Goal: Task Accomplishment & Management: Manage account settings

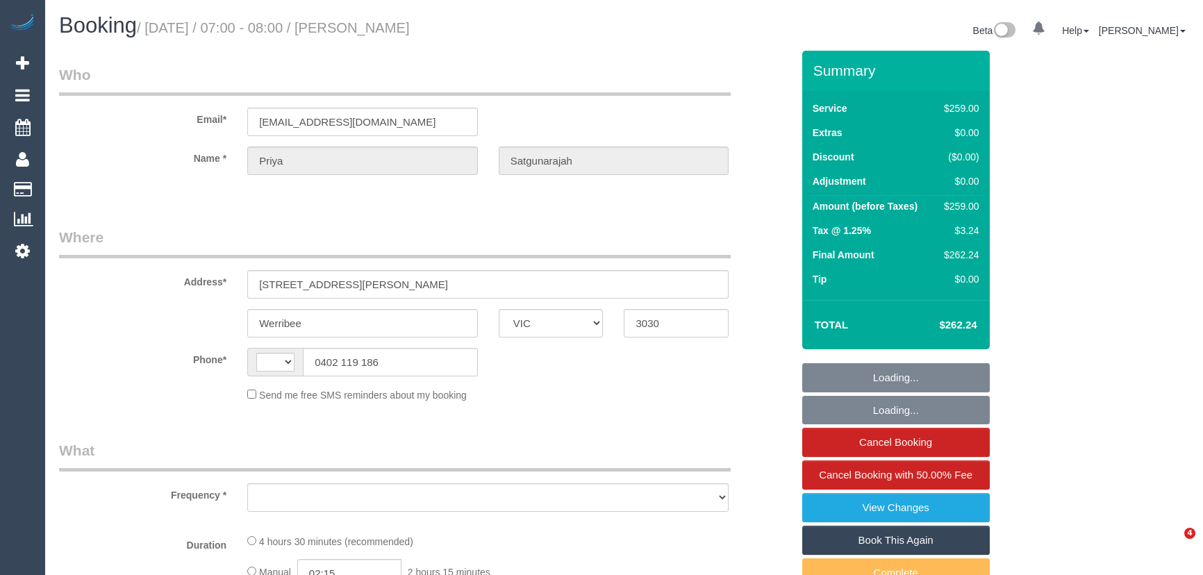
select select "VIC"
select select "string:AU"
select select "object:612"
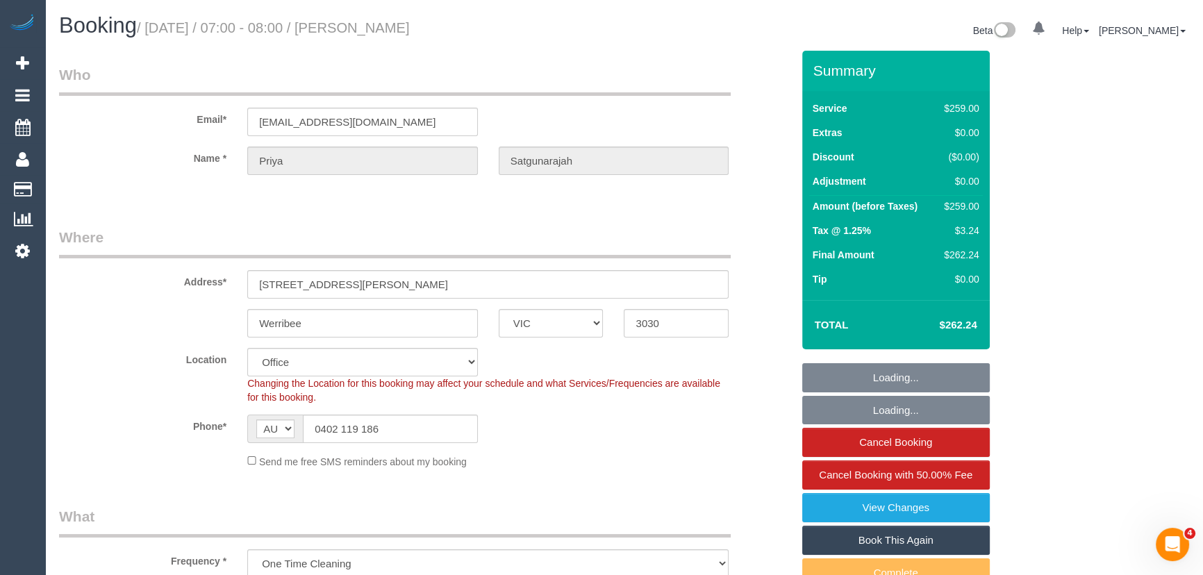
select select "string:stripe-pm_1NwbtY2GScqysDRVmESr2SWd"
select select "number:28"
select select "number:14"
select select "number:19"
select select "number:25"
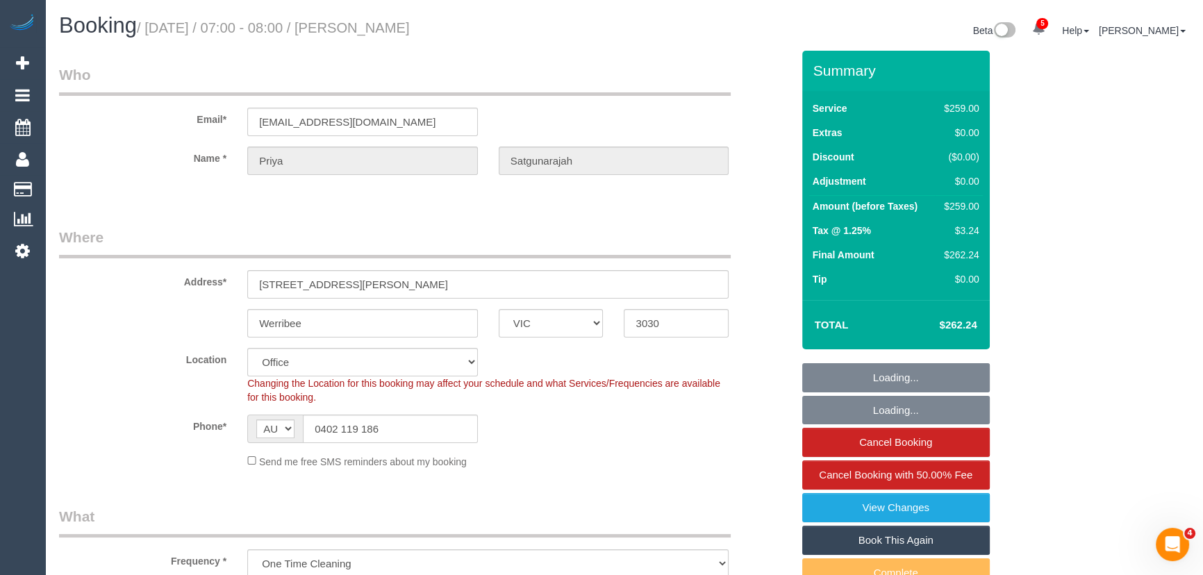
select select "object:859"
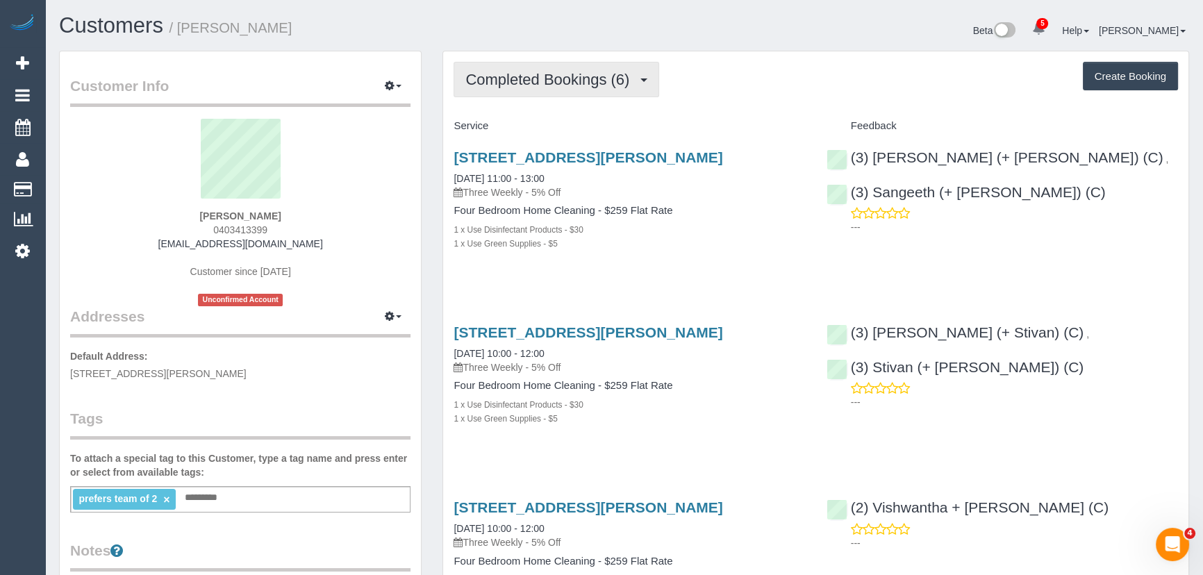
click at [554, 96] on button "Completed Bookings (6)" at bounding box center [557, 79] width 206 height 35
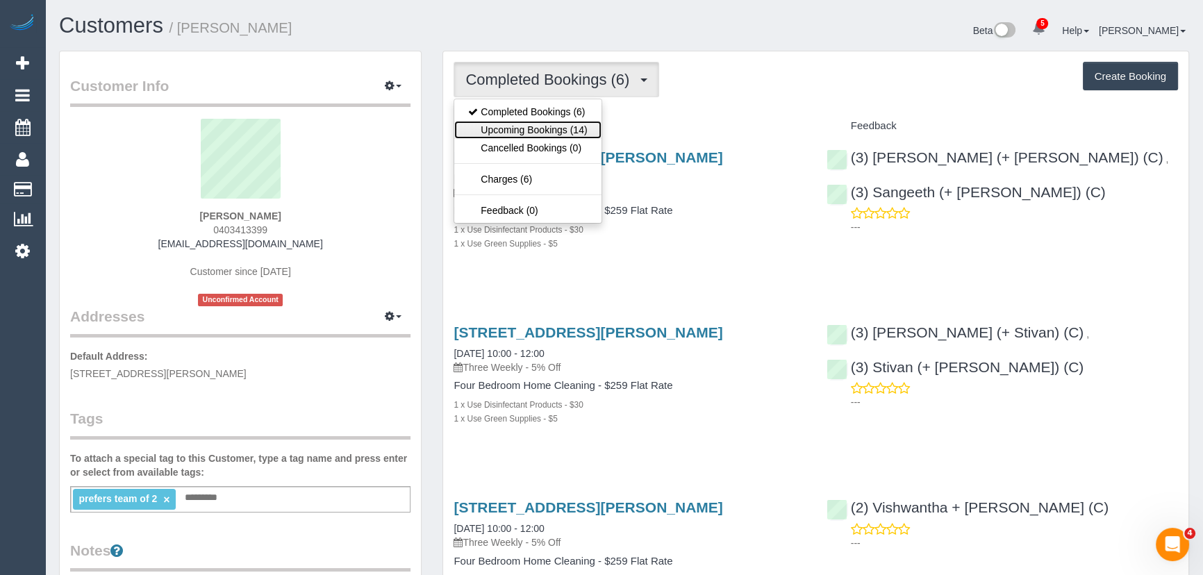
click at [555, 125] on link "Upcoming Bookings (14)" at bounding box center [527, 130] width 147 height 18
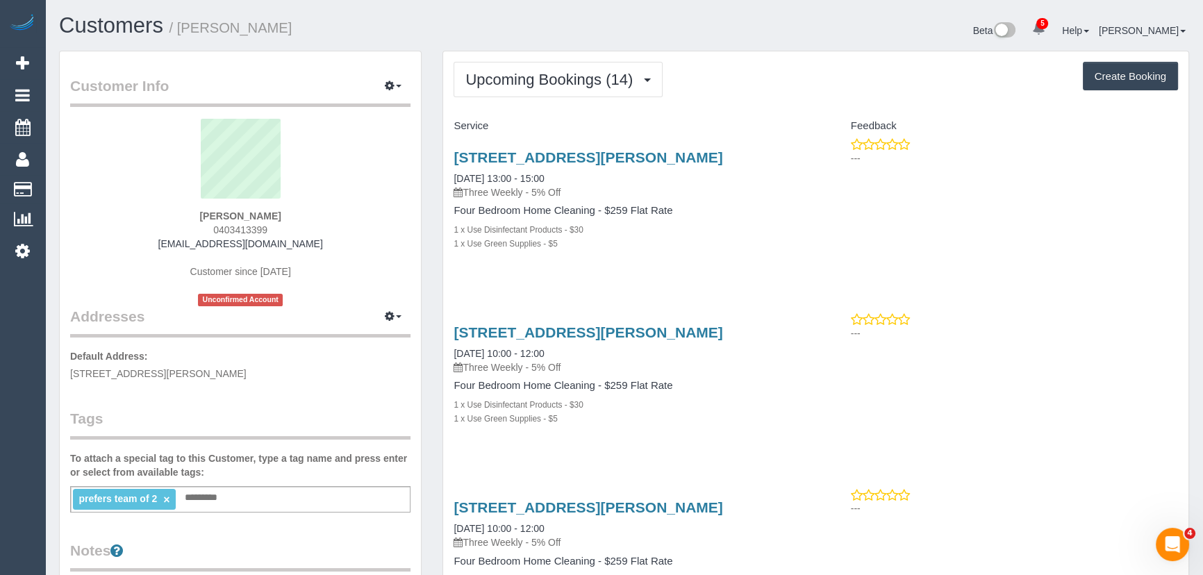
click at [305, 240] on div "JOANNE TAN 0403413399 jlctan87@gmail.com Customer since 2025 Unconfirmed Account" at bounding box center [240, 213] width 340 height 188
copy div "[EMAIL_ADDRESS][DOMAIN_NAME]"
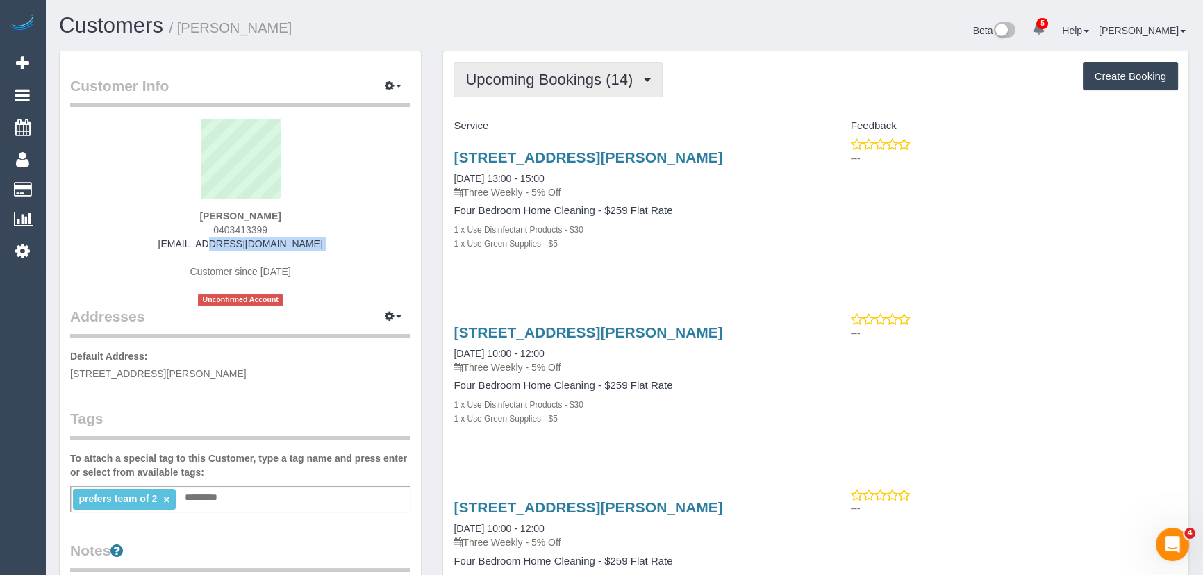
click at [584, 87] on button "Upcoming Bookings (14)" at bounding box center [558, 79] width 209 height 35
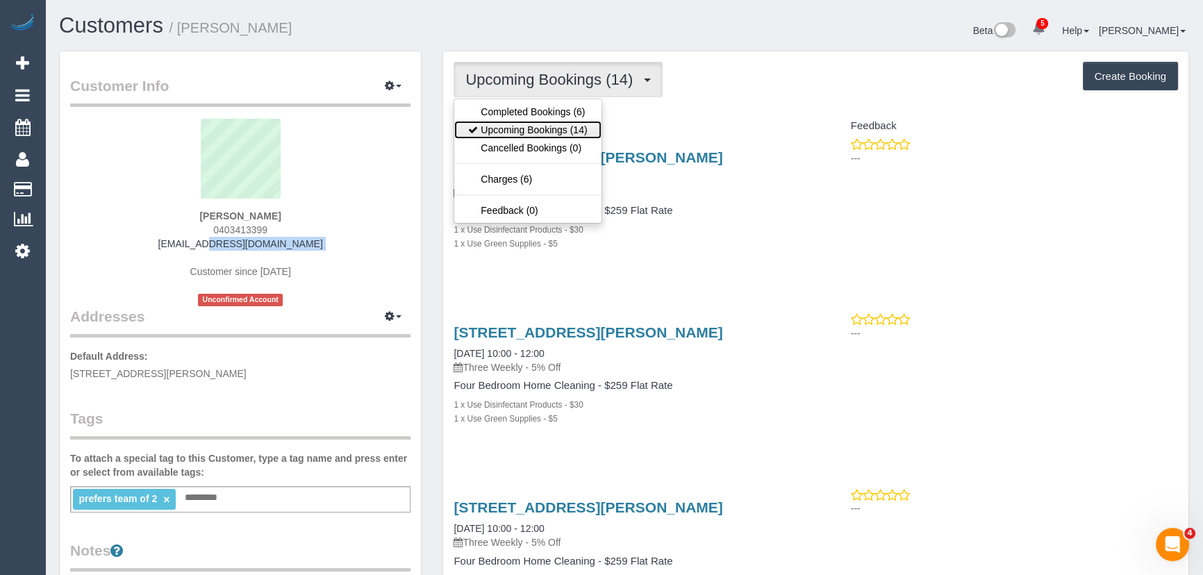
click at [578, 124] on link "Upcoming Bookings (14)" at bounding box center [527, 130] width 147 height 18
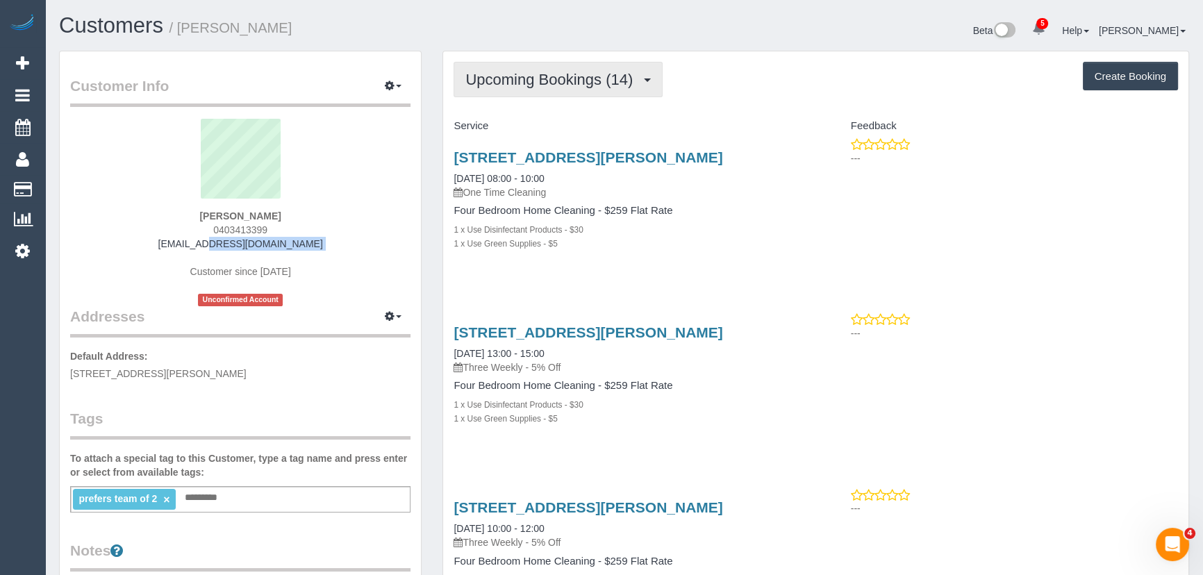
click at [556, 83] on span "Upcoming Bookings (14)" at bounding box center [552, 79] width 174 height 17
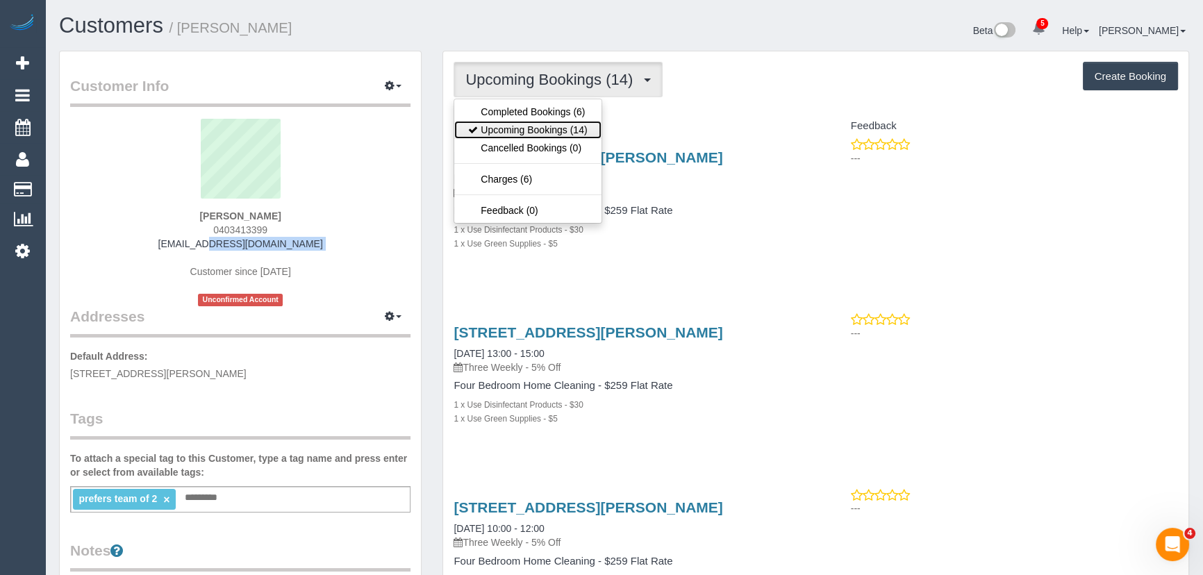
click at [547, 122] on link "Upcoming Bookings (14)" at bounding box center [527, 130] width 147 height 18
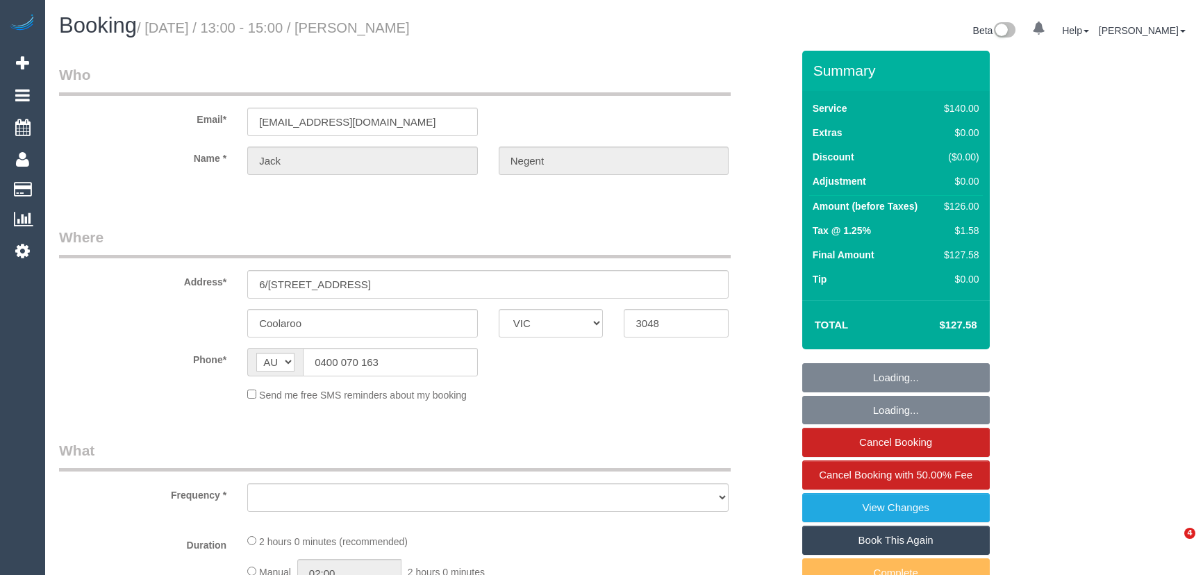
select select "VIC"
select select "object:690"
select select "string:stripe-pm_1QRMl22GScqysDRVIzVEqnx0"
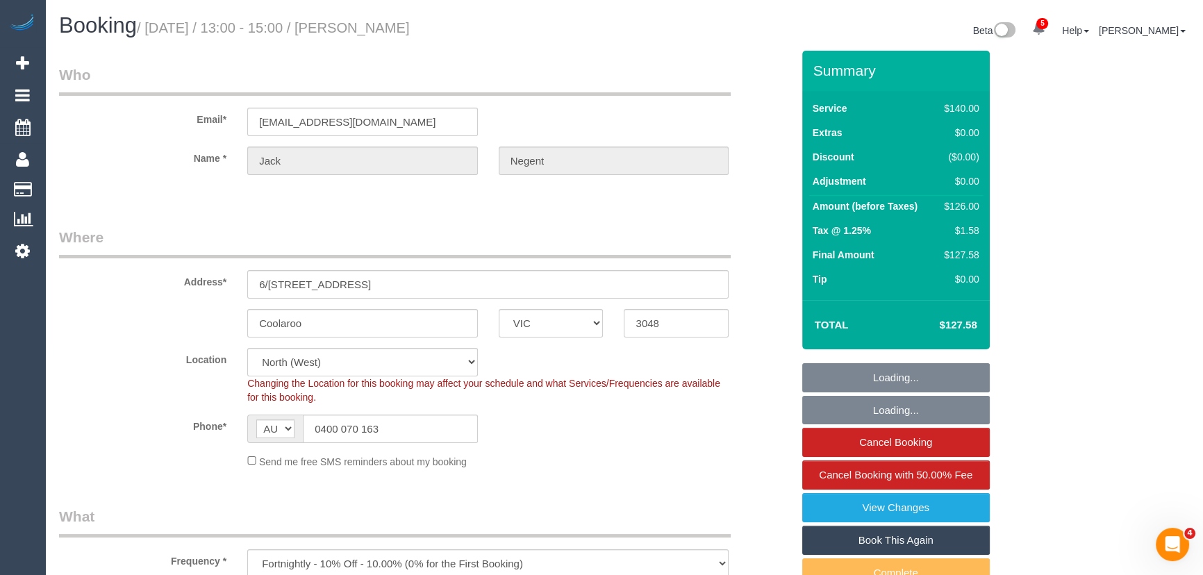
select select "object:1428"
select select "number:28"
select select "number:14"
select select "number:18"
select select "number:25"
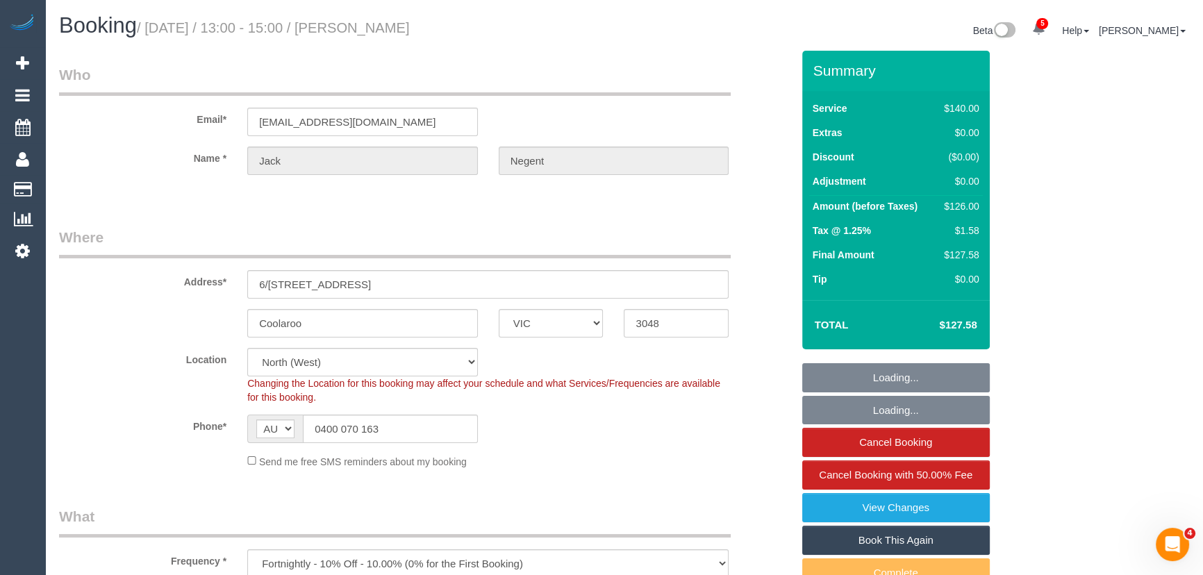
select select "number:33"
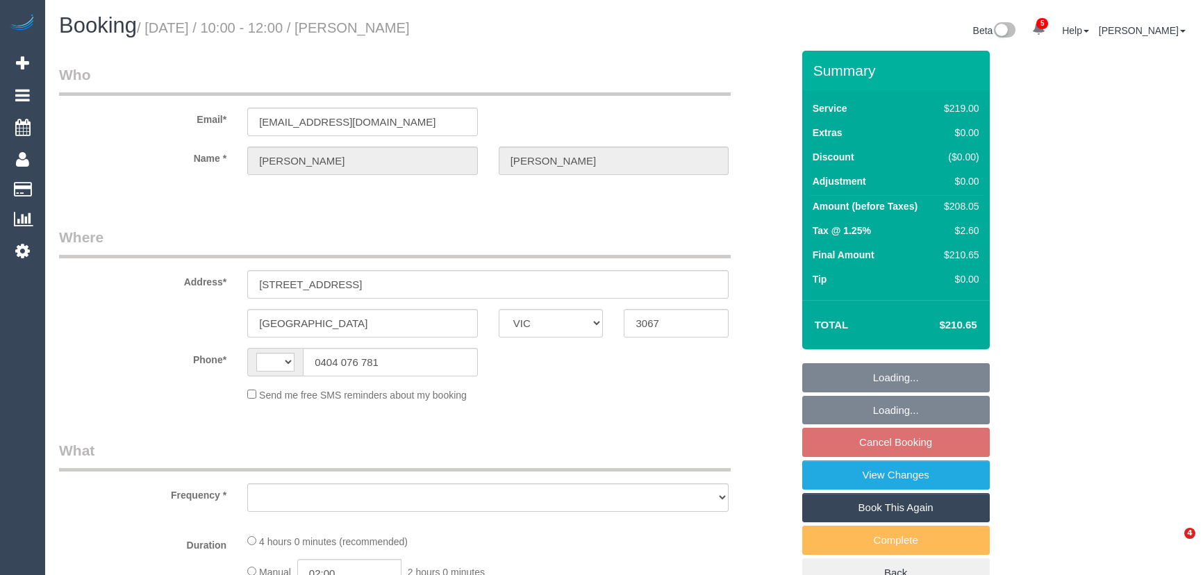
select select "VIC"
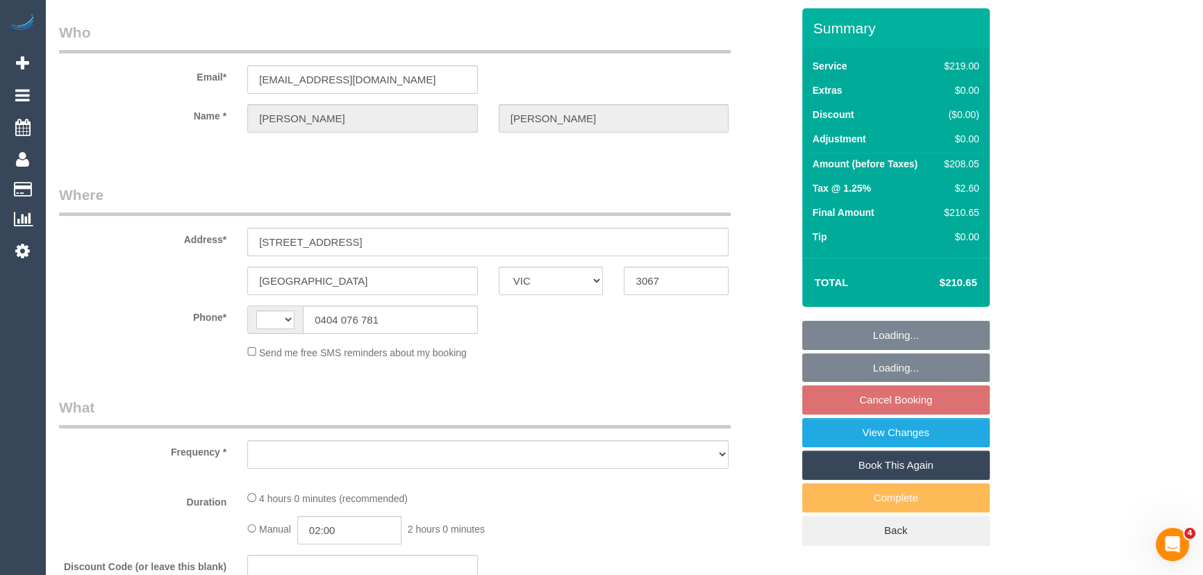
select select "string:AU"
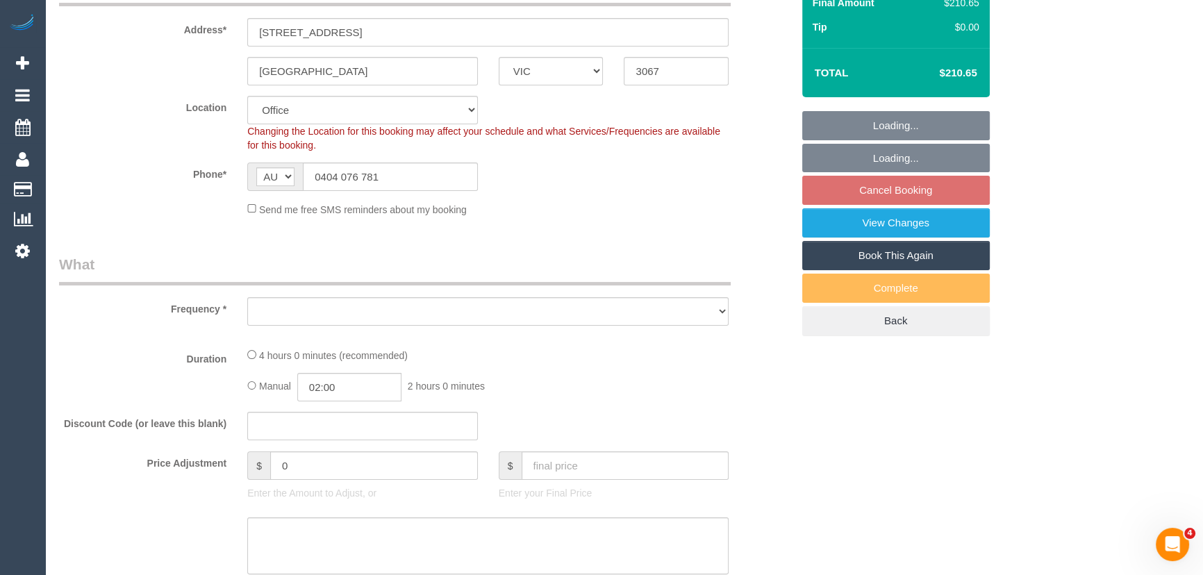
select select "object:671"
select select "string:stripe-pm_1NOYwq2GScqysDRVRjm2bxhj"
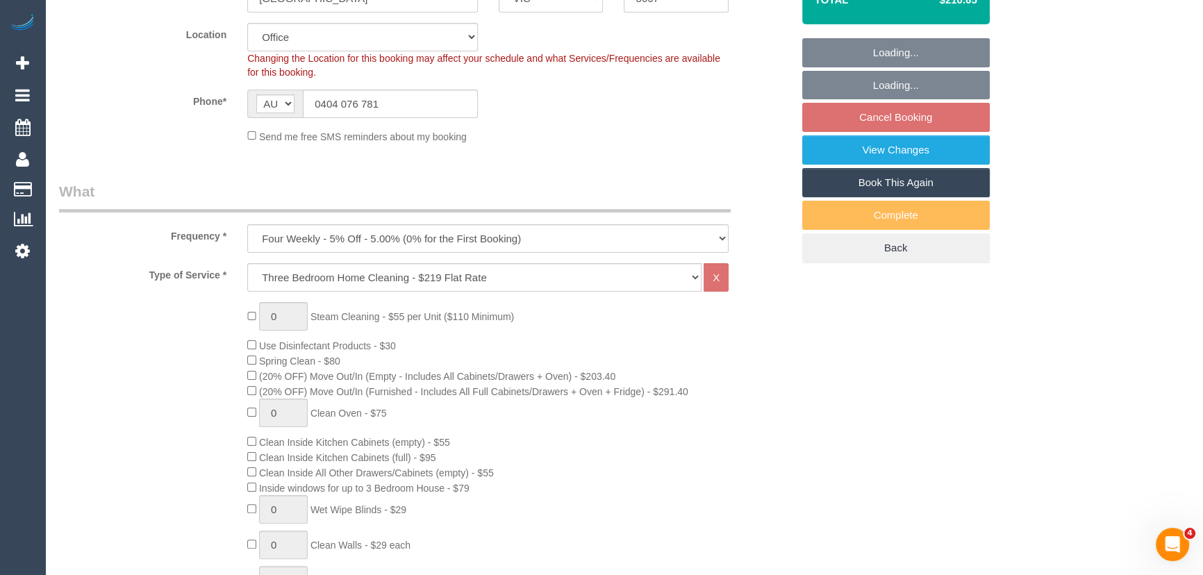
select select "object:676"
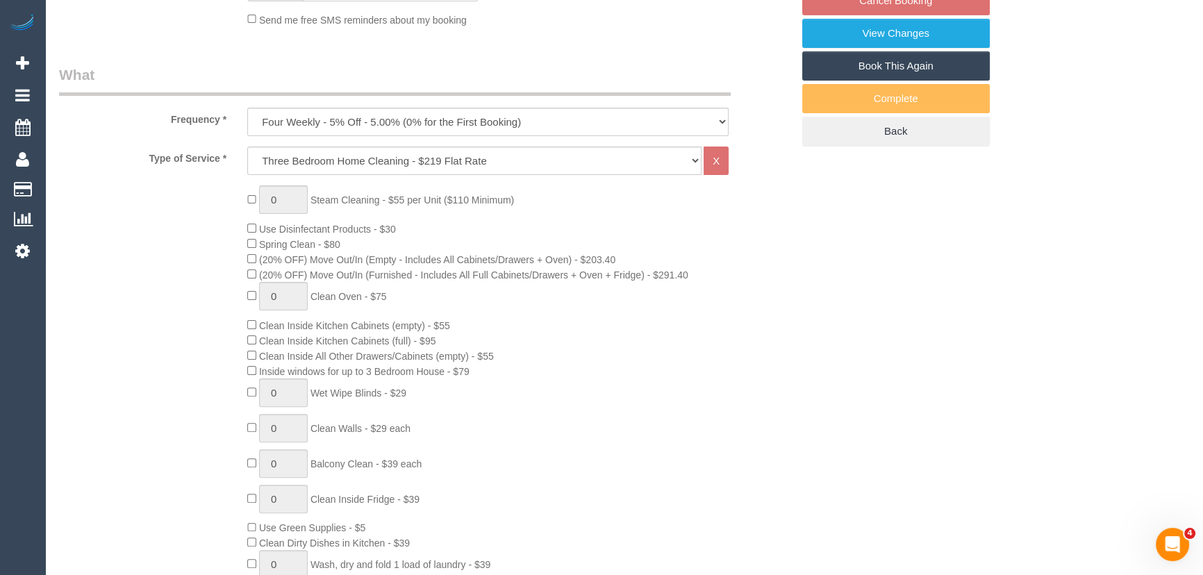
select select "number:29"
select select "number:14"
select select "number:21"
select select "number:22"
select select "number:34"
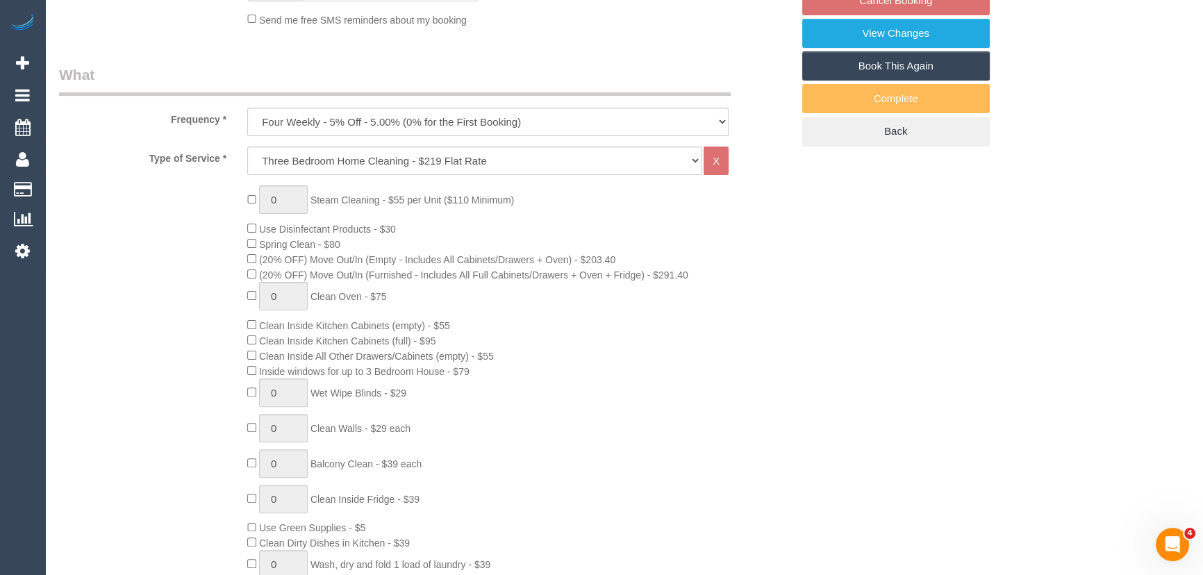
select select "number:11"
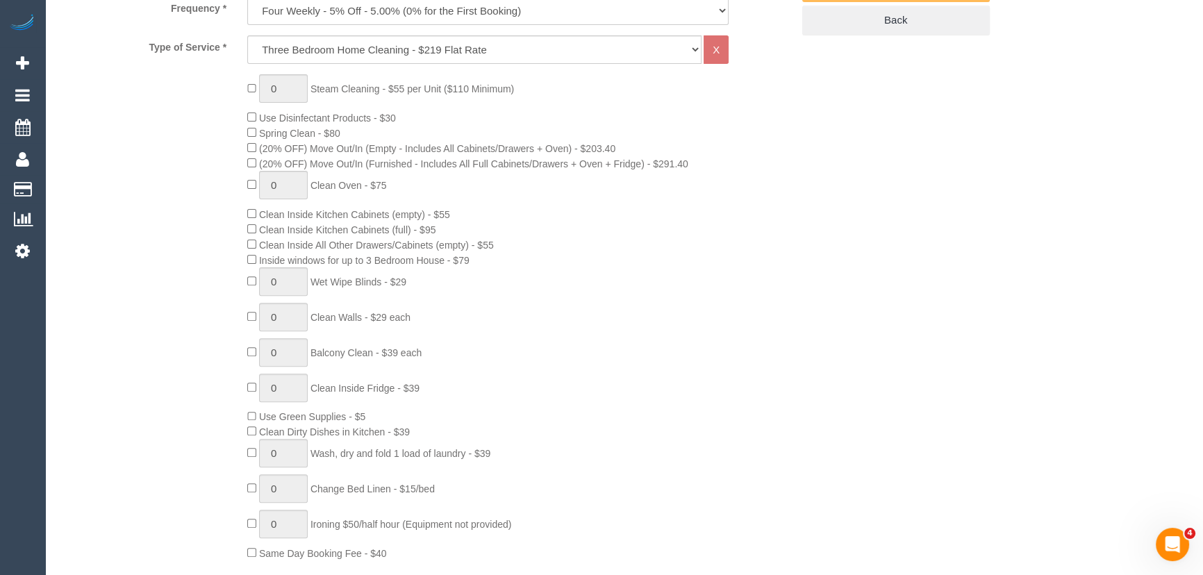
scroll to position [884, 0]
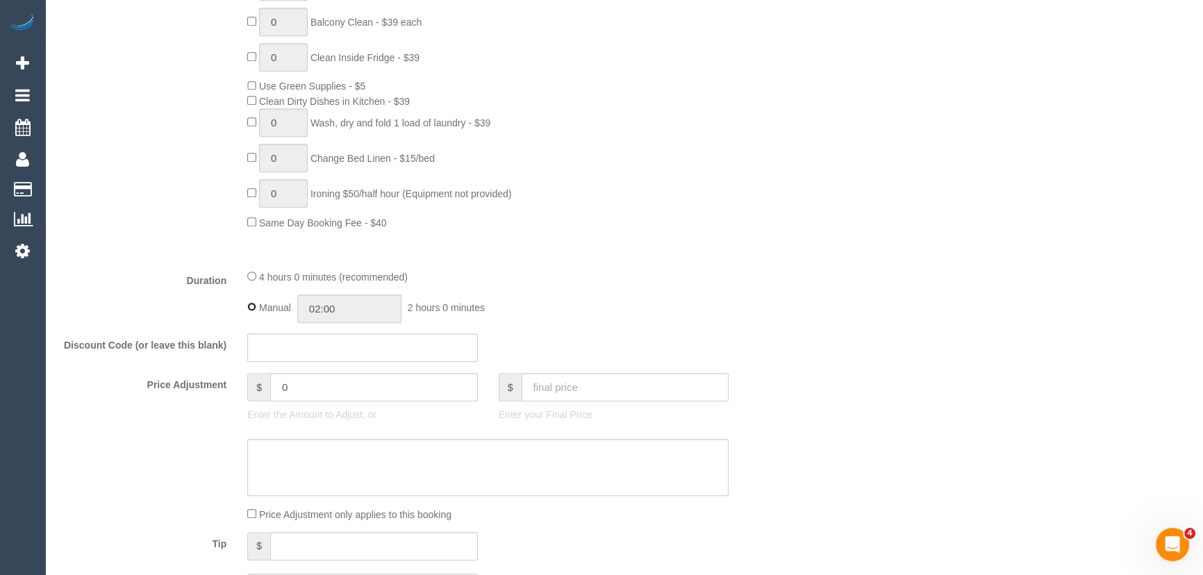
type input "04:00"
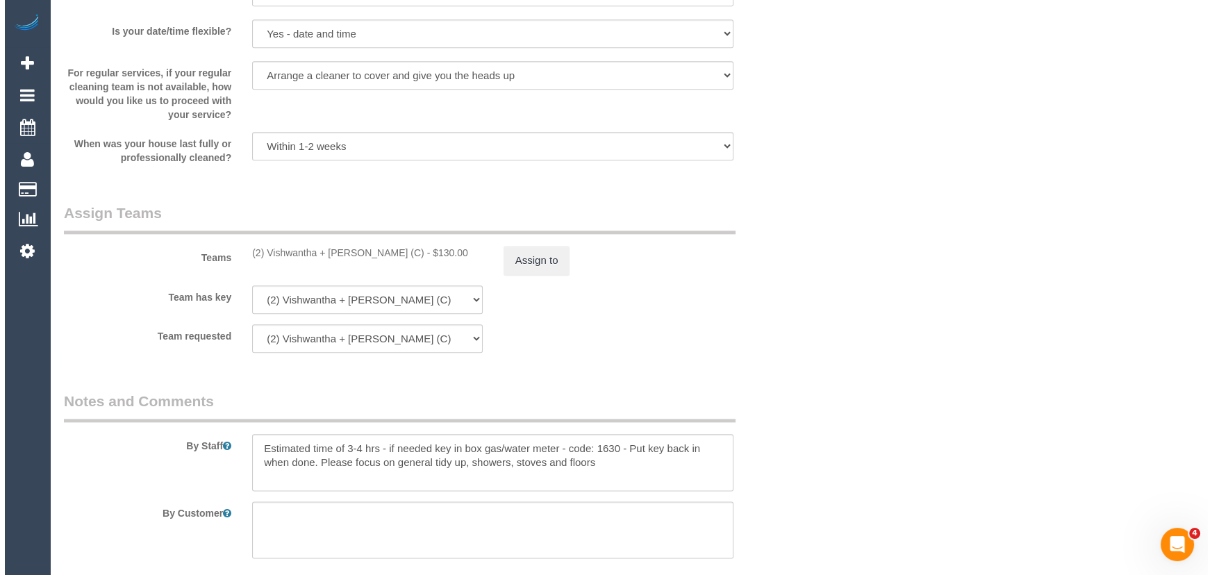
scroll to position [2084, 0]
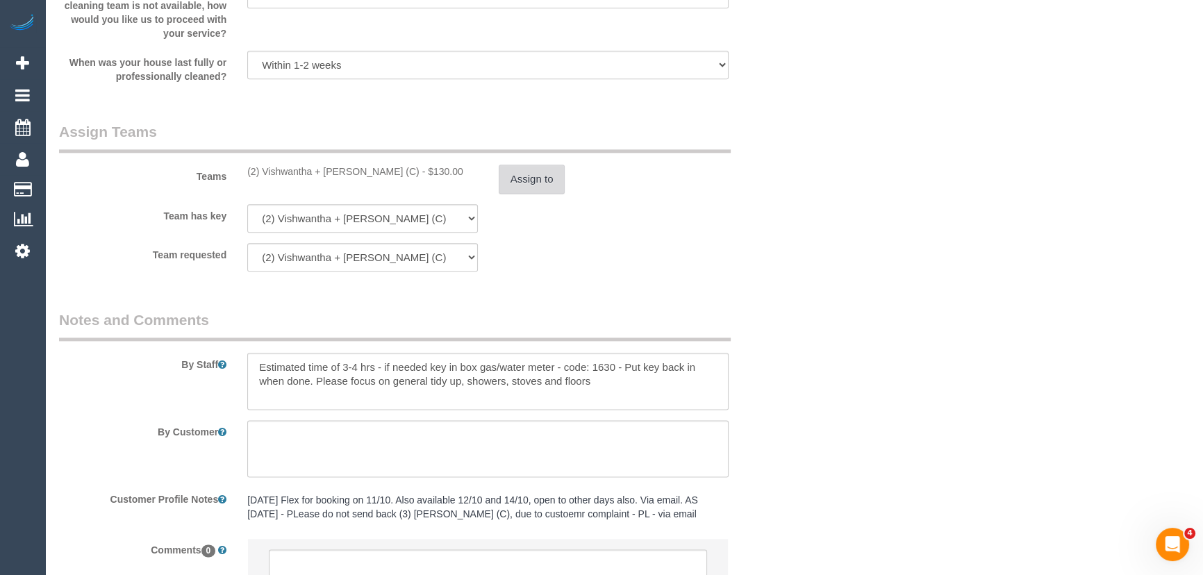
click at [524, 183] on button "Assign to" at bounding box center [532, 179] width 67 height 29
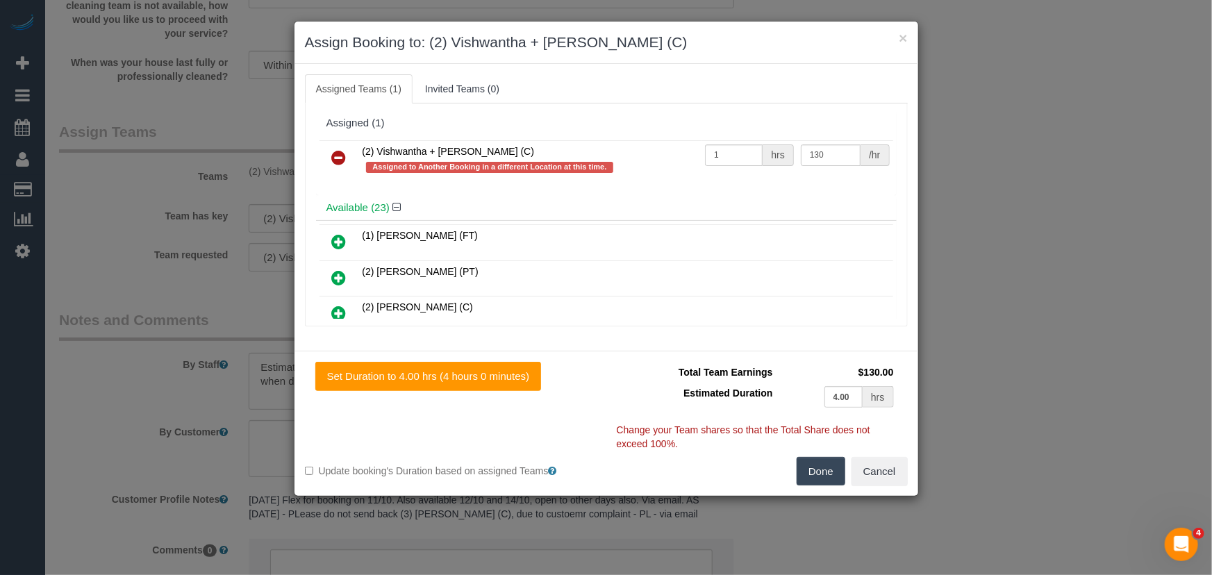
click at [341, 162] on icon at bounding box center [339, 157] width 15 height 17
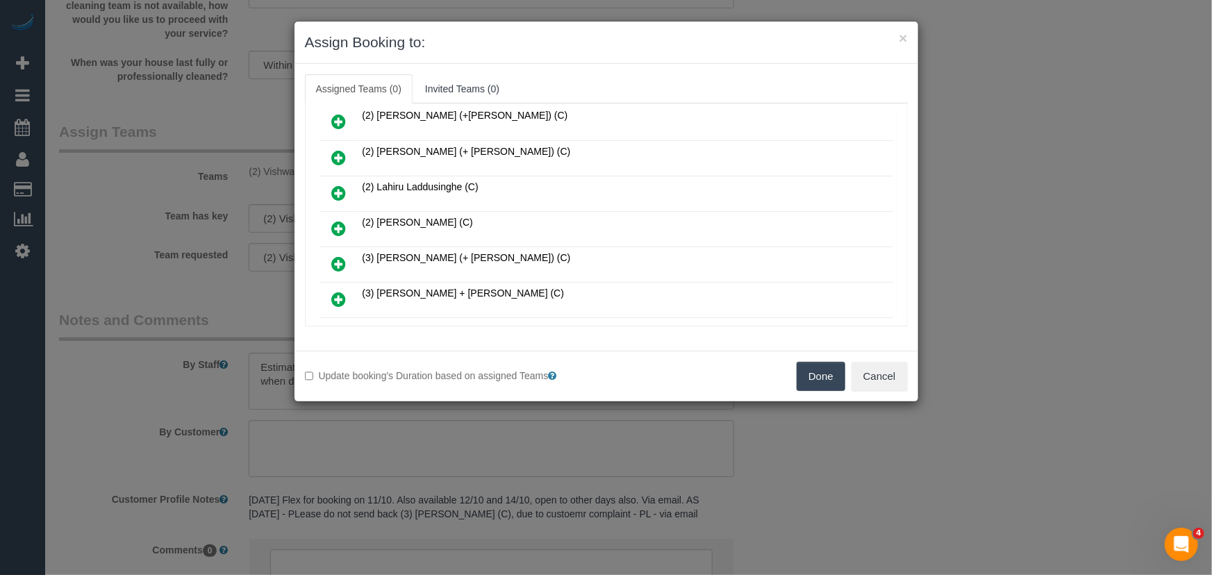
click at [335, 220] on icon at bounding box center [339, 228] width 15 height 17
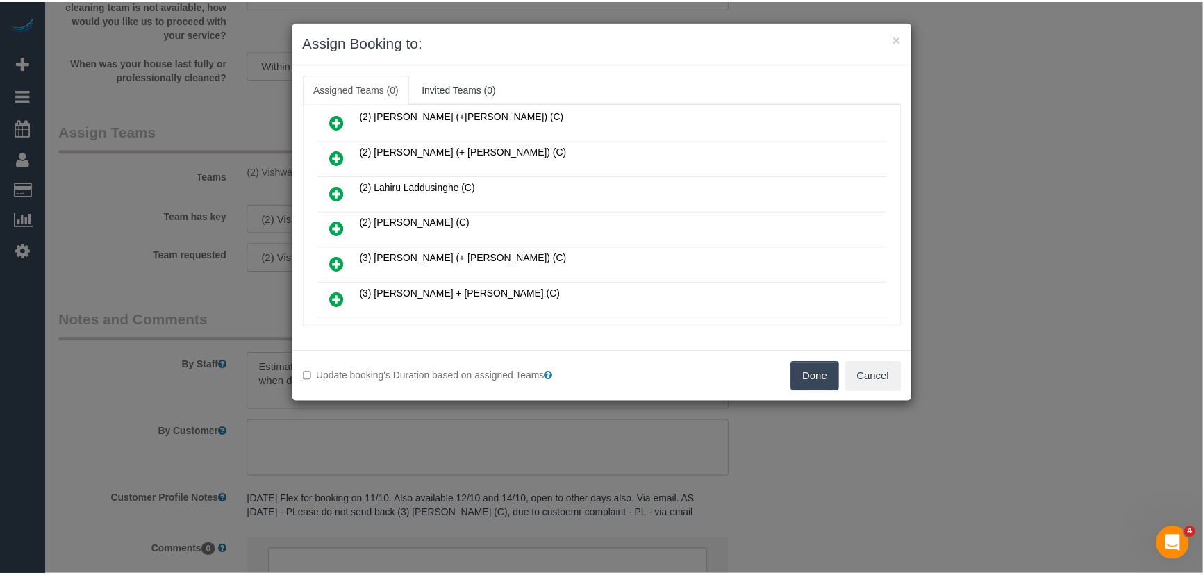
scroll to position [222, 0]
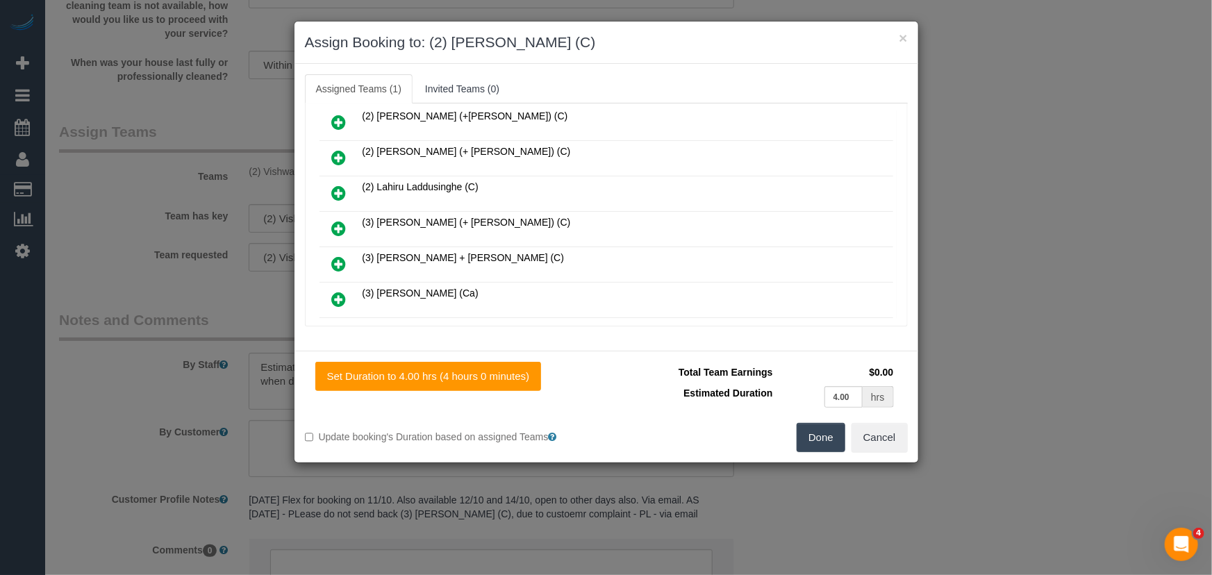
click at [806, 447] on button "Done" at bounding box center [821, 437] width 49 height 29
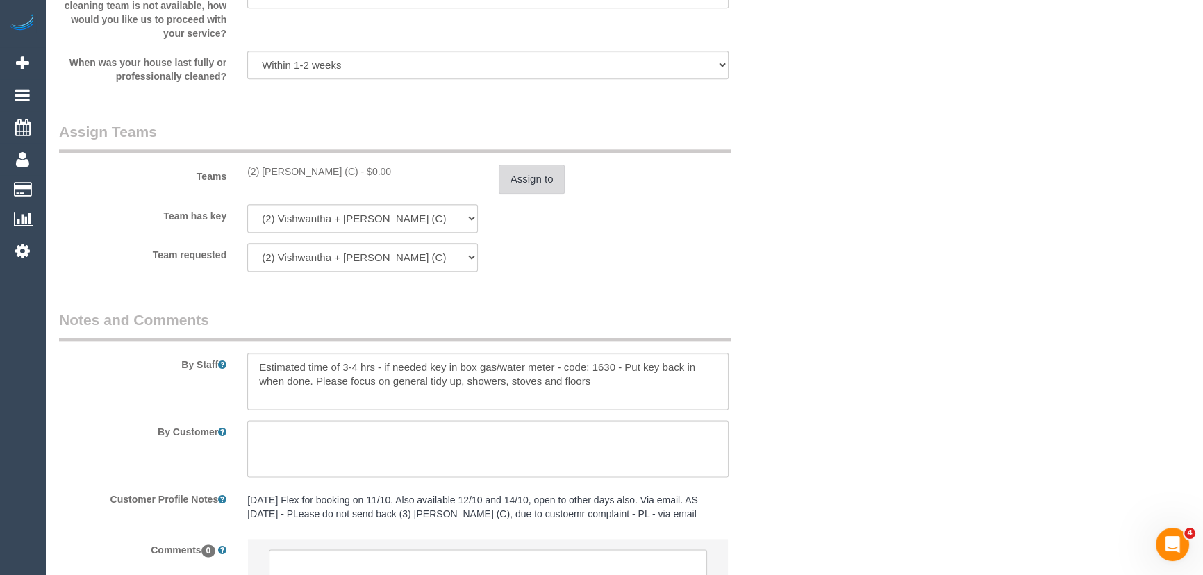
click at [544, 183] on button "Assign to" at bounding box center [532, 179] width 67 height 29
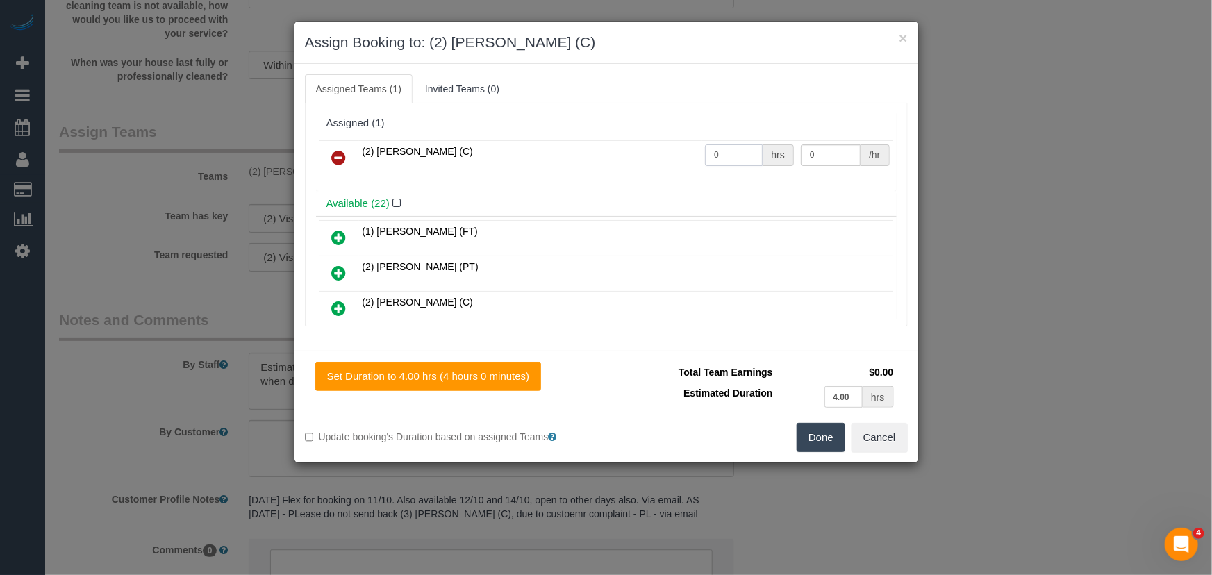
click at [727, 158] on input "0" at bounding box center [734, 155] width 58 height 22
type input "1"
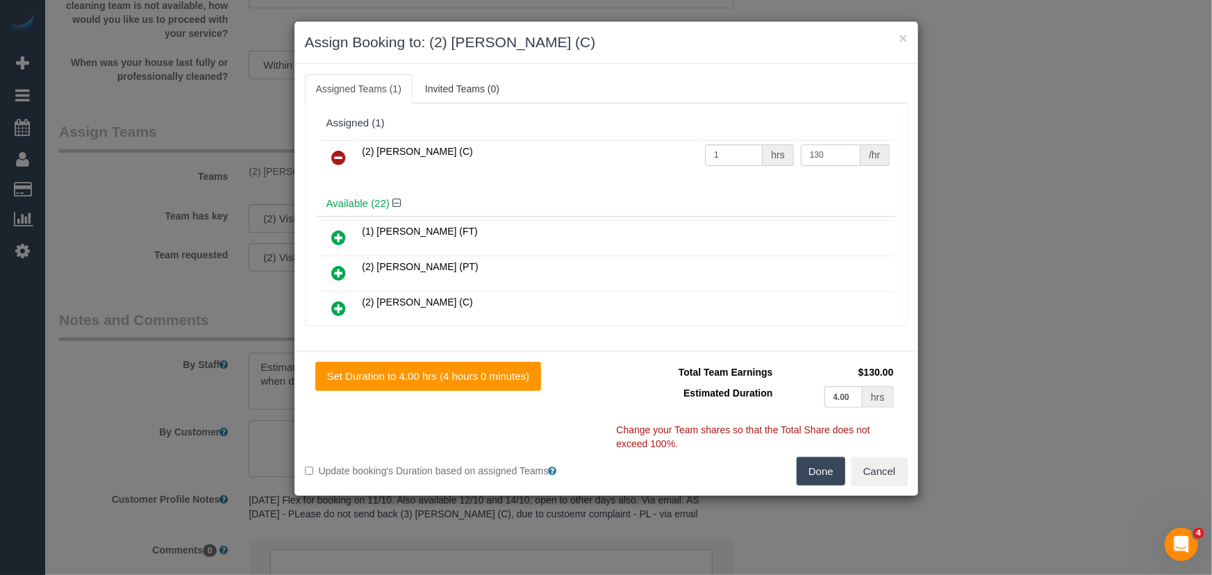
type input "130"
click at [826, 475] on button "Done" at bounding box center [821, 471] width 49 height 29
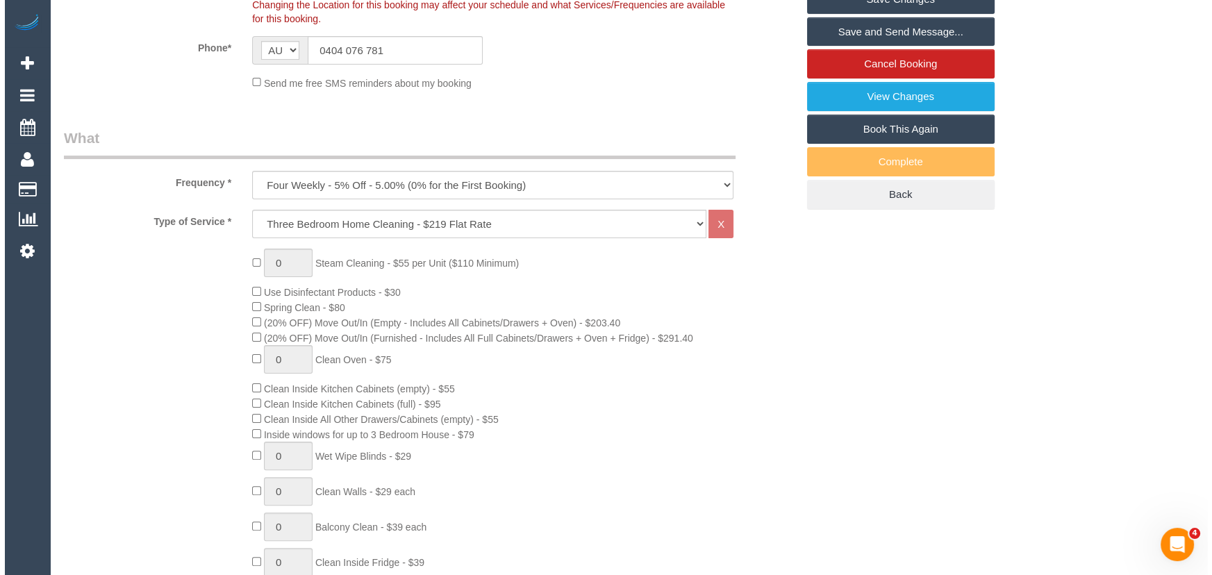
scroll to position [0, 0]
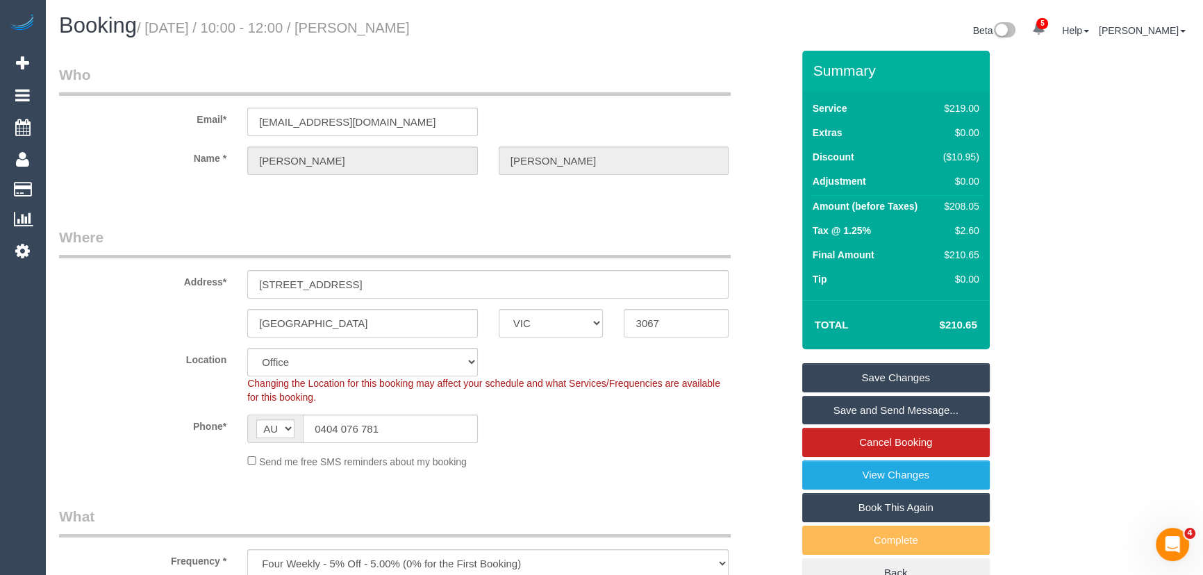
click at [401, 28] on small "/ September 19, 2025 / 10:00 - 12:00 / Bianca Harris" at bounding box center [273, 27] width 273 height 15
copy small "Bianca Harris"
click at [875, 371] on link "Save Changes" at bounding box center [896, 377] width 188 height 29
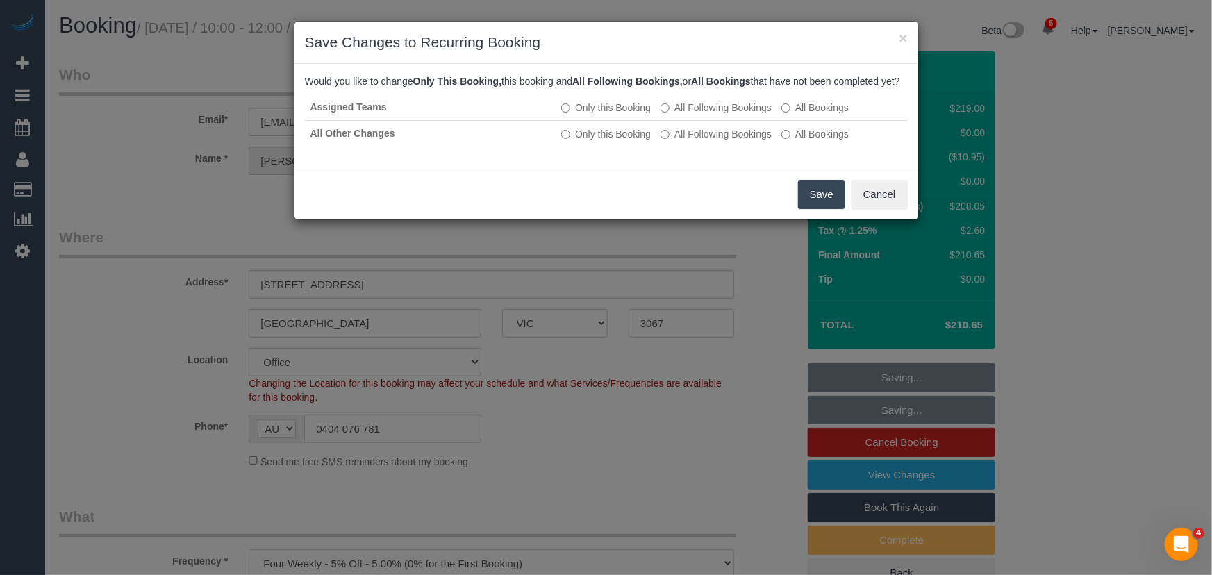
click at [816, 209] on button "Save" at bounding box center [821, 194] width 47 height 29
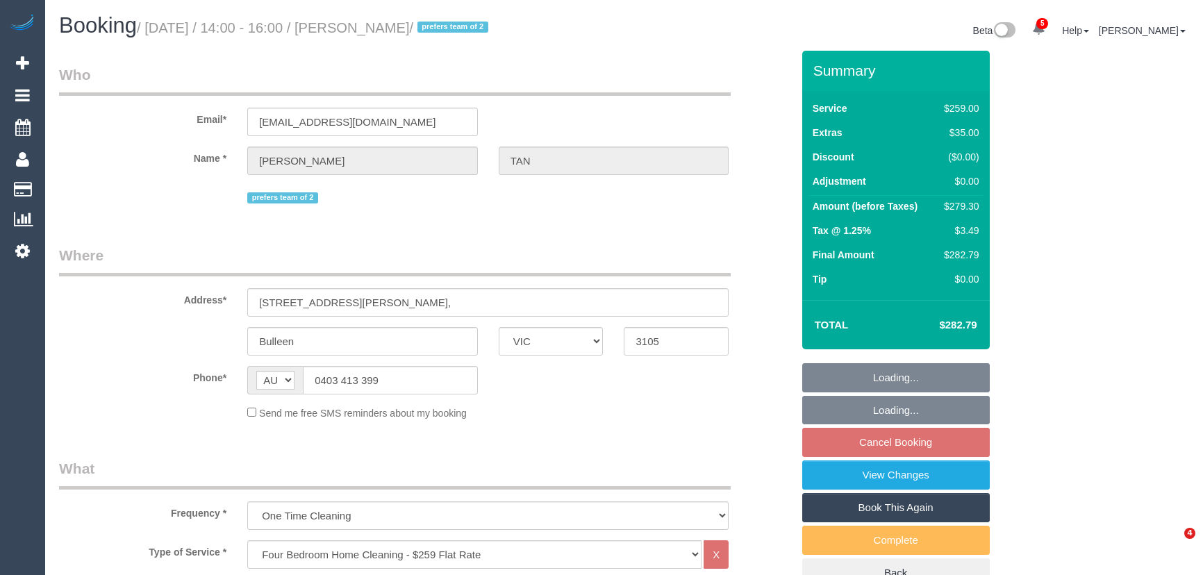
select select "VIC"
select select "number:28"
select select "number:14"
select select "number:19"
select select "number:24"
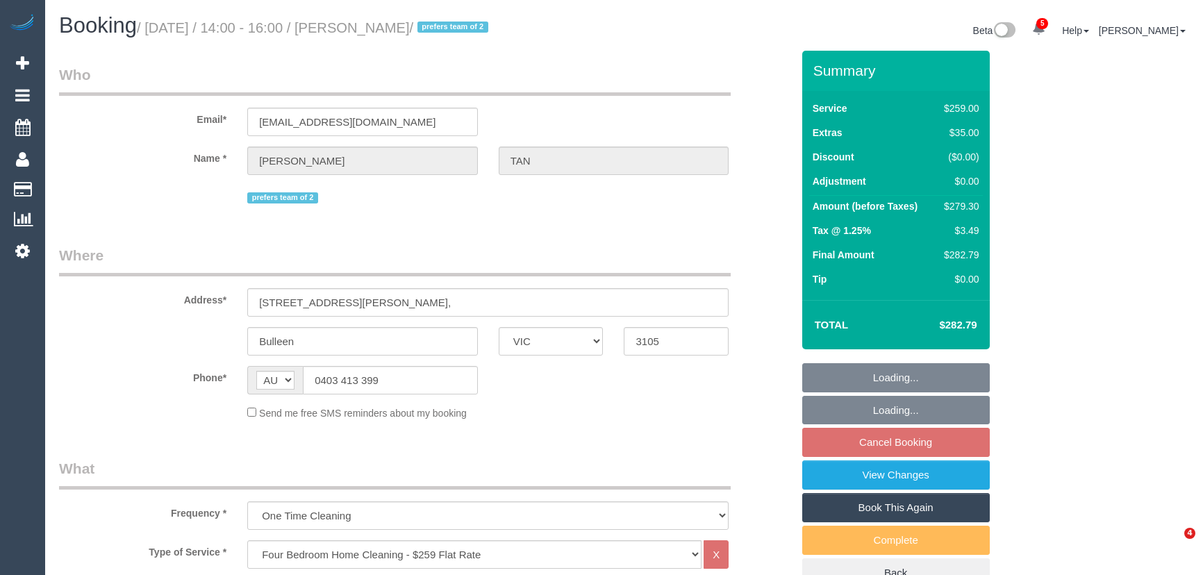
select select "number:34"
select select "number:26"
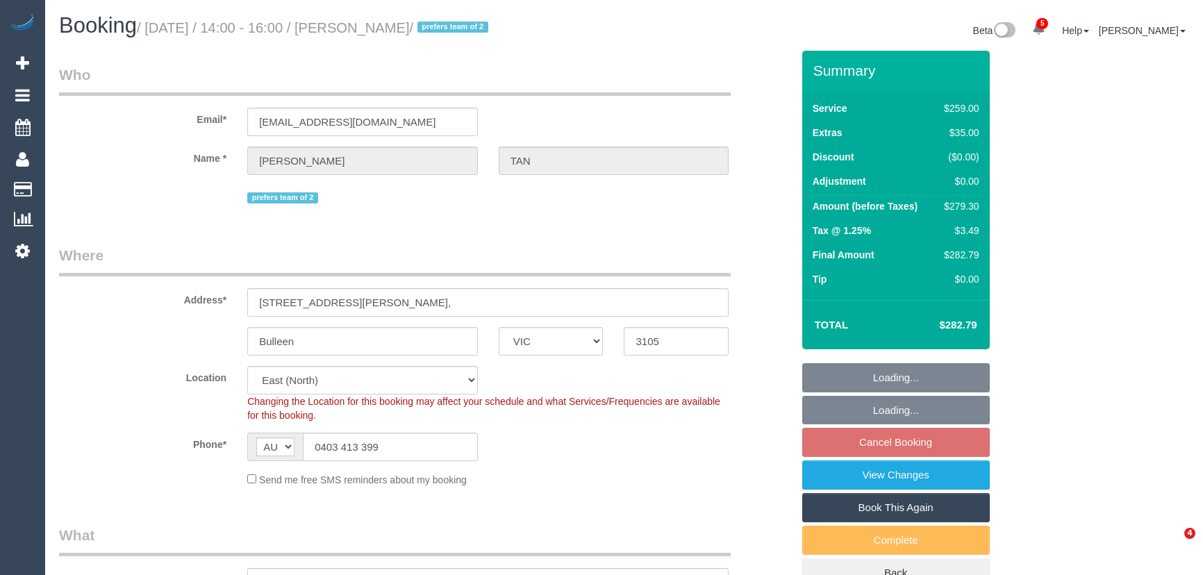
select select "object:1220"
select select "spot2"
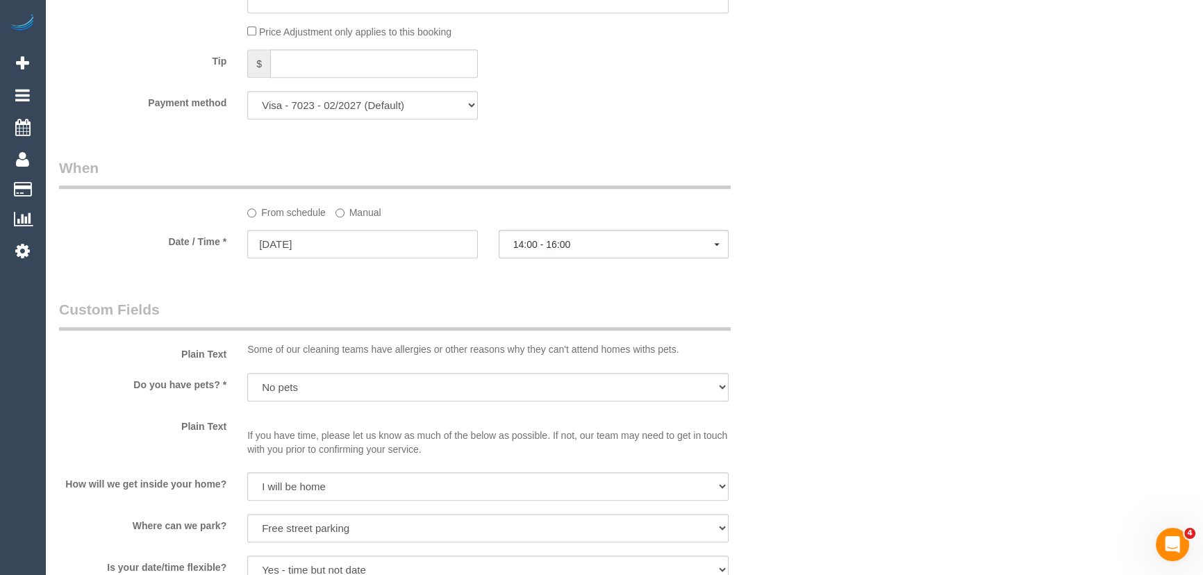
scroll to position [1452, 0]
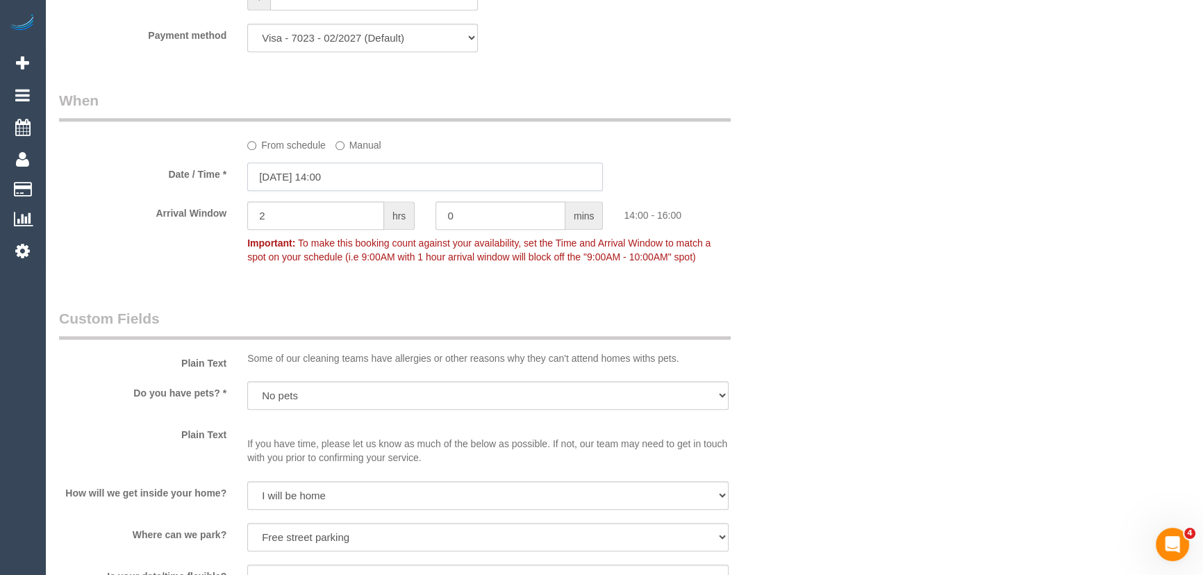
click at [354, 178] on input "[DATE] 14:00" at bounding box center [425, 177] width 356 height 28
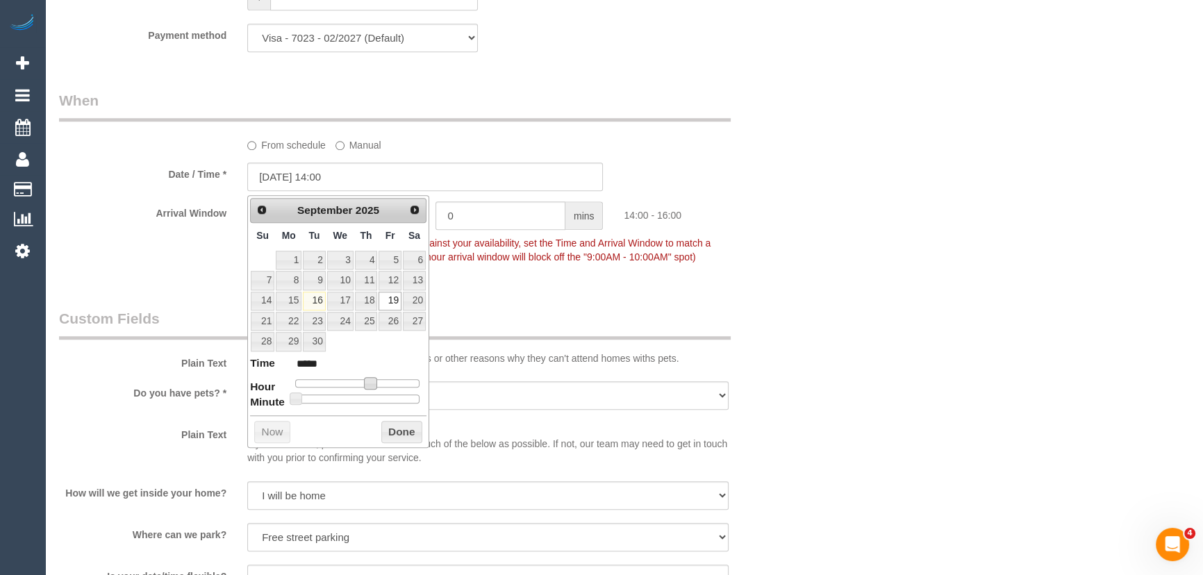
type input "[DATE] 13:00"
type input "*****"
type input "[DATE] 12:00"
type input "*****"
type input "[DATE] 11:00"
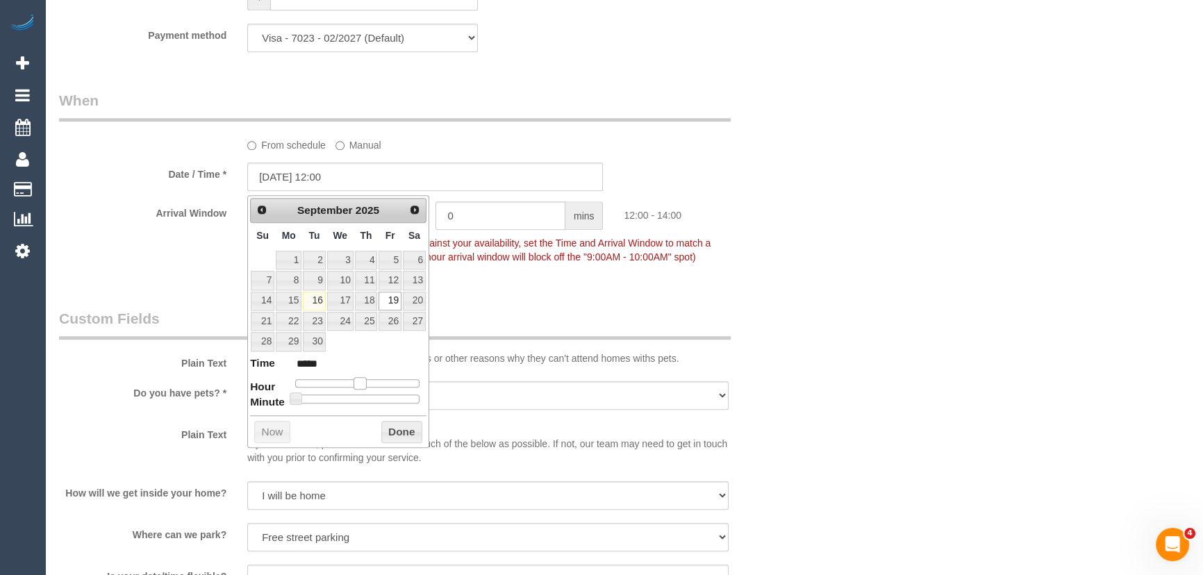
type input "*****"
type input "[DATE] 10:00"
type input "*****"
drag, startPoint x: 370, startPoint y: 381, endPoint x: 347, endPoint y: 379, distance: 23.0
click at [354, 379] on span at bounding box center [360, 383] width 13 height 13
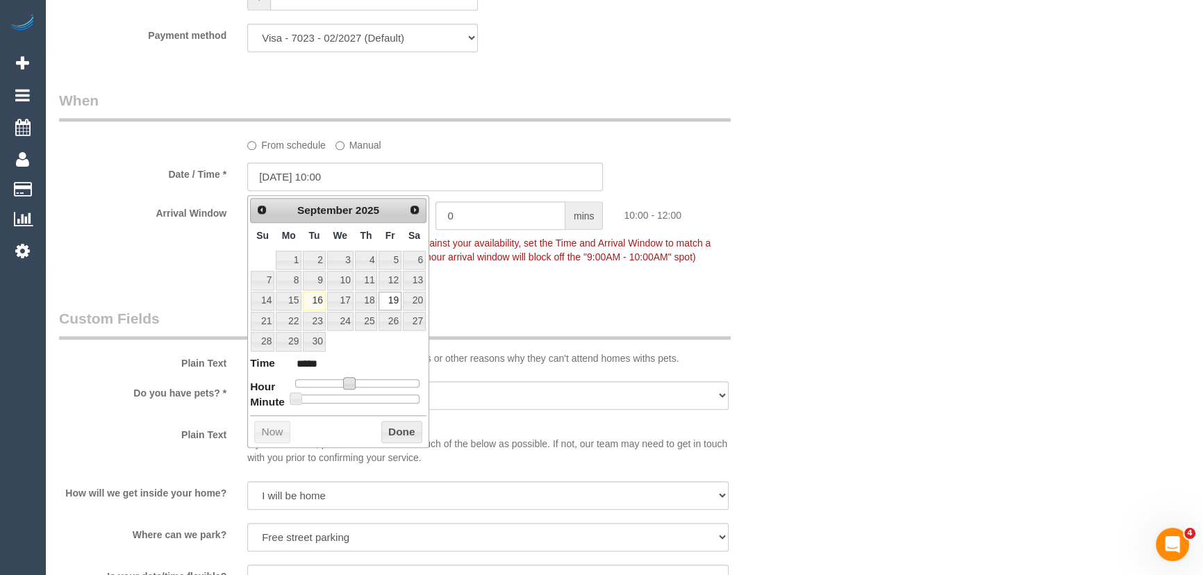
click at [344, 379] on span at bounding box center [349, 383] width 13 height 13
type input "[DATE] 09:00"
type input "*****"
click at [342, 379] on div at bounding box center [357, 383] width 124 height 8
type input "19/09/2025 08:00"
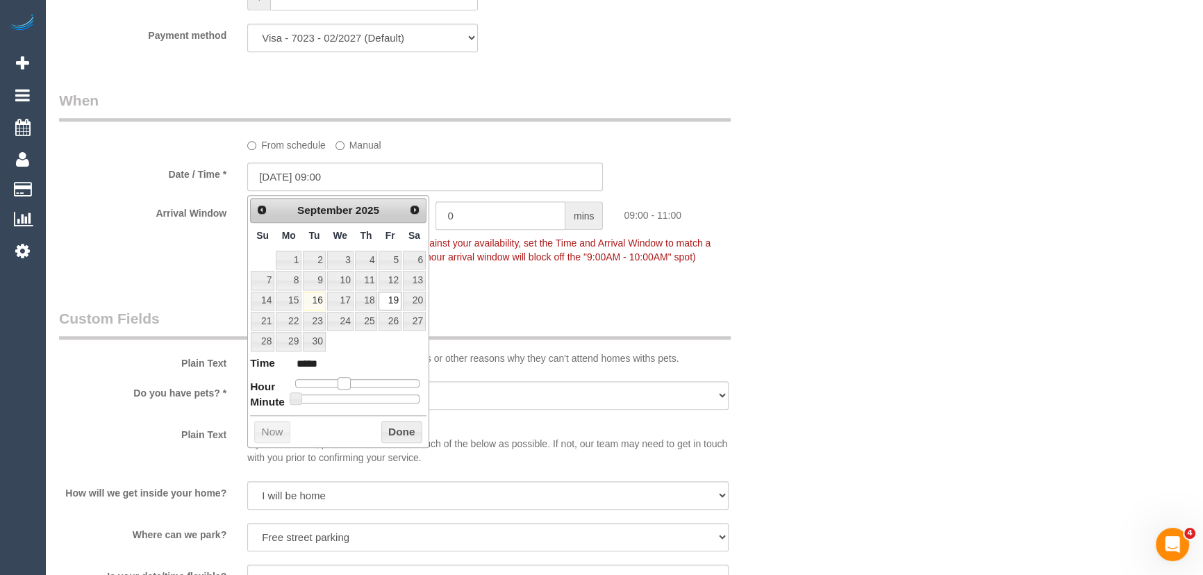
type input "*****"
click at [338, 378] on span at bounding box center [344, 383] width 13 height 13
type input "19/09/2025 07:00"
type input "*****"
type input "19/09/2025 06:00"
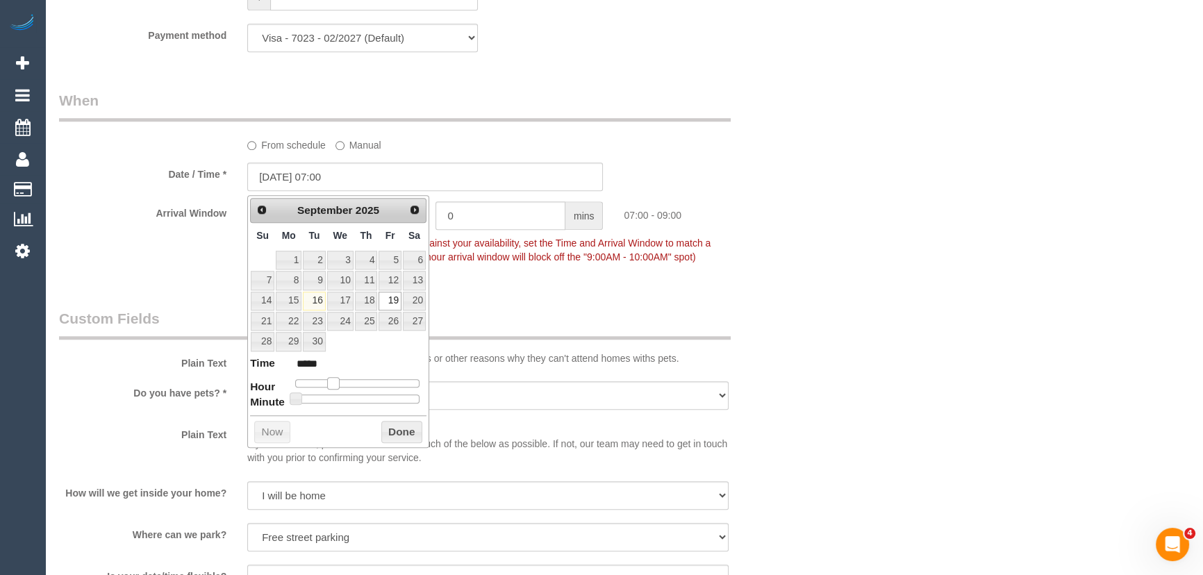
type input "*****"
type input "19/09/2025 07:00"
type input "*****"
click at [333, 379] on div at bounding box center [357, 383] width 124 height 8
click at [333, 378] on span at bounding box center [333, 383] width 13 height 13
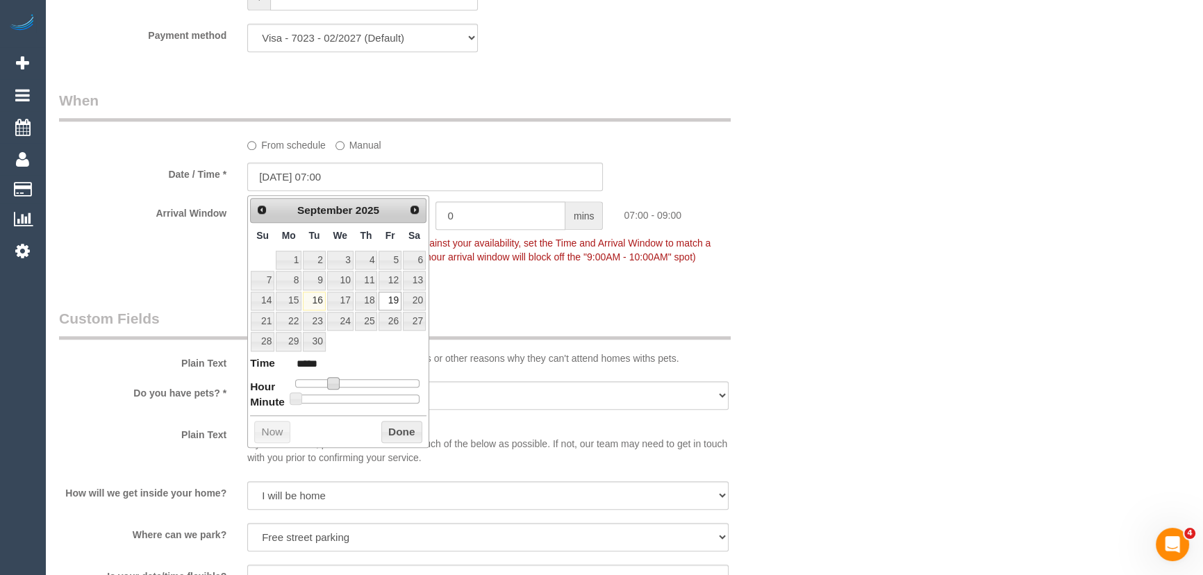
click at [577, 297] on div "Who Email* jlctan87@gmail.com Name * JOANNE TAN prefers team of 2 Where Address…" at bounding box center [426, 34] width 754 height 2871
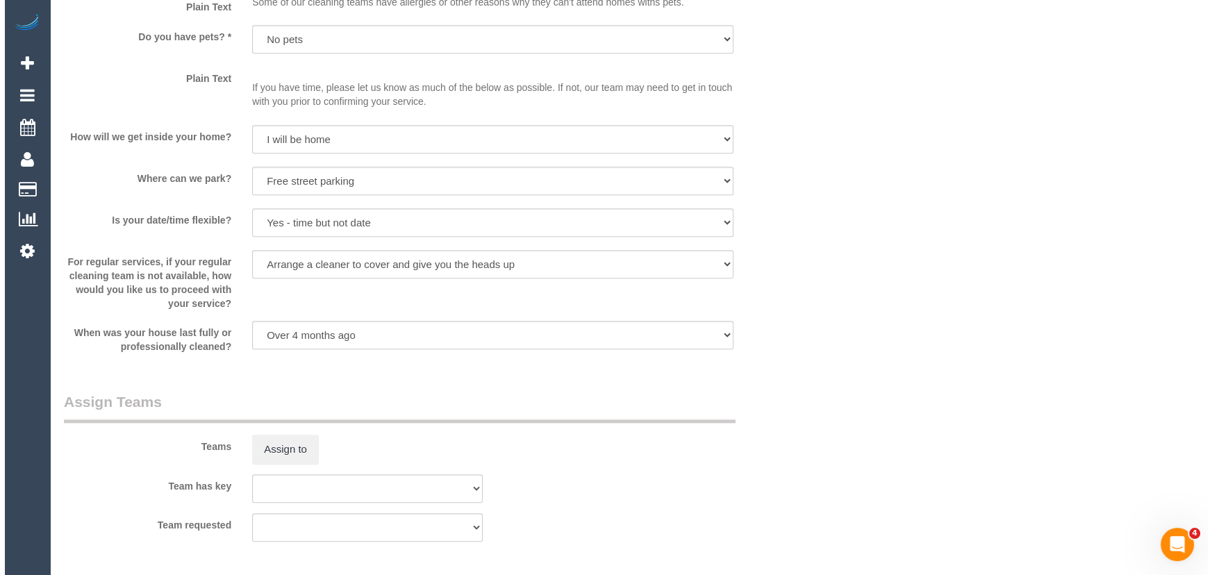
scroll to position [1894, 0]
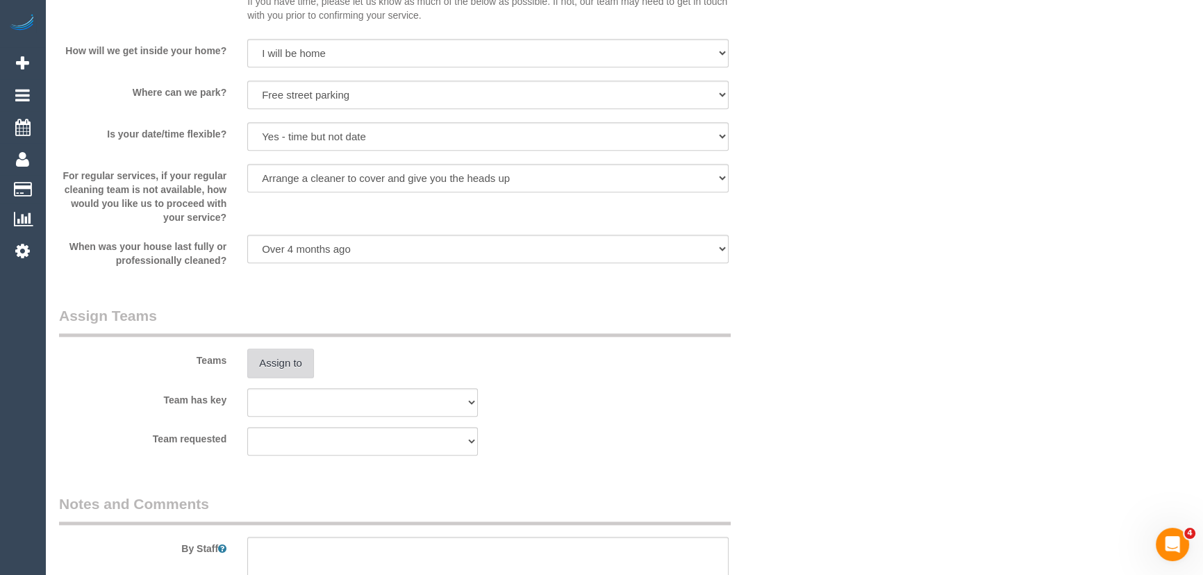
click at [284, 363] on button "Assign to" at bounding box center [280, 363] width 67 height 29
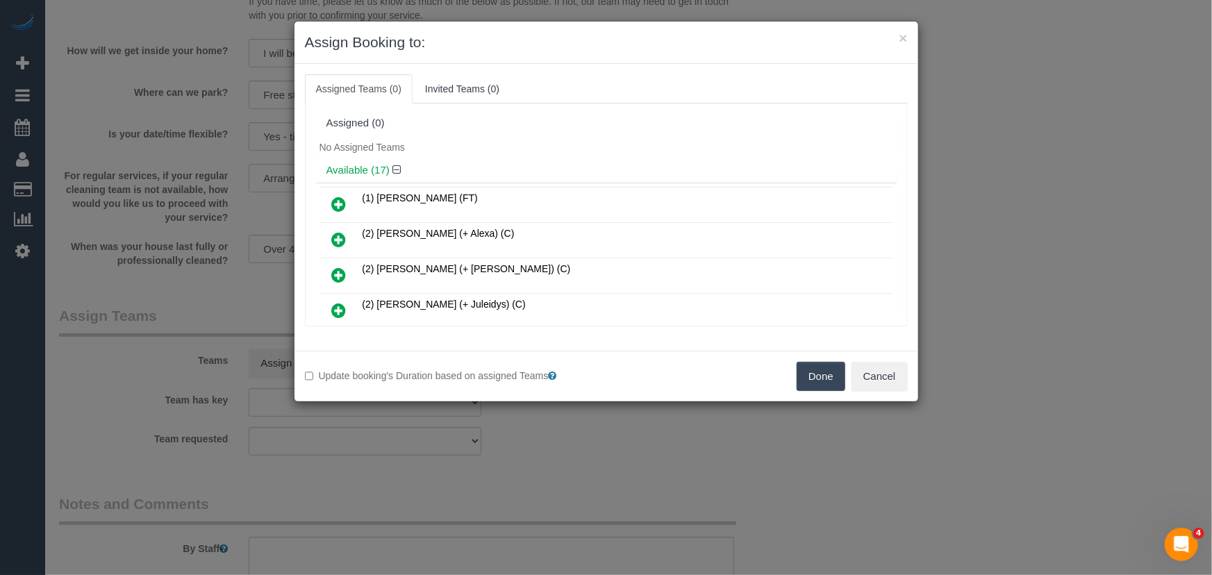
scroll to position [191, 0]
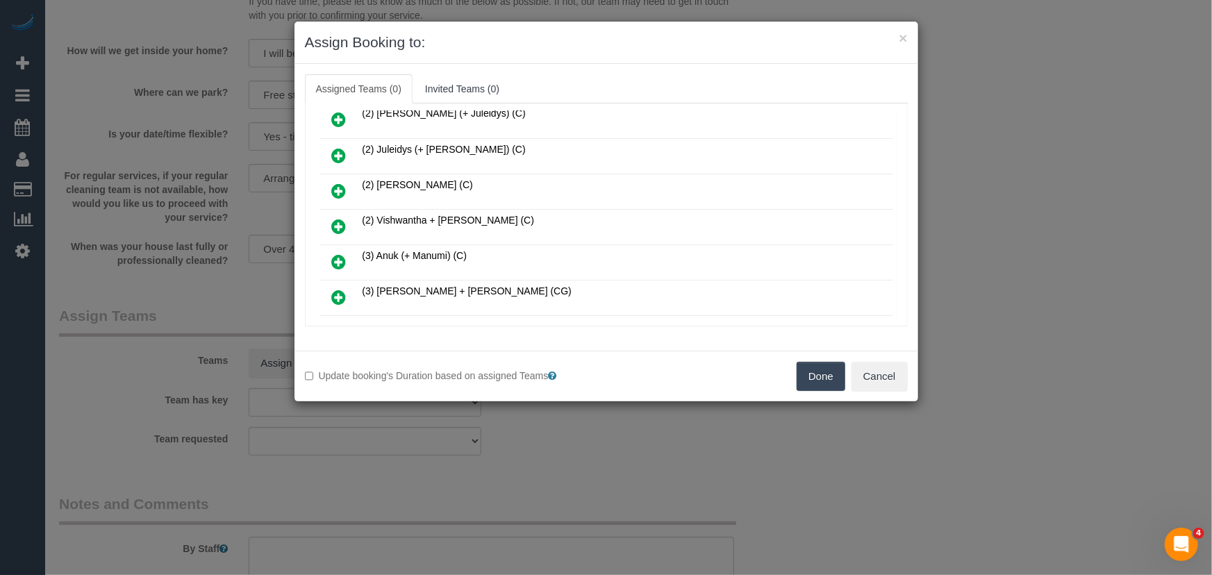
drag, startPoint x: 335, startPoint y: 221, endPoint x: 351, endPoint y: 223, distance: 16.8
click at [335, 221] on icon at bounding box center [339, 226] width 15 height 17
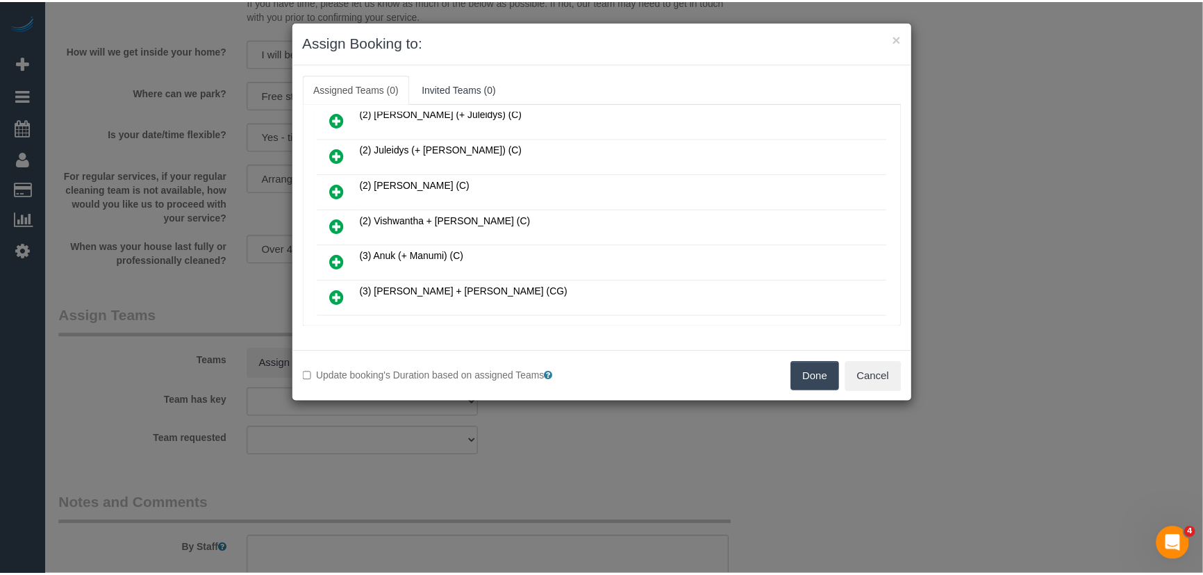
scroll to position [223, 0]
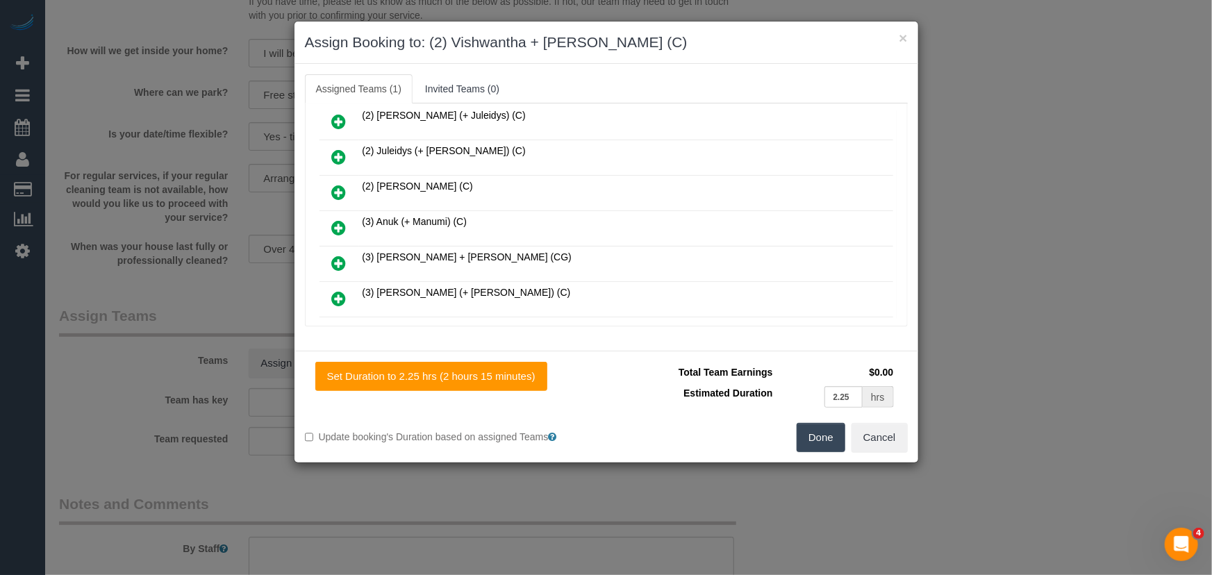
click at [827, 442] on button "Done" at bounding box center [821, 437] width 49 height 29
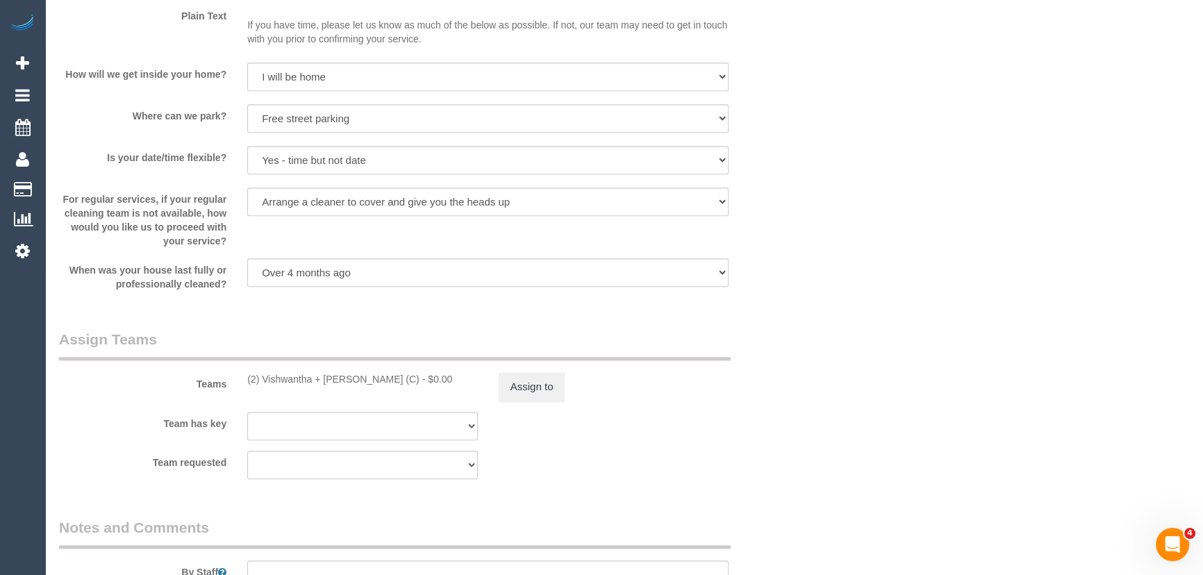
scroll to position [1957, 0]
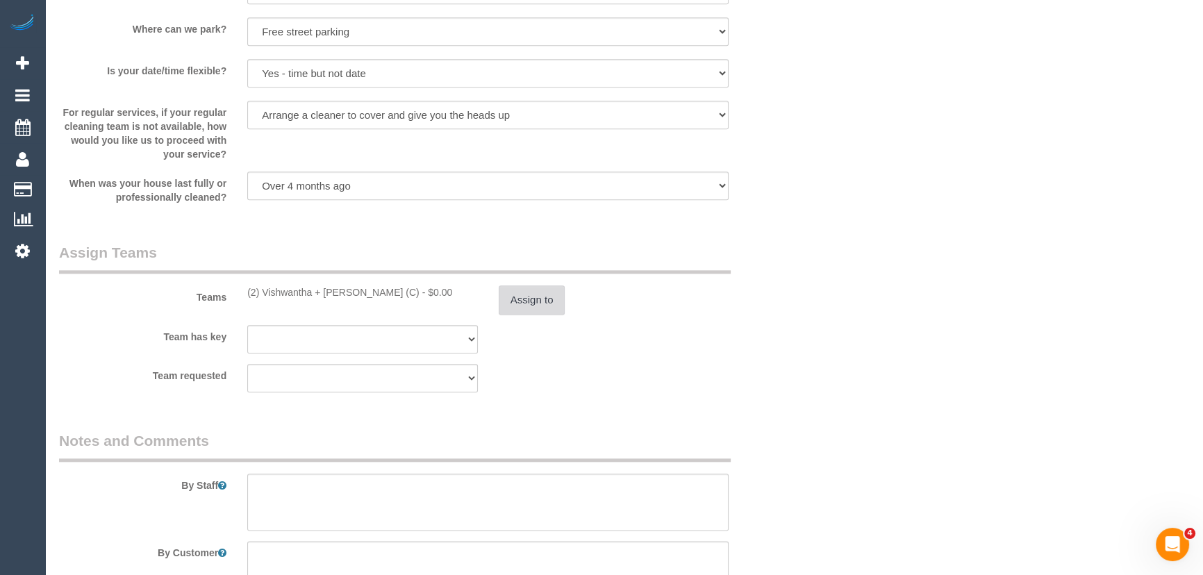
click at [535, 301] on button "Assign to" at bounding box center [532, 299] width 67 height 29
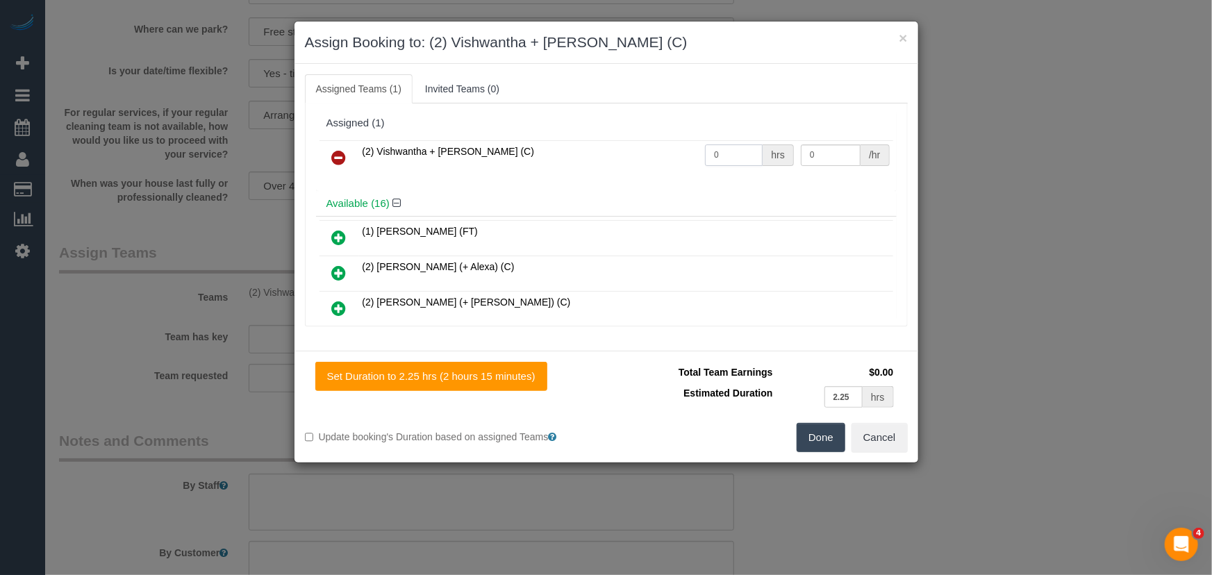
click at [724, 152] on input "0" at bounding box center [734, 155] width 58 height 22
type input "1"
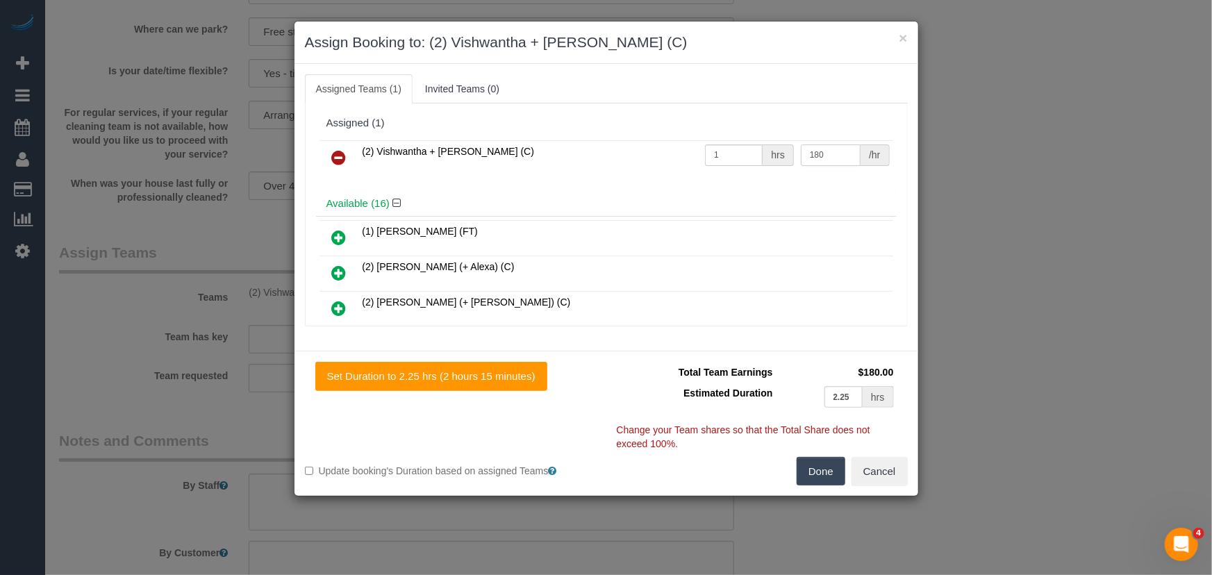
type input "180"
click at [820, 474] on button "Done" at bounding box center [821, 471] width 49 height 29
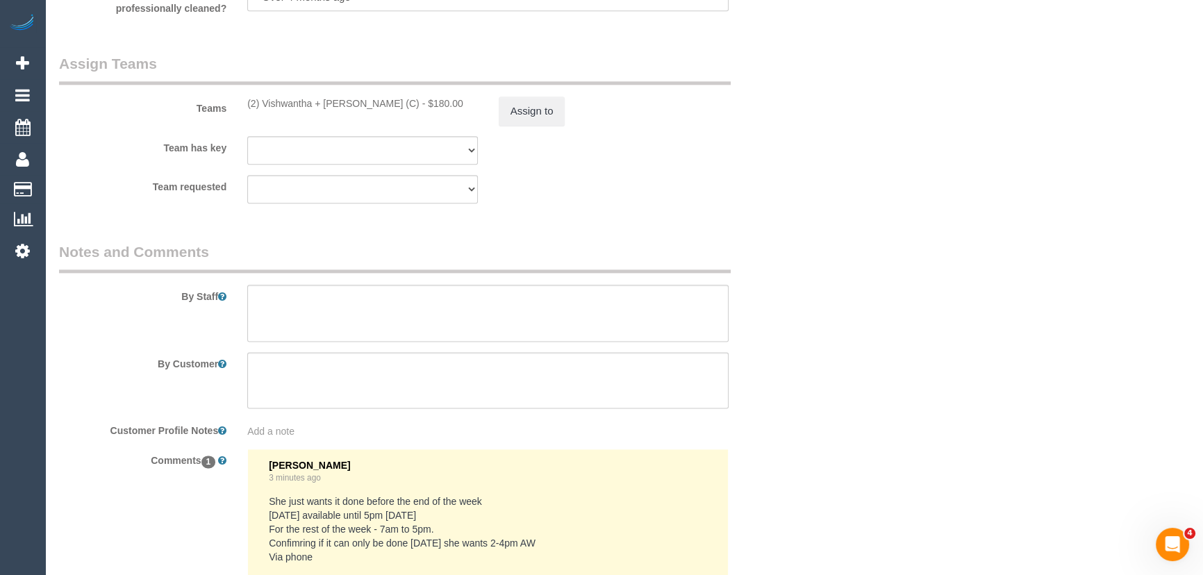
scroll to position [2396, 0]
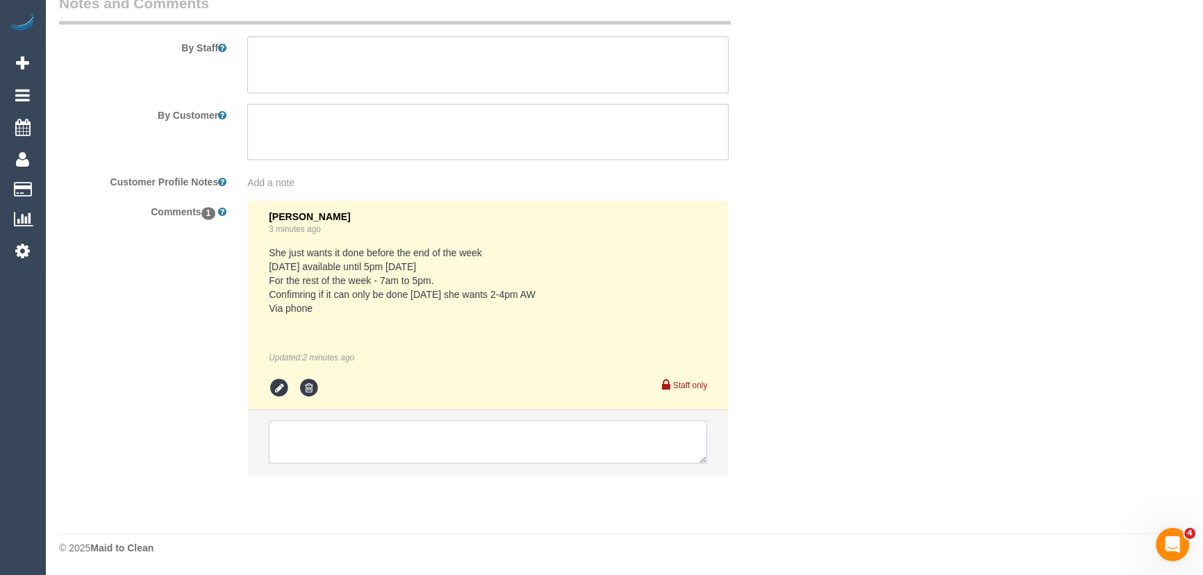
click at [321, 433] on textarea at bounding box center [488, 441] width 438 height 43
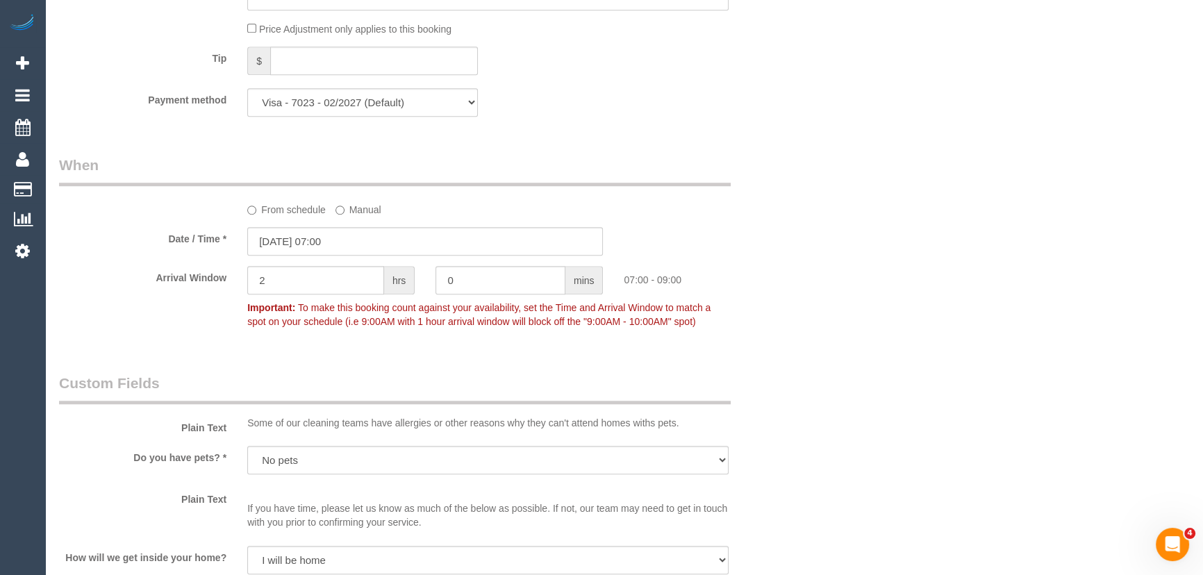
scroll to position [1386, 0]
click at [377, 245] on input "19/09/2025 07:00" at bounding box center [425, 242] width 356 height 28
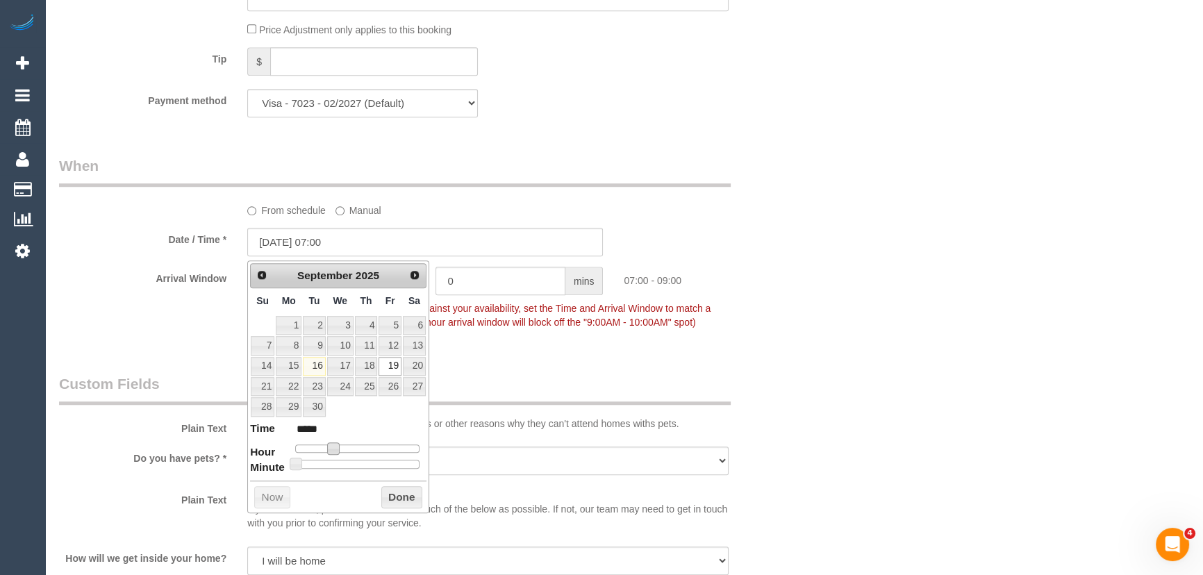
type input "[DATE] 08:00"
type input "*****"
type input "[DATE] 09:00"
type input "*****"
type input "[DATE] 10:00"
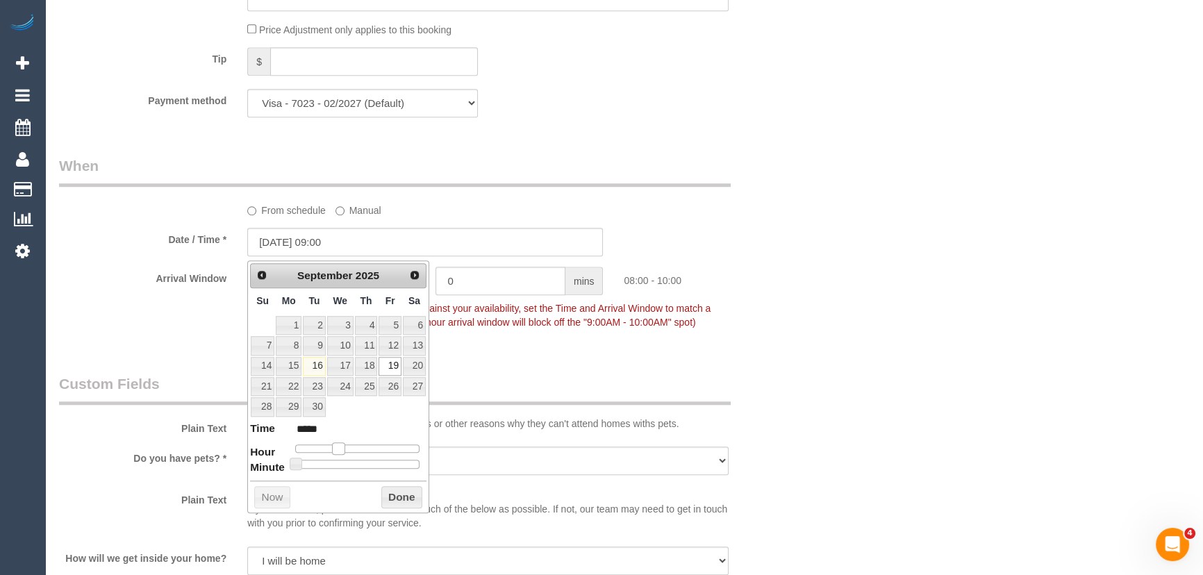
type input "*****"
type input "[DATE] 11:00"
type input "*****"
type input "19/09/2025 12:00"
type input "*****"
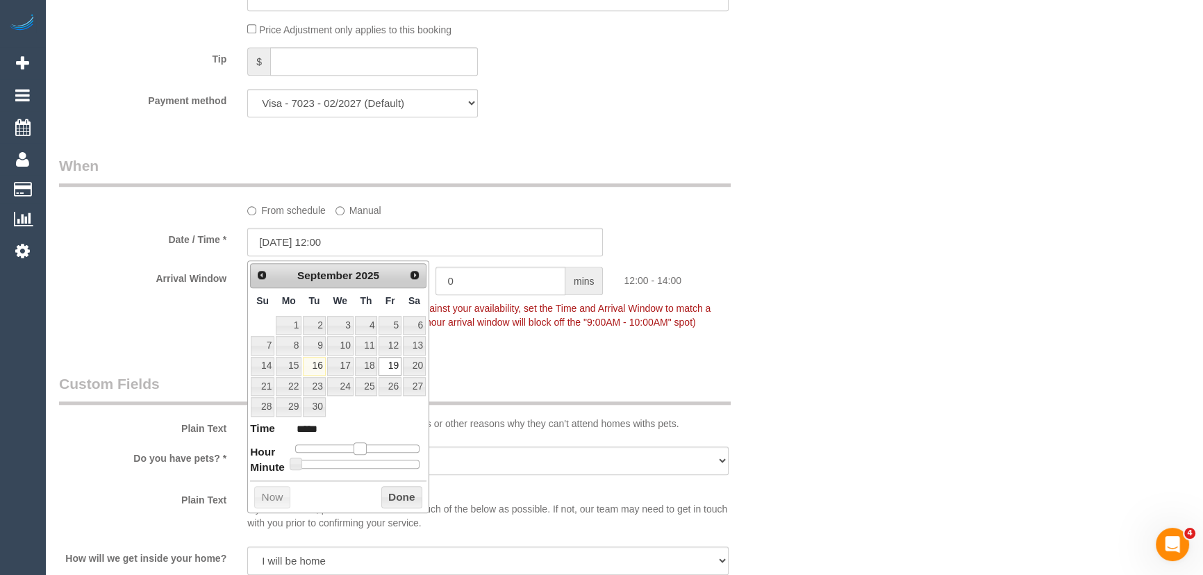
drag, startPoint x: 335, startPoint y: 445, endPoint x: 367, endPoint y: 446, distance: 32.7
click at [364, 446] on span at bounding box center [360, 448] width 13 height 13
type input "19/09/2025 13:00"
type input "*****"
click at [368, 446] on div at bounding box center [357, 449] width 124 height 8
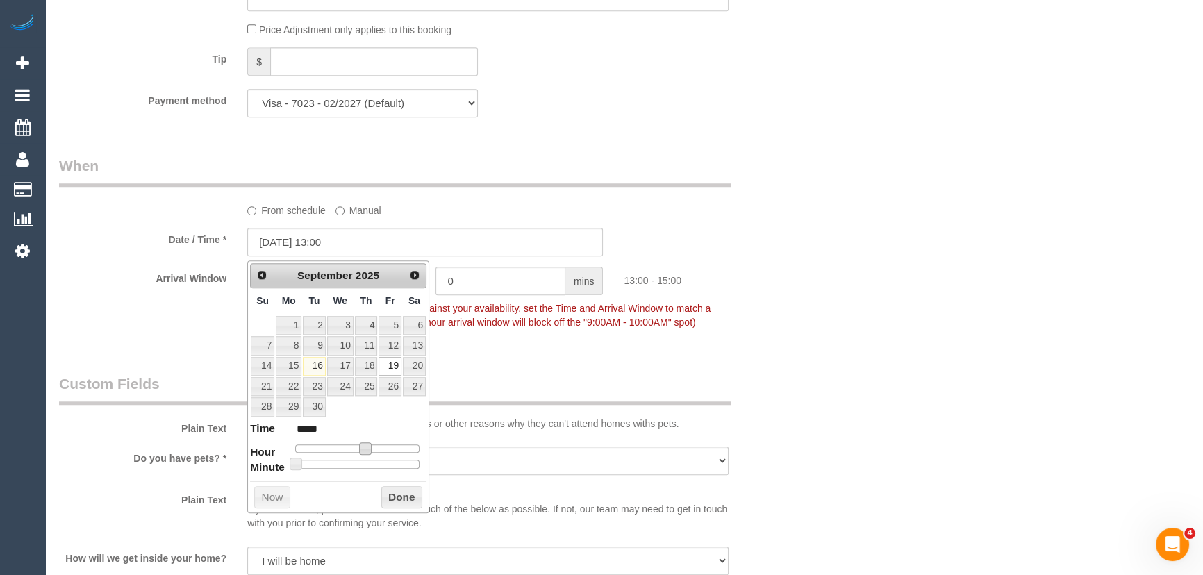
type input "19/09/2025 14:00"
type input "*****"
type input "19/09/2025 15:00"
type input "*****"
type input "19/09/2025 14:00"
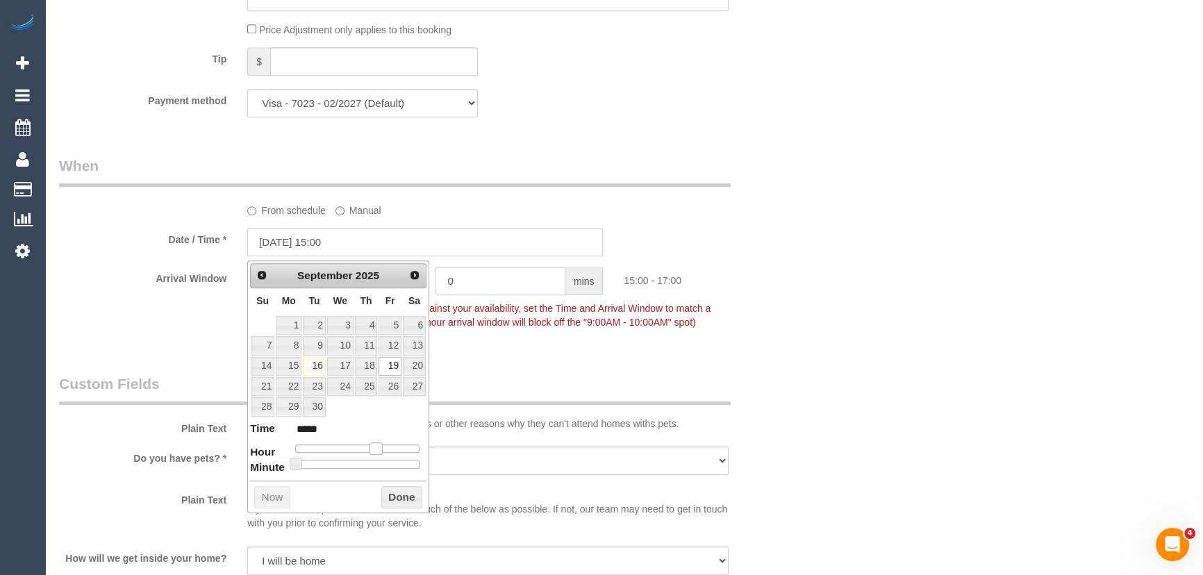
type input "*****"
click at [370, 446] on div at bounding box center [357, 449] width 124 height 8
click at [370, 446] on span at bounding box center [370, 448] width 13 height 13
click at [510, 343] on fieldset "When From schedule Manual Date / Time * 19/09/2025 14:00 Arrival Window 2 hrs 0…" at bounding box center [425, 251] width 733 height 190
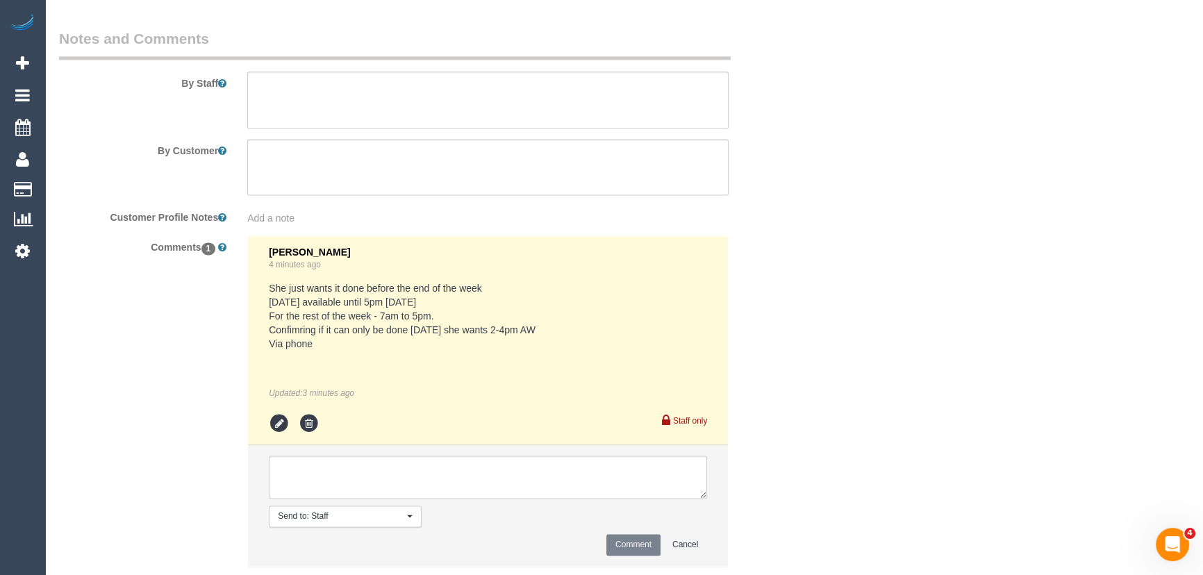
scroll to position [2453, 0]
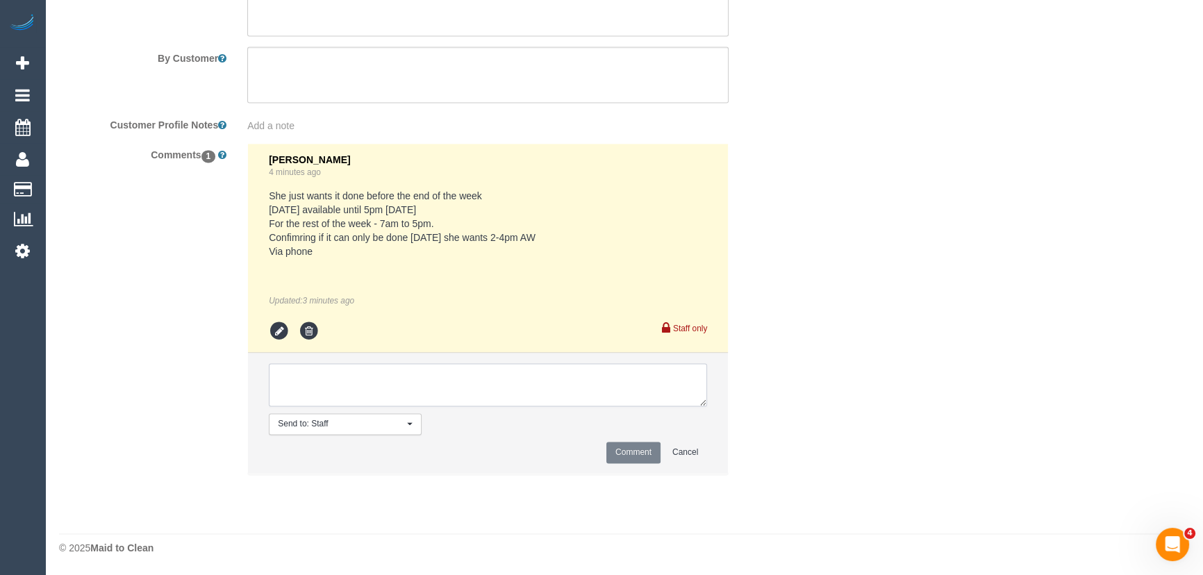
click at [390, 395] on textarea at bounding box center [488, 384] width 438 height 43
type textarea "customer has been informed of day/time: Friday 19/9 AW 2-4pm - via email"
click at [651, 452] on button "Comment" at bounding box center [633, 453] width 54 height 22
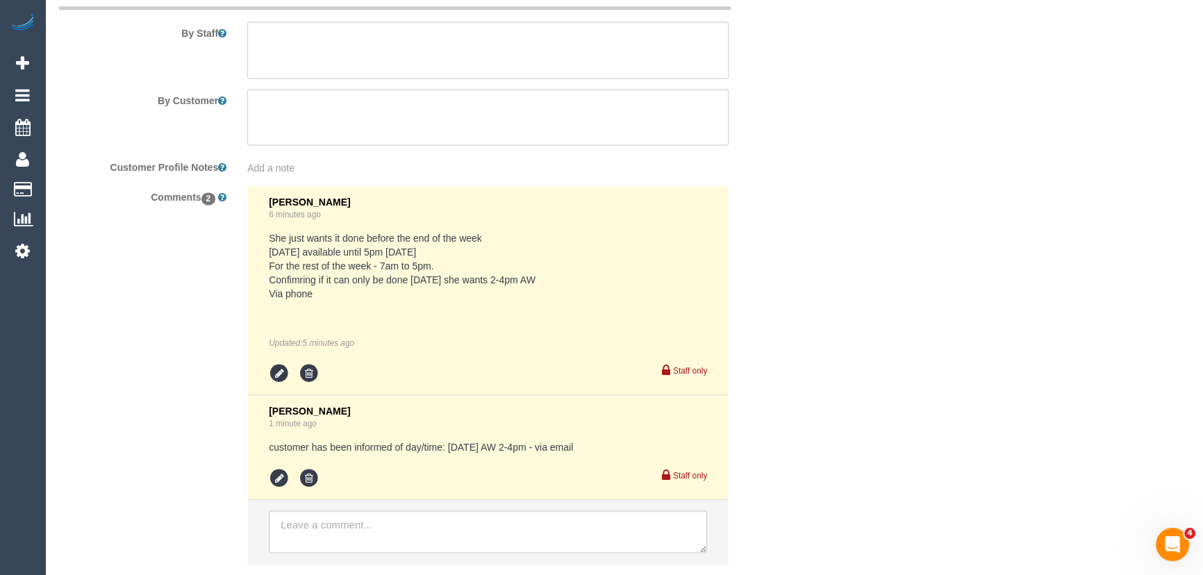
scroll to position [2201, 0]
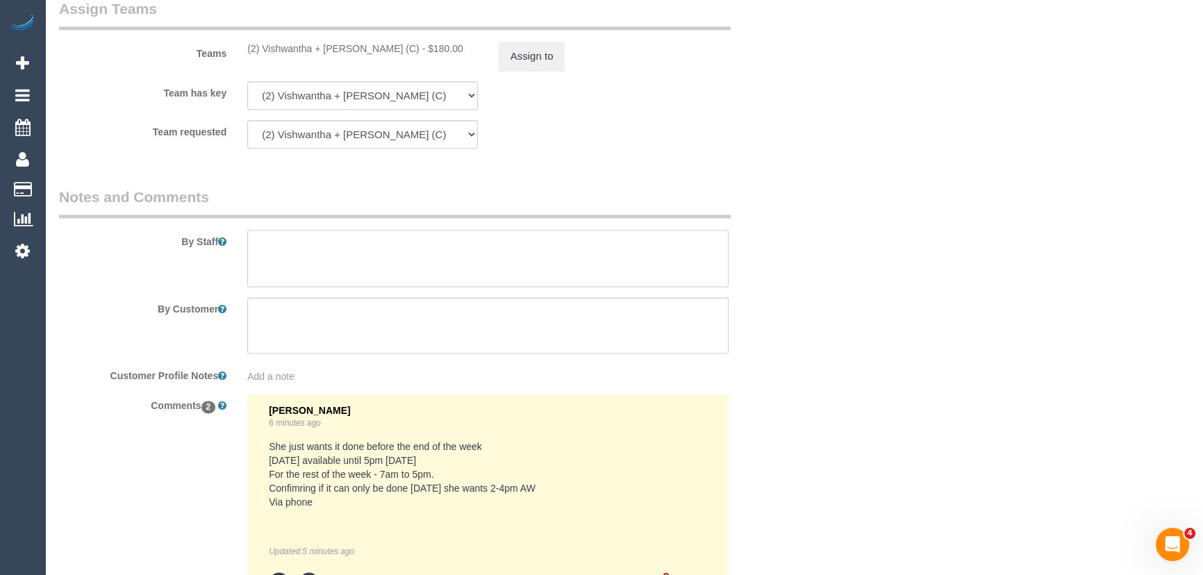
click at [297, 250] on textarea at bounding box center [487, 258] width 481 height 57
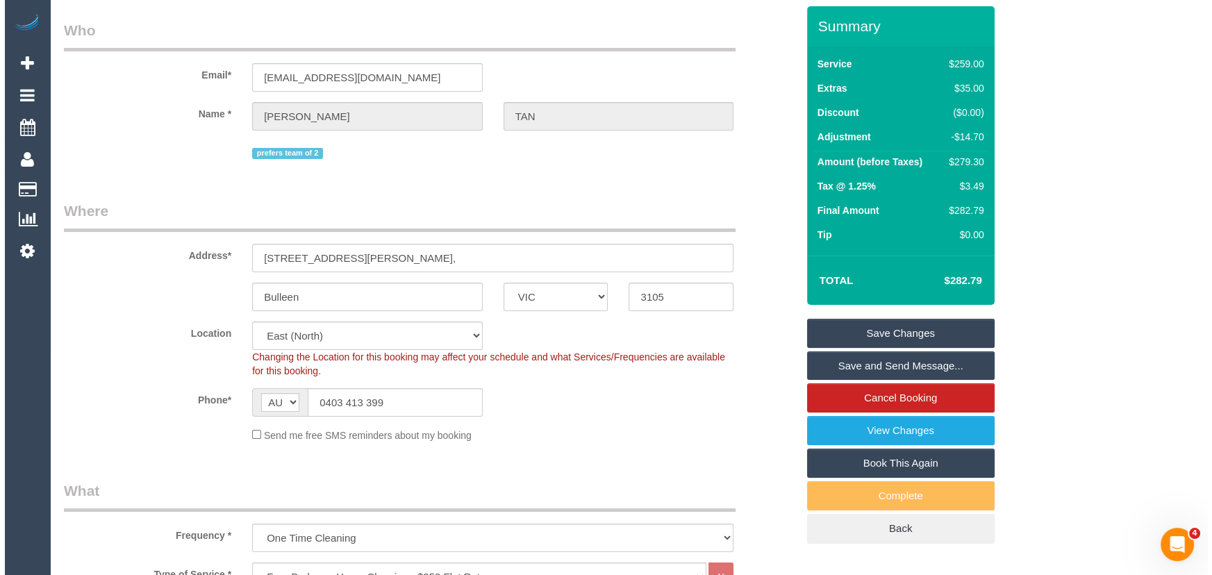
scroll to position [0, 0]
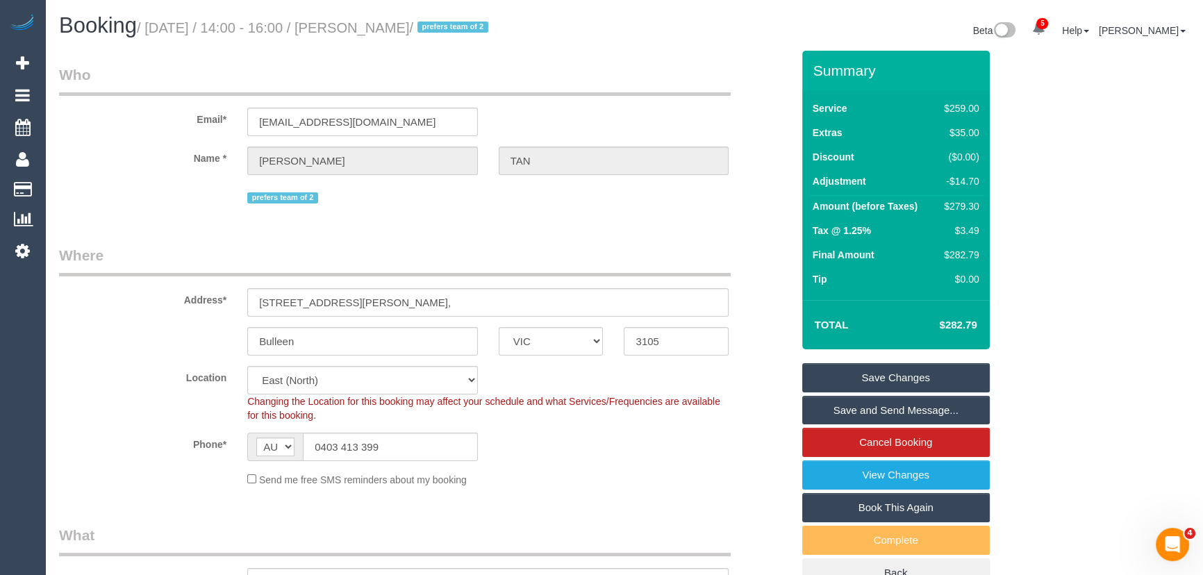
type textarea "Estimated time: 3.5-4.5 hours"
click at [404, 33] on small "/ September 19, 2025 / 14:00 - 16:00 / JOANNE TAN / prefers team of 2" at bounding box center [315, 27] width 356 height 15
copy small "JOANNE TAN"
click at [868, 411] on link "Save and Send Message..." at bounding box center [896, 410] width 188 height 29
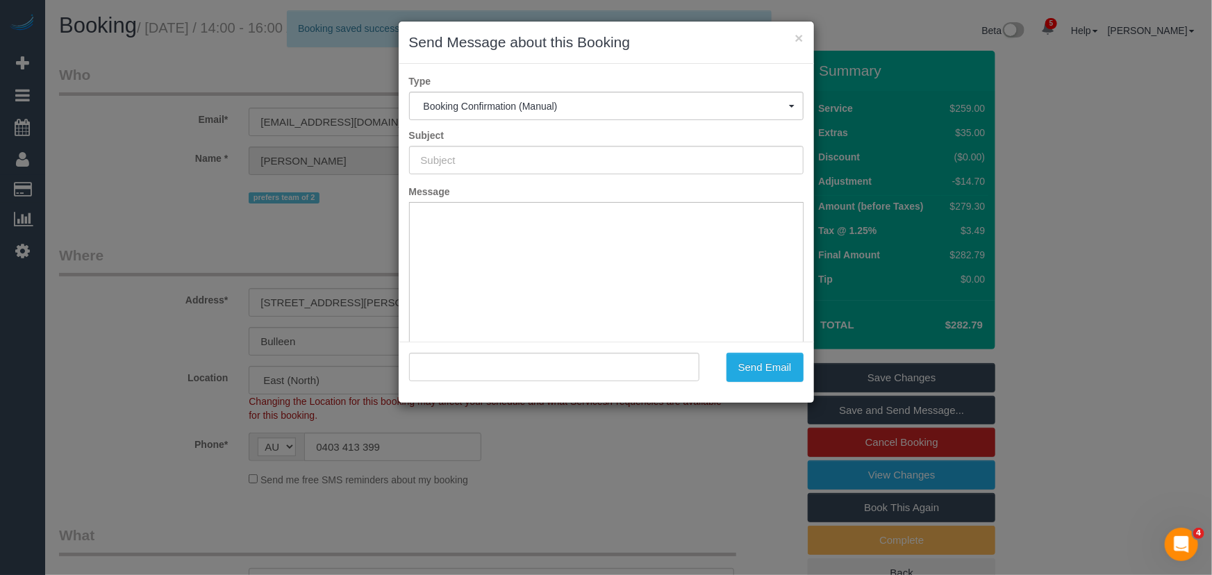
type input "Booking Confirmed"
type input ""JOANNE TAN" <jlctan87@gmail.com>"
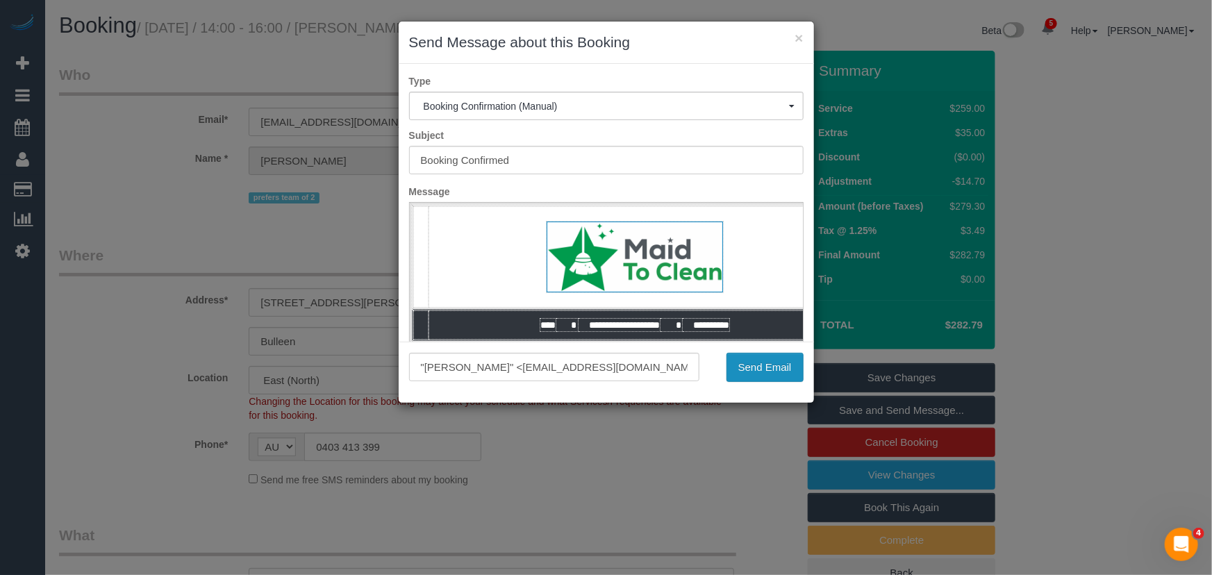
click at [763, 358] on button "Send Email" at bounding box center [765, 367] width 77 height 29
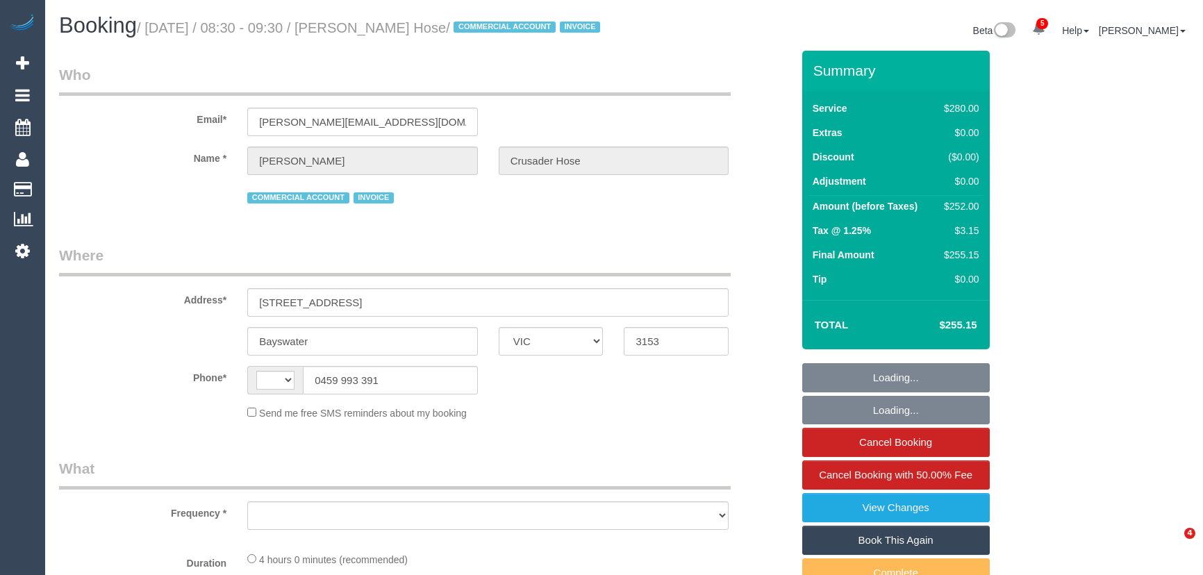
select select "VIC"
select select "object:362"
select select "number:28"
select select "number:14"
select select "number:19"
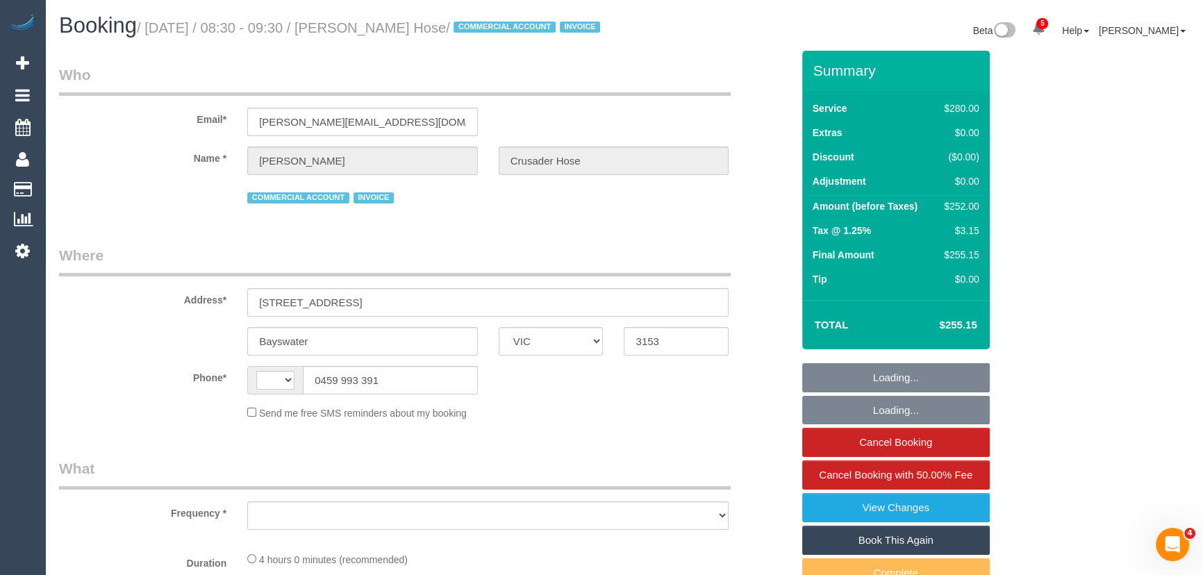
select select "number:36"
select select "number:35"
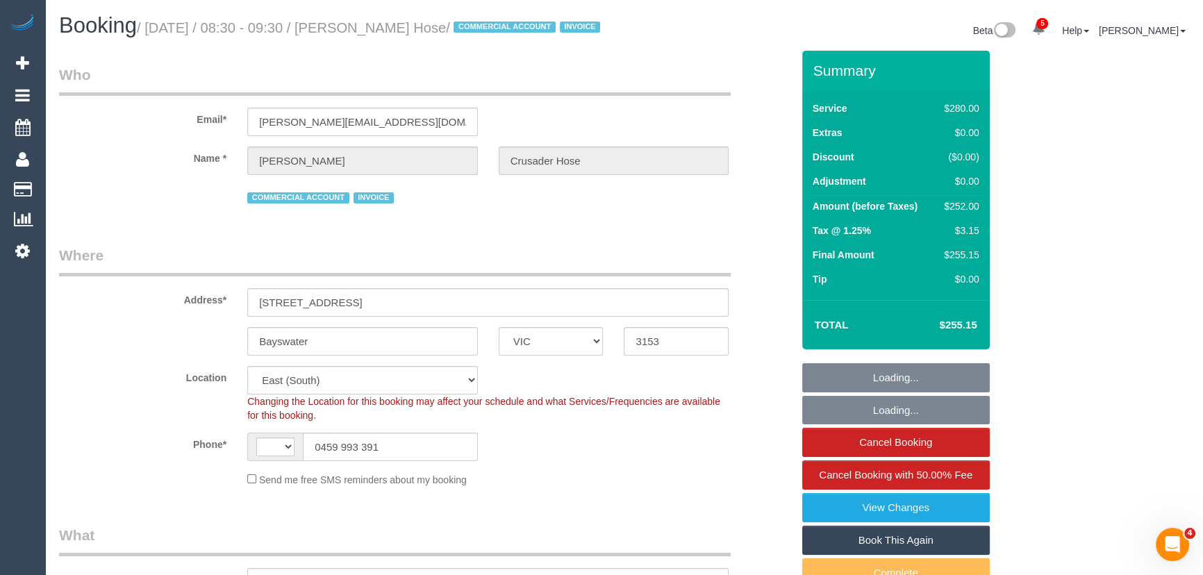
select select "object:760"
select select "string:AU"
select select "240"
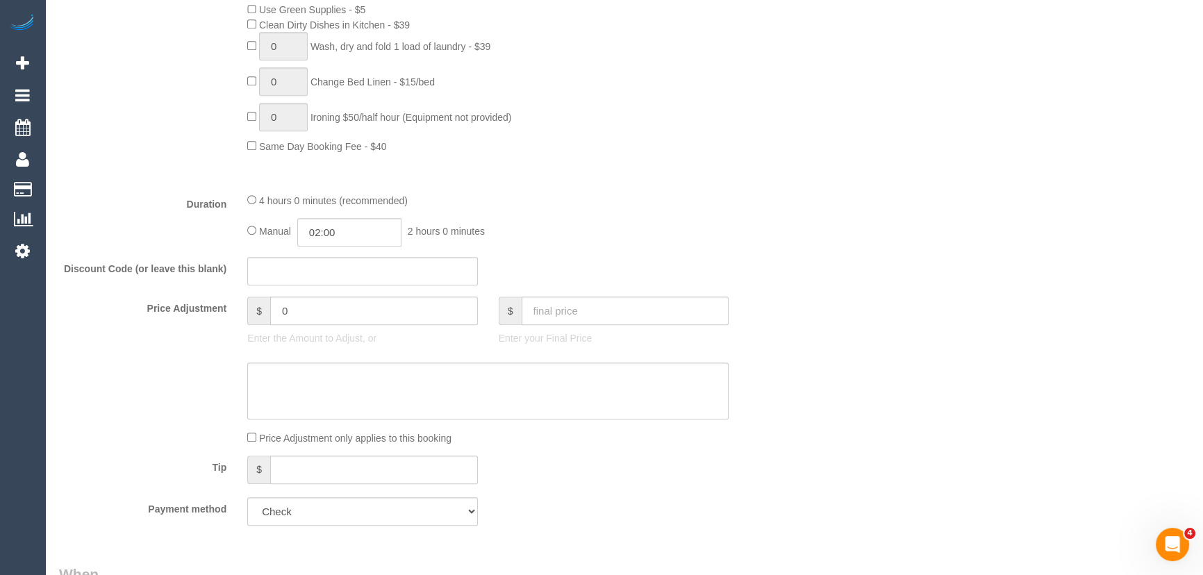
scroll to position [947, 0]
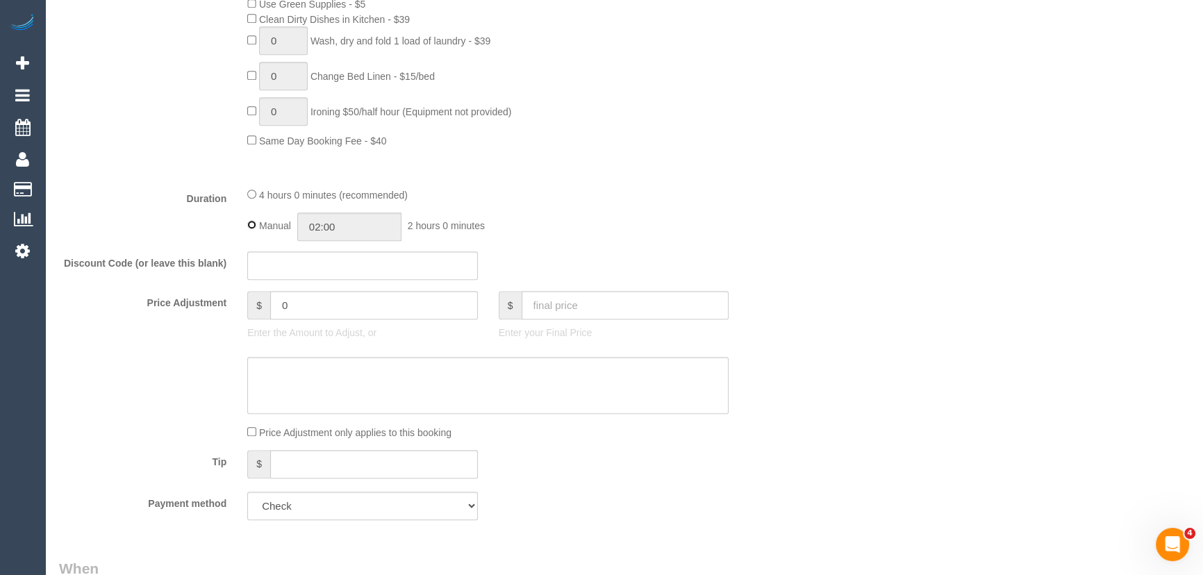
type input "04:00"
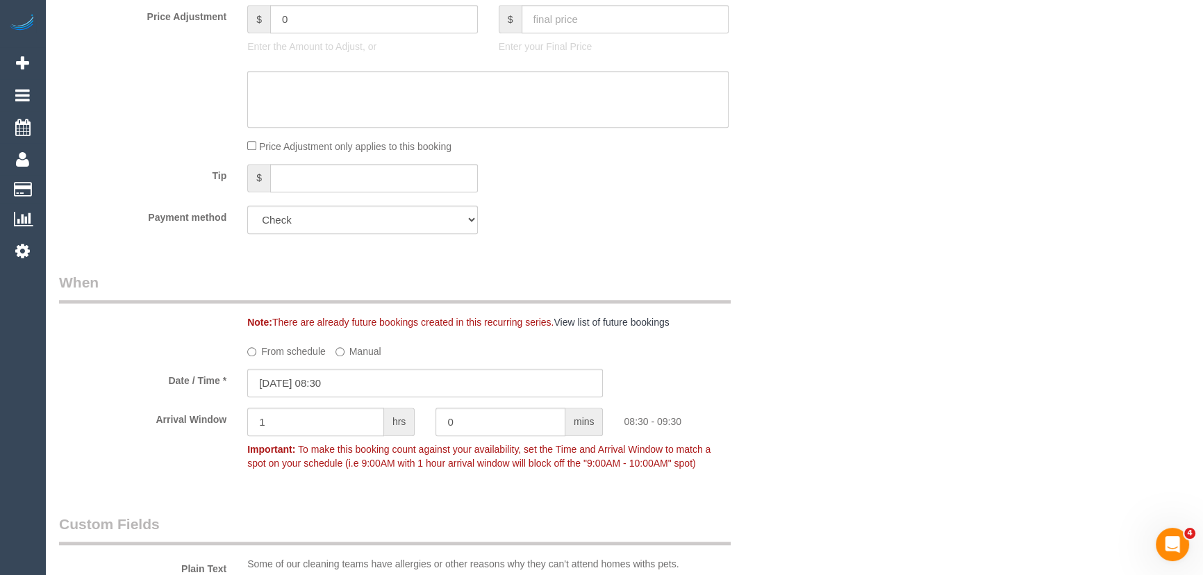
scroll to position [1326, 0]
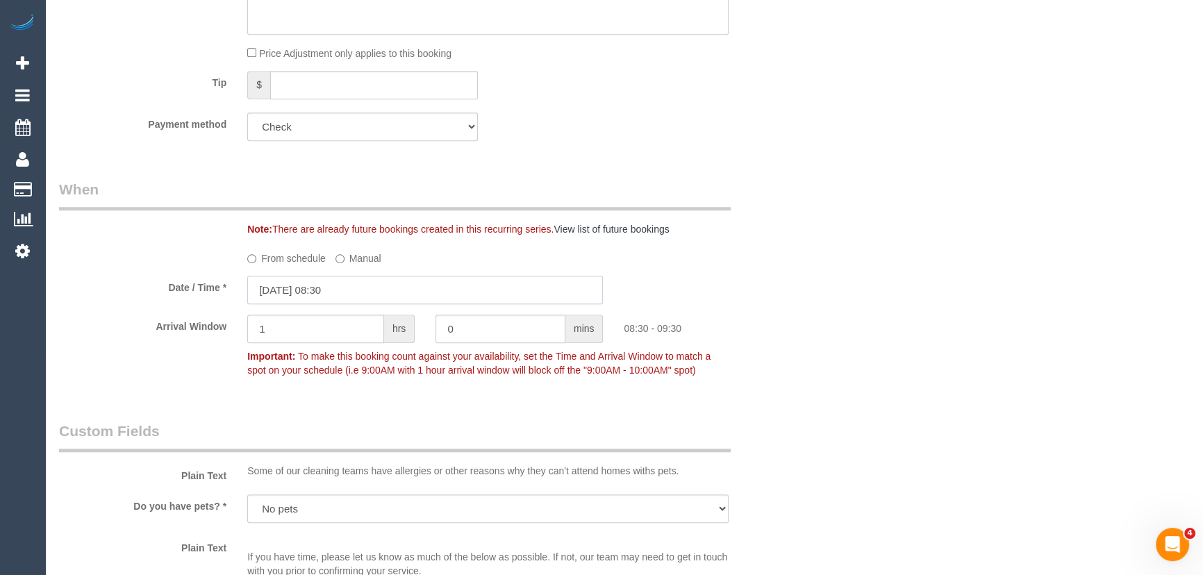
click at [353, 304] on input "16/09/2025 08:30" at bounding box center [425, 290] width 356 height 28
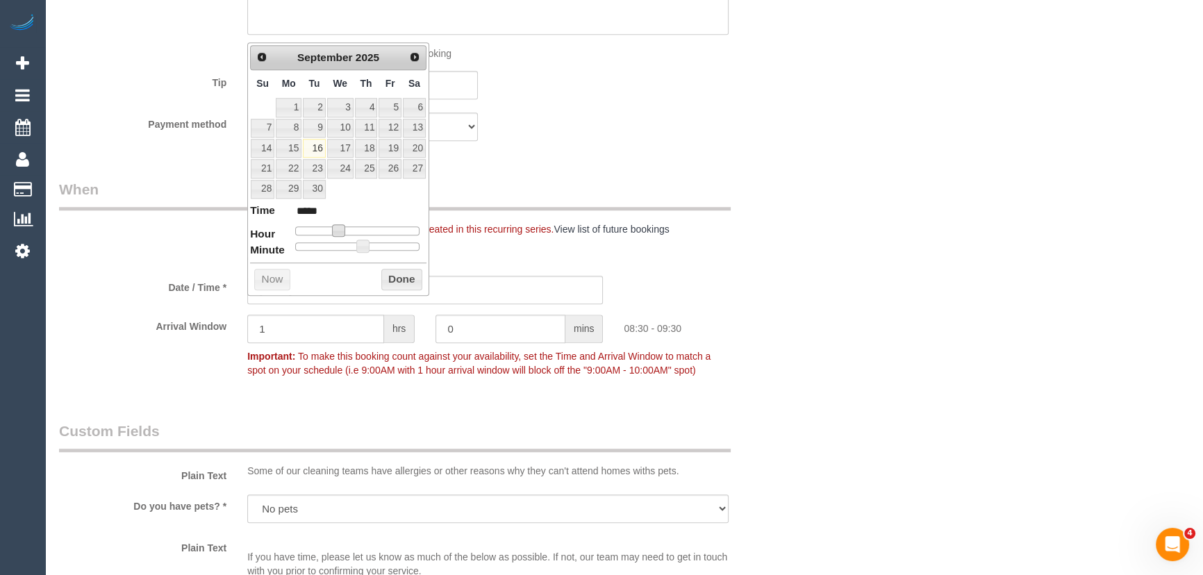
type input "16/09/2025 09:30"
type input "*****"
drag, startPoint x: 338, startPoint y: 231, endPoint x: 346, endPoint y: 231, distance: 8.3
click at [346, 231] on span at bounding box center [344, 230] width 13 height 13
click at [348, 230] on span at bounding box center [344, 230] width 13 height 13
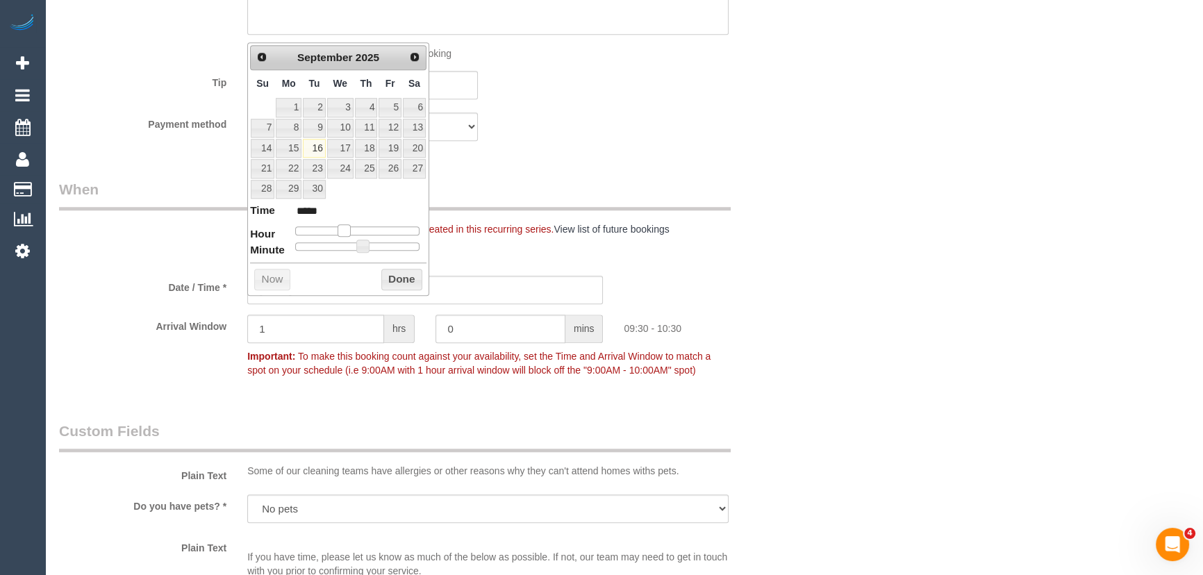
click at [351, 230] on div at bounding box center [357, 230] width 124 height 8
type input "16/09/2025 11:30"
type input "*****"
click at [355, 229] on div at bounding box center [357, 230] width 124 height 8
type input "16/09/2025 11:25"
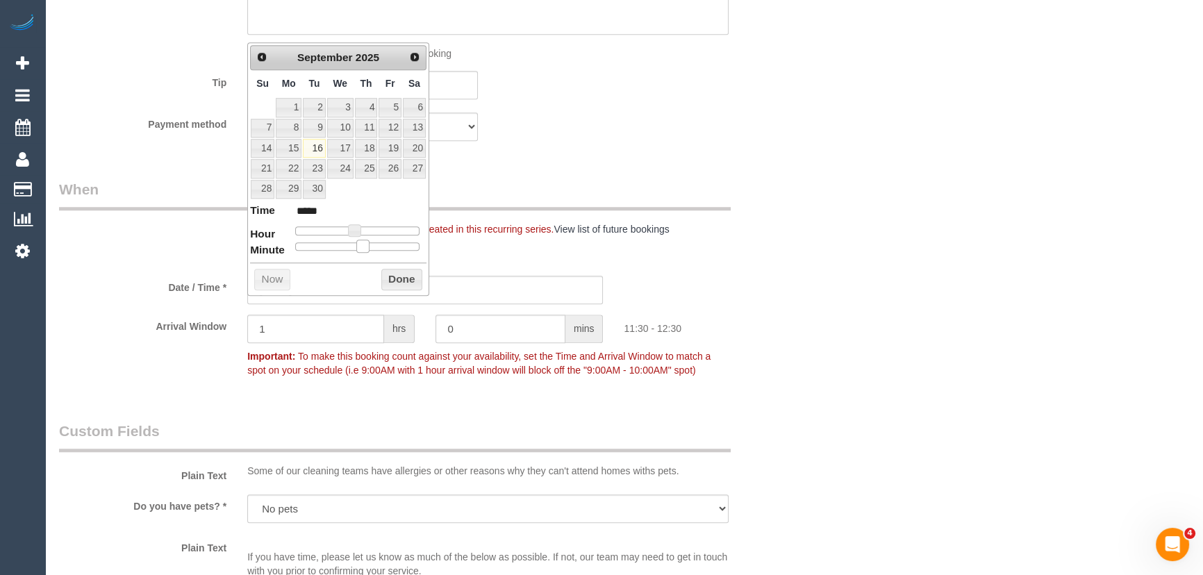
type input "*****"
type input "16/09/2025 11:20"
type input "*****"
type input "16/09/2025 11:15"
type input "*****"
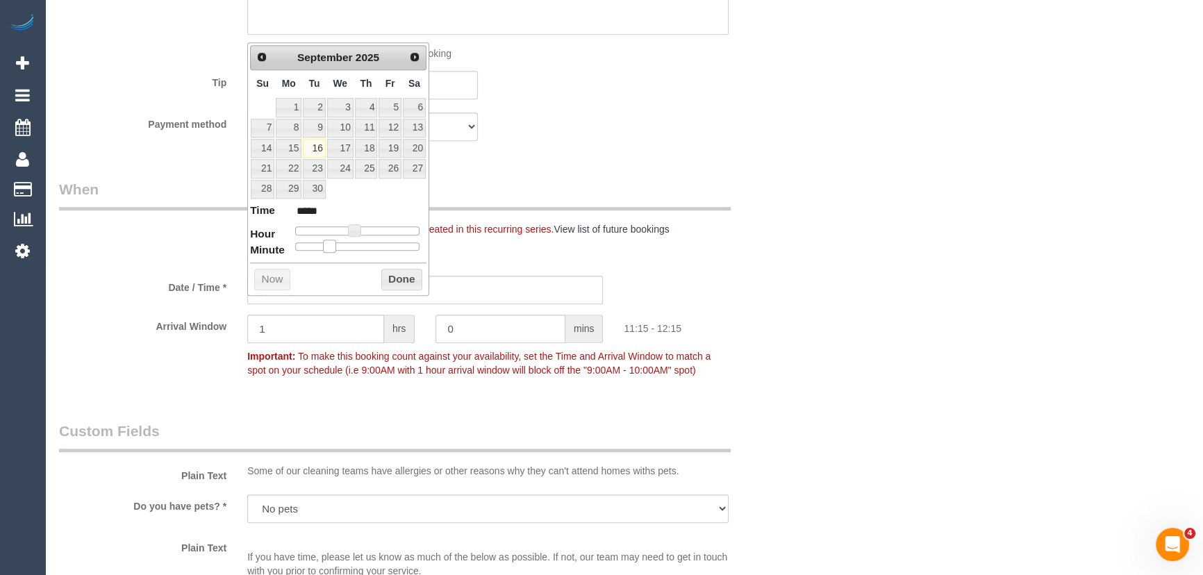
type input "16/09/2025 11:10"
type input "*****"
type input "16/09/2025 11:05"
type input "*****"
type input "16/09/2025 11:00"
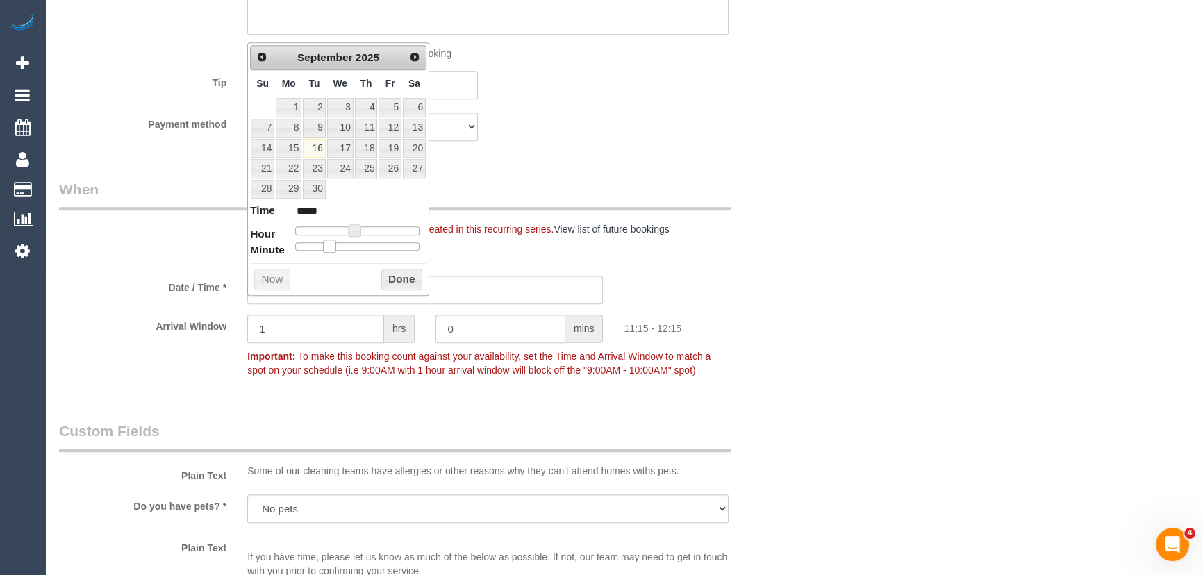
type input "*****"
drag, startPoint x: 365, startPoint y: 243, endPoint x: 260, endPoint y: 247, distance: 105.0
click at [261, 247] on dl "Time ***** Hour Minute Second Millisecond Microsecond Time Zone ***** ***** ***…" at bounding box center [338, 227] width 176 height 48
click at [644, 190] on div "Who Email* silva@crusaderhose.com.au Name * Silva Fero Crusader Hose COMMERCIAL…" at bounding box center [426, 303] width 754 height 3157
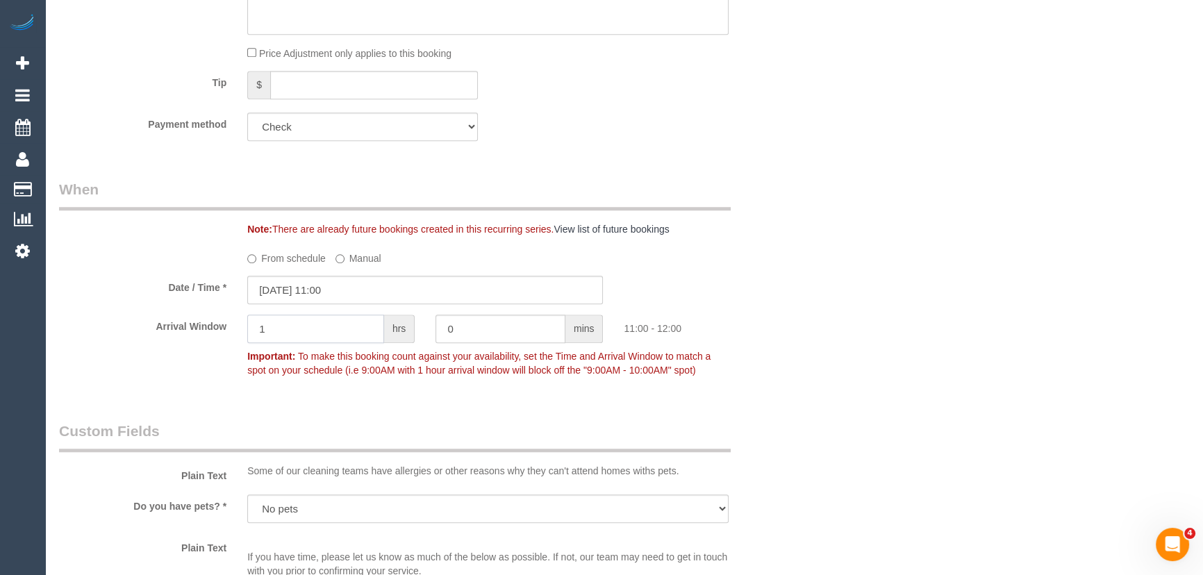
click at [300, 336] on input "1" at bounding box center [315, 329] width 137 height 28
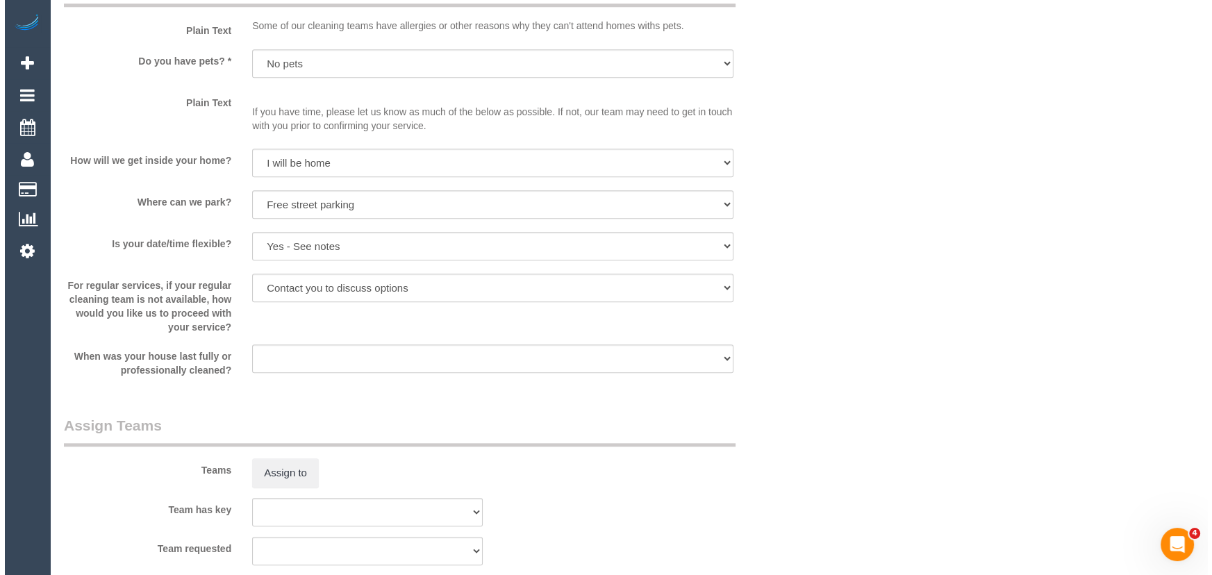
scroll to position [1831, 0]
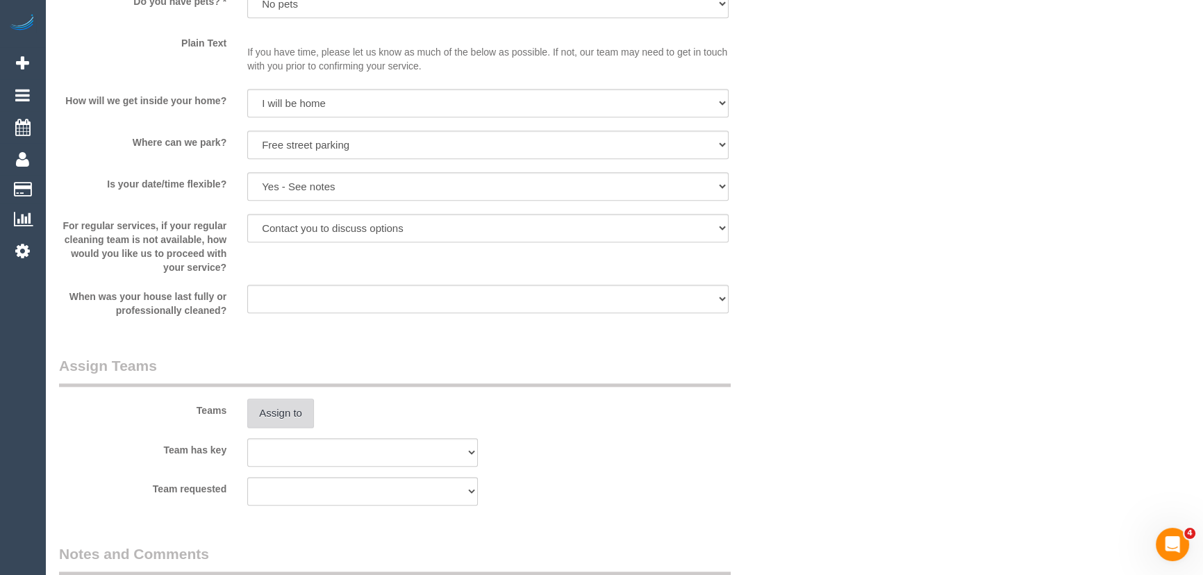
type input "2"
click at [282, 428] on button "Assign to" at bounding box center [280, 413] width 67 height 29
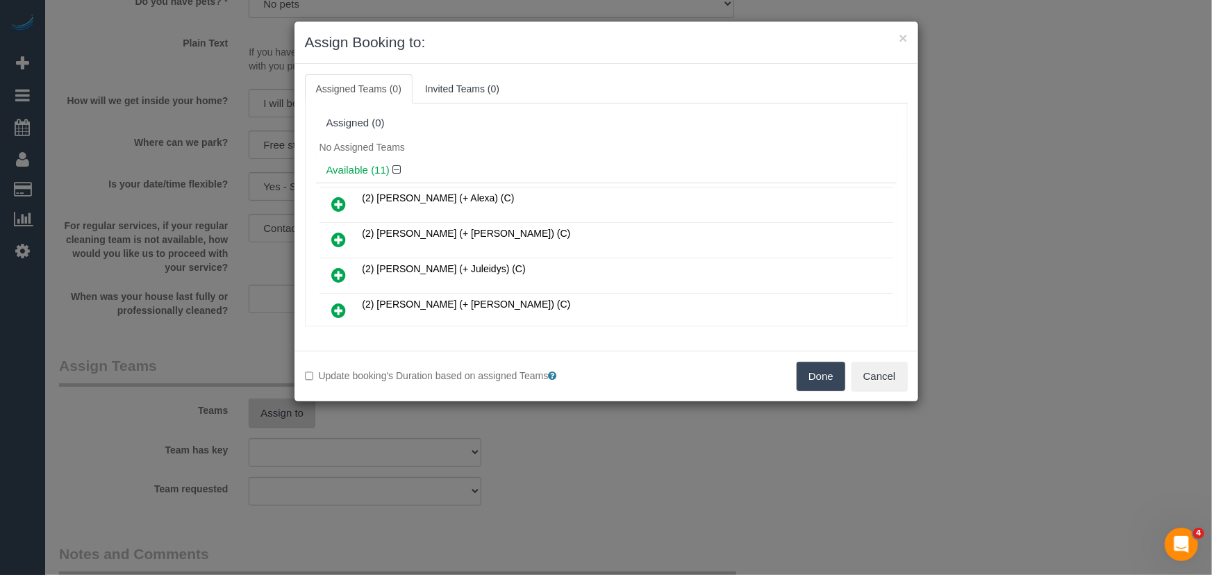
scroll to position [296, 0]
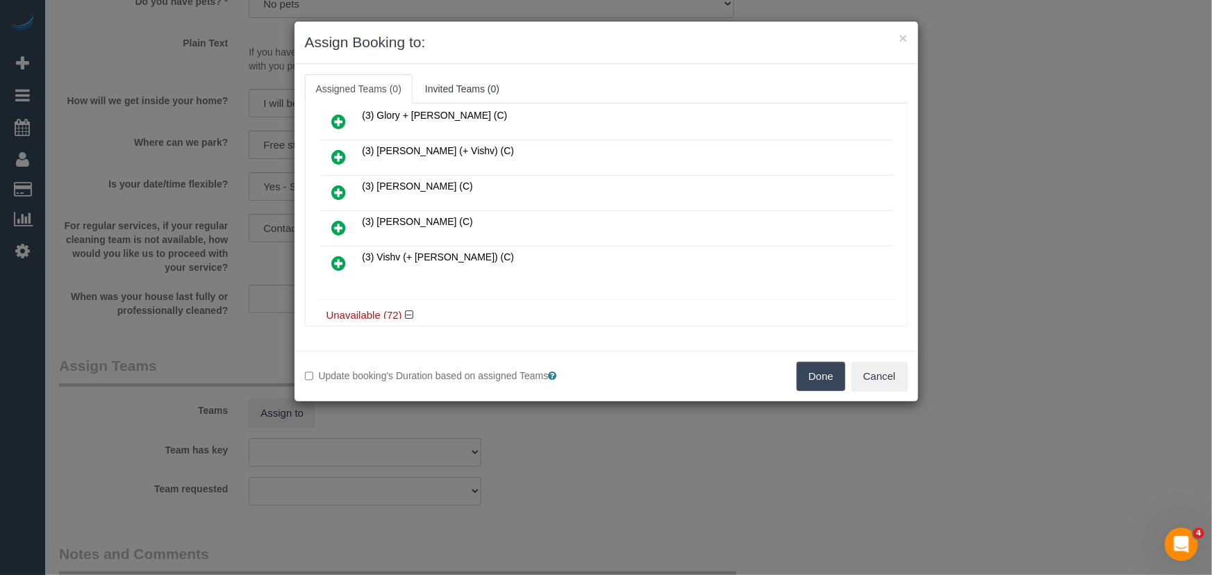
click at [340, 219] on icon at bounding box center [339, 227] width 15 height 17
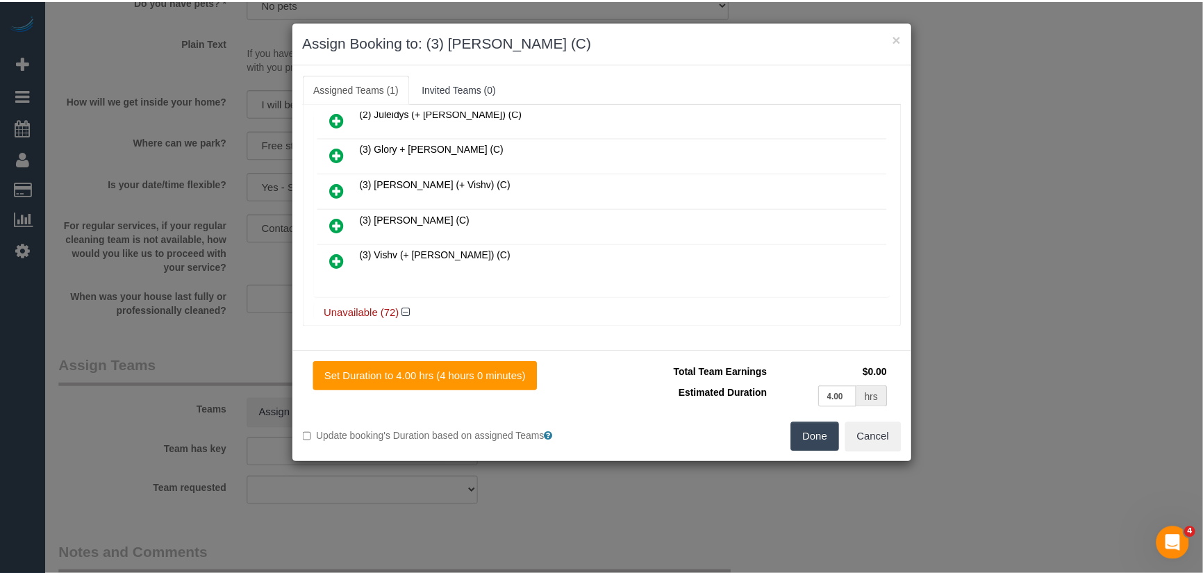
scroll to position [328, 0]
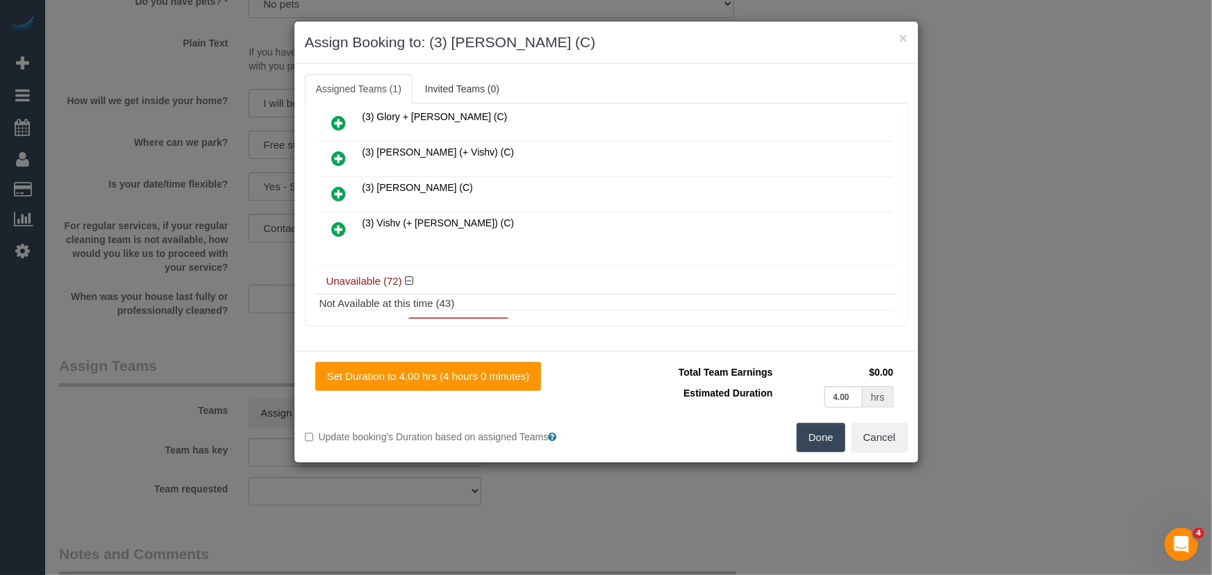
click at [822, 438] on button "Done" at bounding box center [821, 437] width 49 height 29
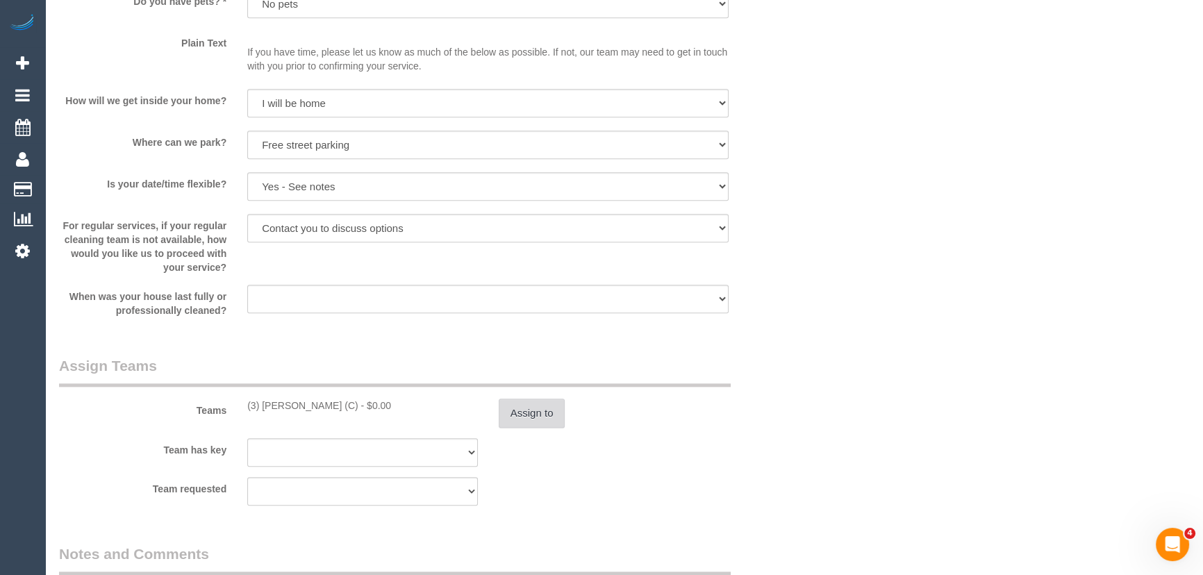
click at [545, 428] on button "Assign to" at bounding box center [532, 413] width 67 height 29
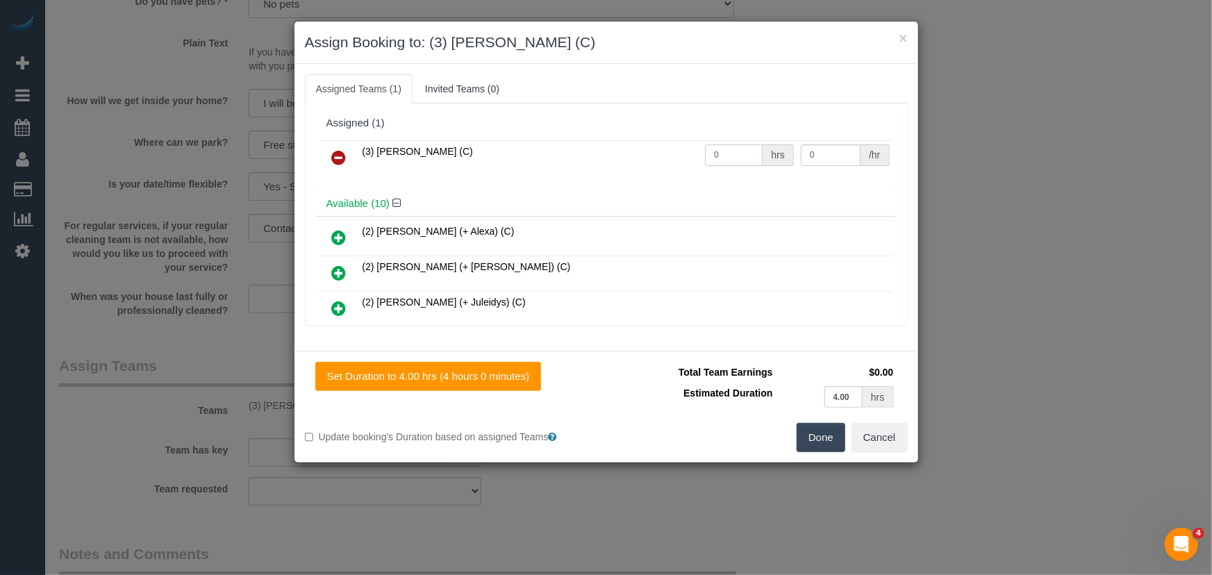
click at [736, 156] on input "0" at bounding box center [734, 155] width 58 height 22
type input "4"
type input "35"
click at [819, 426] on button "Done" at bounding box center [821, 437] width 49 height 29
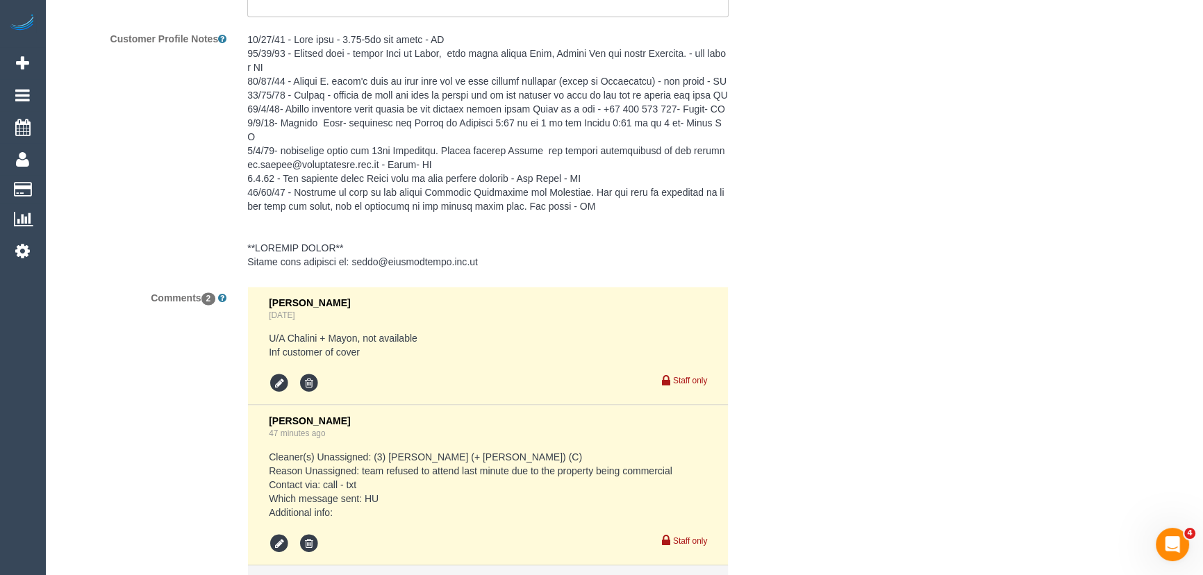
scroll to position [2740, 0]
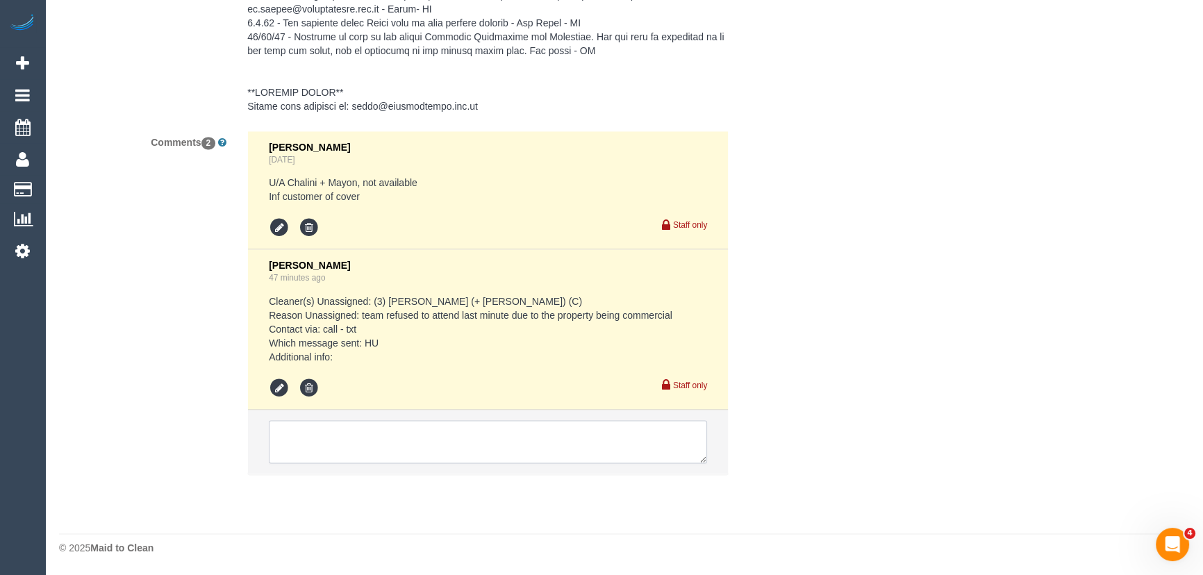
click at [318, 440] on textarea at bounding box center [488, 441] width 438 height 43
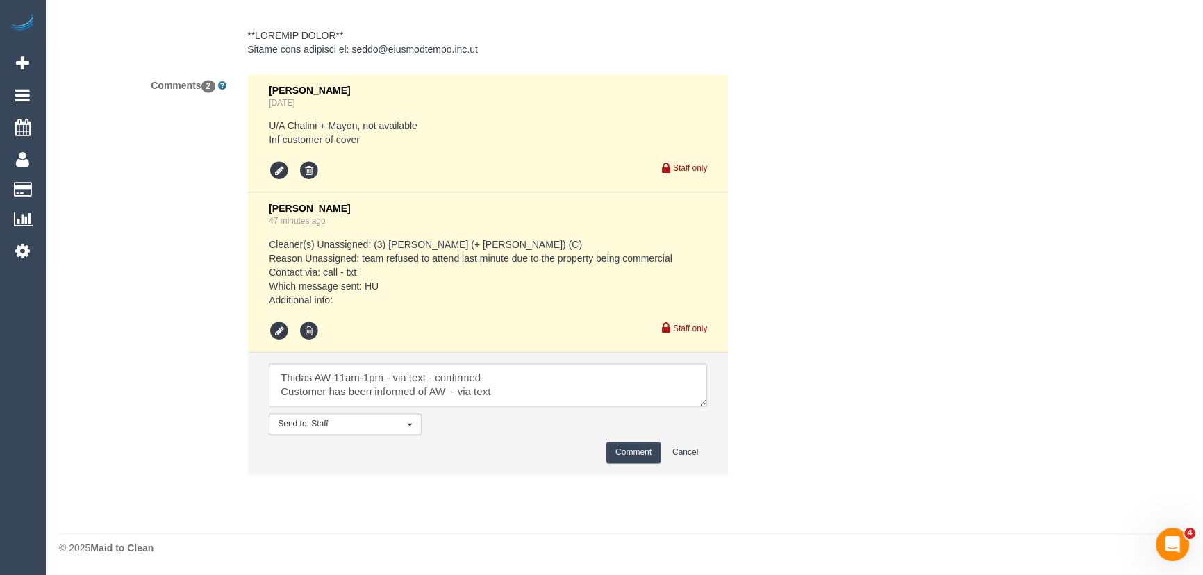
type textarea "Thidas AW 11am-1pm - via text - confirmed Customer has been informed of AW - vi…"
click at [645, 463] on button "Comment" at bounding box center [633, 453] width 54 height 22
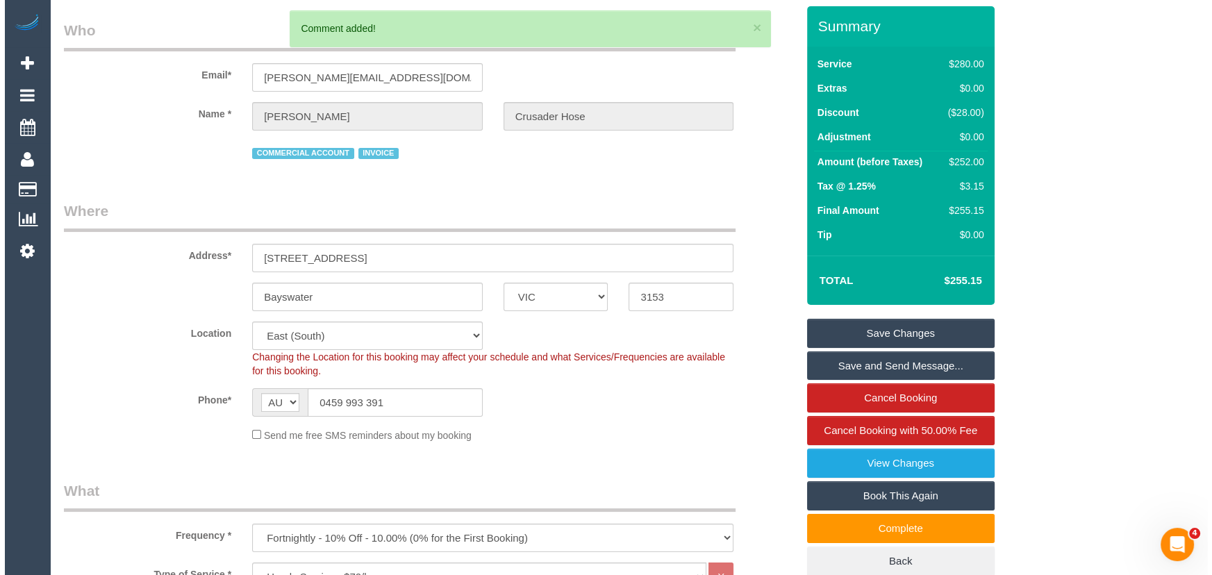
scroll to position [0, 0]
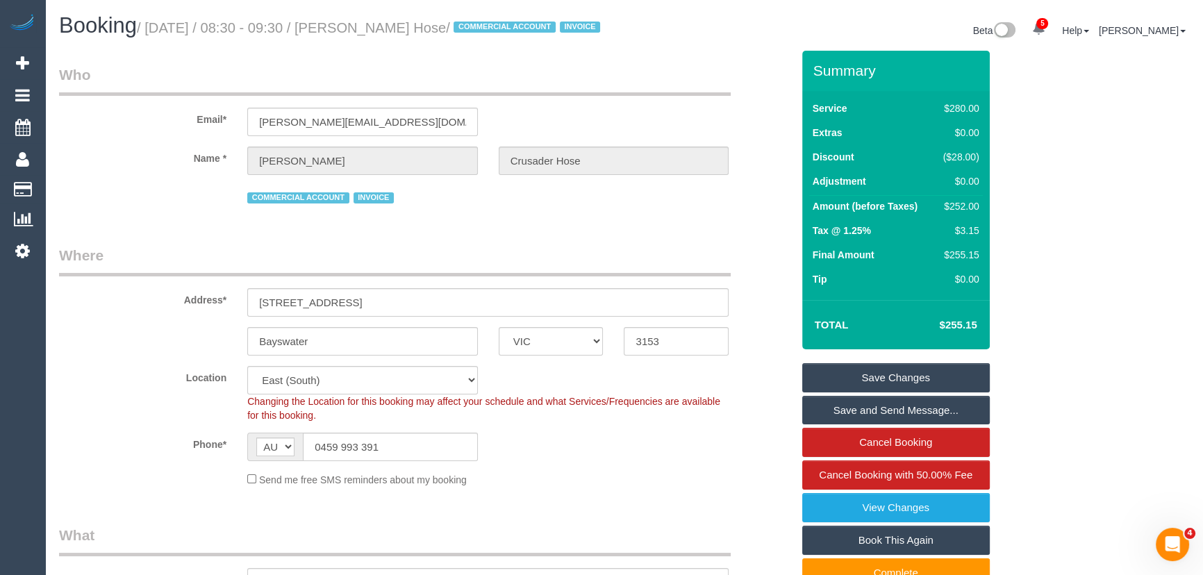
click at [388, 27] on small "/ September 16, 2025 / 08:30 - 09:30 / Silva Fero Crusader Hose / COMMERCIAL AC…" at bounding box center [370, 27] width 467 height 15
copy small "Silva Fero Crusader Hose"
click at [846, 425] on link "Save and Send Message..." at bounding box center [896, 410] width 188 height 29
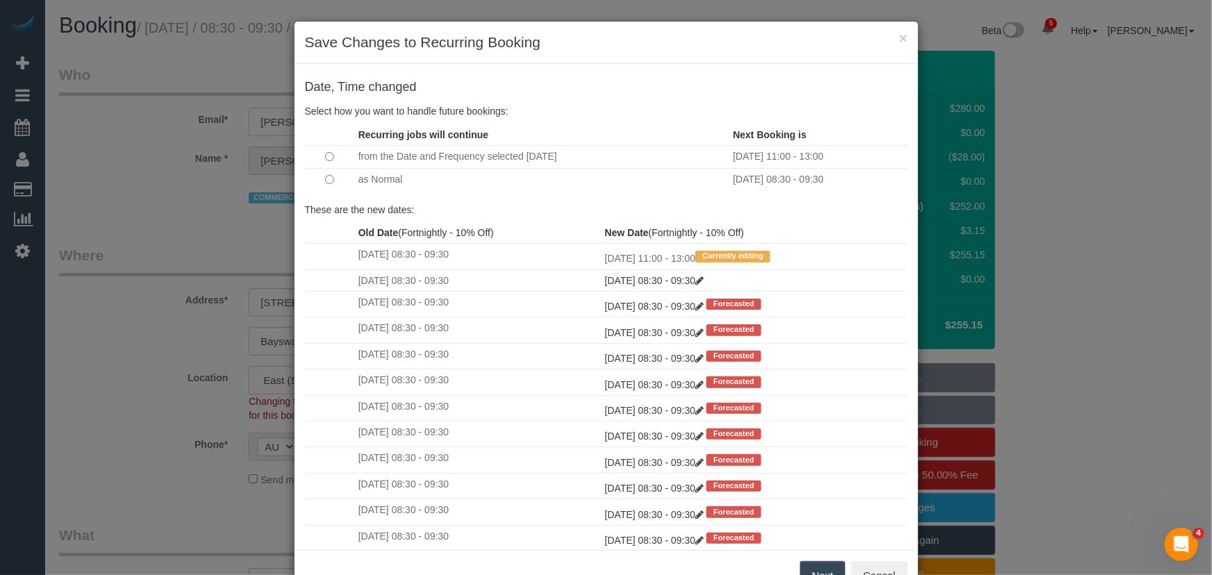
click at [815, 570] on button "Next" at bounding box center [822, 575] width 45 height 29
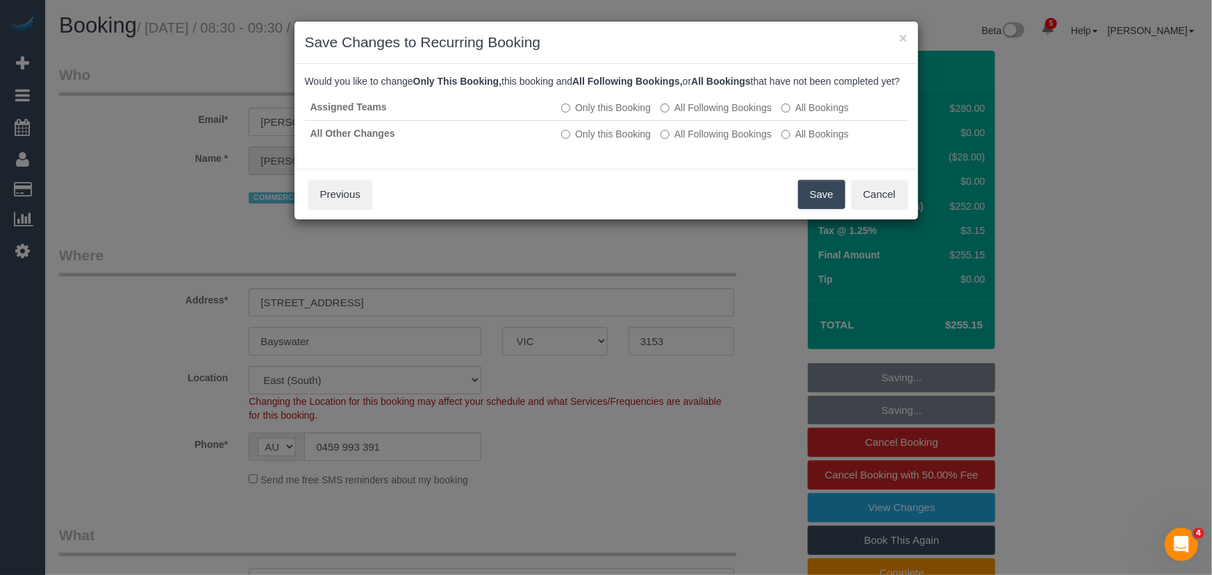
click at [820, 209] on button "Save" at bounding box center [821, 194] width 47 height 29
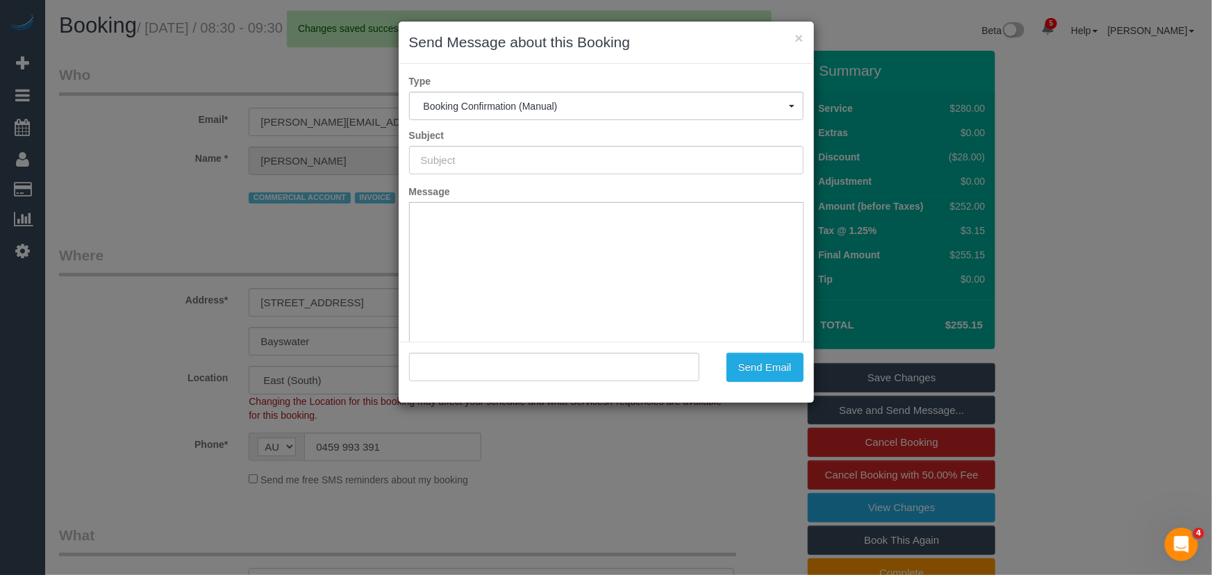
type input "Booking Confirmed"
type input ""Silva Fero Crusader Hose" <silva@crusaderhose.com.au>"
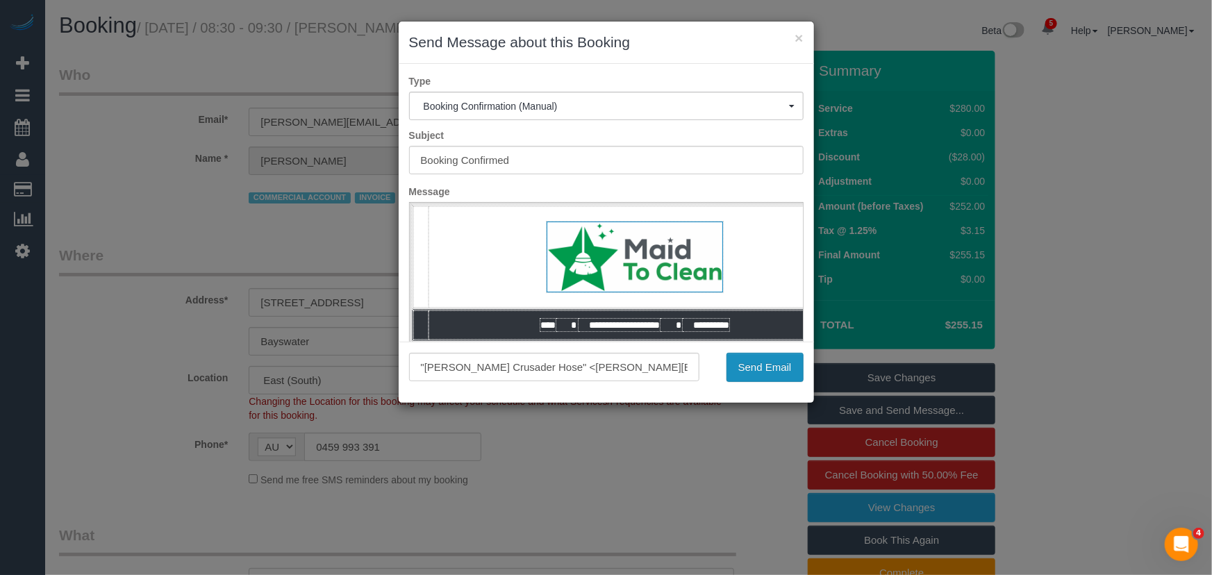
click at [770, 378] on button "Send Email" at bounding box center [765, 367] width 77 height 29
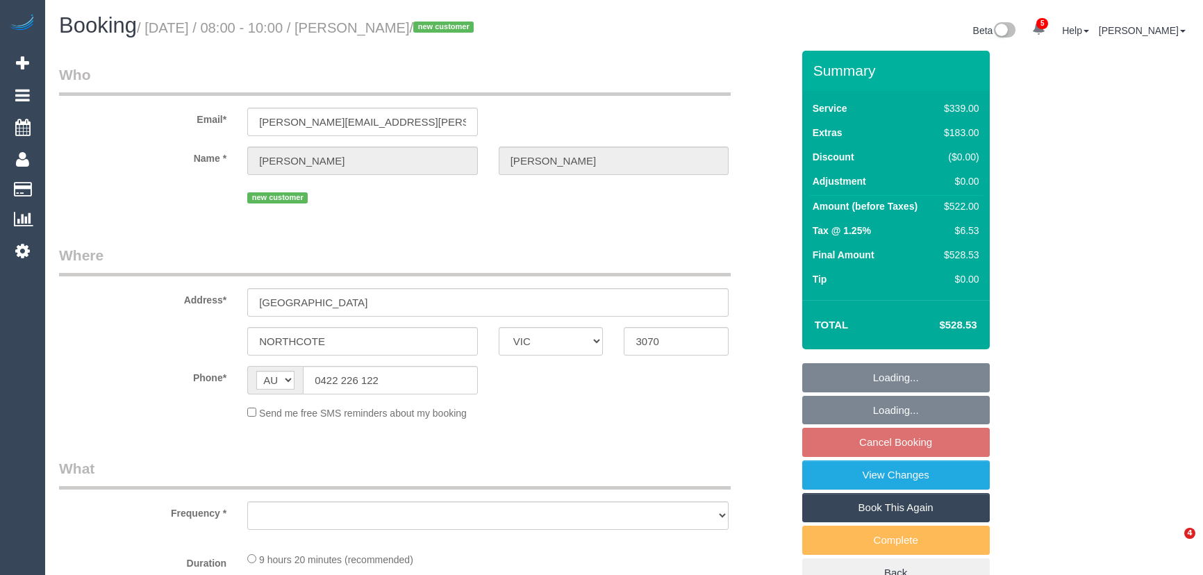
select select "VIC"
select select "string:stripe-pm_1S7PBQ2GScqysDRVqOUJ0p10"
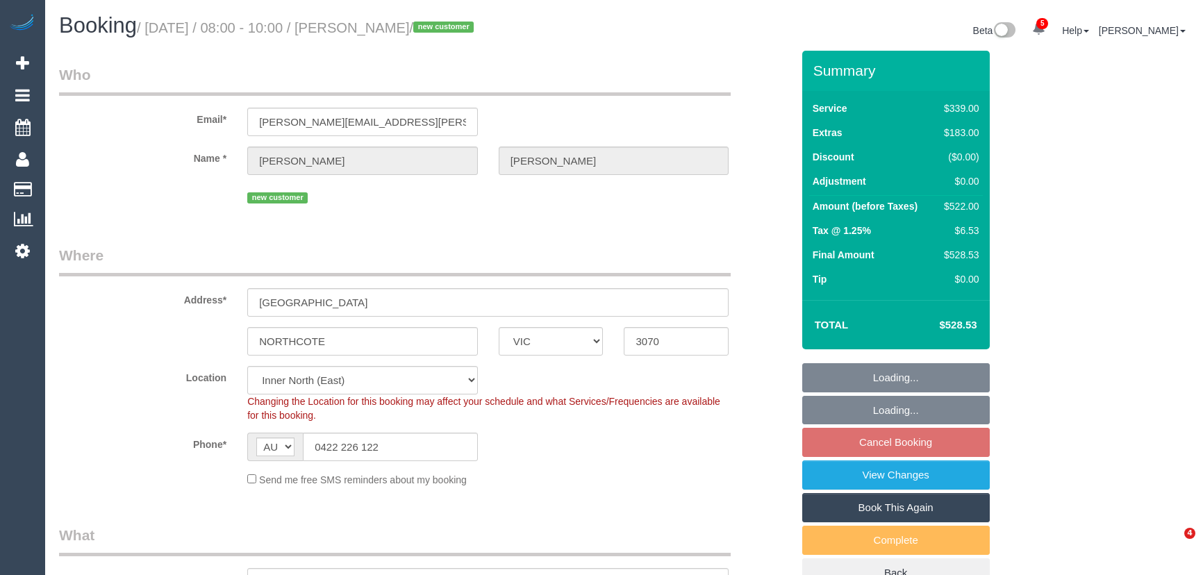
select select "object:1521"
select select "spot1"
select select "number:27"
select select "number:14"
select select "number:19"
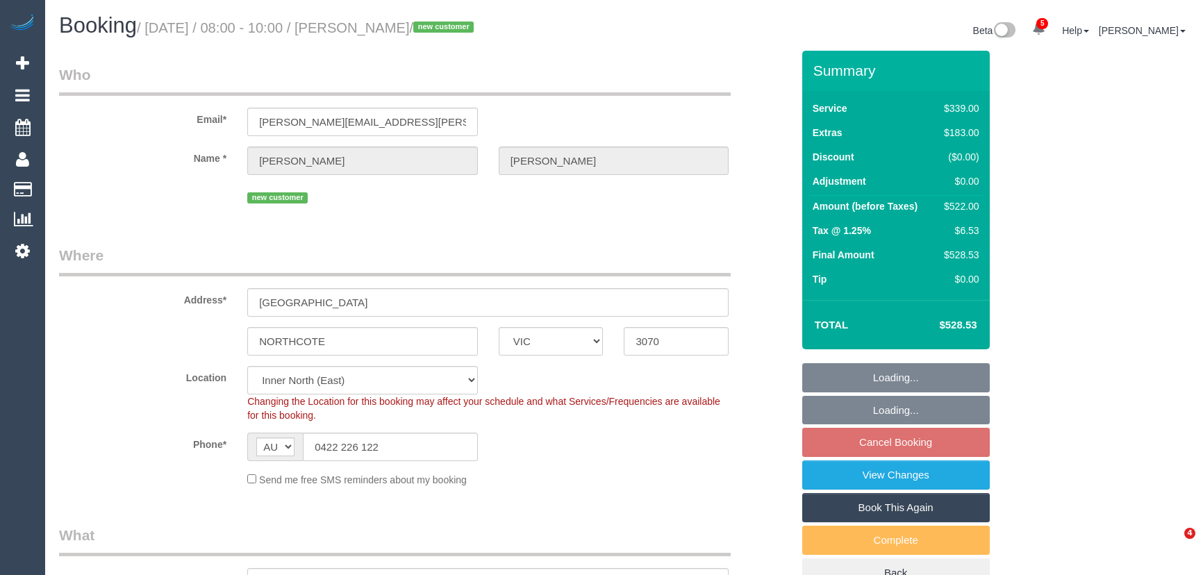
select select "number:22"
select select "number:12"
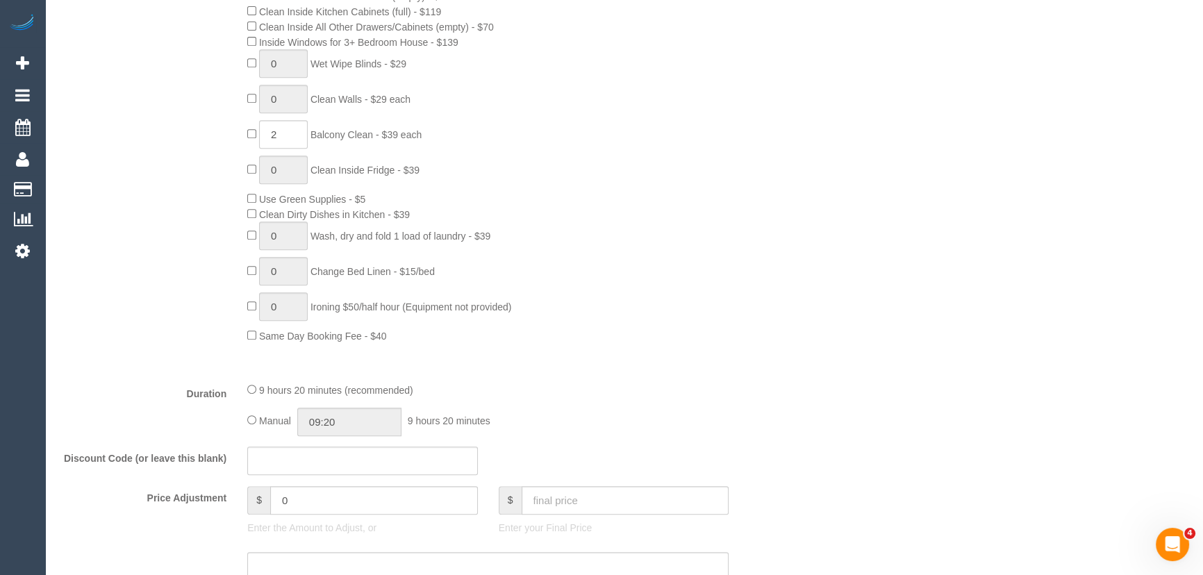
scroll to position [884, 0]
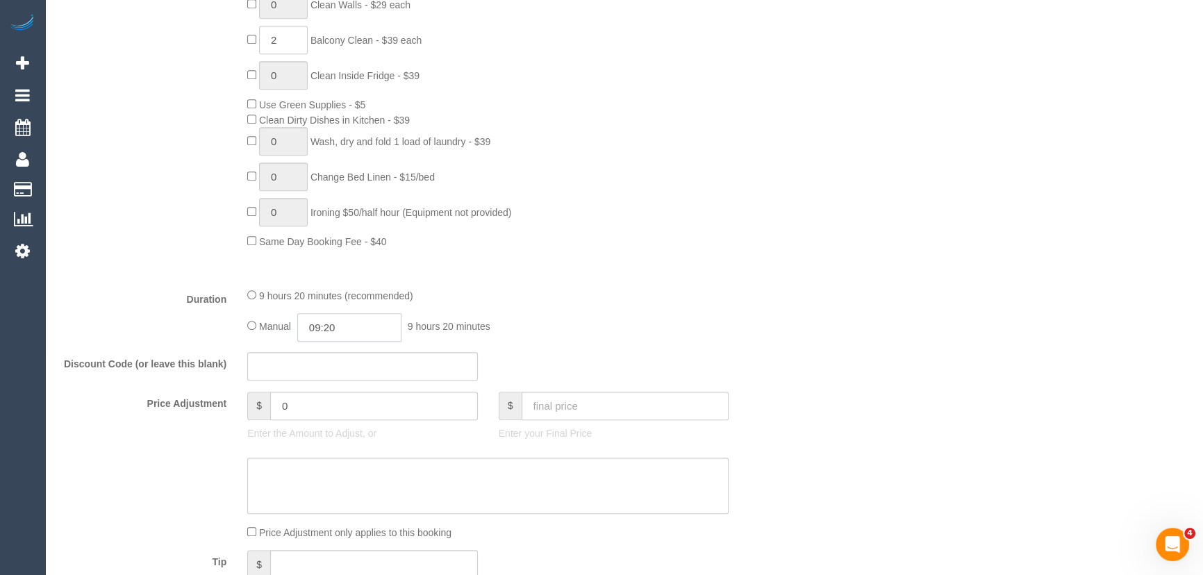
click at [357, 335] on input "09:20" at bounding box center [349, 327] width 104 height 28
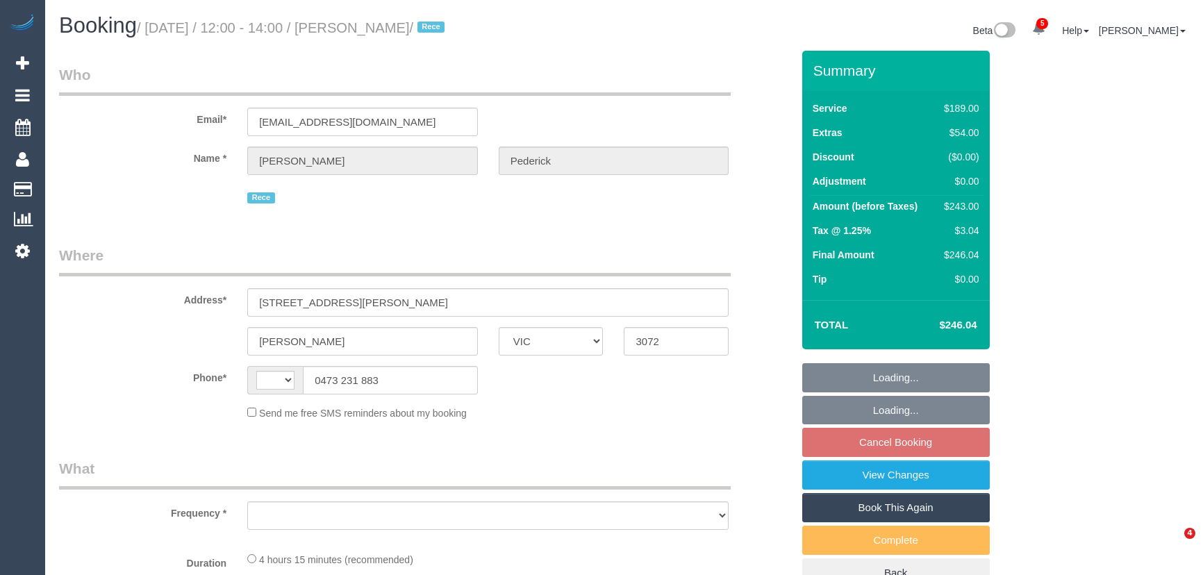
select select "VIC"
select select "object:339"
select select "string:AU"
select select "number:29"
select select "number:14"
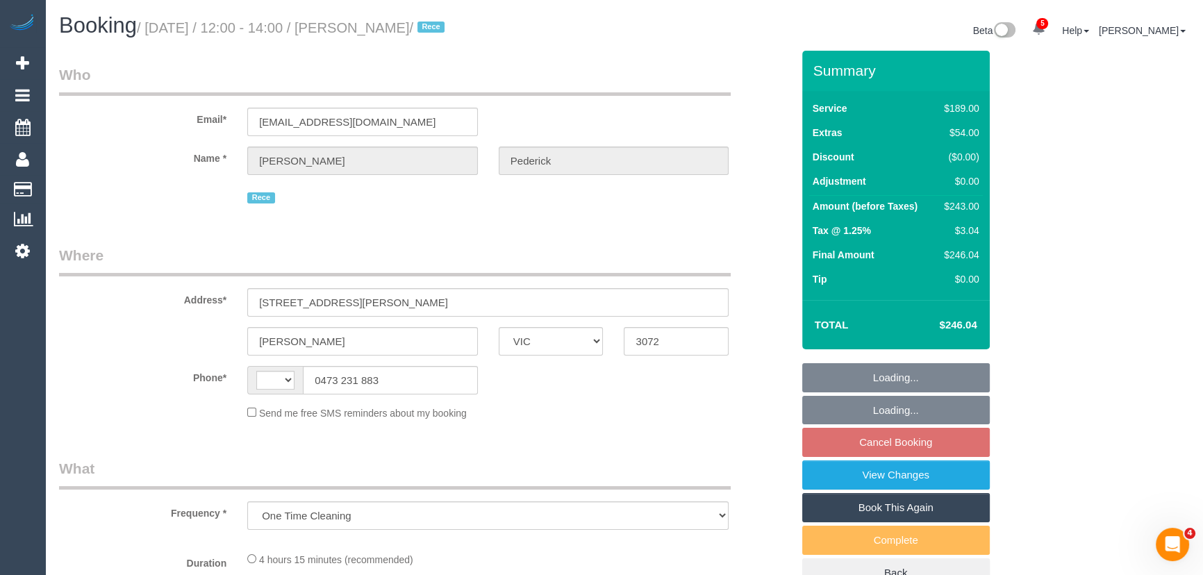
select select "number:19"
select select "number:36"
select select "number:35"
select select "number:26"
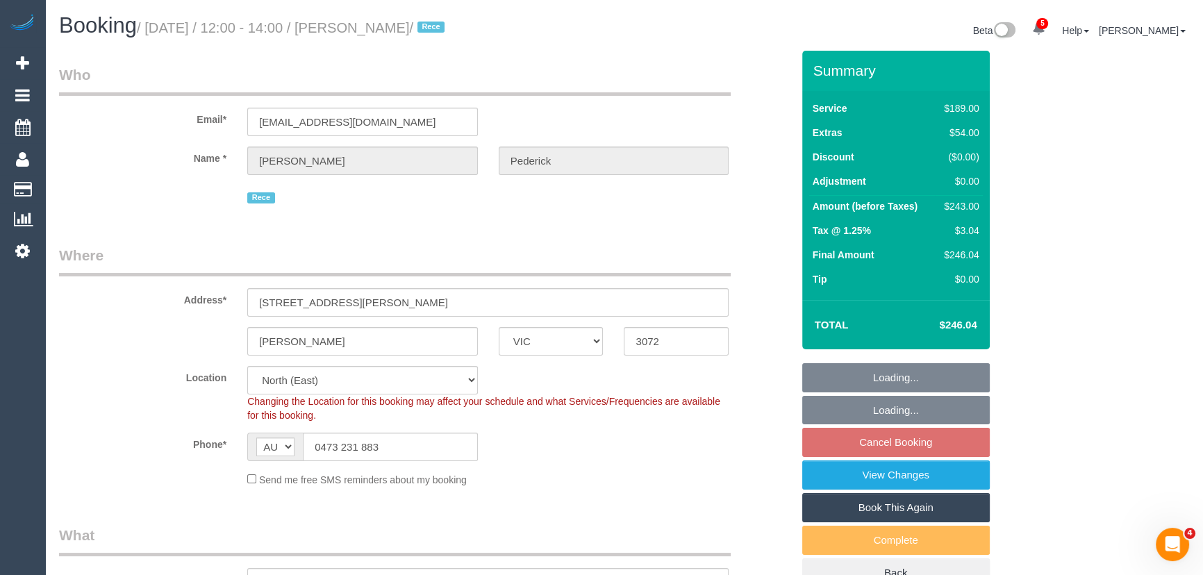
select select "object:739"
select select "string:stripe-pm_1S4xWt2GScqysDRVni8DrqTI"
select select "spot1"
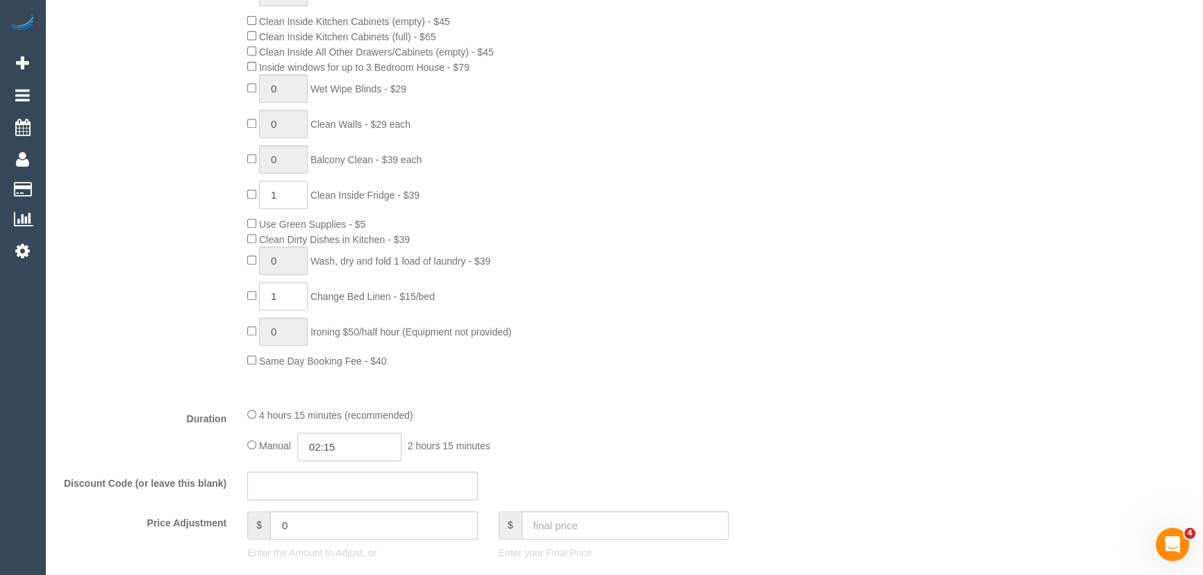
scroll to position [884, 0]
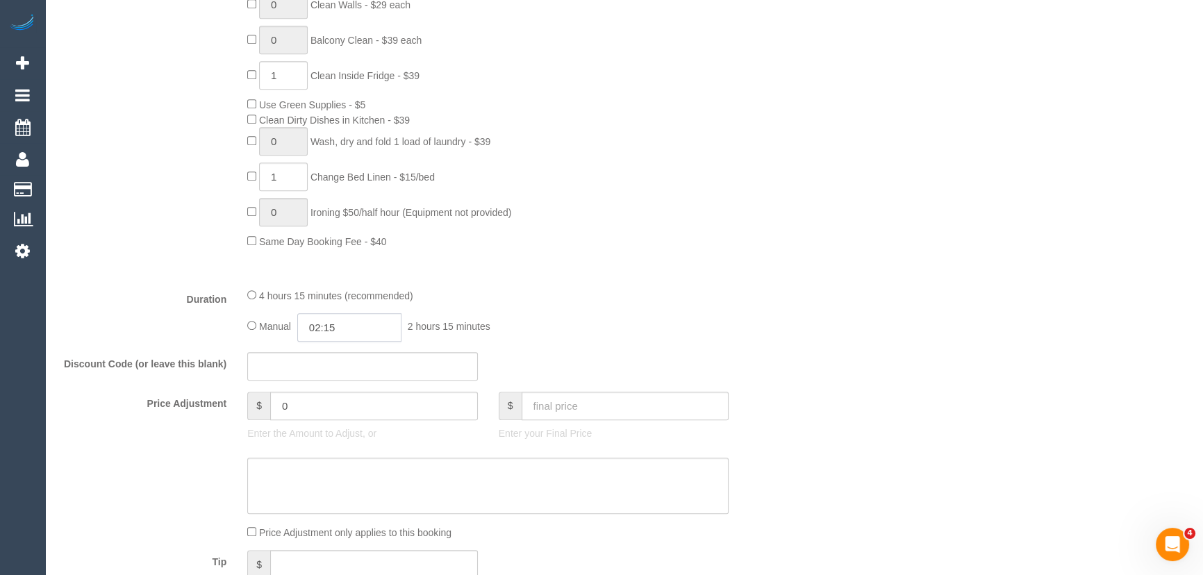
click at [356, 333] on input "02:15" at bounding box center [349, 327] width 104 height 28
type input "04:30"
click at [345, 436] on li "04:30" at bounding box center [335, 442] width 62 height 18
click at [618, 329] on div "Manual 04:30 4 hours 30 minutes" at bounding box center [487, 327] width 481 height 28
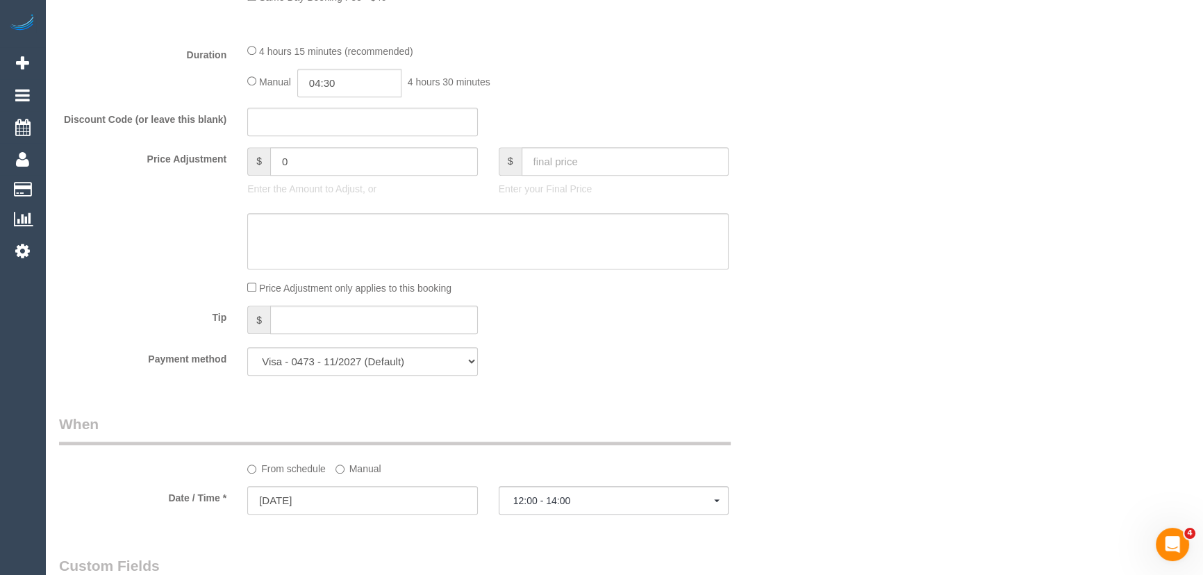
select select "spot18"
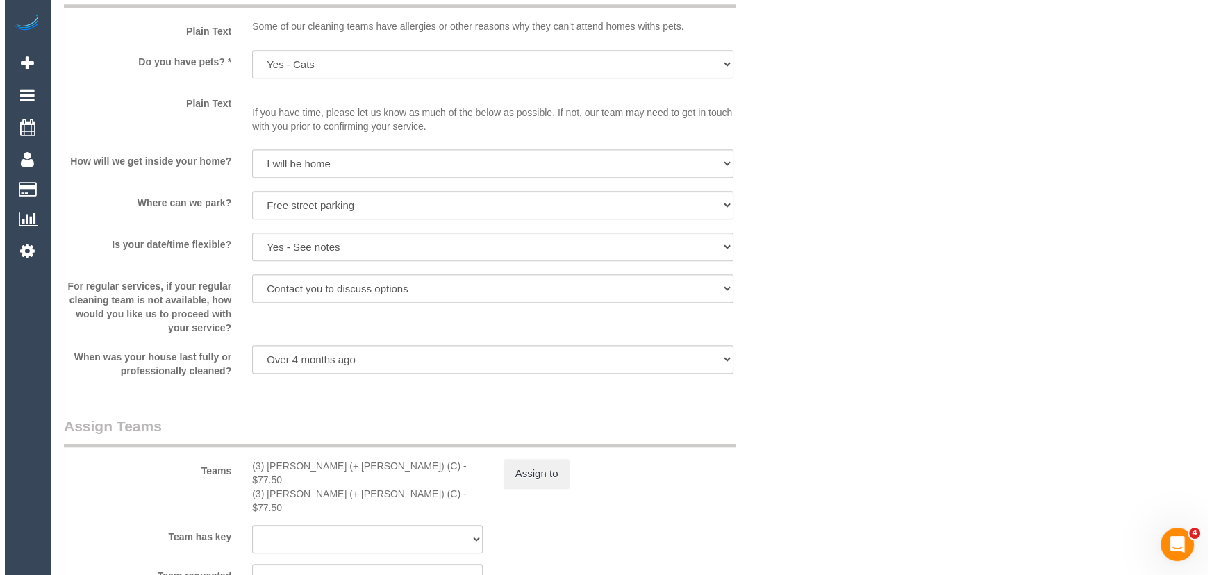
scroll to position [1831, 0]
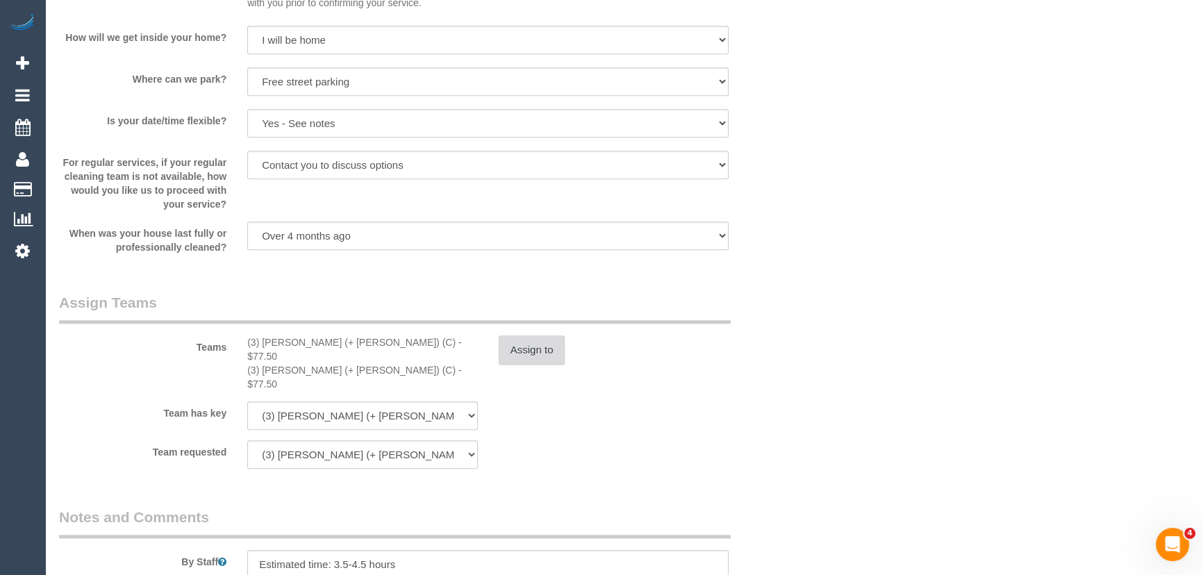
click at [542, 351] on button "Assign to" at bounding box center [532, 349] width 67 height 29
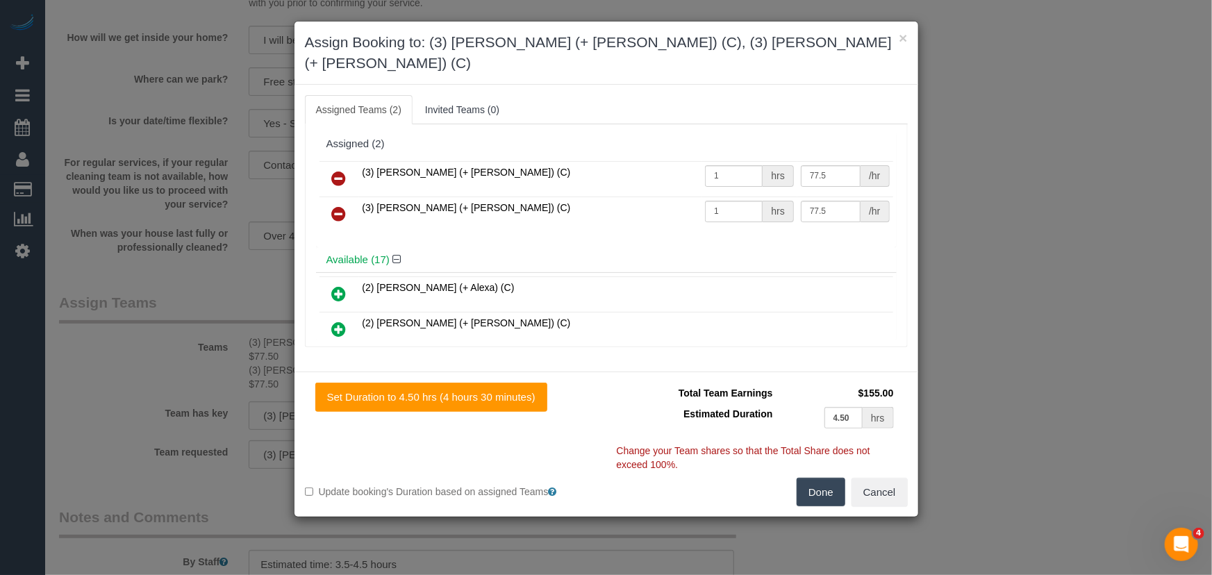
click at [339, 170] on icon at bounding box center [339, 178] width 15 height 17
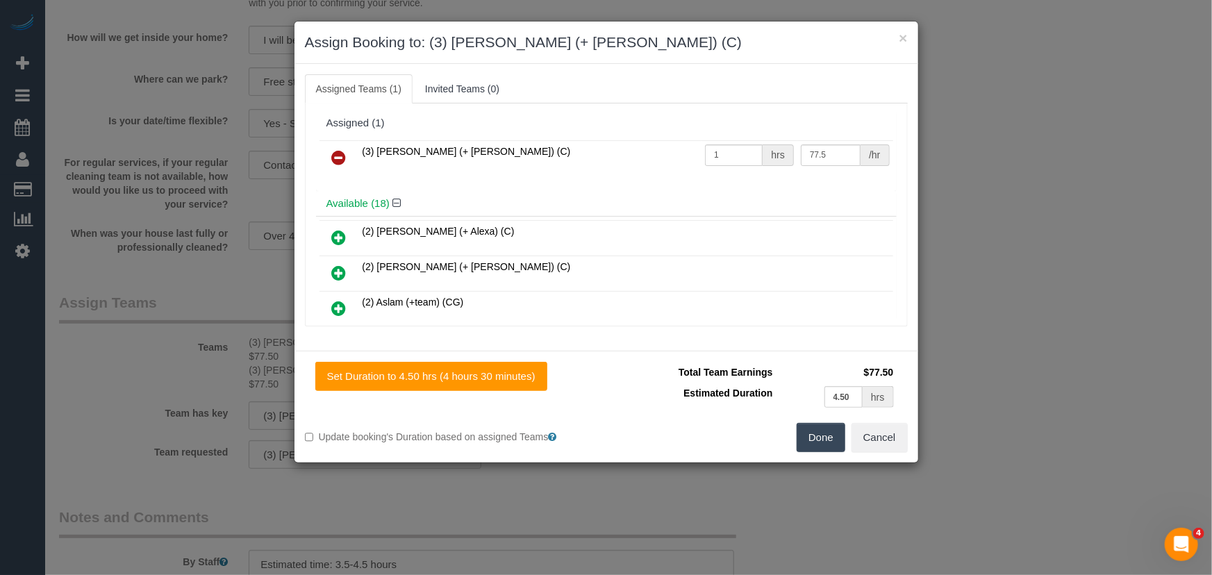
click at [339, 159] on icon at bounding box center [339, 157] width 15 height 17
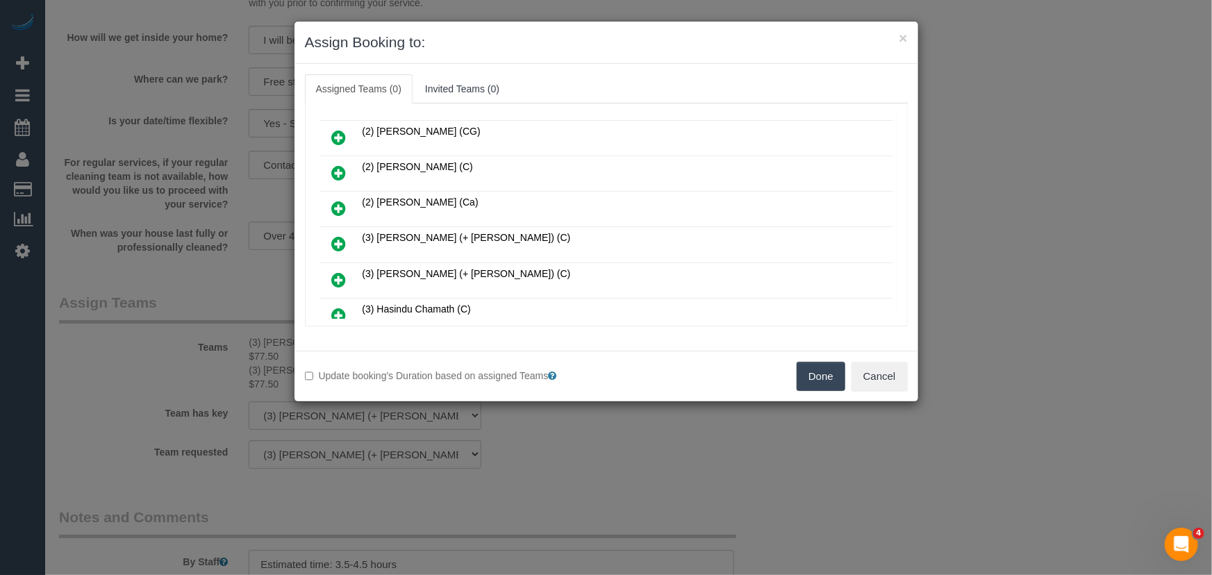
click at [335, 165] on icon at bounding box center [339, 173] width 15 height 17
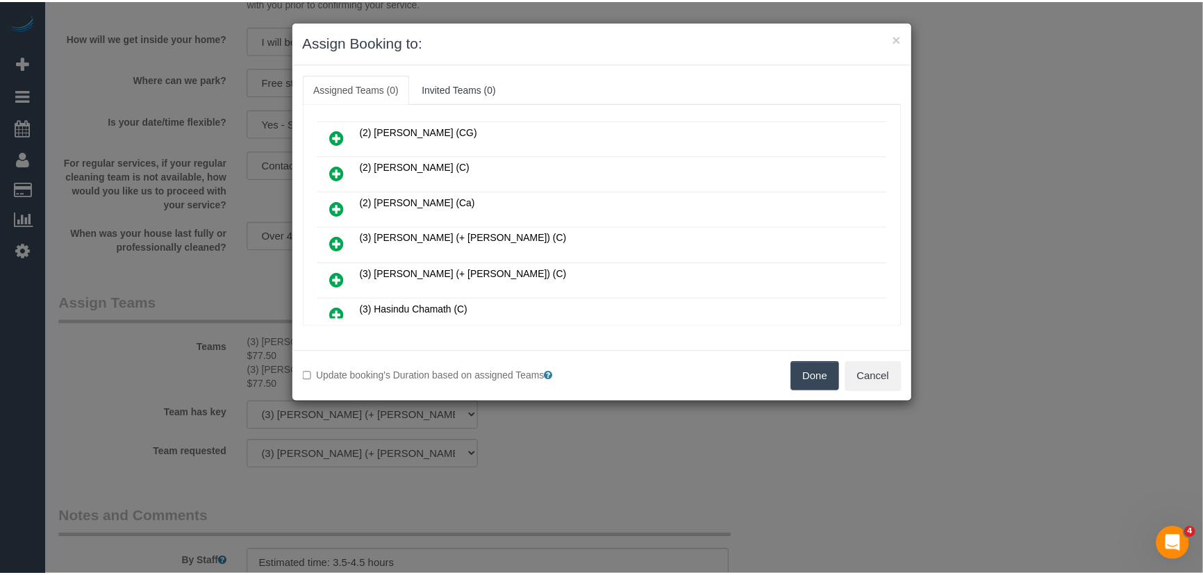
scroll to position [347, 0]
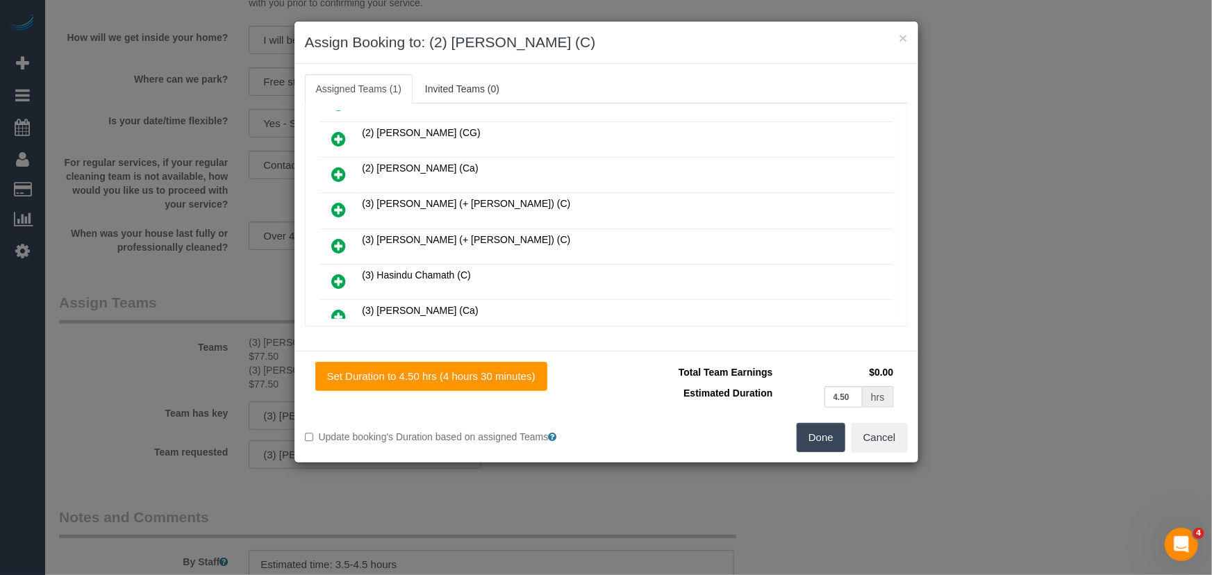
click at [816, 445] on button "Done" at bounding box center [821, 437] width 49 height 29
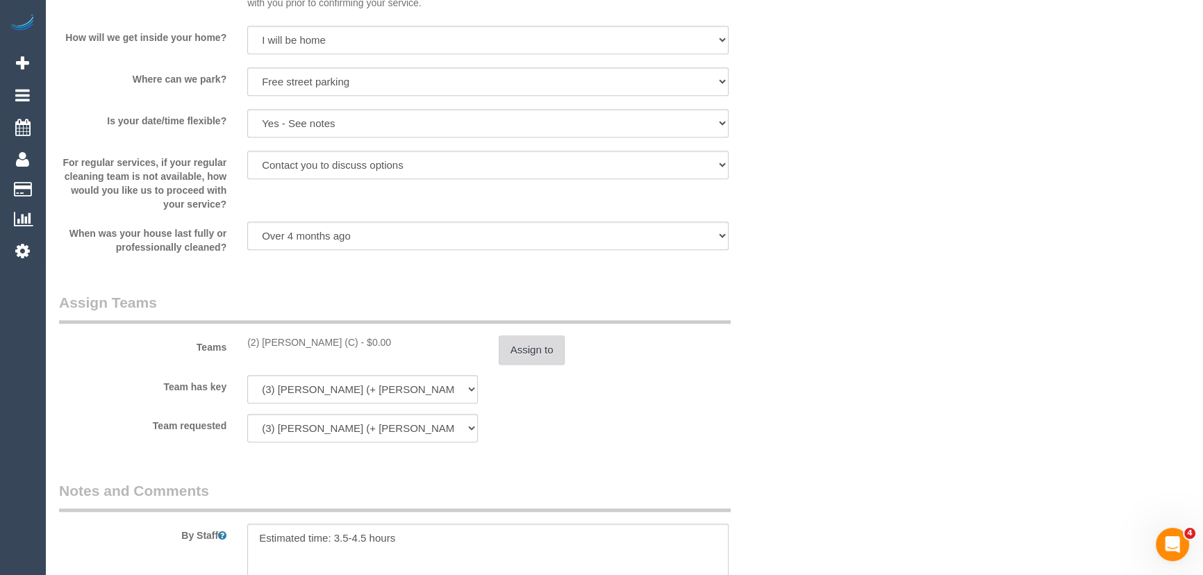
click at [535, 345] on button "Assign to" at bounding box center [532, 349] width 67 height 29
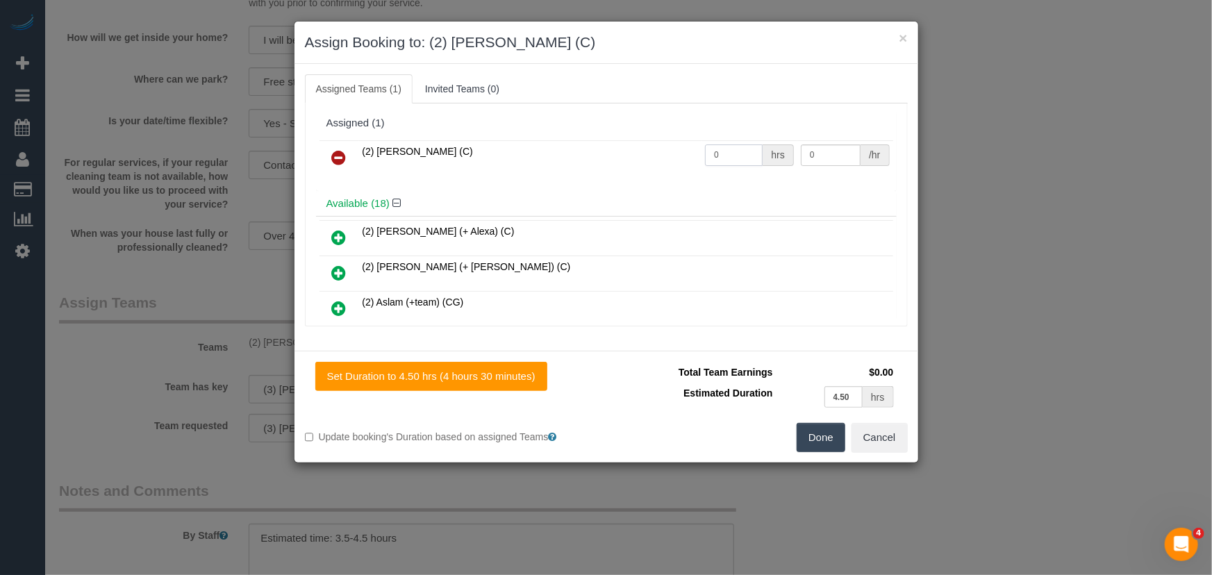
click at [728, 163] on input "0" at bounding box center [734, 155] width 58 height 22
type input "1"
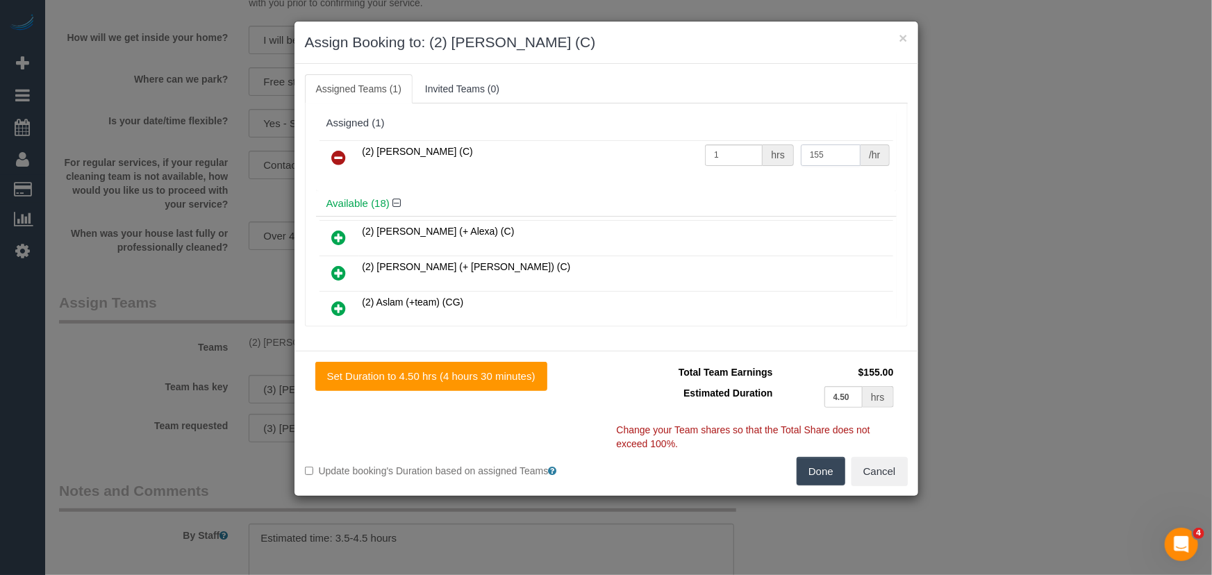
type input "155"
click at [835, 470] on button "Done" at bounding box center [821, 471] width 49 height 29
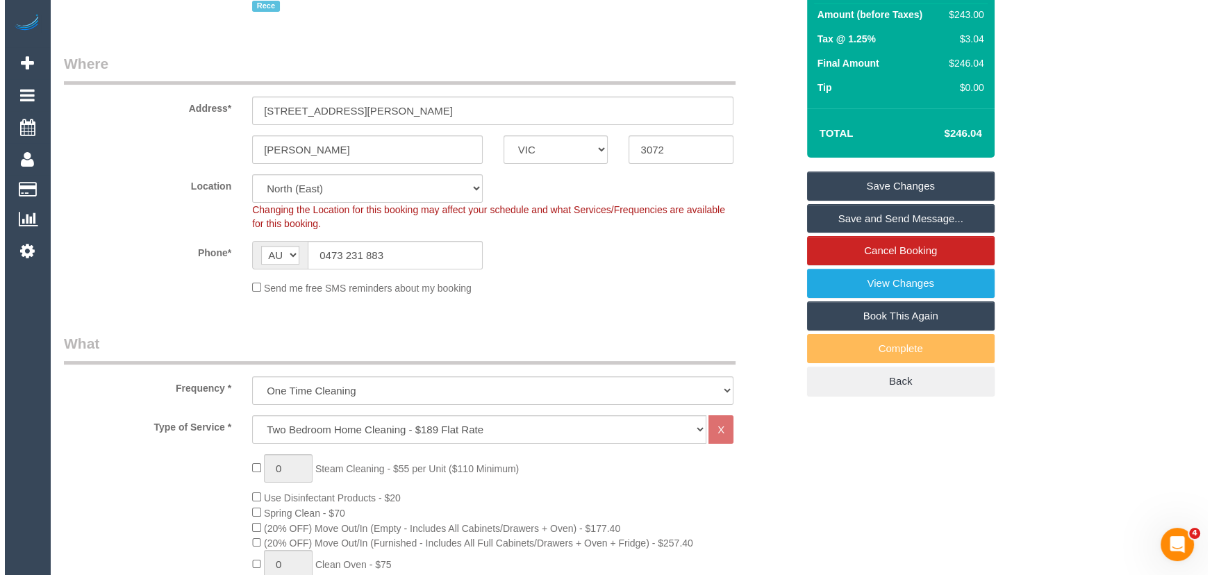
scroll to position [0, 0]
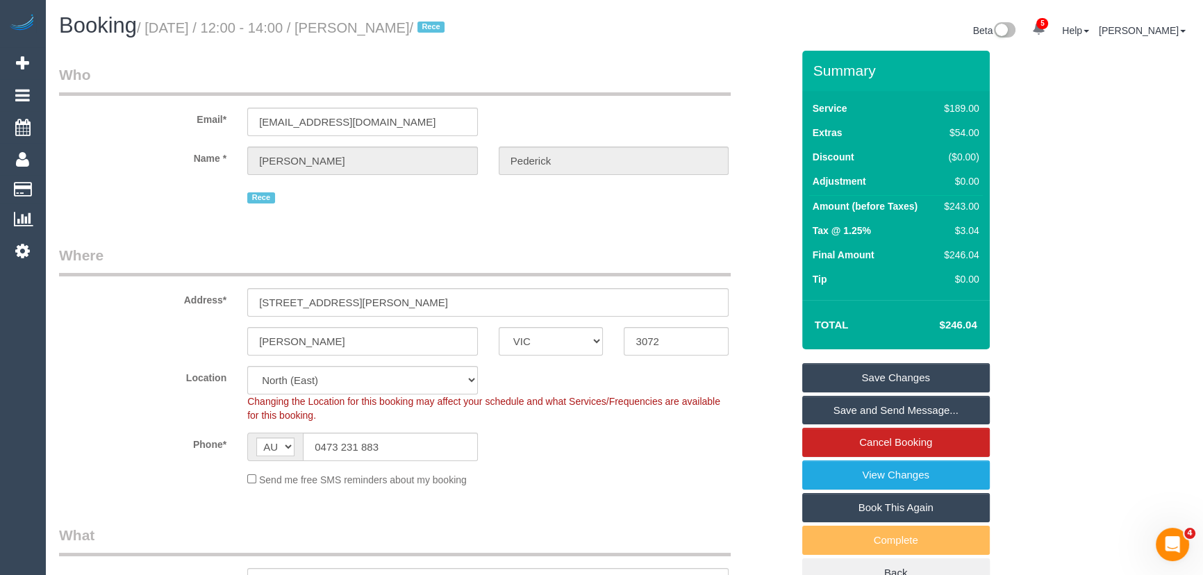
click at [400, 30] on small "/ September 19, 2025 / 12:00 - 14:00 / Jocelyn Pederick / Rece" at bounding box center [293, 27] width 312 height 15
copy small "Jocelyn Pederick"
click at [854, 372] on link "Save Changes" at bounding box center [896, 377] width 188 height 29
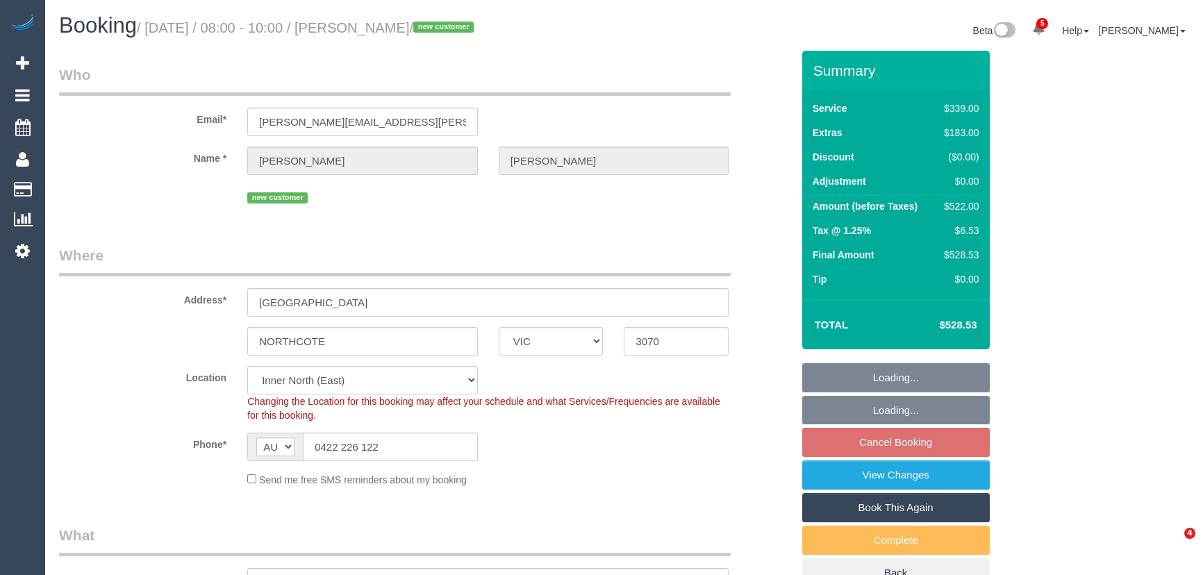
select select "VIC"
select select "object:750"
select select "number:27"
select select "number:14"
select select "number:19"
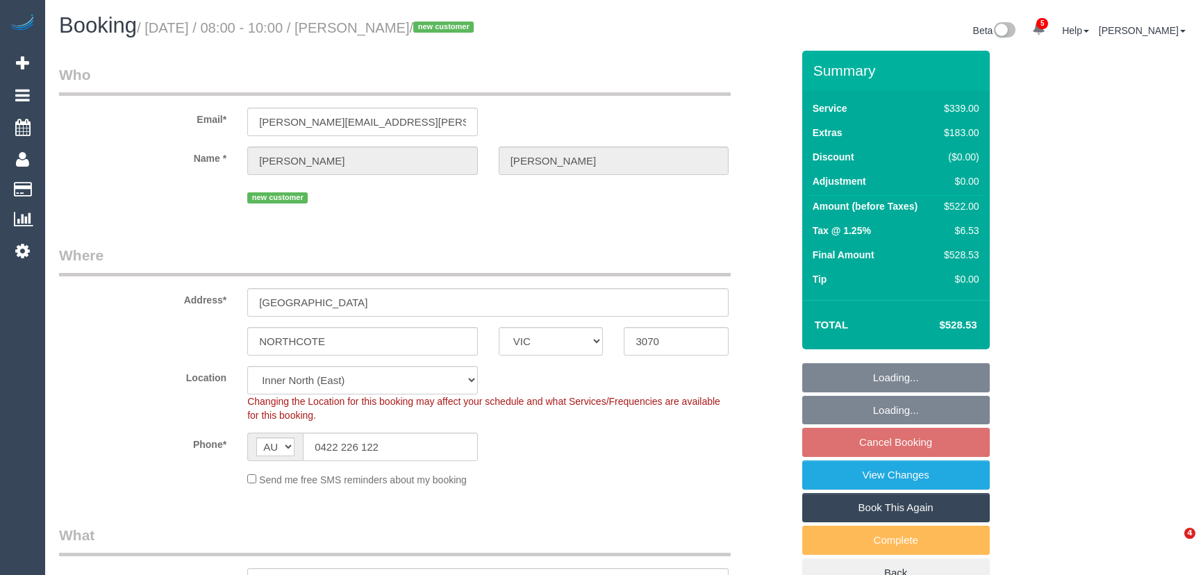
select select "number:22"
select select "number:12"
select select "spot1"
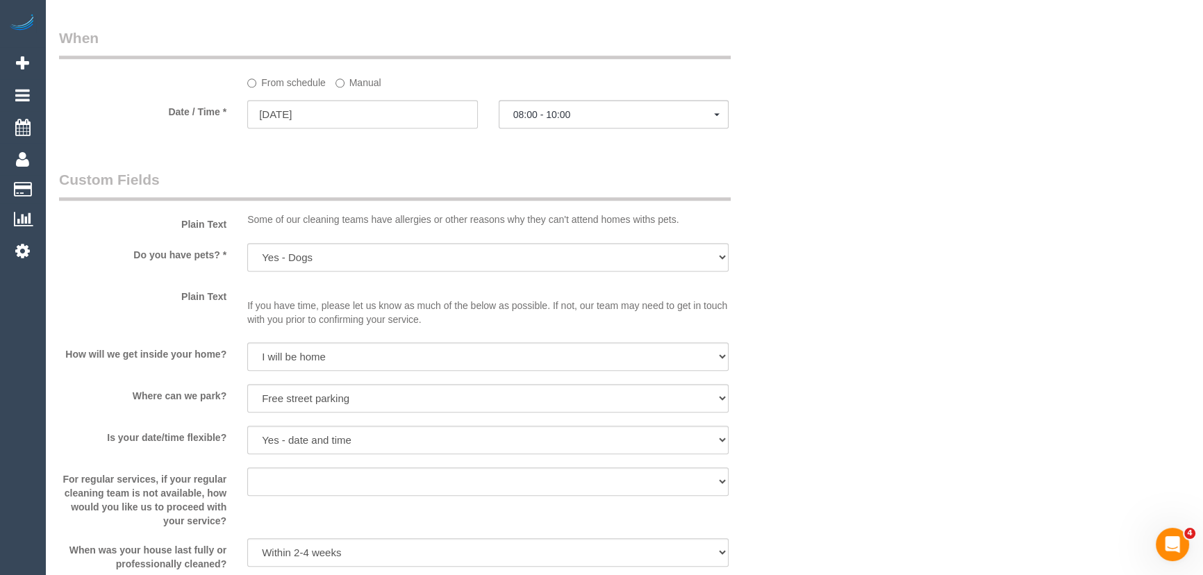
scroll to position [1515, 0]
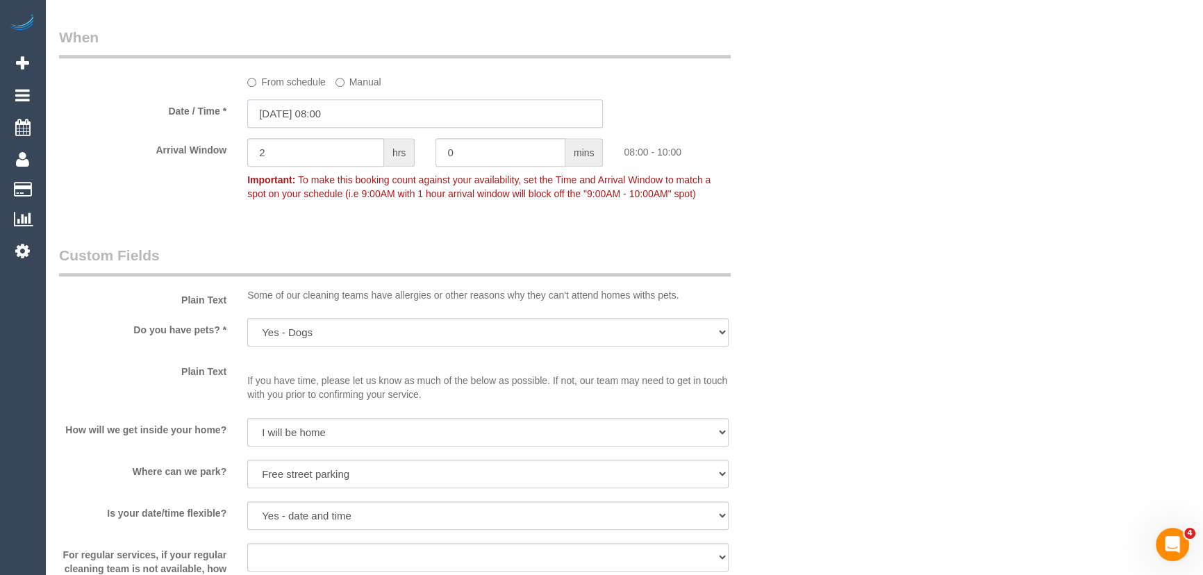
click at [360, 115] on input "[DATE] 08:00" at bounding box center [425, 113] width 356 height 28
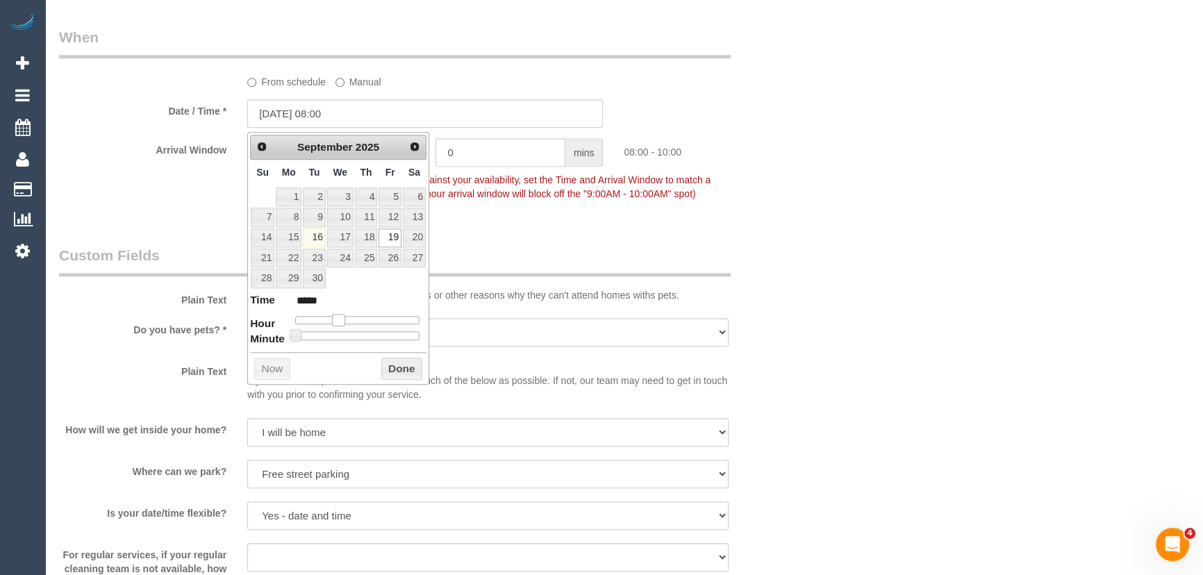
type input "[DATE] 09:00"
type input "*****"
type input "[DATE] 10:00"
type input "*****"
type input "[DATE] 11:00"
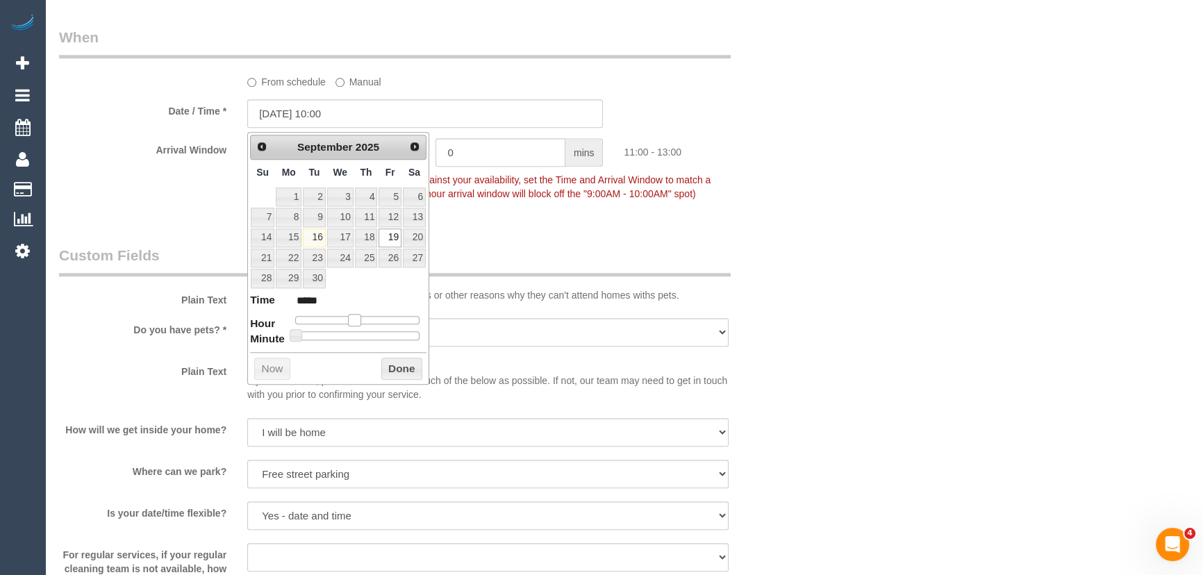
type input "*****"
drag, startPoint x: 334, startPoint y: 315, endPoint x: 352, endPoint y: 315, distance: 18.1
click at [352, 315] on span at bounding box center [354, 320] width 13 height 13
click at [352, 314] on span at bounding box center [354, 320] width 13 height 13
click at [599, 201] on p "Important: To make this booking count against your availability, set the Time a…" at bounding box center [488, 184] width 502 height 31
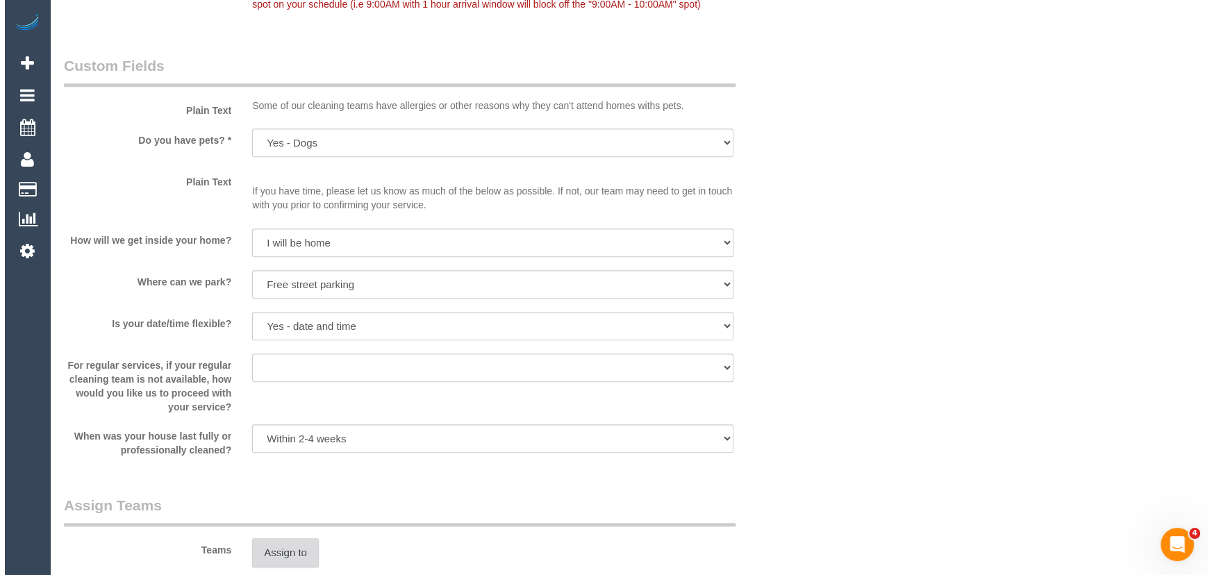
scroll to position [1894, 0]
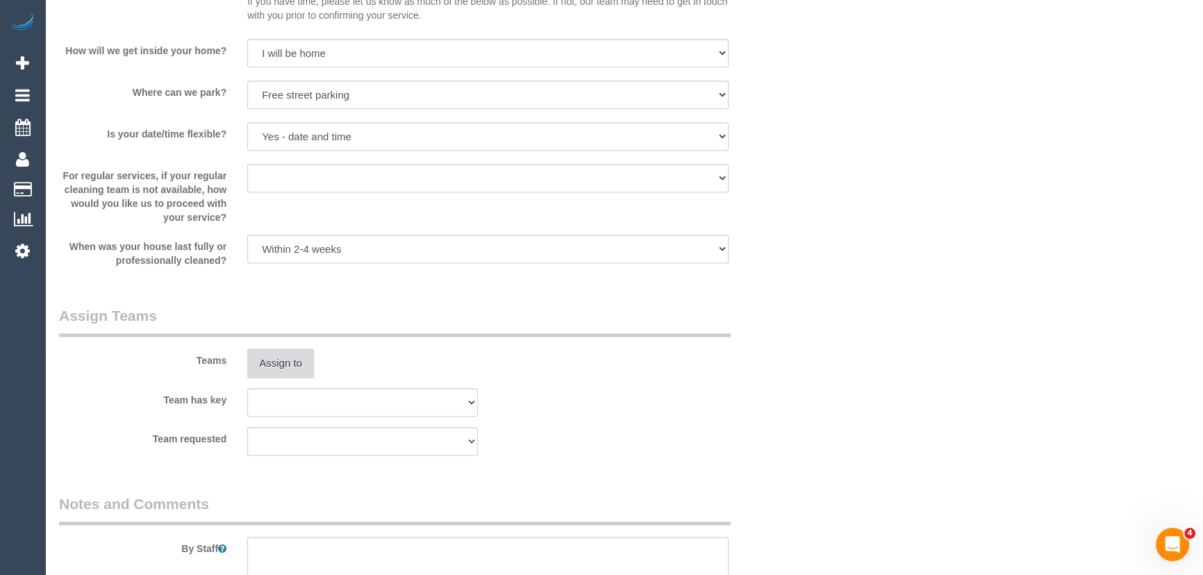
click at [285, 366] on button "Assign to" at bounding box center [280, 363] width 67 height 29
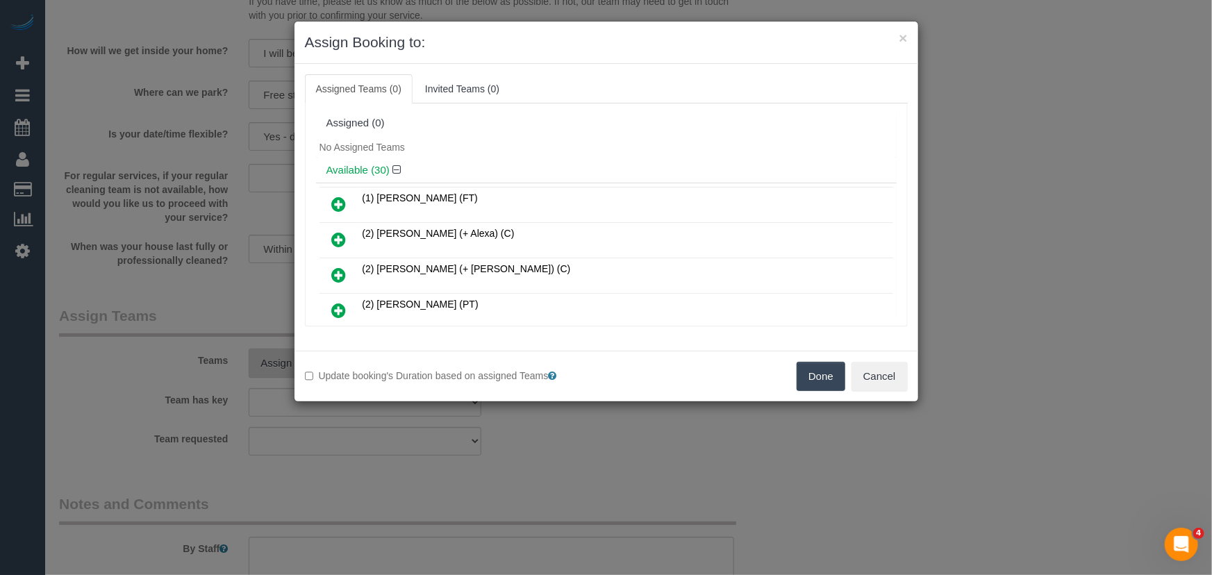
scroll to position [5391, 0]
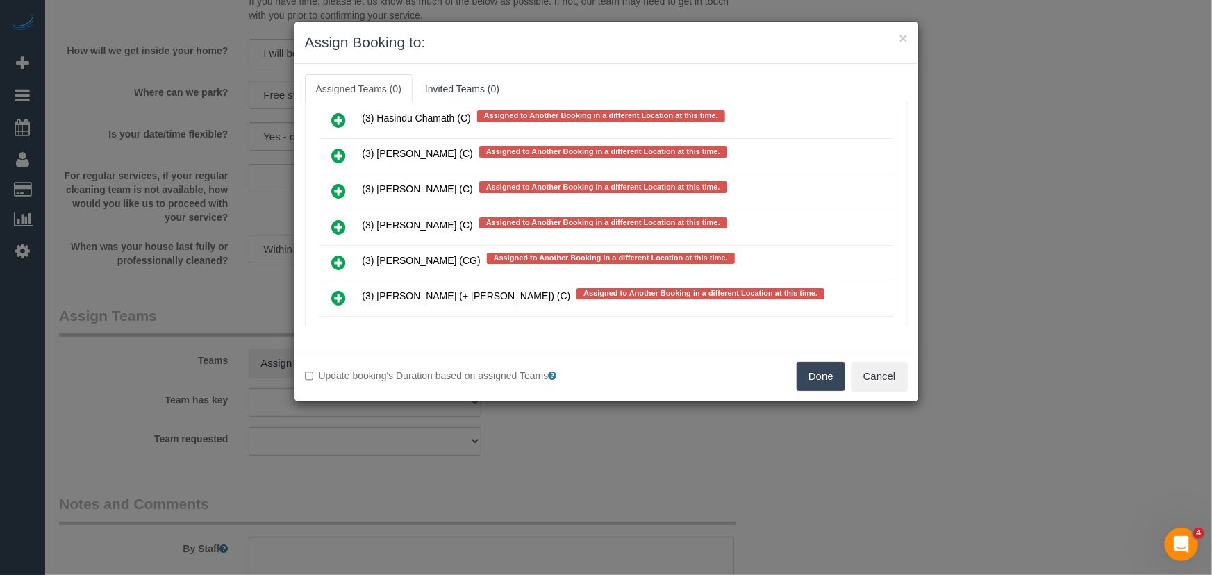
click at [334, 325] on icon at bounding box center [339, 333] width 15 height 17
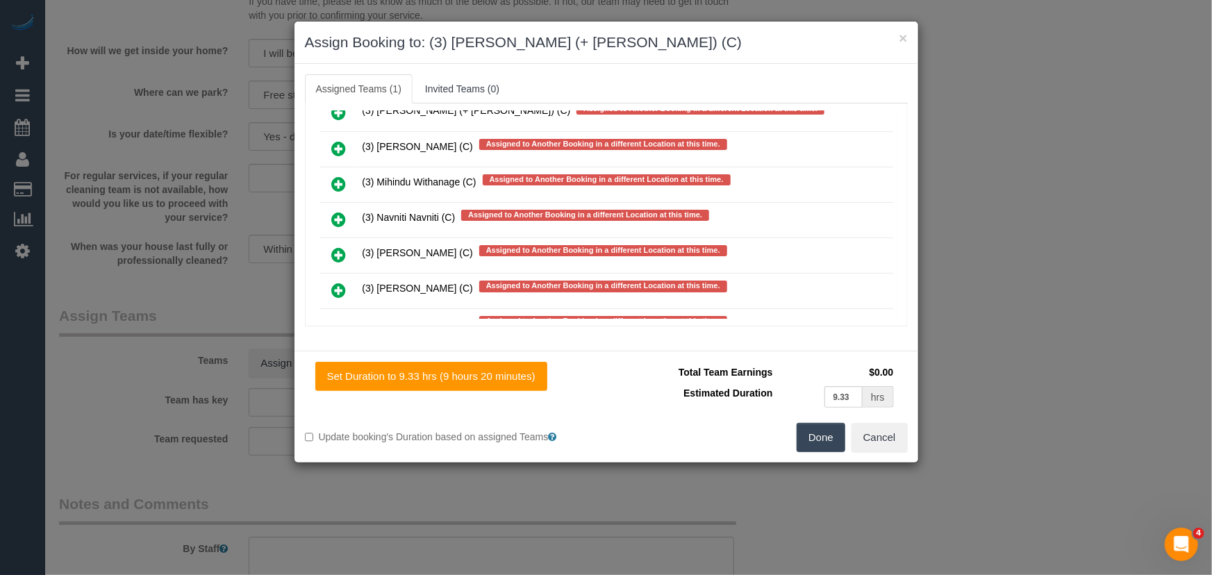
scroll to position [5616, 0]
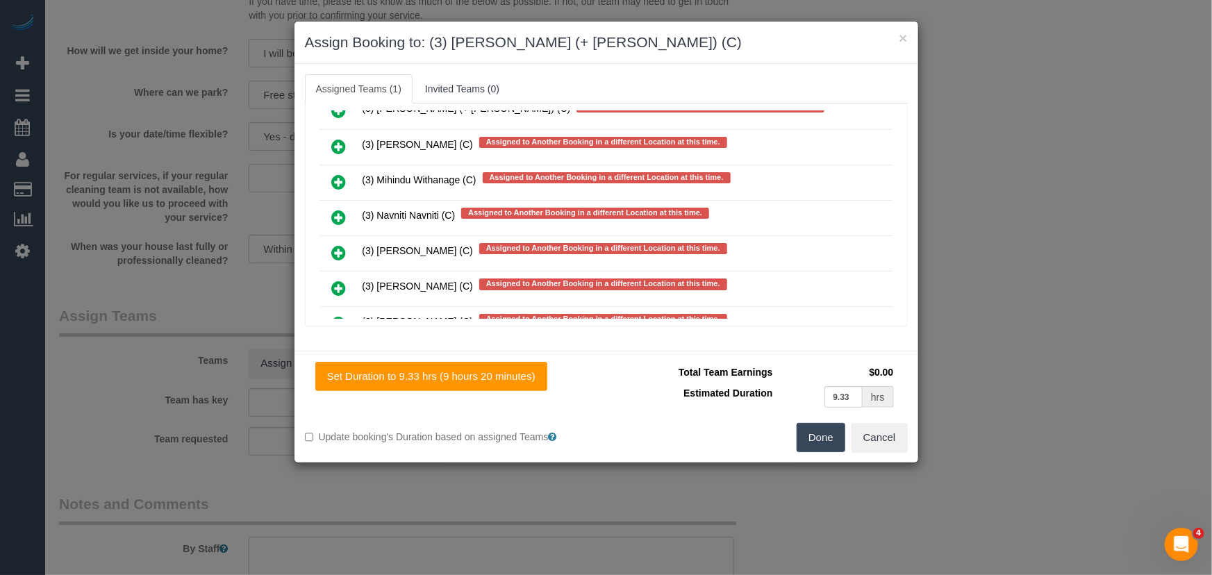
click at [336, 386] on icon at bounding box center [339, 394] width 15 height 17
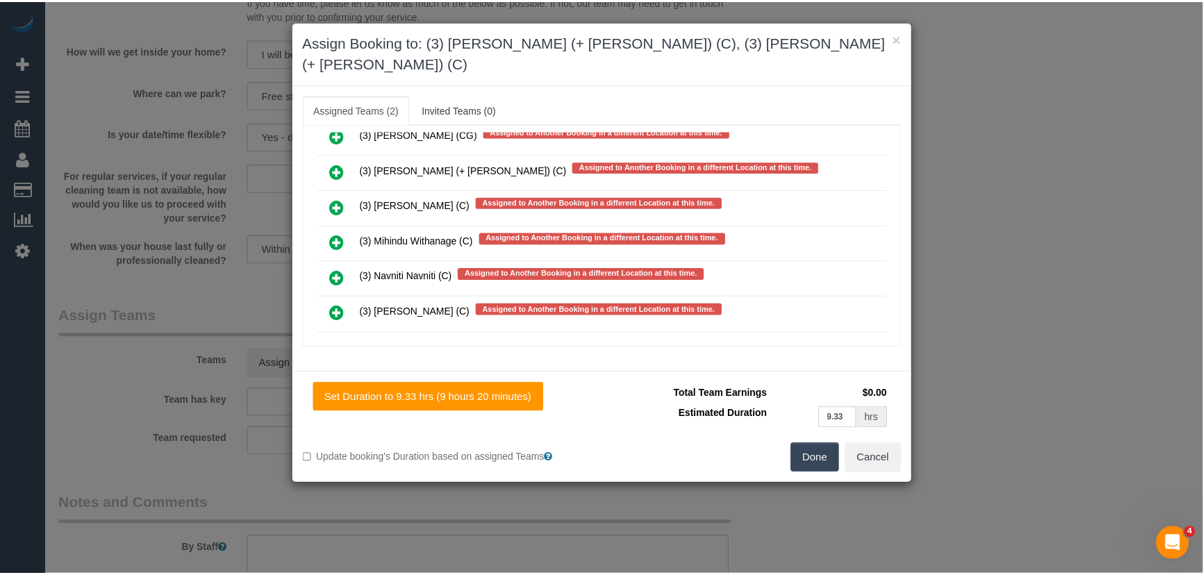
scroll to position [5621, 0]
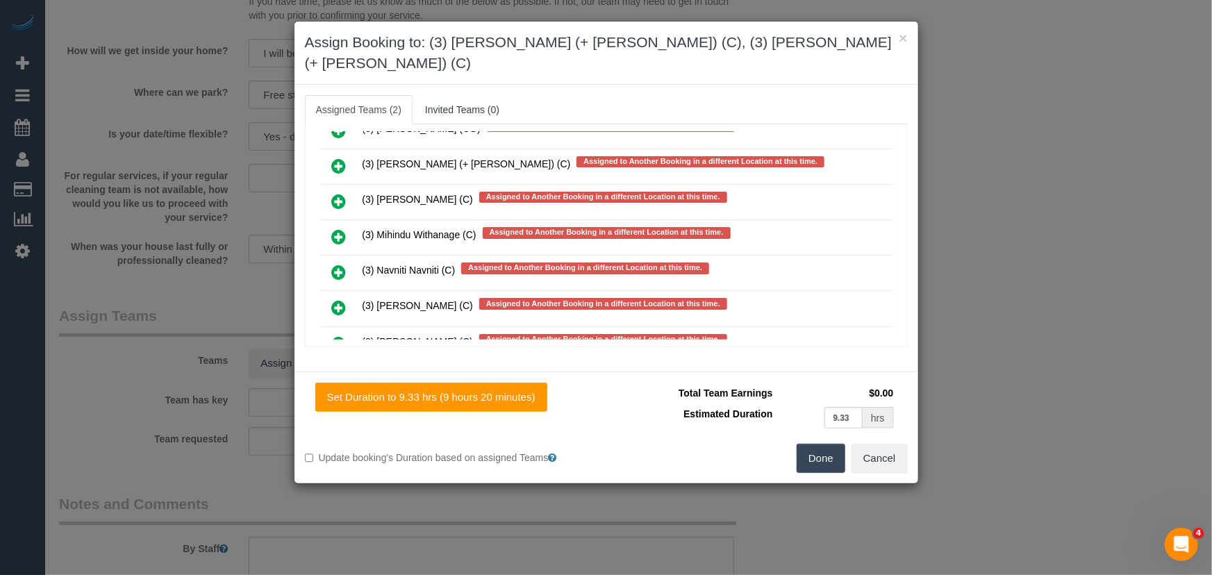
click at [820, 445] on button "Done" at bounding box center [821, 458] width 49 height 29
click at [820, 445] on div "× Assign Booking to: (3) [PERSON_NAME] (+ [PERSON_NAME]) (C), (3) [PERSON_NAME]…" at bounding box center [606, 287] width 1212 height 575
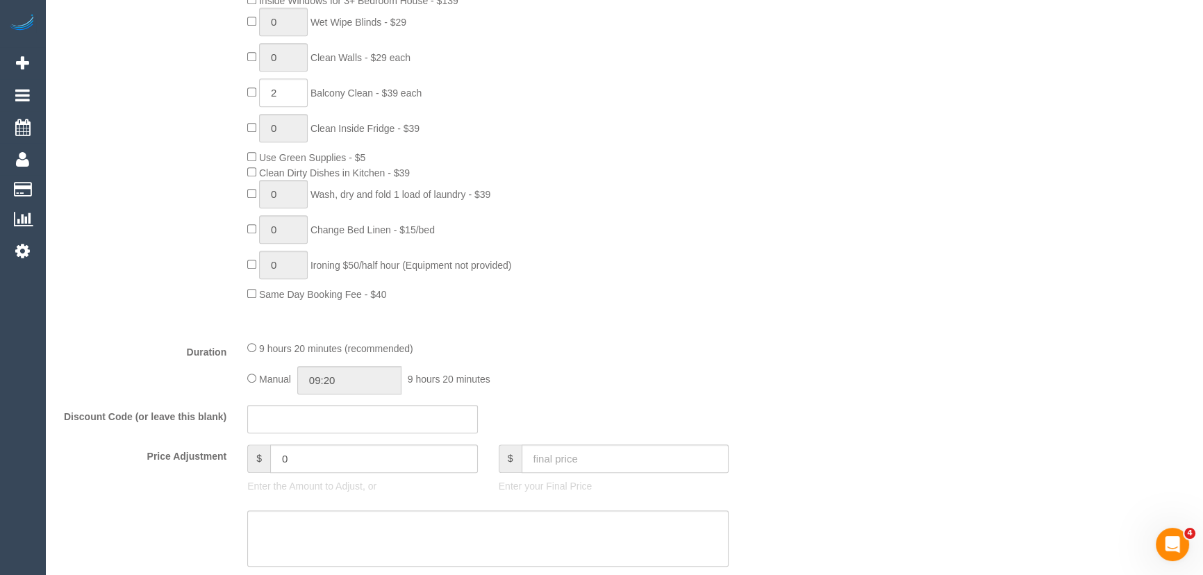
scroll to position [947, 0]
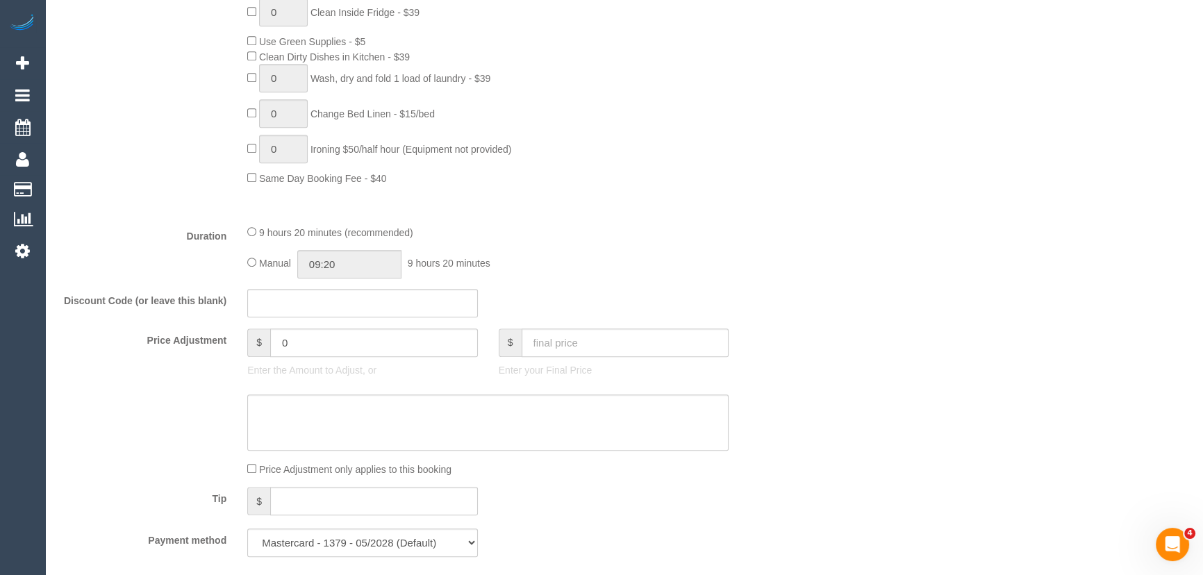
click at [246, 264] on div "9 hours 20 minutes (recommended) Manual 09:20 9 hours 20 minutes" at bounding box center [488, 251] width 502 height 54
click at [358, 271] on input "09:20" at bounding box center [349, 264] width 104 height 28
click at [335, 338] on li "04:00" at bounding box center [335, 335] width 62 height 18
click at [350, 274] on input "04:00" at bounding box center [349, 264] width 104 height 28
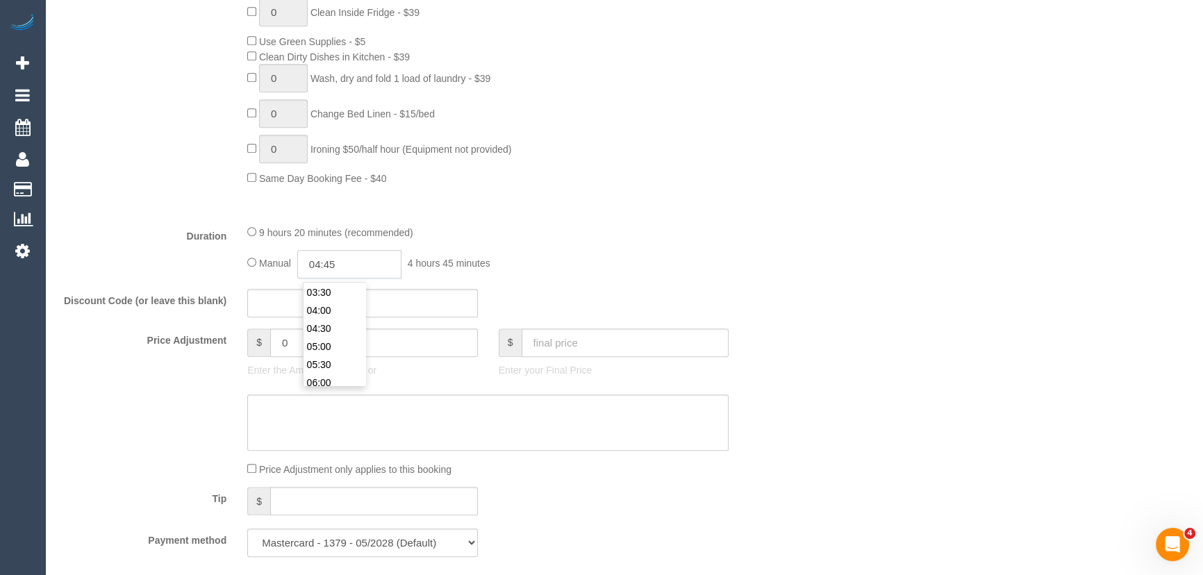
type input "04:45"
click at [688, 264] on div "Manual 04:45 4 hours 45 minutes" at bounding box center [487, 264] width 481 height 28
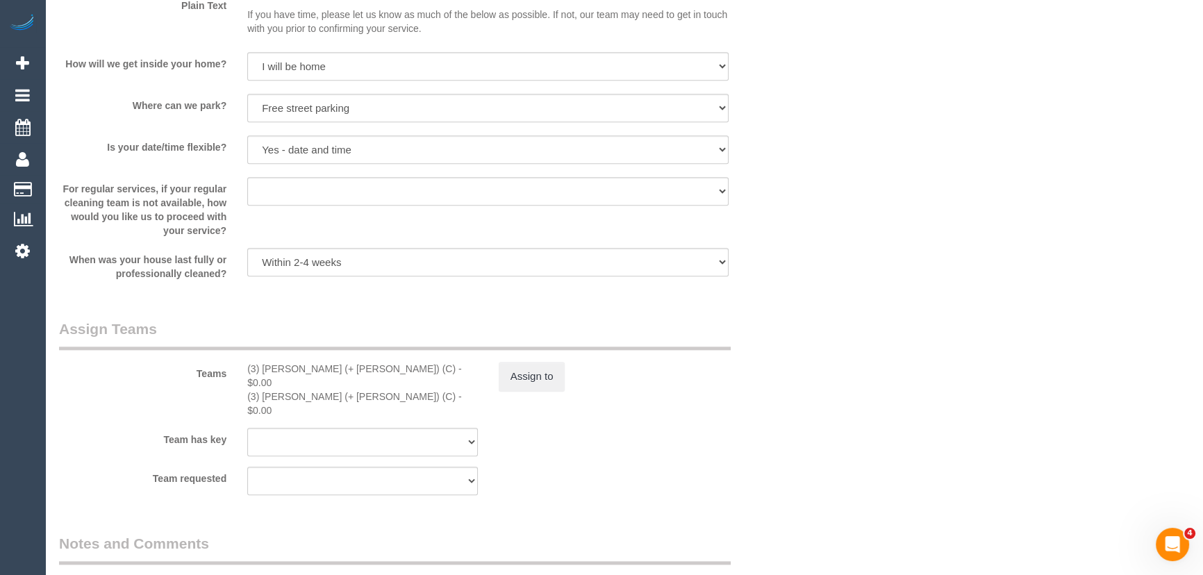
scroll to position [2021, 0]
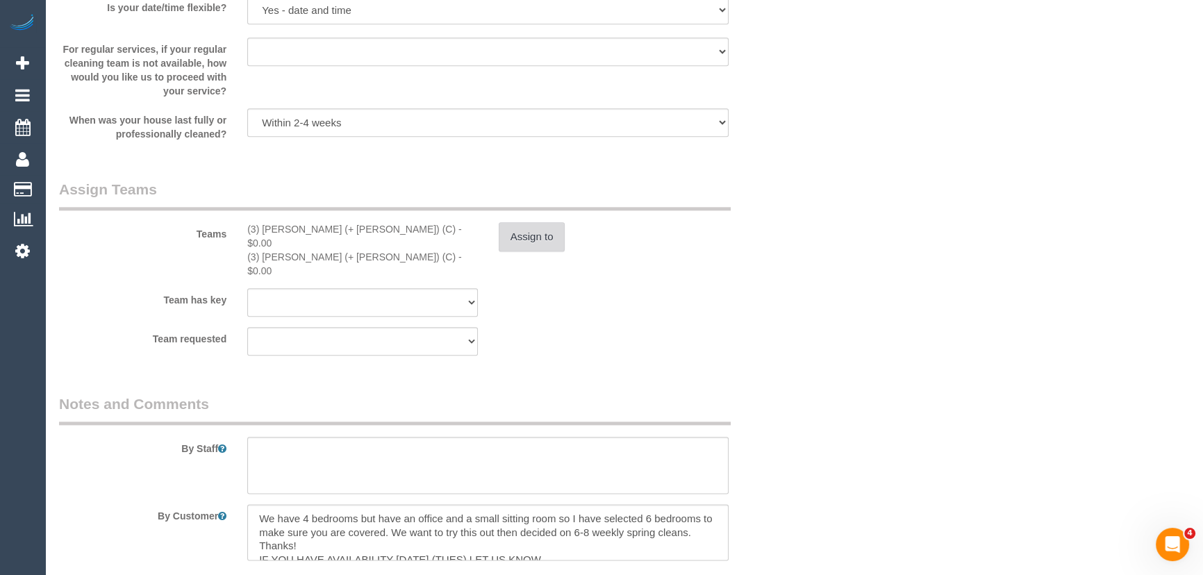
click at [529, 234] on button "Assign to" at bounding box center [532, 236] width 67 height 29
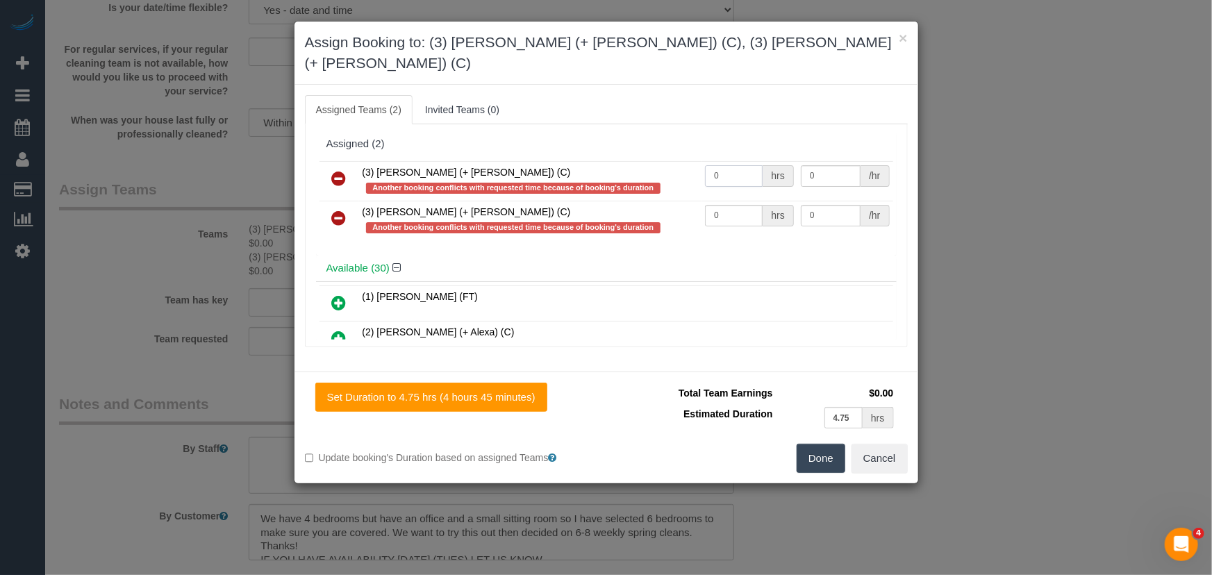
click at [718, 165] on input "0" at bounding box center [734, 176] width 58 height 22
type input "0"
click at [719, 165] on input "0" at bounding box center [734, 176] width 58 height 22
type input "1"
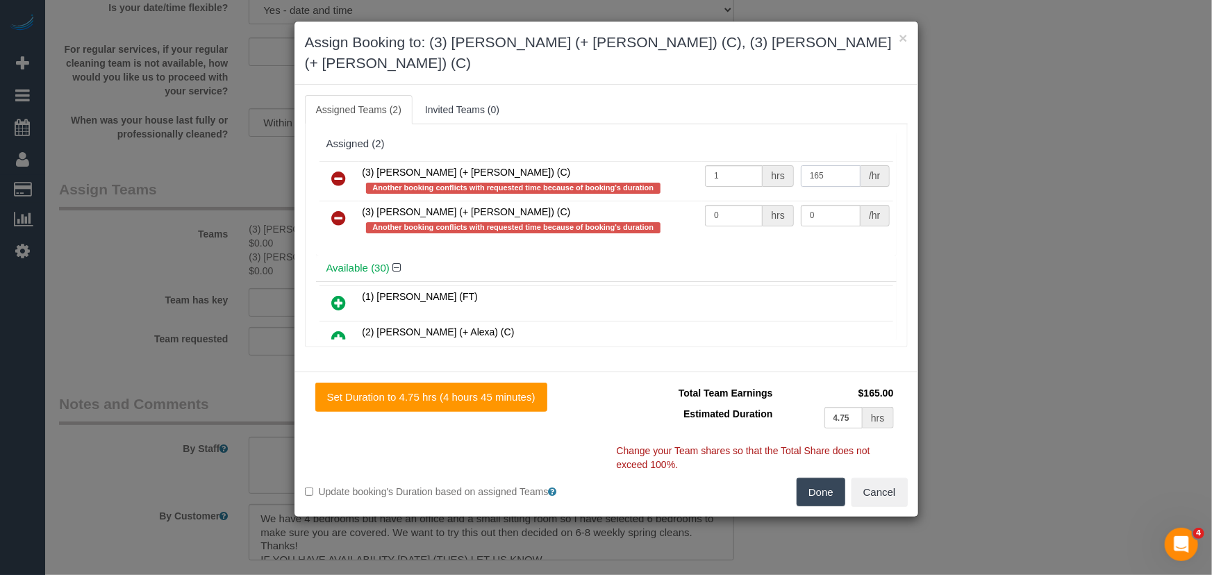
type input "165"
click at [730, 205] on input "0" at bounding box center [734, 216] width 58 height 22
type input "1"
type input "165"
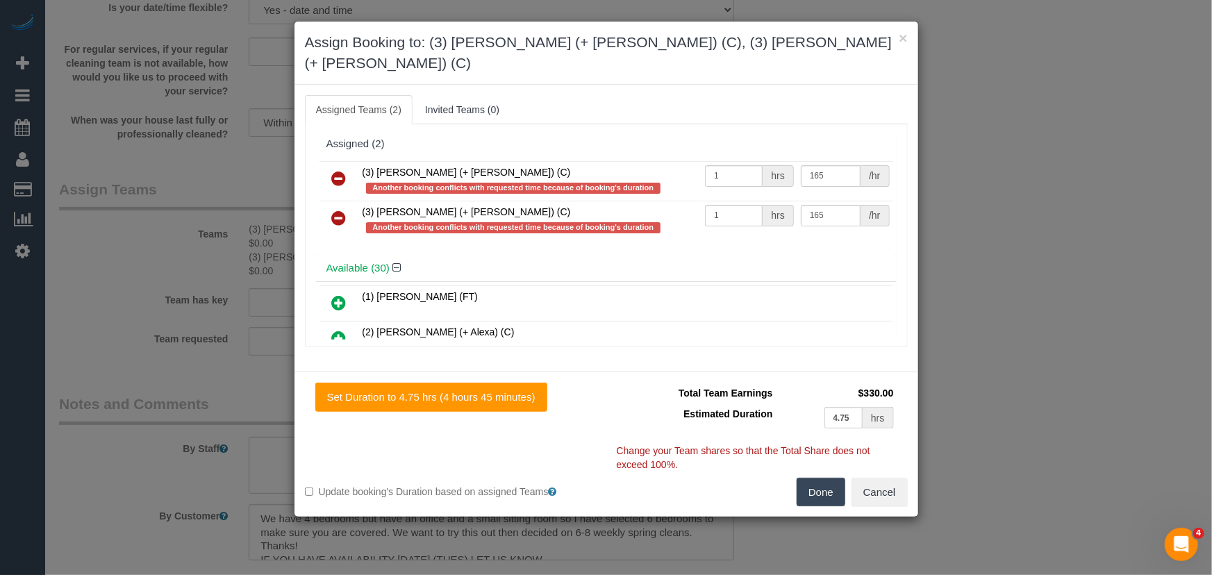
click at [830, 478] on button "Done" at bounding box center [821, 492] width 49 height 29
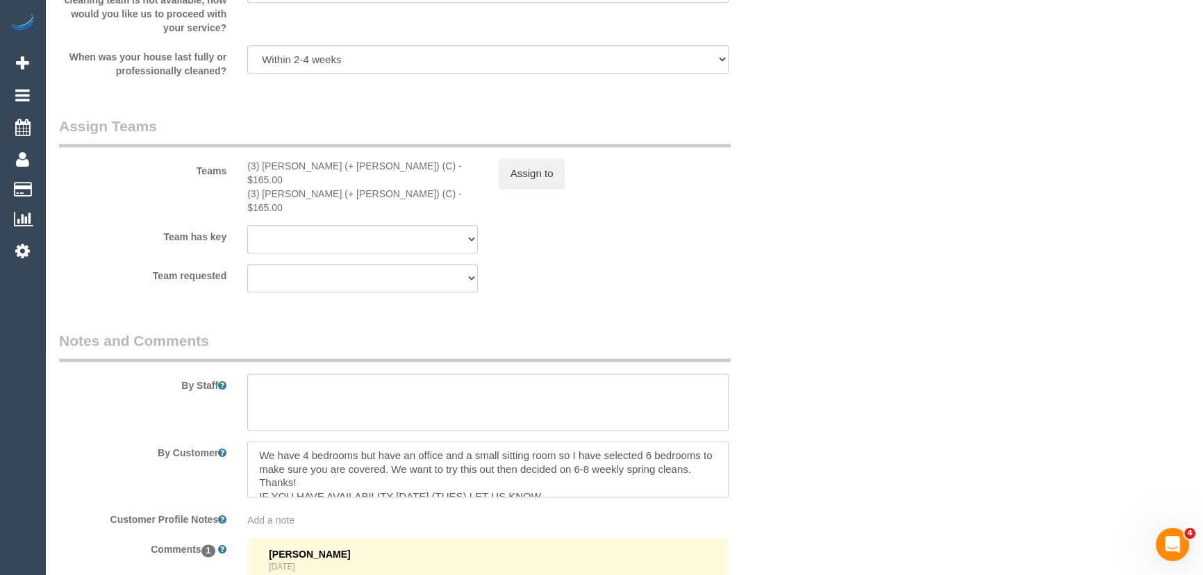
scroll to position [14, 0]
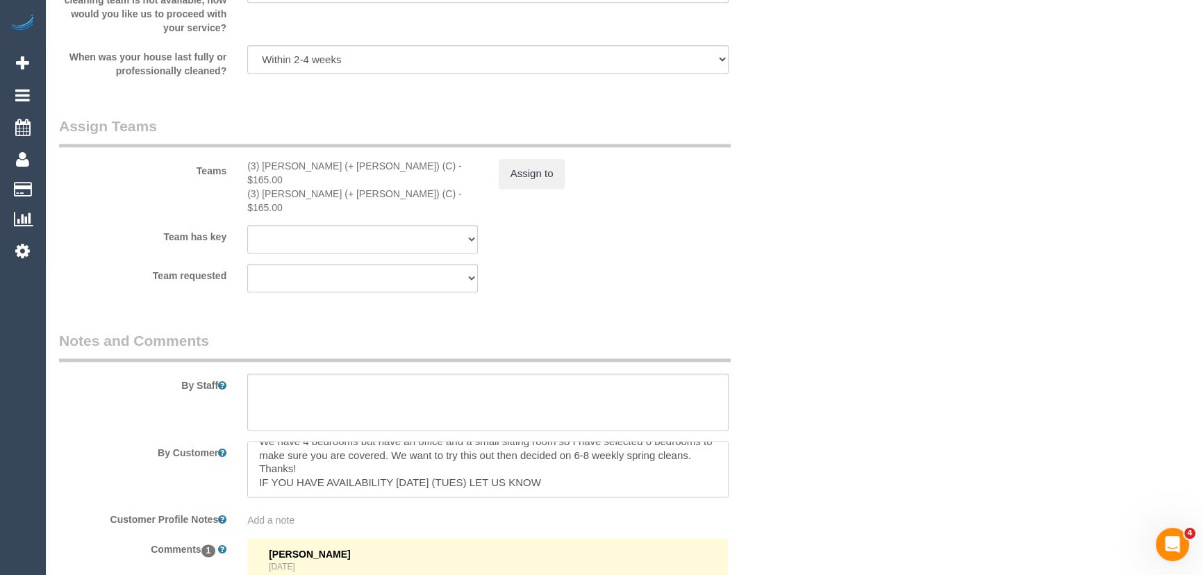
click at [631, 467] on textarea at bounding box center [487, 469] width 481 height 57
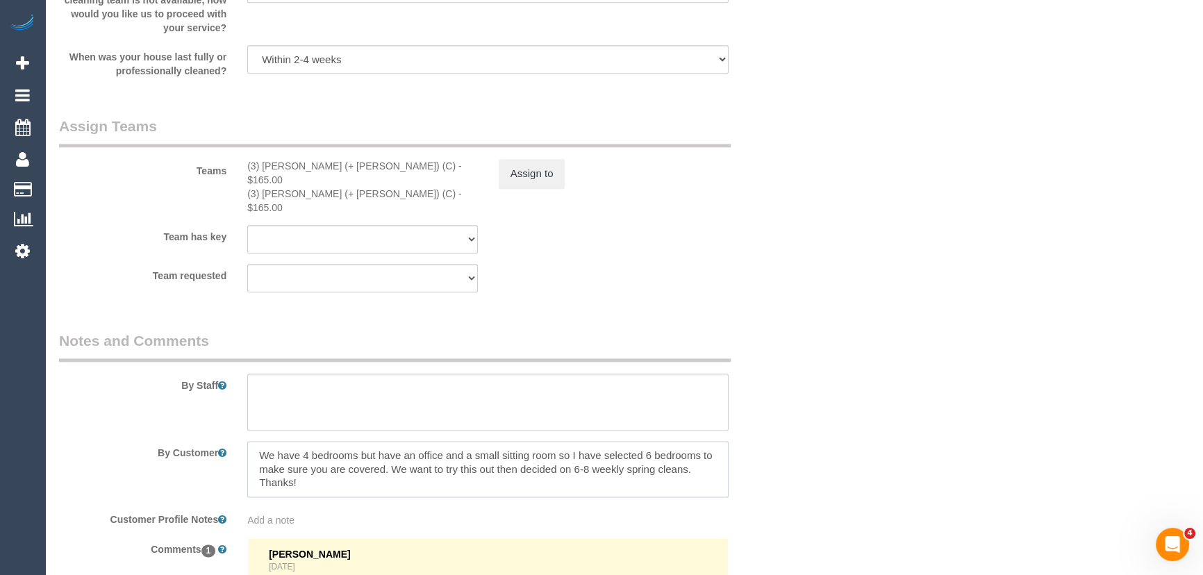
scroll to position [5, 0]
type textarea "We have 4 bedrooms but have an office and a small sitting room so I have select…"
click at [296, 374] on textarea at bounding box center [487, 402] width 481 height 57
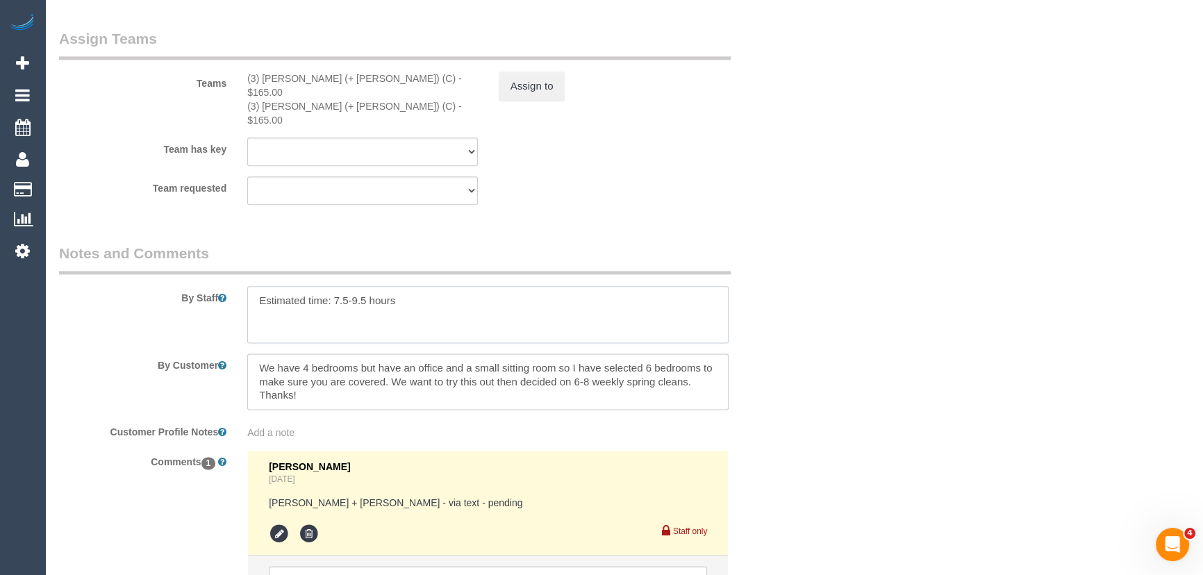
scroll to position [2292, 0]
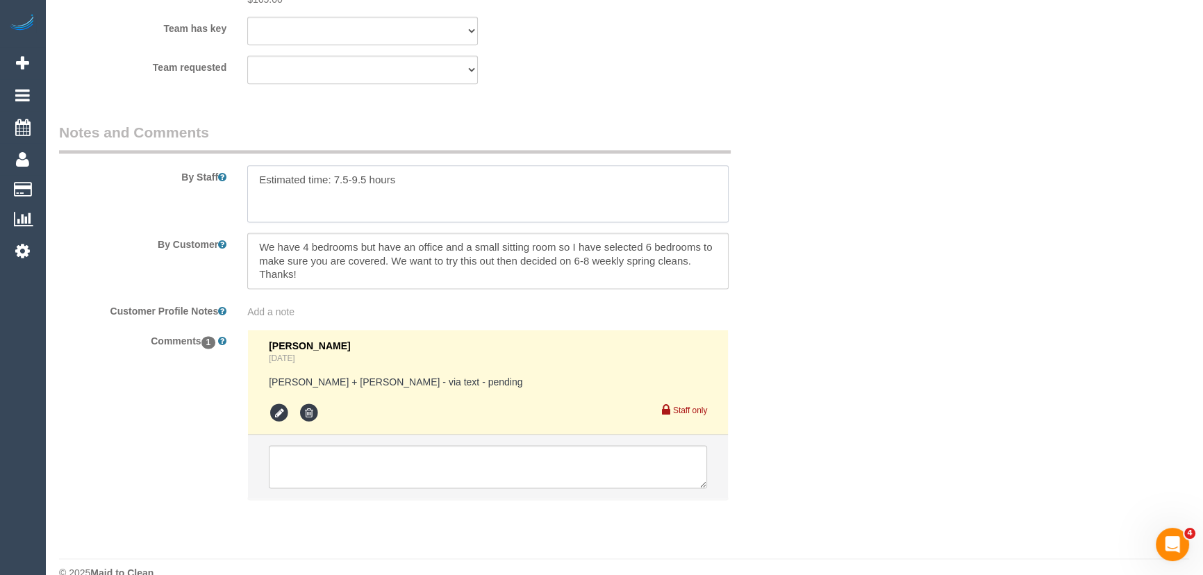
type textarea "Estimated time: 7.5-9.5 hours"
click at [413, 445] on textarea at bounding box center [488, 466] width 438 height 43
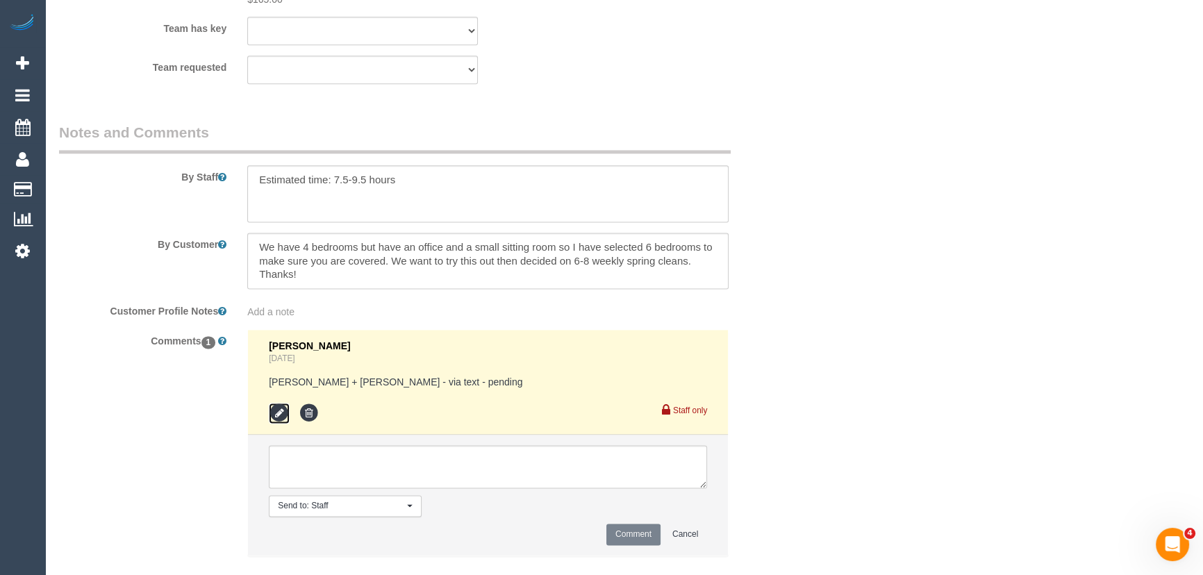
click at [276, 403] on icon at bounding box center [279, 413] width 21 height 21
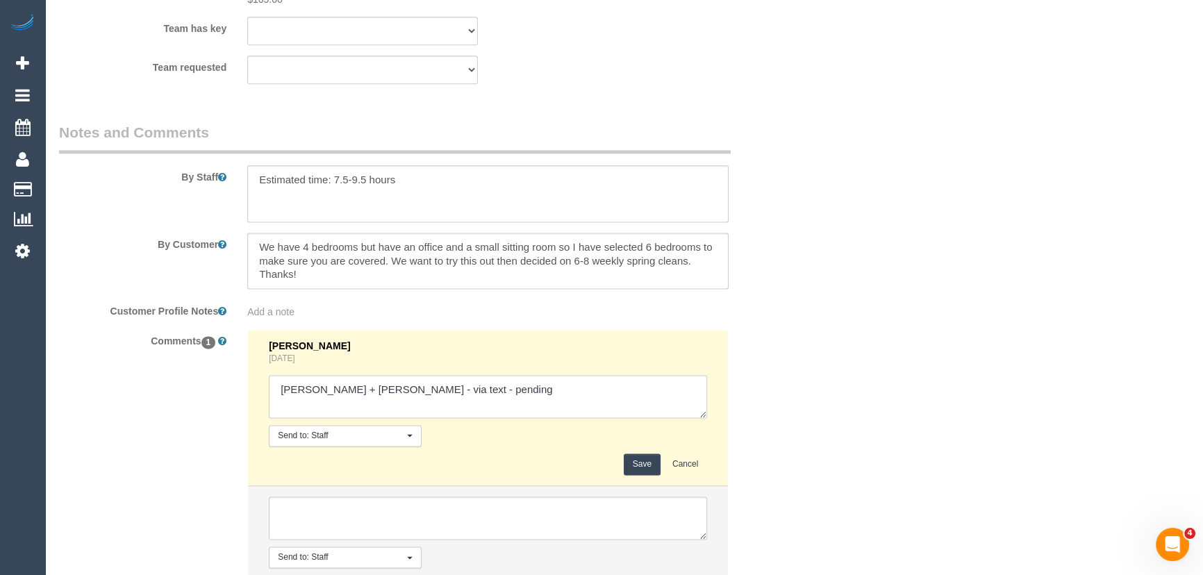
click at [483, 379] on textarea at bounding box center [488, 396] width 438 height 43
type textarea "[PERSON_NAME] + [PERSON_NAME] - via text - declined Customer has been informed …"
click at [645, 454] on button "Save" at bounding box center [642, 465] width 37 height 22
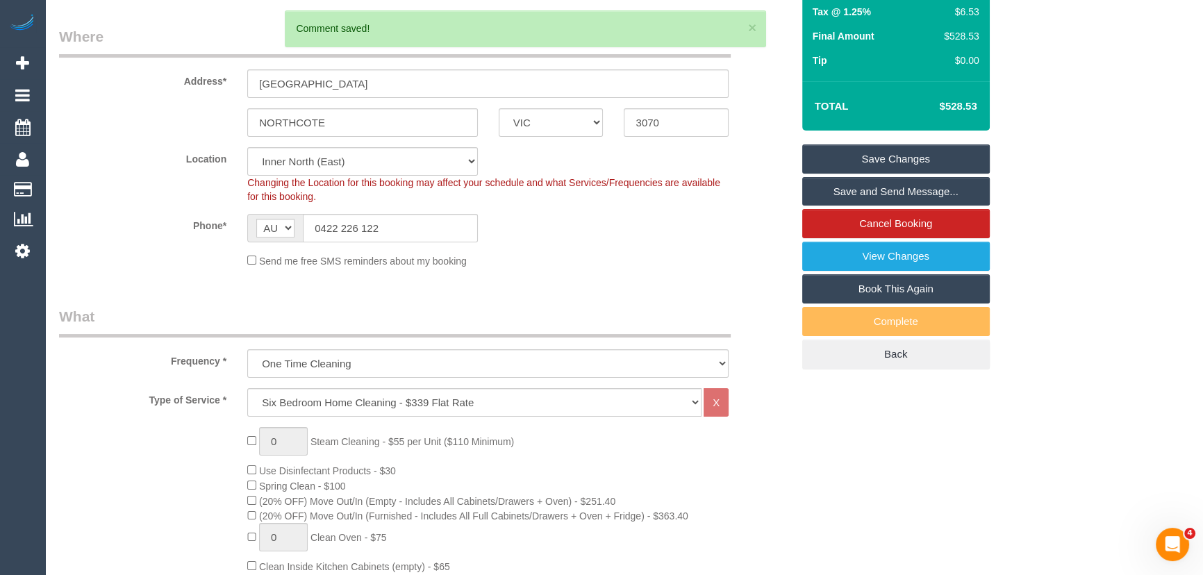
scroll to position [0, 0]
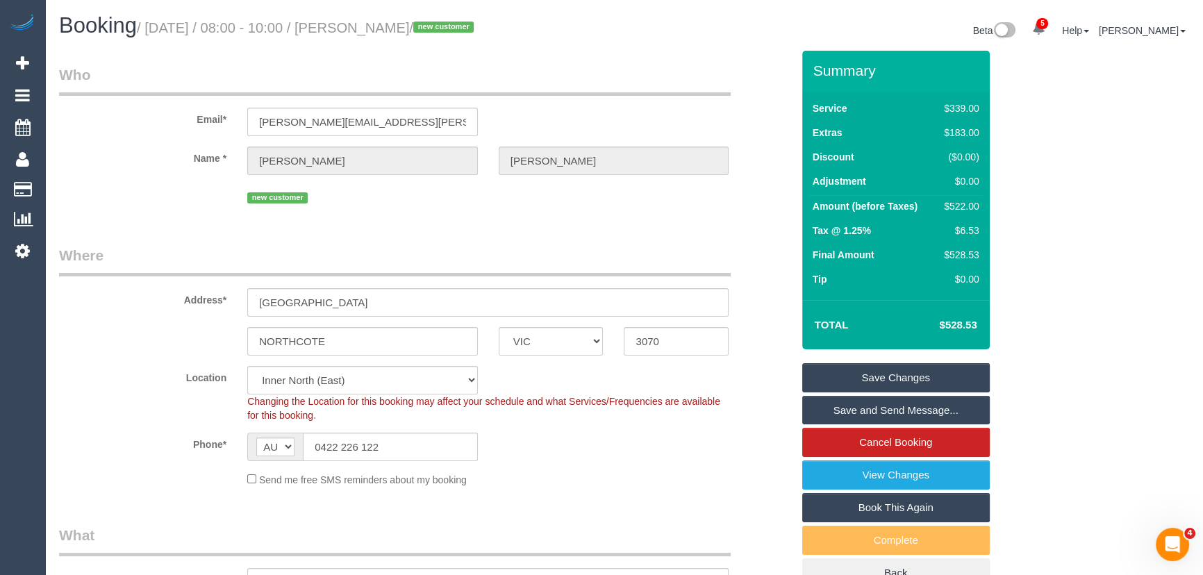
click at [400, 26] on small "/ [DATE] / 08:00 - 10:00 / [PERSON_NAME] / new customer" at bounding box center [307, 27] width 341 height 15
copy small "[PERSON_NAME]"
click at [376, 120] on input "[PERSON_NAME][EMAIL_ADDRESS][PERSON_NAME][DOMAIN_NAME]" at bounding box center [362, 122] width 231 height 28
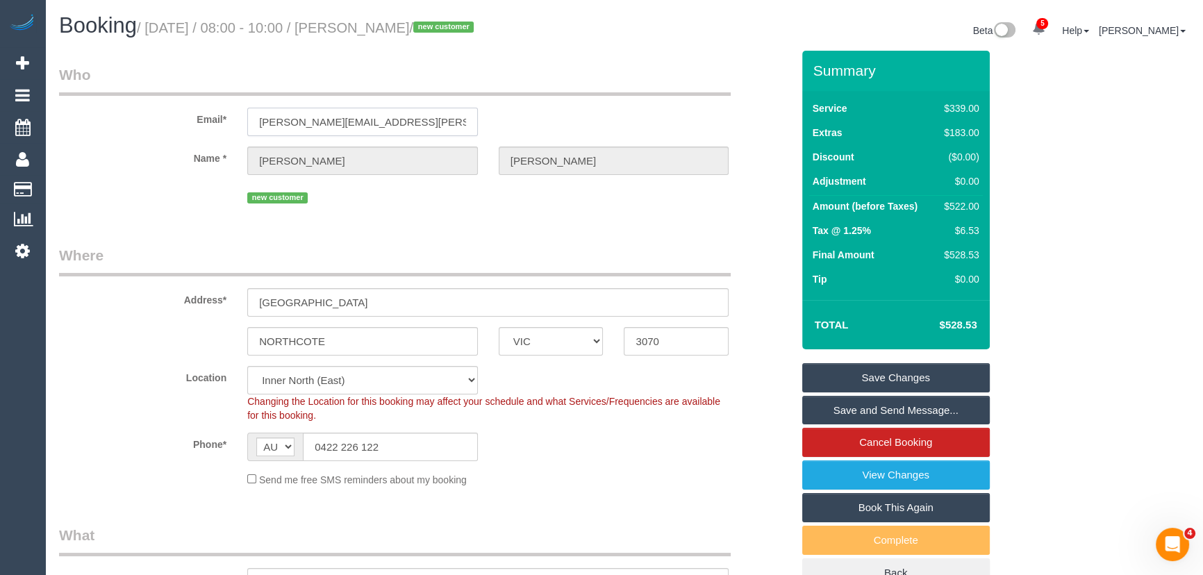
click at [376, 120] on input "[PERSON_NAME][EMAIL_ADDRESS][PERSON_NAME][DOMAIN_NAME]" at bounding box center [362, 122] width 231 height 28
click at [376, 120] on input "amy.carroll@bigpond.com" at bounding box center [362, 122] width 231 height 28
click at [868, 379] on link "Save Changes" at bounding box center [896, 377] width 188 height 29
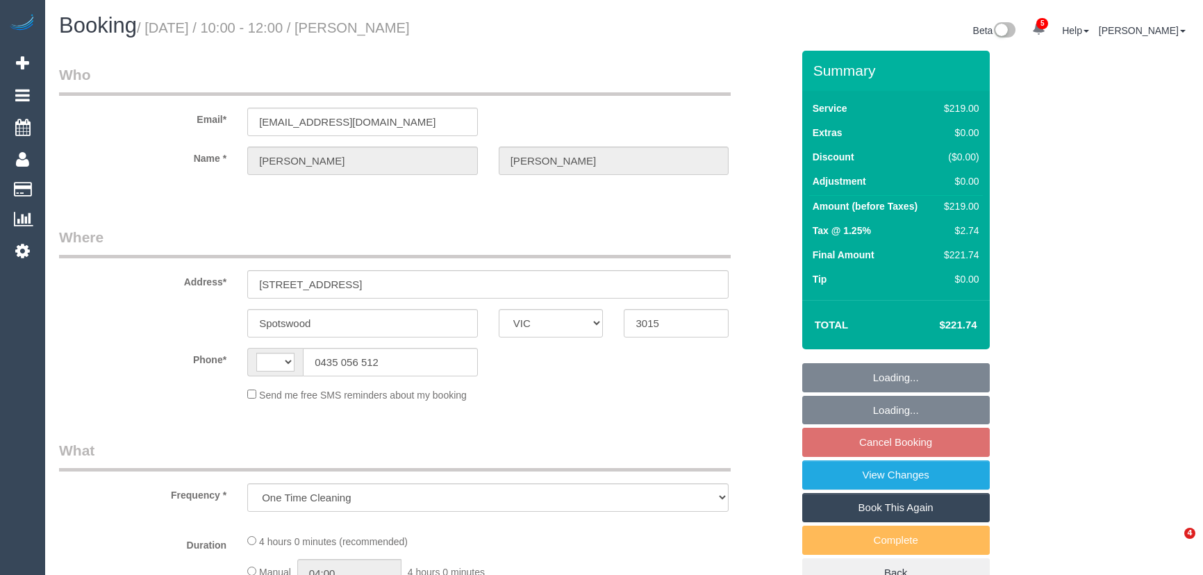
select select "VIC"
select select "string:stripe-pm_1QDfkP2GScqysDRVTBPKEcbE"
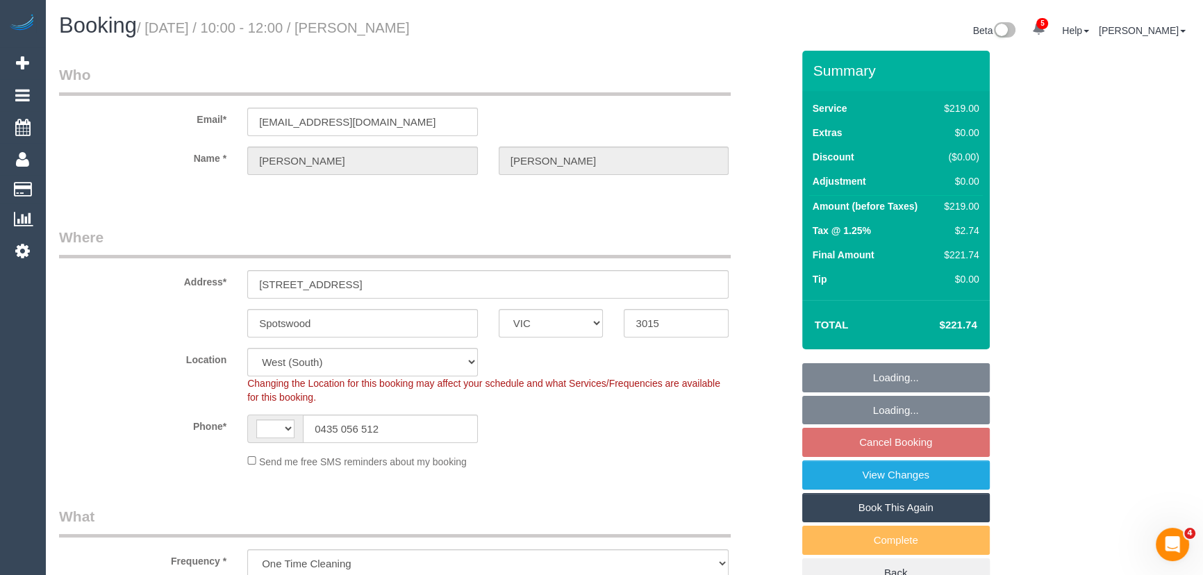
select select "string:AU"
select select "object:601"
select select "number:27"
select select "number:14"
select select "number:19"
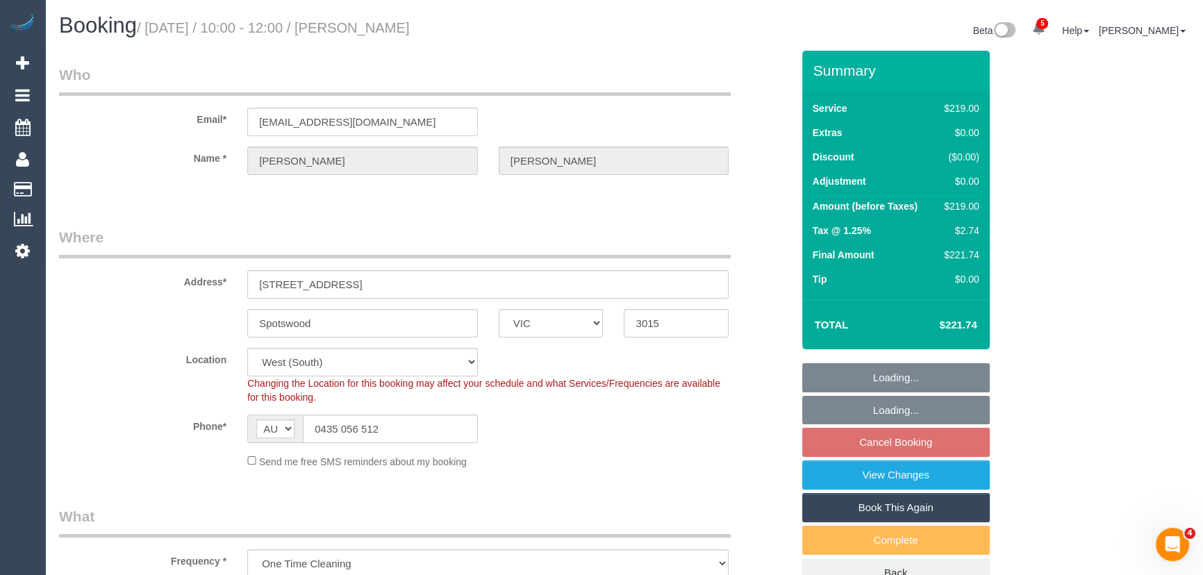
select select "number:24"
select select "number:13"
select select "spot1"
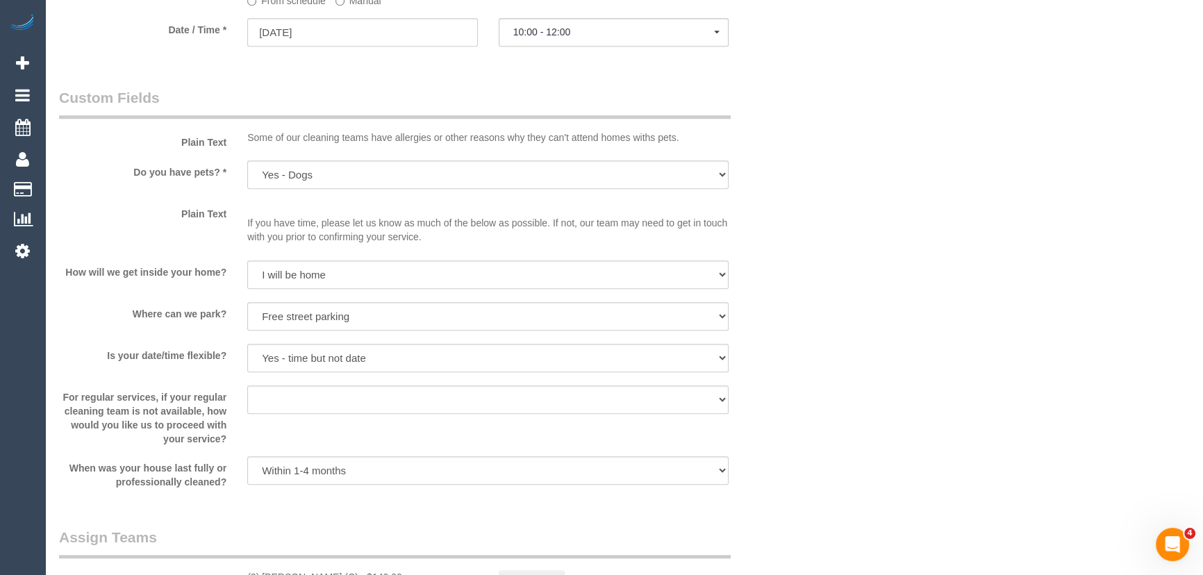
scroll to position [1768, 0]
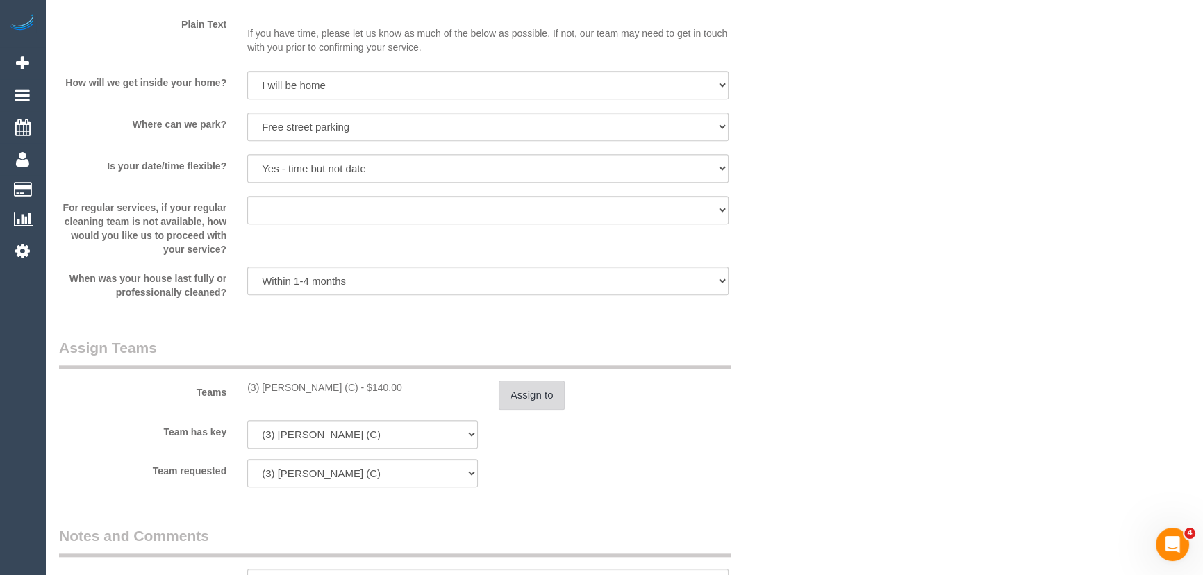
click at [536, 402] on button "Assign to" at bounding box center [532, 395] width 67 height 29
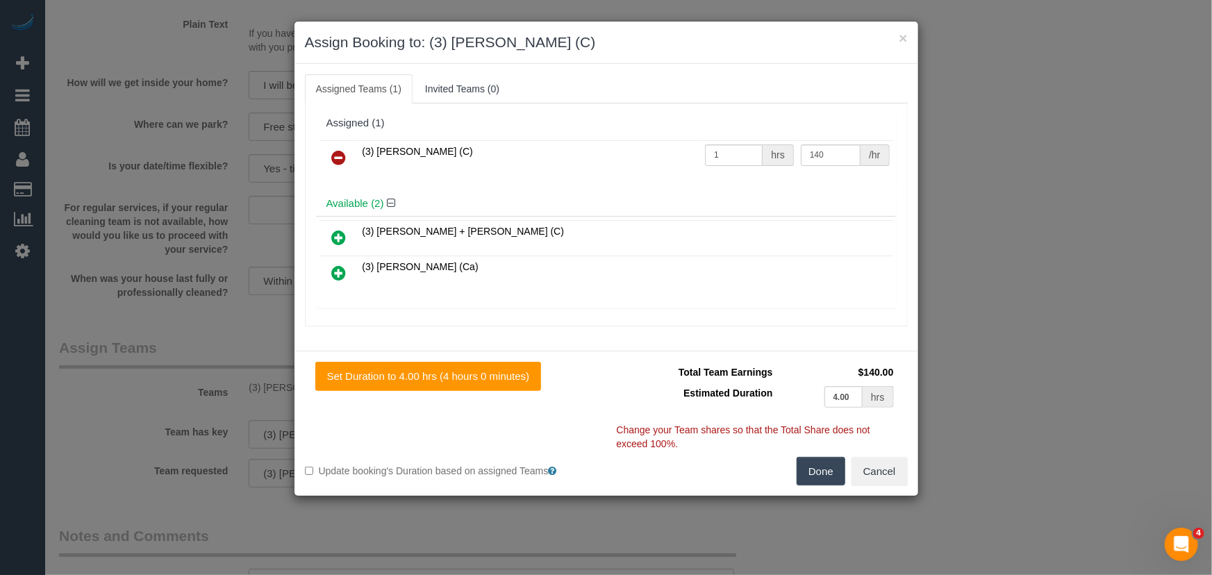
click at [344, 157] on icon at bounding box center [339, 157] width 15 height 17
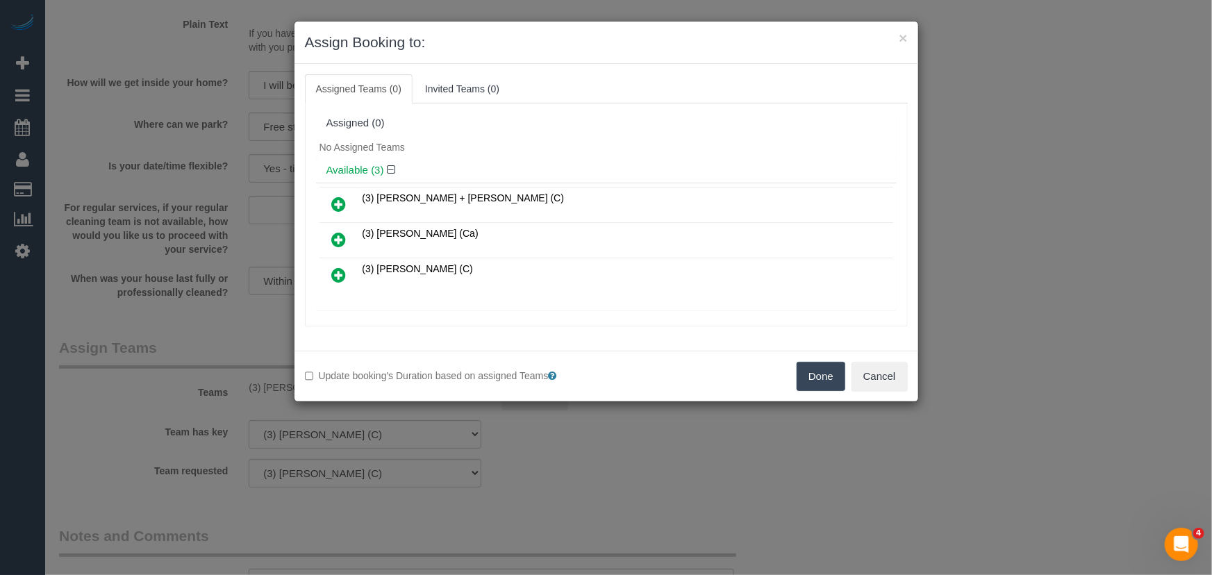
click at [820, 378] on button "Done" at bounding box center [821, 376] width 49 height 29
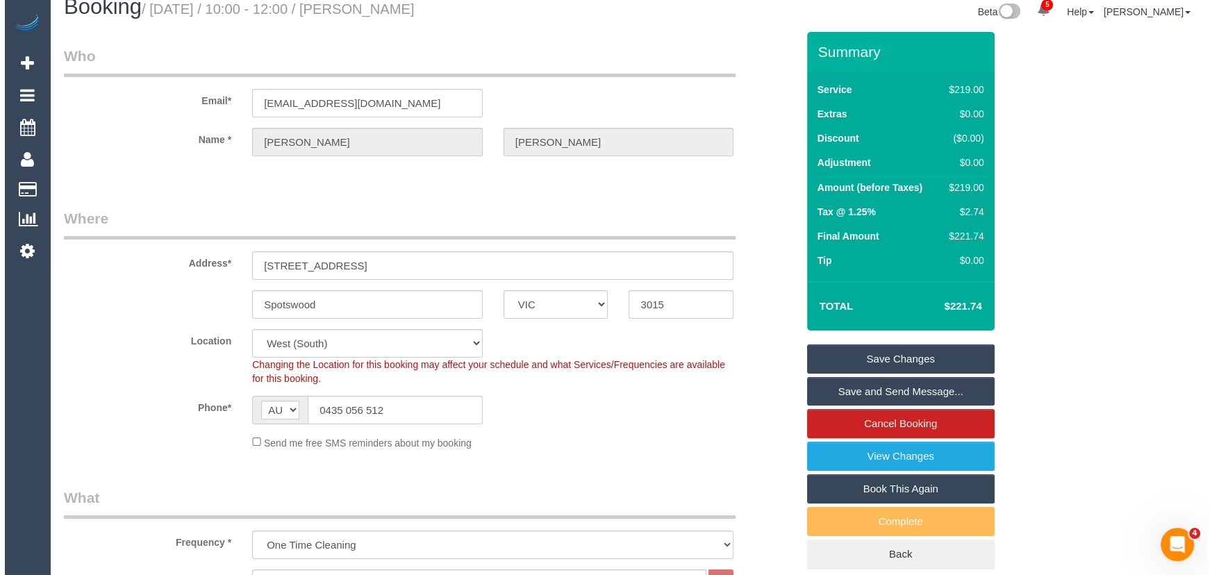
scroll to position [0, 0]
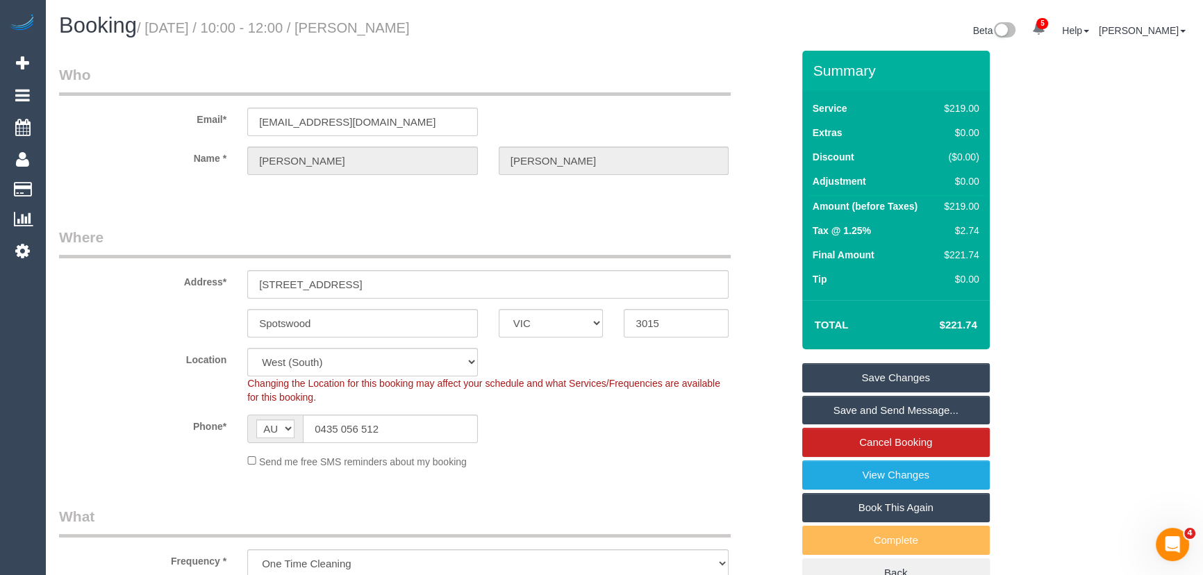
click at [863, 377] on link "Save Changes" at bounding box center [896, 377] width 188 height 29
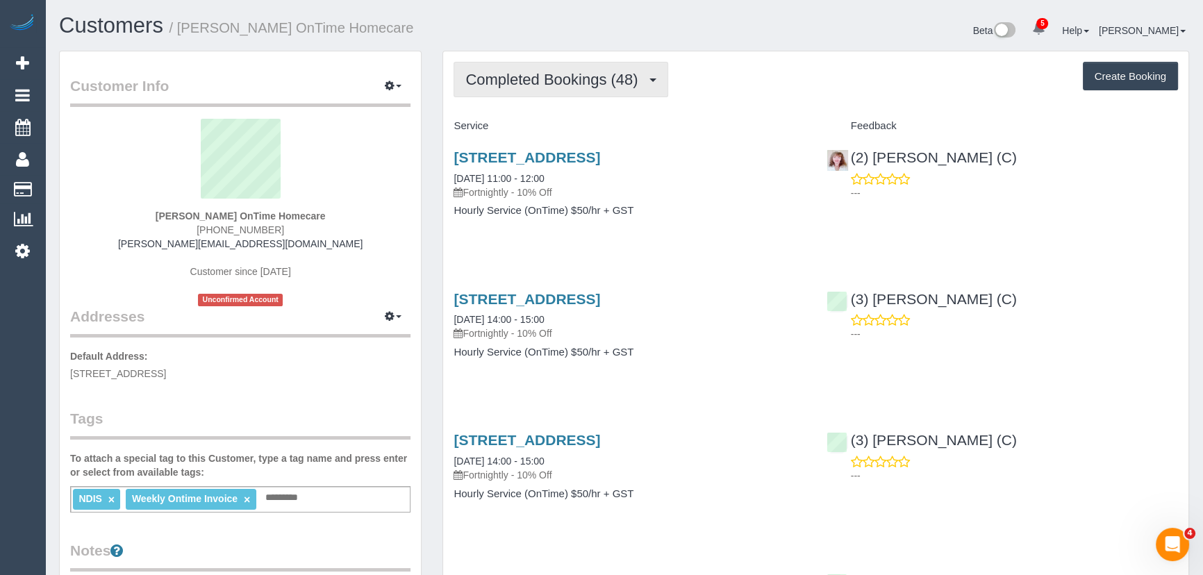
click at [533, 83] on span "Completed Bookings (48)" at bounding box center [554, 79] width 179 height 17
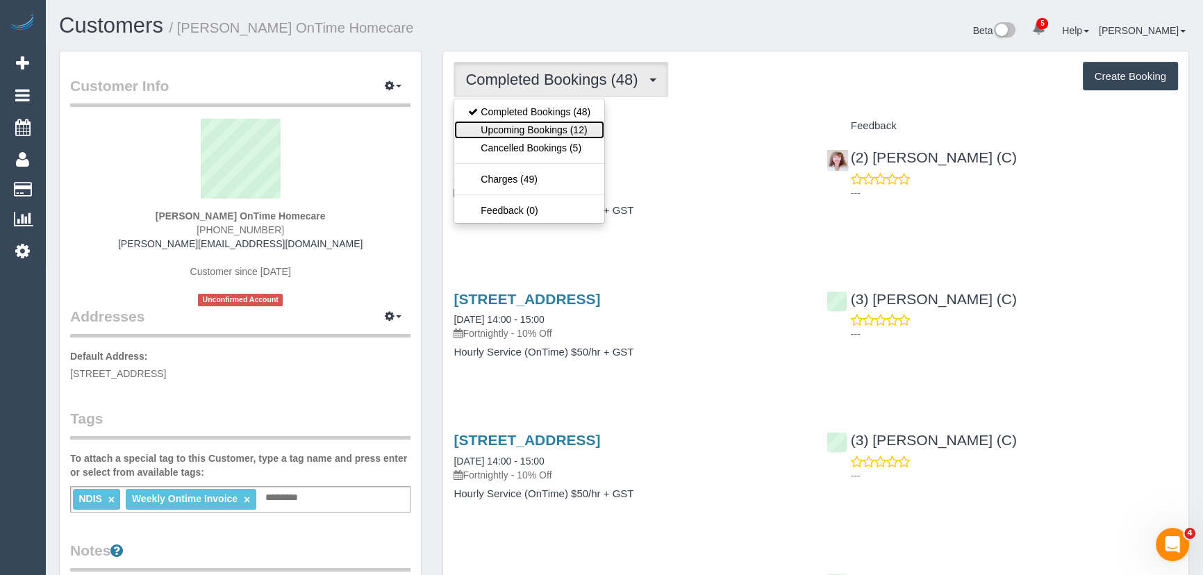
click at [540, 130] on link "Upcoming Bookings (12)" at bounding box center [529, 130] width 150 height 18
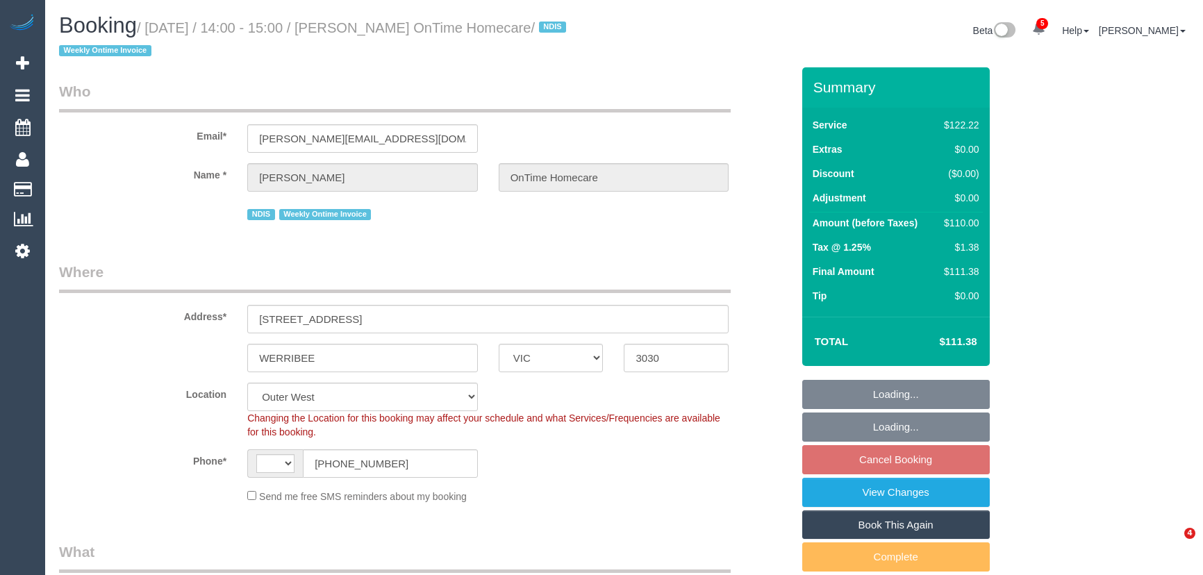
select select "VIC"
select select "object:755"
select select "string:AU"
select select "number:28"
select select "number:14"
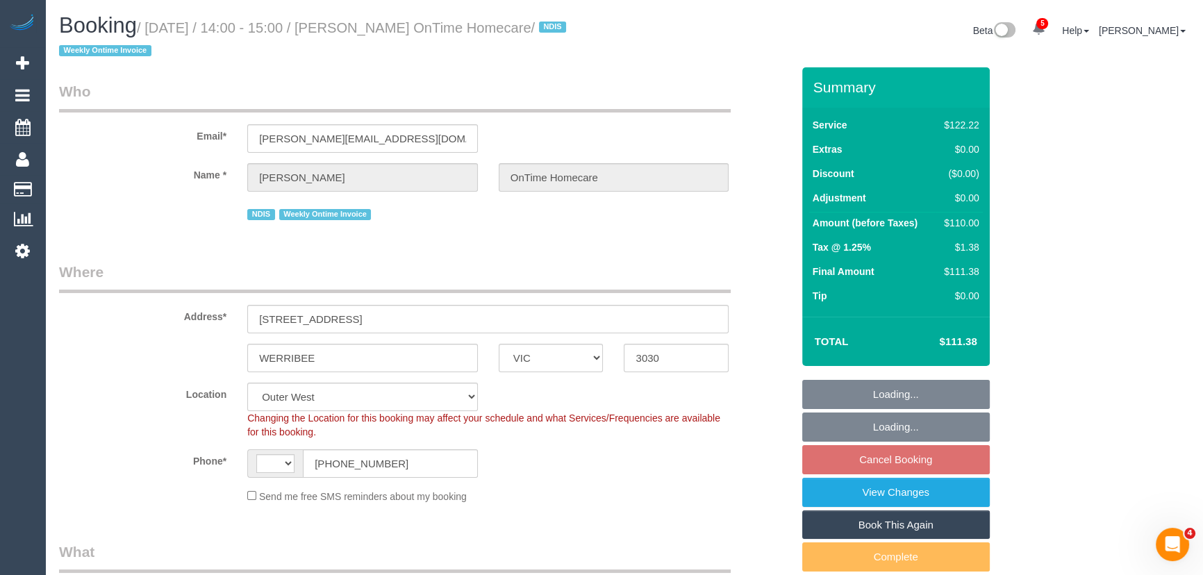
select select "number:19"
select select "number:36"
select select "number:35"
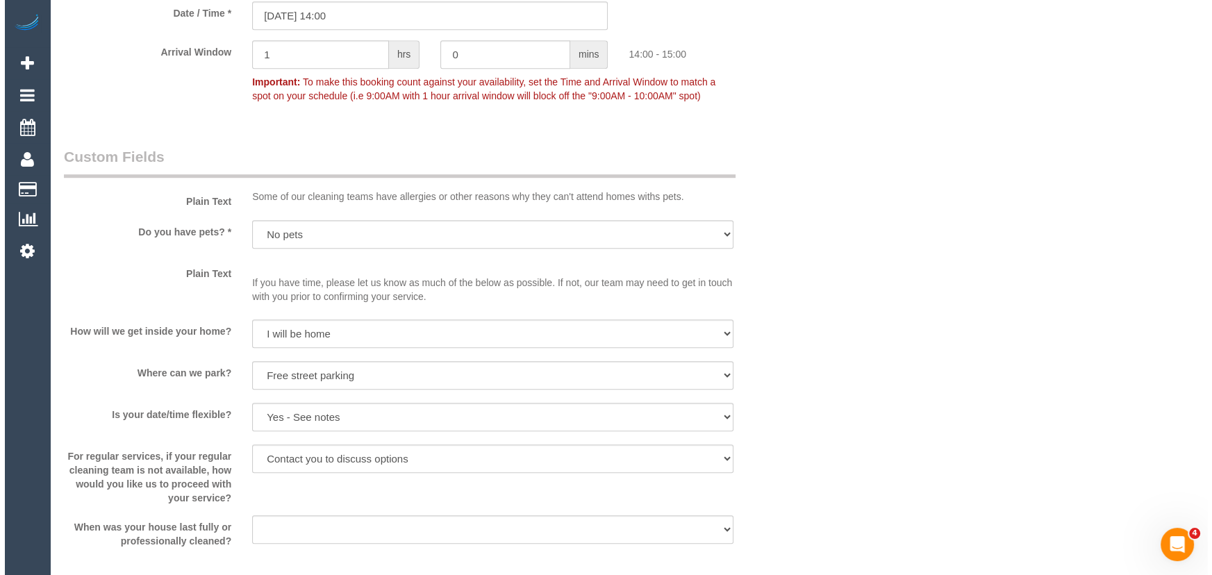
scroll to position [1326, 0]
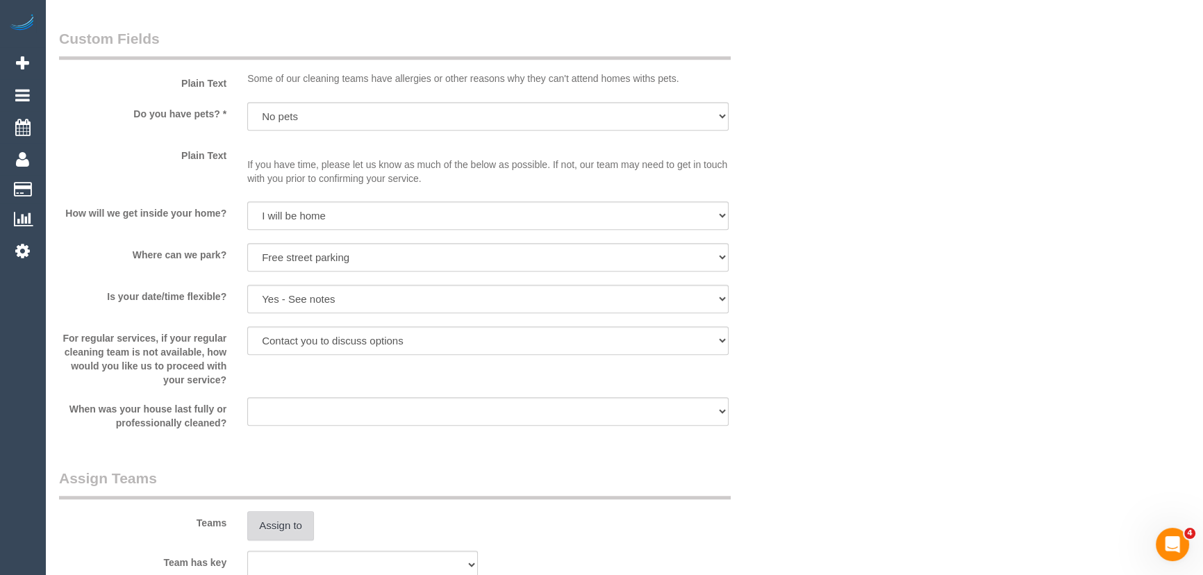
click at [292, 538] on button "Assign to" at bounding box center [280, 525] width 67 height 29
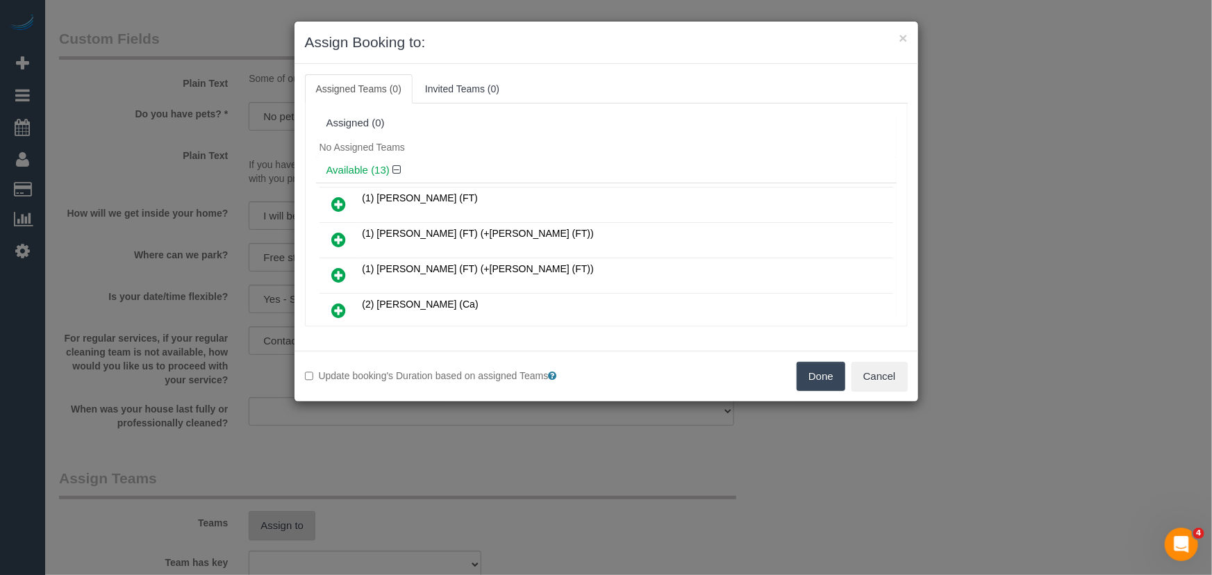
scroll to position [296, 0]
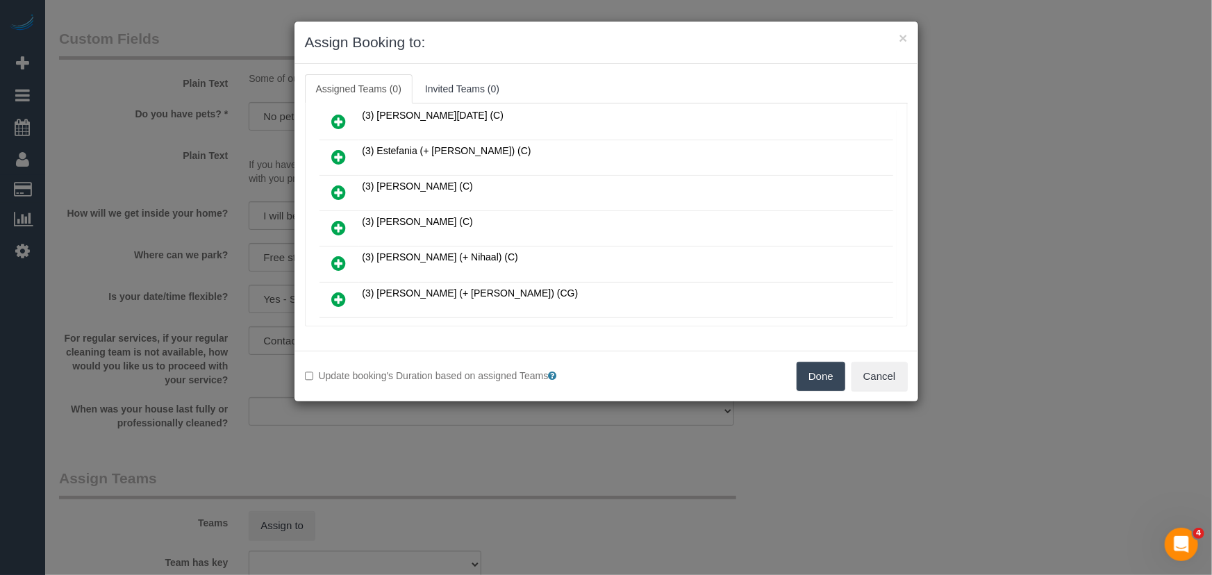
click at [342, 219] on icon at bounding box center [339, 227] width 15 height 17
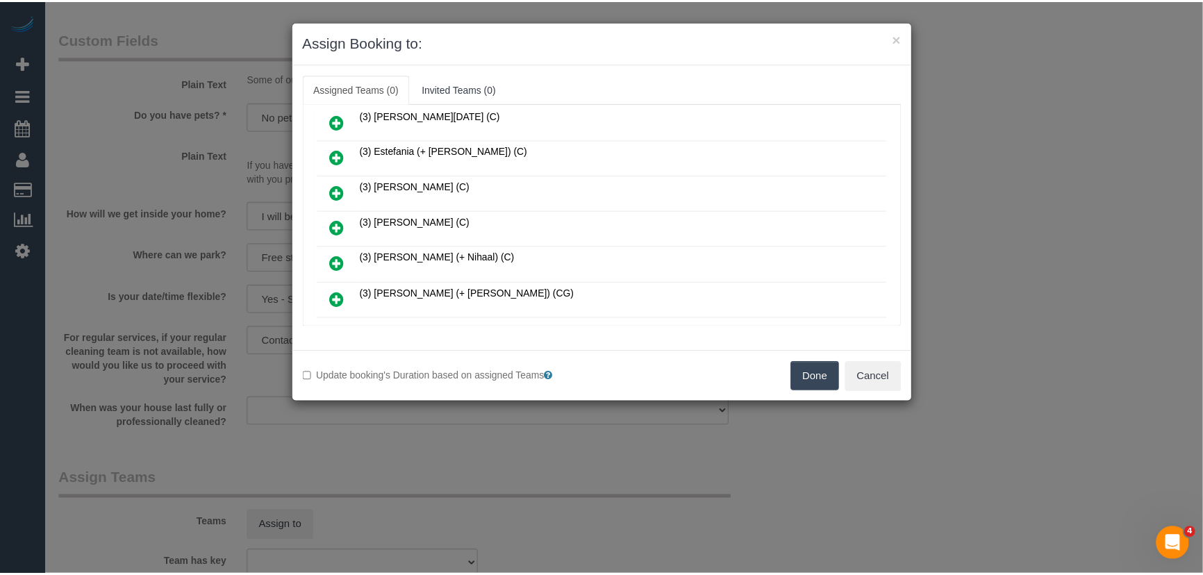
scroll to position [328, 0]
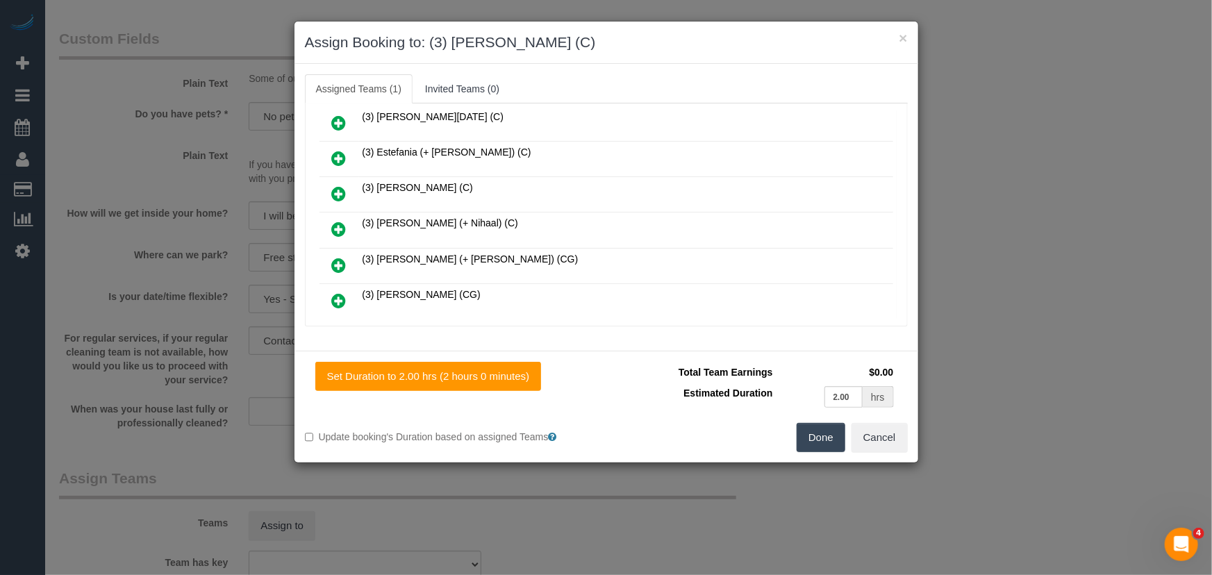
click at [822, 445] on button "Done" at bounding box center [821, 437] width 49 height 29
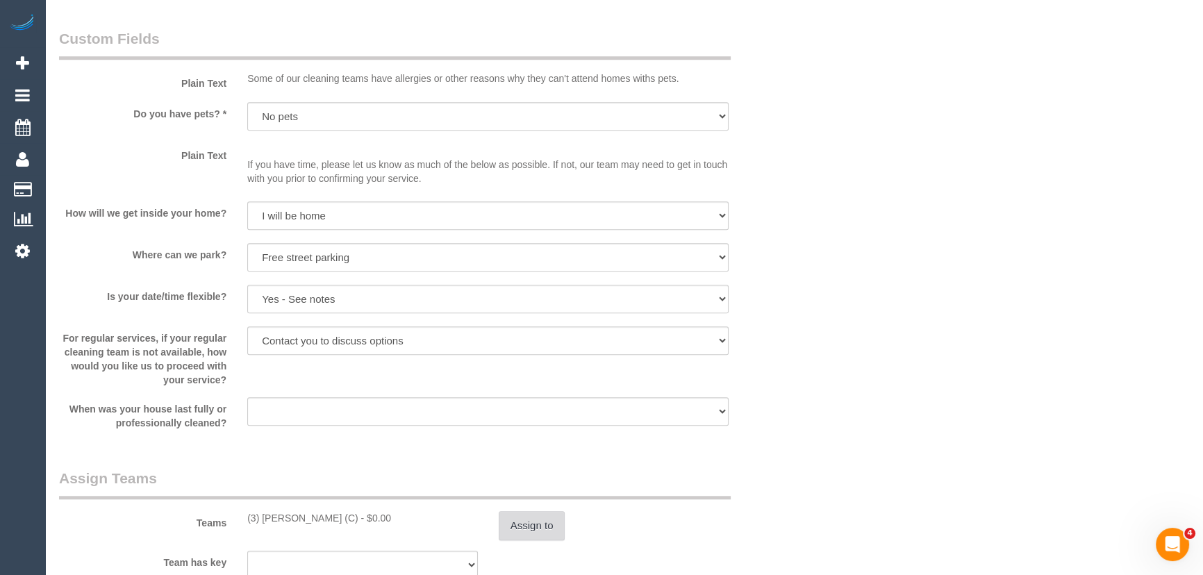
click at [529, 528] on button "Assign to" at bounding box center [532, 525] width 67 height 29
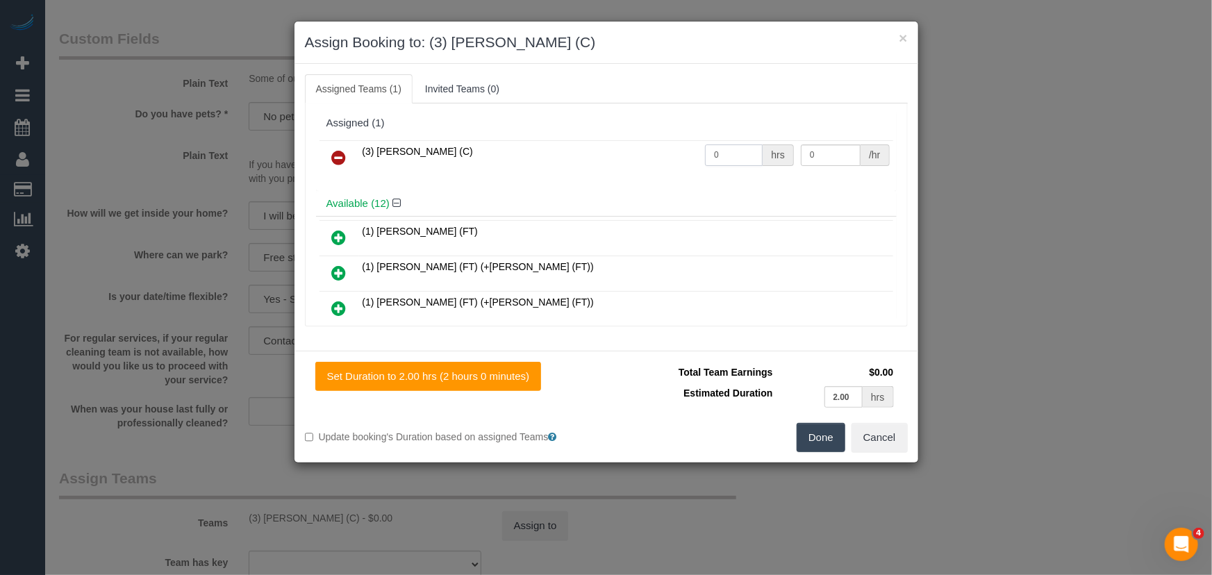
click at [727, 160] on input "0" at bounding box center [734, 155] width 58 height 22
type input "2"
type input "35"
click at [815, 433] on button "Done" at bounding box center [821, 437] width 49 height 29
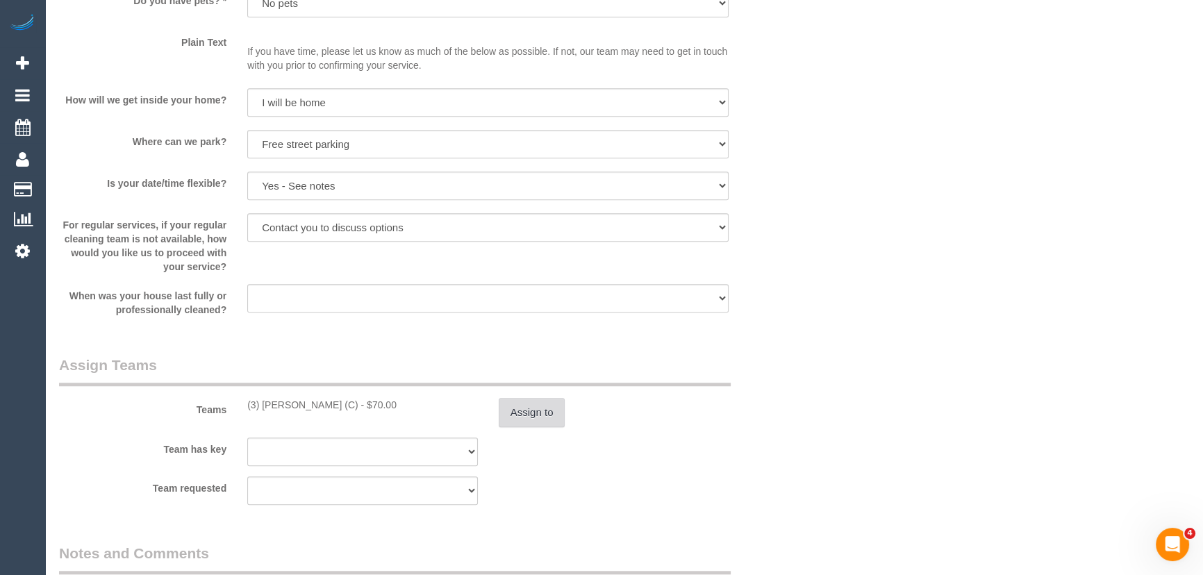
scroll to position [1578, 0]
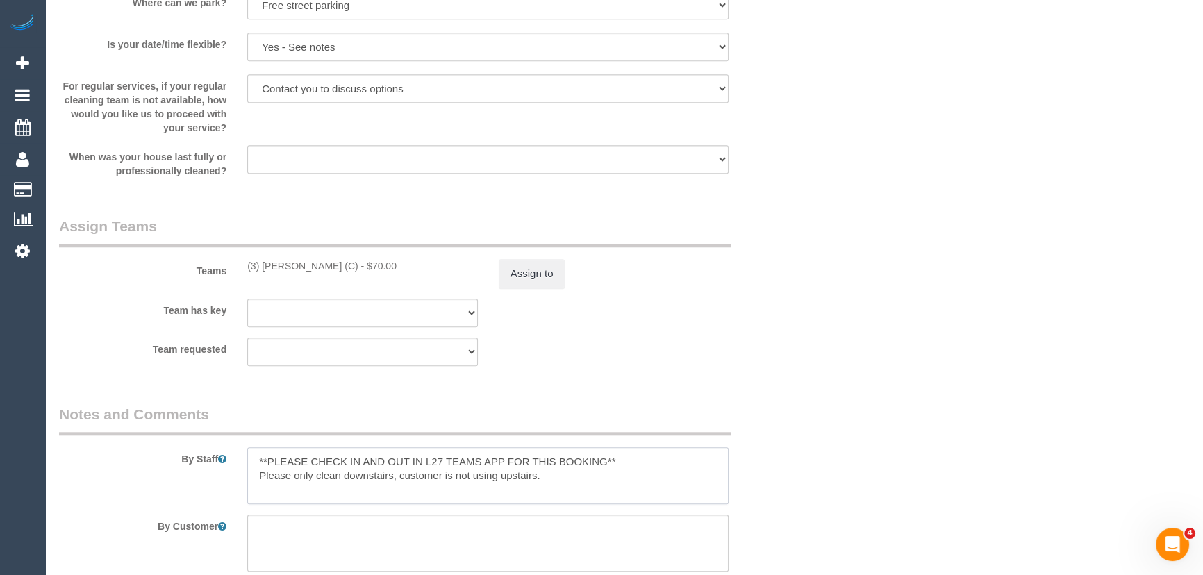
click at [248, 456] on textarea at bounding box center [487, 475] width 481 height 57
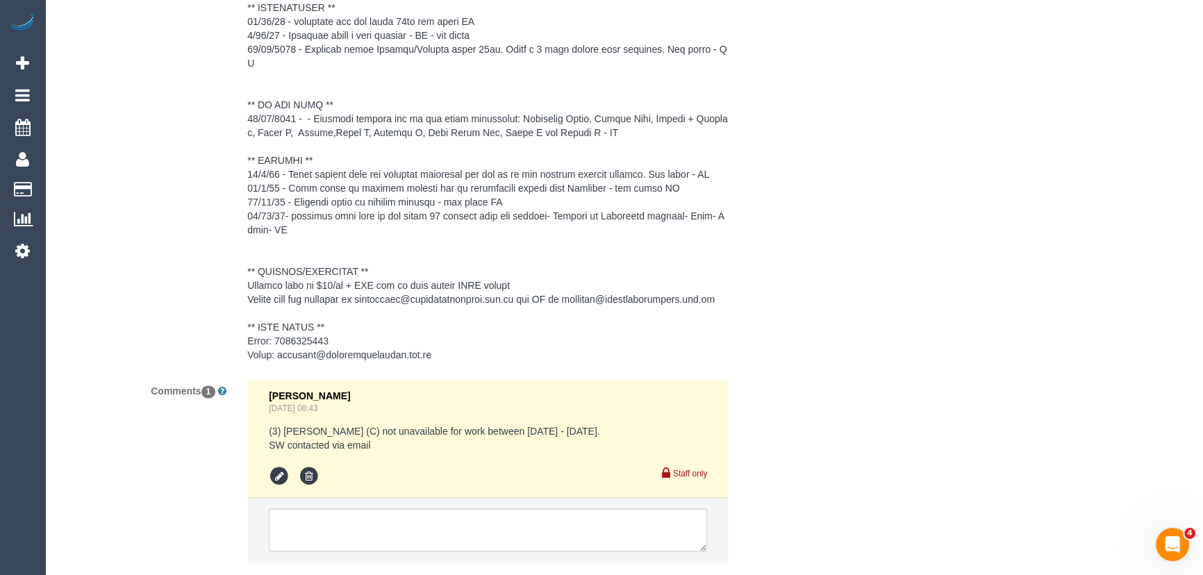
scroll to position [2376, 0]
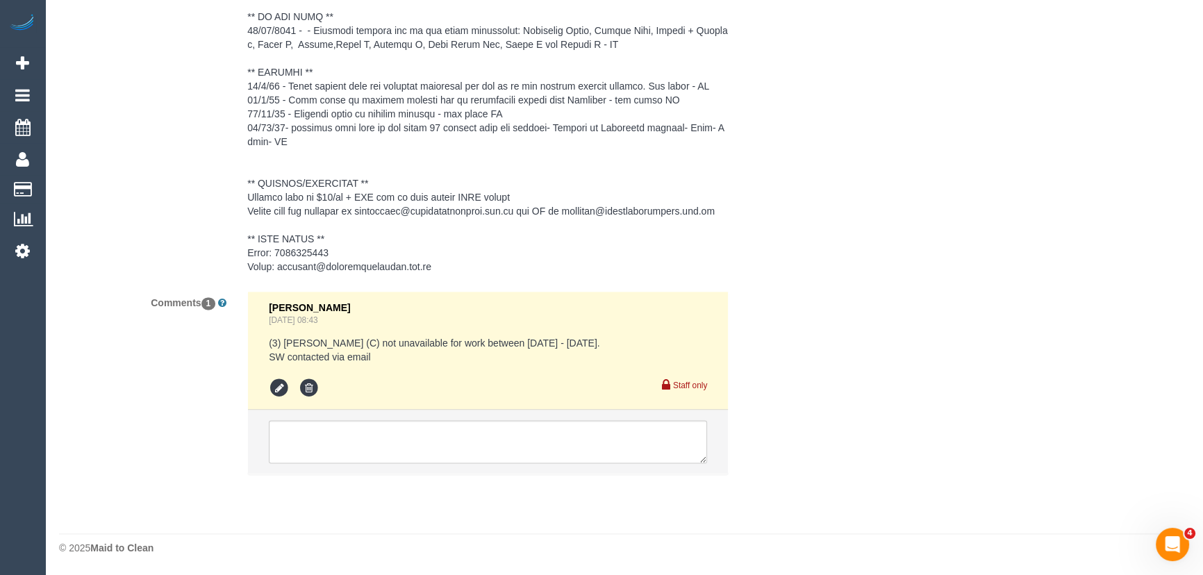
type textarea "*cover* **PLEASE CHECK IN AND OUT IN L27 TEAMS APP FOR THIS BOOKING** Please on…"
click at [381, 453] on textarea at bounding box center [488, 441] width 438 height 43
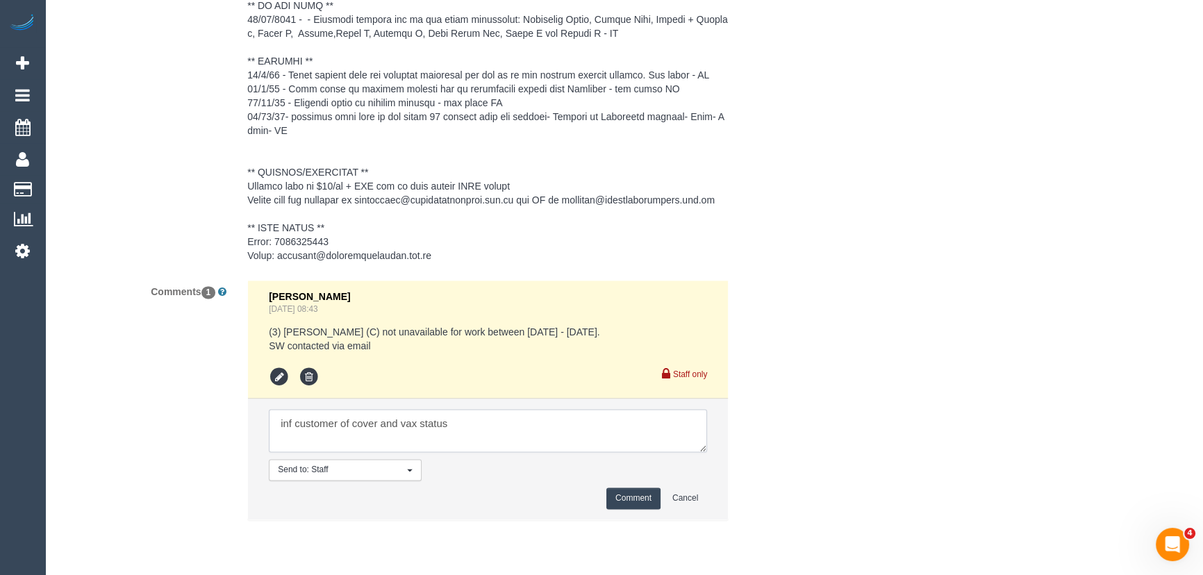
type textarea "inf customer of cover and vax status"
click at [638, 509] on button "Comment" at bounding box center [633, 499] width 54 height 22
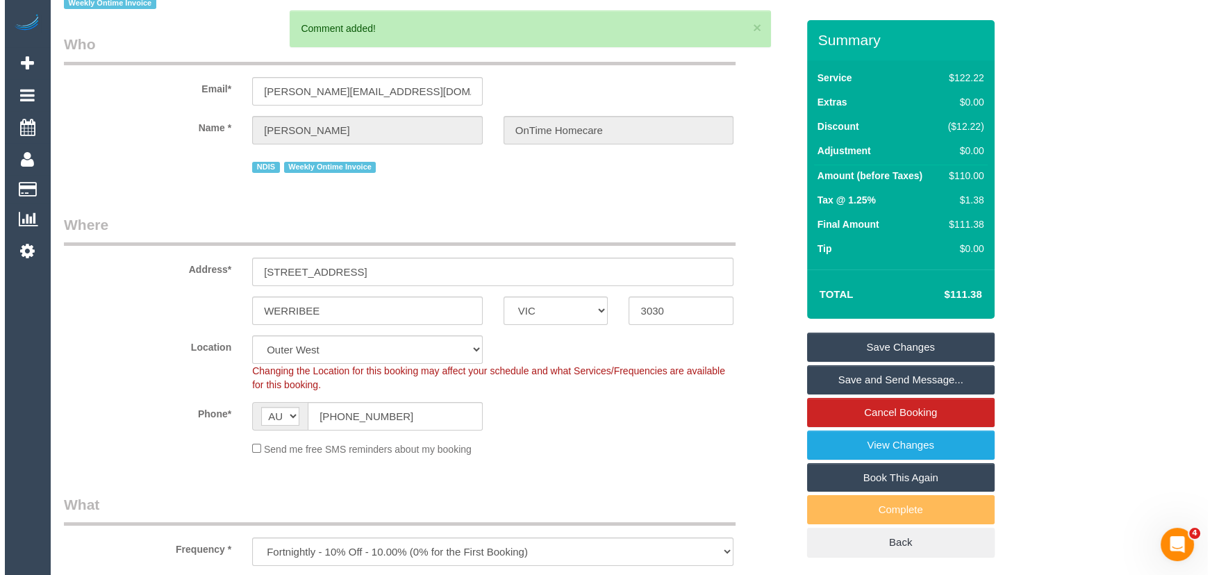
scroll to position [0, 0]
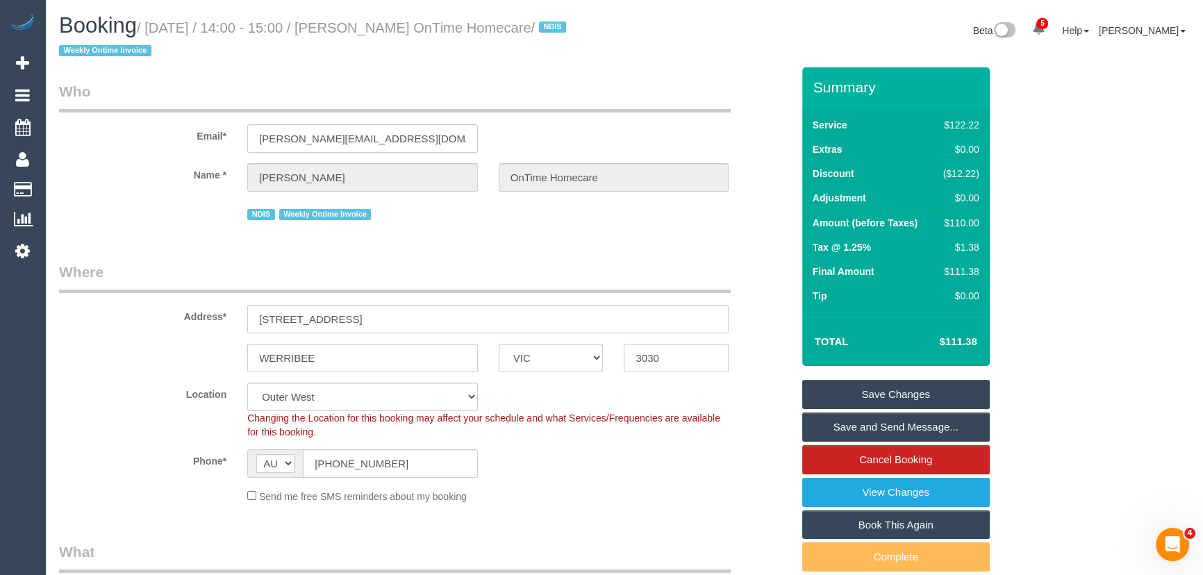
click at [401, 30] on small "/ September 19, 2025 / 14:00 - 15:00 / Petar Mitanovski OnTime Homecare / NDIS …" at bounding box center [314, 39] width 511 height 39
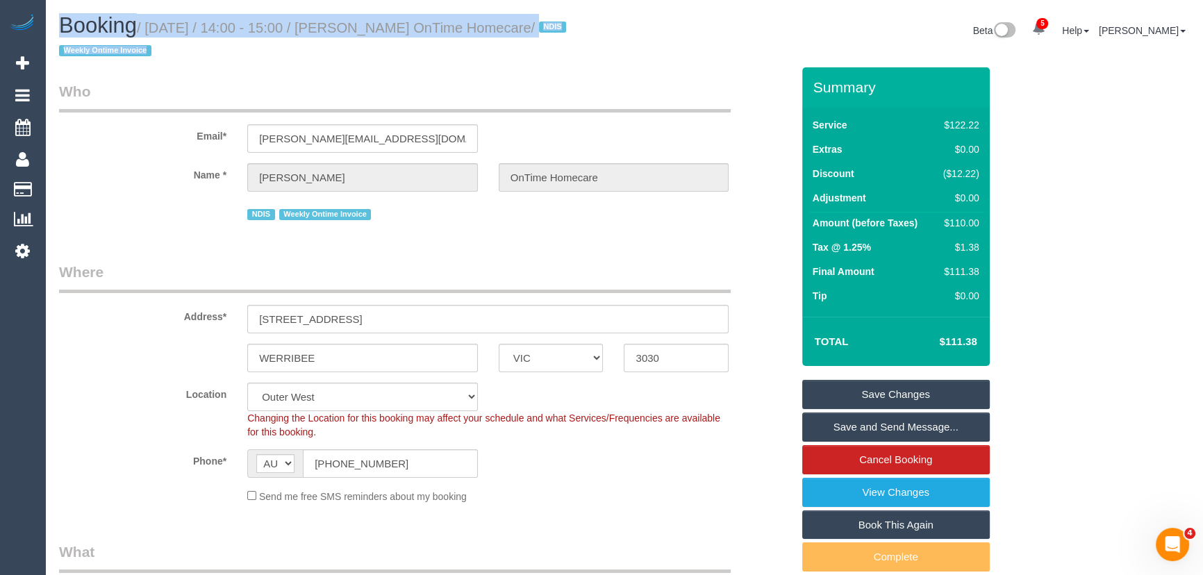
click at [401, 30] on small "/ September 19, 2025 / 14:00 - 15:00 / Petar Mitanovski OnTime Homecare / NDIS …" at bounding box center [314, 39] width 511 height 39
click at [399, 53] on h1 "Booking / September 19, 2025 / 14:00 - 15:00 / Petar Mitanovski OnTime Homecare…" at bounding box center [336, 37] width 555 height 47
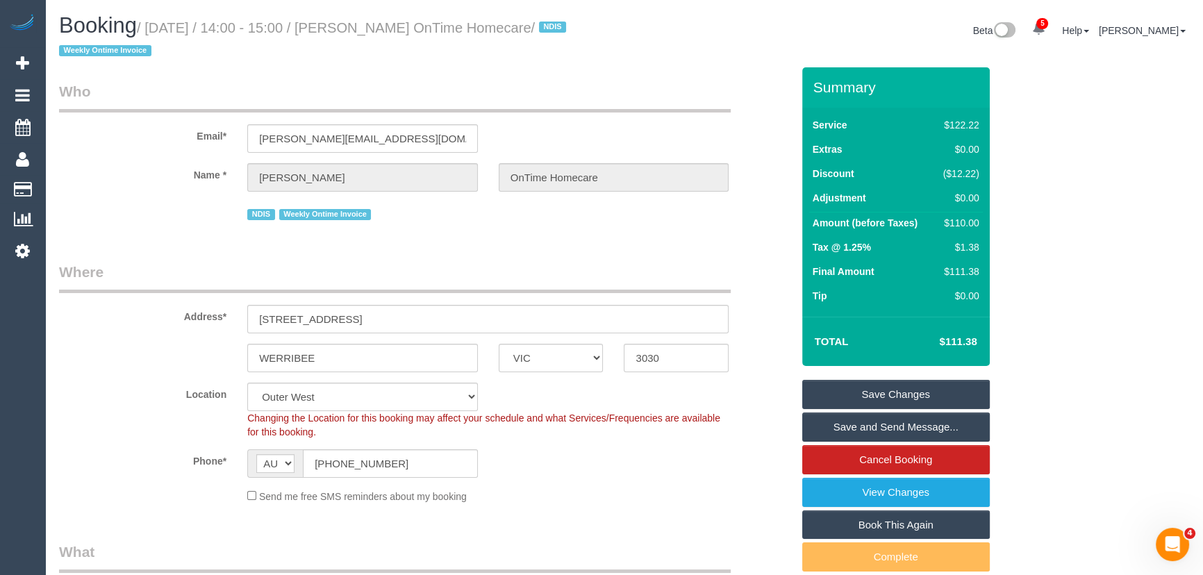
click at [406, 24] on small "/ September 19, 2025 / 14:00 - 15:00 / Petar Mitanovski OnTime Homecare / NDIS …" at bounding box center [314, 39] width 511 height 39
copy small "Petar Mitanovski OnTime Homecare"
click at [862, 394] on link "Save Changes" at bounding box center [896, 394] width 188 height 29
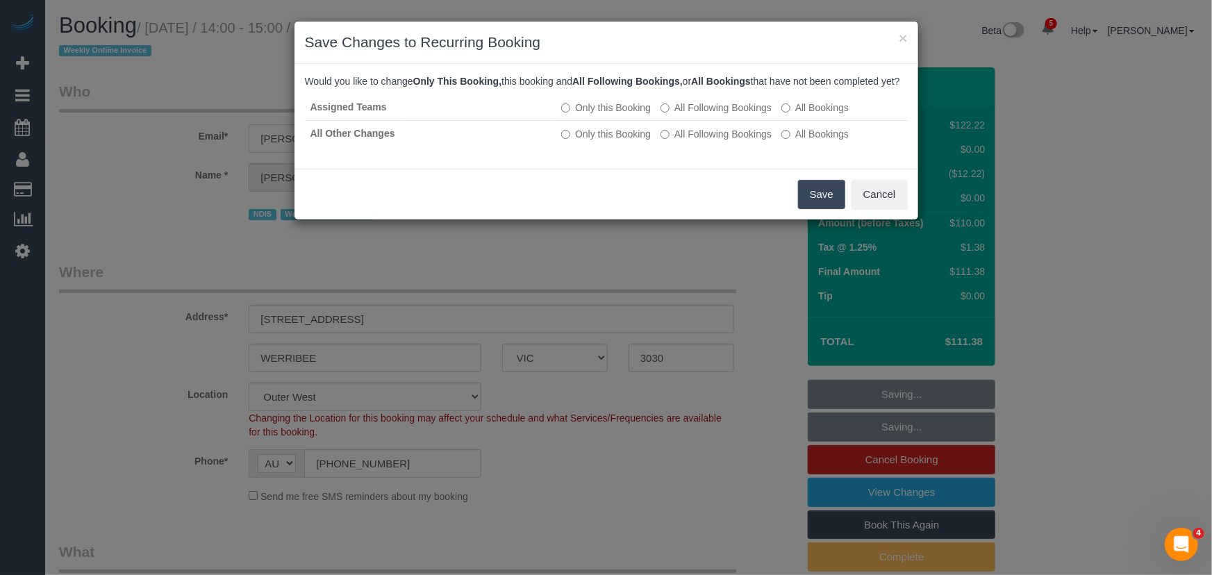
click at [813, 209] on button "Save" at bounding box center [821, 194] width 47 height 29
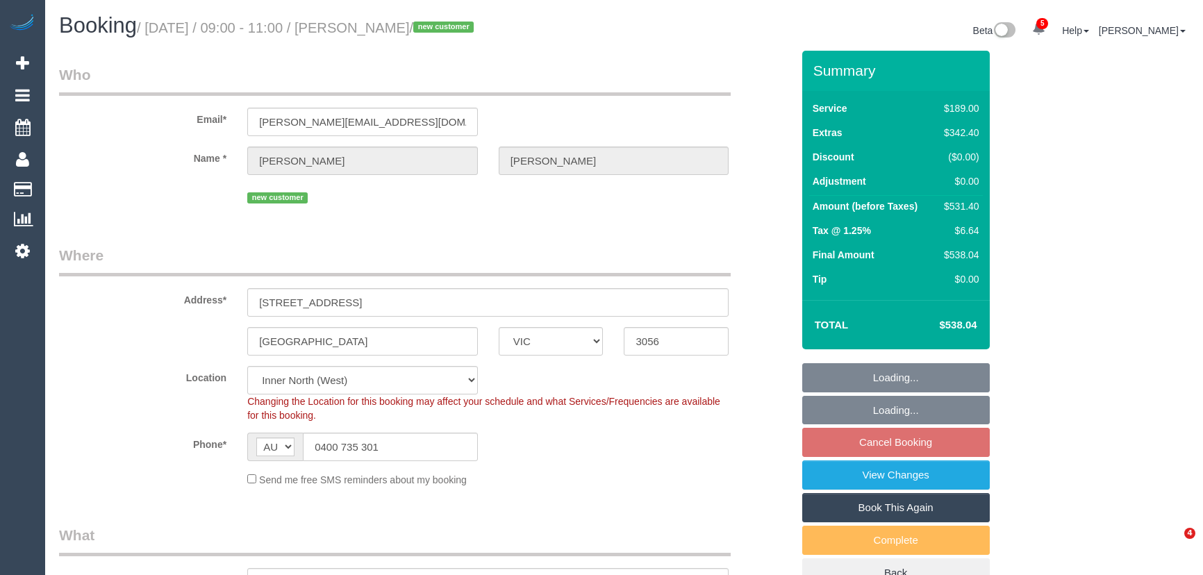
select select "VIC"
select select "number:28"
select select "number:14"
select select "number:18"
select select "number:24"
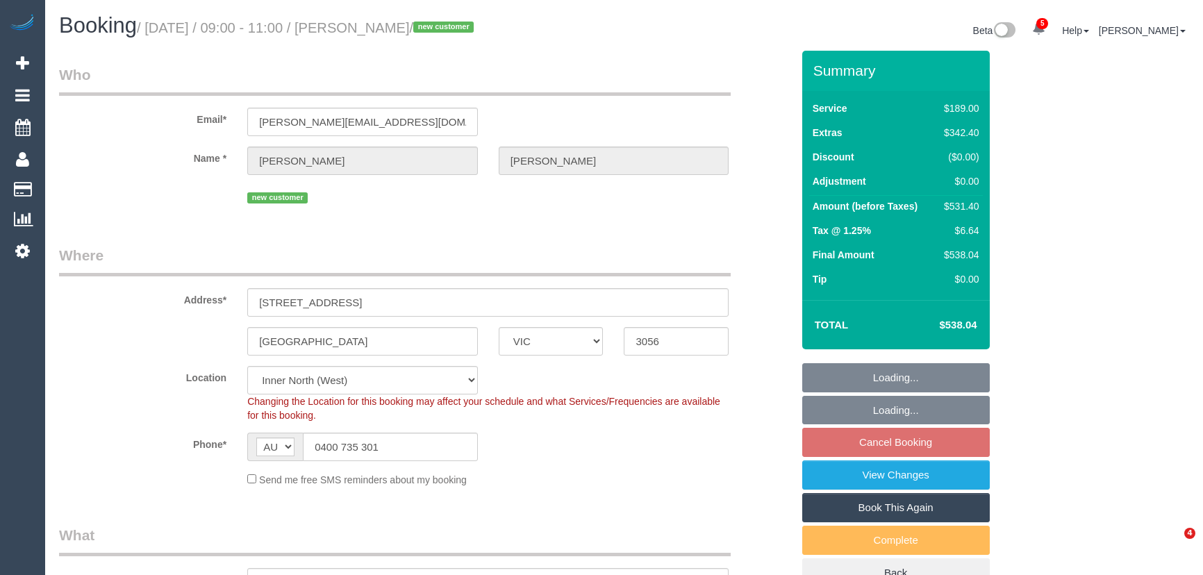
select select "number:12"
select select "spot1"
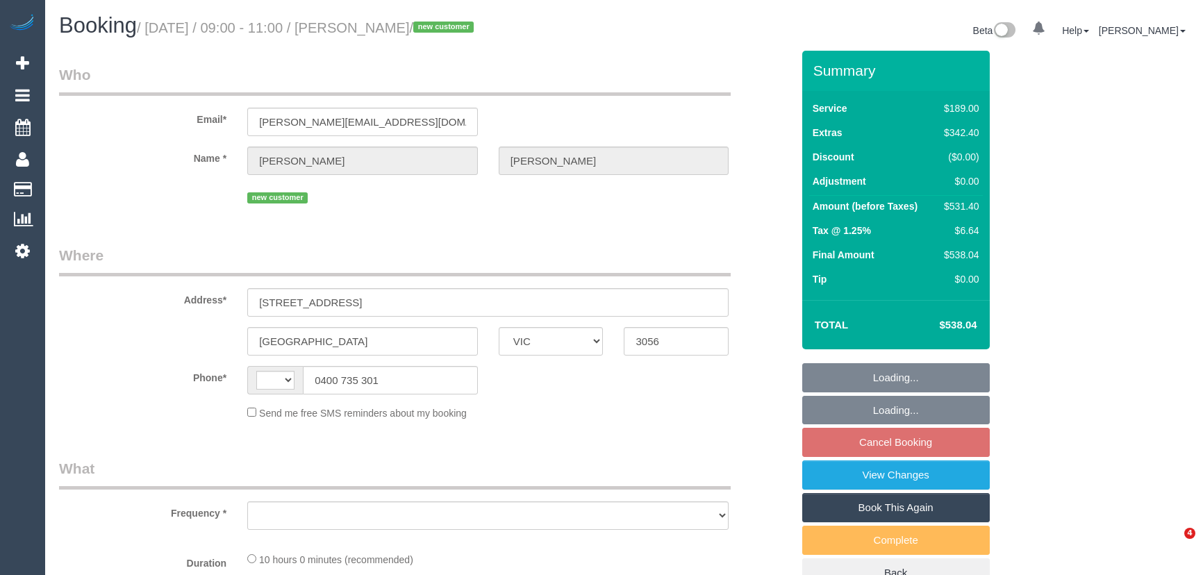
select select "VIC"
select select "string:AU"
select select "object:600"
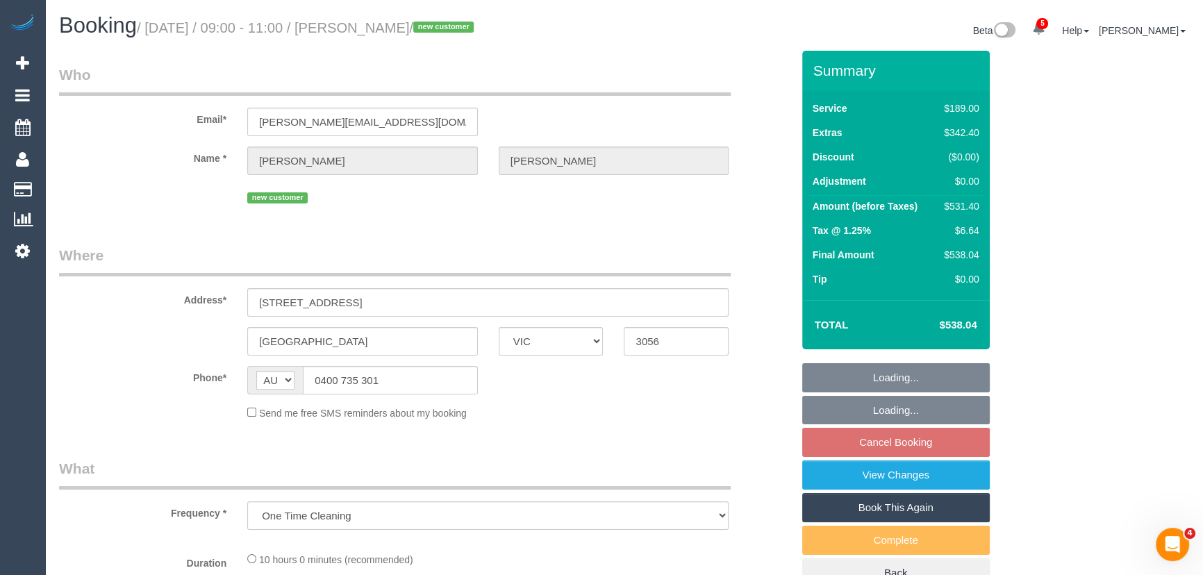
select select "string:stripe-pm_1S7SE92GScqysDRVKxZLS3Mj"
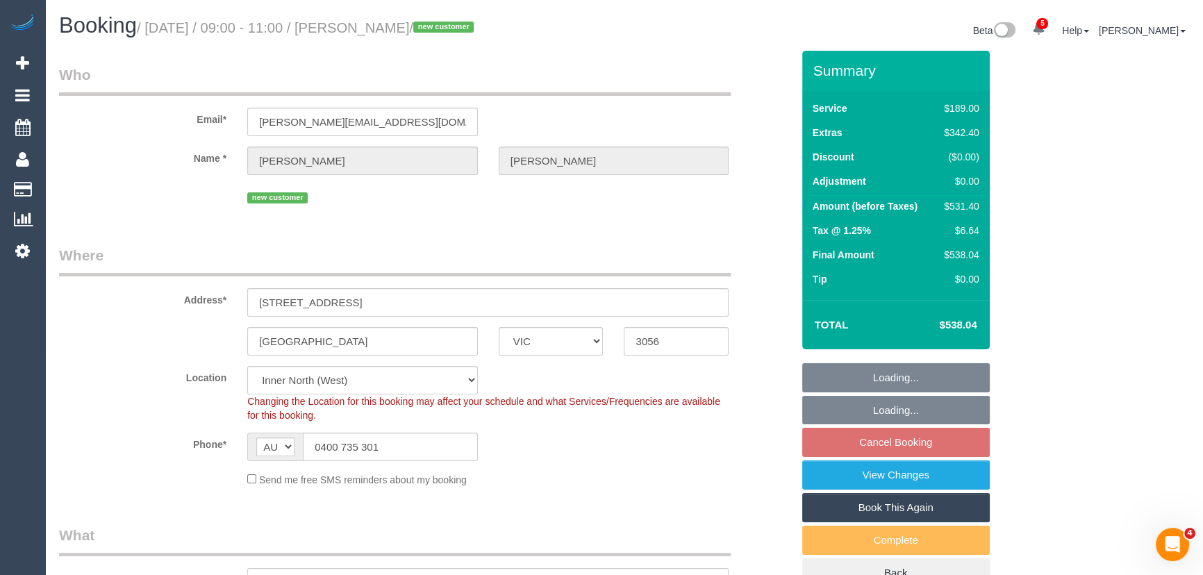
select select "number:28"
select select "number:14"
select select "number:18"
select select "number:24"
select select "number:12"
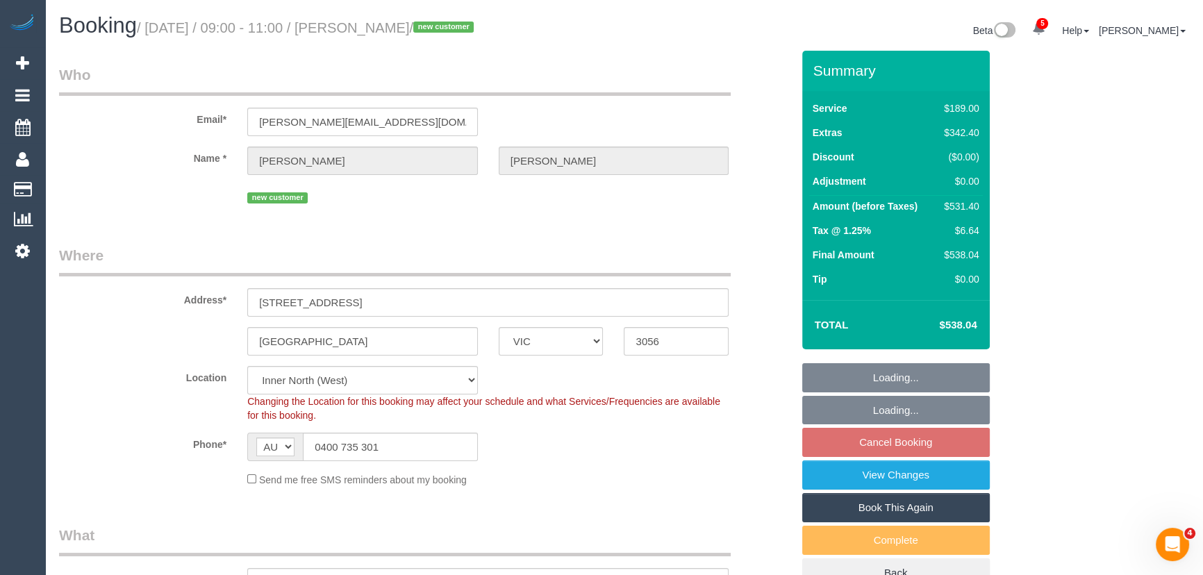
select select "object:849"
select select "spot1"
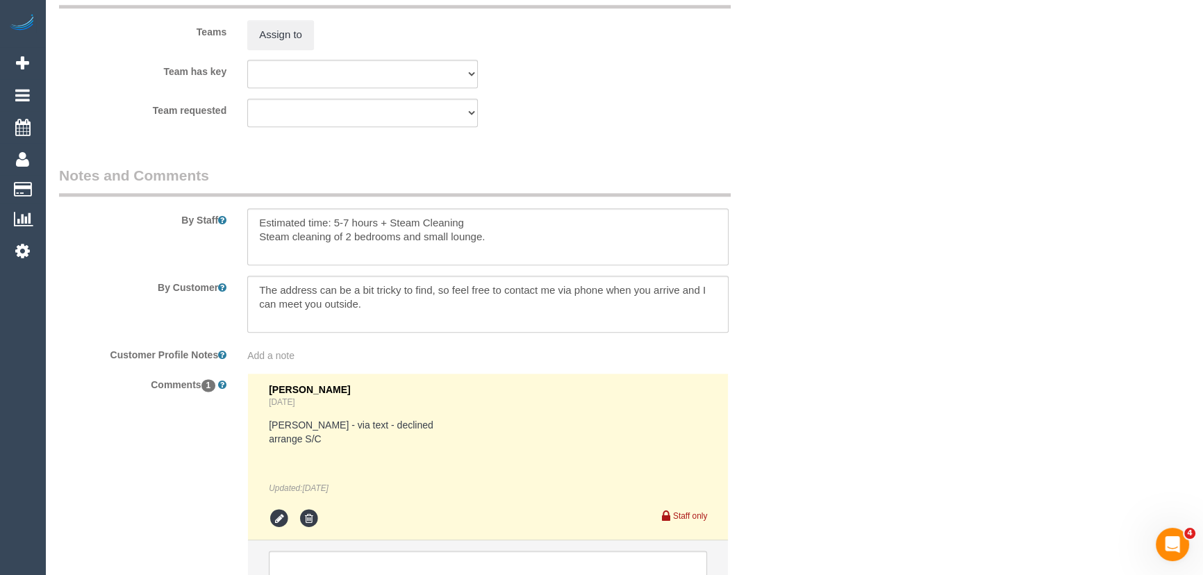
scroll to position [2278, 0]
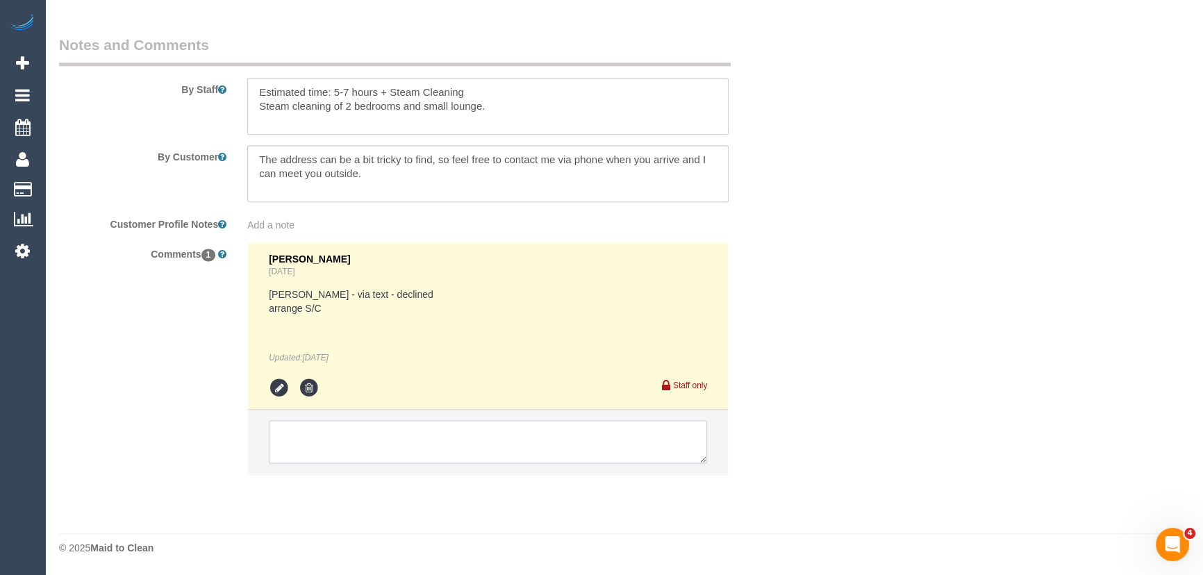
click at [365, 438] on textarea at bounding box center [488, 441] width 438 height 43
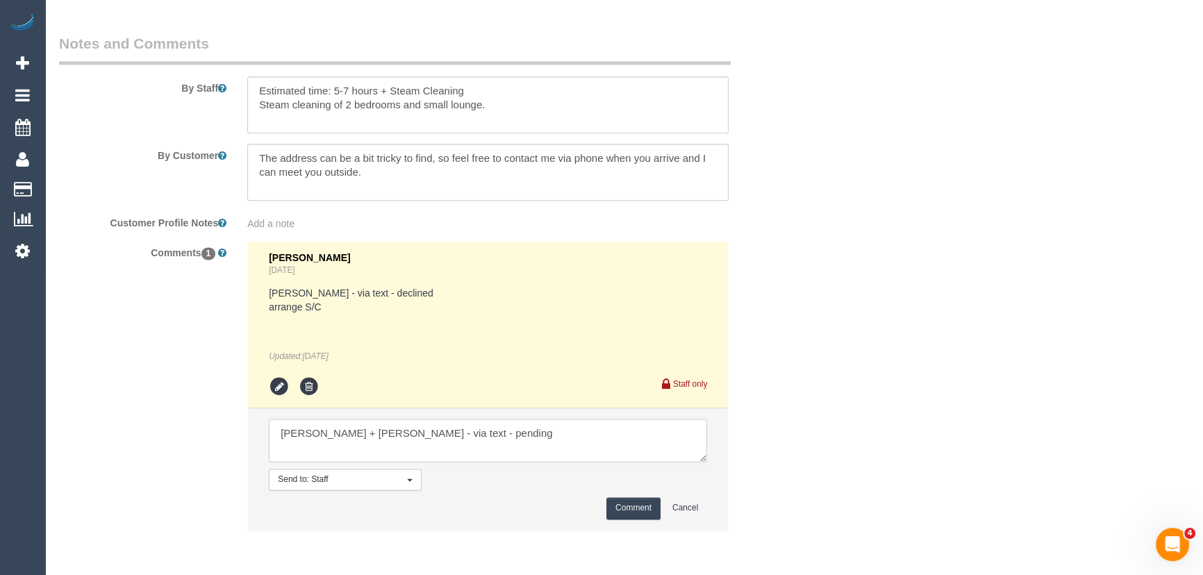
type textarea "[PERSON_NAME] + [PERSON_NAME] - via text - pending"
click at [627, 514] on button "Comment" at bounding box center [633, 508] width 54 height 22
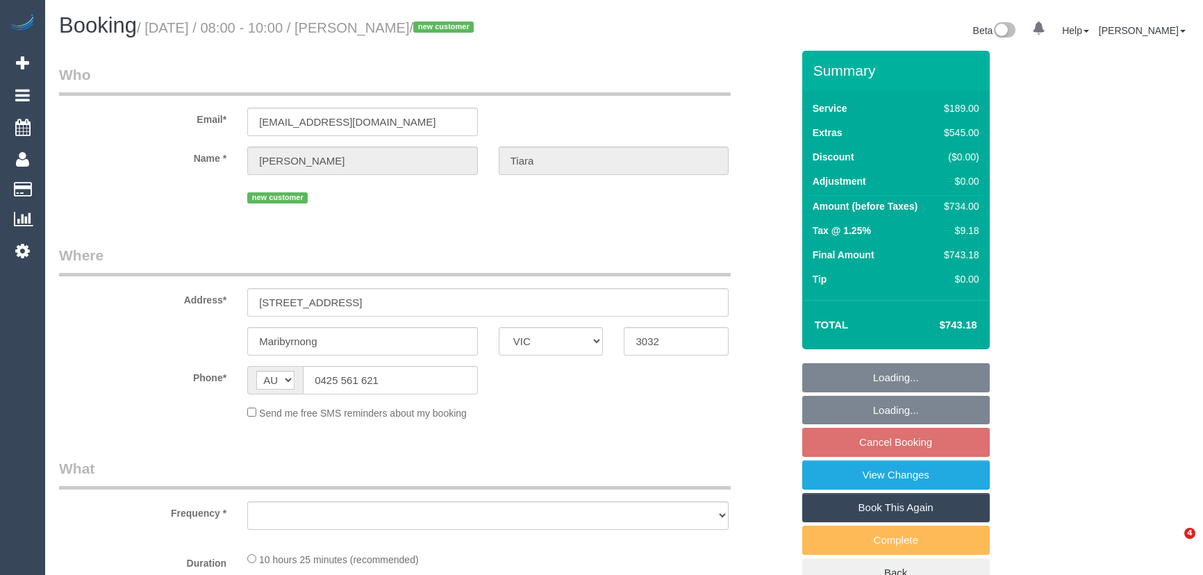
select select "VIC"
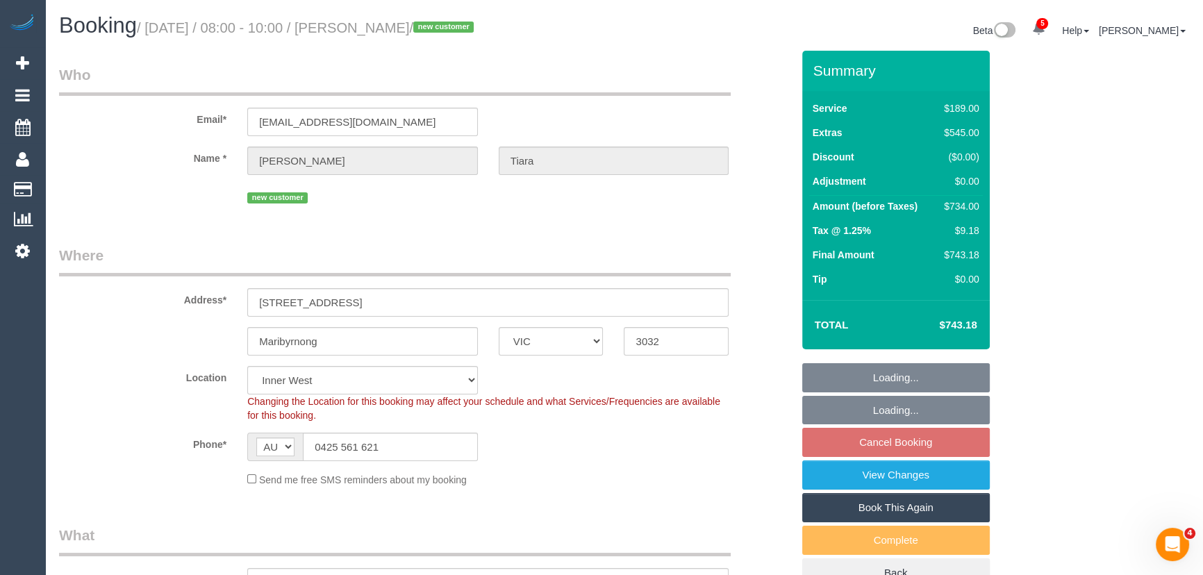
select select "object:940"
select select "spot1"
select select "number:28"
select select "number:14"
select select "number:19"
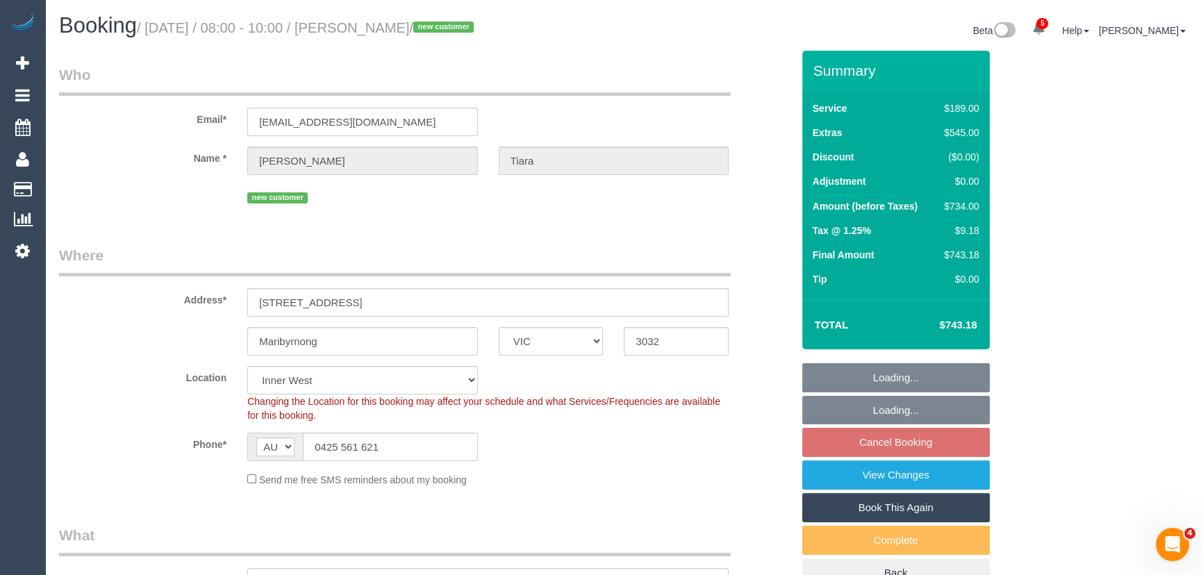
select select "number:24"
select select "number:26"
select select "object:1606"
select select "string:stripe-pm_1S5zmc2GScqysDRVyz7m8t0B"
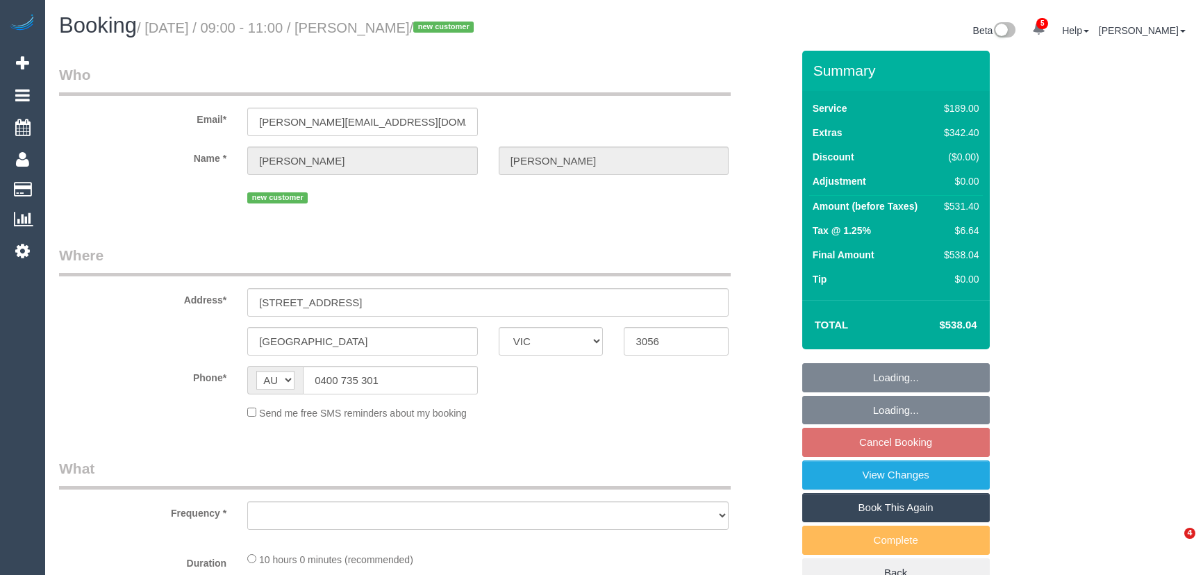
select select "VIC"
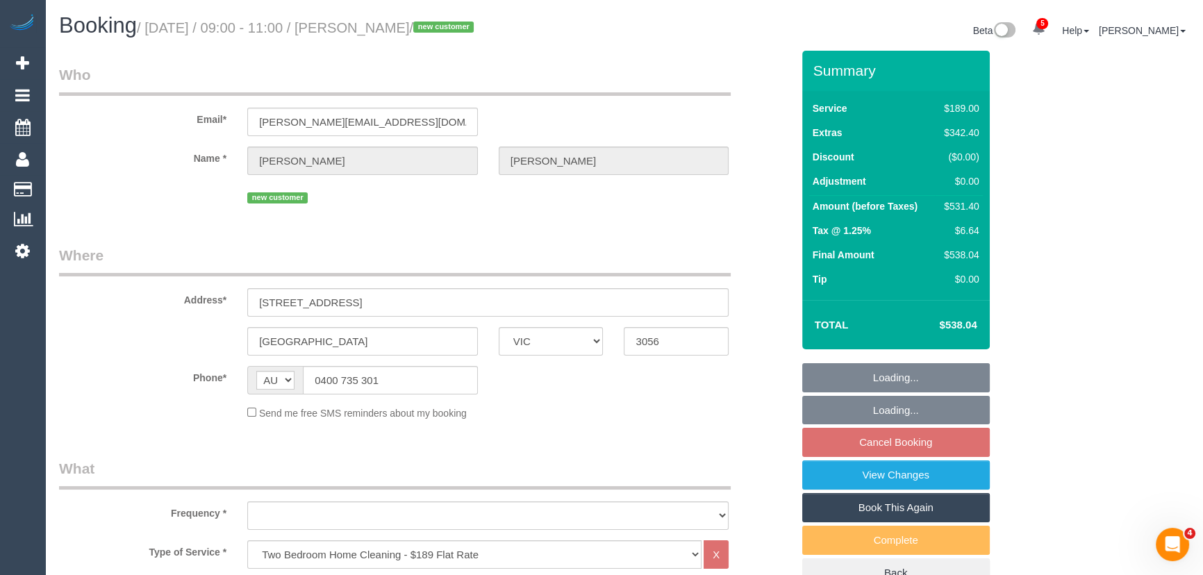
select select "number:28"
select select "number:14"
select select "number:18"
select select "number:24"
select select "number:12"
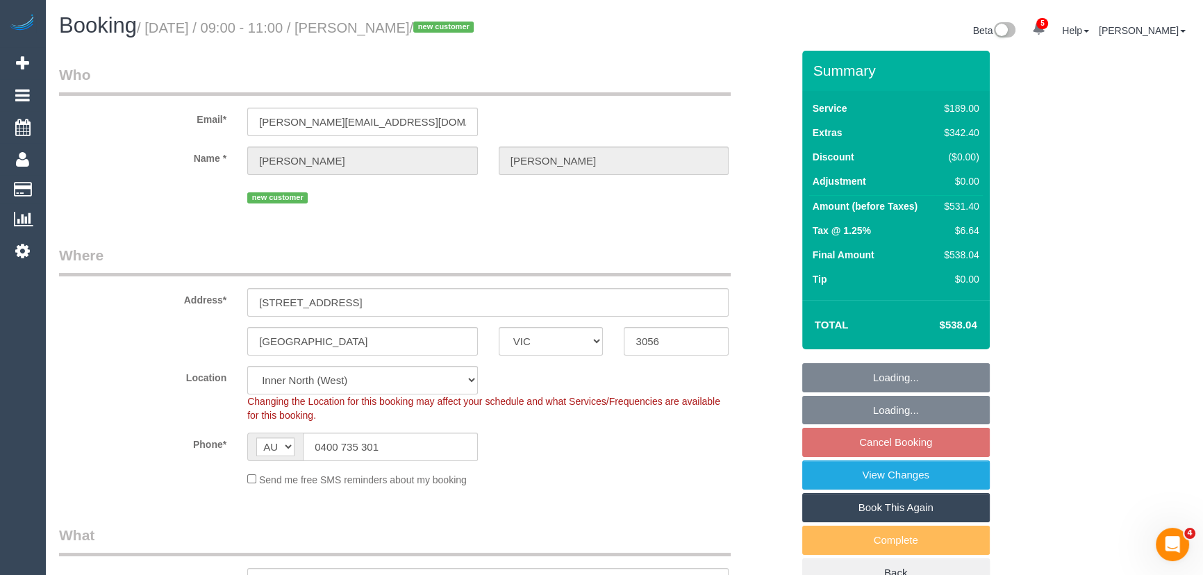
select select "object:1711"
select select "string:stripe-pm_1S7SE92GScqysDRVKxZLS3Mj"
select select "object:1718"
select select "spot1"
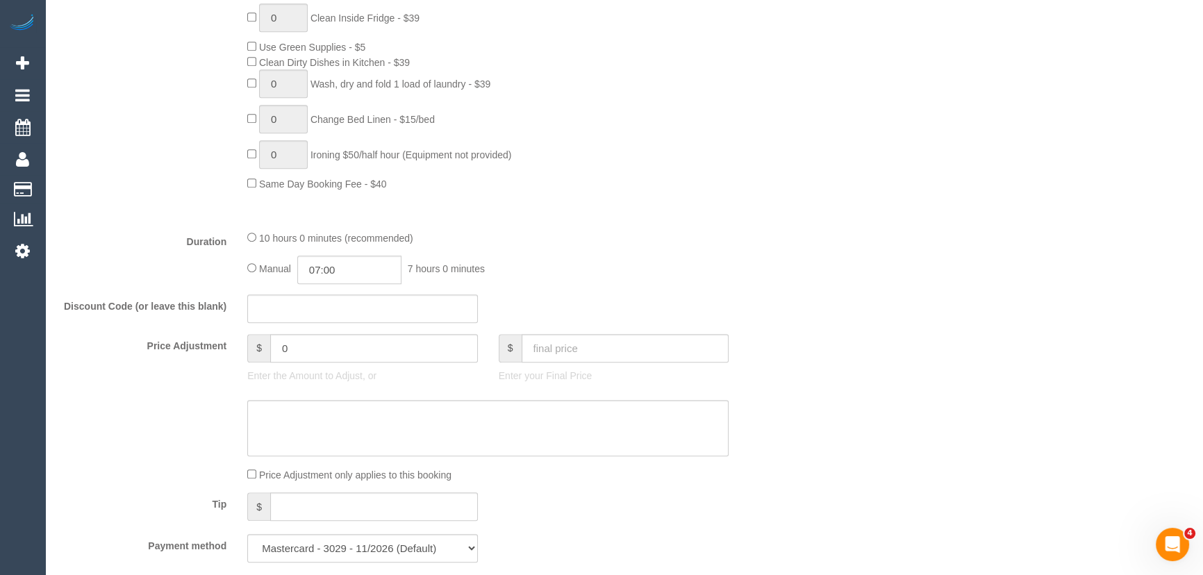
scroll to position [947, 0]
click at [379, 267] on input "07:00" at bounding box center [349, 264] width 104 height 28
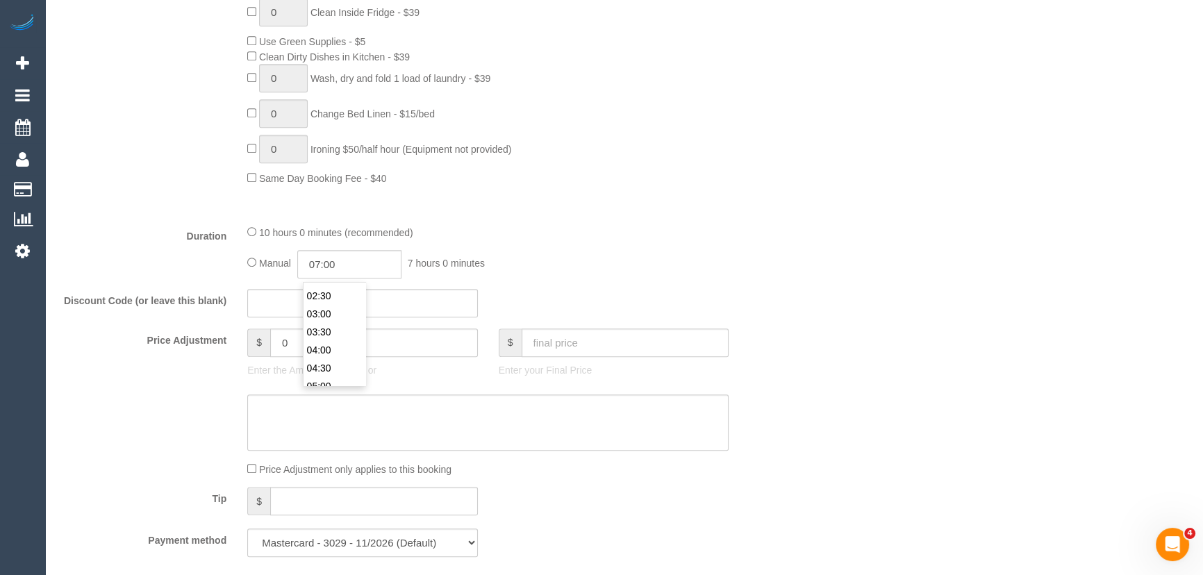
scroll to position [83, 0]
click at [331, 357] on li "04:00" at bounding box center [335, 353] width 62 height 18
type input "04:00"
click at [331, 357] on input "0" at bounding box center [374, 343] width 208 height 28
select select "spot30"
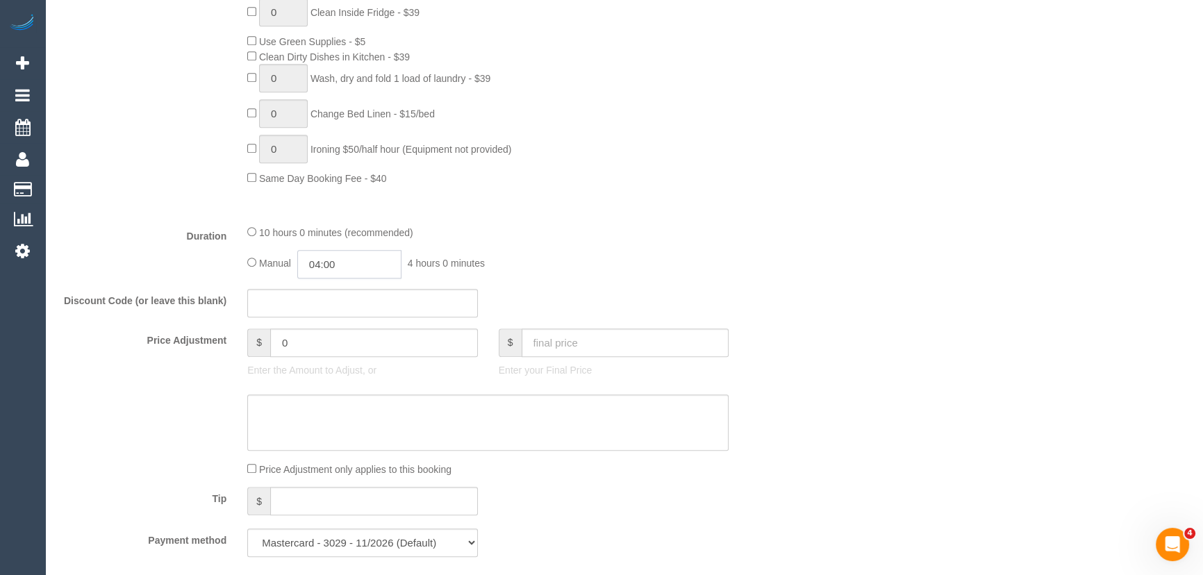
click at [360, 276] on input "04:00" at bounding box center [349, 264] width 104 height 28
type input "04:15"
click at [652, 222] on fieldset "What Frequency * One Time Cleaning Weekly - 10% Off - 10.00% (0% for the First …" at bounding box center [425, 72] width 733 height 989
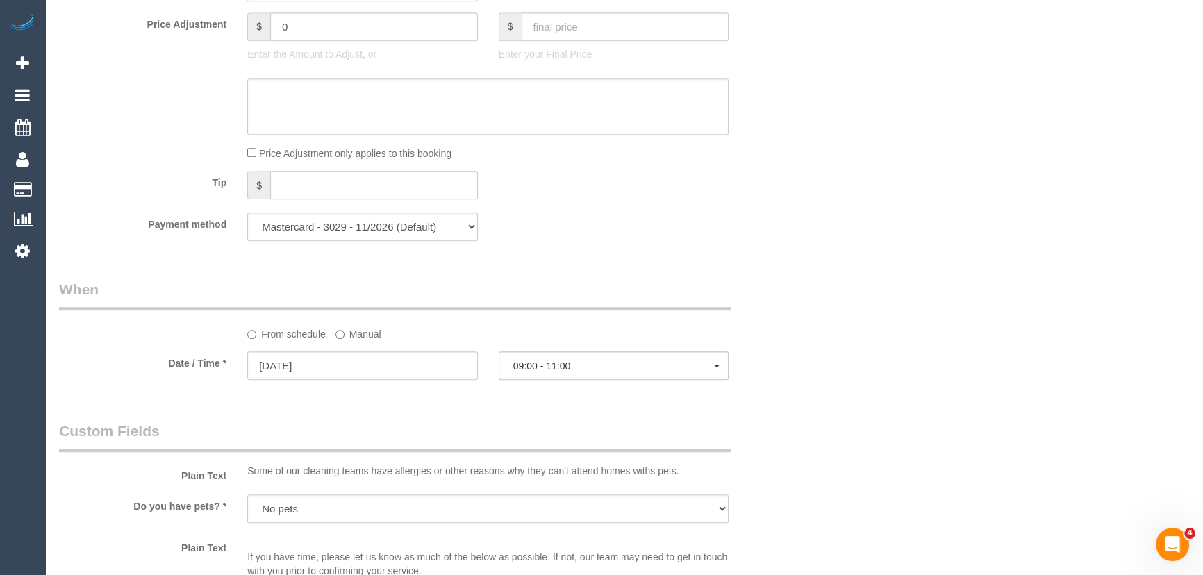
select select "spot59"
select select "spot88"
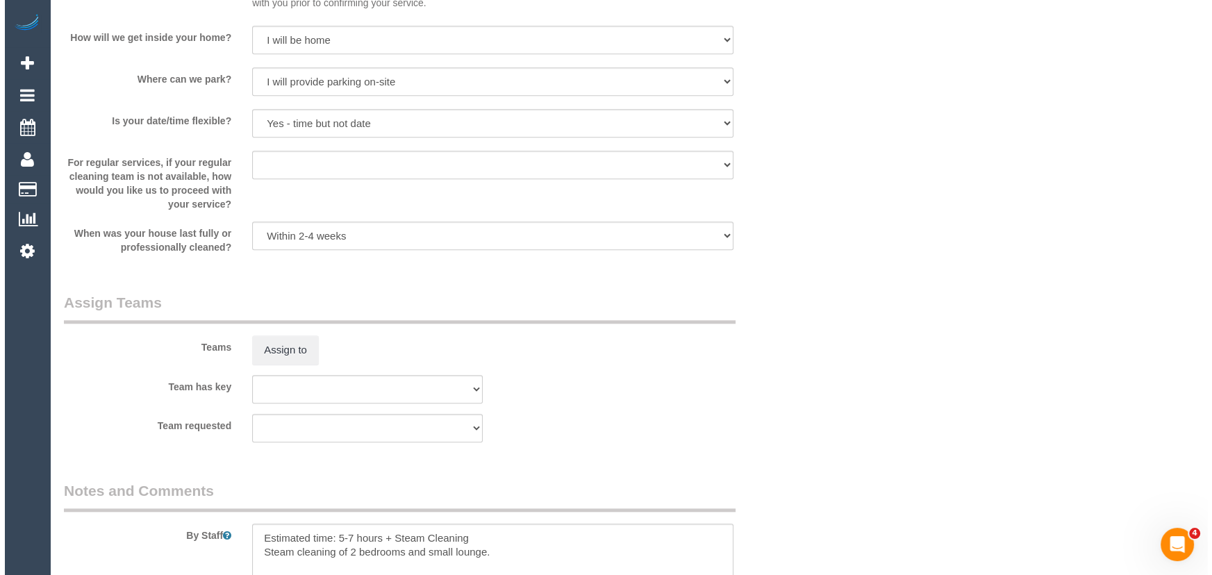
scroll to position [1957, 0]
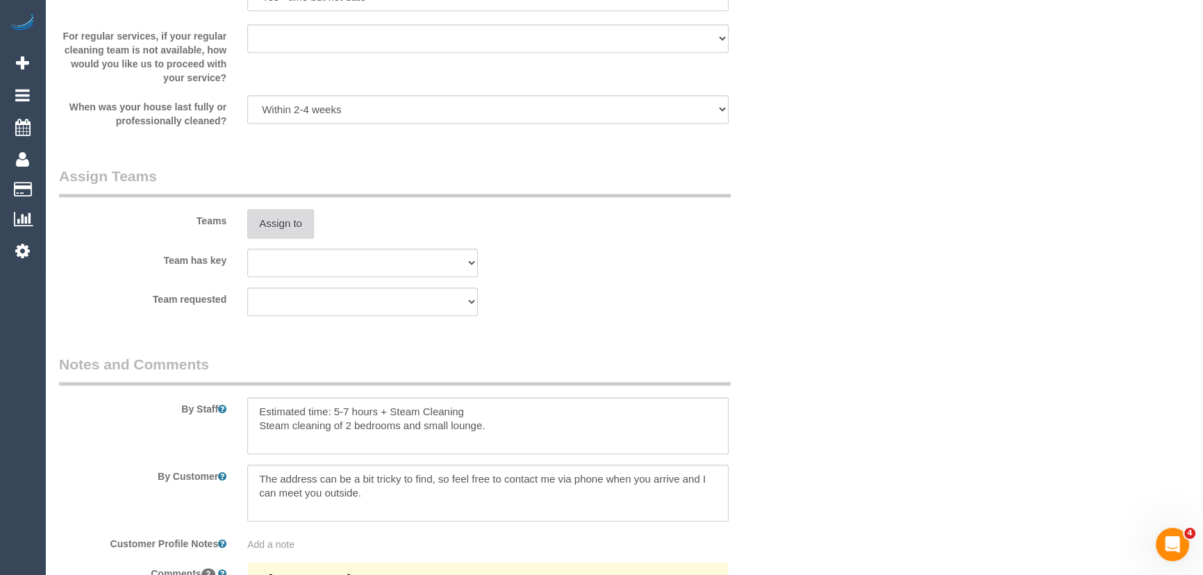
click at [290, 223] on button "Assign to" at bounding box center [280, 223] width 67 height 29
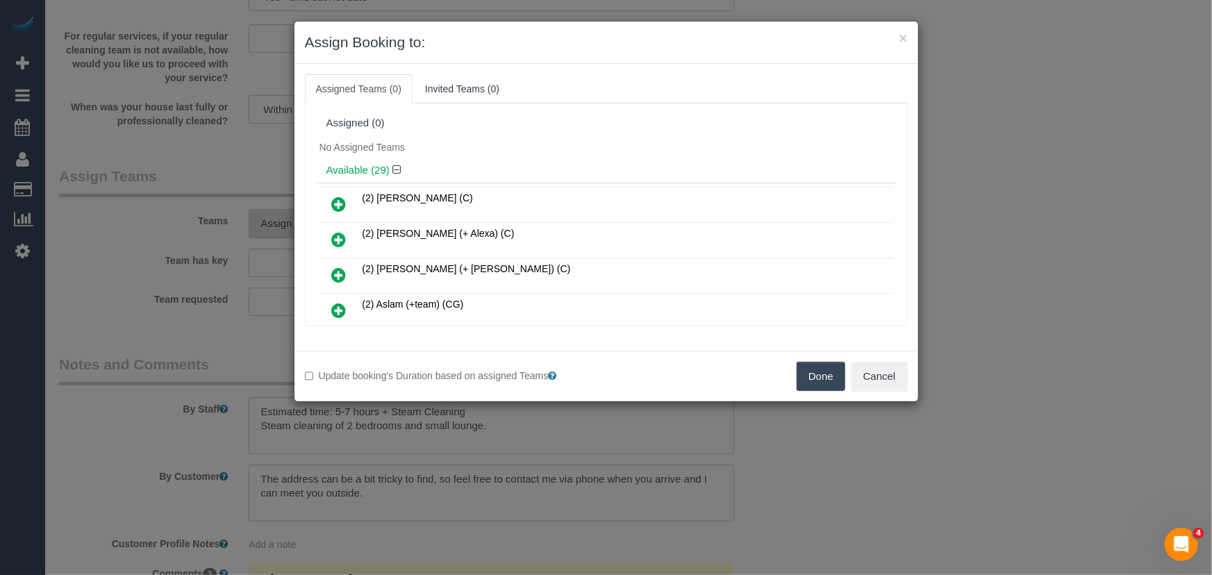
scroll to position [3873, 0]
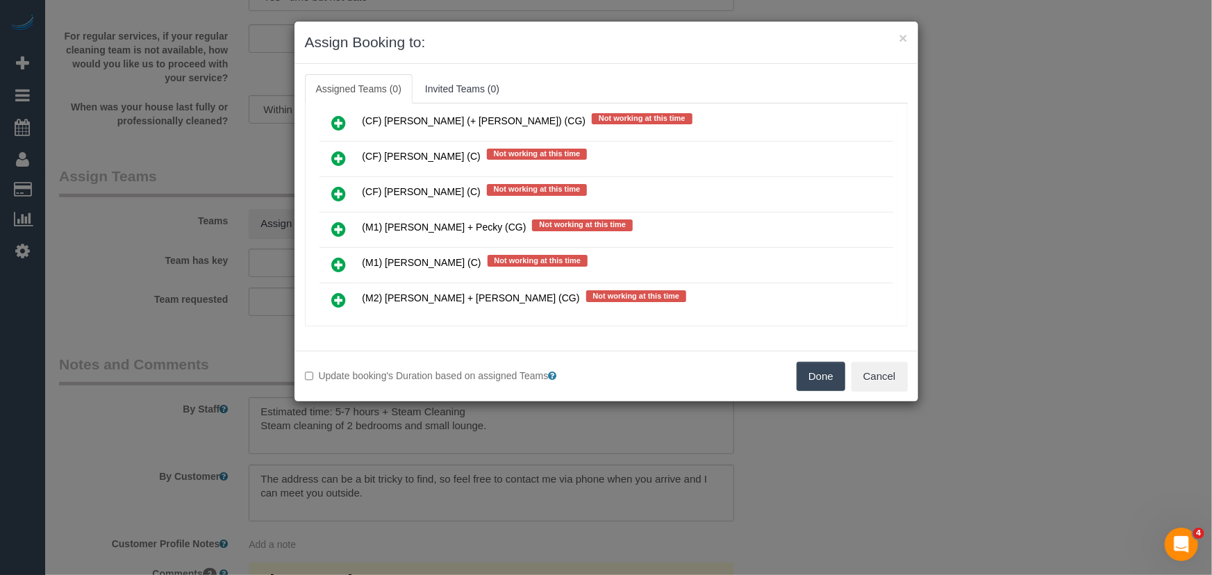
click at [344, 292] on icon at bounding box center [339, 300] width 15 height 17
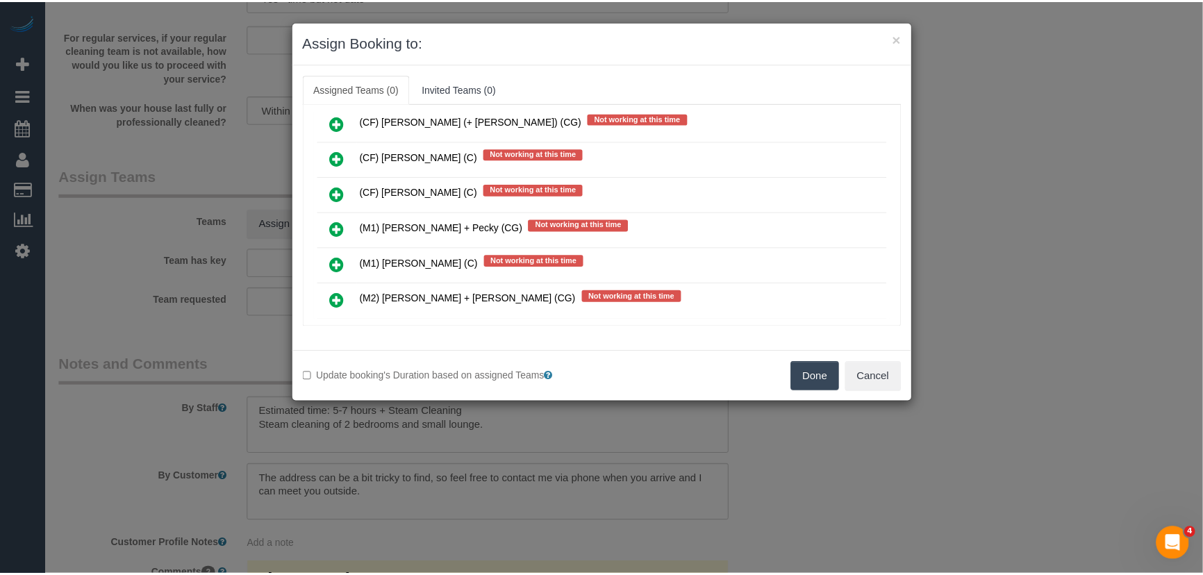
scroll to position [3906, 0]
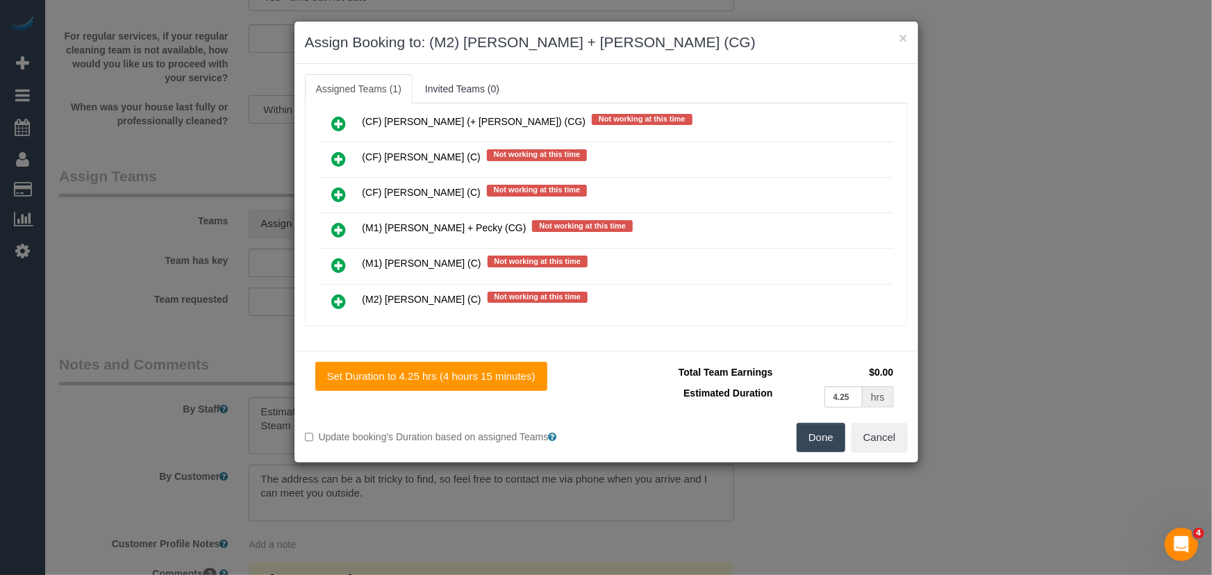
click at [814, 444] on button "Done" at bounding box center [821, 437] width 49 height 29
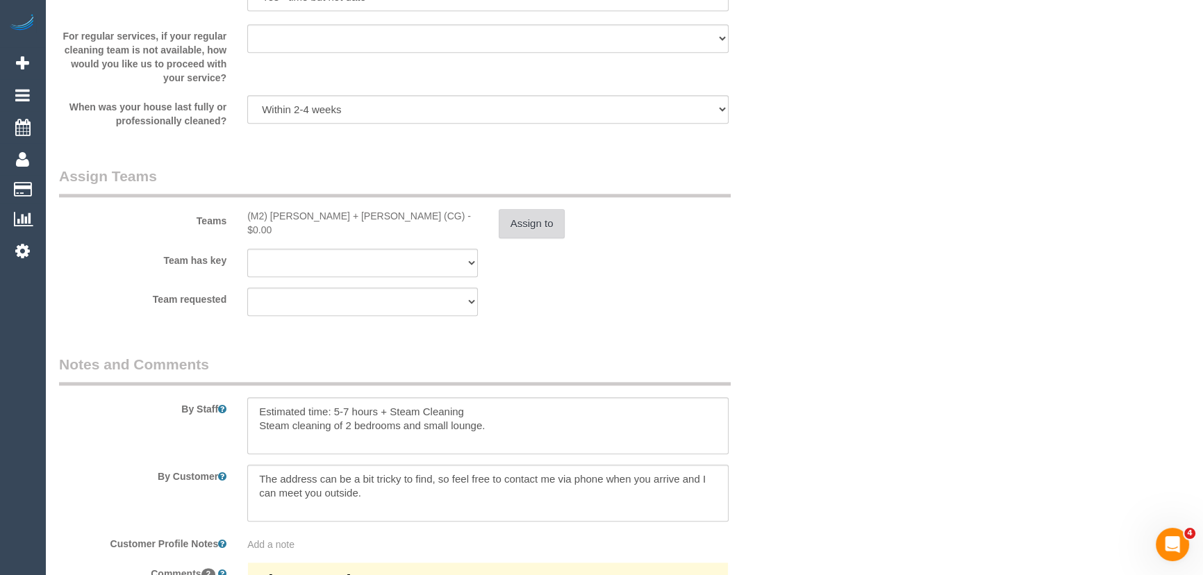
click at [524, 222] on button "Assign to" at bounding box center [532, 223] width 67 height 29
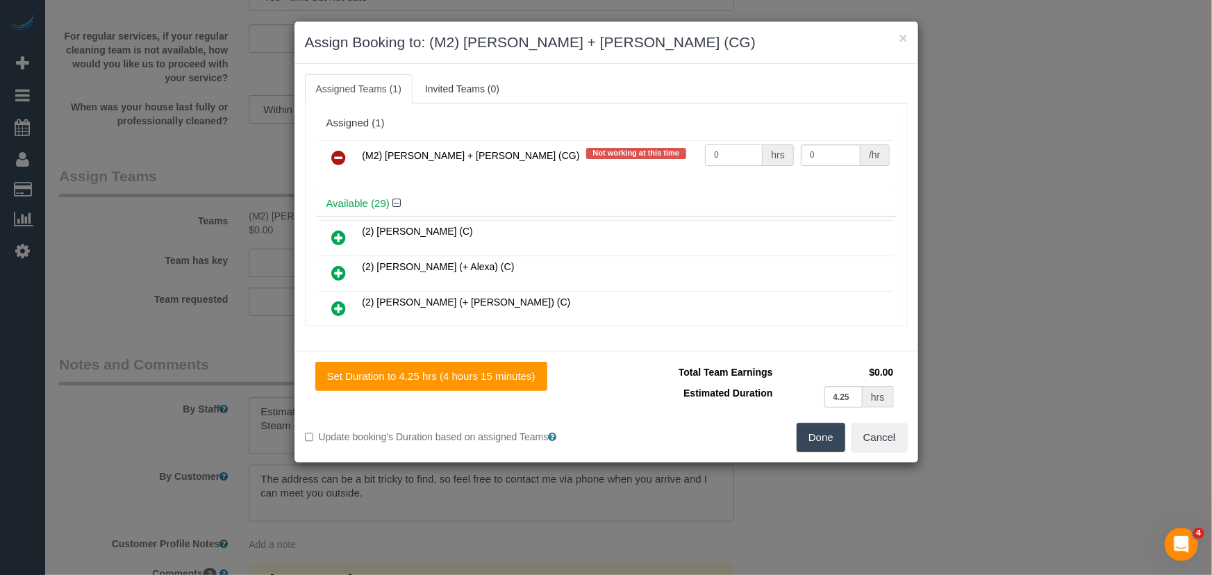
click at [742, 160] on input "0" at bounding box center [734, 155] width 58 height 22
type input "1"
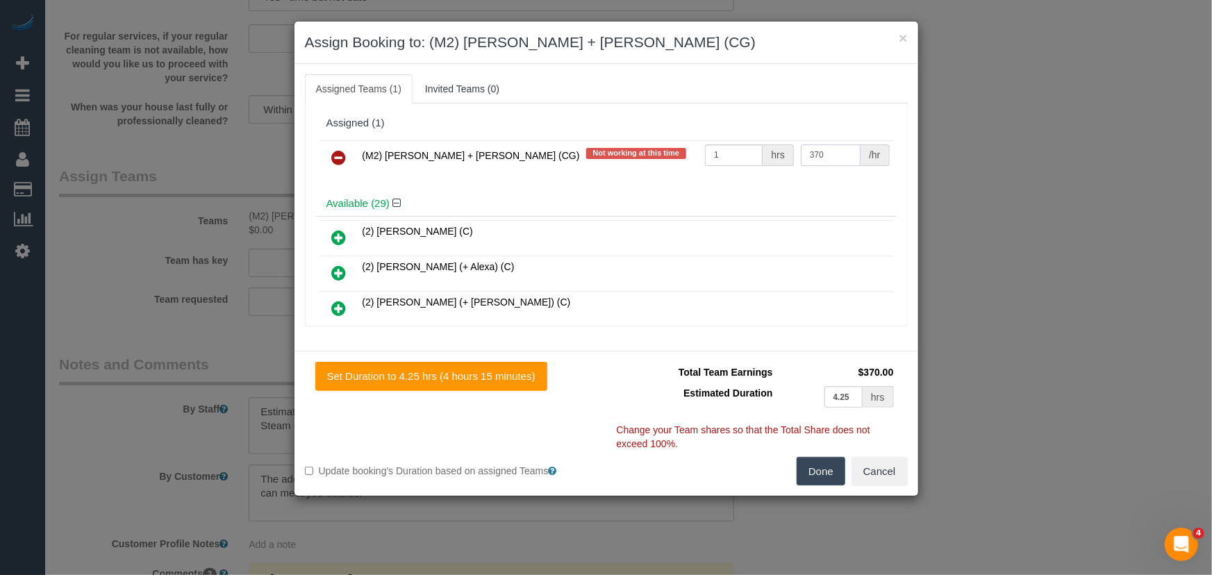
type input "370"
click at [840, 467] on button "Done" at bounding box center [821, 471] width 49 height 29
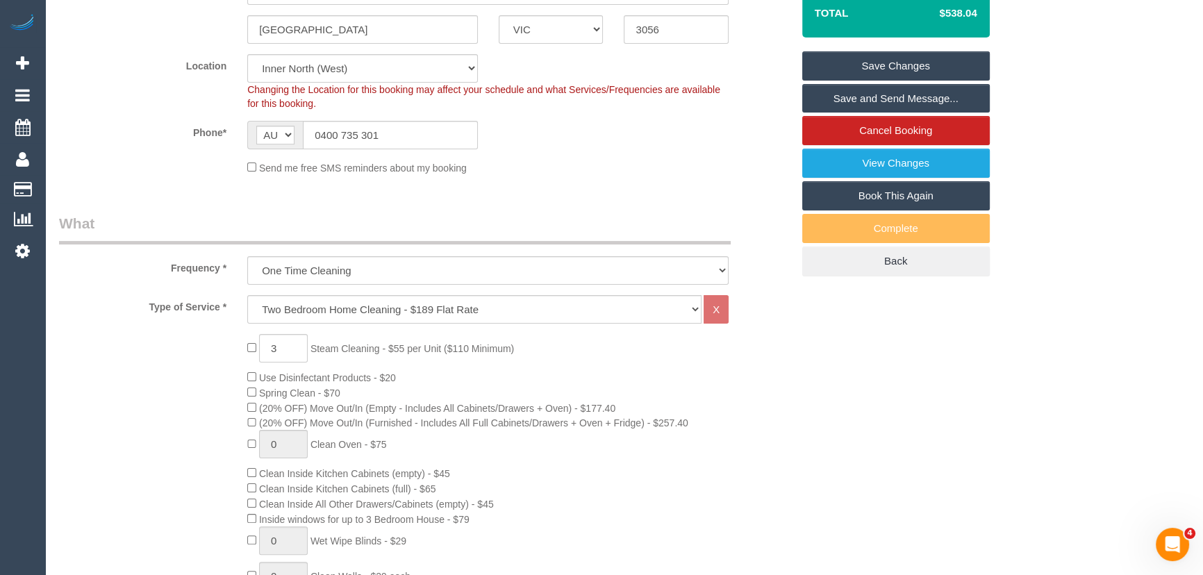
scroll to position [0, 0]
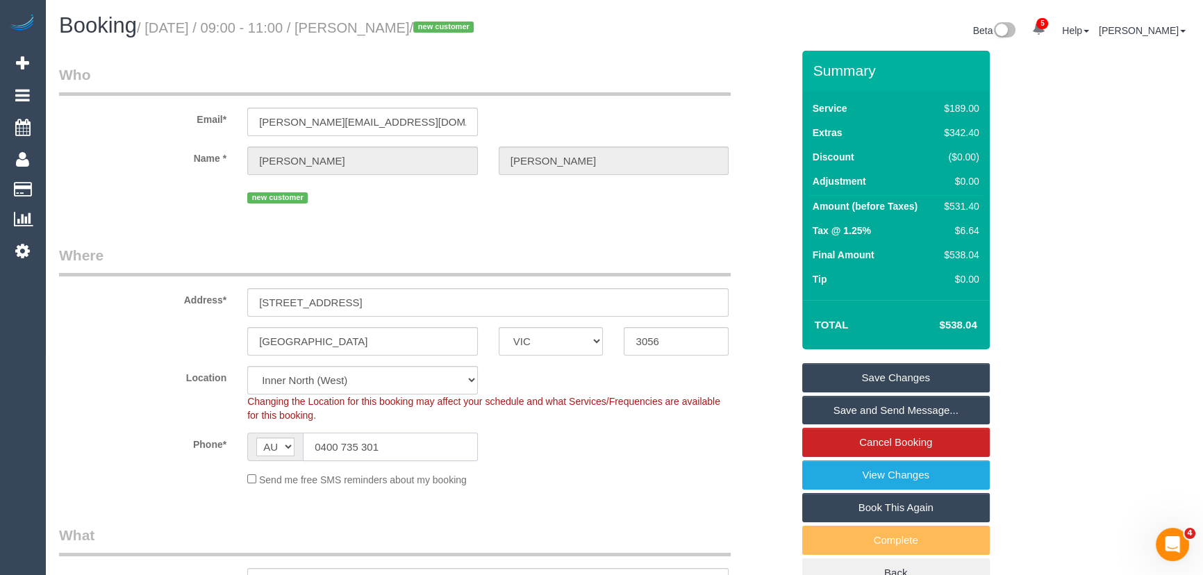
click at [397, 445] on input "0400 735 301" at bounding box center [390, 447] width 175 height 28
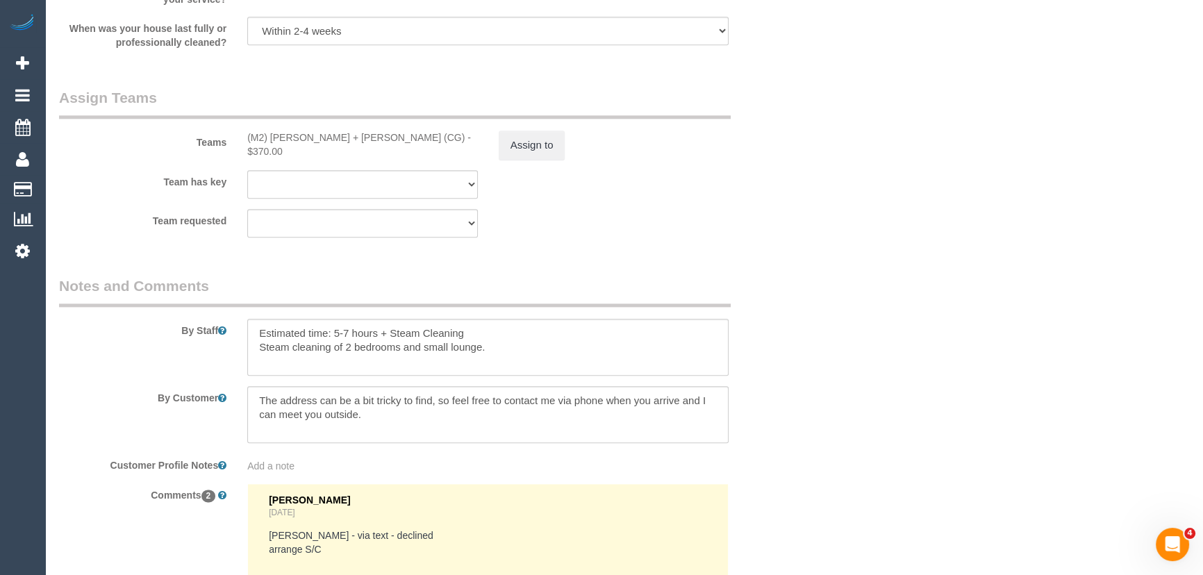
scroll to position [2210, 0]
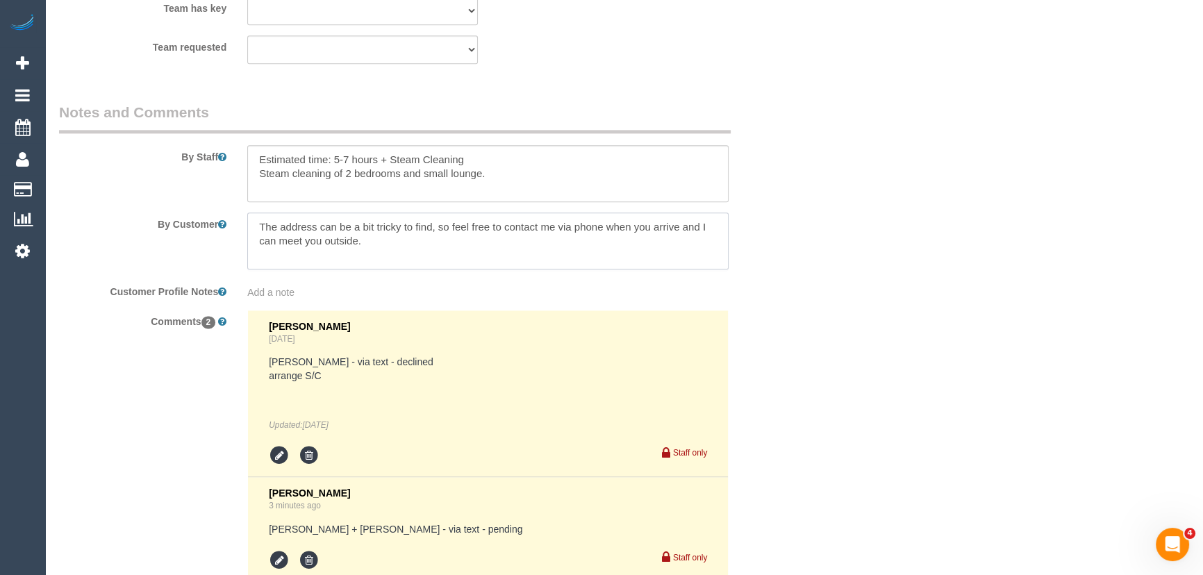
click at [604, 227] on textarea at bounding box center [487, 241] width 481 height 57
paste textarea "0400 735 301"
type textarea "The address can be a bit tricky to find, so feel free to contact me via phone o…"
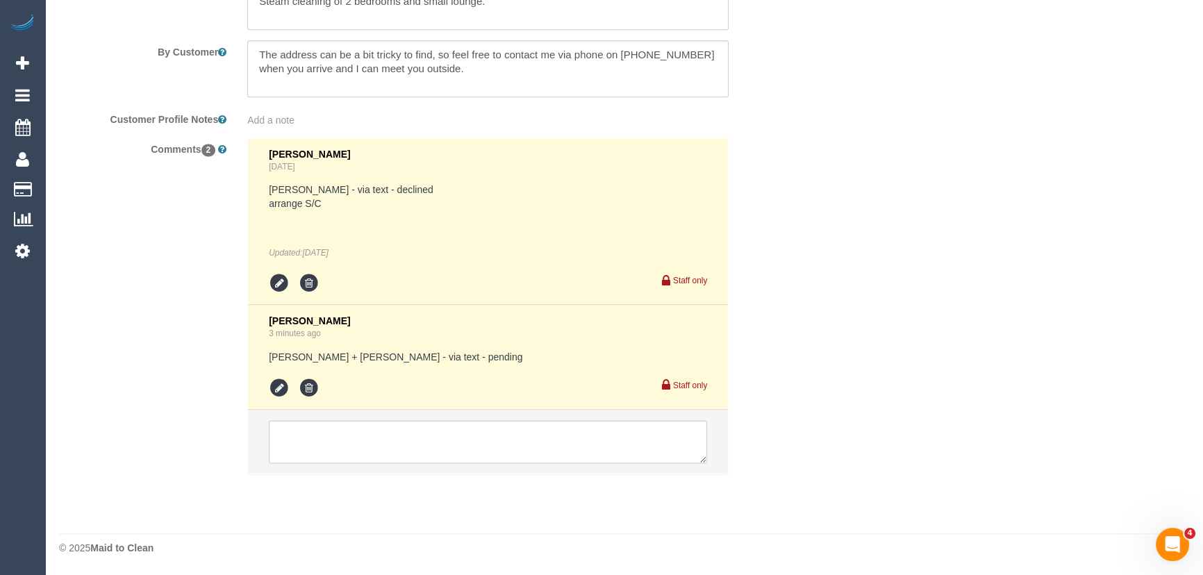
scroll to position [2383, 0]
click at [280, 390] on icon at bounding box center [279, 388] width 21 height 21
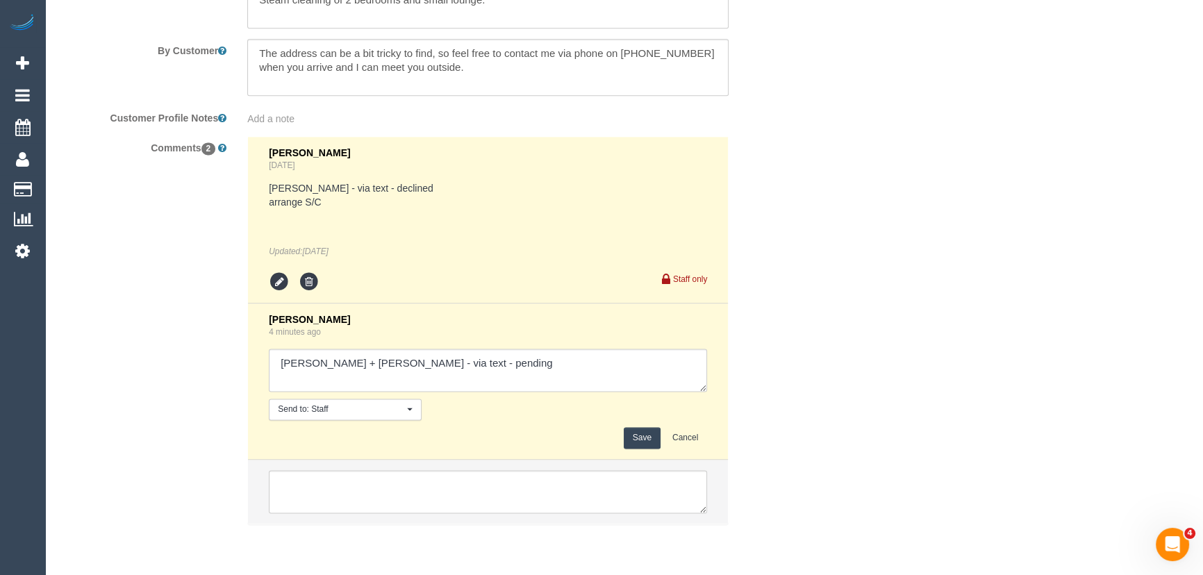
click at [446, 370] on textarea at bounding box center [488, 370] width 438 height 43
type textarea "[PERSON_NAME] + [PERSON_NAME] - via text - confirmed"
click at [644, 436] on button "Save" at bounding box center [642, 438] width 37 height 22
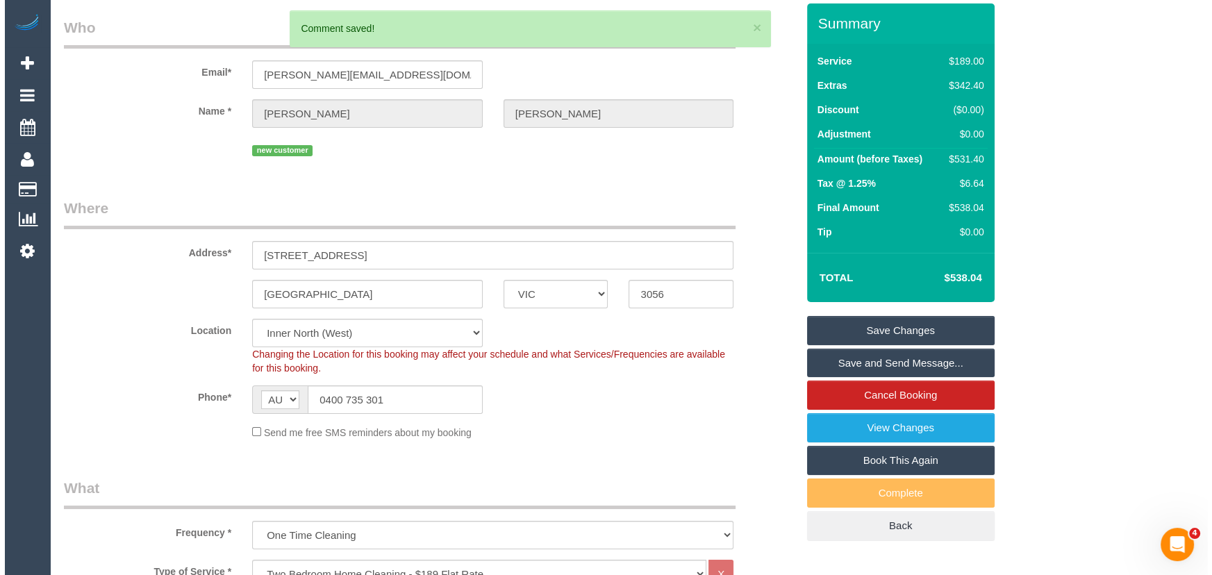
scroll to position [0, 0]
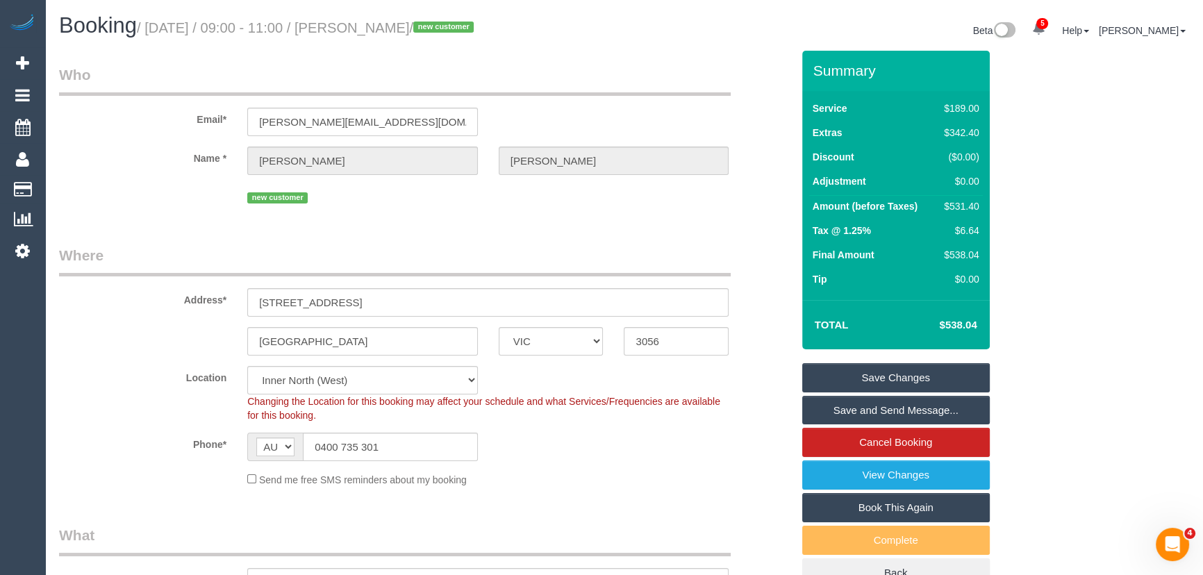
click at [405, 31] on small "/ September 19, 2025 / 09:00 - 11:00 / Joseph McCarthy / new customer" at bounding box center [307, 27] width 341 height 15
copy div "Joseph McCarthy / new customer"
click at [423, 67] on legend "Who" at bounding box center [395, 80] width 672 height 31
click at [415, 28] on small "/ September 19, 2025 / 09:00 - 11:00 / Joseph McCarthy / new customer" at bounding box center [307, 27] width 341 height 15
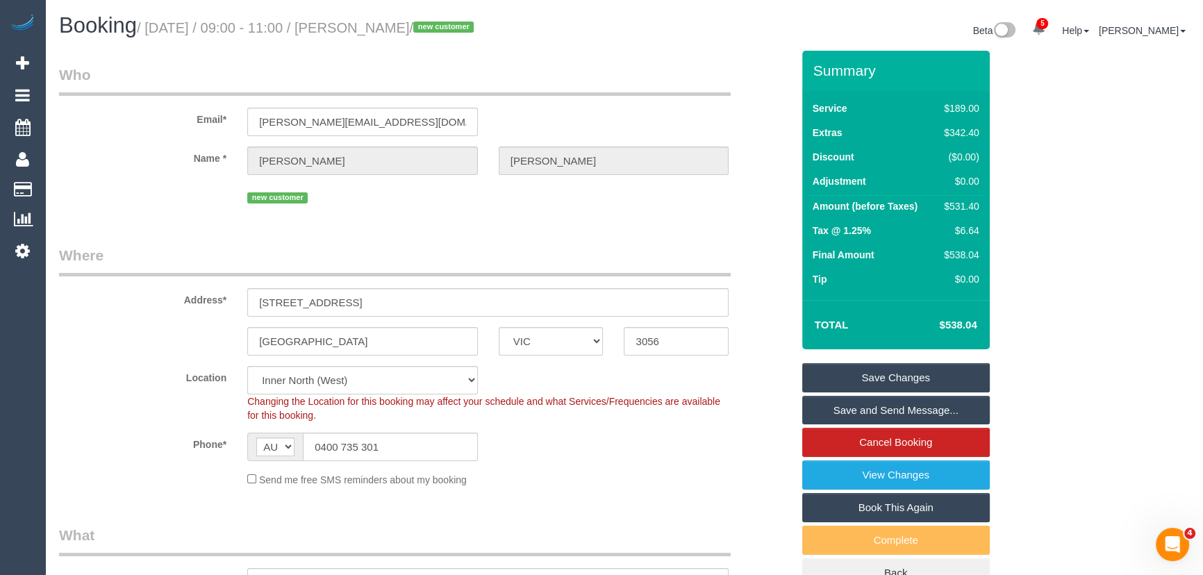
click at [415, 28] on small "/ September 19, 2025 / 09:00 - 11:00 / Joseph McCarthy / new customer" at bounding box center [307, 27] width 341 height 15
copy small "Joseph McCarthy"
click at [856, 411] on link "Save and Send Message..." at bounding box center [896, 410] width 188 height 29
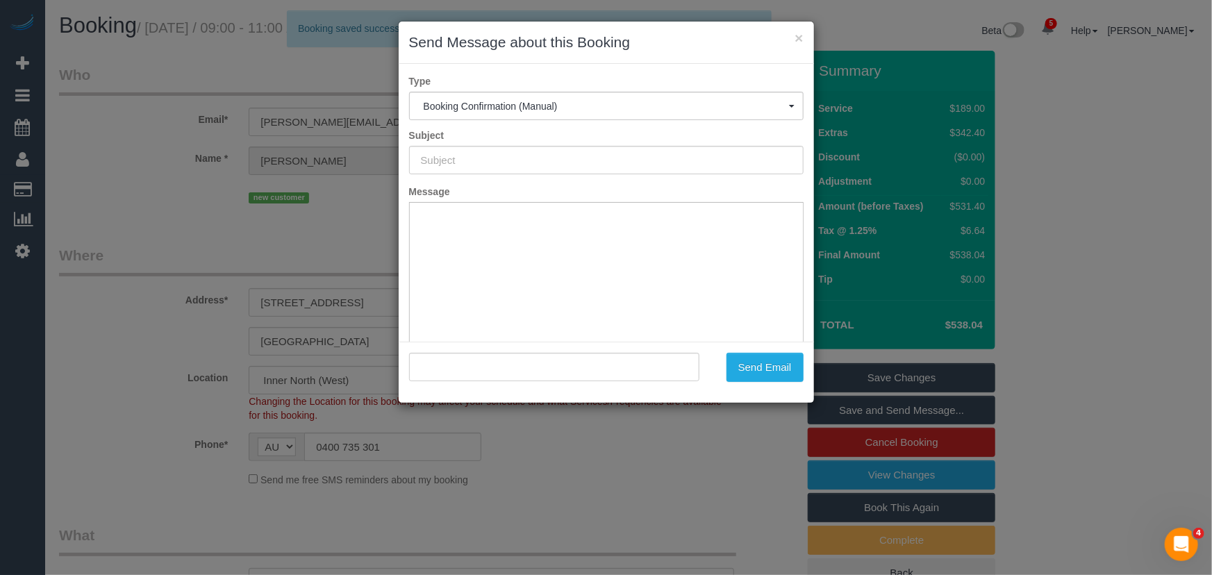
type input "Booking Confirmed"
type input ""Joseph McCarthy" <mccarthy.josephm@gmail.com>"
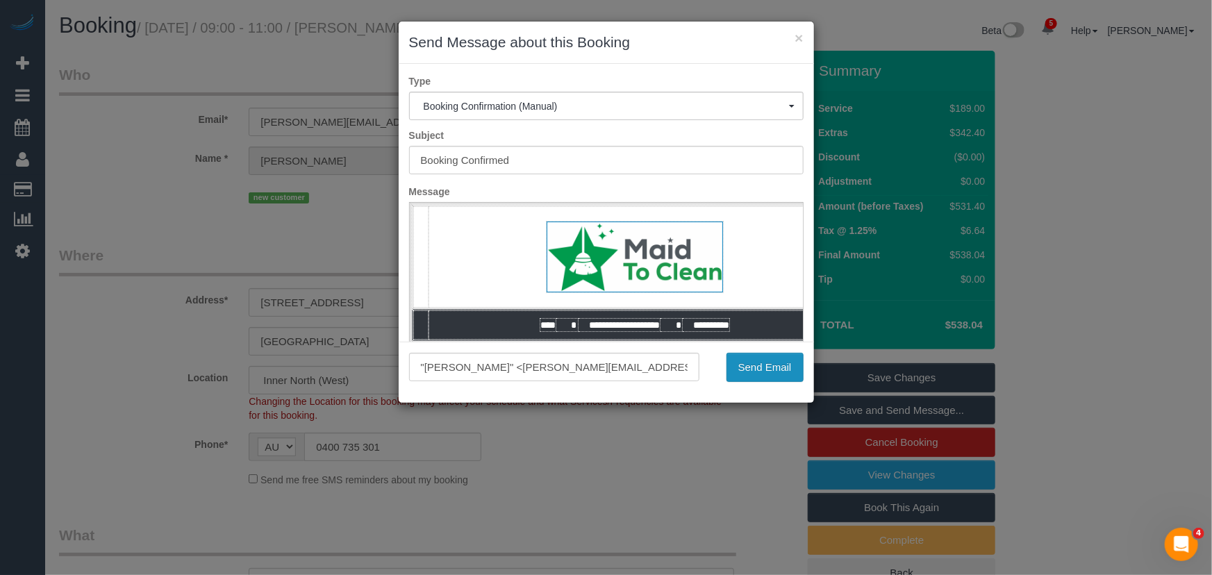
click at [765, 365] on button "Send Email" at bounding box center [765, 367] width 77 height 29
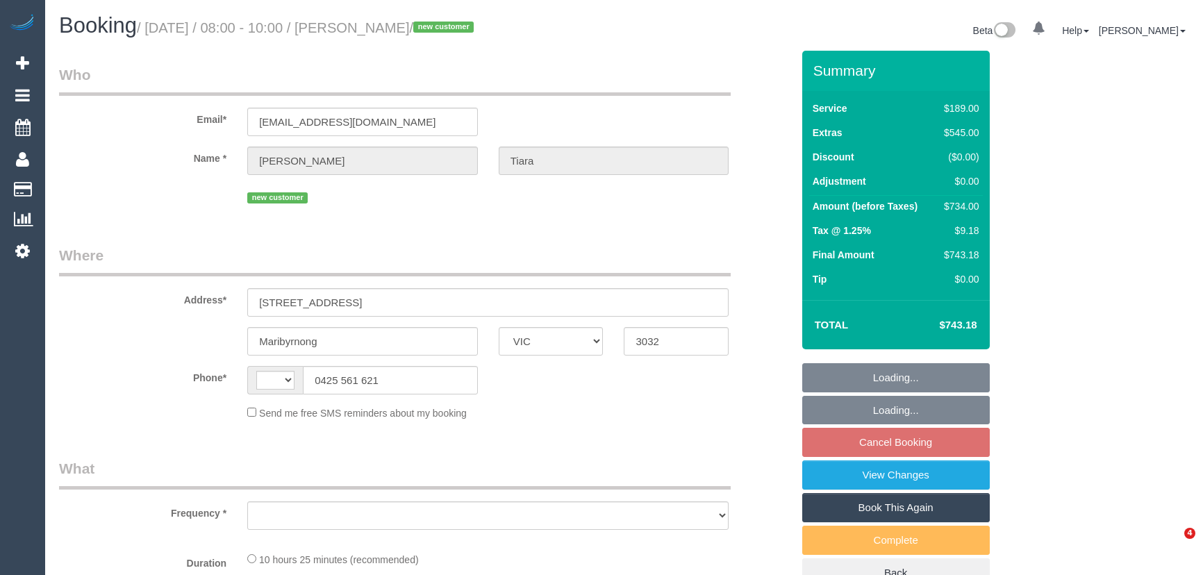
select select "VIC"
select select "string:AU"
select select "object:696"
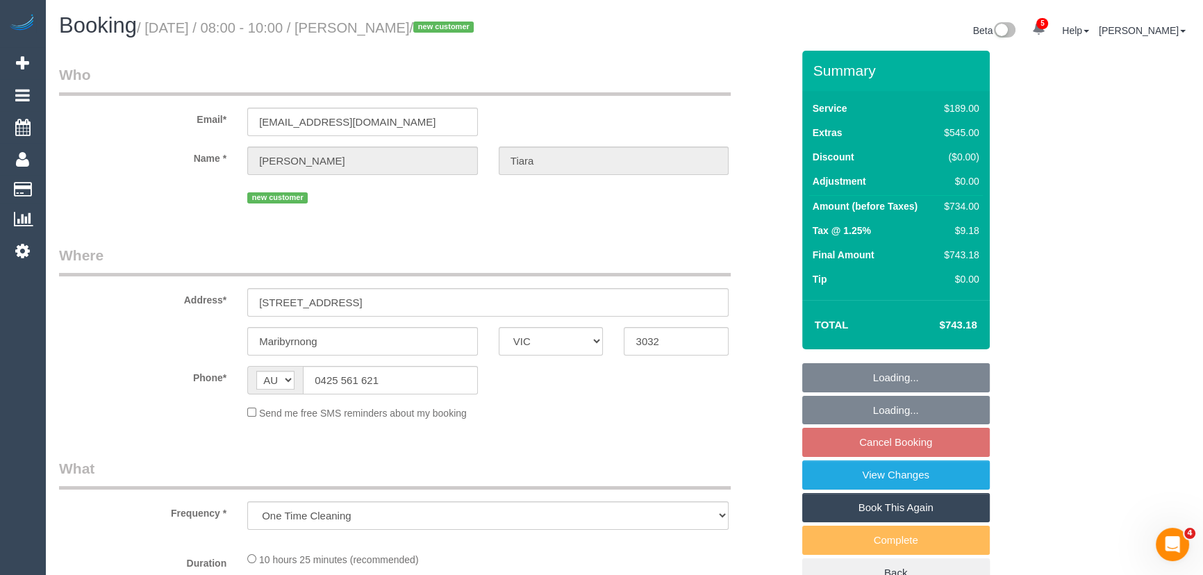
select select "string:stripe-pm_1S5zmc2GScqysDRVyz7m8t0B"
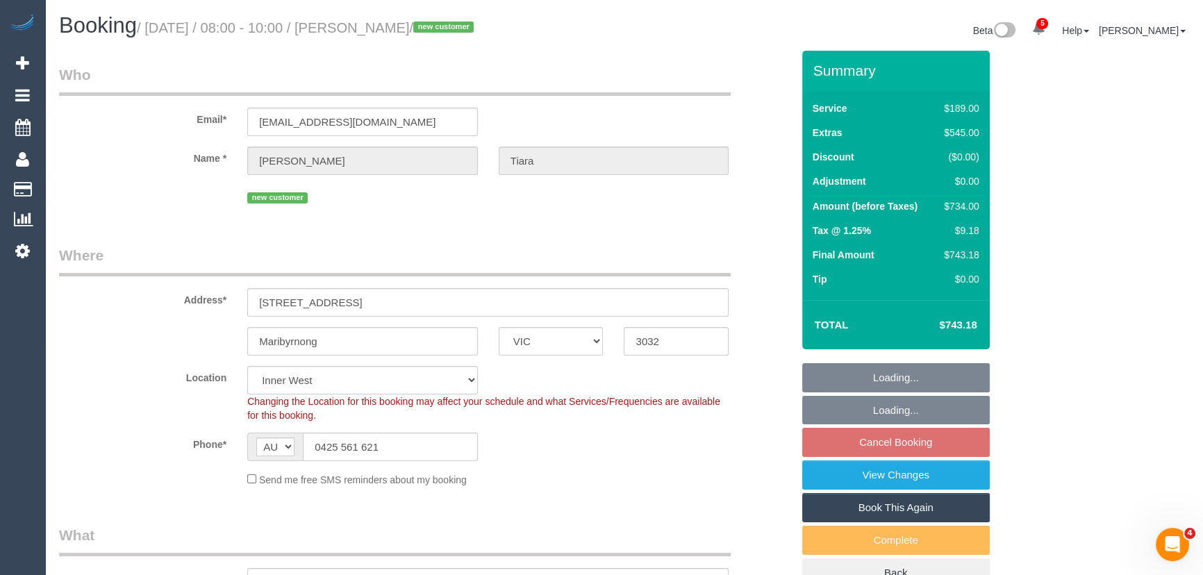
select select "object:1601"
select select "spot1"
select select "number:28"
select select "number:14"
select select "number:19"
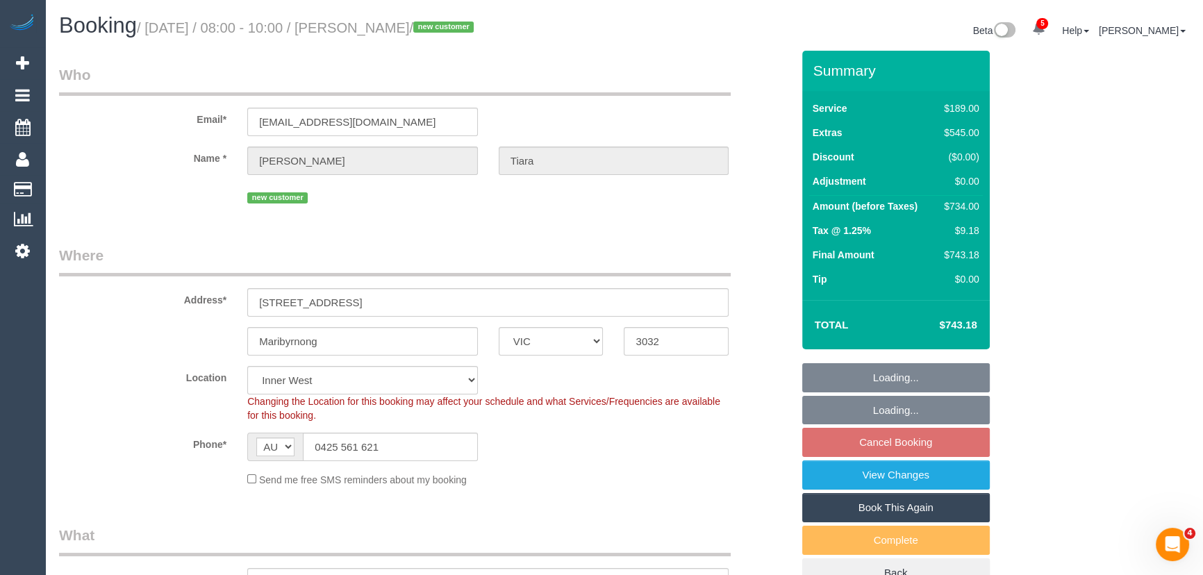
select select "number:24"
select select "number:26"
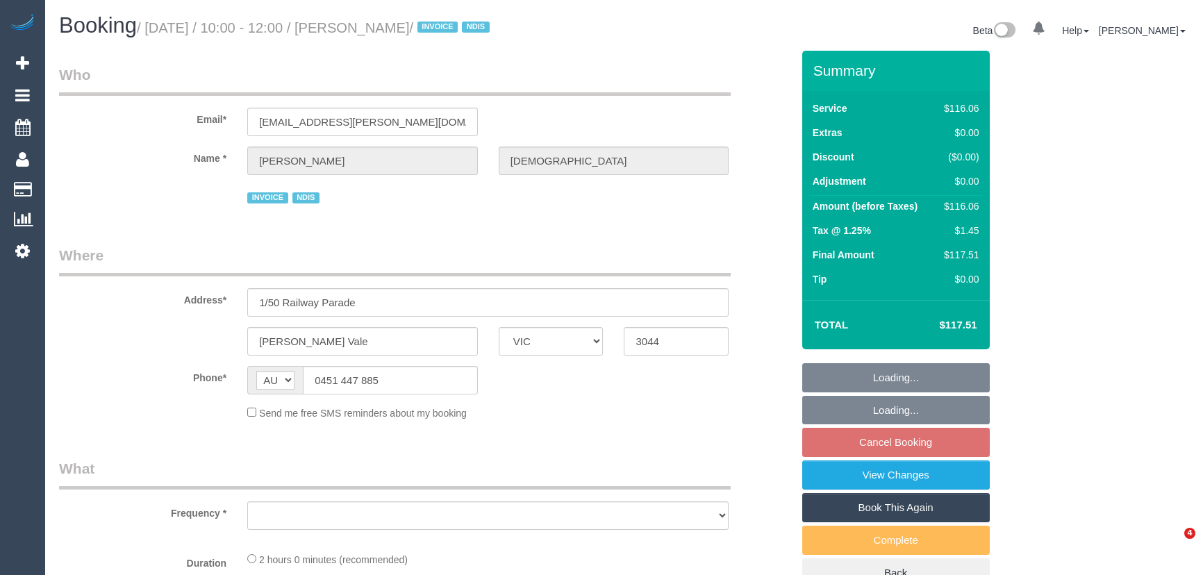
select select "VIC"
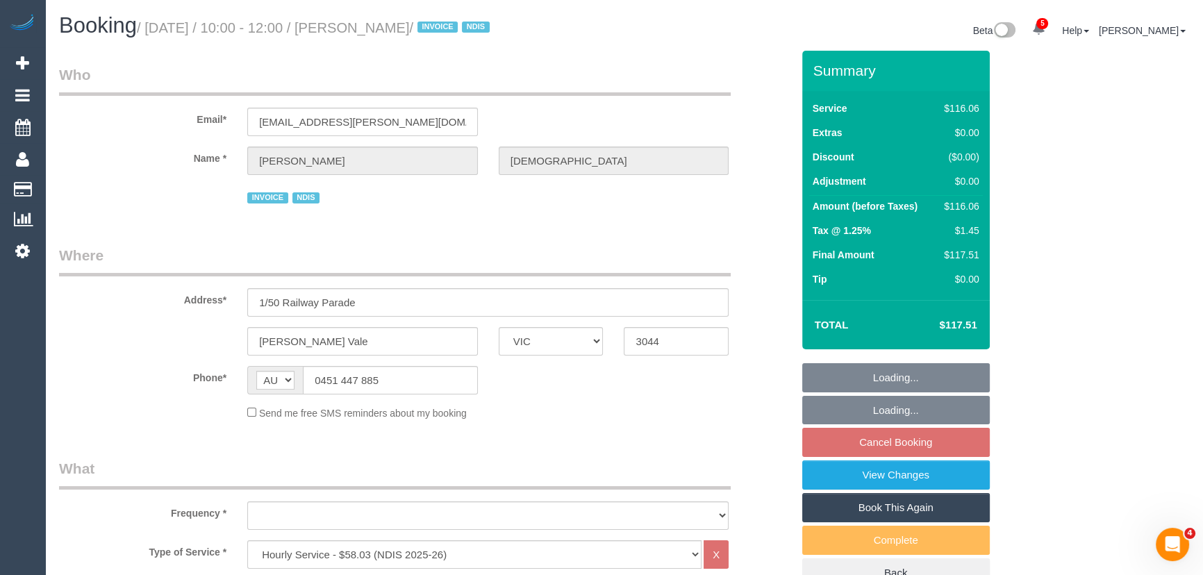
select select "object:644"
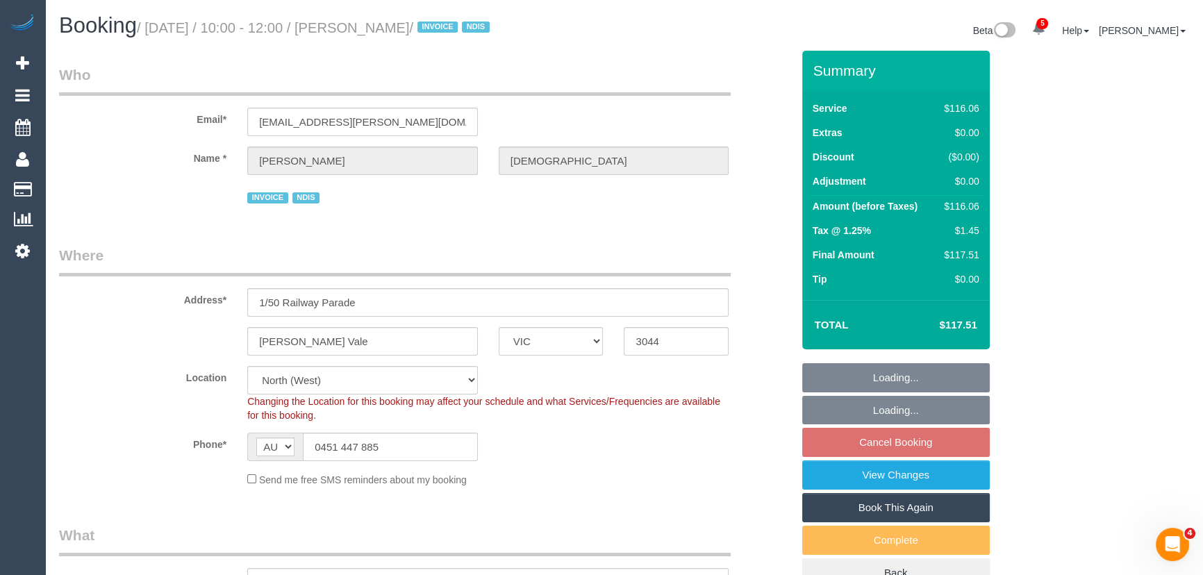
select select "spot1"
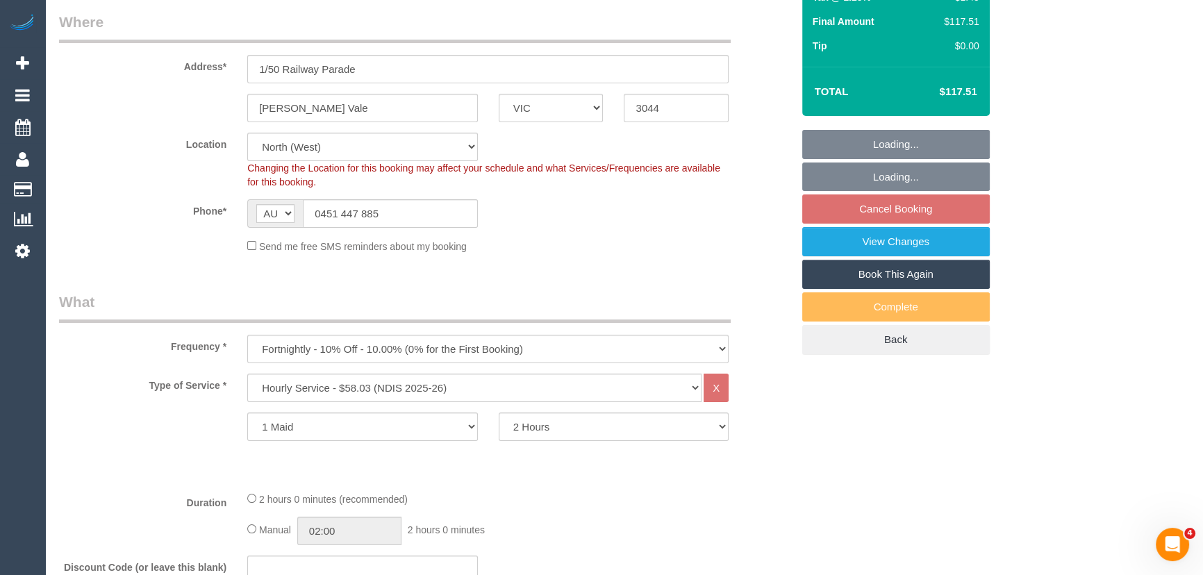
select select "object:1367"
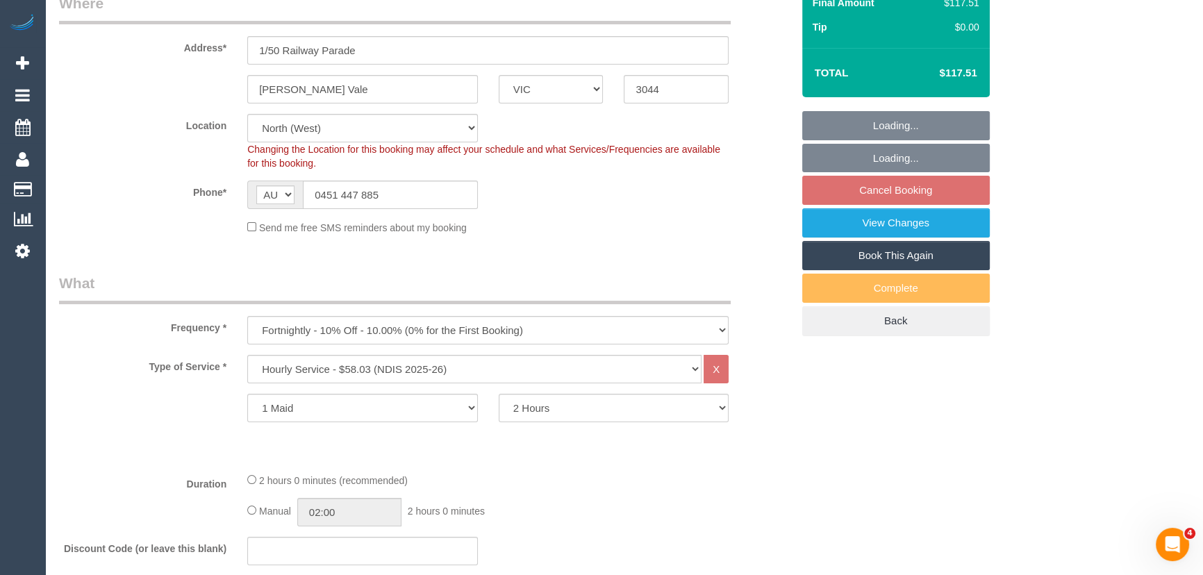
select select "number:27"
select select "number:14"
select select "number:19"
select select "number:36"
select select "number:35"
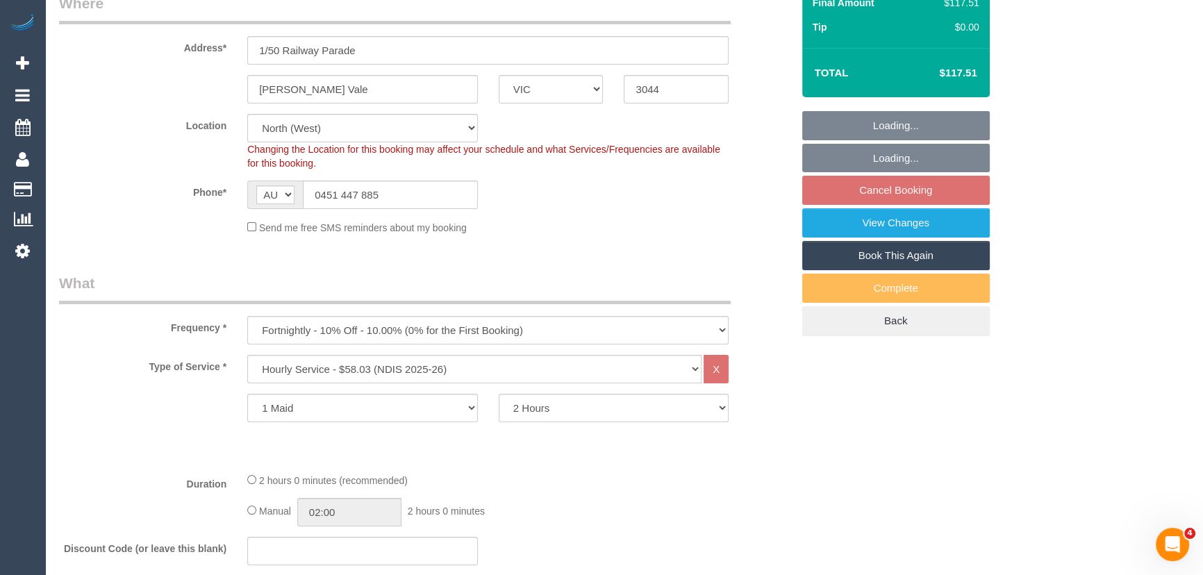
select select "number:12"
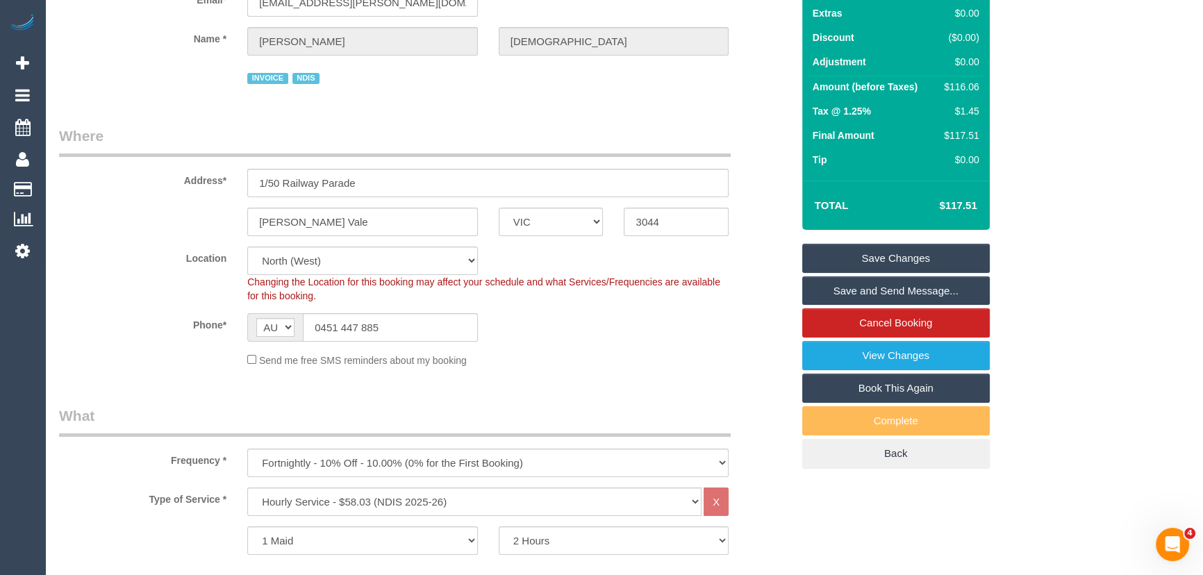
scroll to position [0, 0]
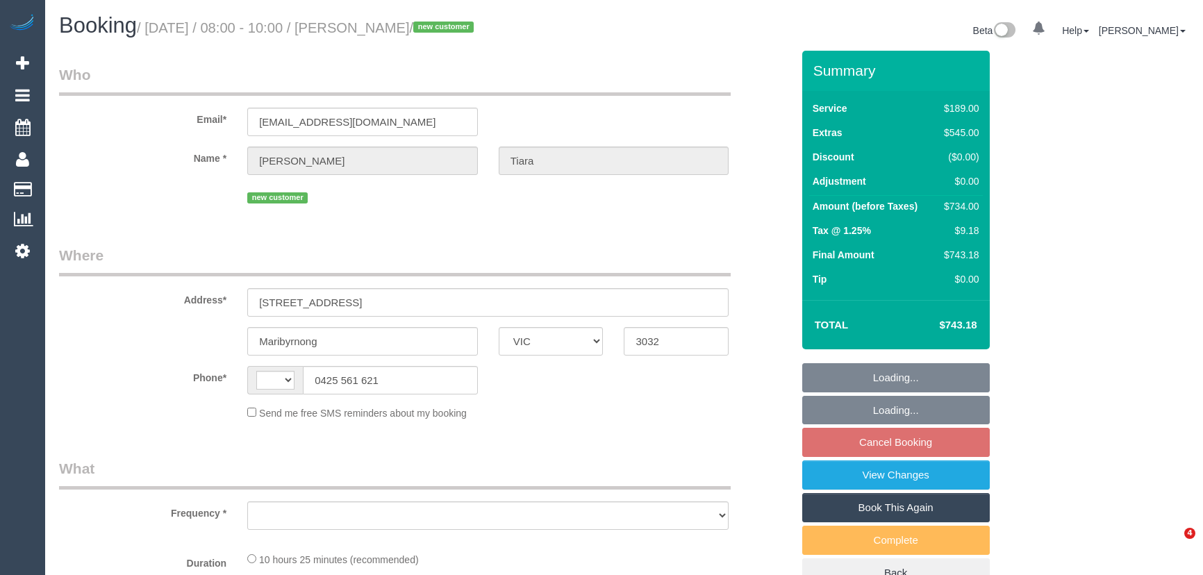
select select "VIC"
select select "object:329"
select select "string:AU"
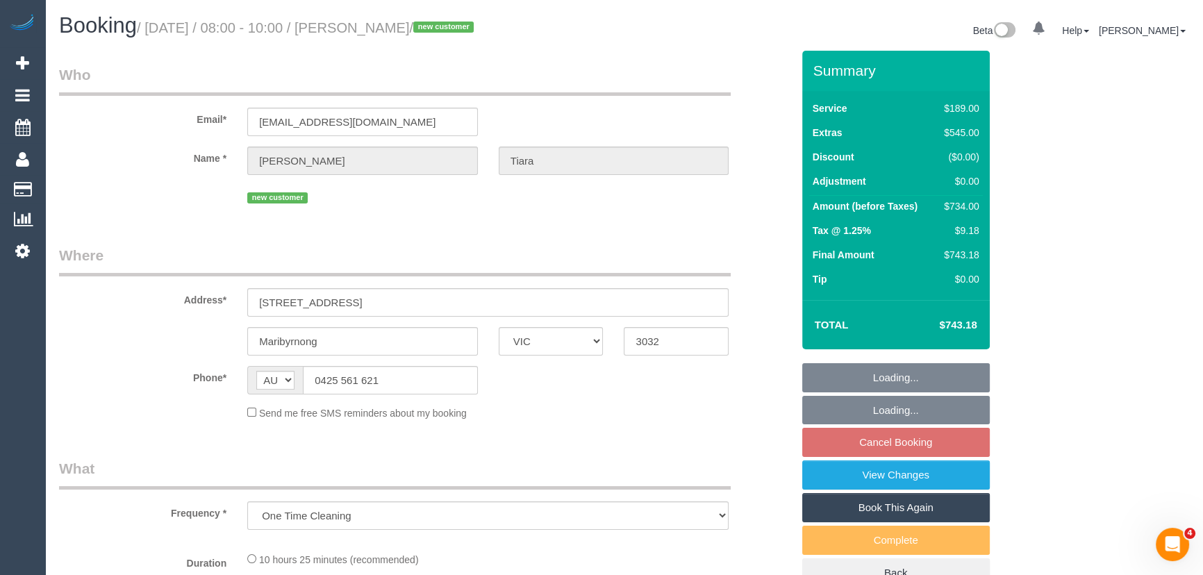
select select "string:stripe-pm_1S5zmc2GScqysDRVyz7m8t0B"
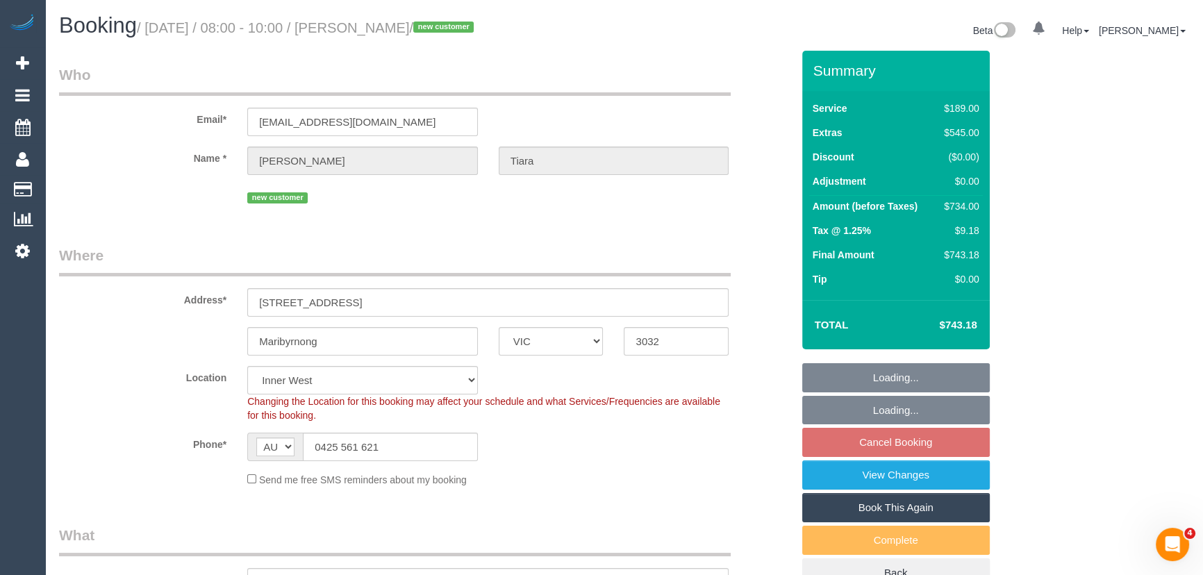
select select "object:583"
select select "number:28"
select select "number:14"
select select "number:19"
select select "number:24"
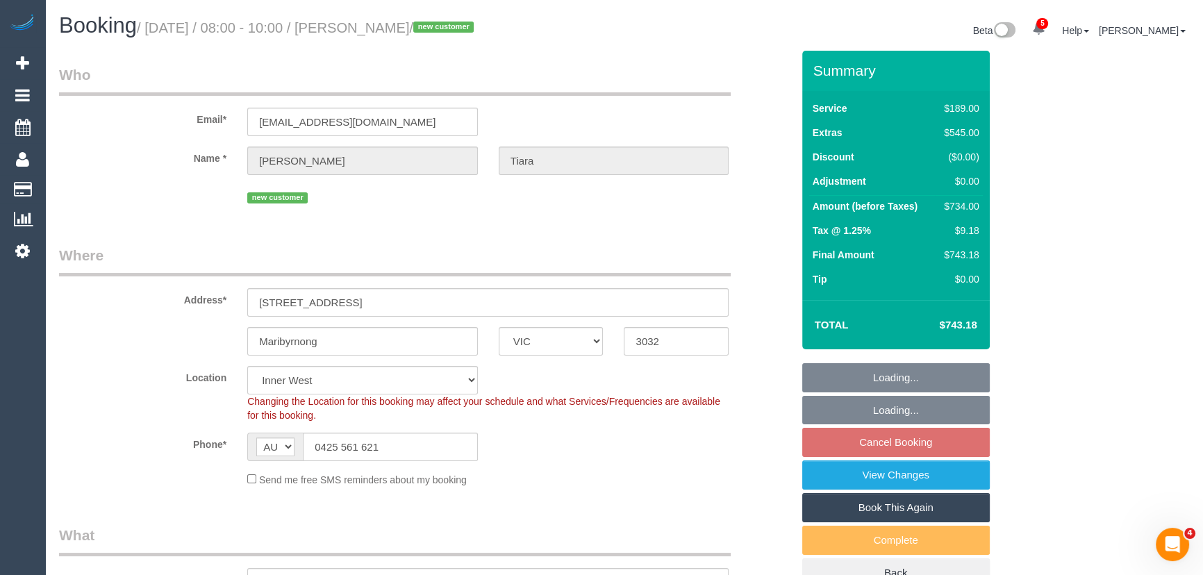
select select "number:26"
select select "spot1"
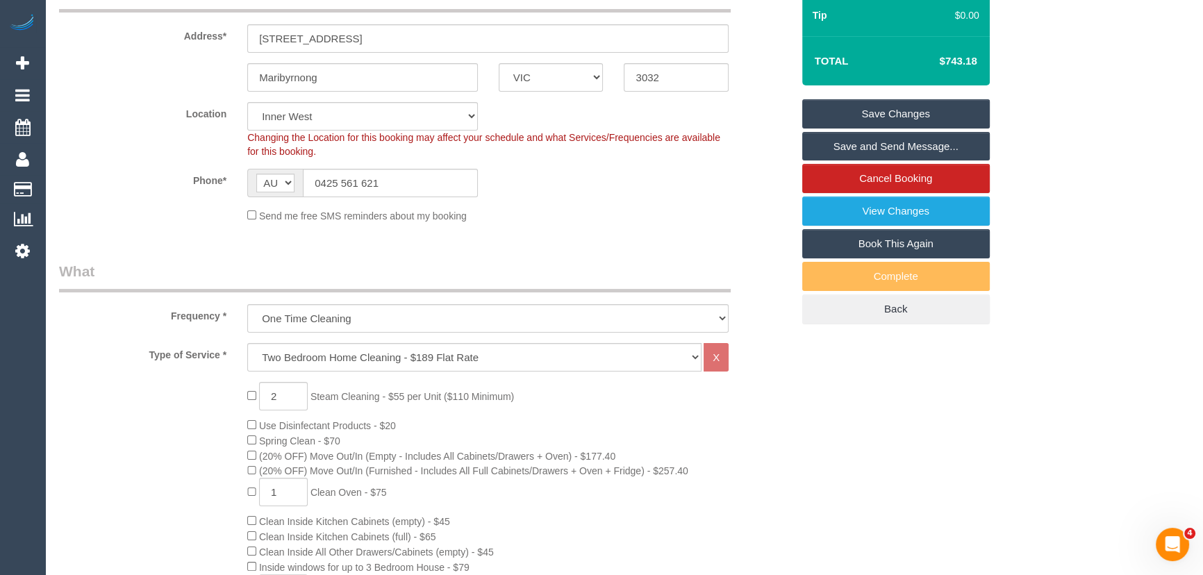
scroll to position [63, 0]
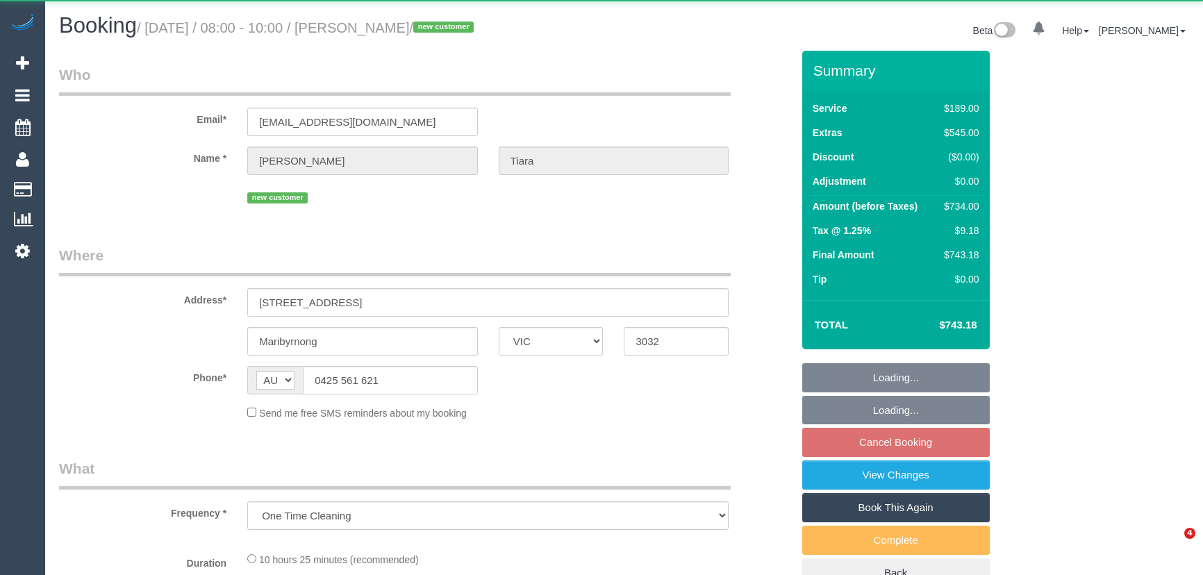
select select "VIC"
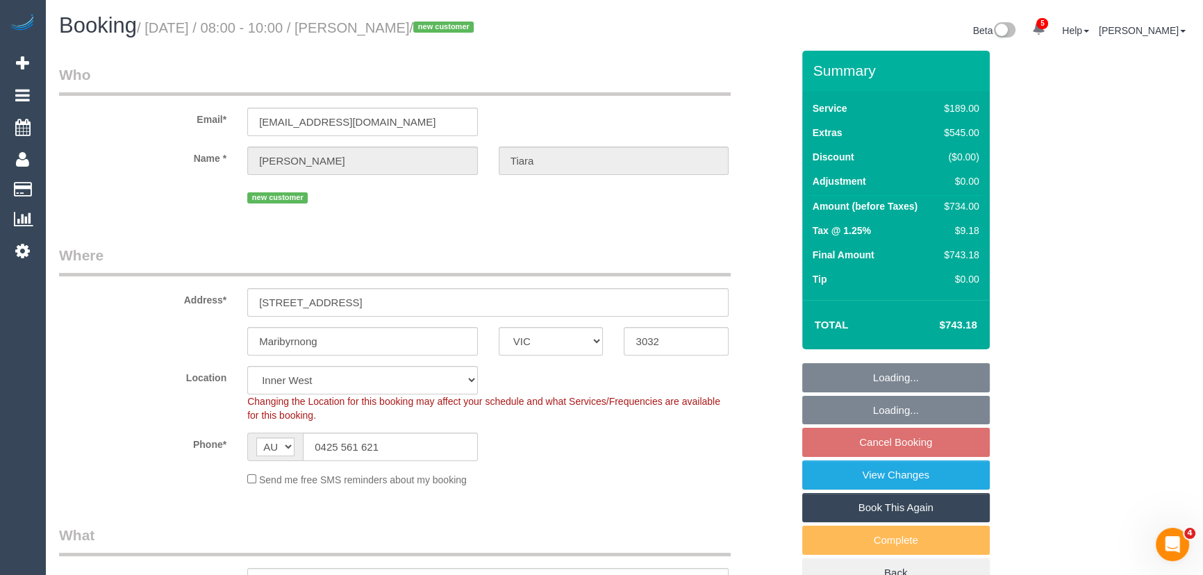
select select "object:1455"
select select "string:stripe-pm_1S5zmc2GScqysDRVyz7m8t0B"
select select "spot1"
select select "number:28"
select select "number:14"
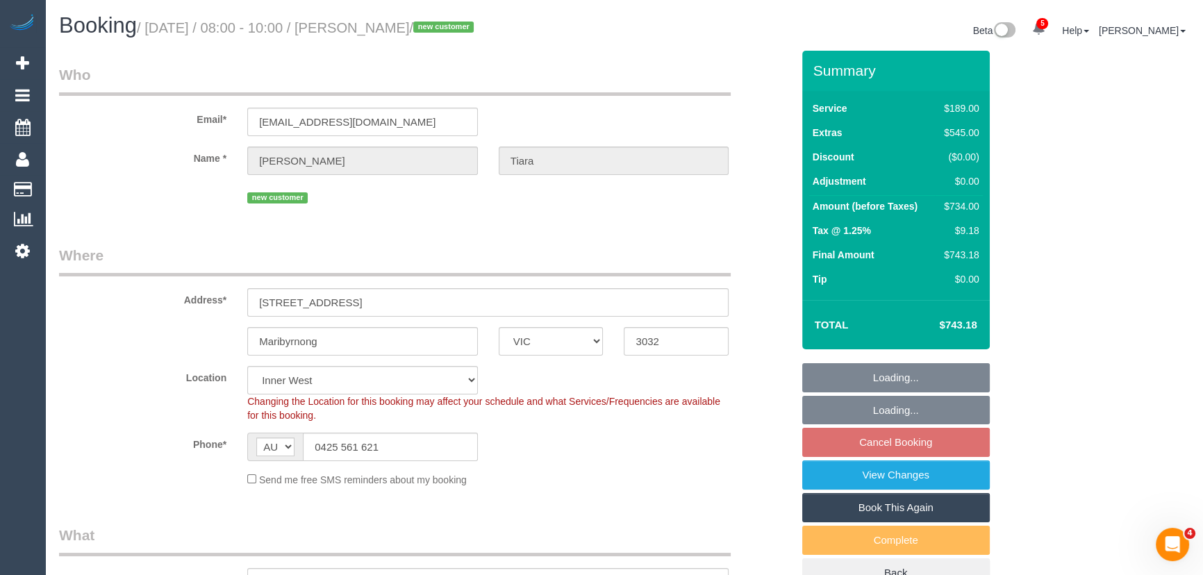
select select "number:19"
select select "number:24"
select select "number:26"
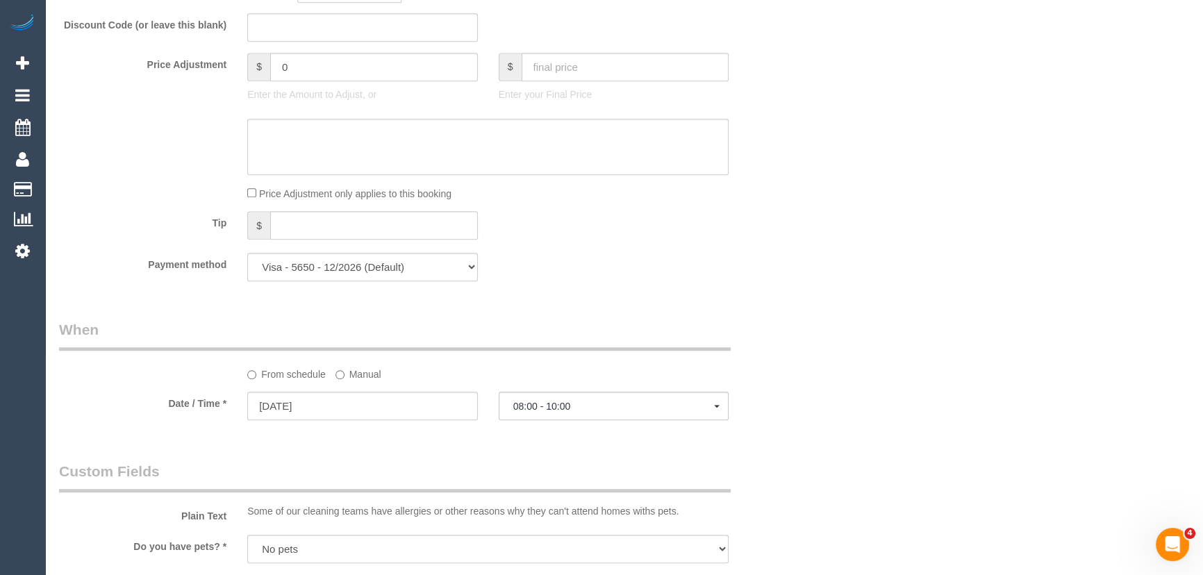
scroll to position [1452, 0]
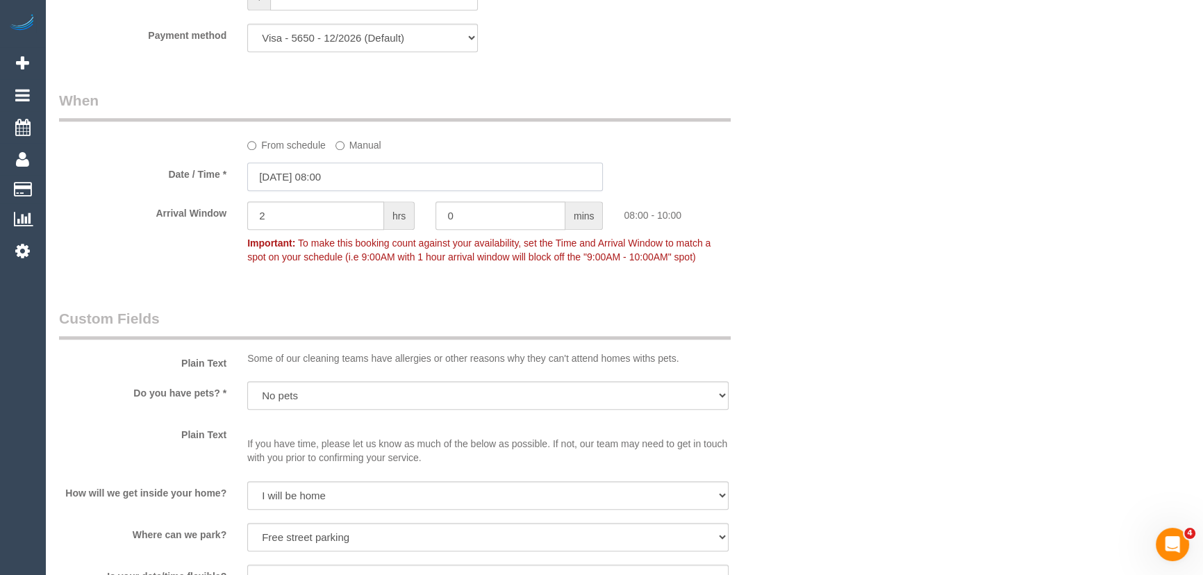
click at [360, 184] on input "[DATE] 08:00" at bounding box center [425, 177] width 356 height 28
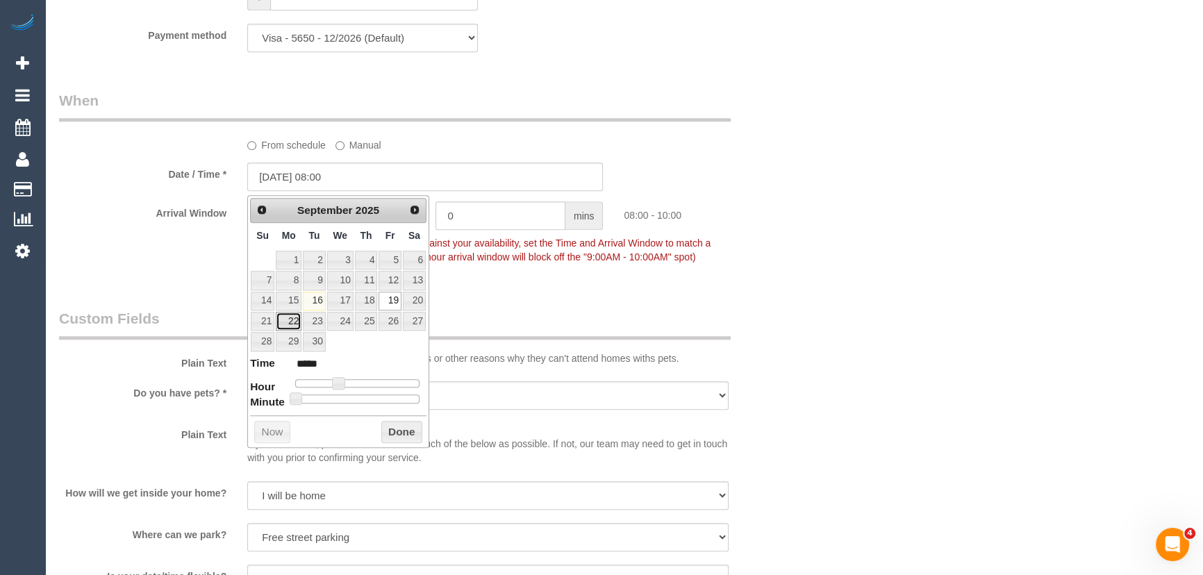
click at [298, 322] on link "22" at bounding box center [289, 321] width 26 height 19
type input "[DATE] 08:00"
click at [592, 299] on div "Who Email* [EMAIL_ADDRESS][DOMAIN_NAME] Name * [GEOGRAPHIC_DATA] [GEOGRAPHIC_DA…" at bounding box center [426, 393] width 754 height 3588
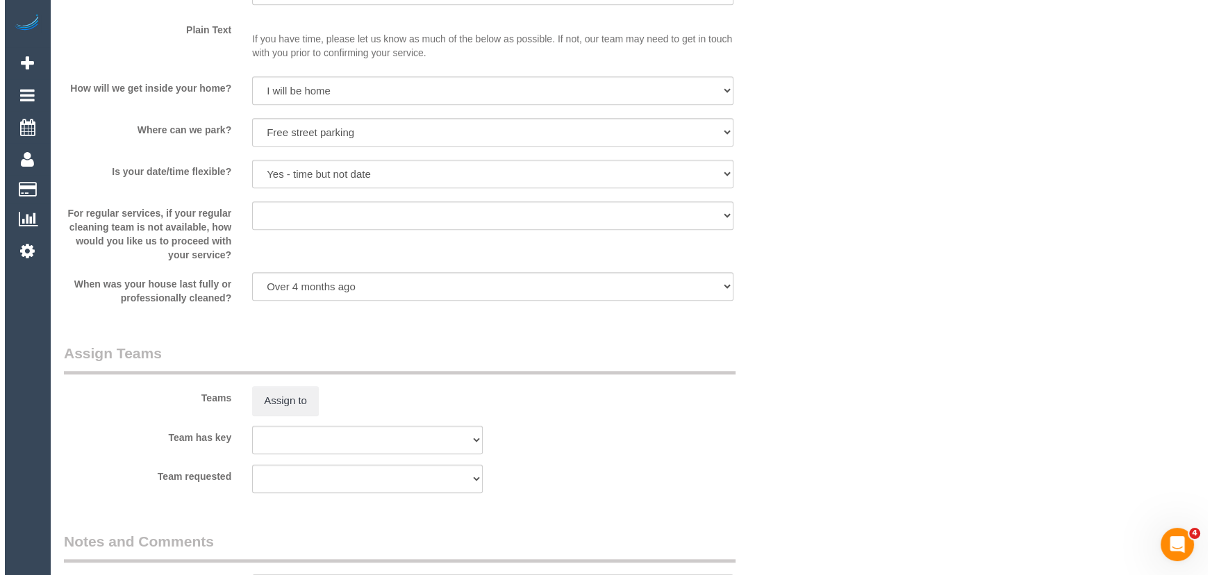
scroll to position [1957, 0]
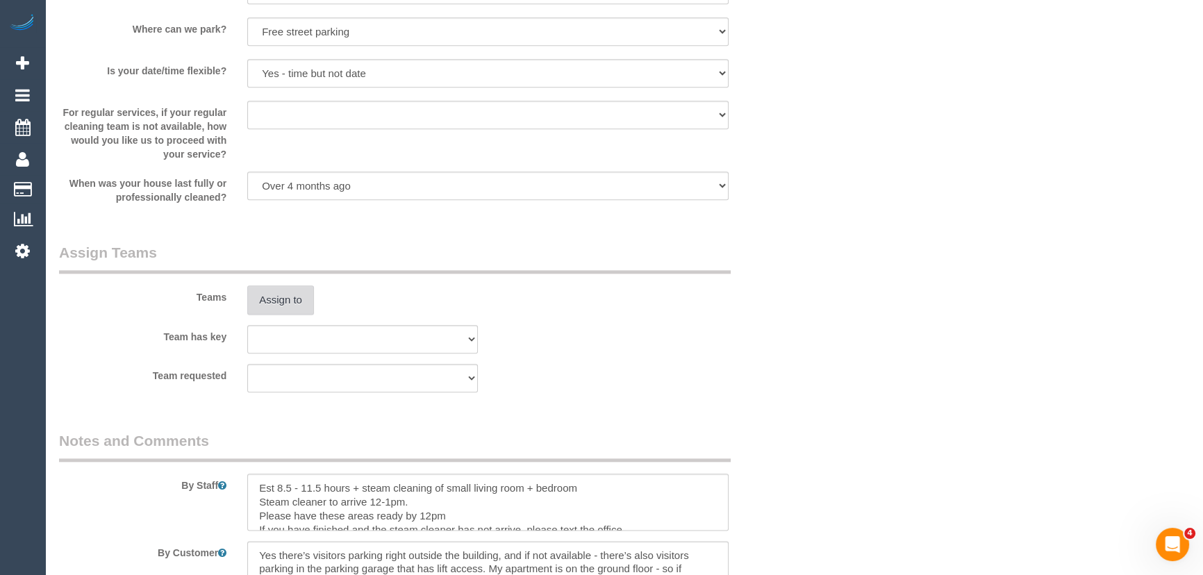
click at [289, 296] on button "Assign to" at bounding box center [280, 299] width 67 height 29
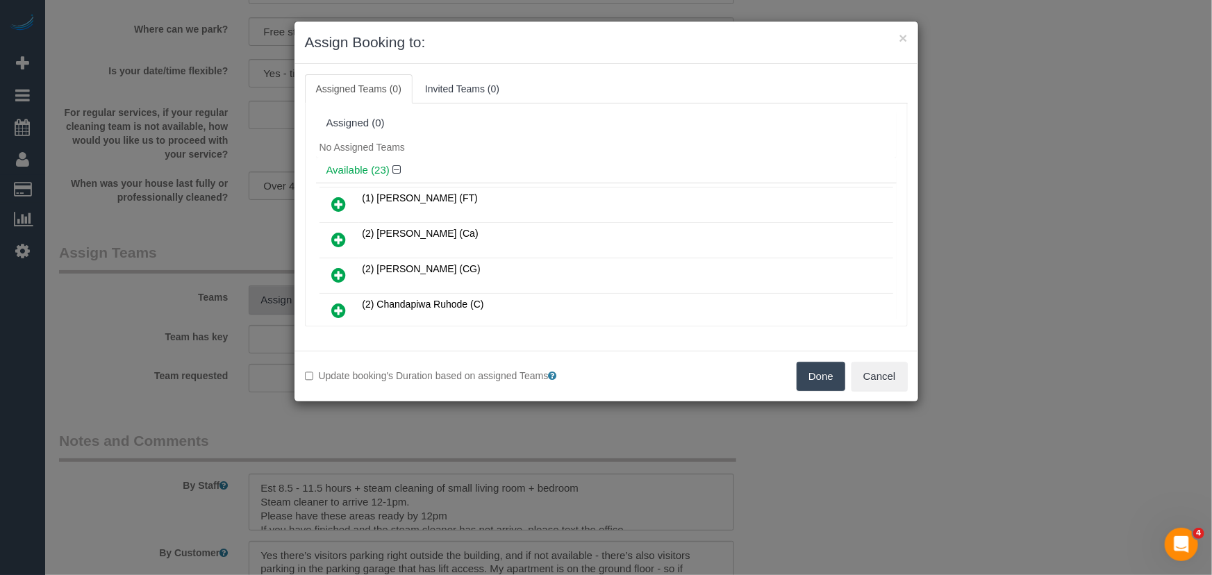
scroll to position [1648, 0]
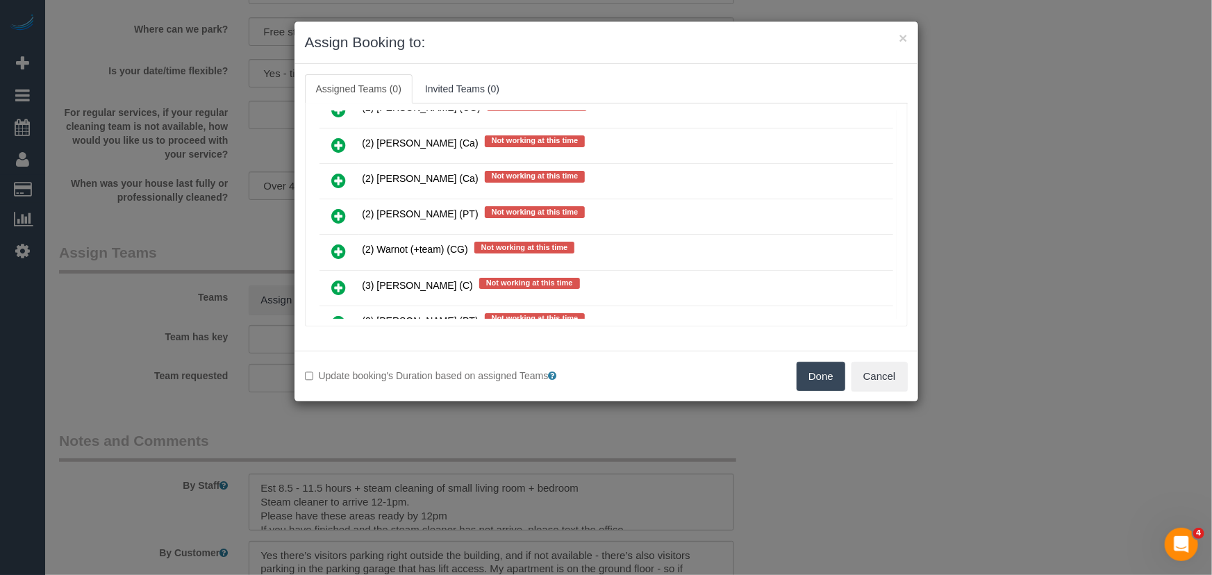
click at [334, 243] on icon at bounding box center [339, 251] width 15 height 17
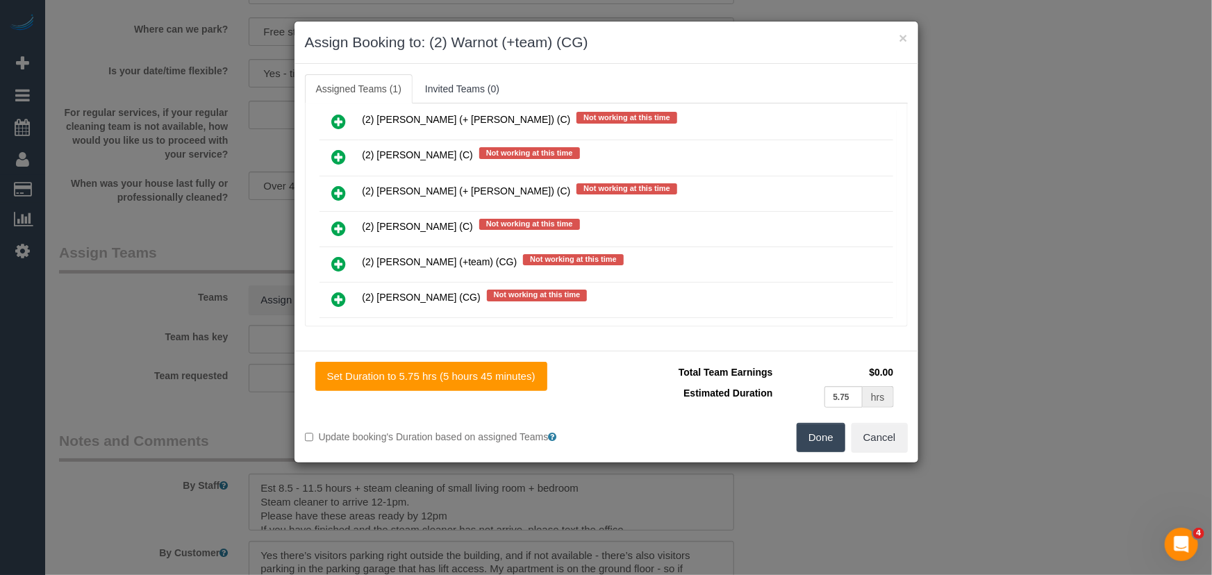
click at [338, 256] on icon at bounding box center [339, 264] width 15 height 17
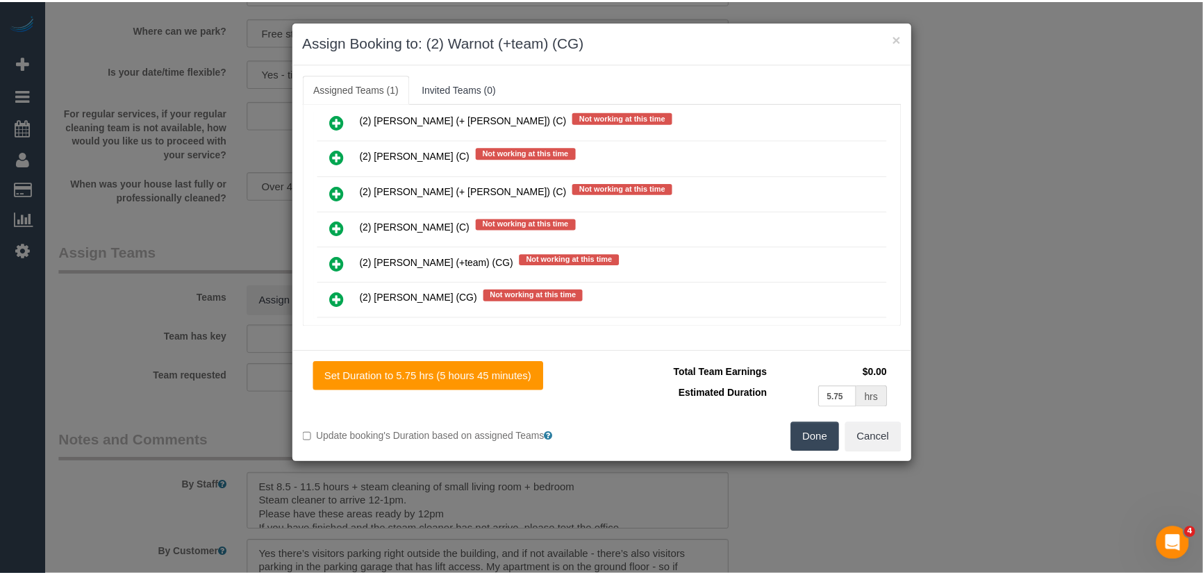
scroll to position [1527, 0]
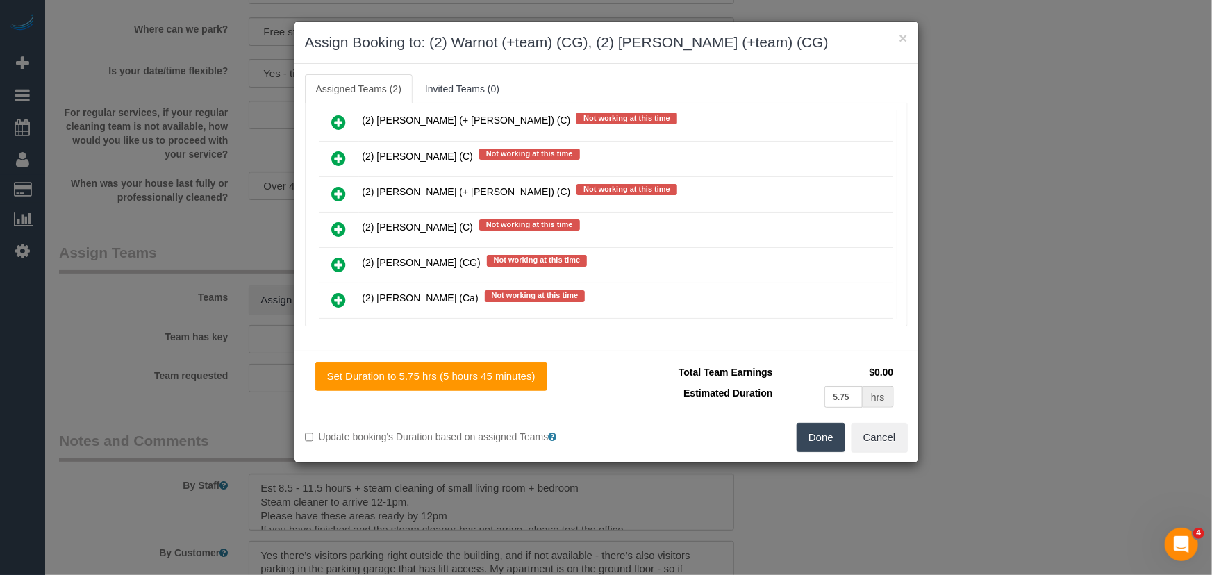
click at [840, 441] on button "Done" at bounding box center [821, 437] width 49 height 29
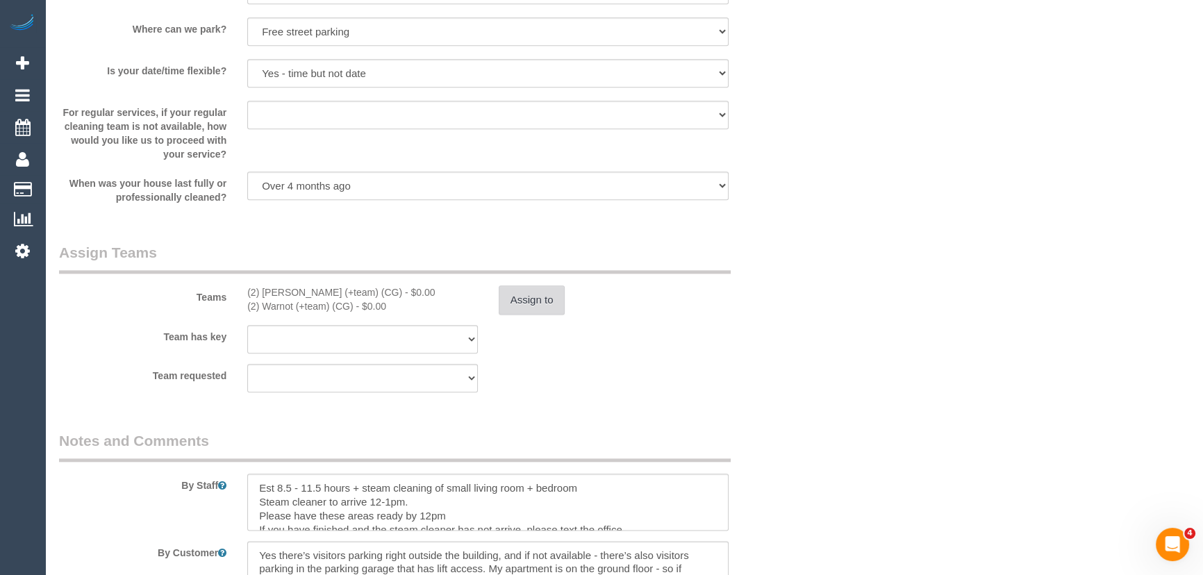
click at [536, 298] on button "Assign to" at bounding box center [532, 299] width 67 height 29
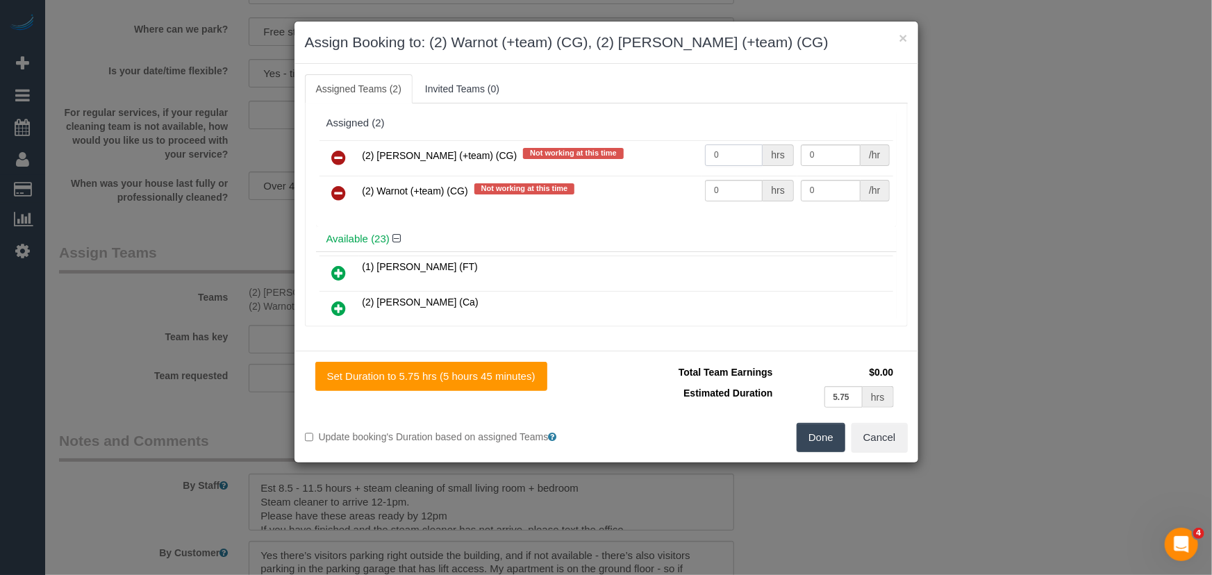
click at [718, 152] on input "0" at bounding box center [734, 155] width 58 height 22
type input "1"
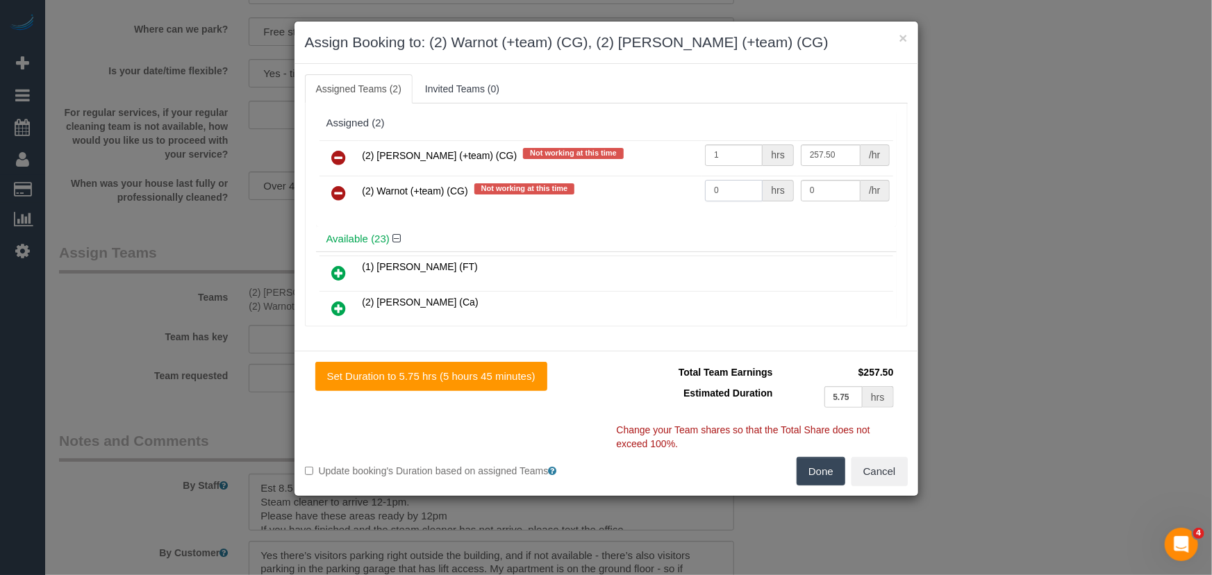
type input "257.5"
click at [718, 188] on input "0" at bounding box center [734, 191] width 58 height 22
type input "1"
type input "257.5"
click at [826, 463] on button "Done" at bounding box center [821, 471] width 49 height 29
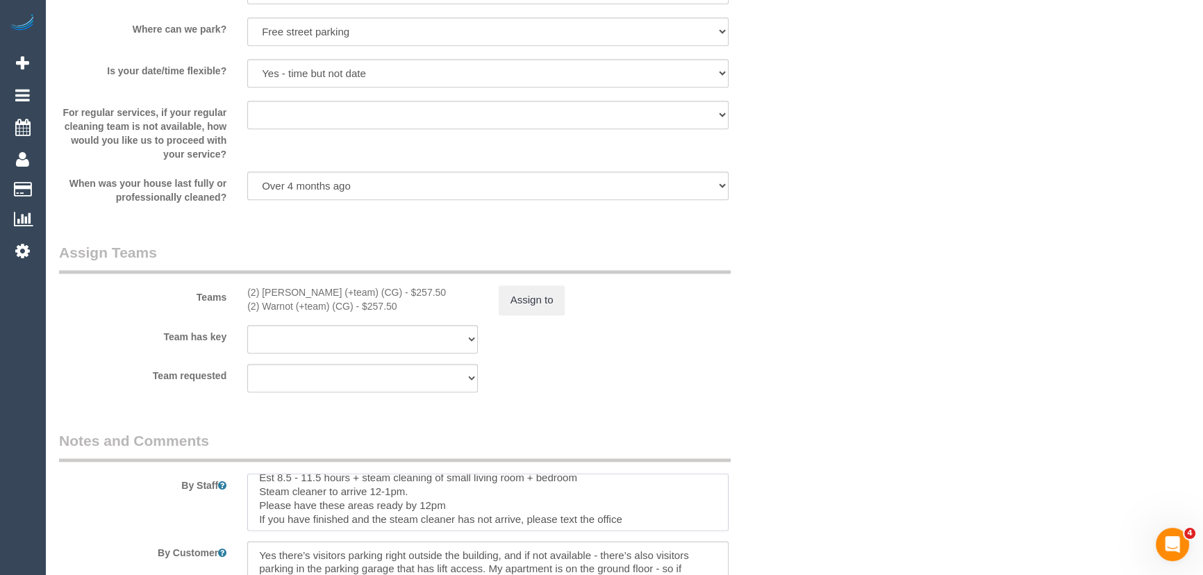
scroll to position [14, 0]
click at [447, 490] on textarea at bounding box center [487, 502] width 481 height 57
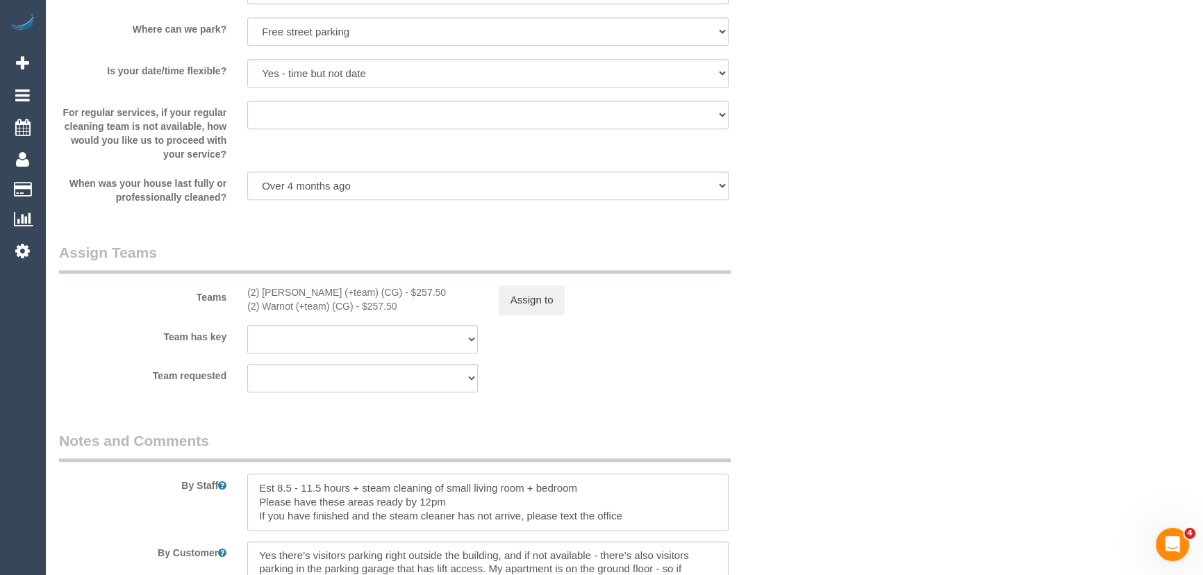
scroll to position [0, 0]
click at [461, 501] on textarea at bounding box center [487, 502] width 481 height 57
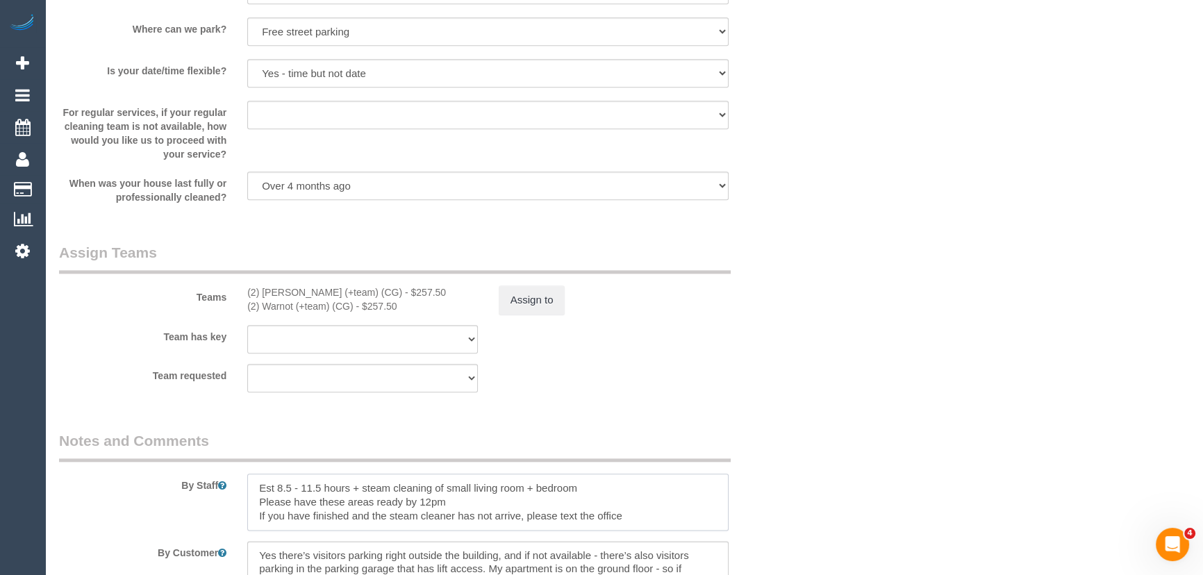
click at [461, 501] on textarea at bounding box center [487, 502] width 481 height 57
click at [644, 505] on textarea at bounding box center [487, 502] width 481 height 57
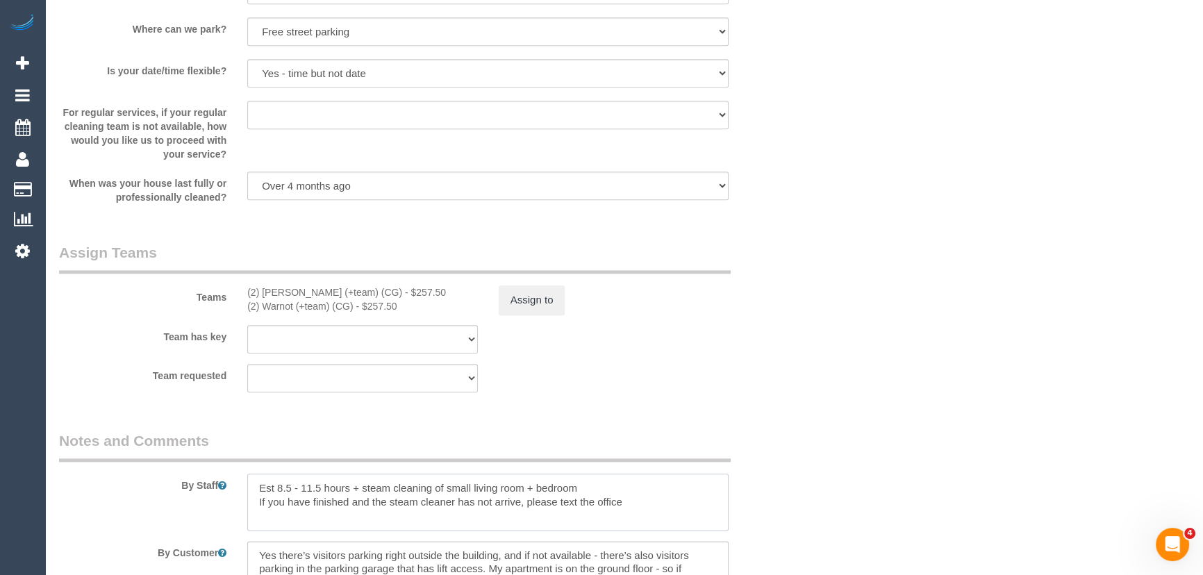
click at [644, 505] on textarea at bounding box center [487, 502] width 481 height 57
type textarea "Est 8.5 - 11.5 hours + steam cleaning of small living room + bedroom"
click at [789, 401] on fieldset "Assign Teams Teams (2) Maria (+team) (CG) - $257.50 (2) Warnot (+team) (CG) - $…" at bounding box center [425, 322] width 733 height 160
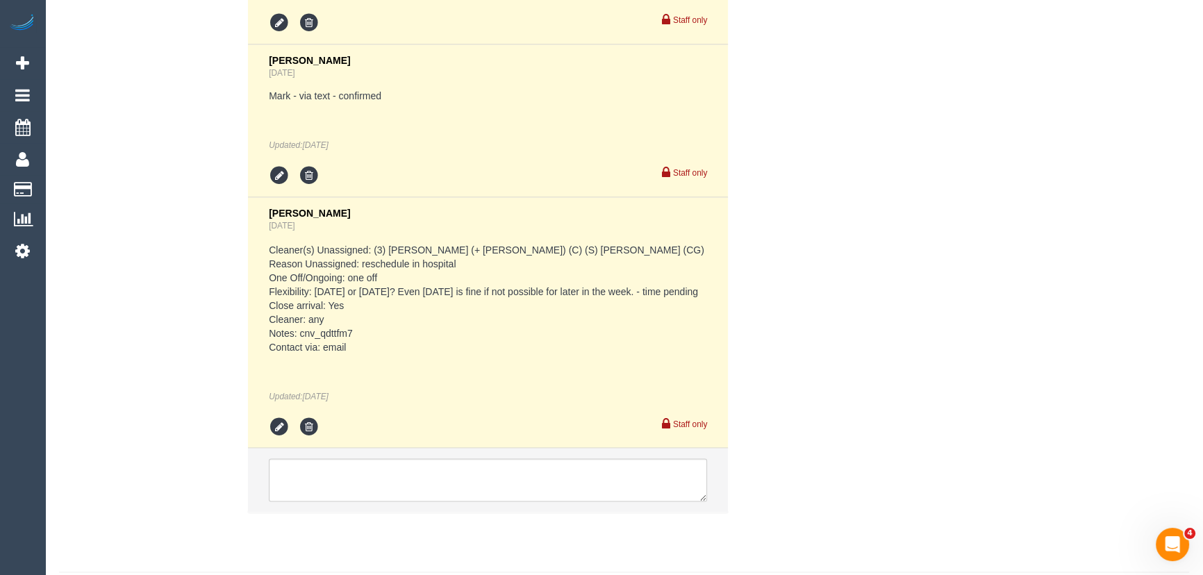
scroll to position [3141, 0]
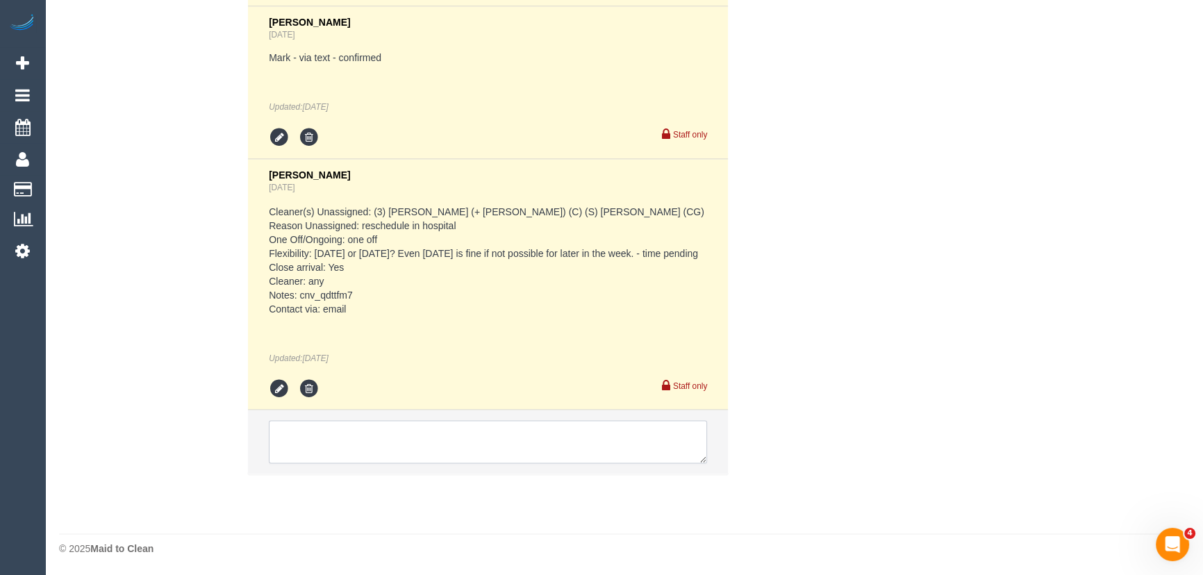
click at [392, 436] on textarea at bounding box center [488, 441] width 438 height 43
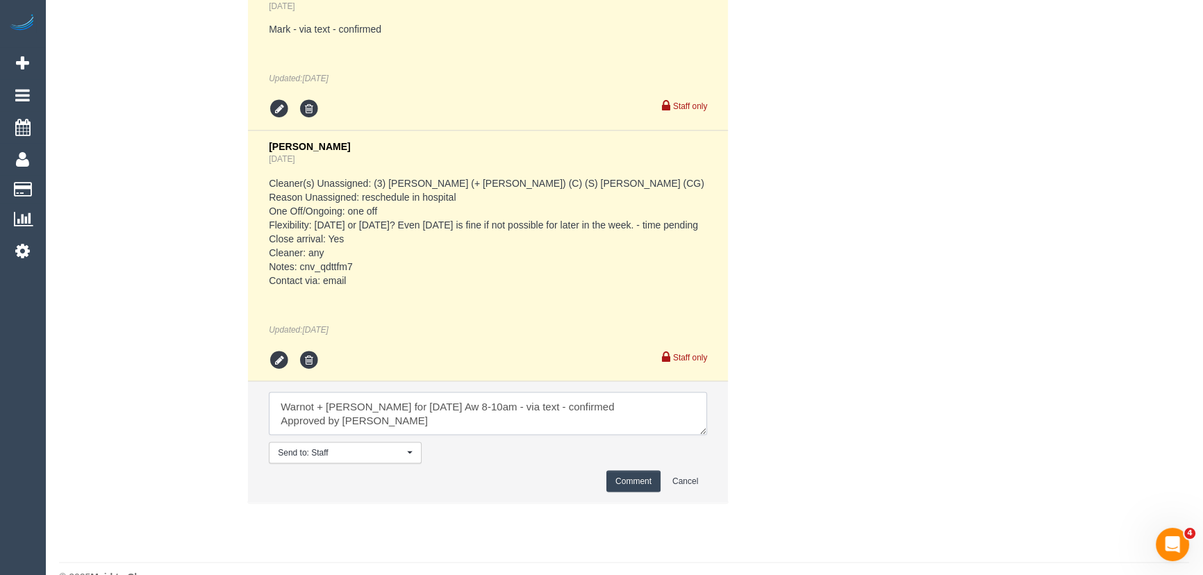
scroll to position [5, 0]
type textarea "Warnot + Maria for Monday 22/9 Aw 8-10am - via text - confirmed Approved by Ste…"
click at [620, 492] on button "Comment" at bounding box center [633, 481] width 54 height 22
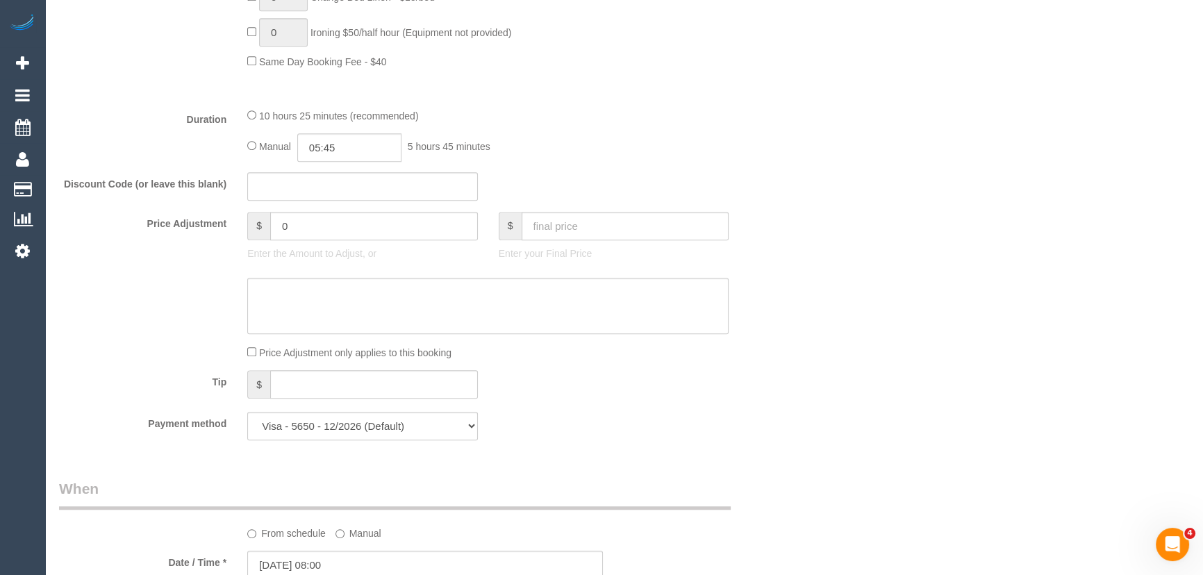
scroll to position [1063, 0]
click at [373, 152] on input "05:45" at bounding box center [349, 148] width 104 height 28
click at [342, 244] on li "06:00" at bounding box center [335, 241] width 62 height 18
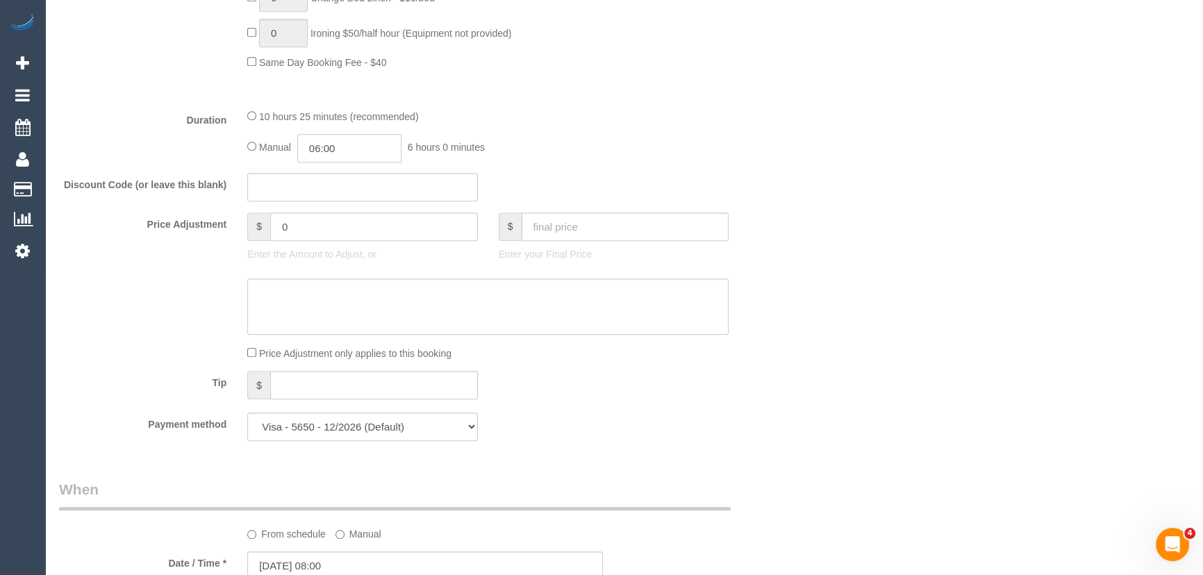
click at [342, 158] on input "06:00" at bounding box center [349, 148] width 104 height 28
type input "06:15"
click at [573, 136] on div "10 hours 25 minutes (recommended) Manual 06:15 6 hours 15 minutes" at bounding box center [488, 135] width 502 height 54
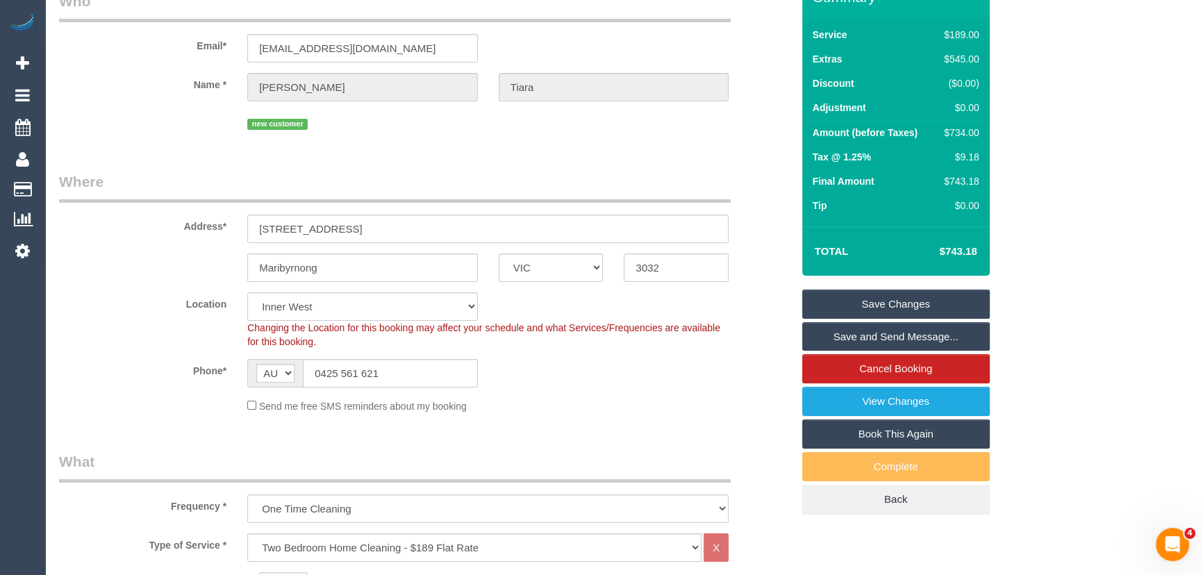
scroll to position [0, 0]
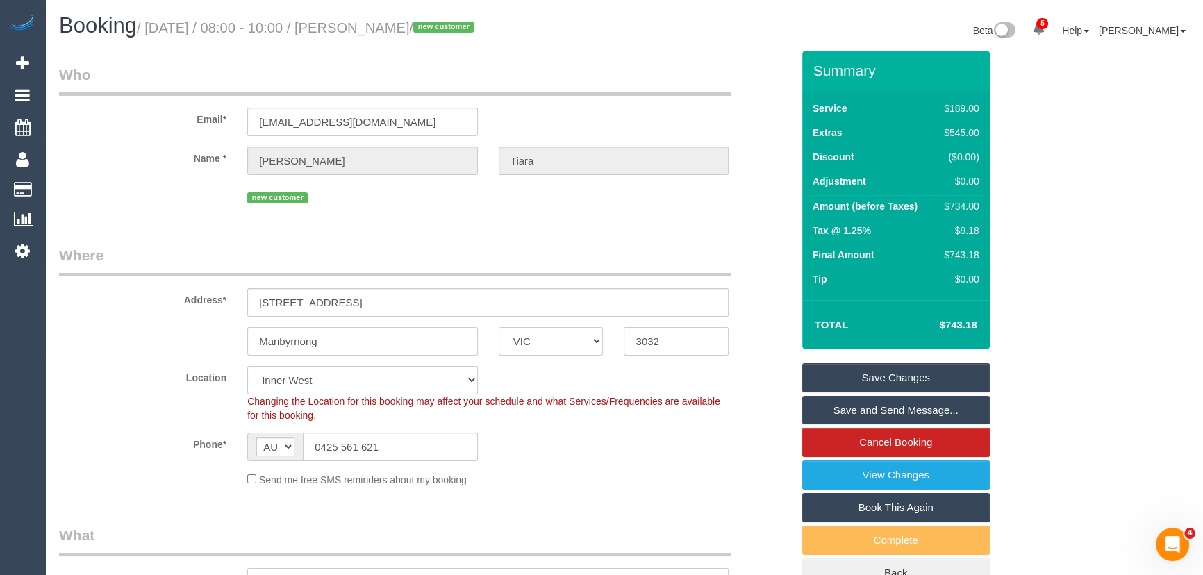
click at [401, 29] on small "/ September 19, 2025 / 08:00 - 10:00 / Felicia Tiara / new customer" at bounding box center [307, 27] width 341 height 15
copy small "Felicia Tiara"
click at [382, 126] on input "feltia2312@gmail.com" at bounding box center [362, 122] width 231 height 28
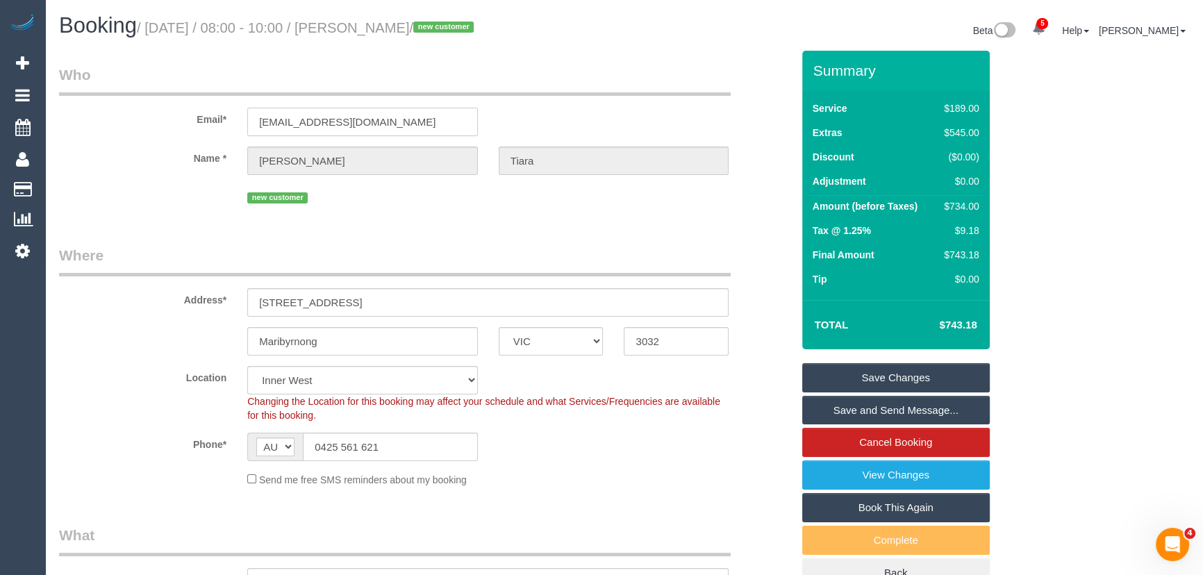
click at [382, 126] on input "feltia2312@gmail.com" at bounding box center [362, 122] width 231 height 28
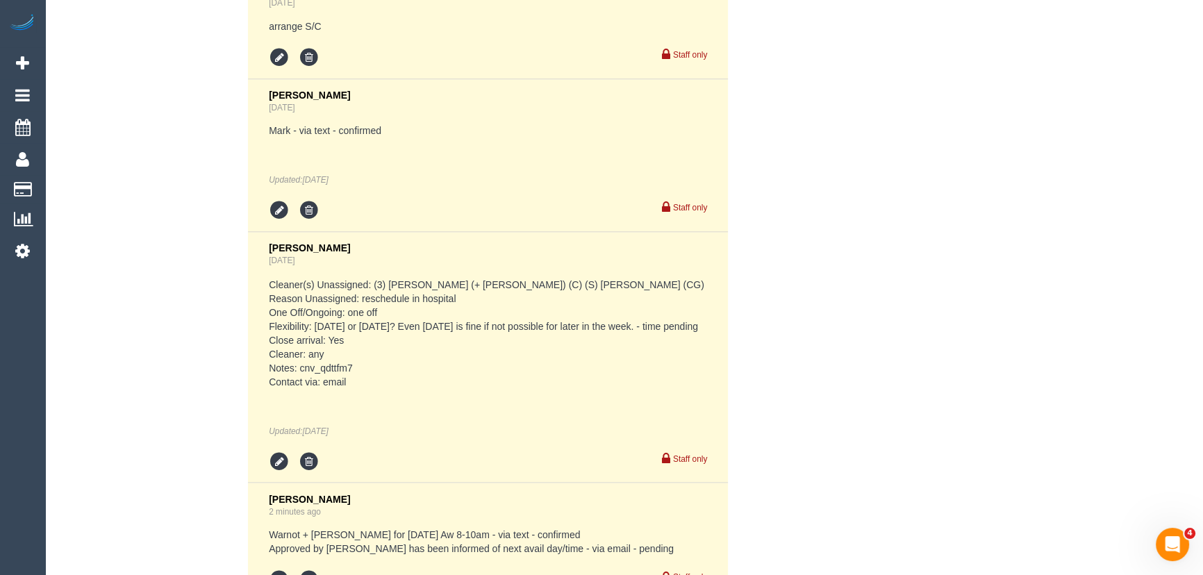
scroll to position [3273, 0]
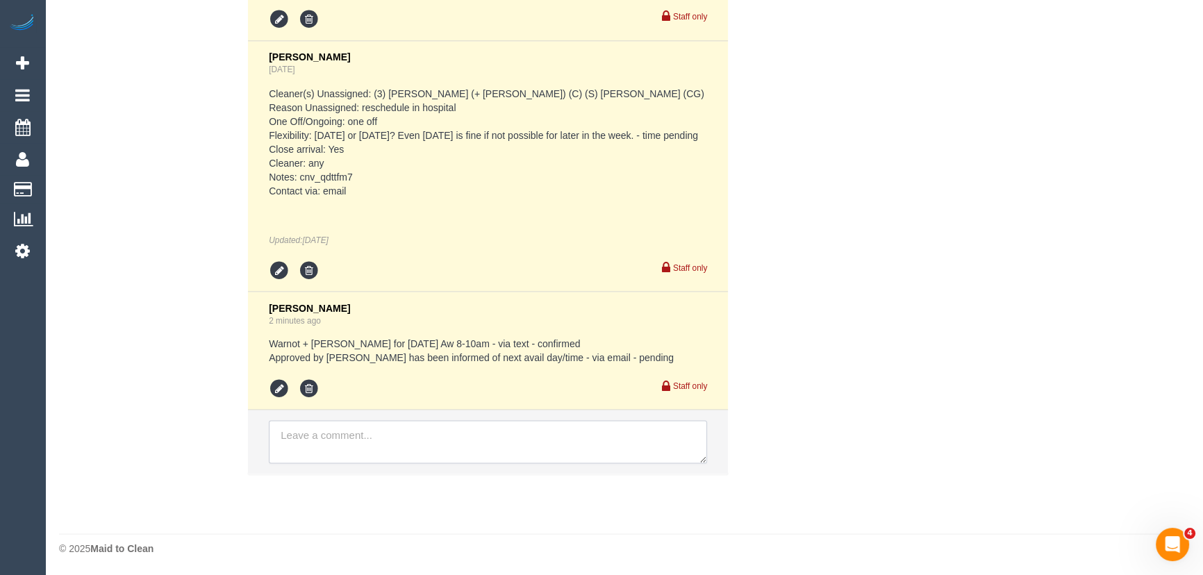
click at [352, 439] on textarea at bounding box center [488, 441] width 438 height 43
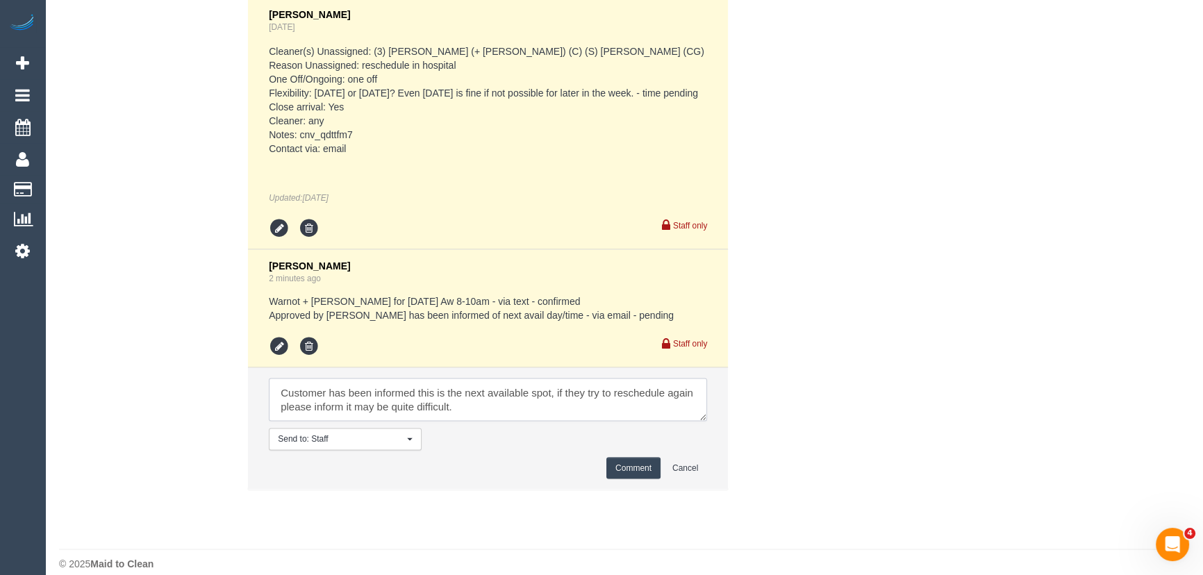
type textarea "Customer has been informed this is the next available spot, if they try to resc…"
click at [639, 479] on button "Comment" at bounding box center [633, 468] width 54 height 22
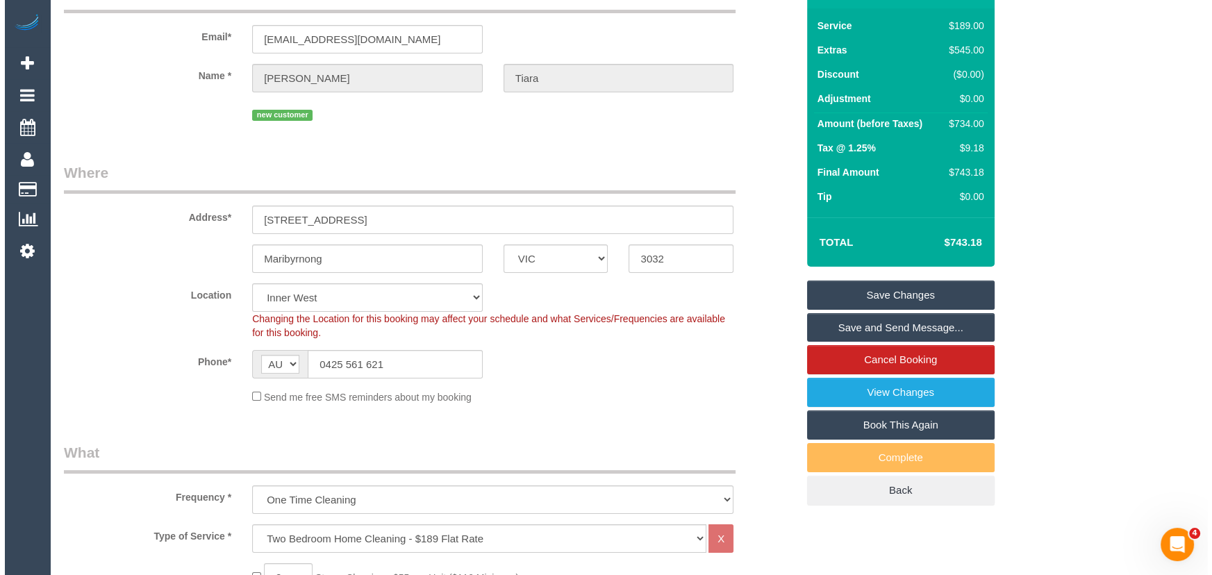
scroll to position [0, 0]
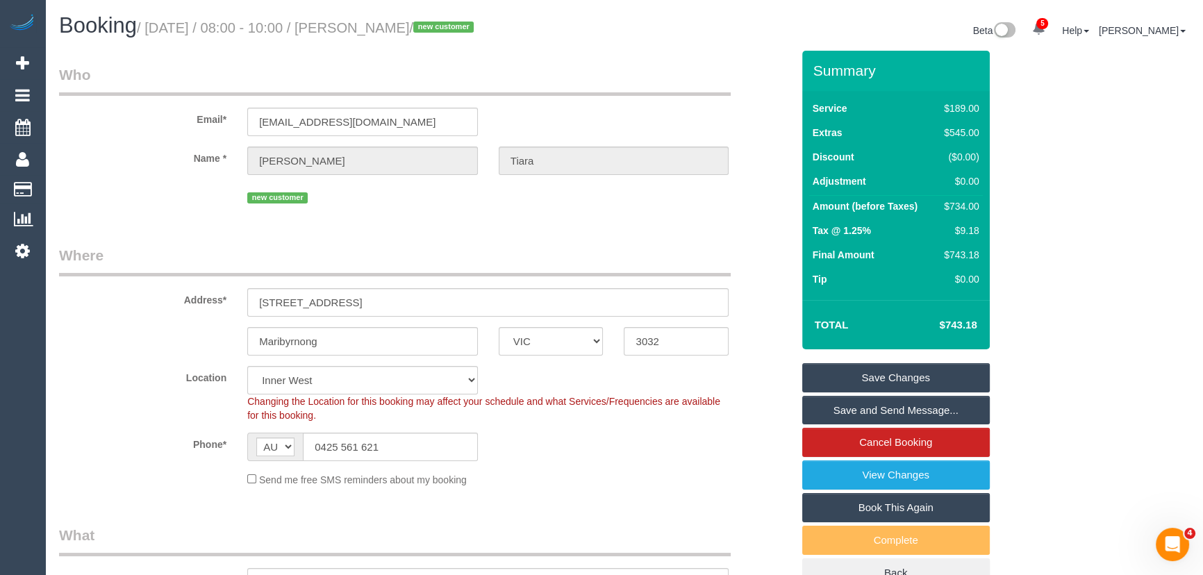
click at [845, 381] on link "Save Changes" at bounding box center [896, 377] width 188 height 29
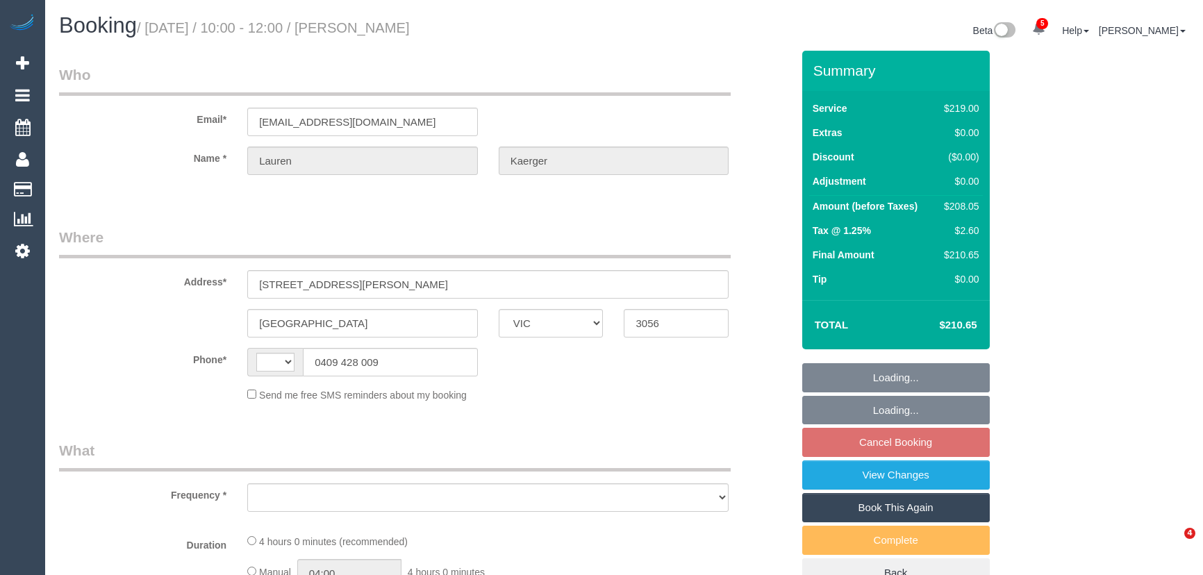
select select "VIC"
select select "string:AU"
select select "object:573"
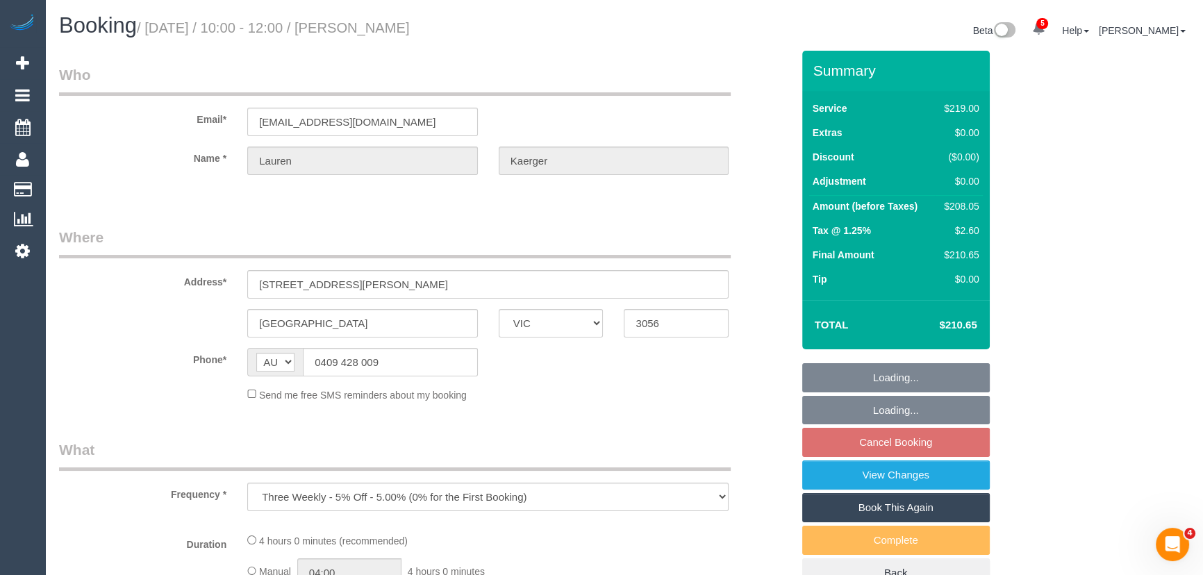
select select "string:stripe-pm_1PFVGy2GScqysDRVRaTSydxo"
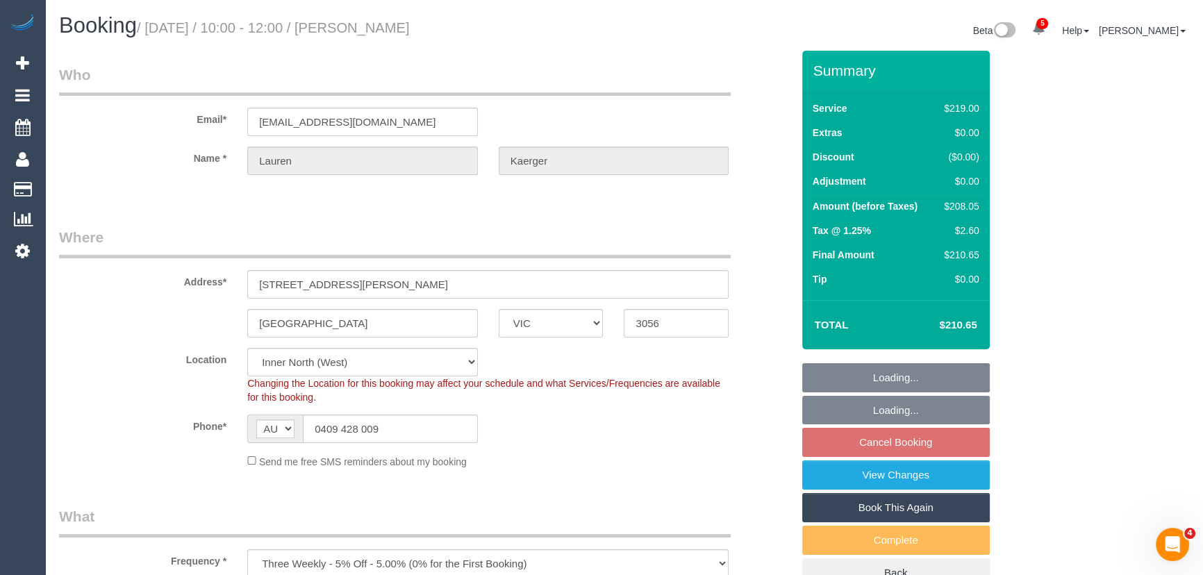
select select "number:27"
select select "number:14"
select select "number:19"
select select "number:24"
select select "number:34"
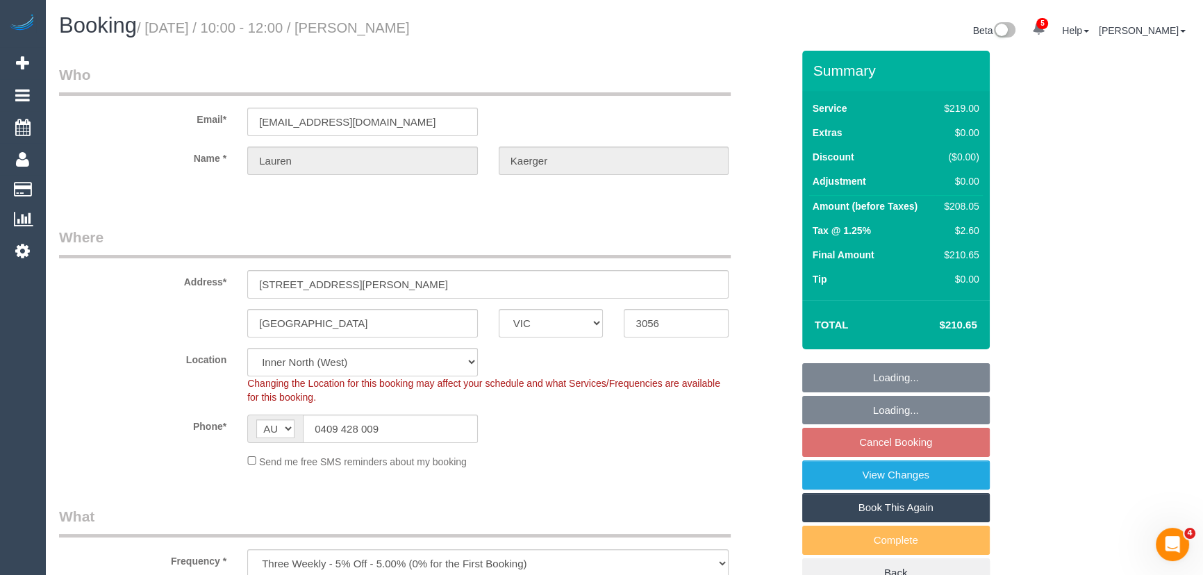
select select "number:13"
select select "object:1675"
select select "spot1"
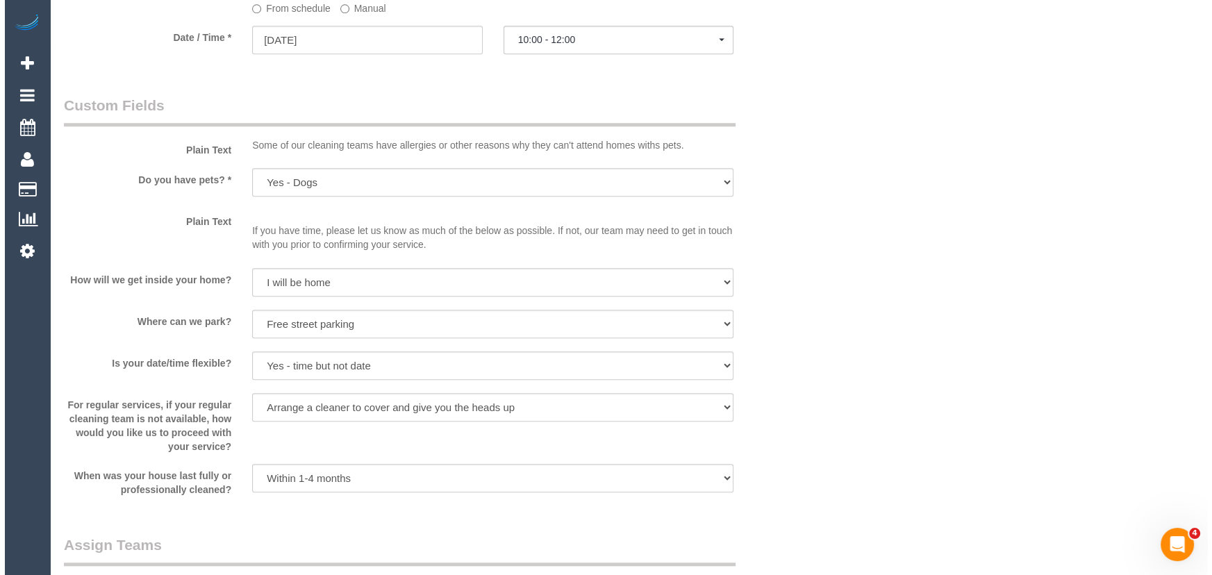
scroll to position [1705, 0]
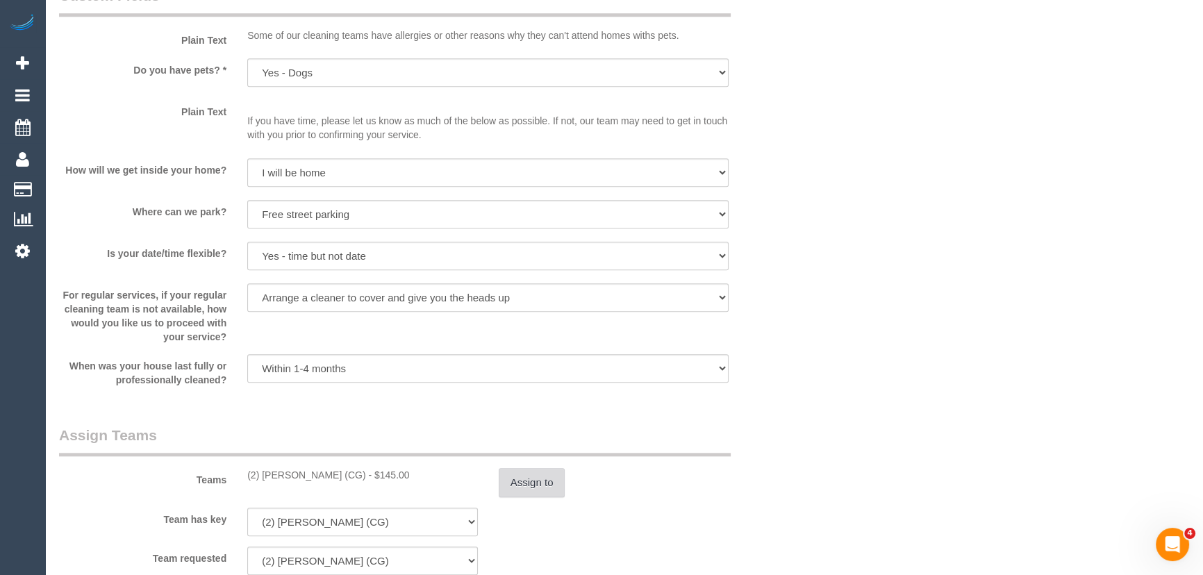
click at [529, 487] on button "Assign to" at bounding box center [532, 482] width 67 height 29
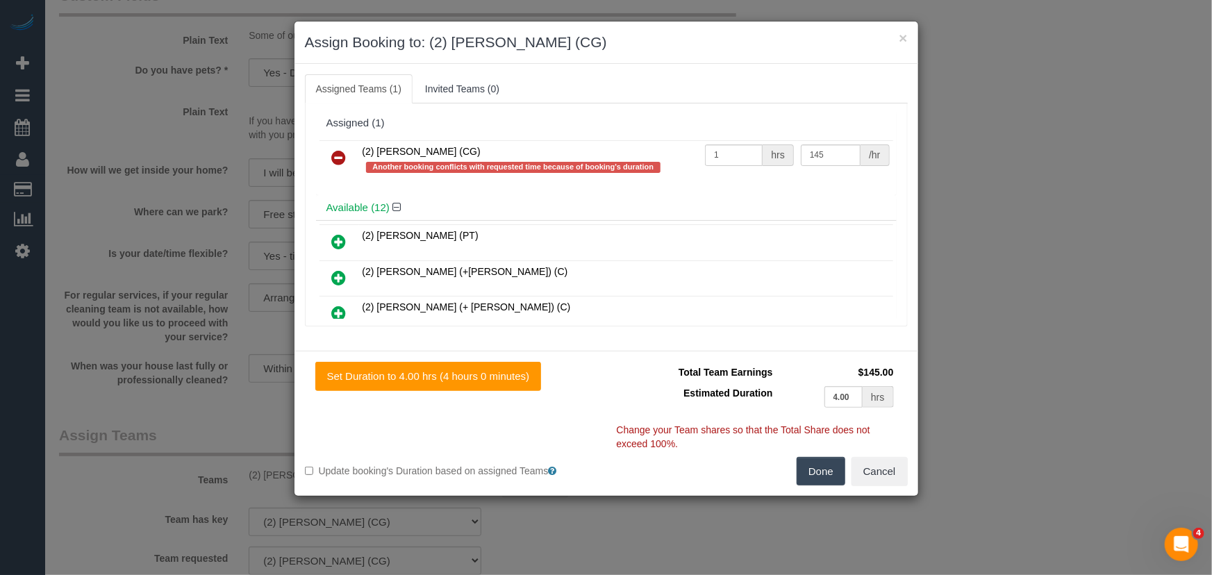
click at [341, 159] on icon at bounding box center [339, 157] width 15 height 17
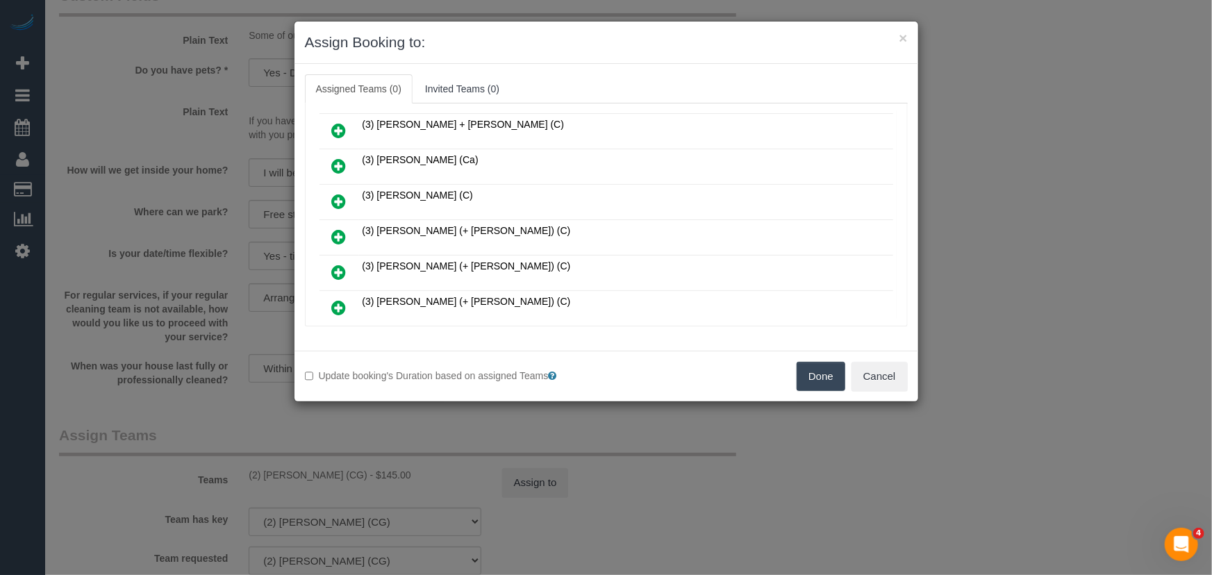
scroll to position [252, 0]
click at [338, 158] on icon at bounding box center [339, 165] width 15 height 17
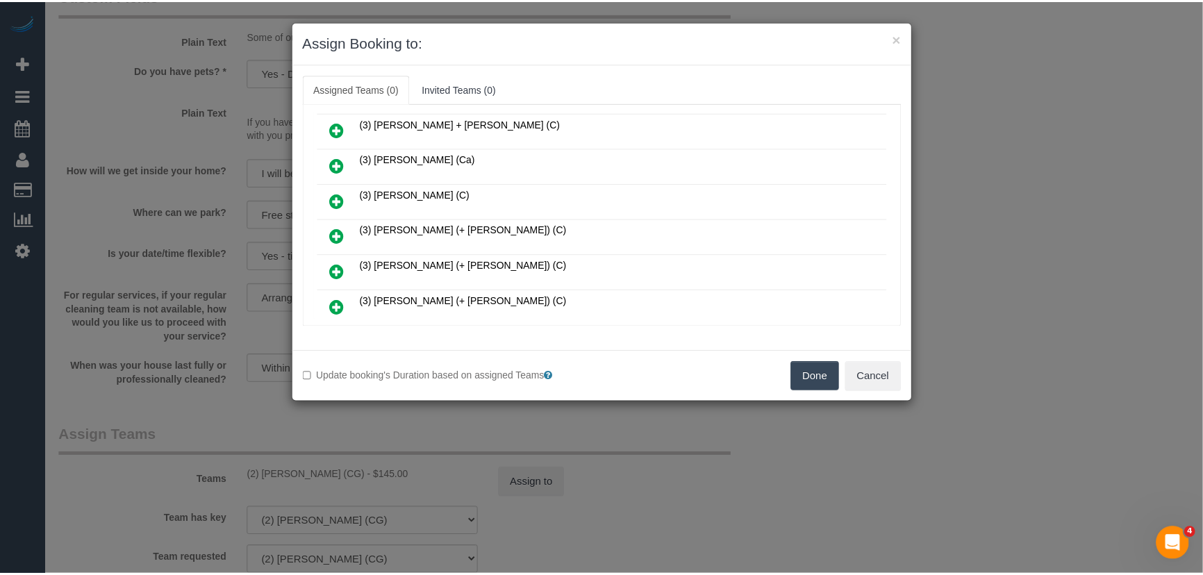
scroll to position [285, 0]
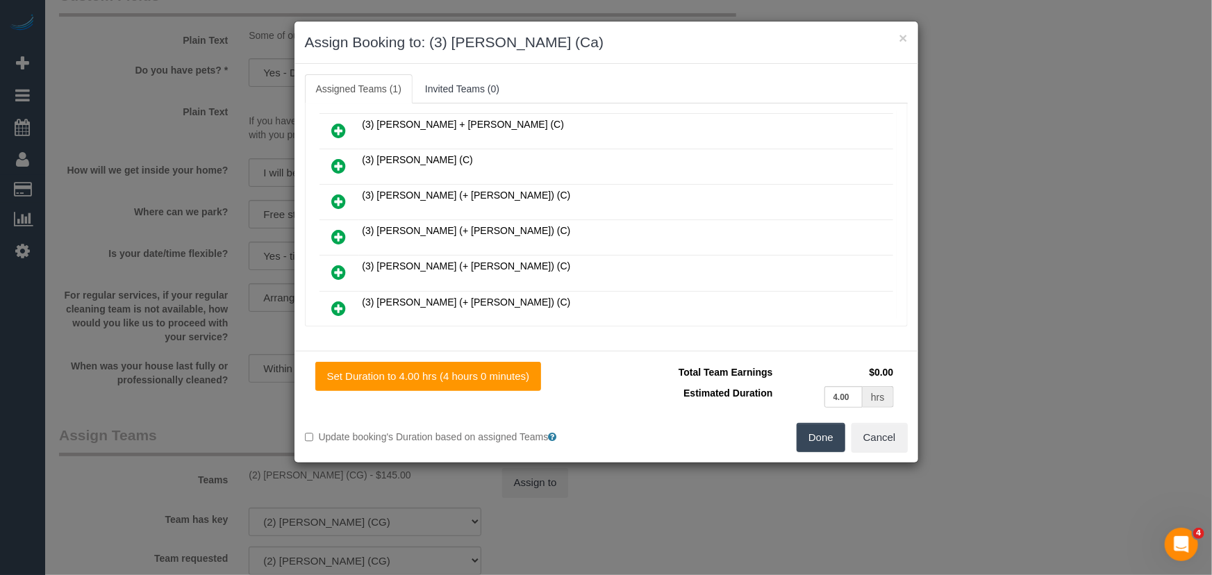
click at [820, 436] on button "Done" at bounding box center [821, 437] width 49 height 29
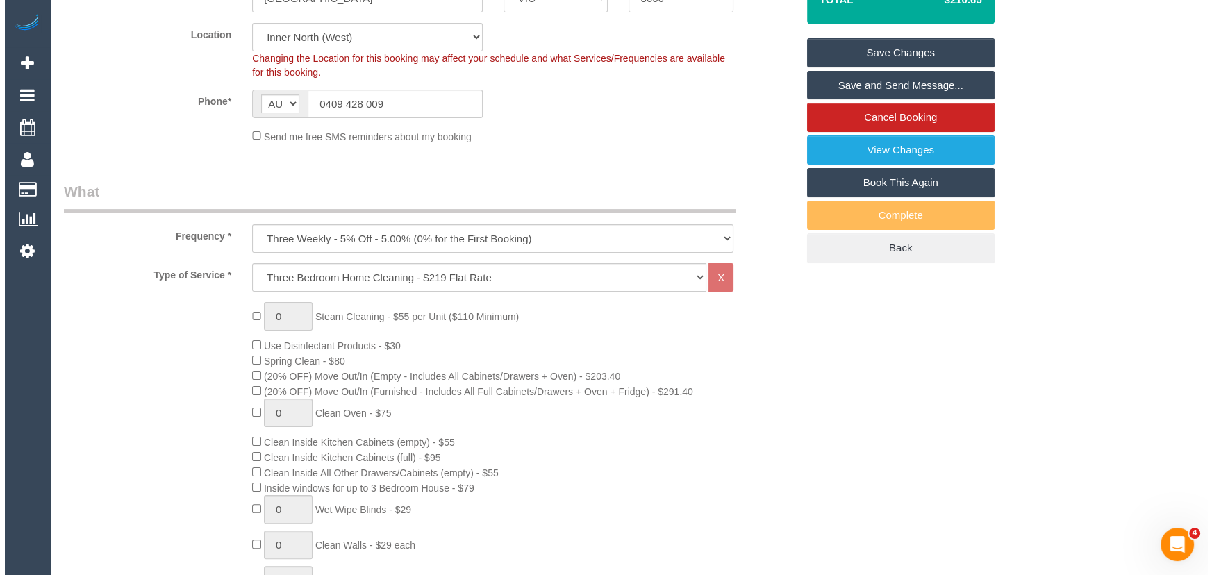
scroll to position [0, 0]
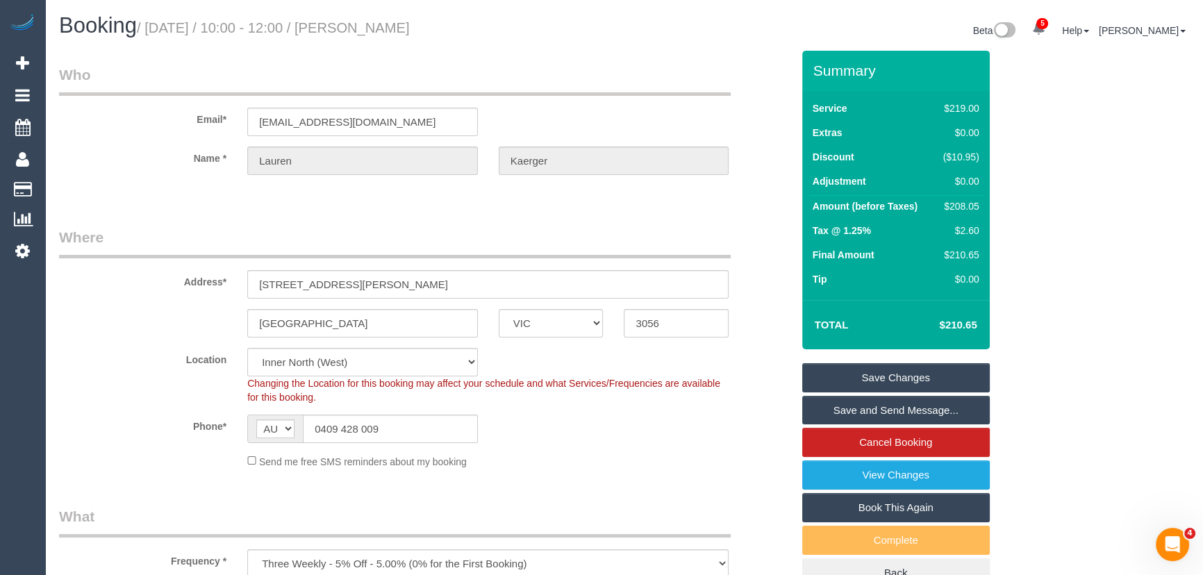
click at [410, 26] on small "/ September 19, 2025 / 10:00 - 12:00 / Lauren Kaerger" at bounding box center [273, 27] width 273 height 15
copy small "Lauren Kaerger"
drag, startPoint x: 865, startPoint y: 374, endPoint x: 858, endPoint y: 376, distance: 7.1
click at [865, 374] on link "Save Changes" at bounding box center [896, 377] width 188 height 29
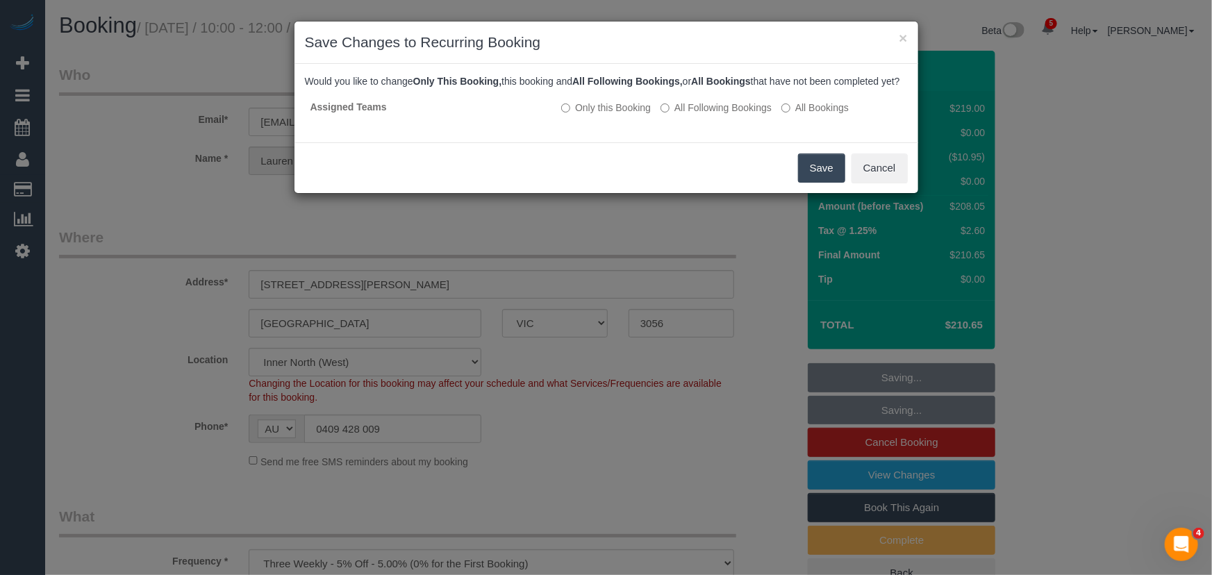
click at [813, 178] on button "Save" at bounding box center [821, 168] width 47 height 29
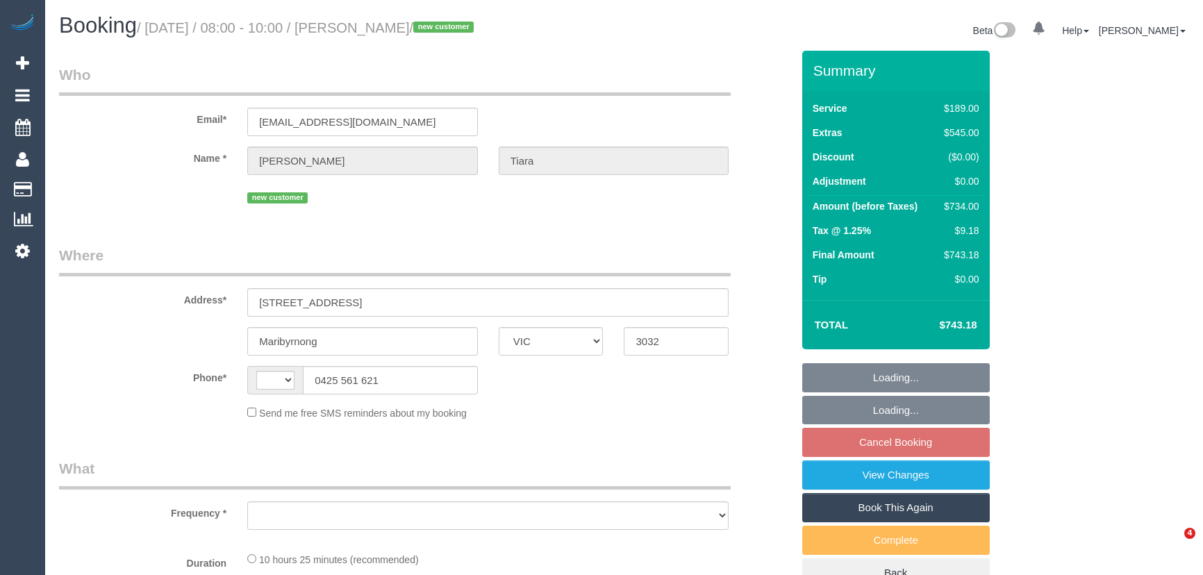
select select "VIC"
select select "string:AU"
select select "object:742"
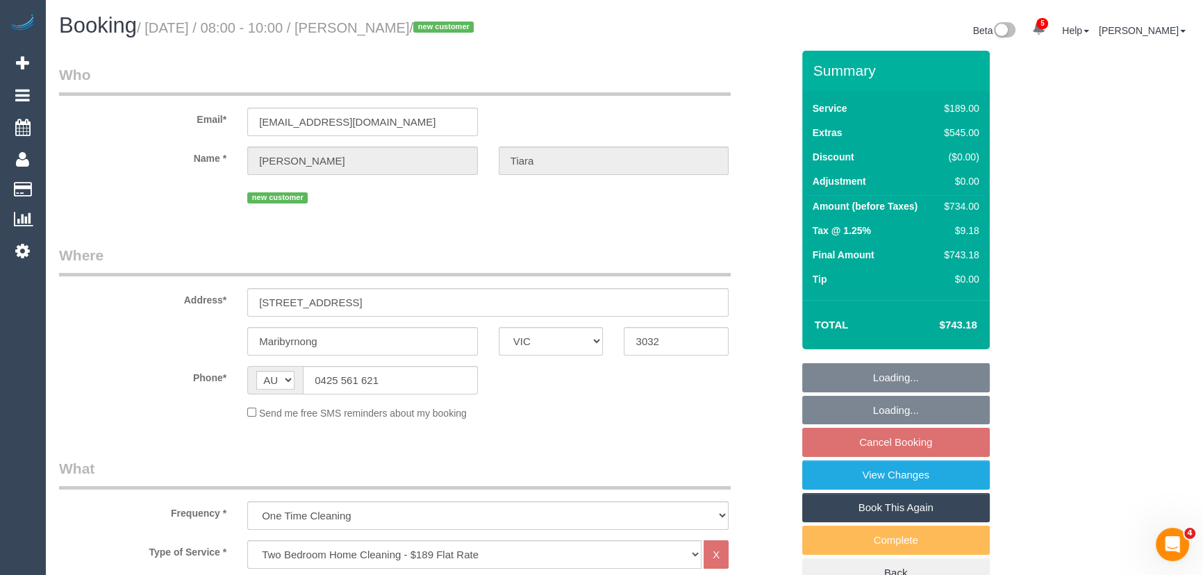
select select "string:stripe-pm_1S5zmc2GScqysDRVyz7m8t0B"
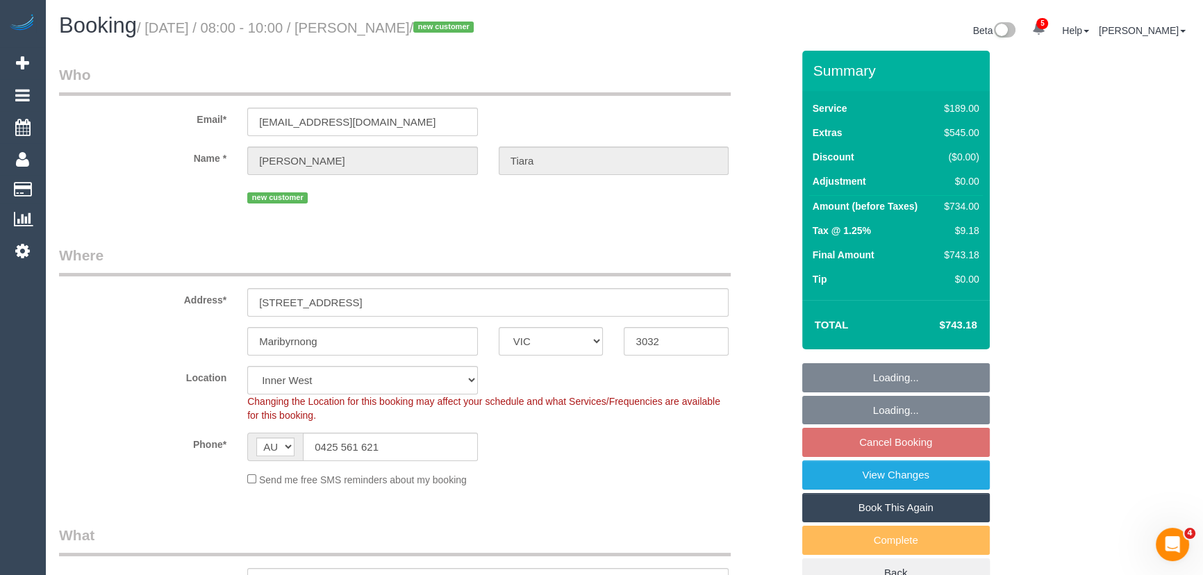
select select "object:1651"
select select "number:28"
select select "number:14"
select select "number:19"
select select "number:24"
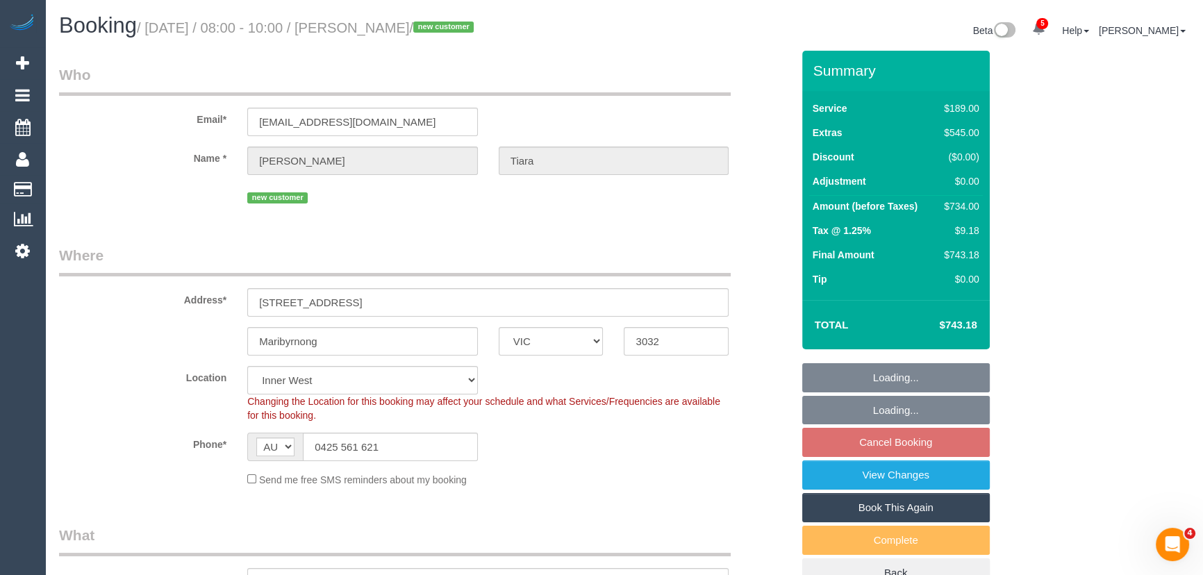
select select "number:26"
select select "spot2"
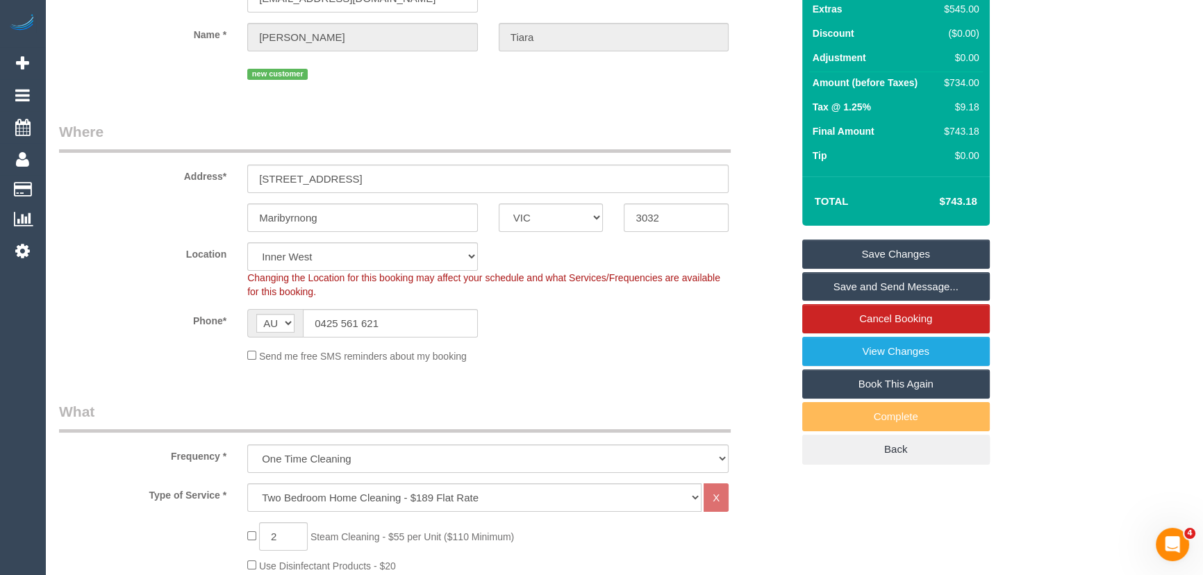
scroll to position [126, 0]
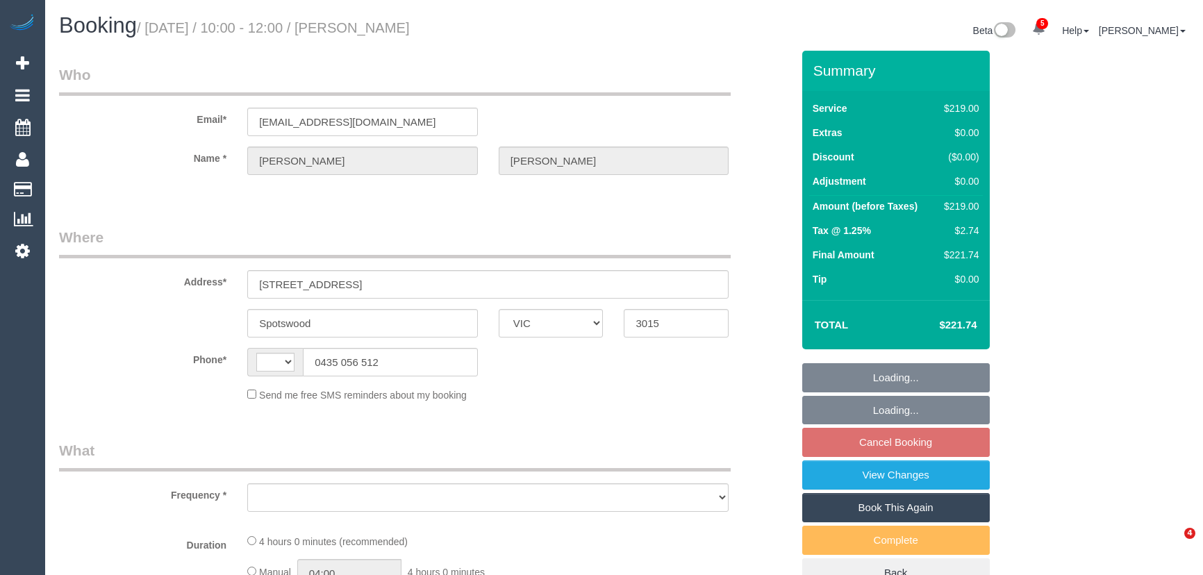
select select "VIC"
select select "string:stripe-pm_1QDfkP2GScqysDRVTBPKEcbE"
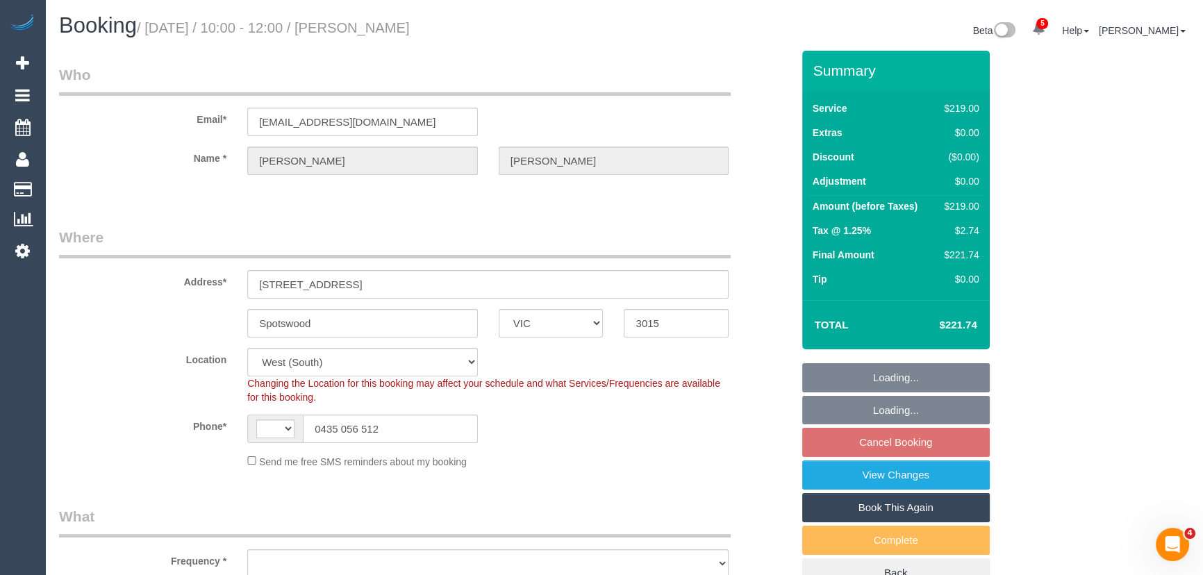
select select "string:AU"
select select "object:1288"
select select "spot1"
select select "number:27"
select select "number:14"
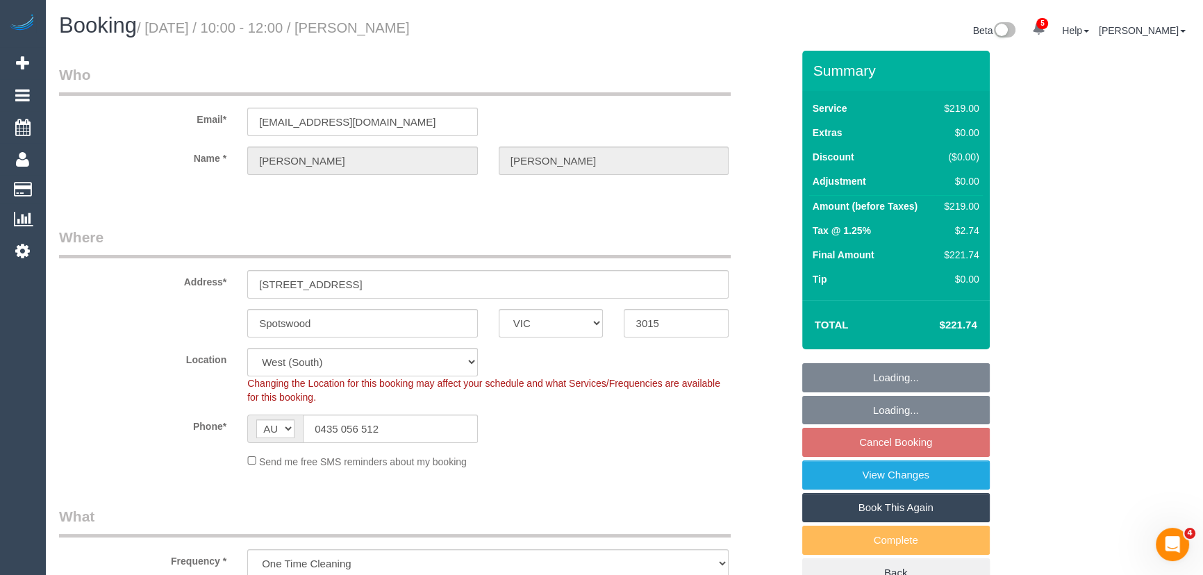
select select "number:19"
select select "number:24"
select select "number:13"
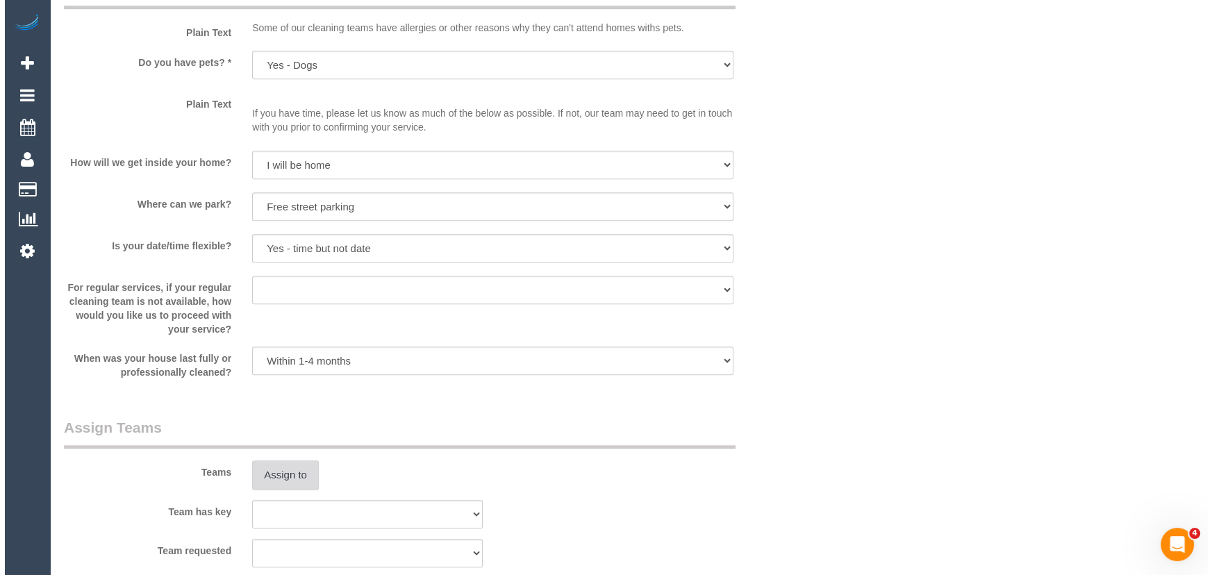
scroll to position [1768, 0]
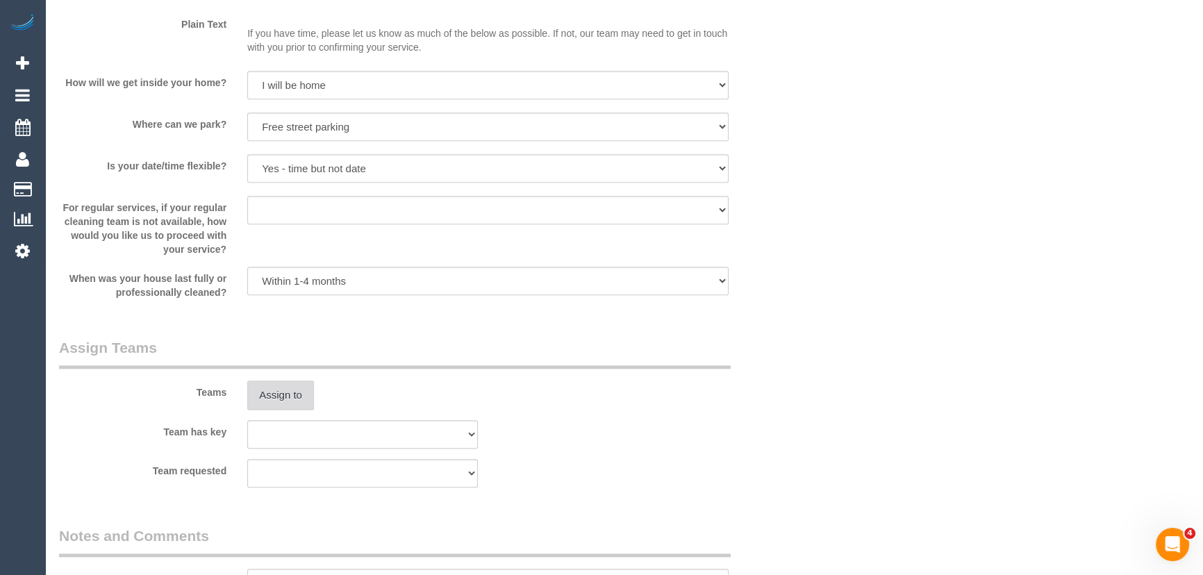
click at [273, 392] on button "Assign to" at bounding box center [280, 395] width 67 height 29
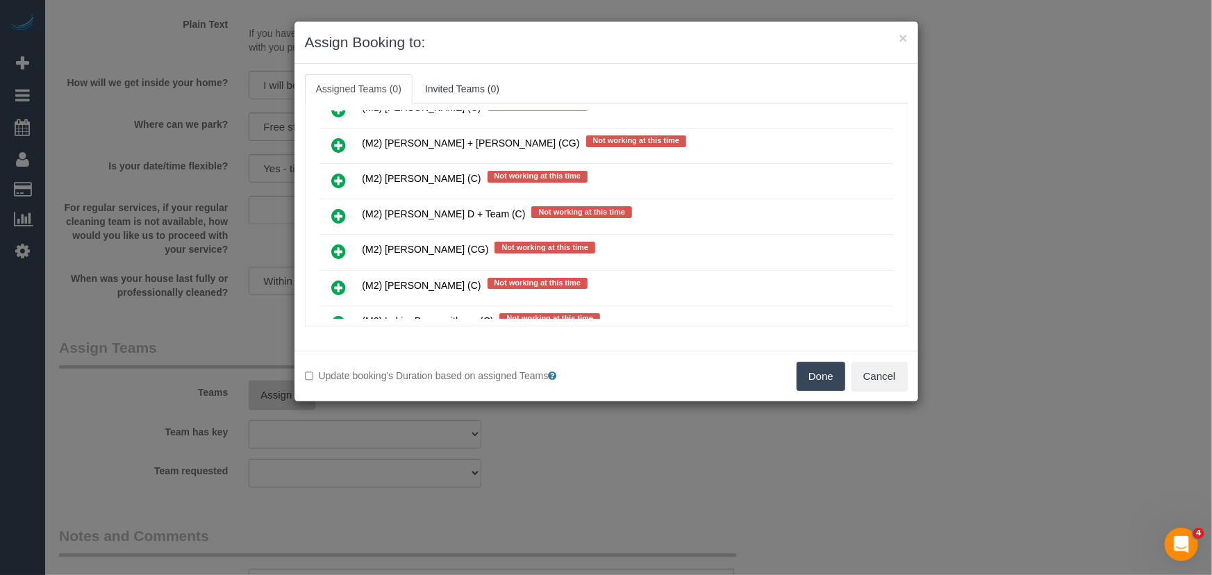
scroll to position [2297, 0]
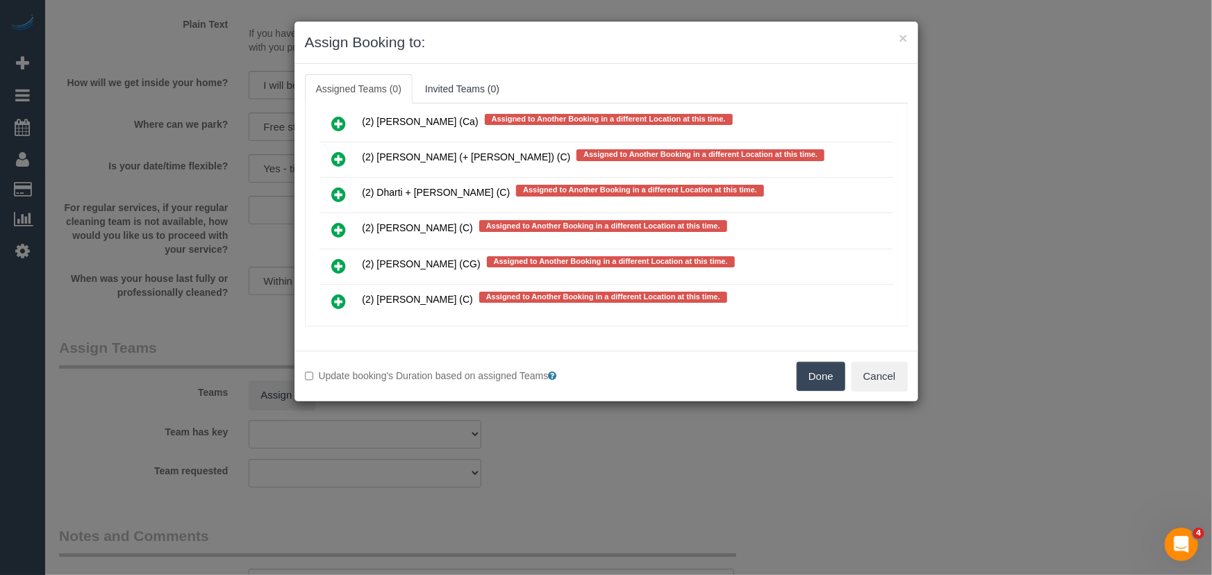
drag, startPoint x: 344, startPoint y: 215, endPoint x: 356, endPoint y: 219, distance: 13.2
click at [344, 258] on icon at bounding box center [339, 266] width 15 height 17
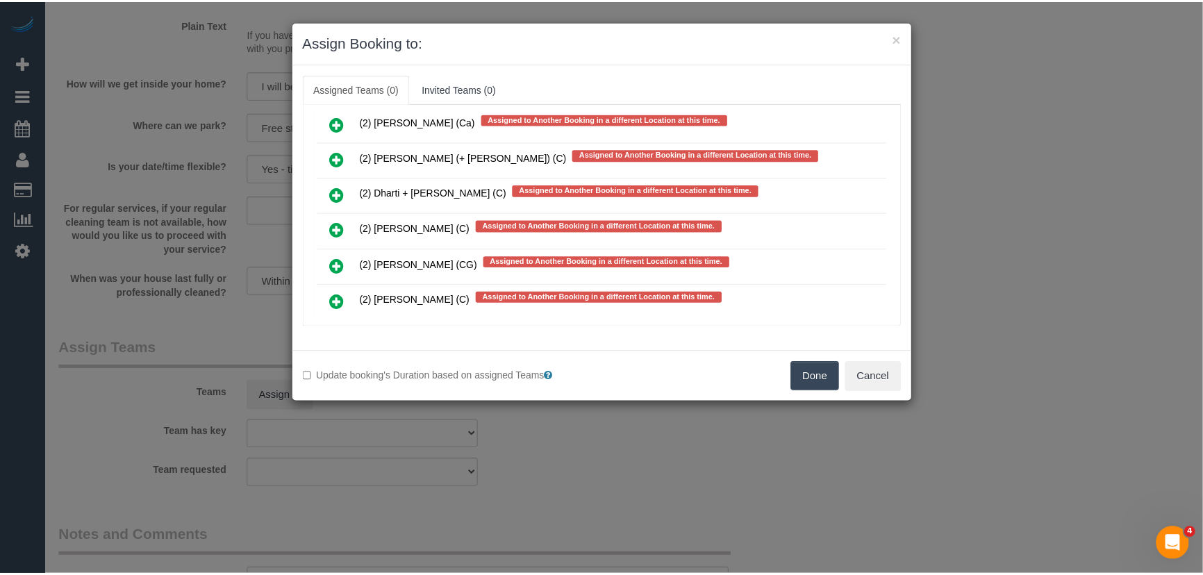
scroll to position [2335, 0]
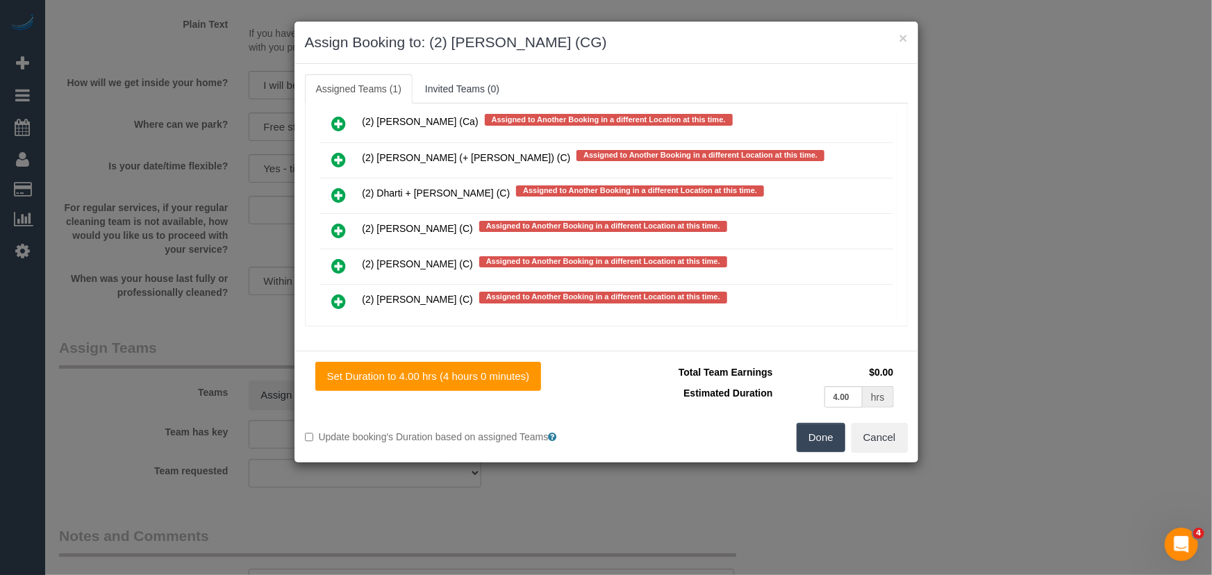
click at [831, 445] on button "Done" at bounding box center [821, 437] width 49 height 29
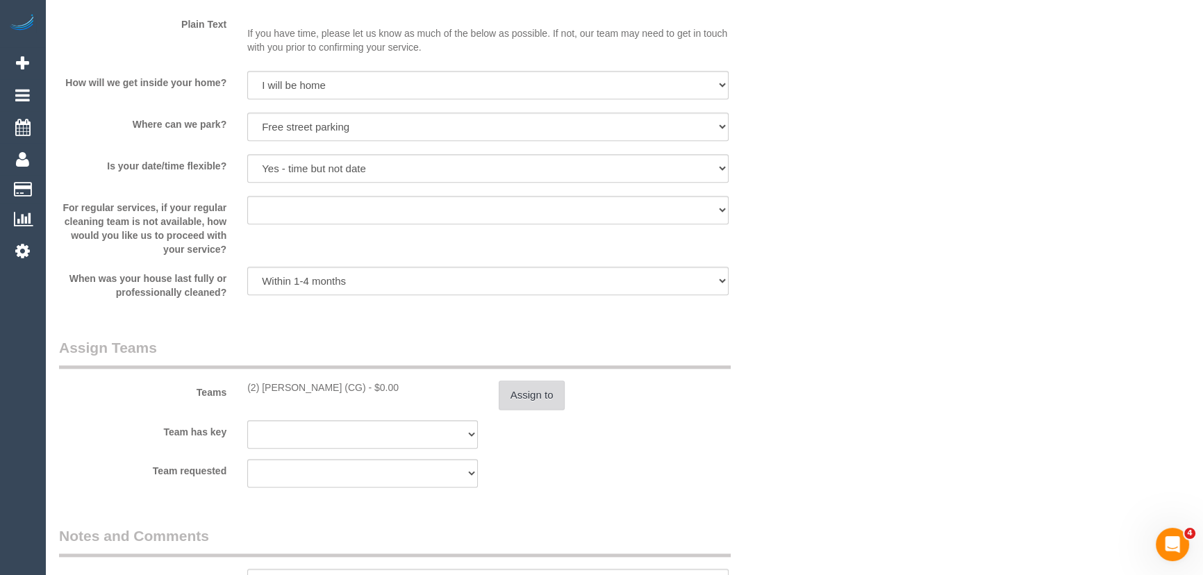
click at [535, 399] on button "Assign to" at bounding box center [532, 395] width 67 height 29
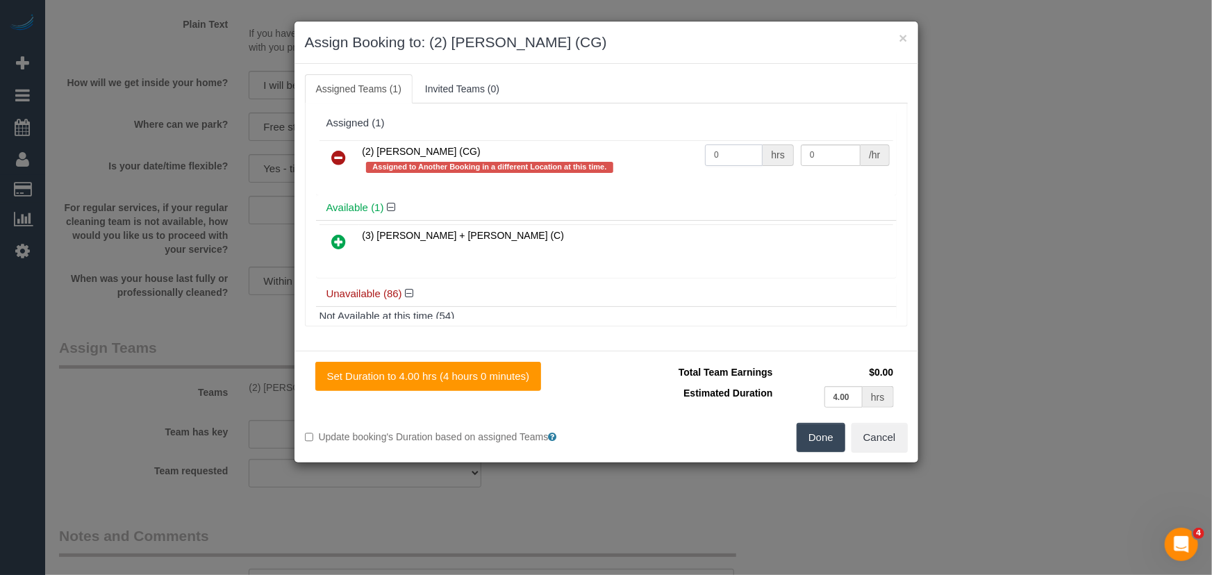
click at [722, 165] on input "0" at bounding box center [734, 155] width 58 height 22
type input "1"
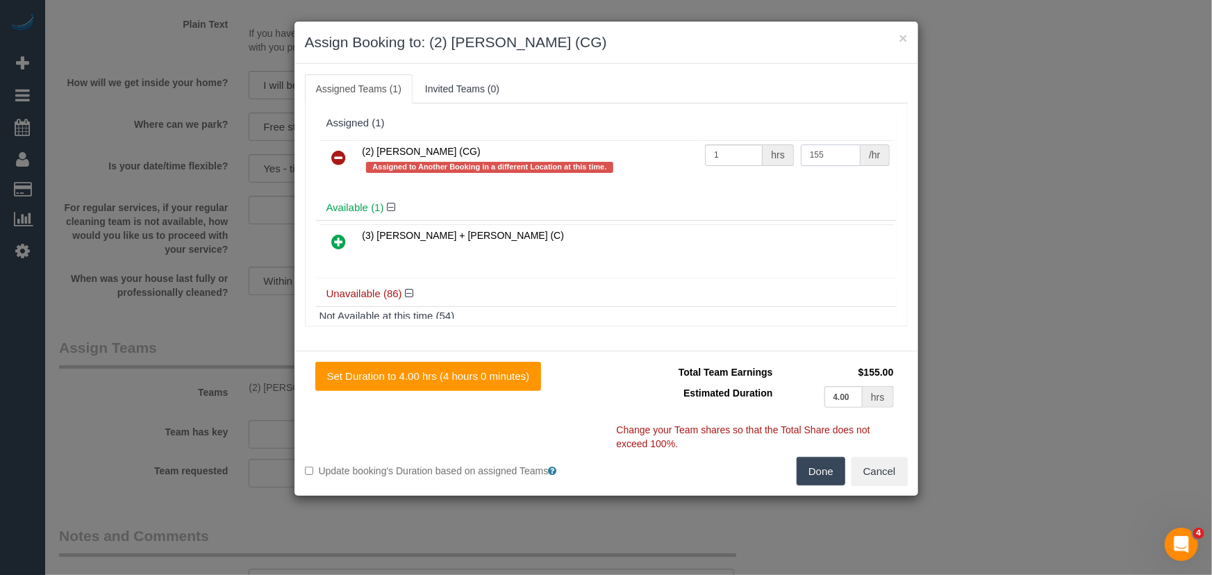
type input "155"
drag, startPoint x: 820, startPoint y: 461, endPoint x: 806, endPoint y: 454, distance: 15.9
click at [820, 461] on button "Done" at bounding box center [821, 471] width 49 height 29
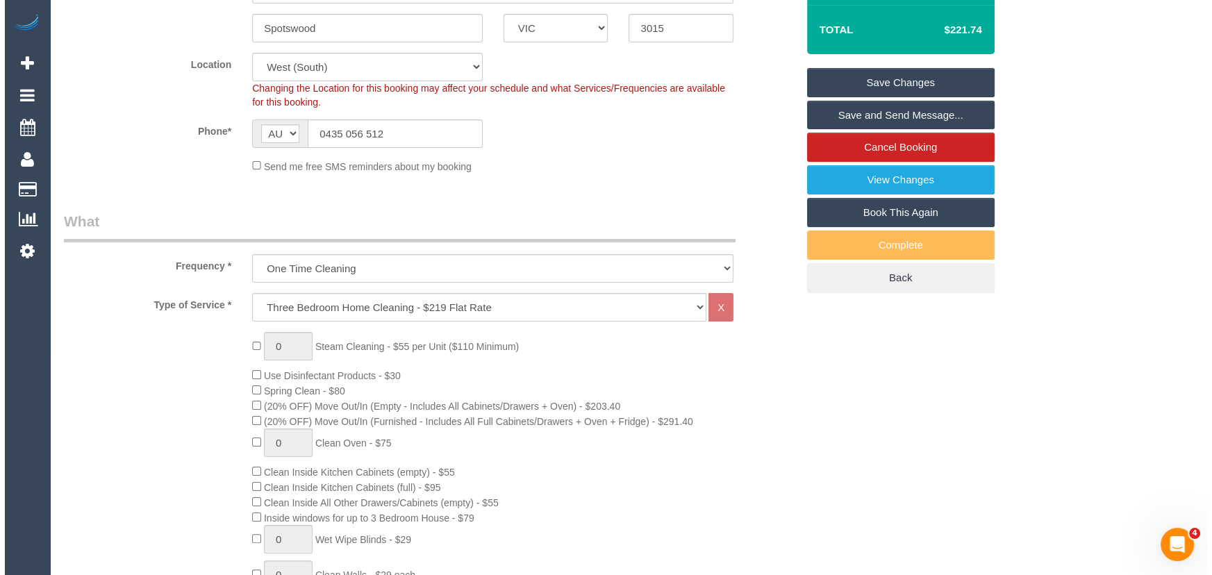
scroll to position [0, 0]
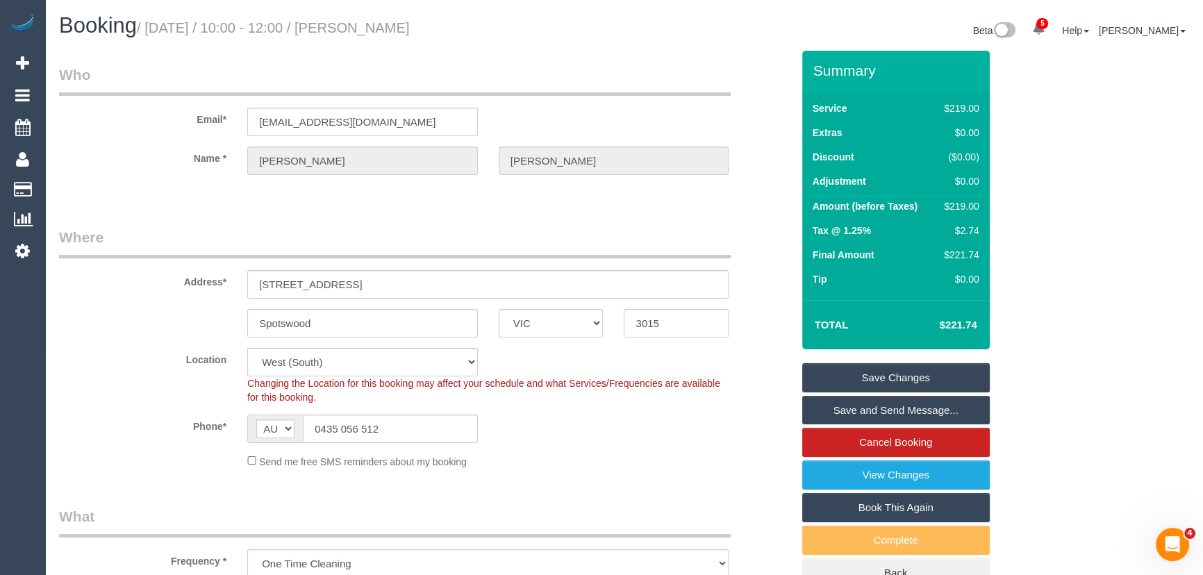
click at [403, 23] on small "/ September 19, 2025 / 10:00 - 12:00 / Kristin Bishop" at bounding box center [273, 27] width 273 height 15
copy small "Kristin Bishop"
click at [868, 375] on link "Save Changes" at bounding box center [896, 377] width 188 height 29
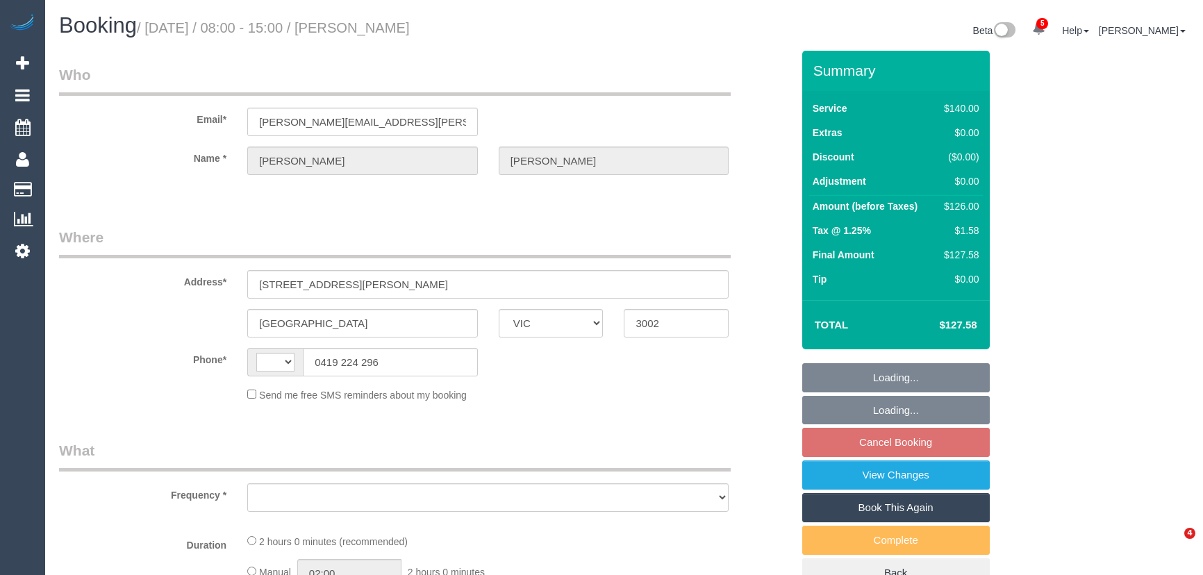
select select "VIC"
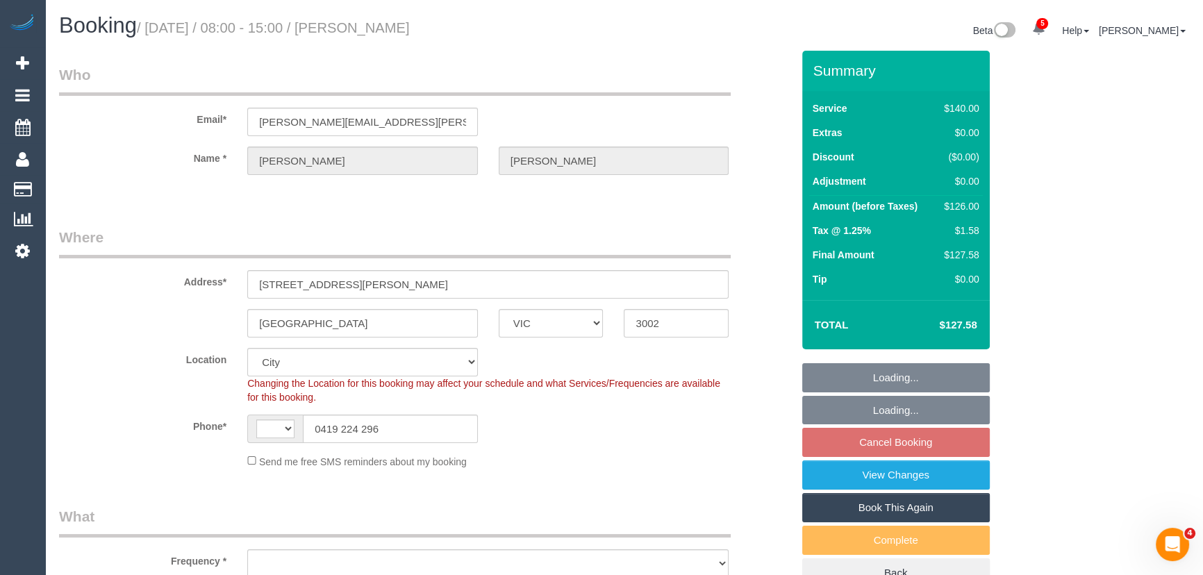
select select "string:stripe-card_1BTLHQ2GScqysDRVuQcHlIKr"
select select "string:AU"
select select "object:920"
select select "number:32"
select select "number:35"
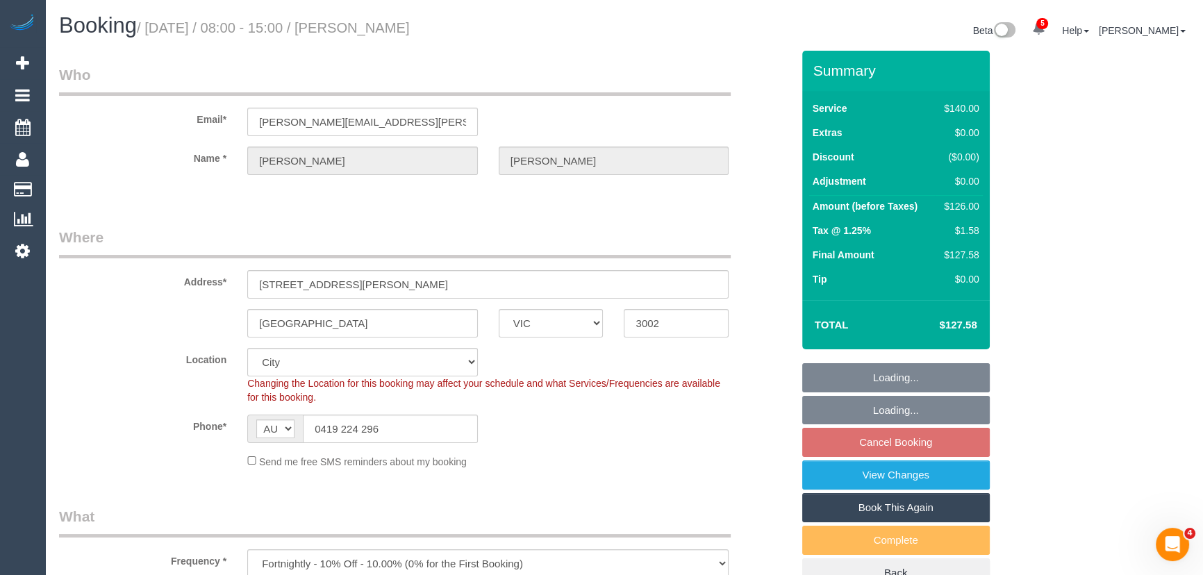
select select "object:929"
select select "26426"
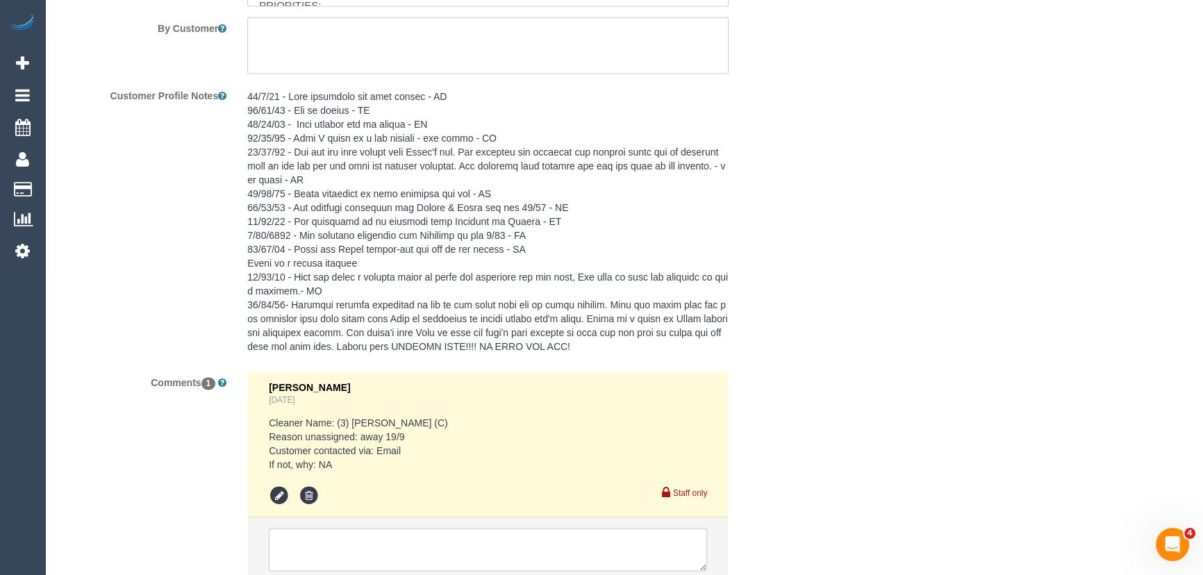
scroll to position [2634, 0]
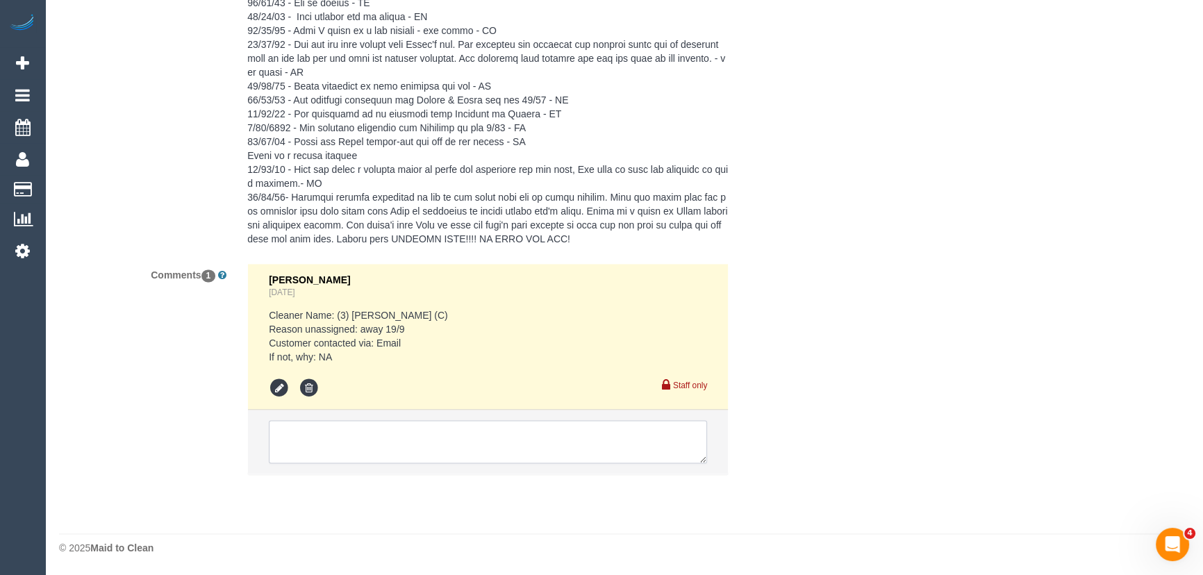
click at [407, 454] on textarea at bounding box center [488, 441] width 438 height 43
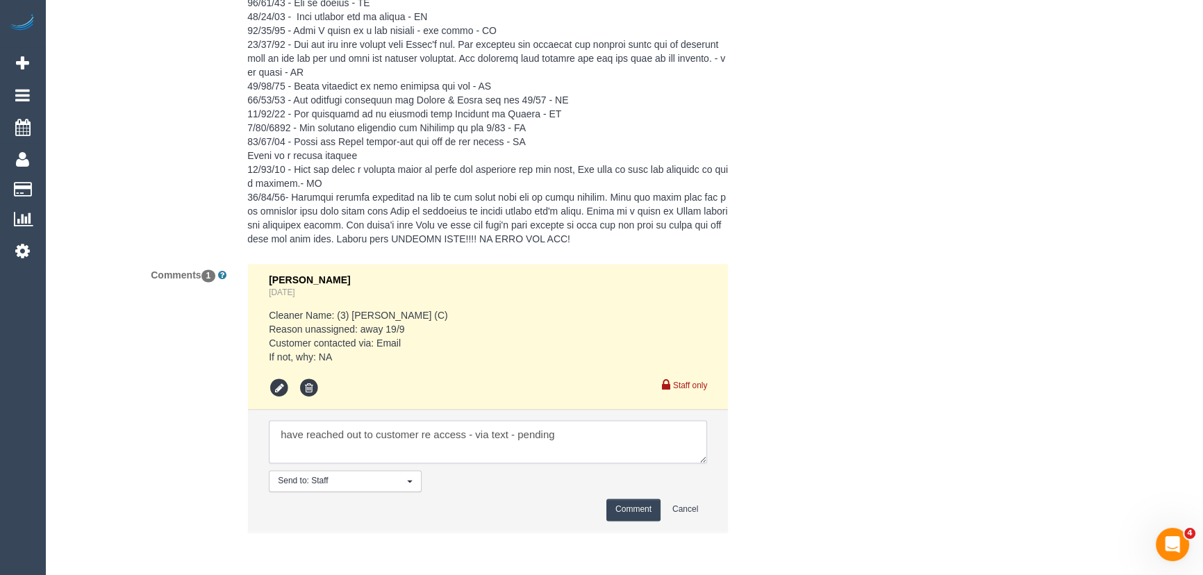
type textarea "have reached out to customer re access - via text - pending"
click at [637, 510] on button "Comment" at bounding box center [633, 510] width 54 height 22
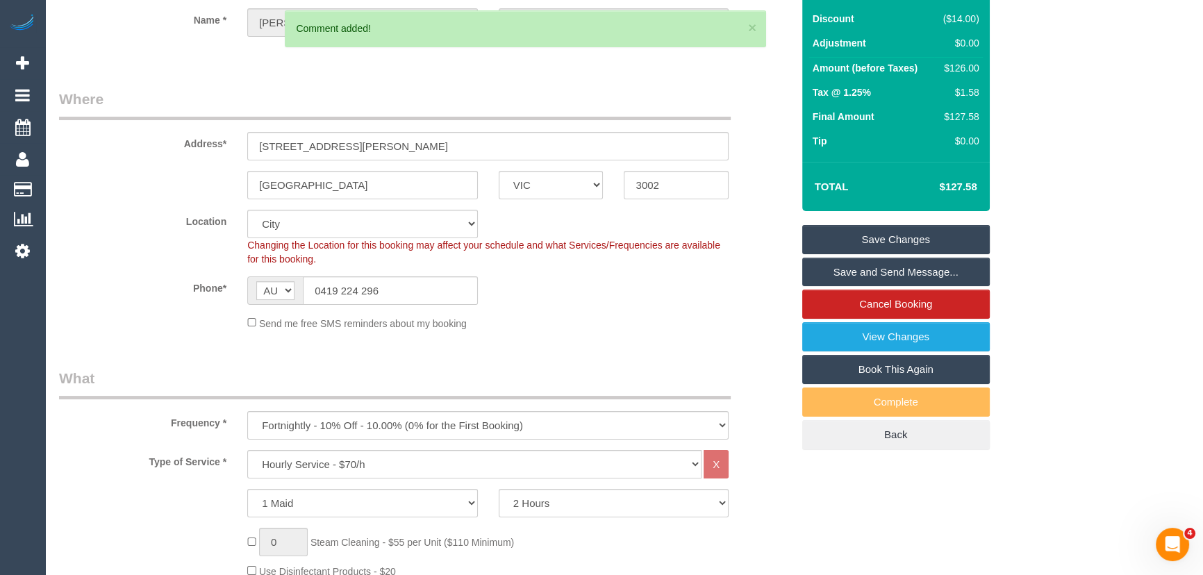
scroll to position [0, 0]
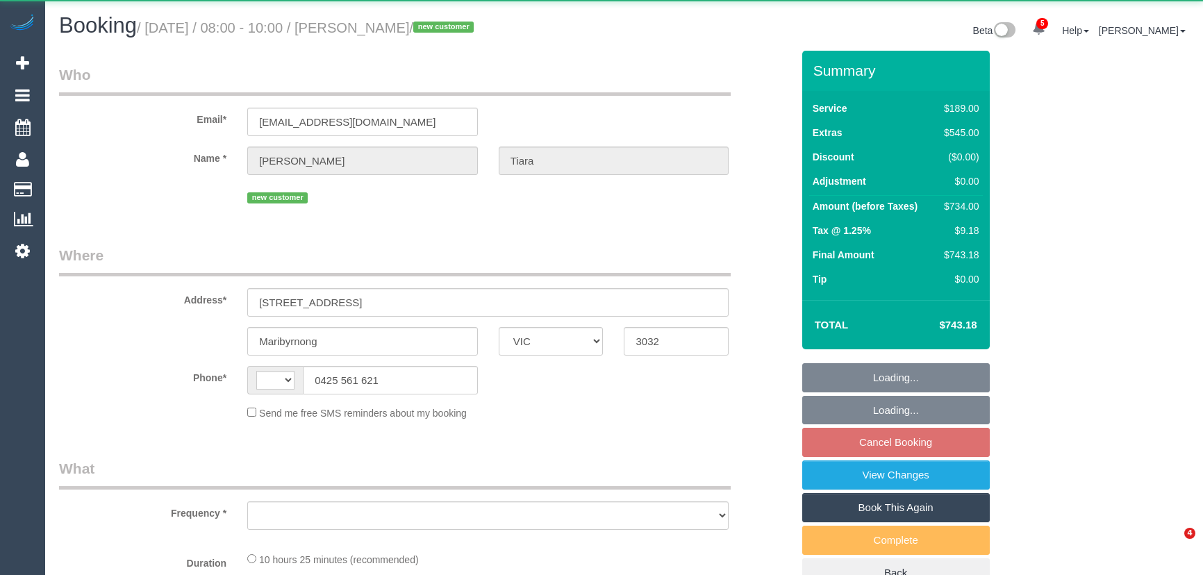
select select "VIC"
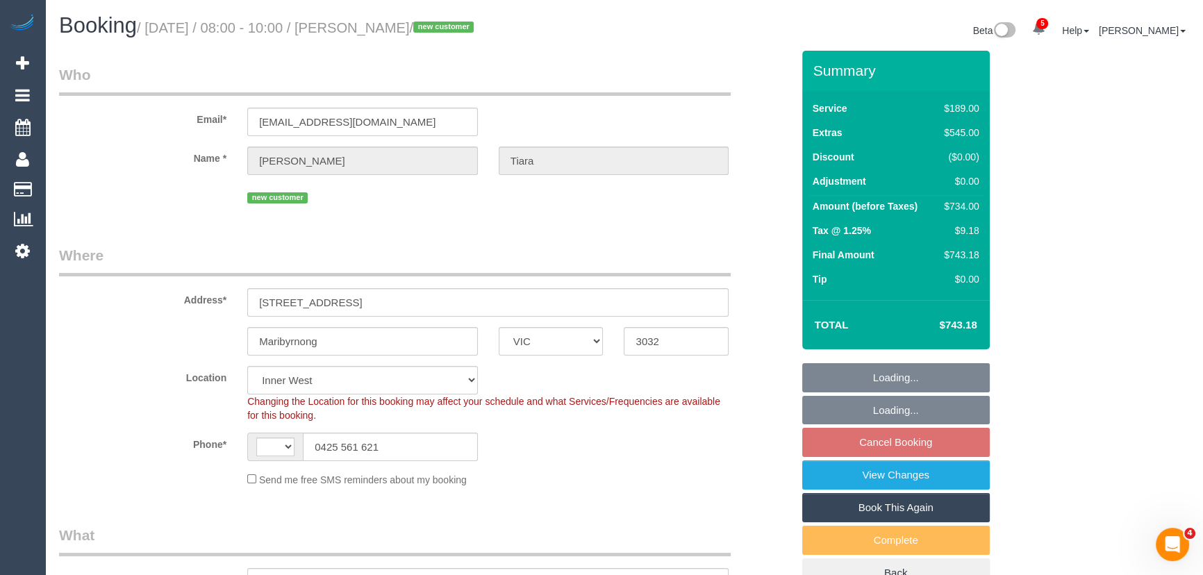
select select "string:AU"
select select "object:744"
select select "spot2"
select select "string:stripe-pm_1S5zmc2GScqysDRVyz7m8t0B"
select select "number:28"
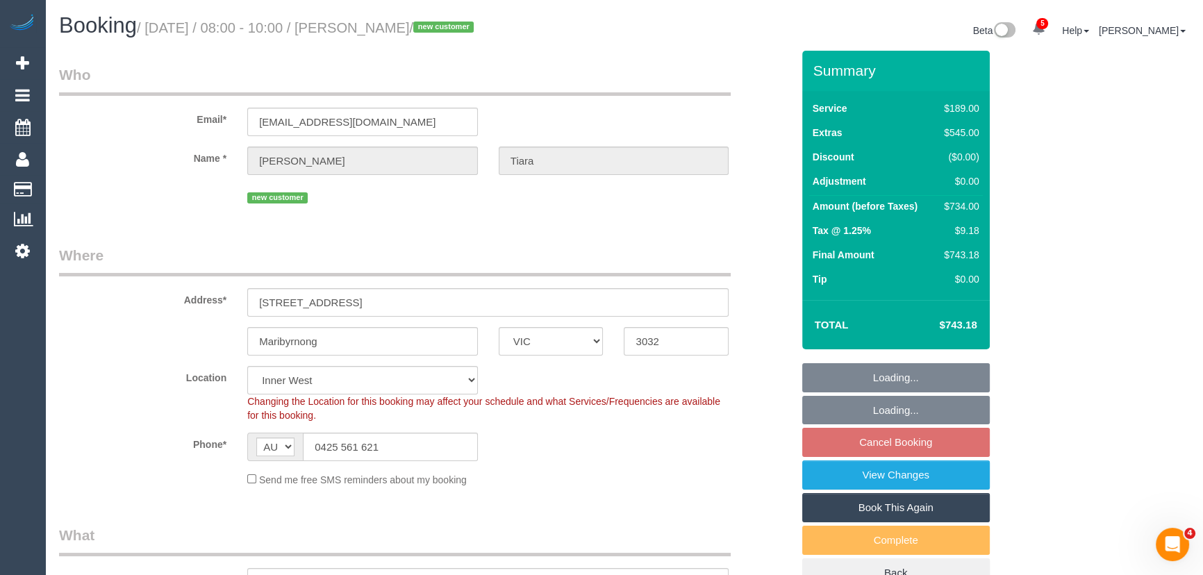
select select "number:14"
select select "number:19"
select select "number:24"
select select "number:26"
select select "object:1656"
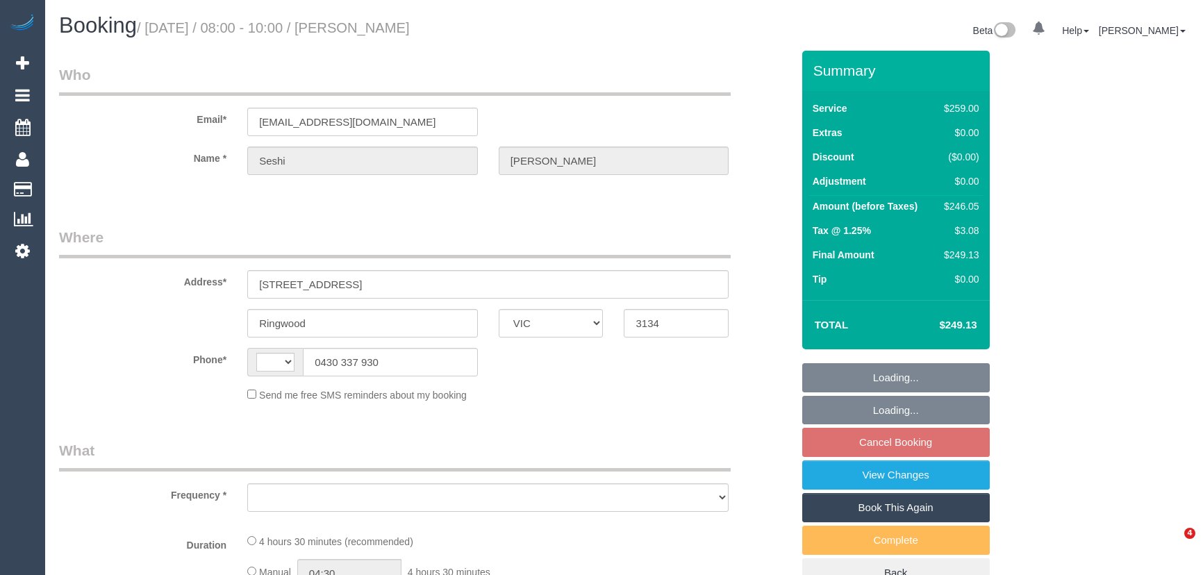
select select "VIC"
select select "string:AU"
select select "object:573"
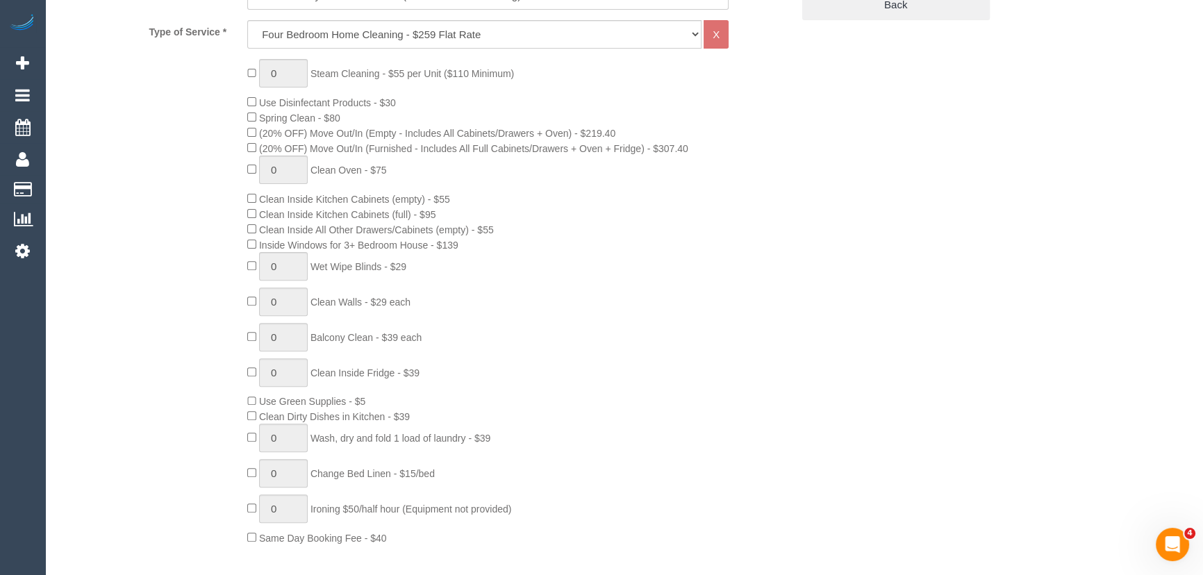
select select "string:stripe-pm_1NOacj2GScqysDRVCgKmUEQz"
select select "number:28"
select select "number:14"
select select "number:18"
select select "number:22"
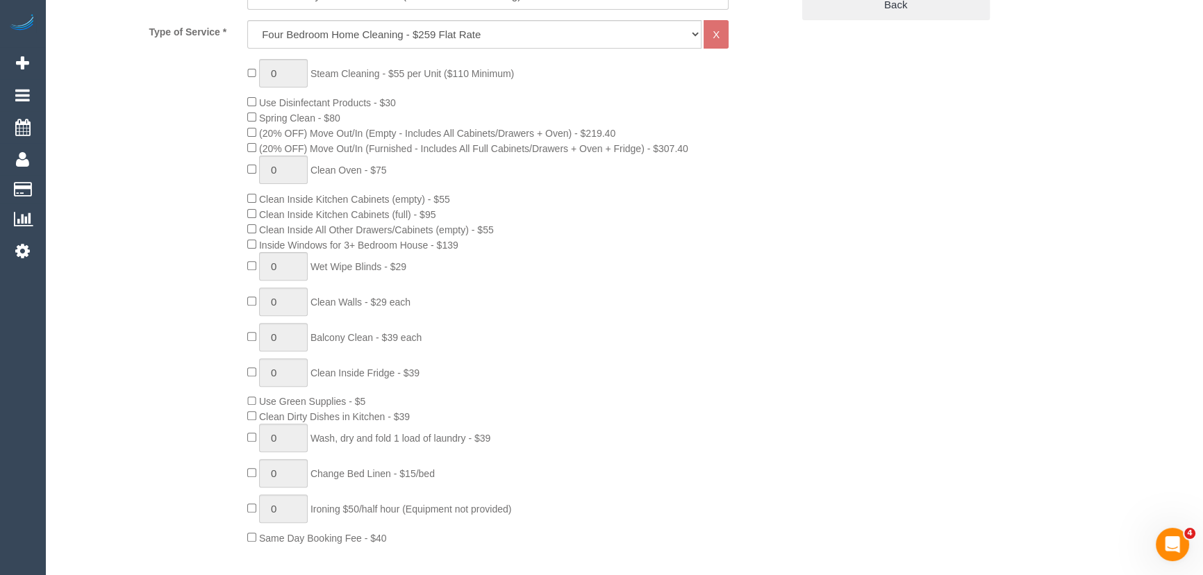
select select "number:34"
select select "number:13"
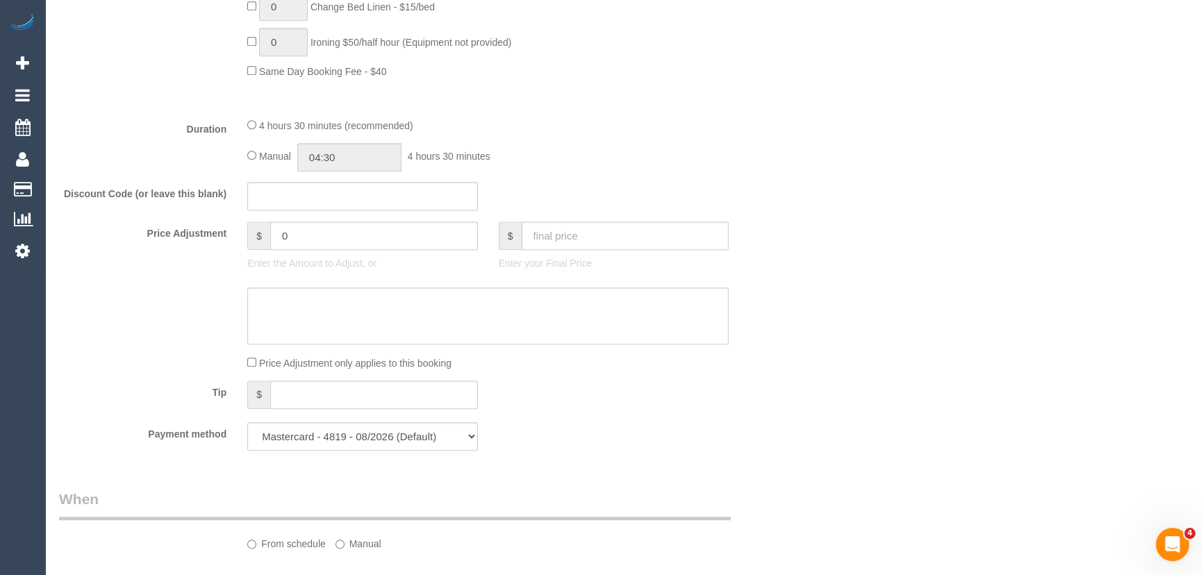
select select "object:1245"
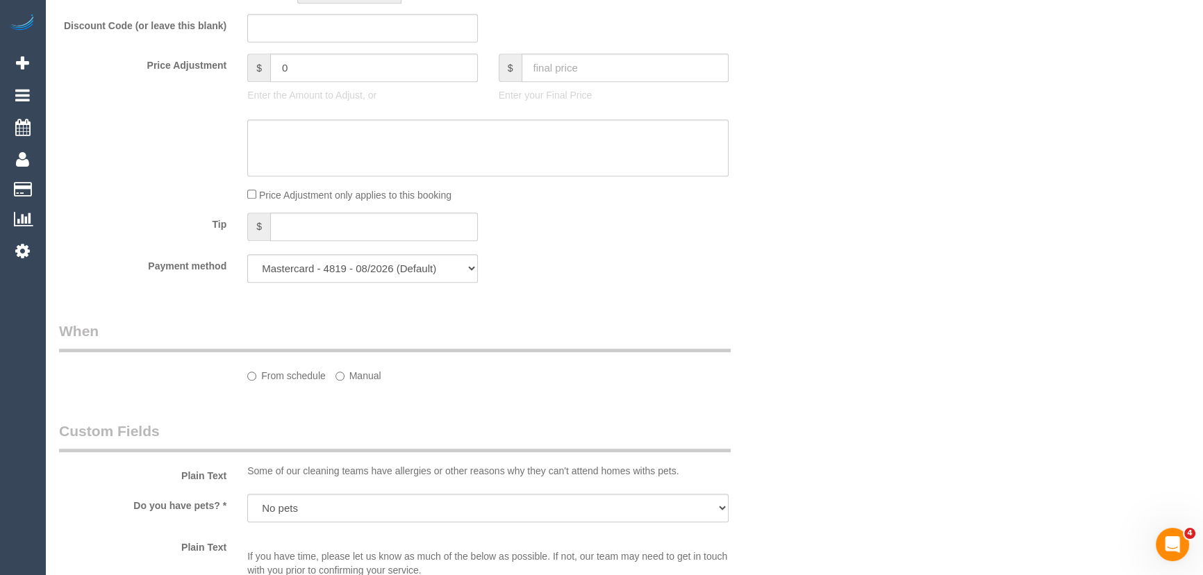
select select "spot2"
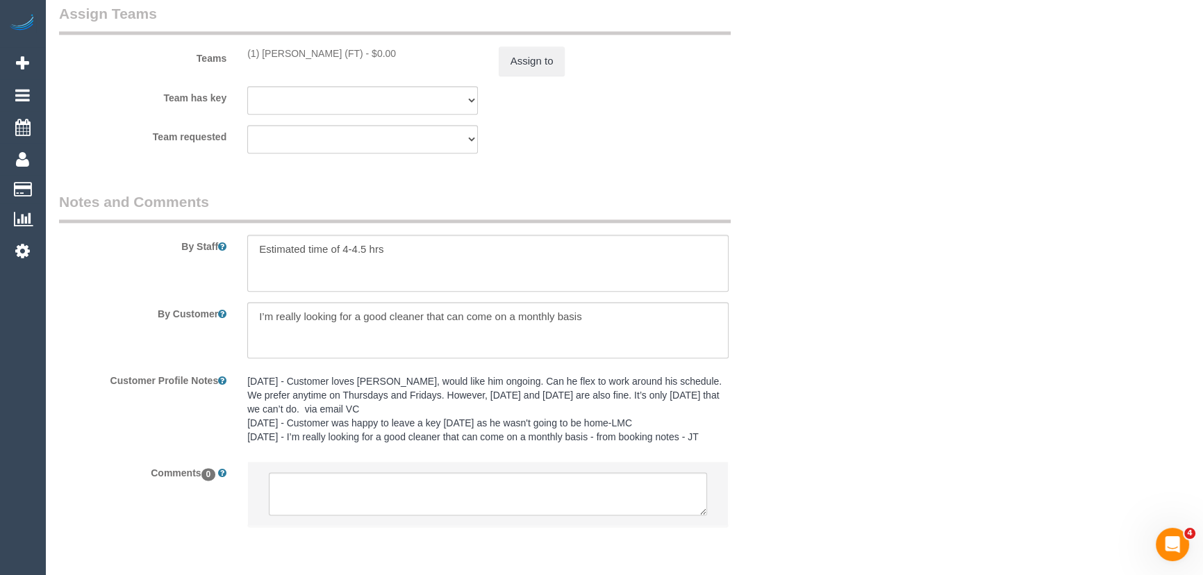
scroll to position [1903, 0]
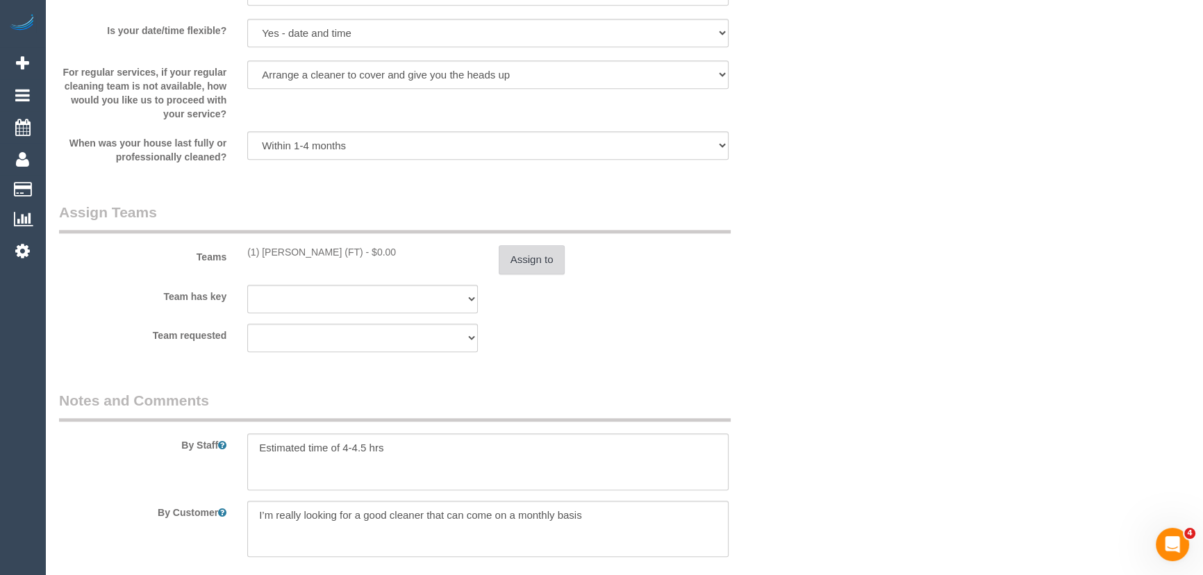
click at [543, 260] on button "Assign to" at bounding box center [532, 259] width 67 height 29
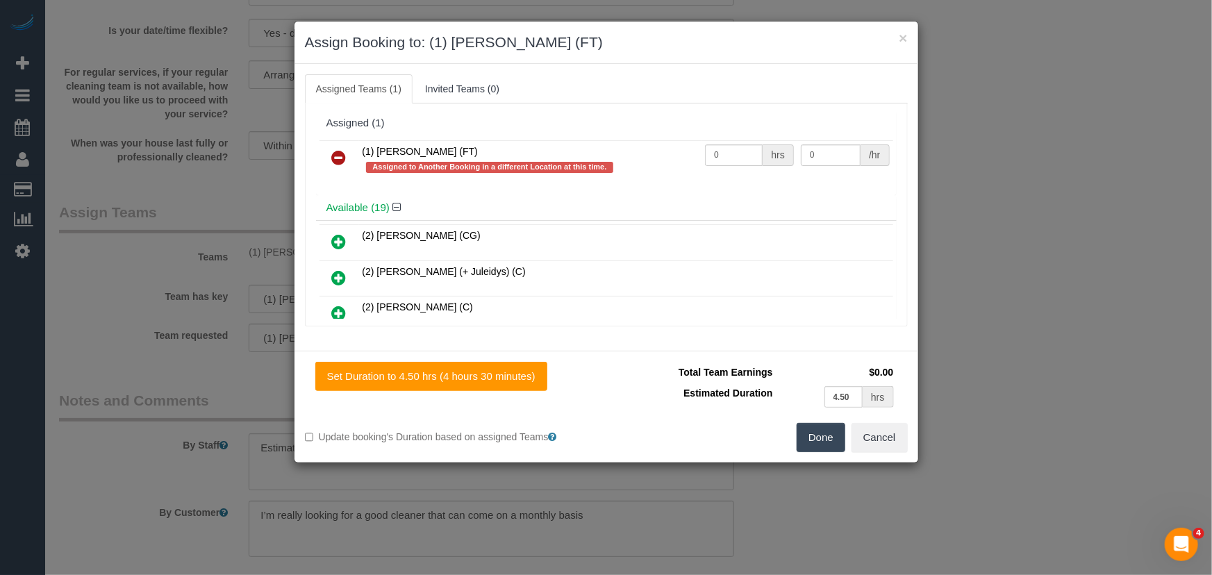
click at [340, 151] on icon at bounding box center [339, 157] width 15 height 17
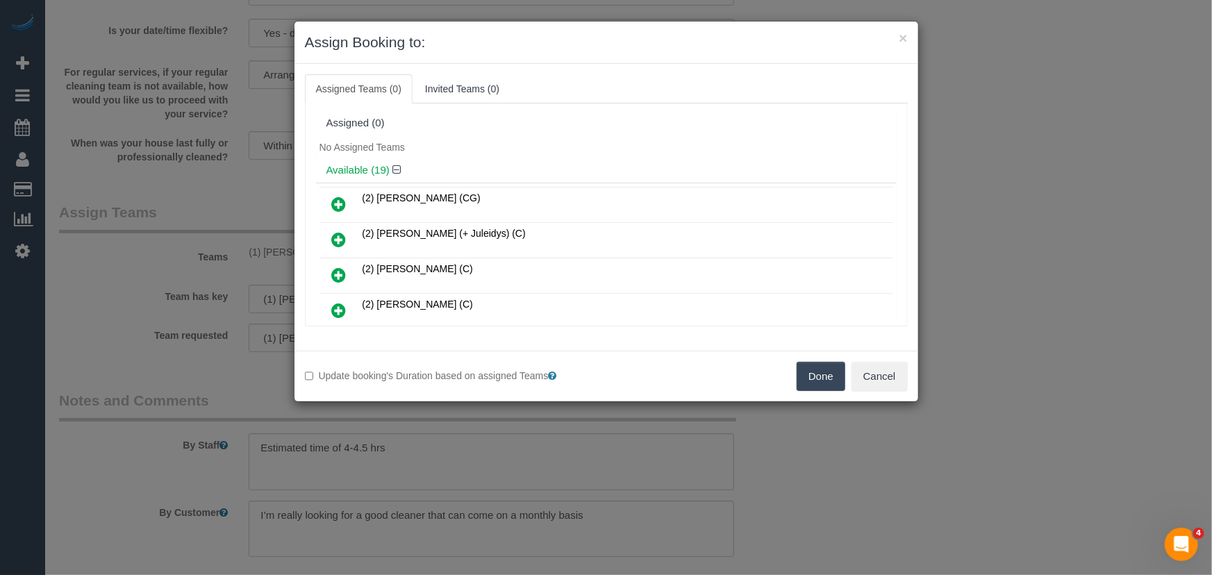
drag, startPoint x: 820, startPoint y: 376, endPoint x: 771, endPoint y: 376, distance: 48.6
click at [820, 375] on button "Done" at bounding box center [821, 376] width 49 height 29
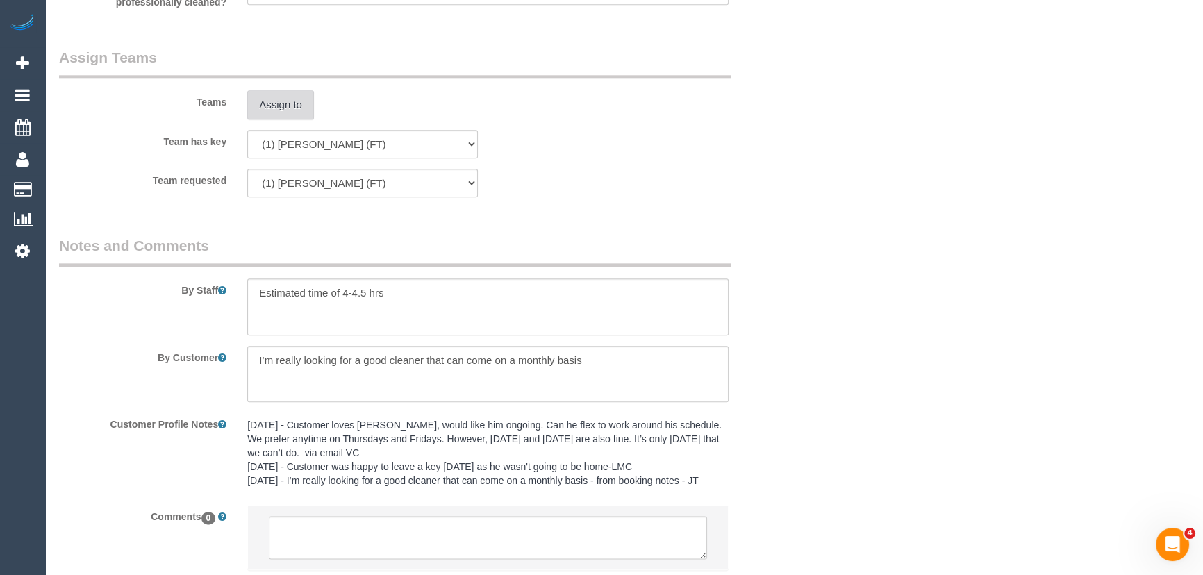
scroll to position [2155, 0]
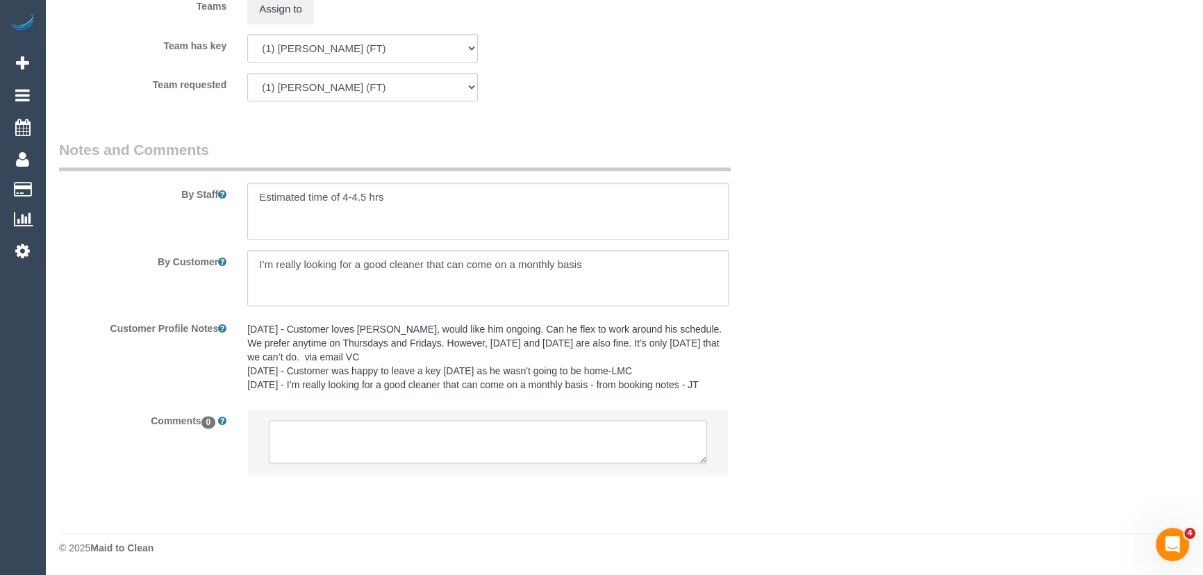
click at [536, 439] on textarea at bounding box center [488, 441] width 438 height 43
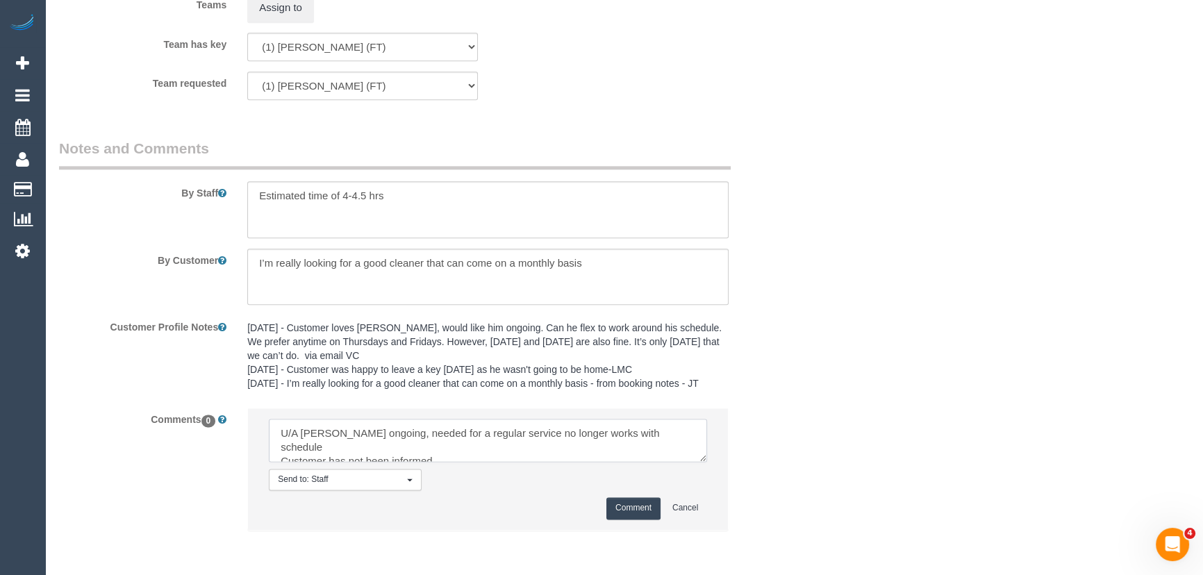
type textarea "U/A [PERSON_NAME] ongoing, needed for a regular service no longer works with sc…"
click at [624, 508] on button "Comment" at bounding box center [633, 508] width 54 height 22
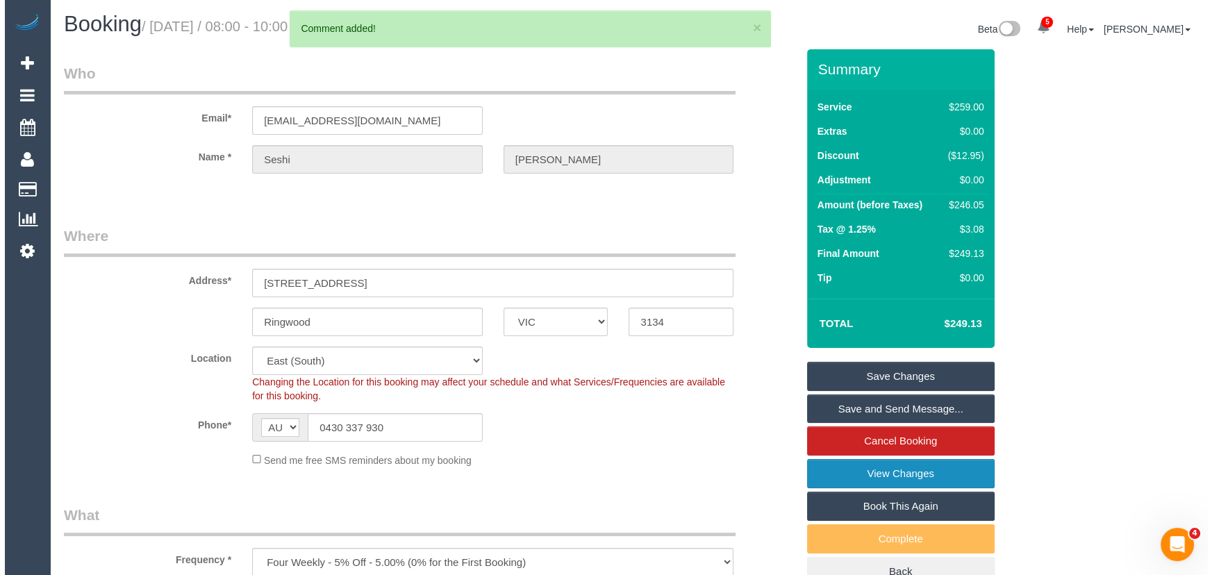
scroll to position [0, 0]
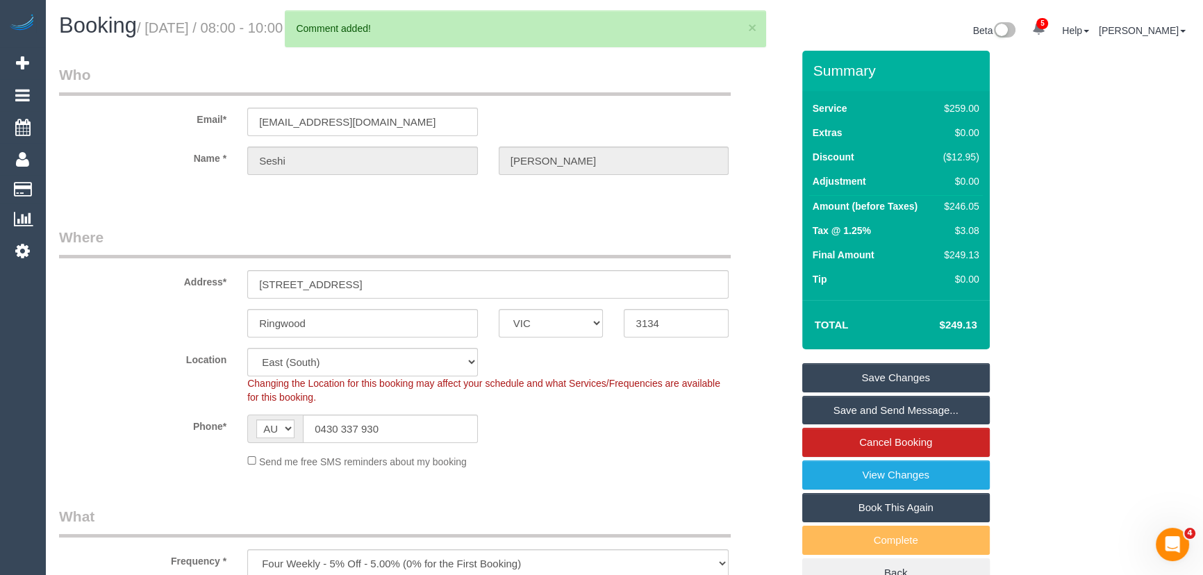
click at [856, 378] on link "Save Changes" at bounding box center [896, 377] width 188 height 29
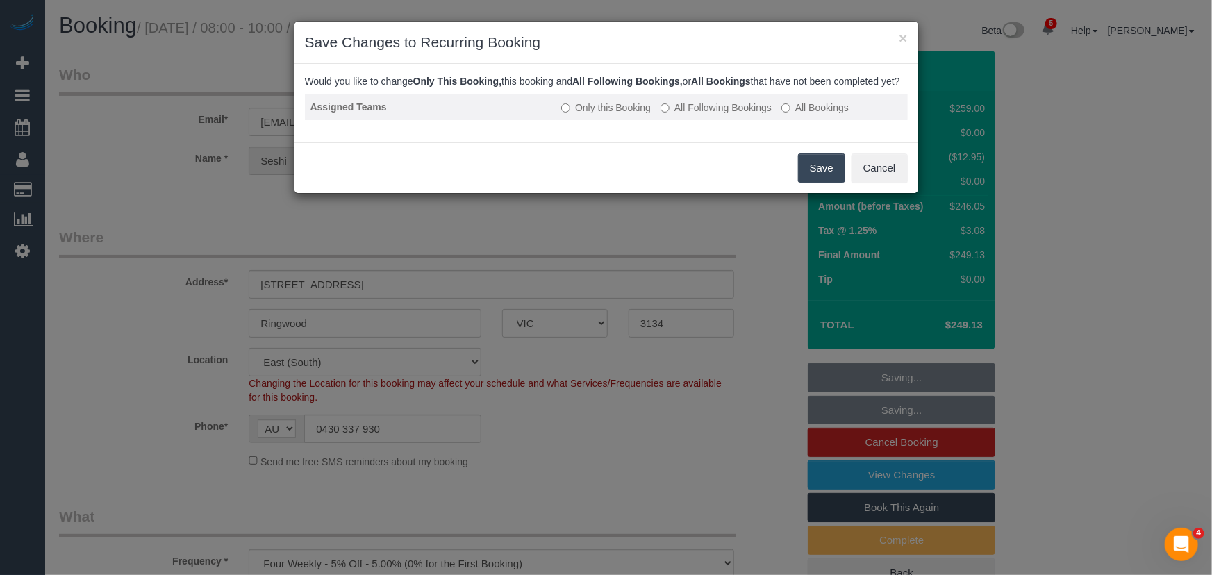
click at [688, 115] on label "All Following Bookings" at bounding box center [716, 108] width 111 height 14
click at [818, 183] on button "Save" at bounding box center [821, 168] width 47 height 29
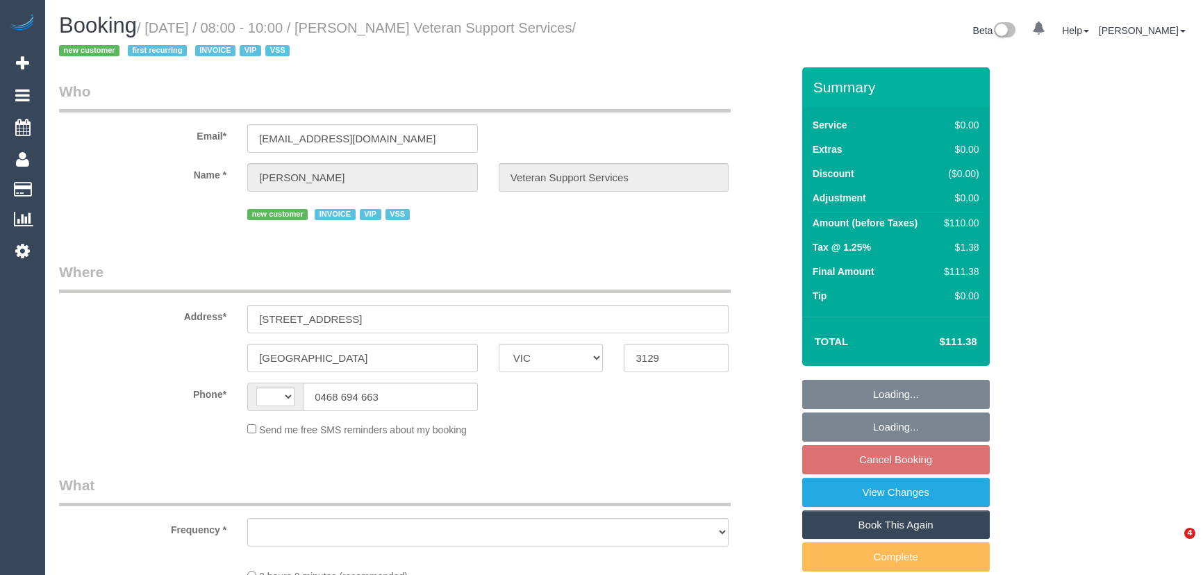
select select "VIC"
select select "string:AU"
select select "object:452"
select select "120"
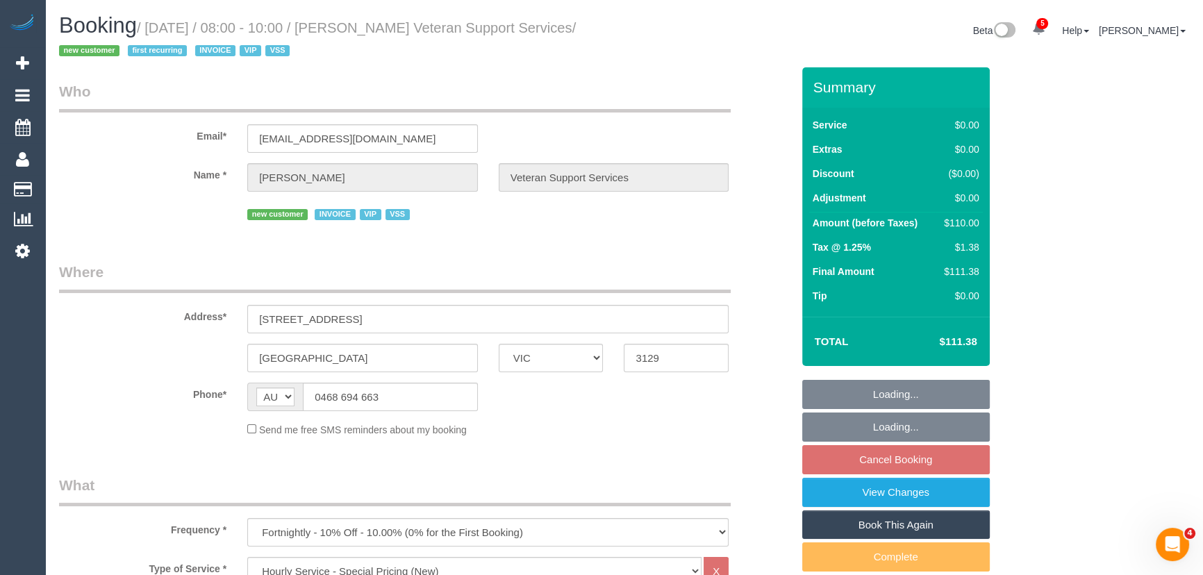
select select "number:28"
select select "number:14"
select select "number:19"
select select "number:36"
select select "number:34"
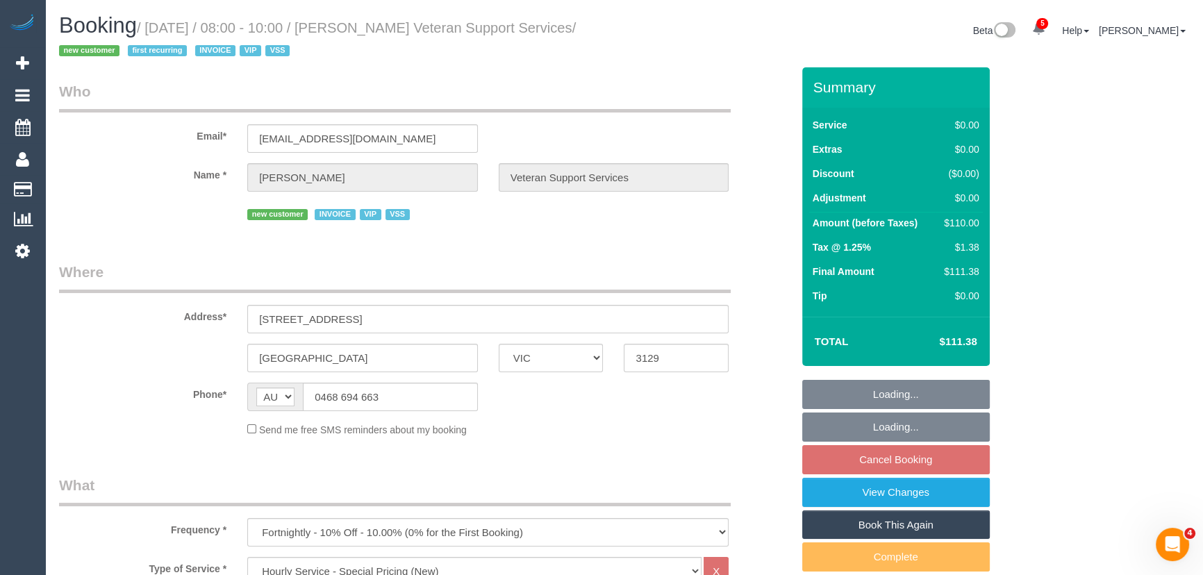
select select "spot1"
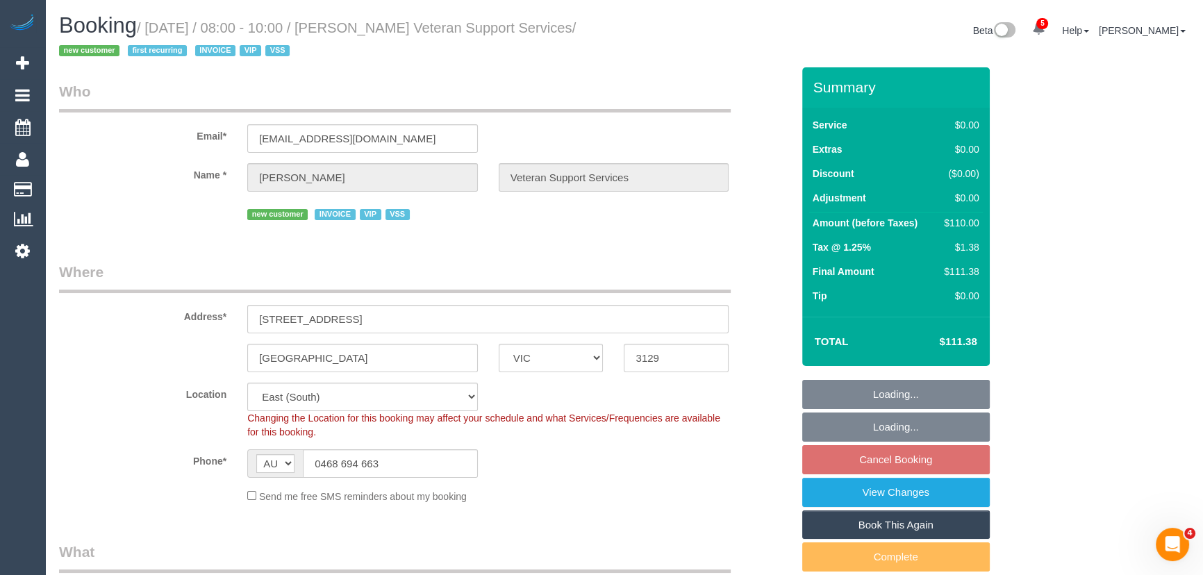
select select "object:1293"
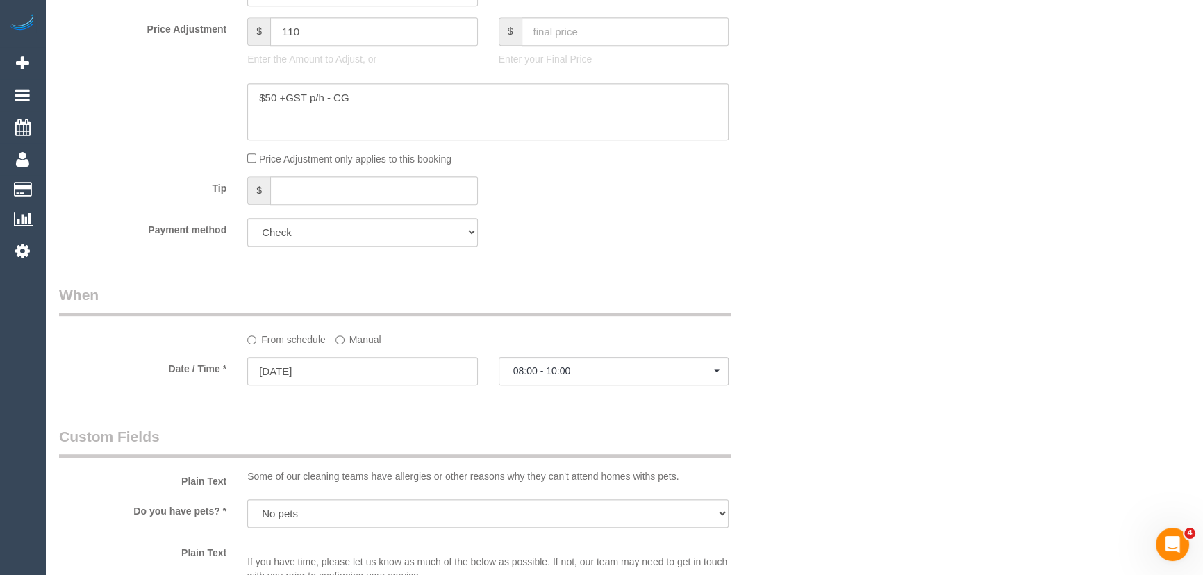
scroll to position [947, 0]
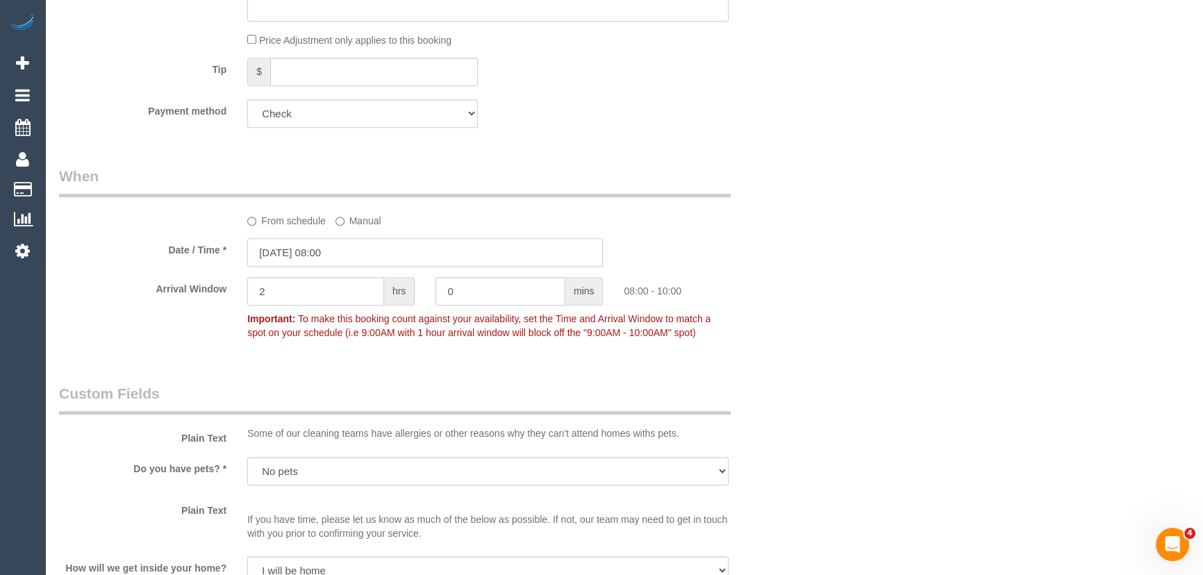
click at [370, 250] on input "[DATE] 08:00" at bounding box center [425, 252] width 356 height 28
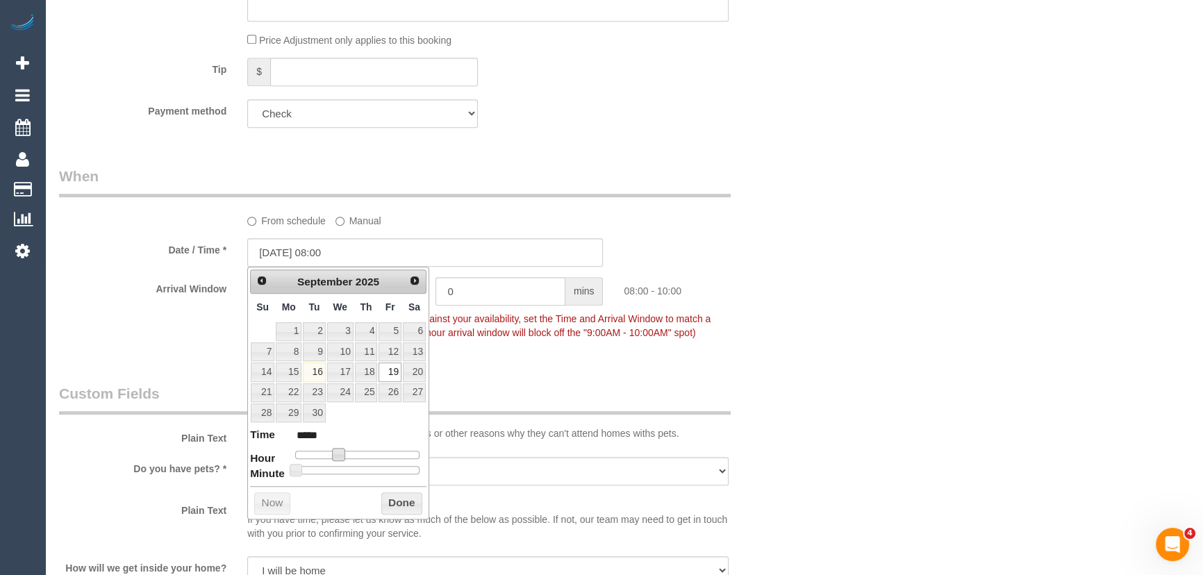
click at [342, 454] on span at bounding box center [338, 454] width 13 height 13
type input "[DATE] 09:00"
type input "*****"
type input "[DATE] 10:00"
type input "*****"
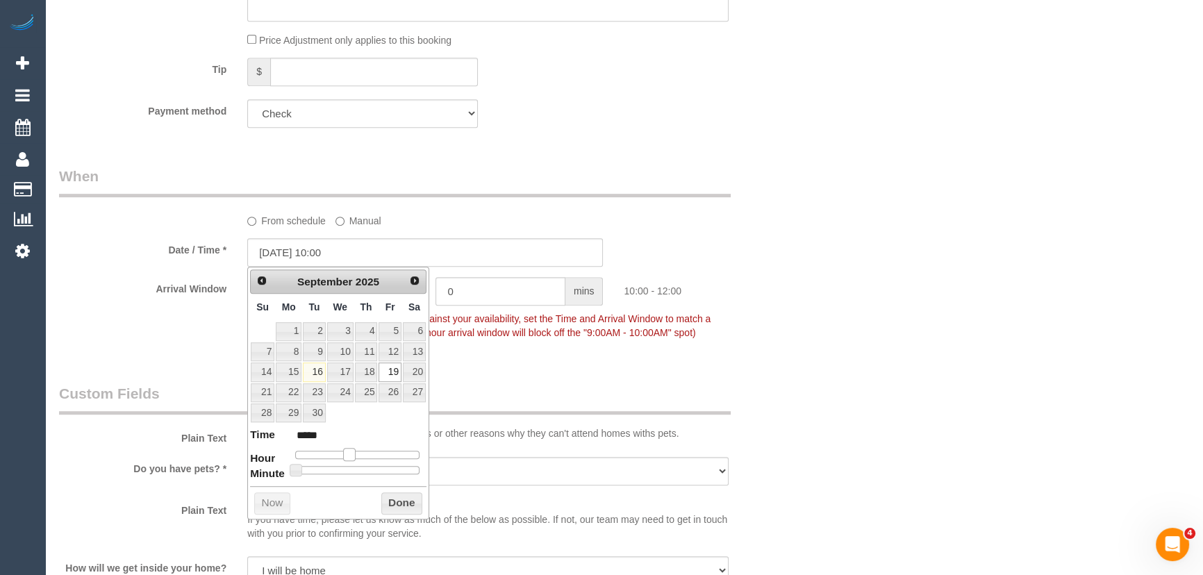
click at [354, 454] on span at bounding box center [349, 454] width 13 height 13
click at [550, 356] on div "Who Email* [EMAIL_ADDRESS][DOMAIN_NAME] Name * [PERSON_NAME] Veteran Support Se…" at bounding box center [426, 465] width 754 height 2689
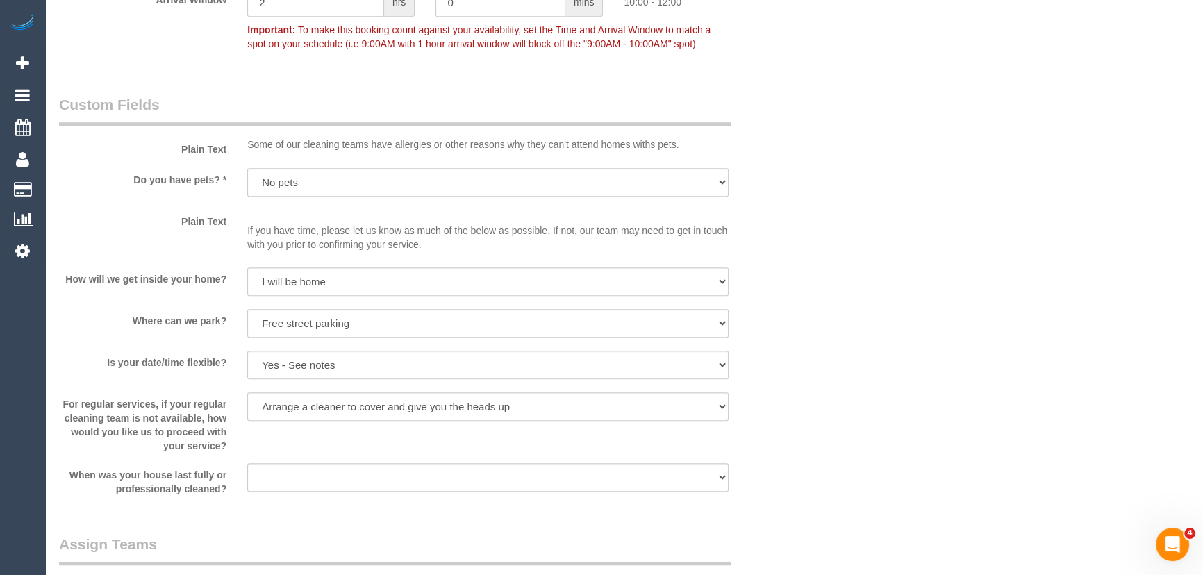
scroll to position [1389, 0]
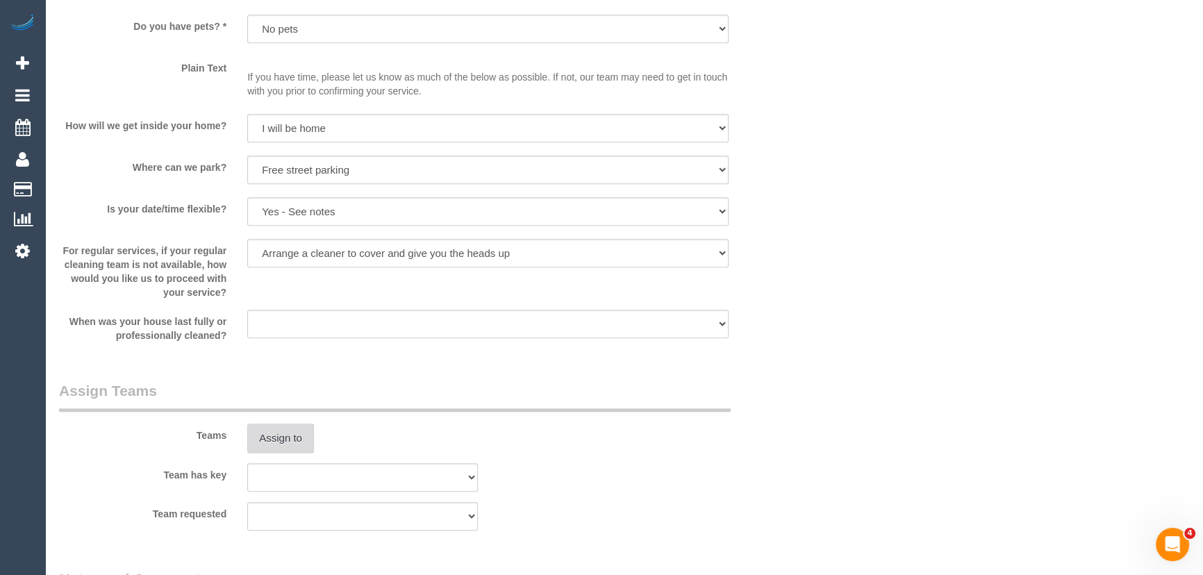
click at [287, 433] on button "Assign to" at bounding box center [280, 438] width 67 height 29
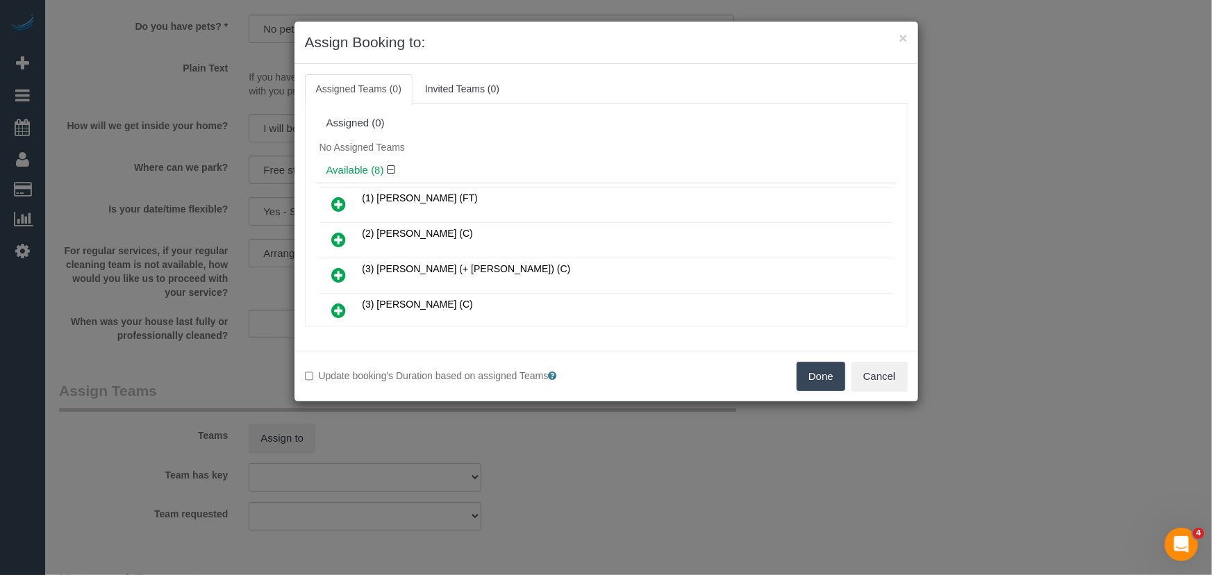
click at [337, 204] on icon at bounding box center [339, 204] width 15 height 17
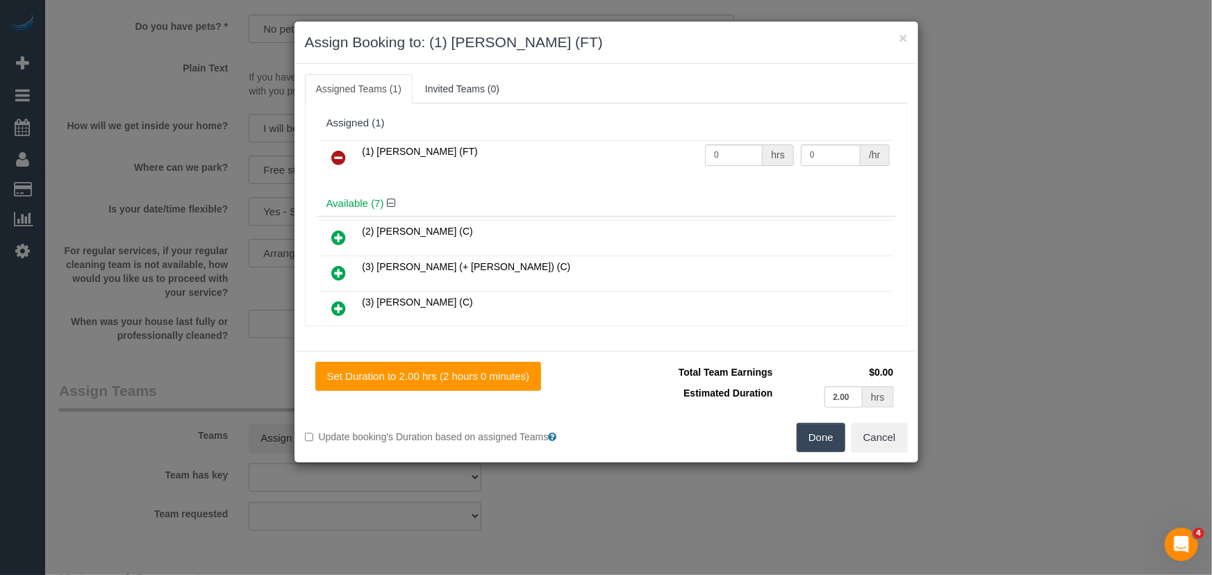
click at [822, 445] on button "Done" at bounding box center [821, 437] width 49 height 29
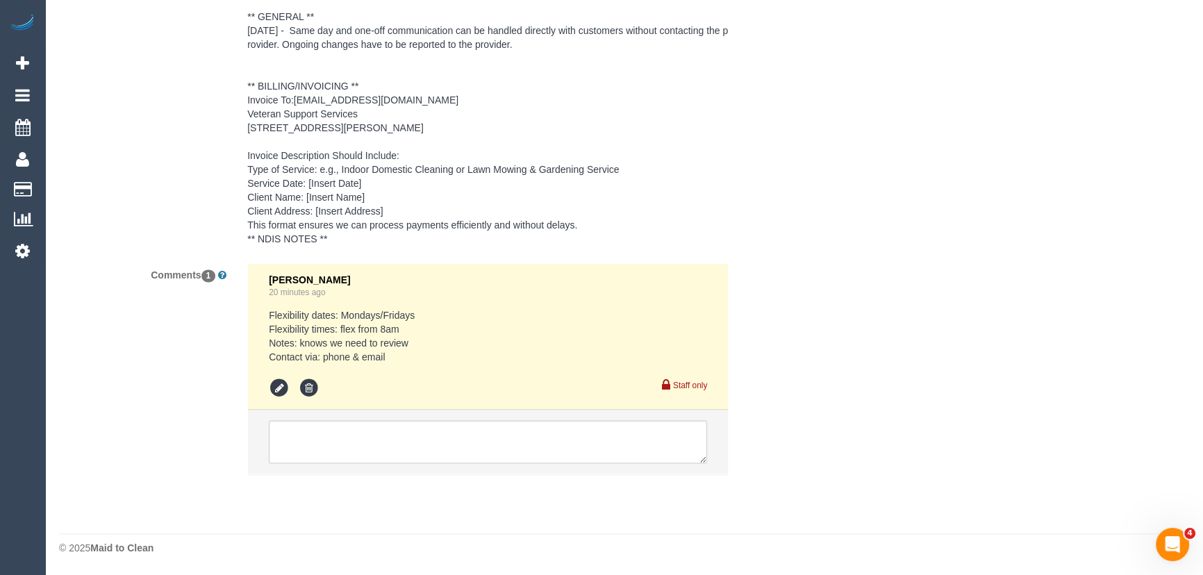
scroll to position [2241, 0]
click at [413, 447] on textarea at bounding box center [488, 441] width 438 height 43
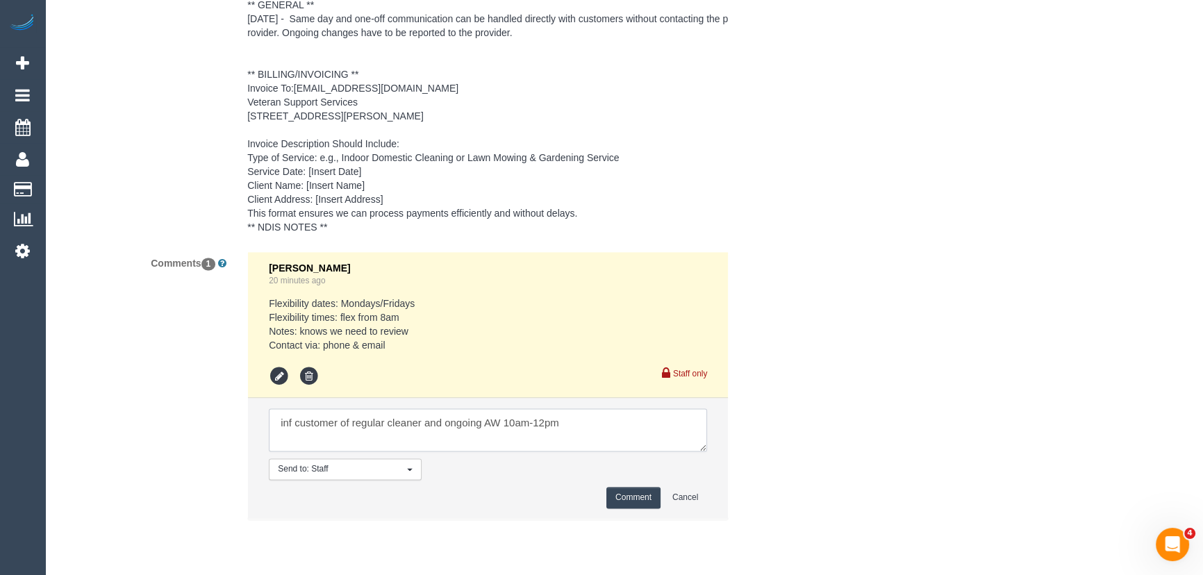
type textarea "inf customer of regular cleaner and ongoing AW 10am-12pm"
click at [636, 508] on button "Comment" at bounding box center [633, 498] width 54 height 22
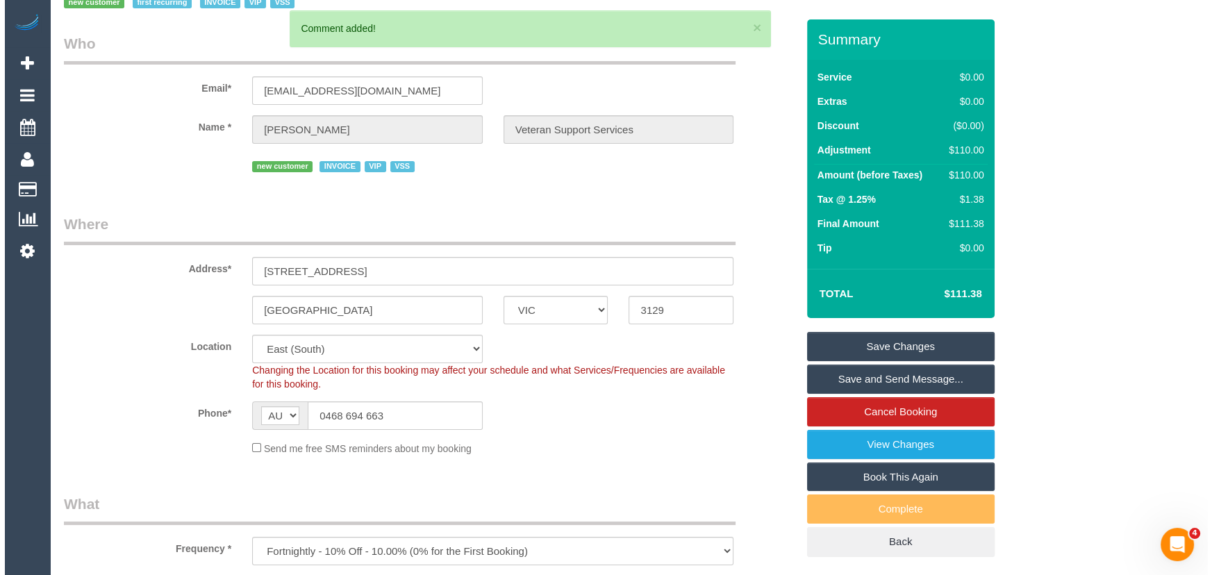
scroll to position [0, 0]
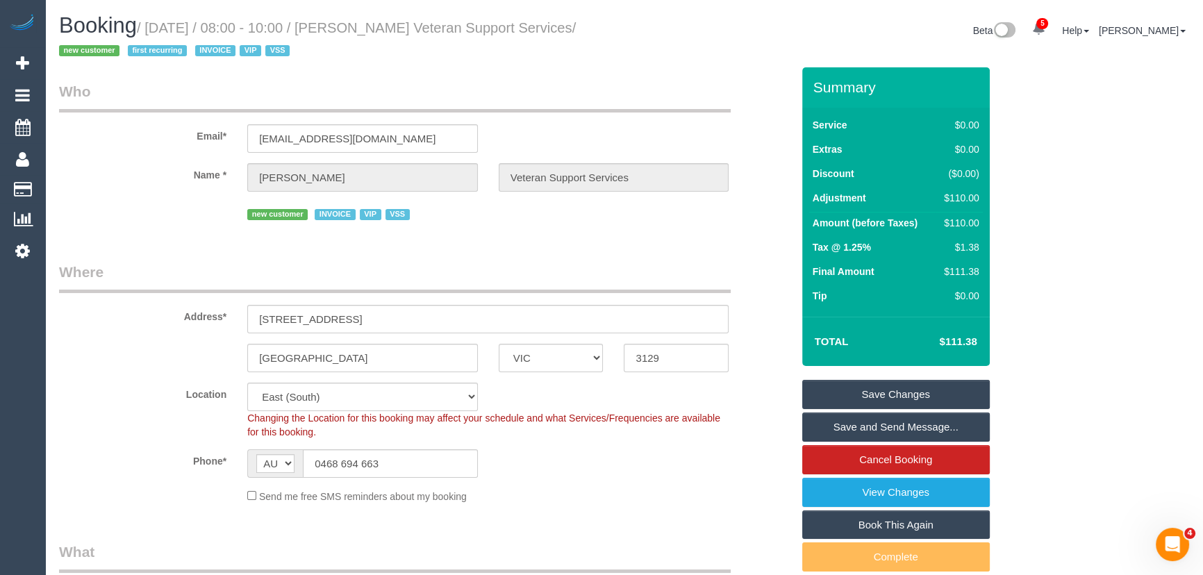
click at [400, 29] on small "/ September 19, 2025 / 08:00 - 10:00 / Madeline Carnes Veteran Support Services…" at bounding box center [317, 39] width 517 height 39
copy small "Madeline Carnes Veteran Support Services"
click at [855, 392] on link "Save Changes" at bounding box center [896, 394] width 188 height 29
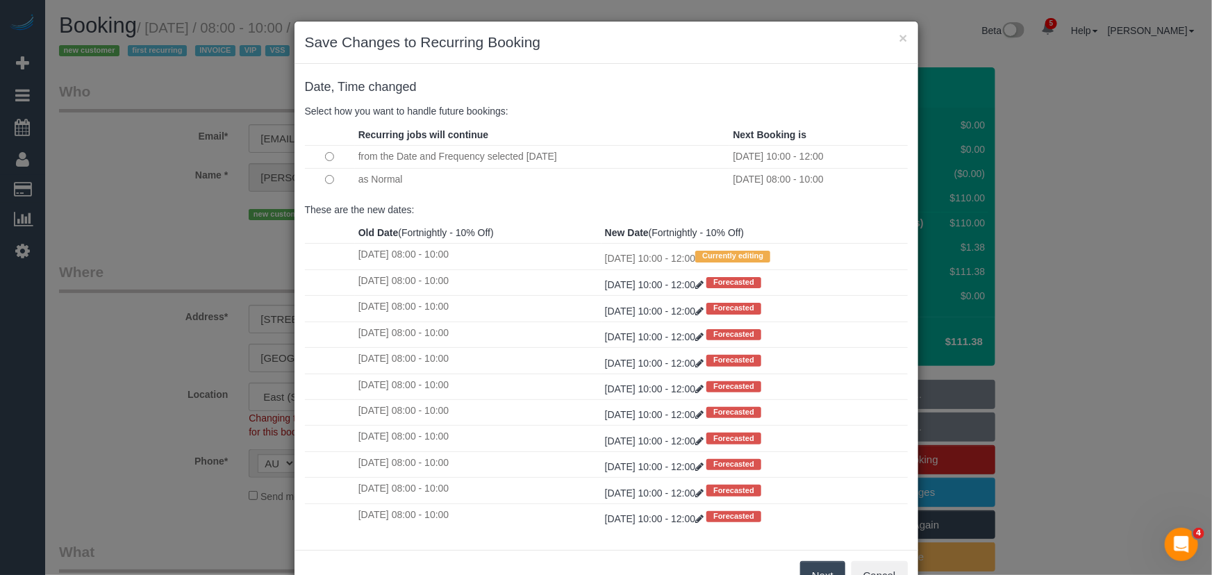
drag, startPoint x: 824, startPoint y: 567, endPoint x: 820, endPoint y: 545, distance: 22.5
click at [824, 567] on button "Next" at bounding box center [822, 575] width 45 height 29
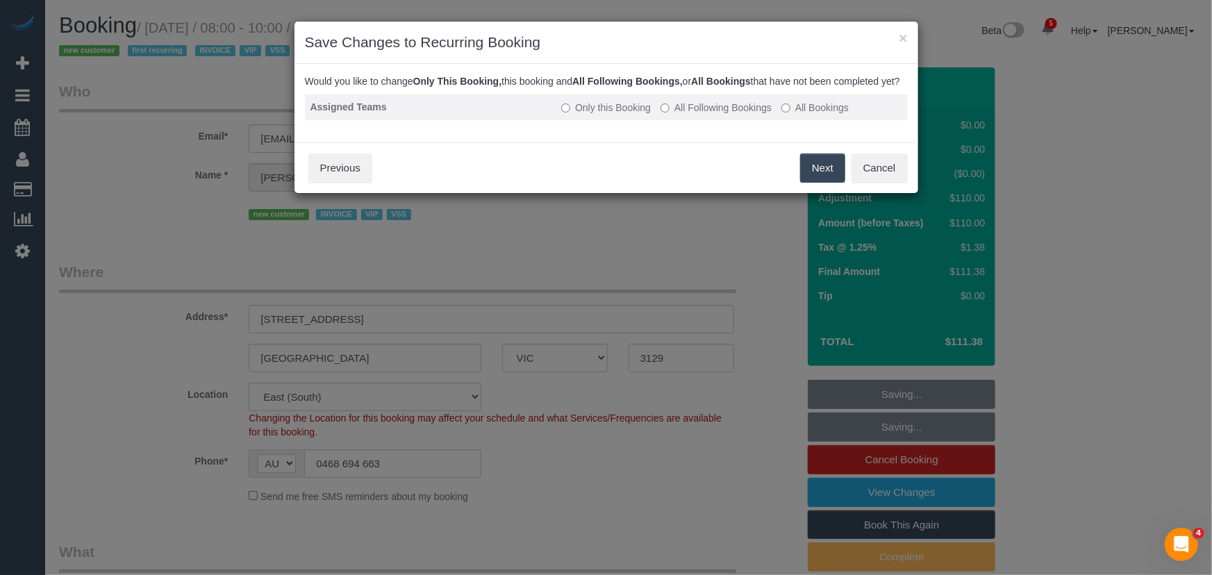
click at [713, 113] on td "Only this Booking All Following Bookings All Bookings" at bounding box center [731, 107] width 351 height 26
click at [676, 115] on label "All Following Bookings" at bounding box center [716, 108] width 111 height 14
click at [823, 183] on button "Save" at bounding box center [821, 168] width 47 height 29
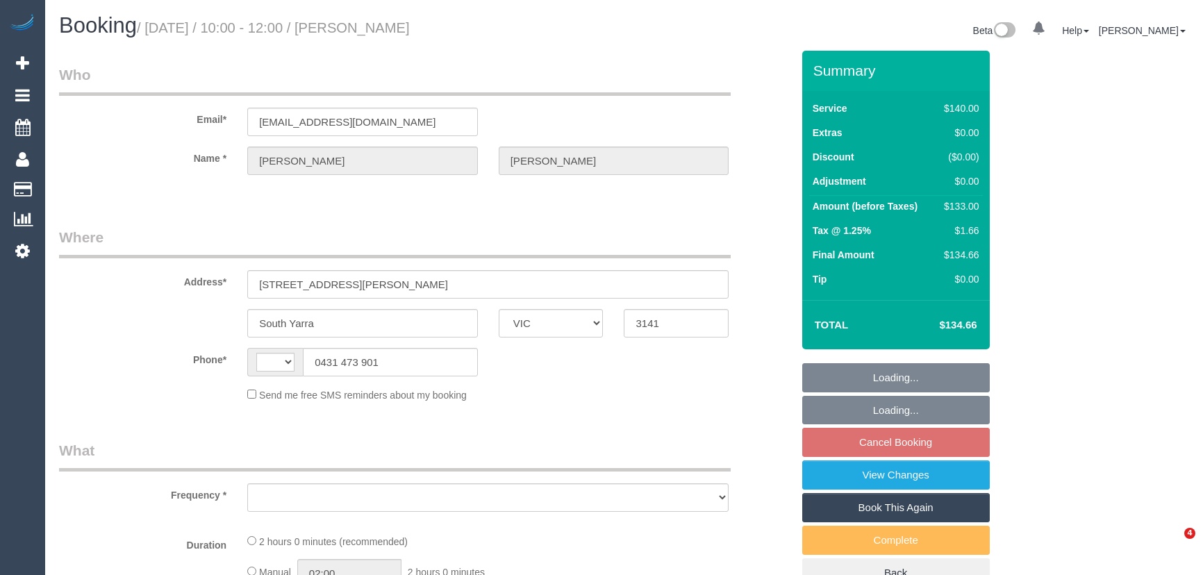
select select "VIC"
select select "string:AU"
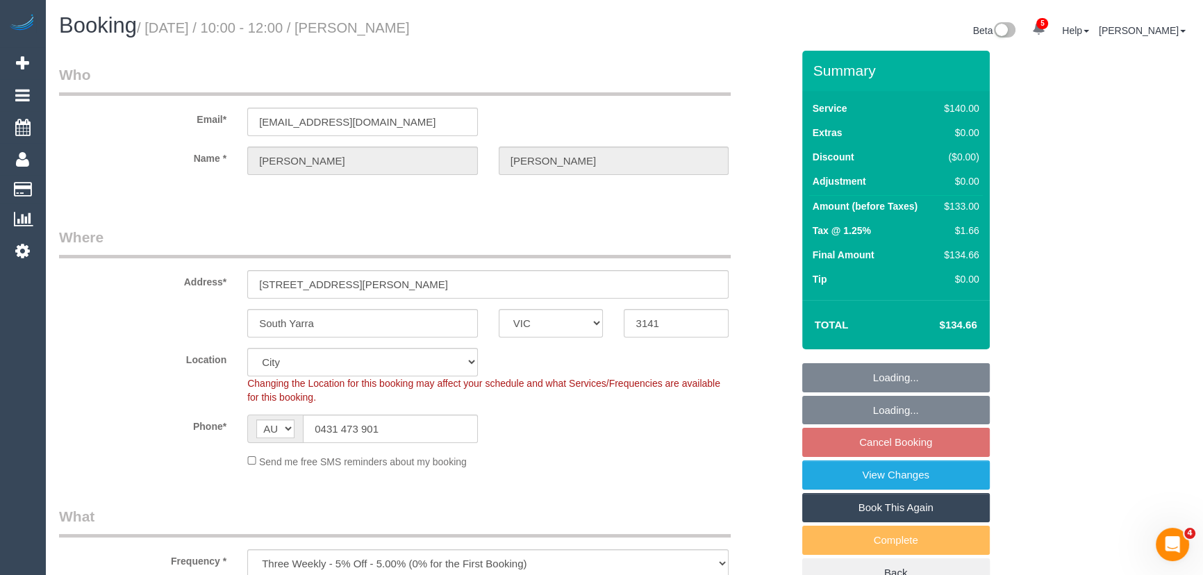
select select "object:574"
select select "string:stripe-pm_1OA8mh2GScqysDRVQEhLO3P1"
select select "number:27"
select select "number:16"
select select "number:21"
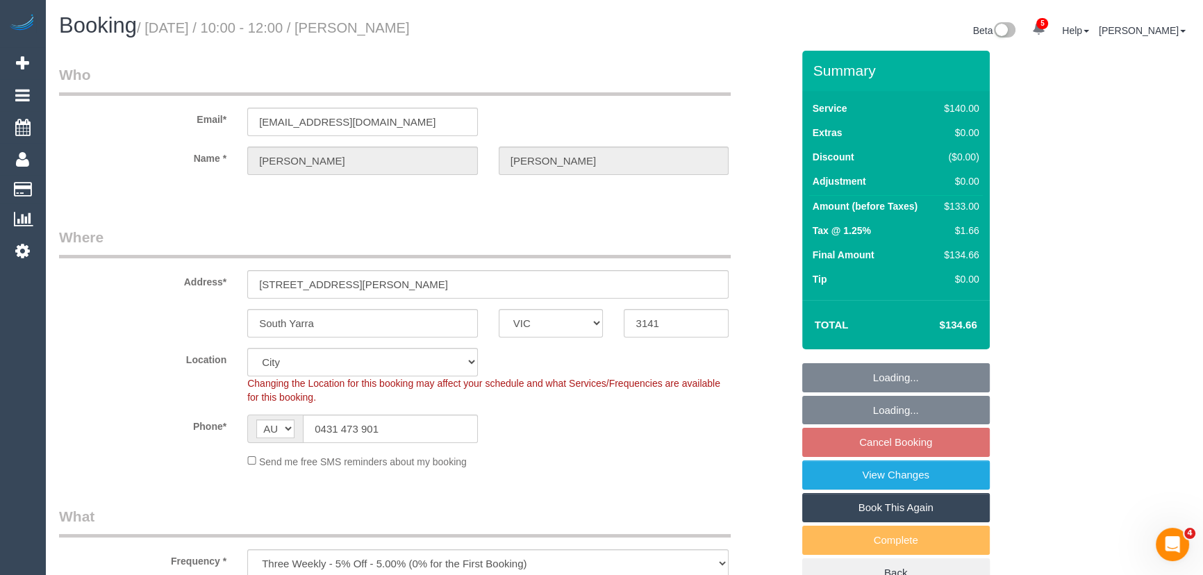
select select "number:24"
select select "number:34"
select select "number:13"
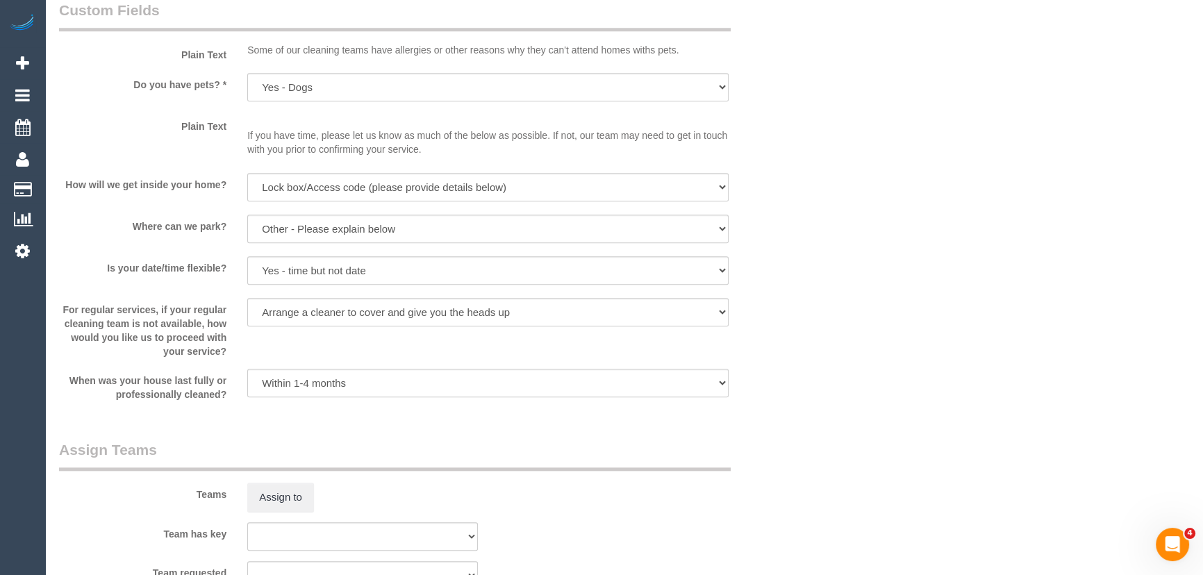
scroll to position [1894, 0]
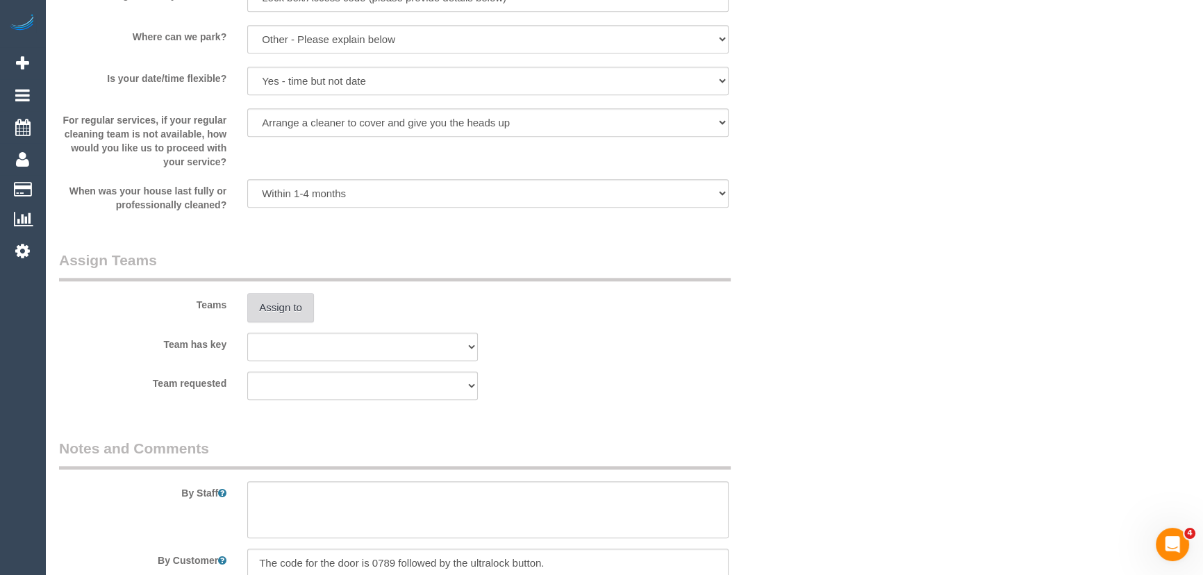
click at [274, 309] on button "Assign to" at bounding box center [280, 307] width 67 height 29
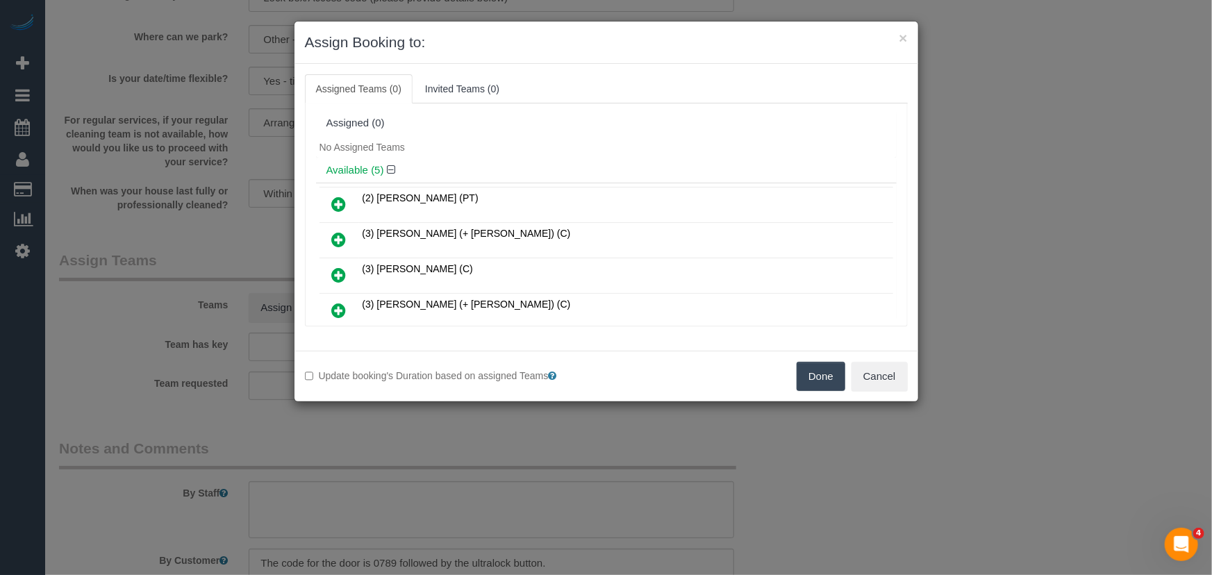
click at [338, 204] on icon at bounding box center [339, 204] width 15 height 17
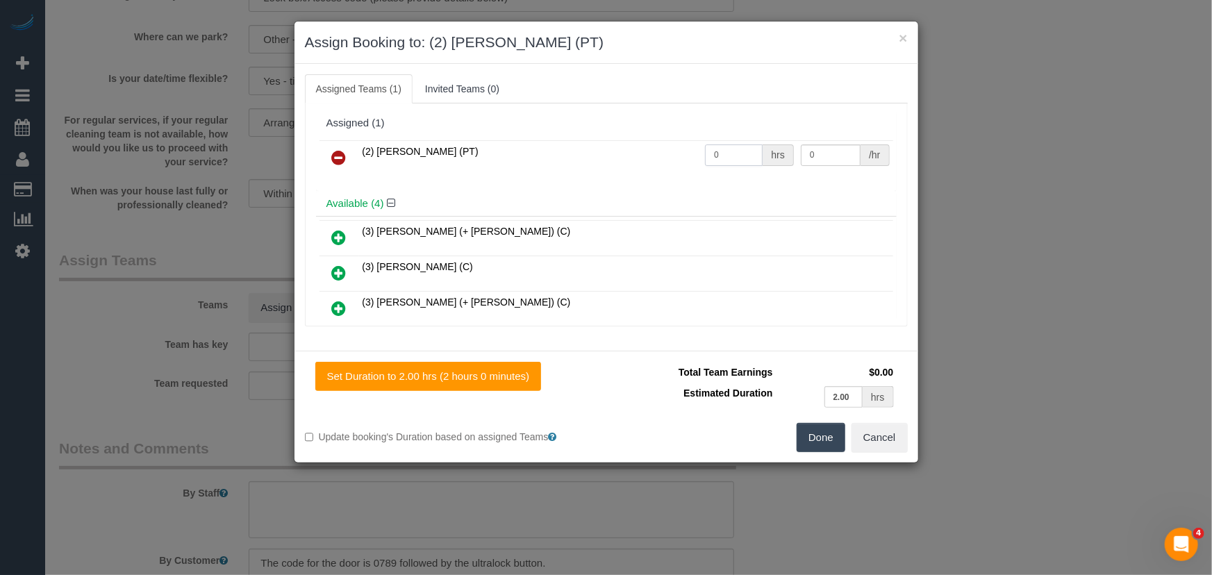
click at [736, 156] on input "0" at bounding box center [734, 155] width 58 height 22
type input "2"
type input "37.5"
click at [827, 442] on button "Done" at bounding box center [821, 437] width 49 height 29
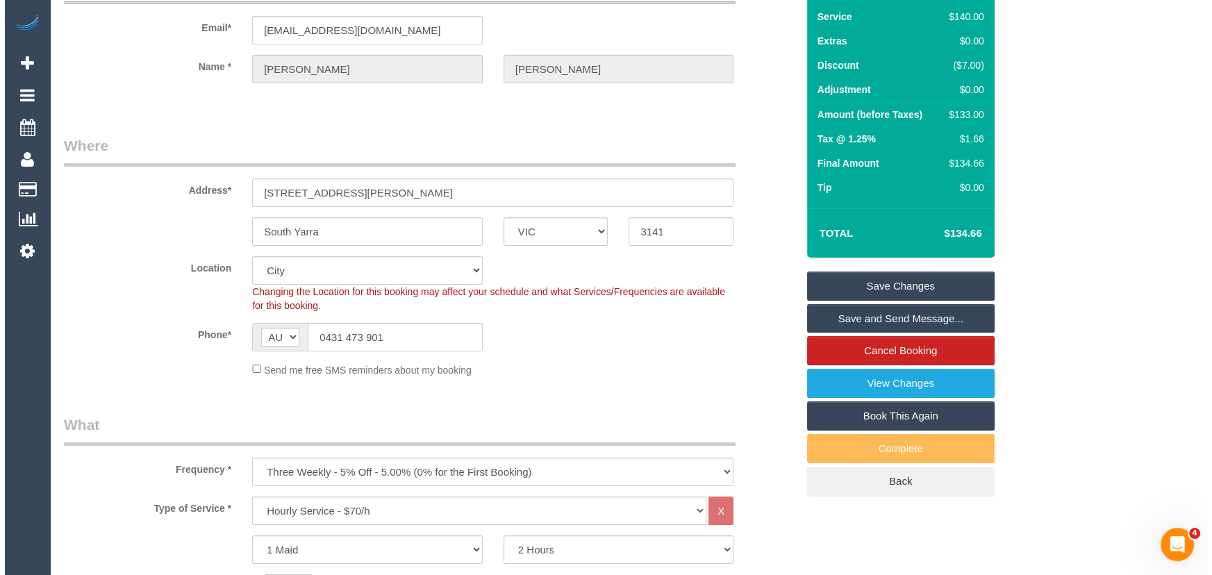
scroll to position [0, 0]
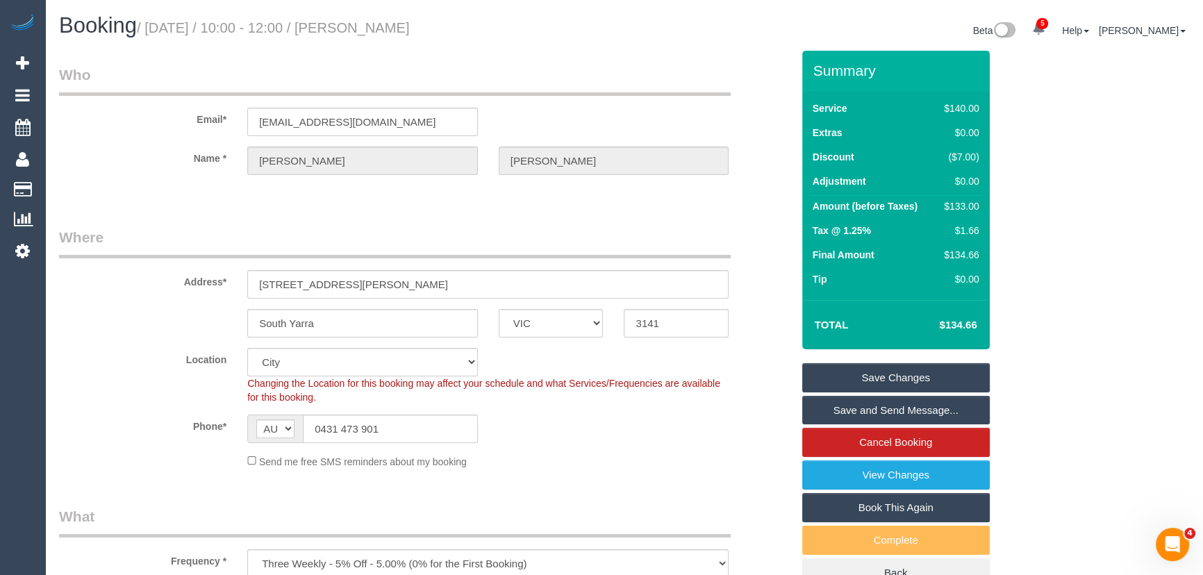
click at [410, 30] on small "/ September 19, 2025 / 10:00 - 12:00 / Hannah Harvey" at bounding box center [273, 27] width 273 height 15
copy small "Hannah Harvey"
click at [860, 410] on link "Save and Send Message..." at bounding box center [896, 410] width 188 height 29
click at [860, 410] on fieldset "Save Changes Save and Send Message... Cancel Booking View Changes Book This Aga…" at bounding box center [896, 475] width 188 height 225
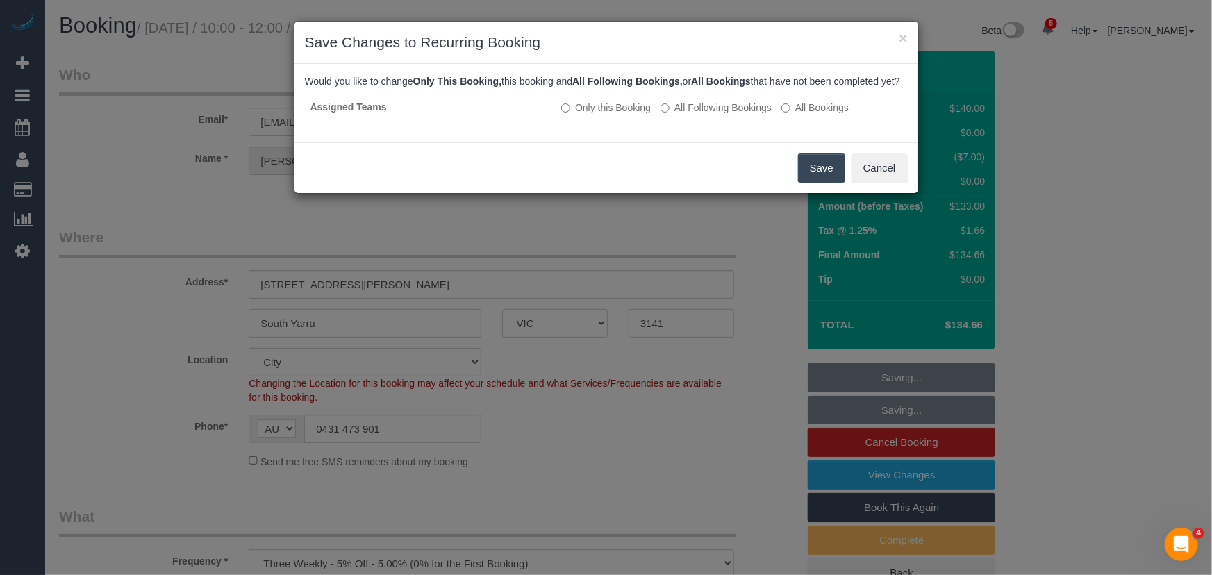
click at [822, 183] on button "Save" at bounding box center [821, 168] width 47 height 29
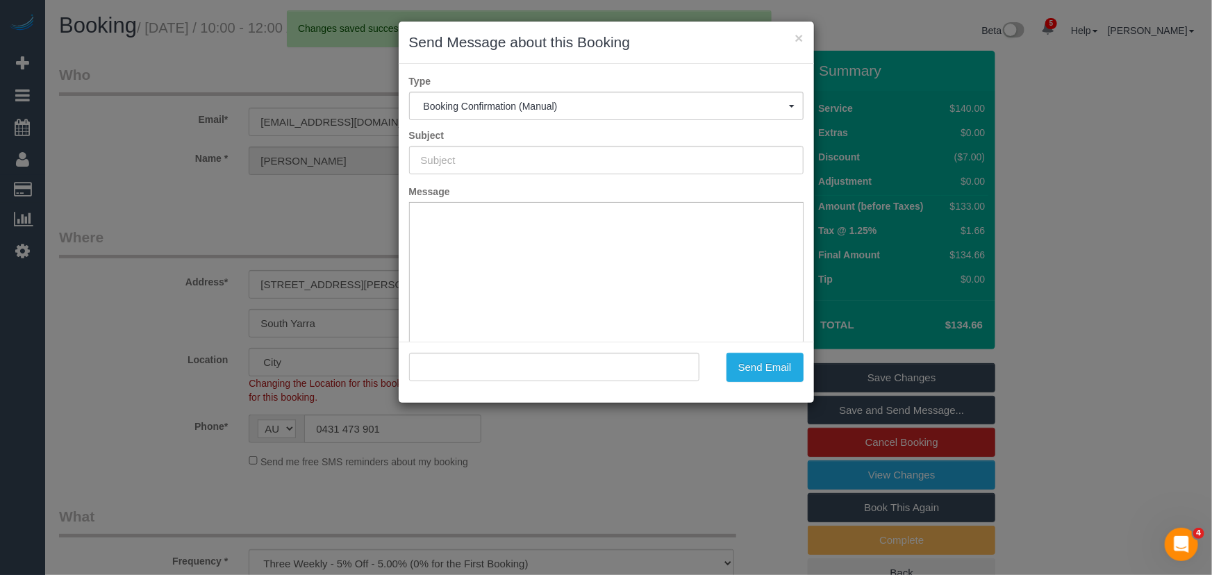
type input "Booking Confirmed"
type input ""Hannah Harvey" <hannahharvey1306@hotmail.com>"
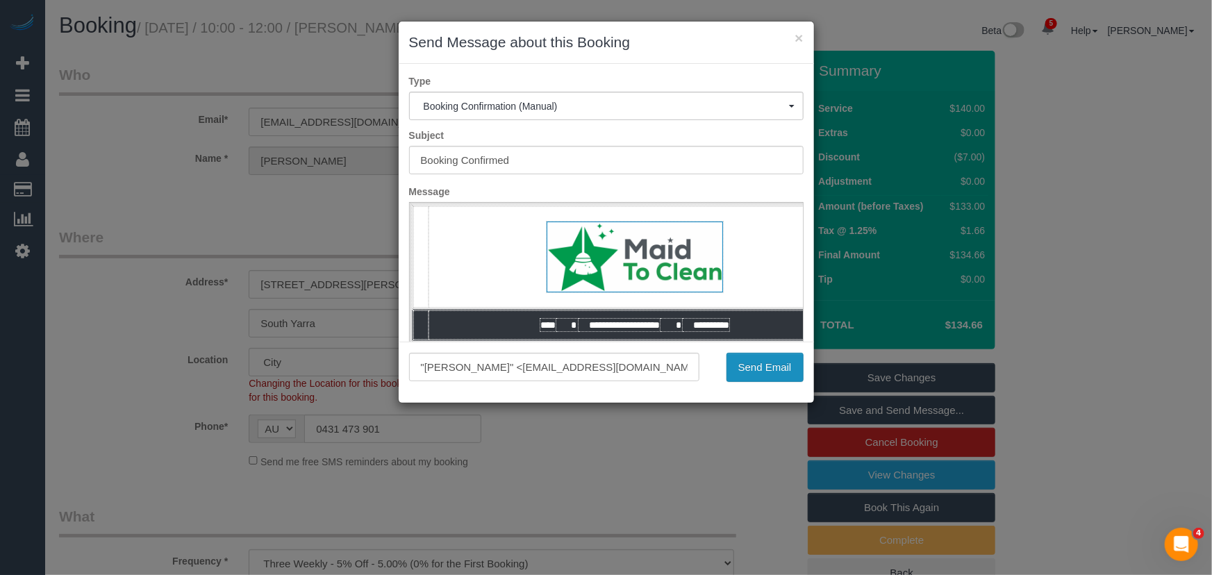
click at [753, 360] on button "Send Email" at bounding box center [765, 367] width 77 height 29
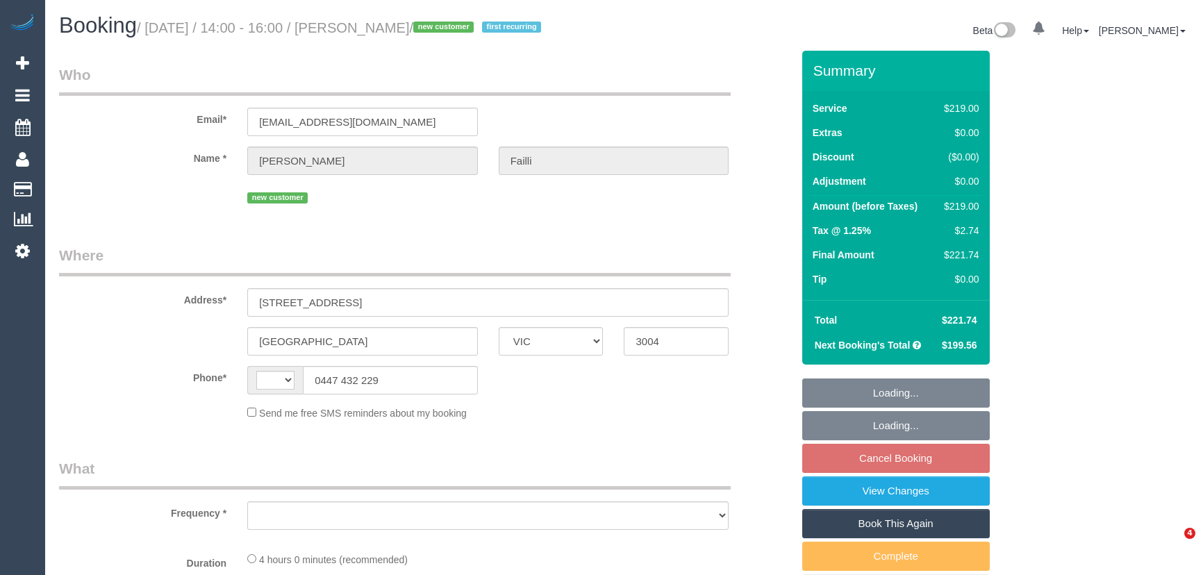
select select "VIC"
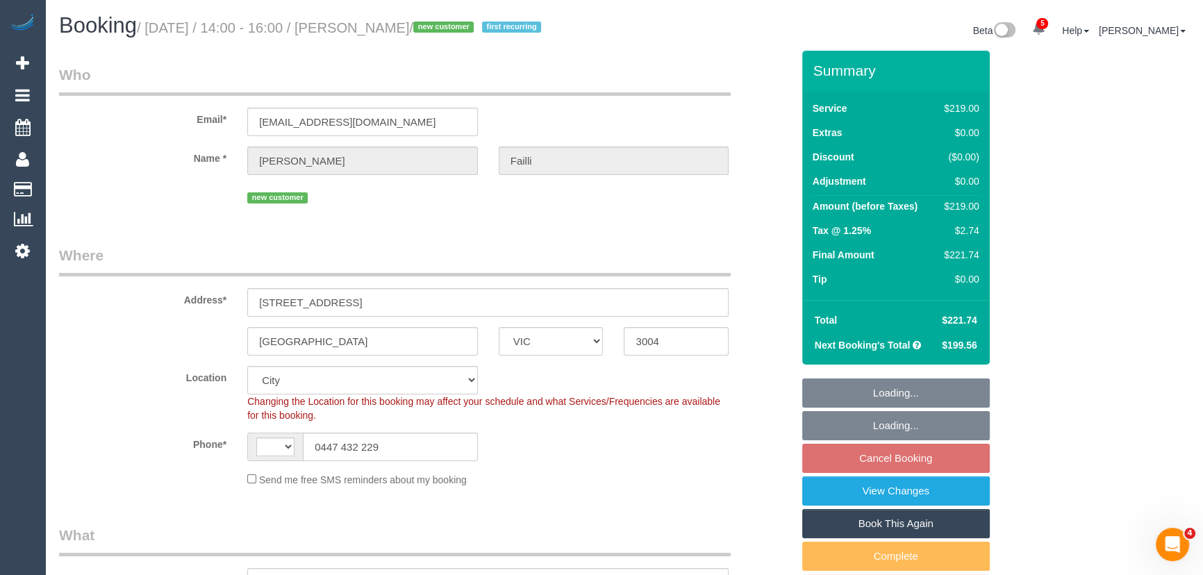
select select "string:AU"
select select "object:679"
select select "string:stripe-pm_1S7BnE2GScqysDRVbHM9RXds"
select select "object:684"
select select "number:27"
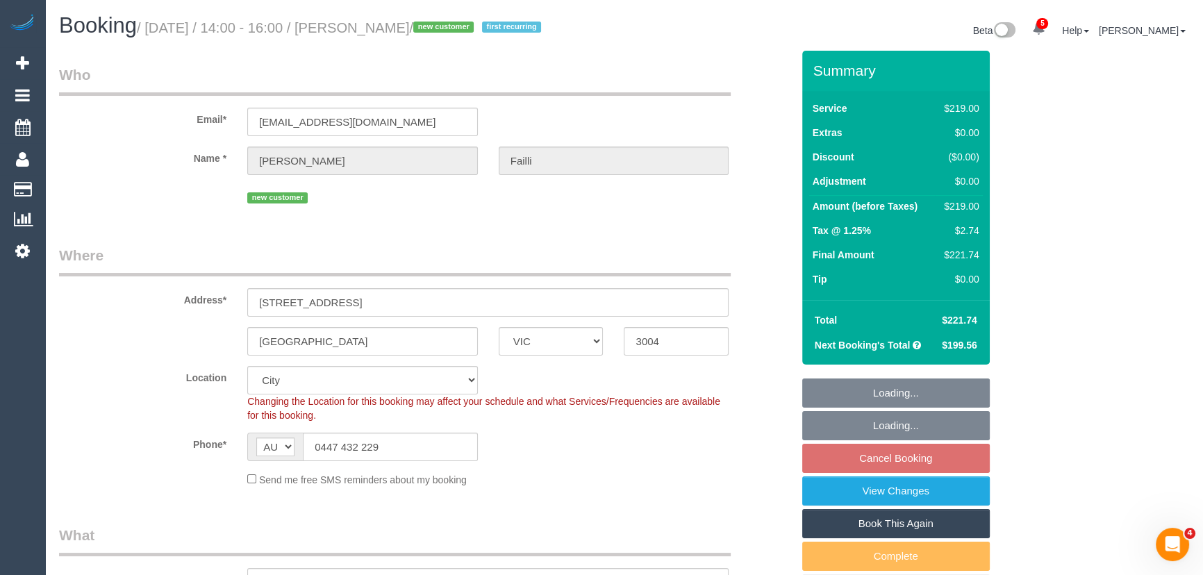
select select "number:14"
select select "number:18"
select select "number:24"
select select "number:35"
select select "number:11"
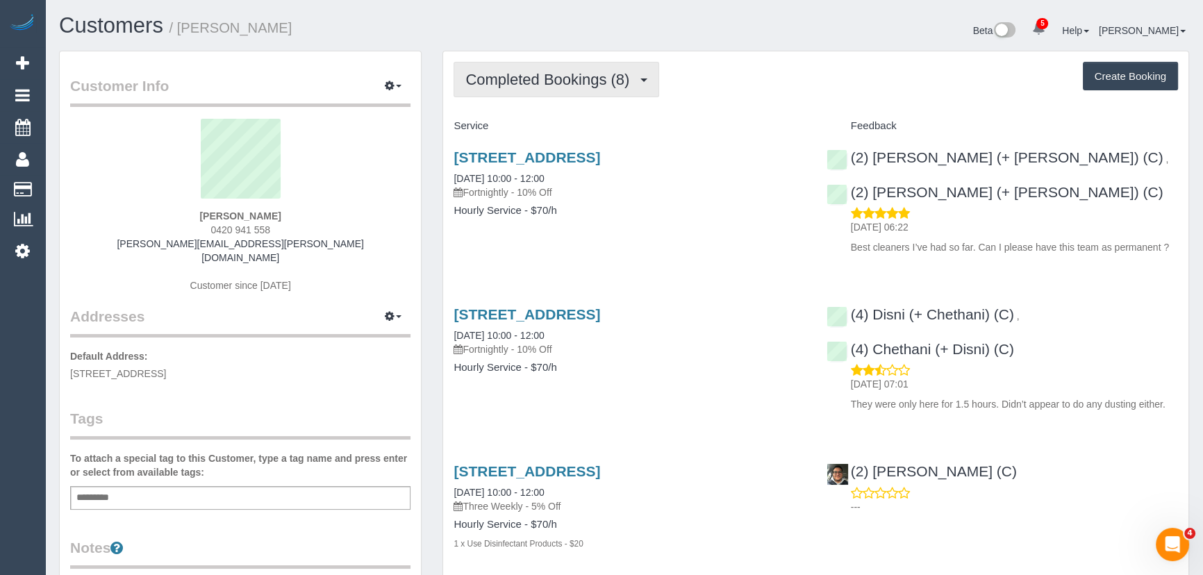
click at [616, 85] on span "Completed Bookings (8)" at bounding box center [550, 79] width 171 height 17
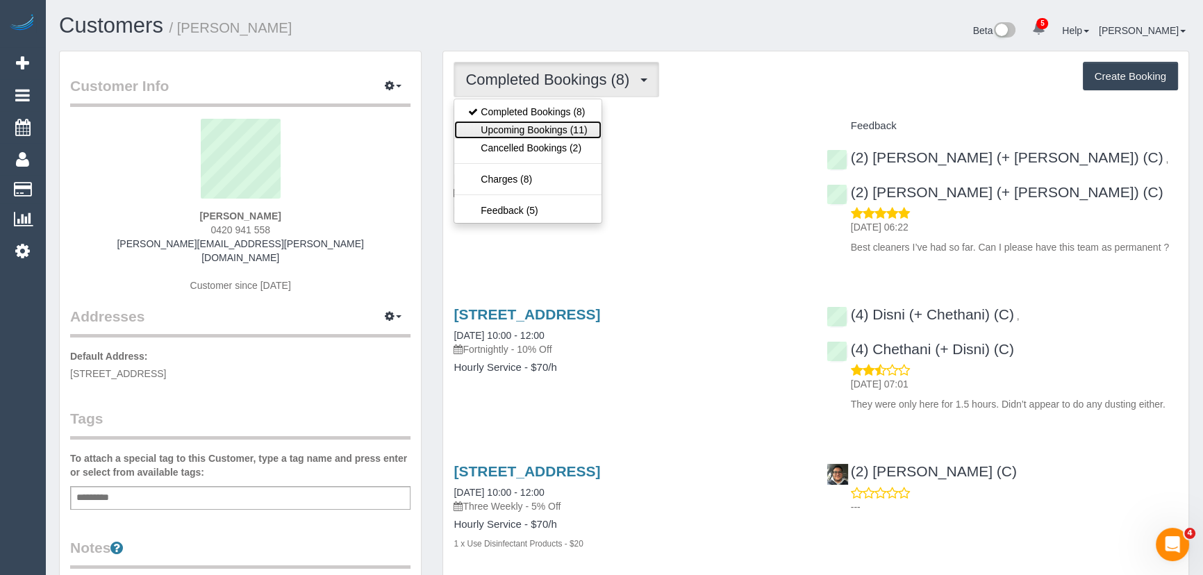
click at [577, 131] on link "Upcoming Bookings (11)" at bounding box center [527, 130] width 147 height 18
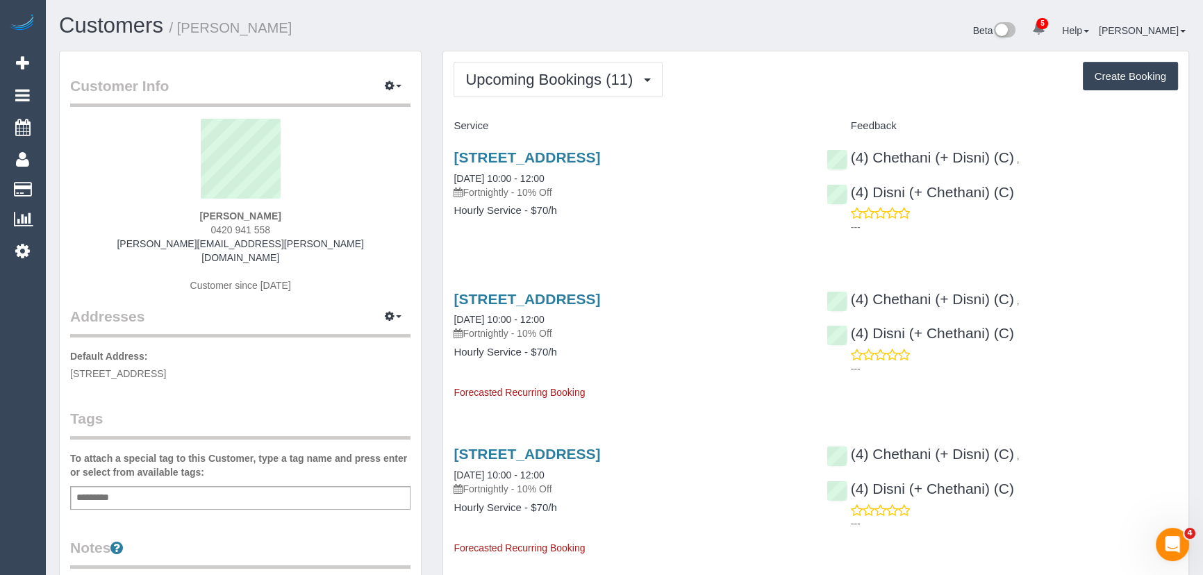
click at [541, 80] on span "Upcoming Bookings (11)" at bounding box center [552, 79] width 174 height 17
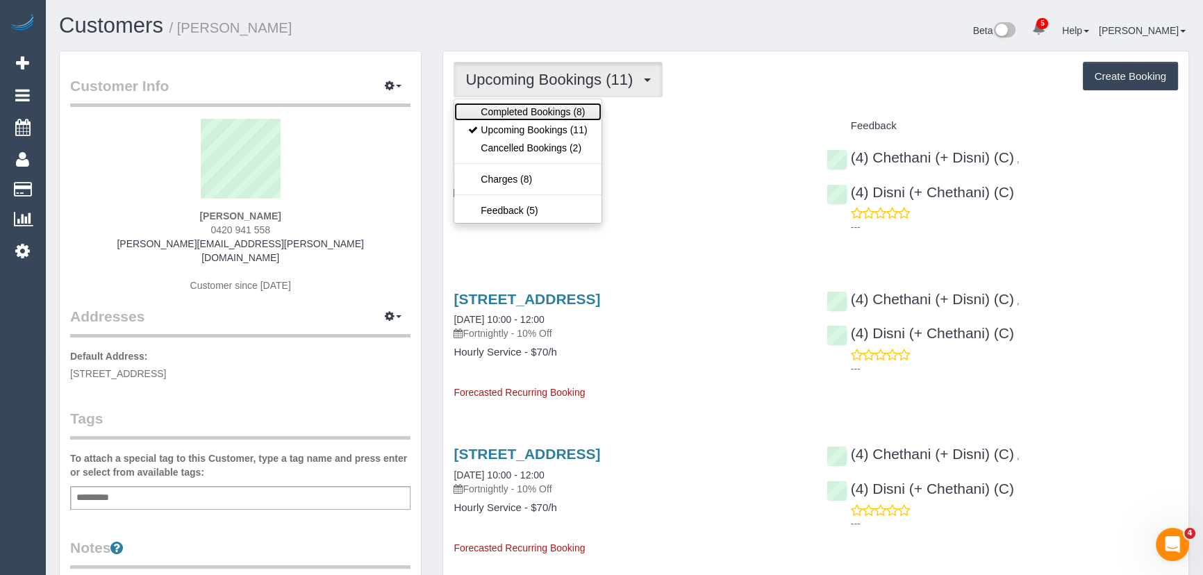
click at [532, 106] on link "Completed Bookings (8)" at bounding box center [527, 112] width 147 height 18
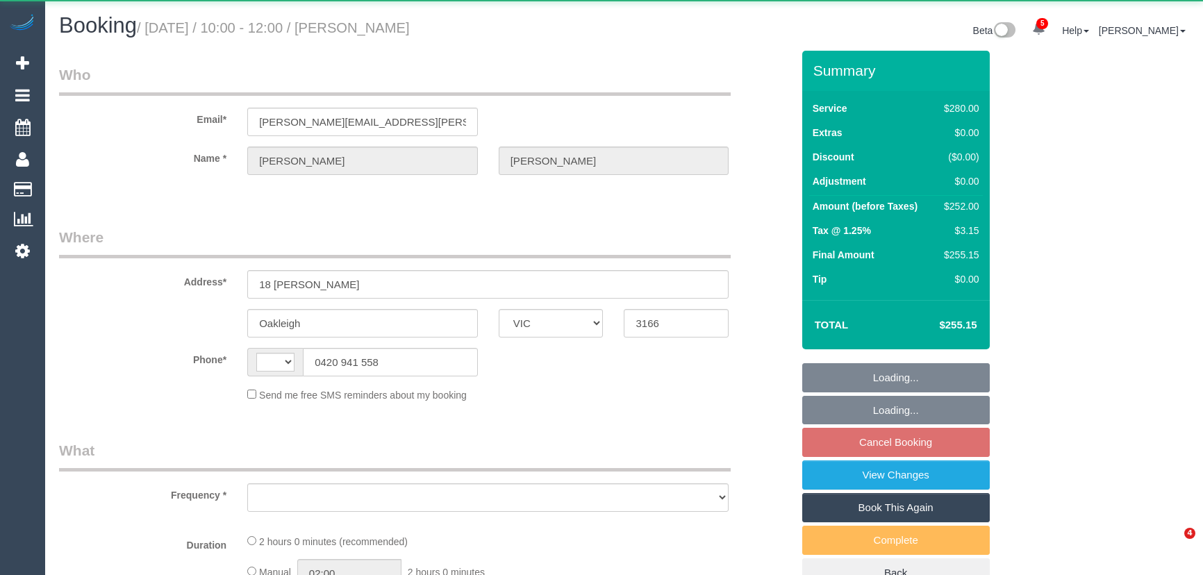
select select "VIC"
select select "2"
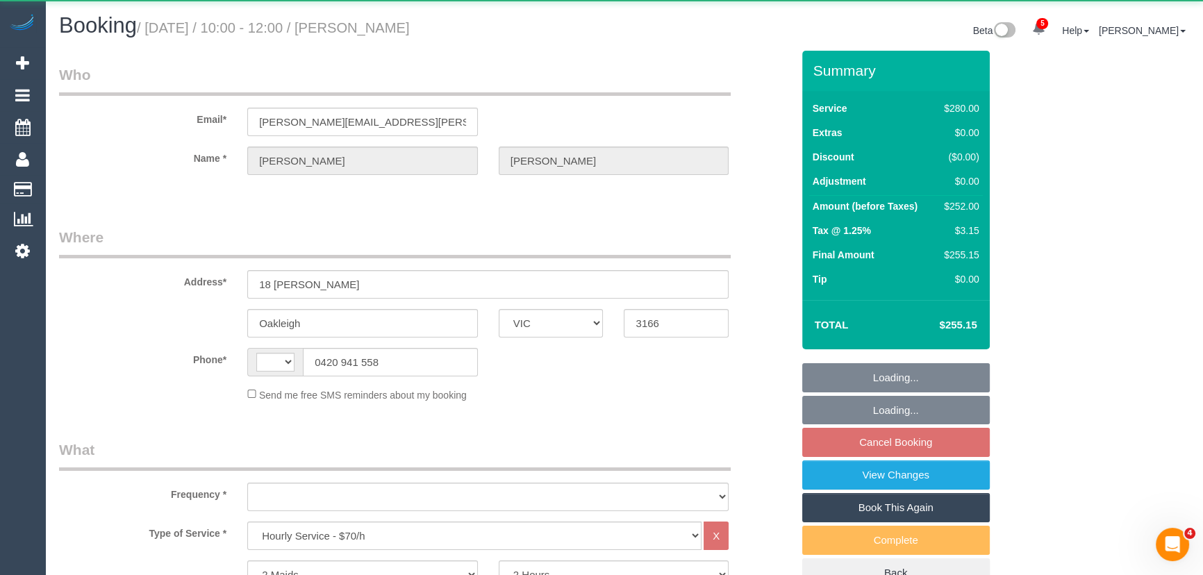
select select "string:AU"
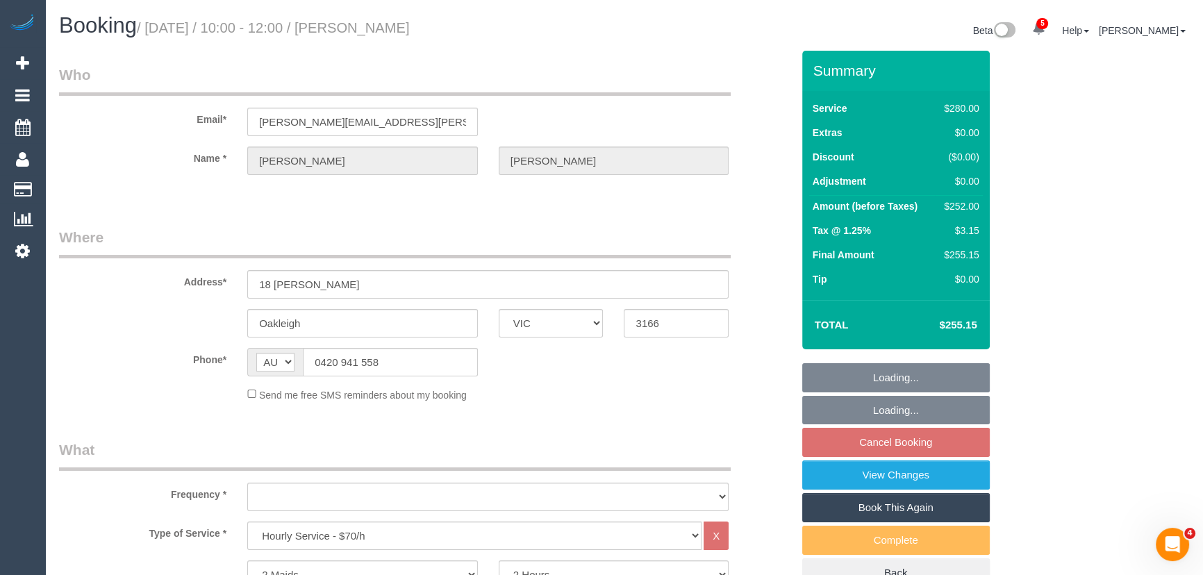
select select "object:741"
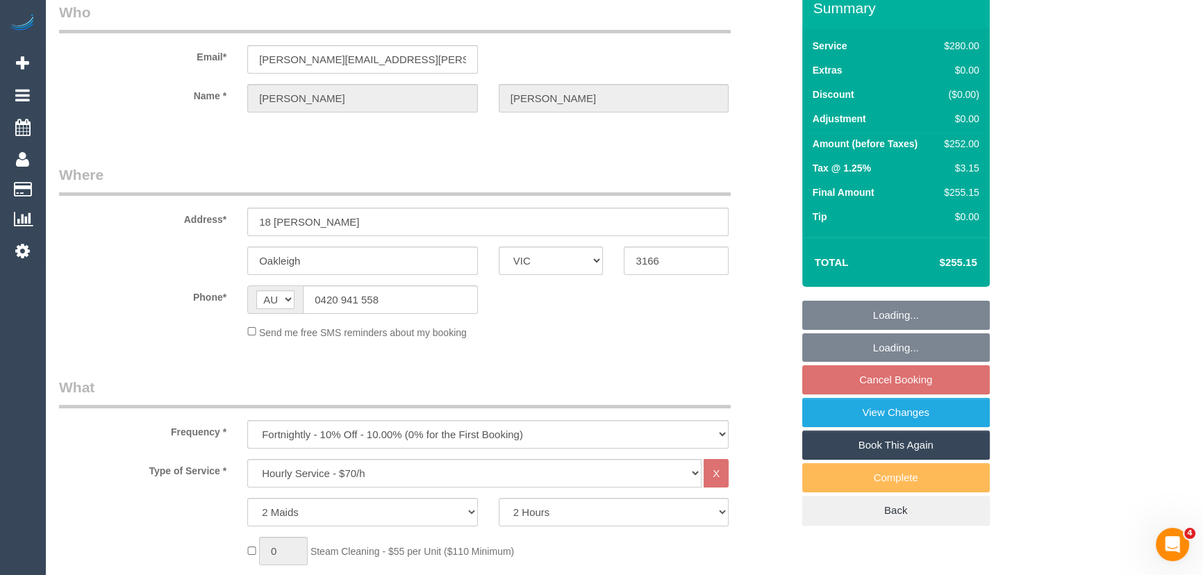
select select "string:stripe-pm_1R0fsu2GScqysDRV1fWs8soR"
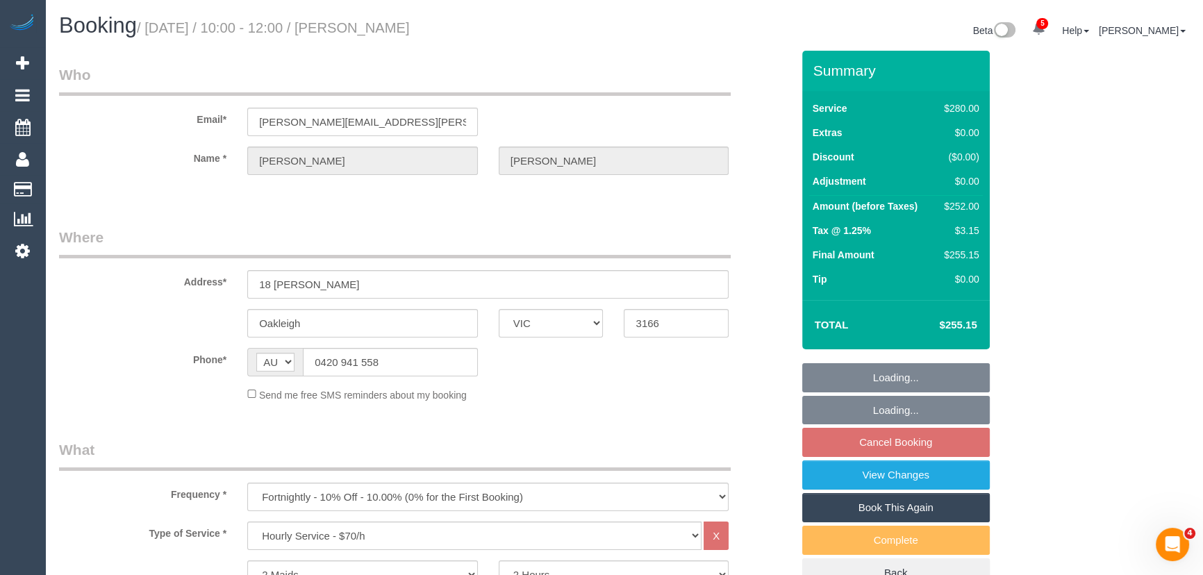
select select "spot3"
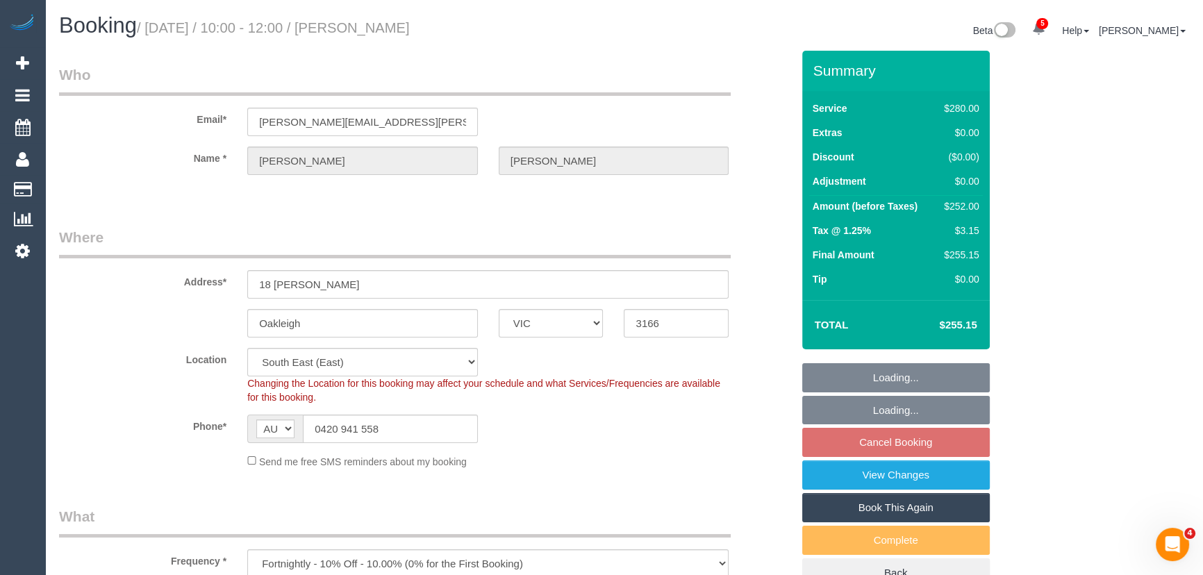
select select "object:1394"
select select "spot28"
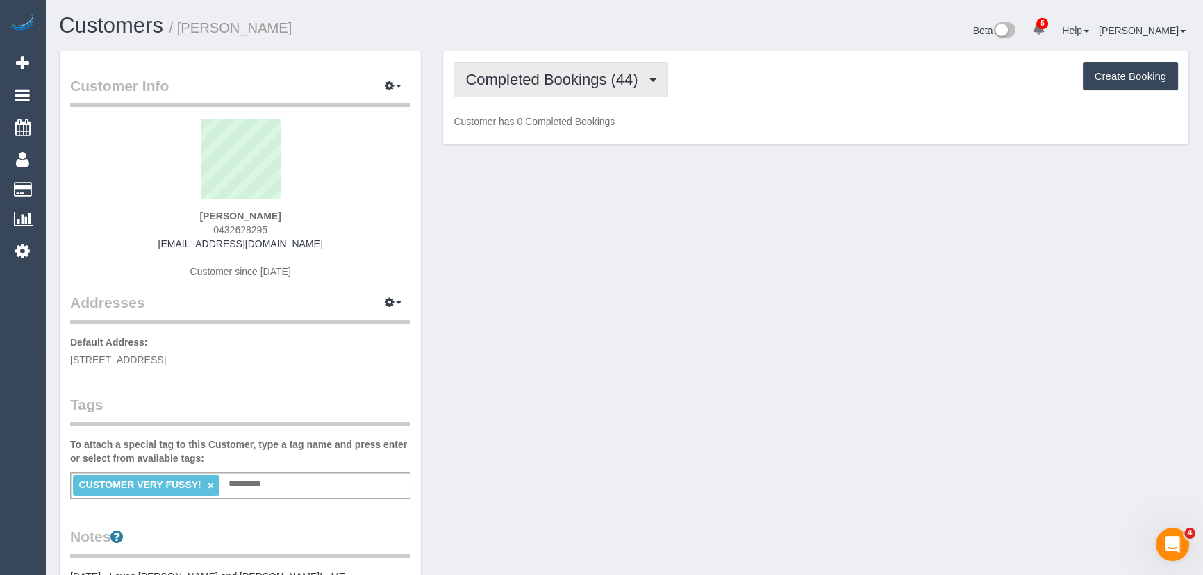
click at [571, 84] on span "Completed Bookings (44)" at bounding box center [554, 79] width 179 height 17
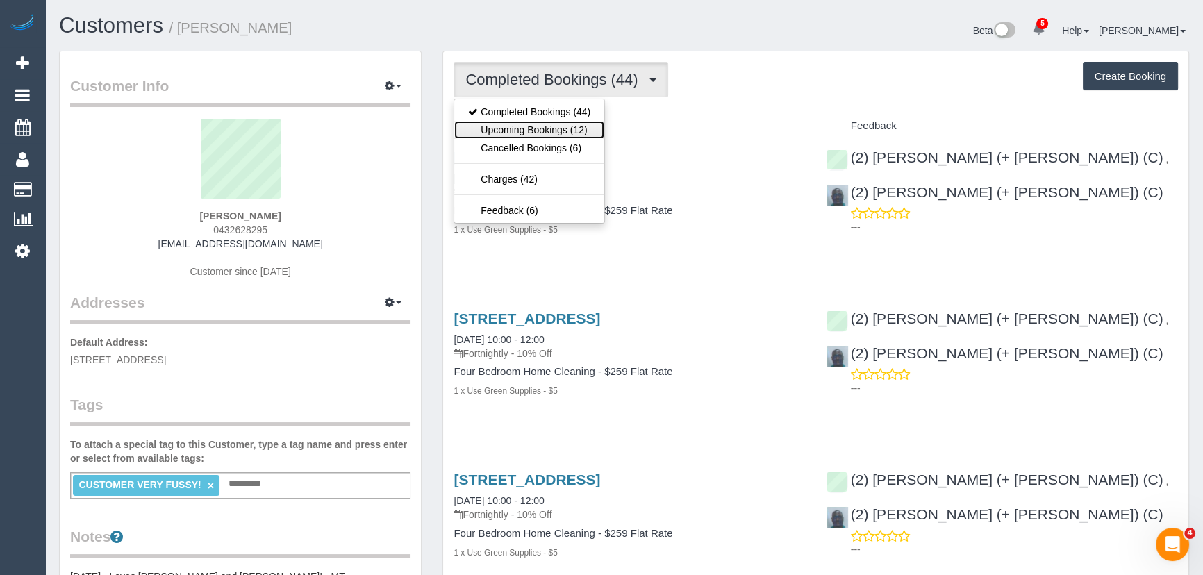
click at [565, 131] on link "Upcoming Bookings (12)" at bounding box center [529, 130] width 150 height 18
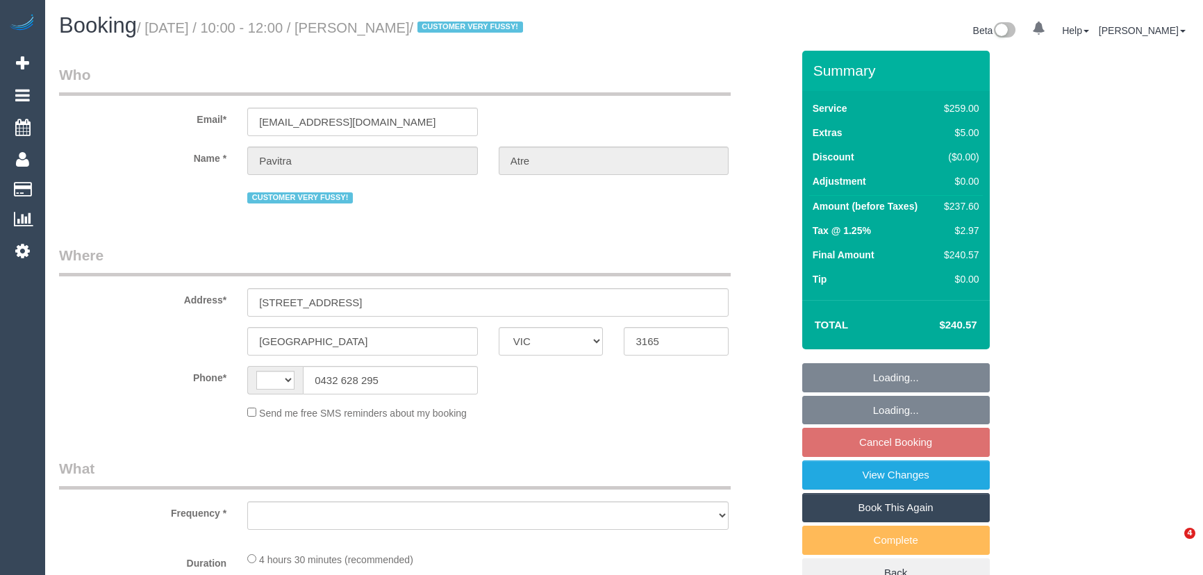
select select "VIC"
select select "string:AU"
select select "object:597"
select select "string:stripe-pm_1OCVVu2GScqysDRV7vlCzhws"
select select "number:27"
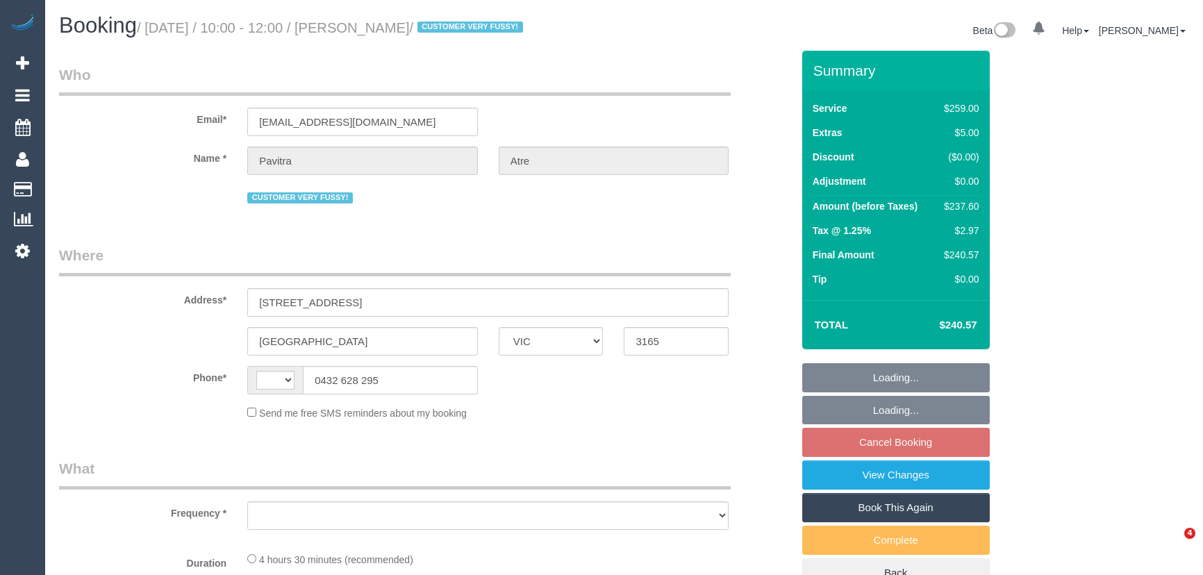
select select "number:14"
select select "number:19"
select select "number:25"
select select "number:35"
select select "number:11"
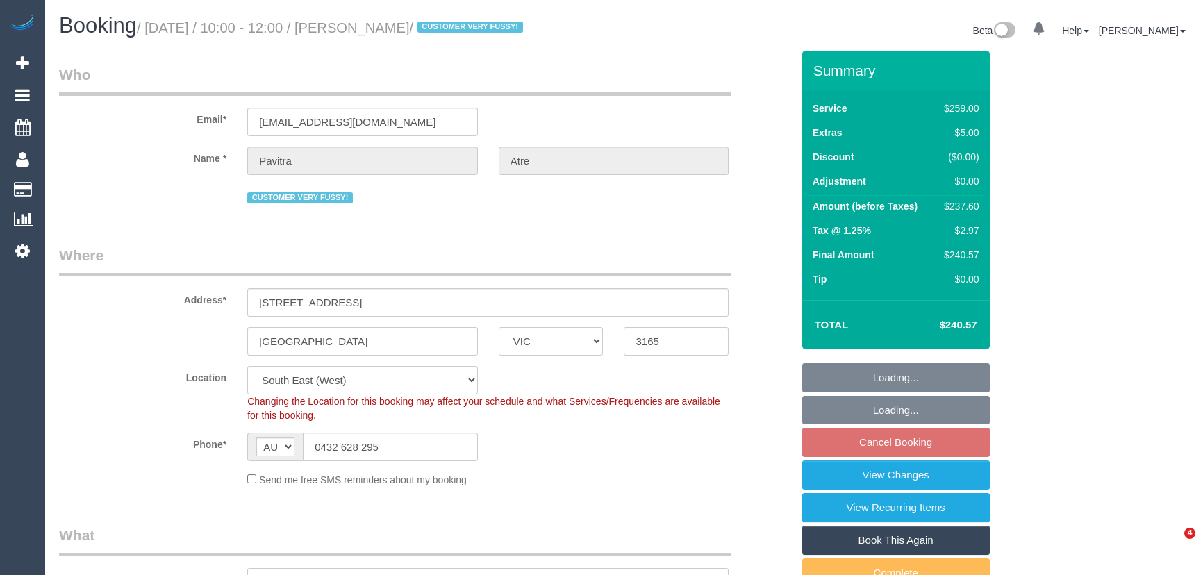
select select "object:852"
select select "spot1"
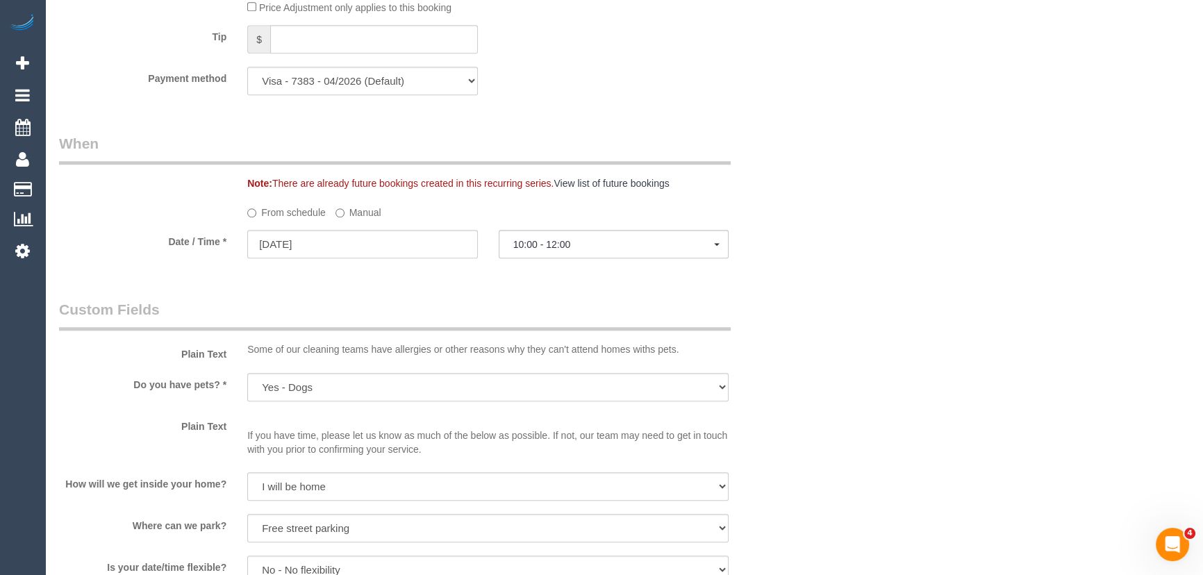
scroll to position [1515, 0]
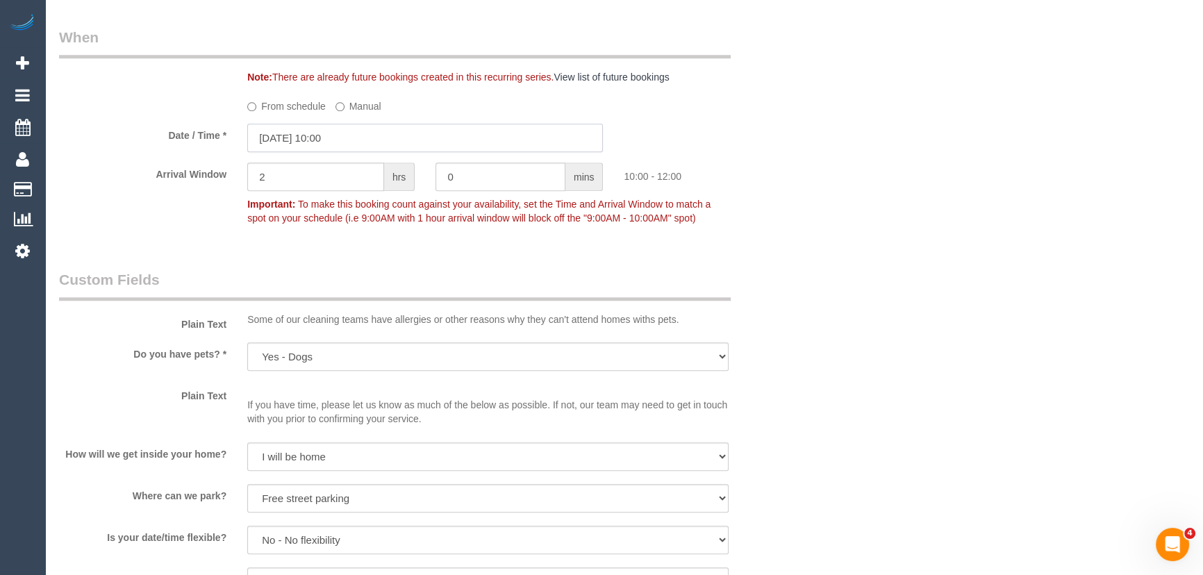
click at [365, 146] on input "[DATE] 10:00" at bounding box center [425, 138] width 356 height 28
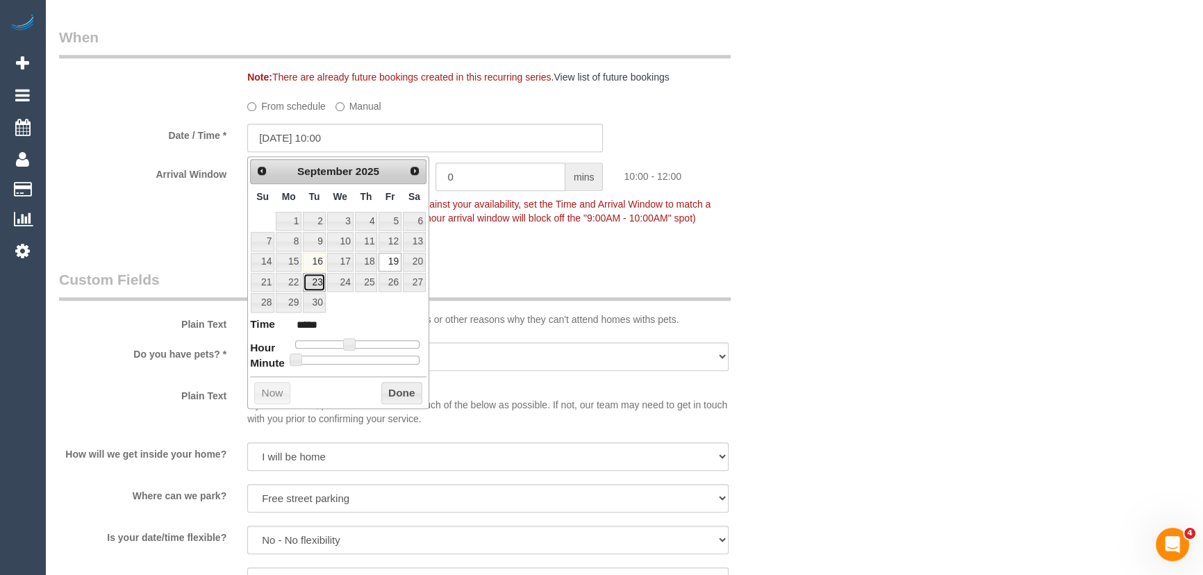
click at [315, 278] on link "23" at bounding box center [314, 282] width 22 height 19
type input "23/09/2025 10:00"
click at [507, 263] on div "Who Email* reachpavi@gmail.com Name * Pavitra Atre CUSTOMER VERY FUSSY! Where A…" at bounding box center [426, 25] width 754 height 2978
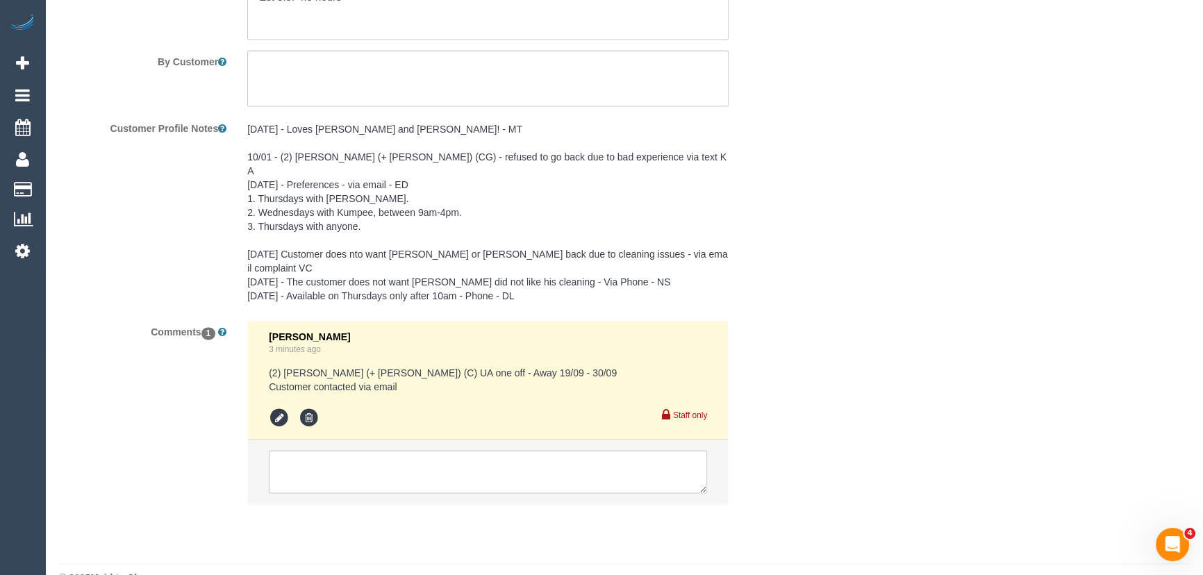
scroll to position [2476, 0]
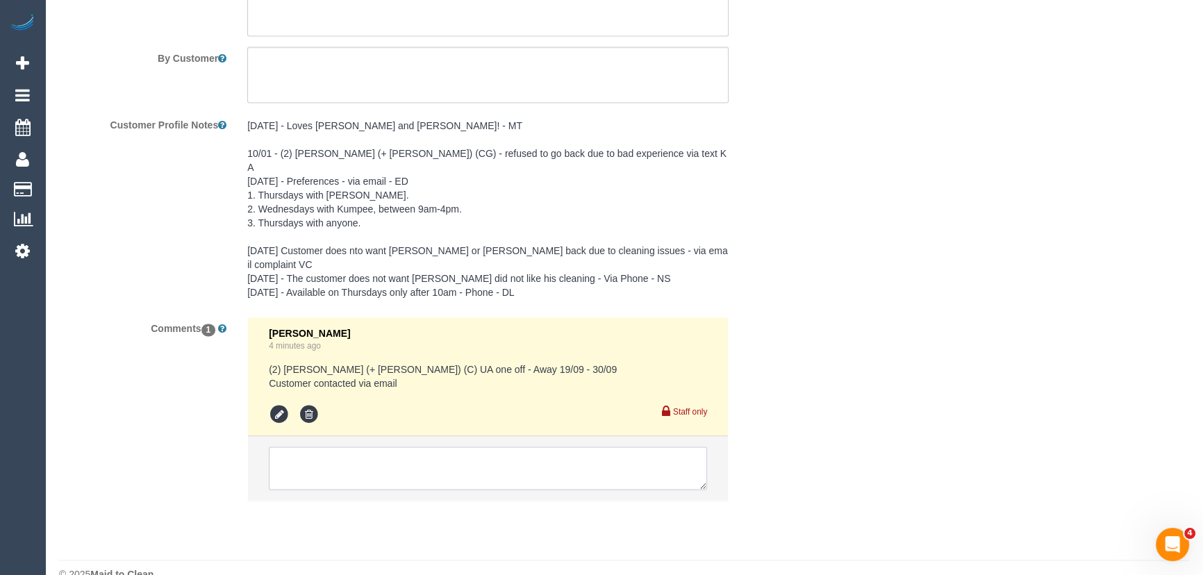
click at [365, 447] on textarea at bounding box center [488, 468] width 438 height 43
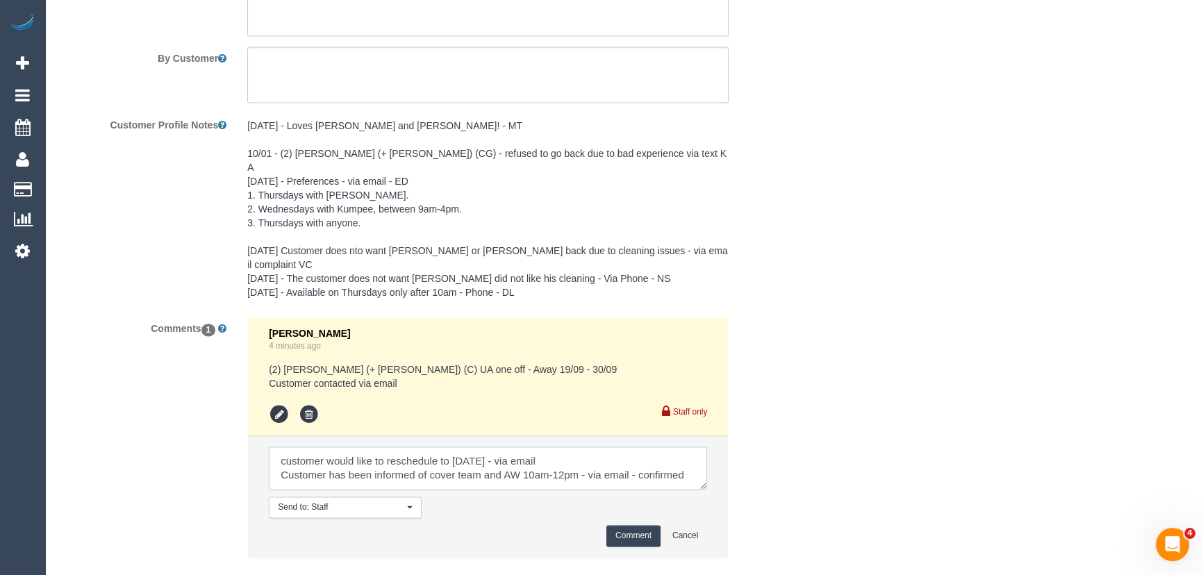
type textarea "customer would like to reschedule to Tuesday 23/9 - via email Customer has been…"
click at [633, 525] on button "Comment" at bounding box center [633, 536] width 54 height 22
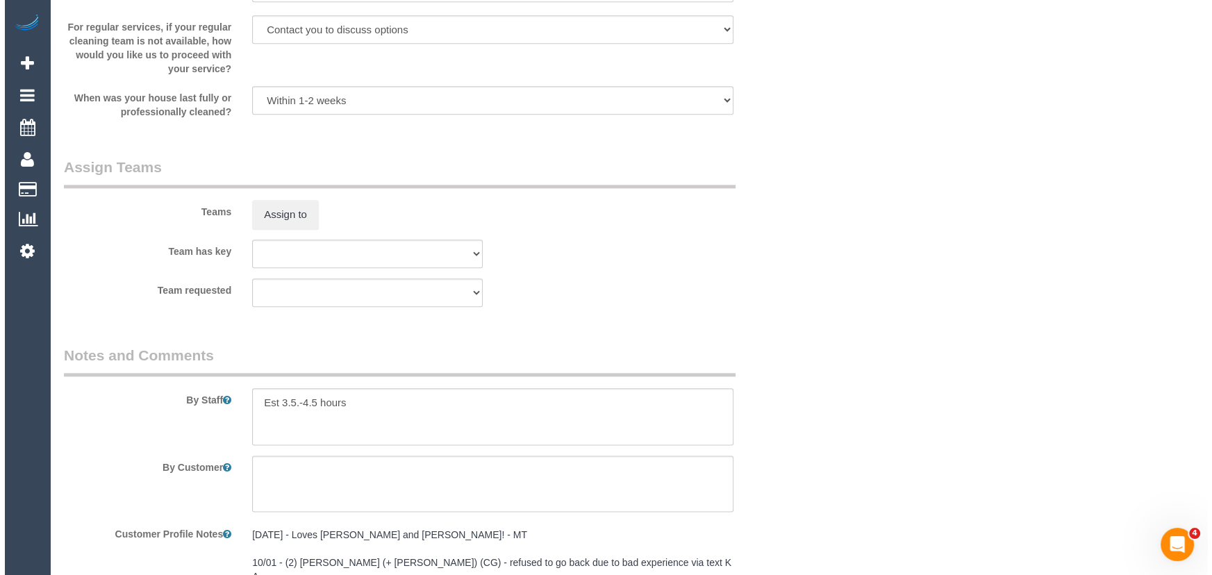
scroll to position [2034, 0]
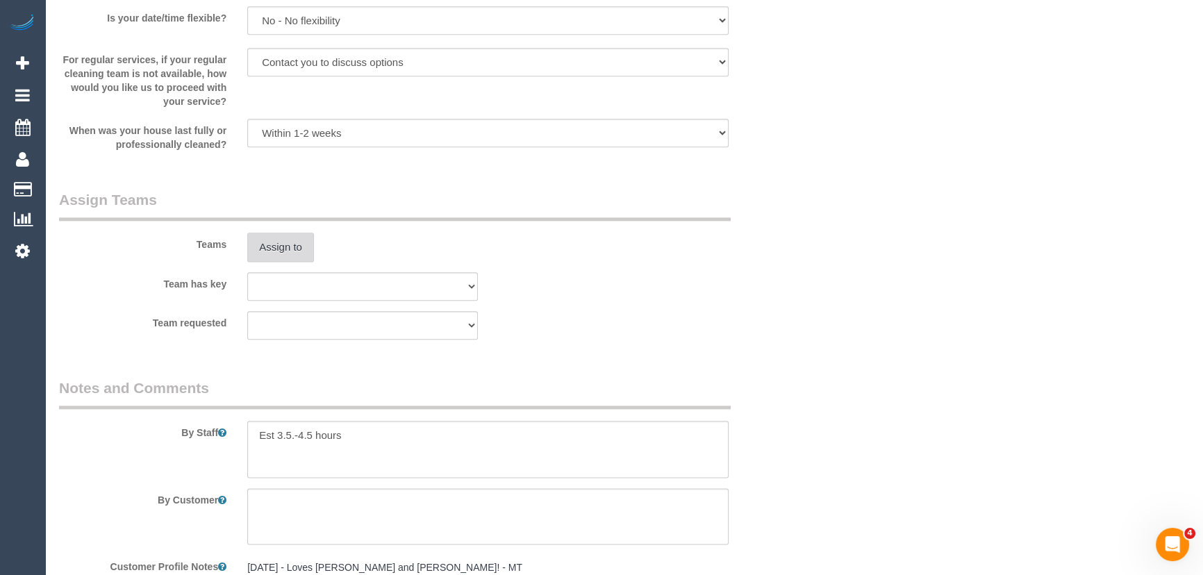
click at [271, 254] on button "Assign to" at bounding box center [280, 247] width 67 height 29
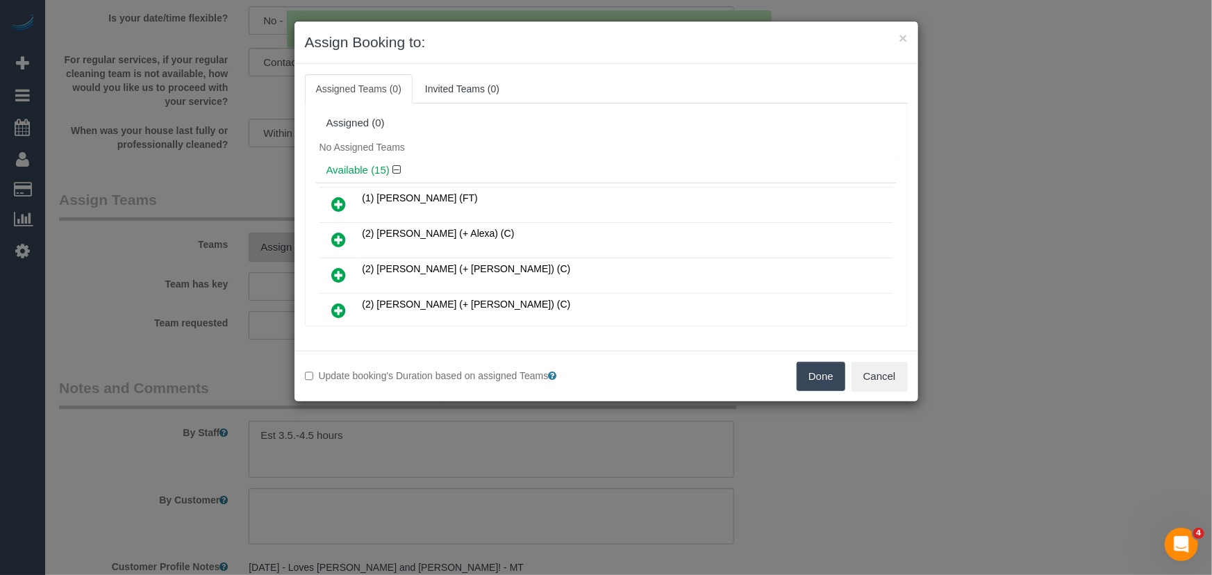
scroll to position [226, 0]
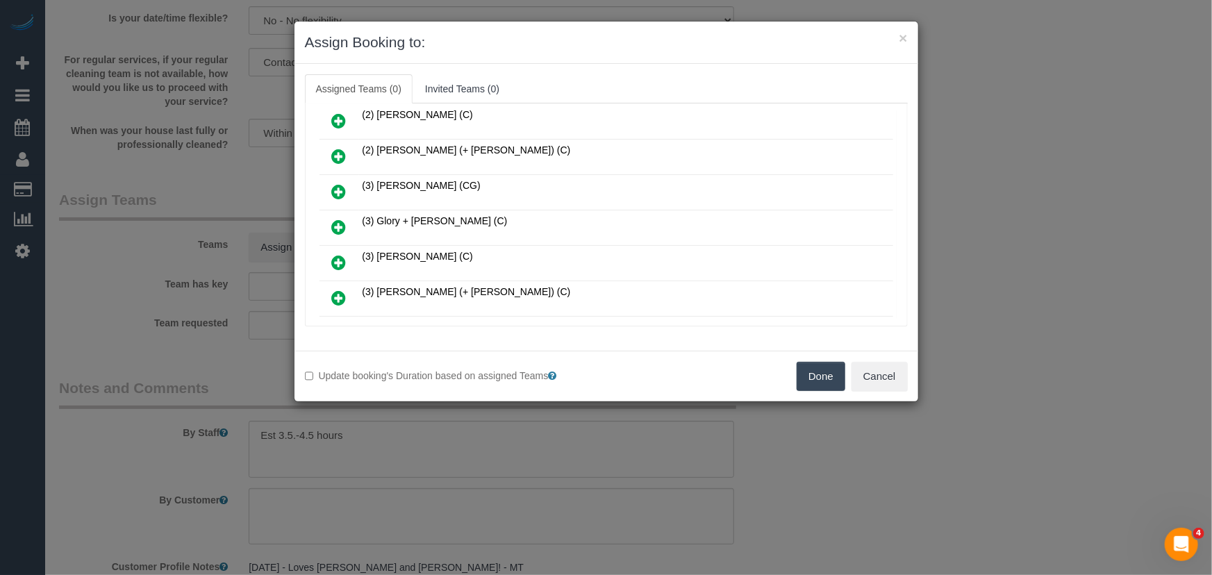
click at [337, 222] on icon at bounding box center [339, 227] width 15 height 17
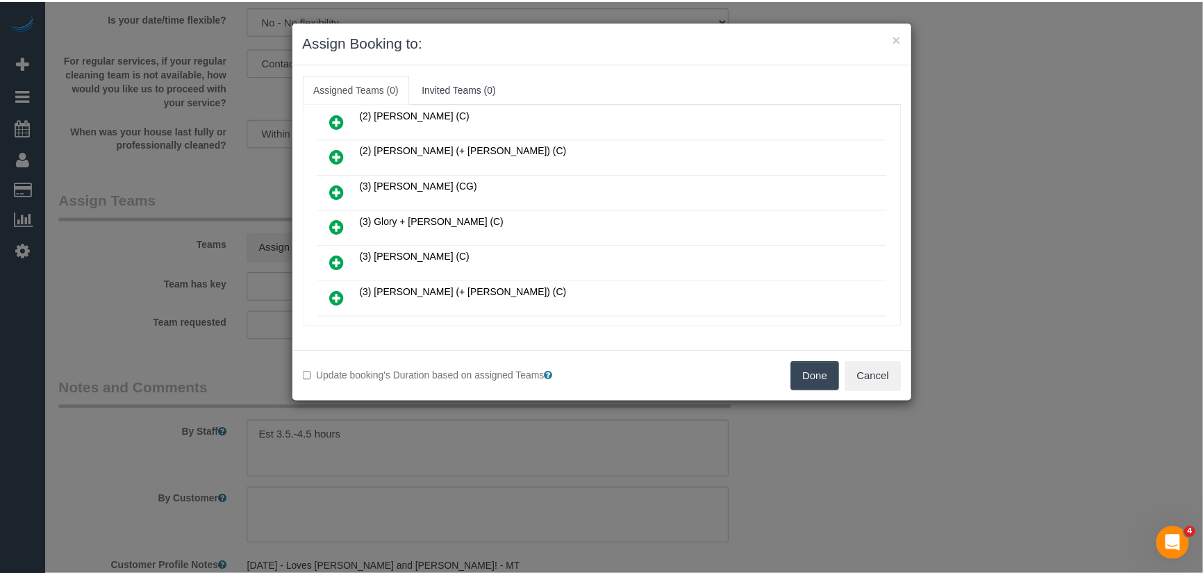
scroll to position [258, 0]
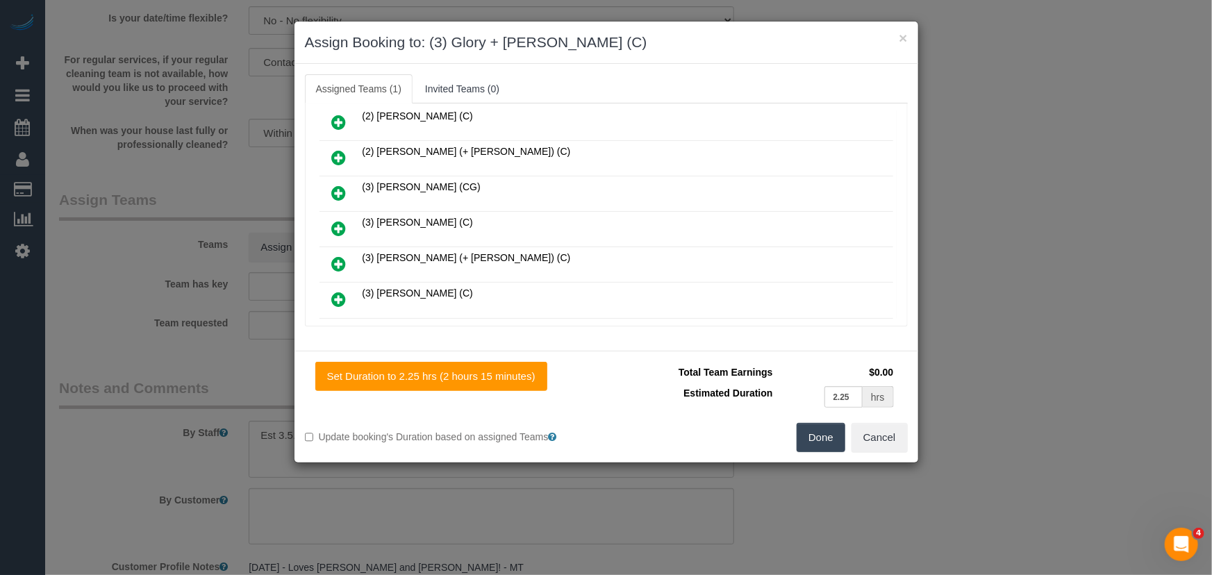
click at [820, 447] on button "Done" at bounding box center [821, 437] width 49 height 29
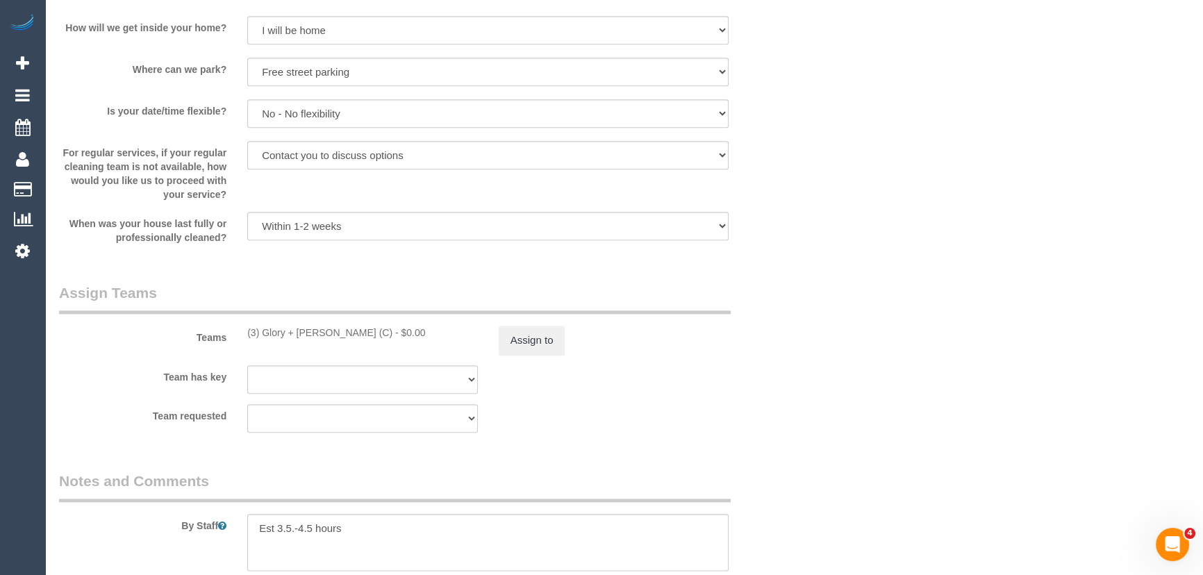
scroll to position [2021, 0]
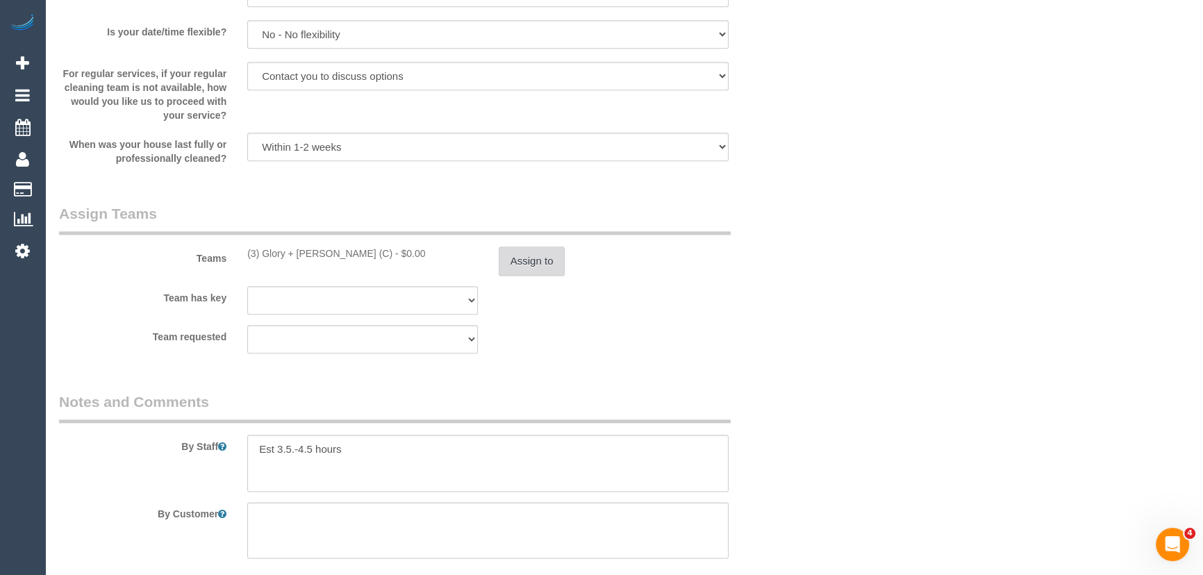
click at [540, 260] on button "Assign to" at bounding box center [532, 261] width 67 height 29
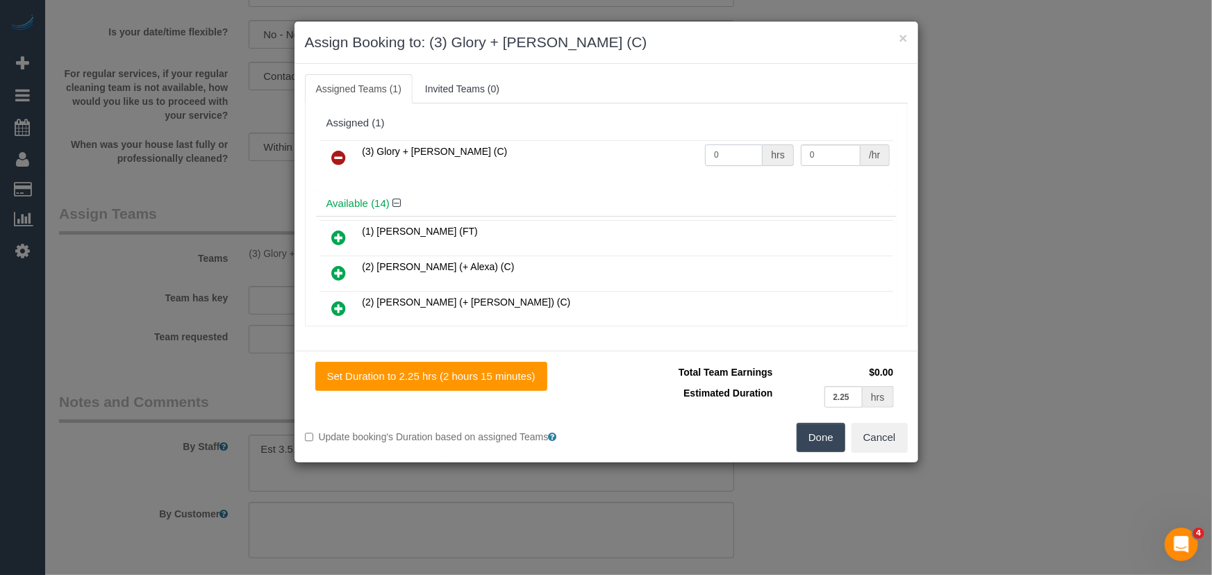
click at [720, 152] on input "0" at bounding box center [734, 155] width 58 height 22
type input "1"
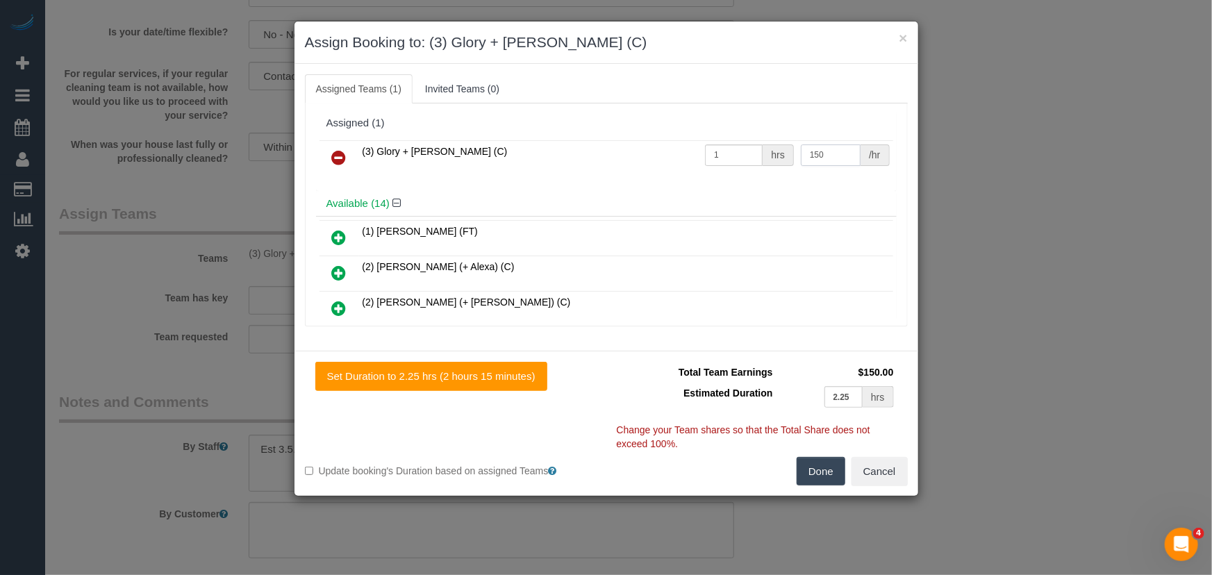
type input "150"
click at [820, 463] on button "Done" at bounding box center [821, 471] width 49 height 29
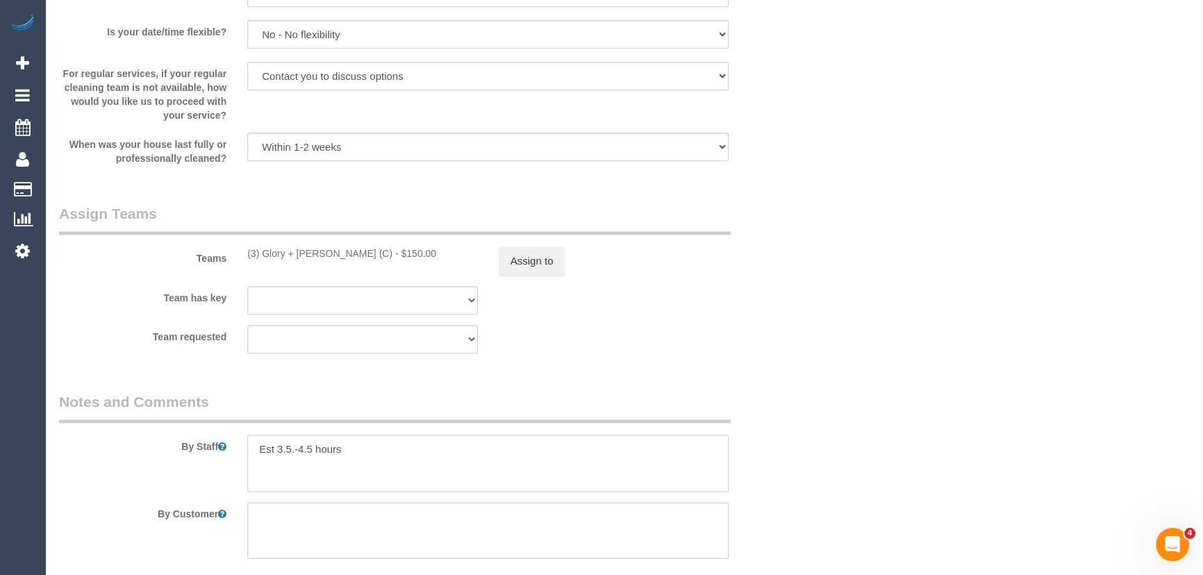
click at [257, 454] on textarea at bounding box center [487, 463] width 481 height 57
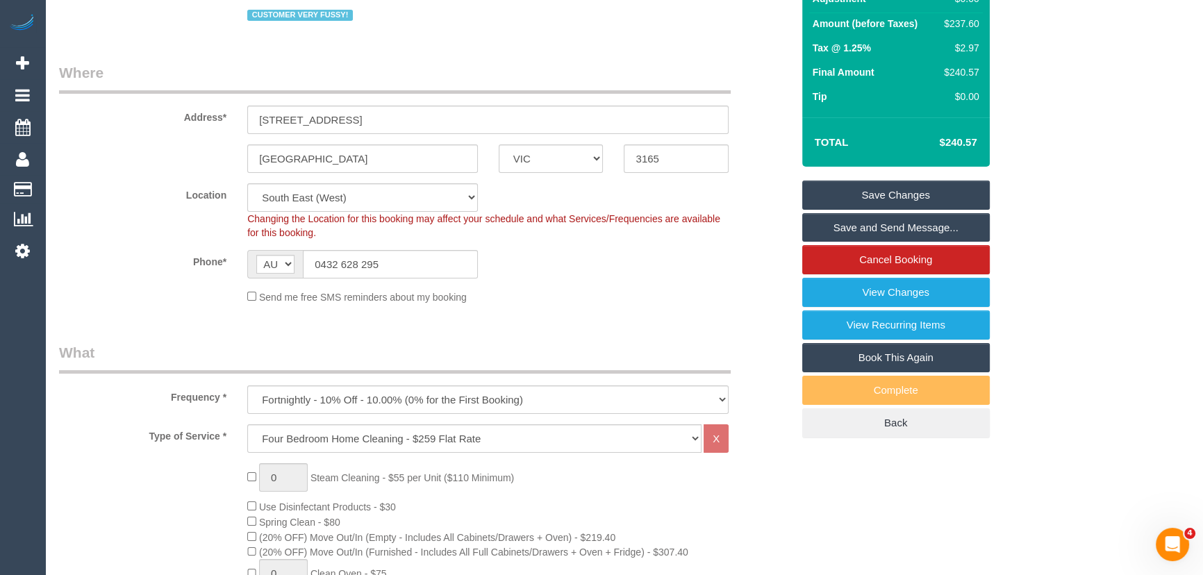
scroll to position [0, 0]
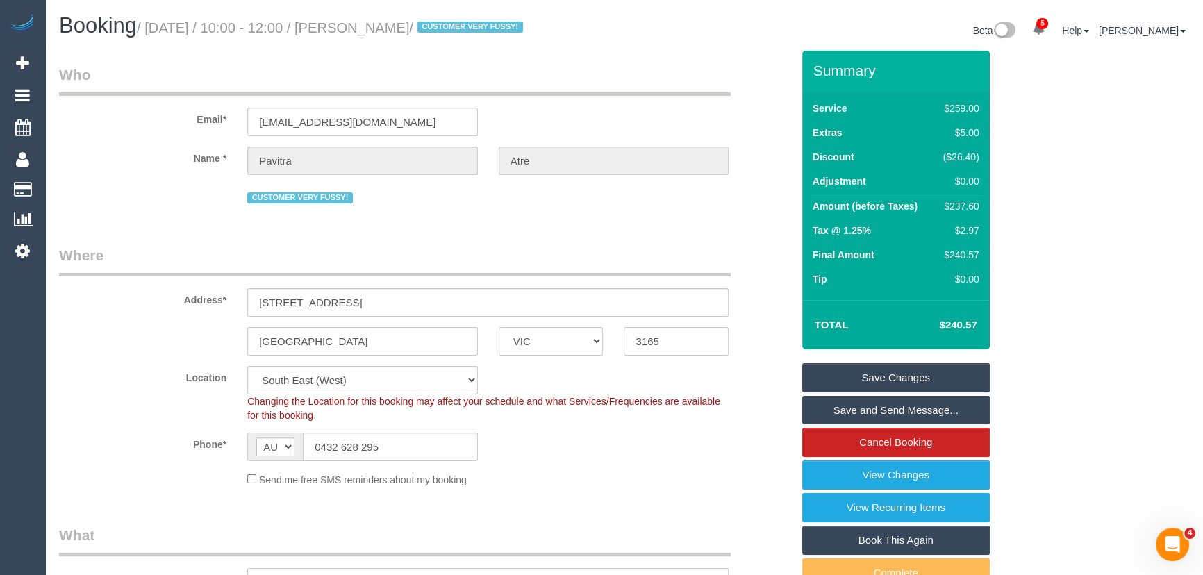
type textarea "*cover* Est 3.5.-4.5 hours"
click at [411, 31] on small "/ September 19, 2025 / 10:00 - 12:00 / Pavitra Atre / CUSTOMER VERY FUSSY!" at bounding box center [332, 27] width 390 height 15
copy small "Pavitra Atre"
click at [829, 409] on link "Save and Send Message..." at bounding box center [896, 410] width 188 height 29
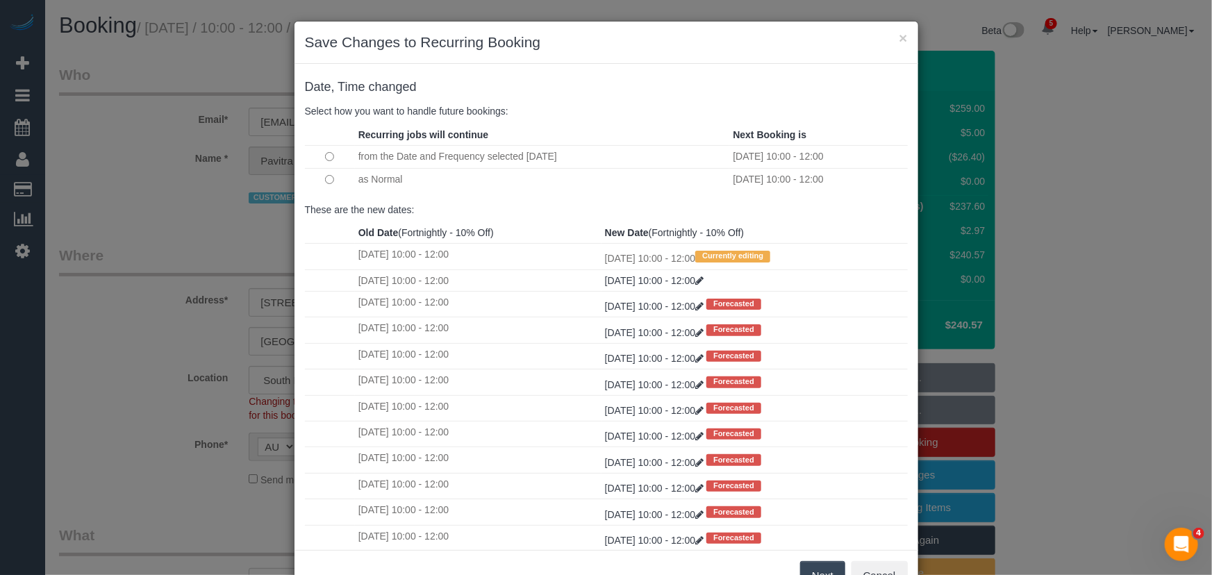
click at [821, 567] on button "Next" at bounding box center [822, 575] width 45 height 29
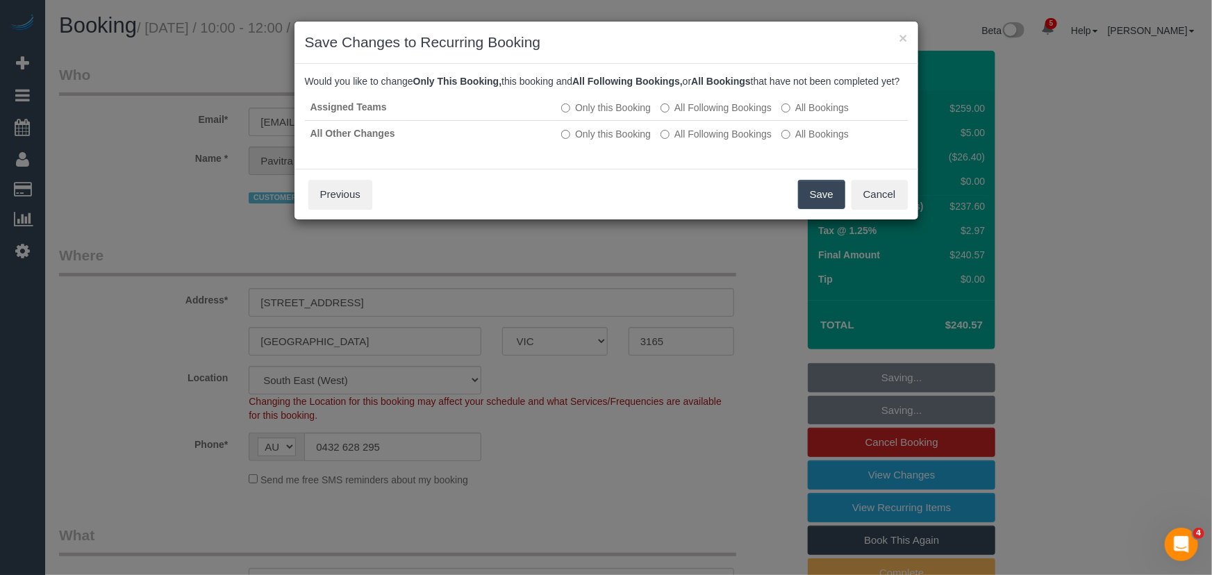
click at [813, 208] on button "Save" at bounding box center [821, 194] width 47 height 29
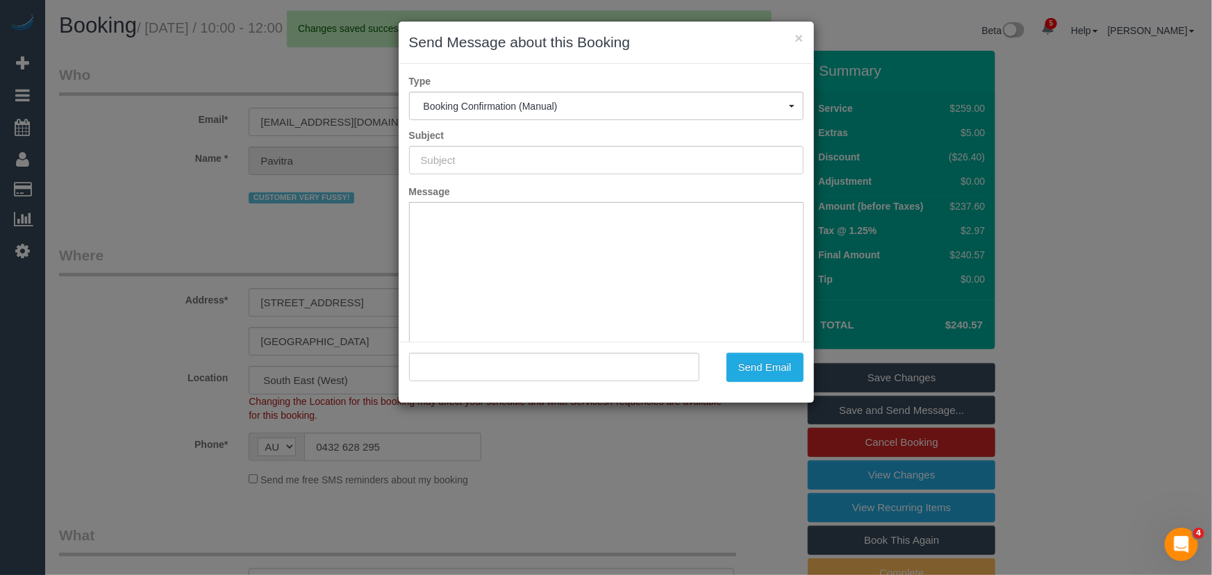
type input "Booking Confirmed"
type input ""Pavitra Atre" <reachpavi@gmail.com>"
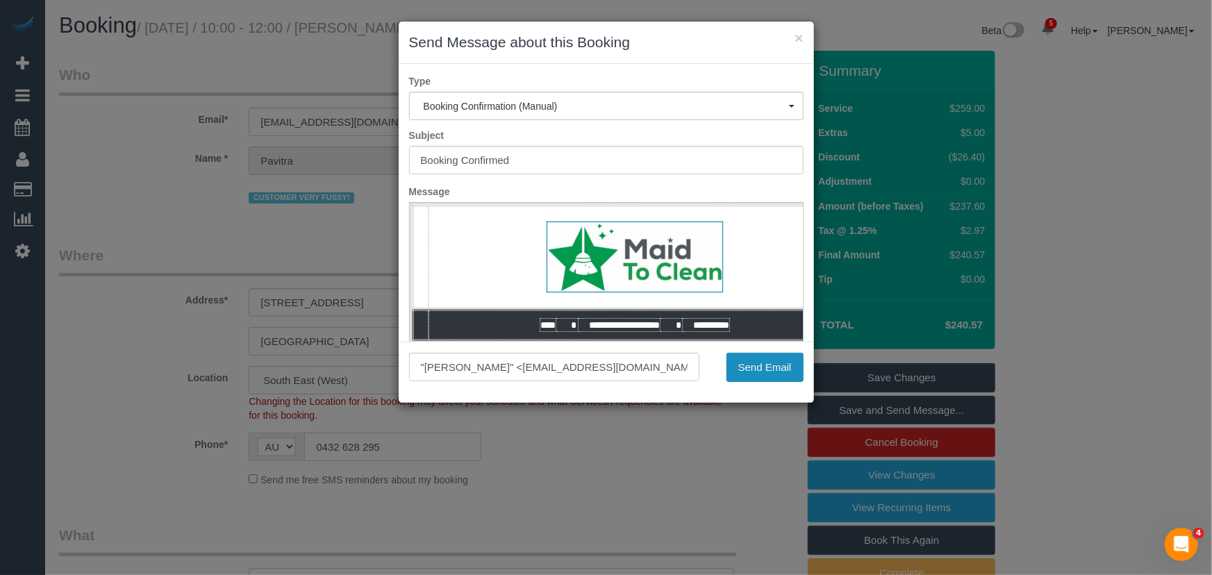
click at [757, 360] on button "Send Email" at bounding box center [765, 367] width 77 height 29
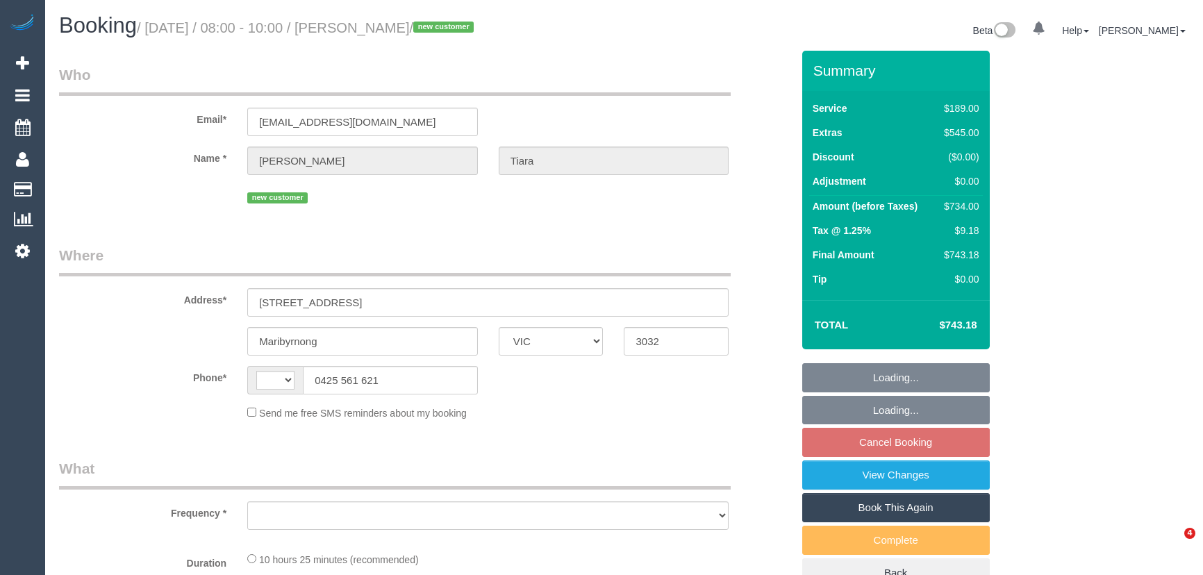
select select "VIC"
select select "string:AU"
select select "object:742"
select select "string:stripe-pm_1S5zmc2GScqysDRVyz7m8t0B"
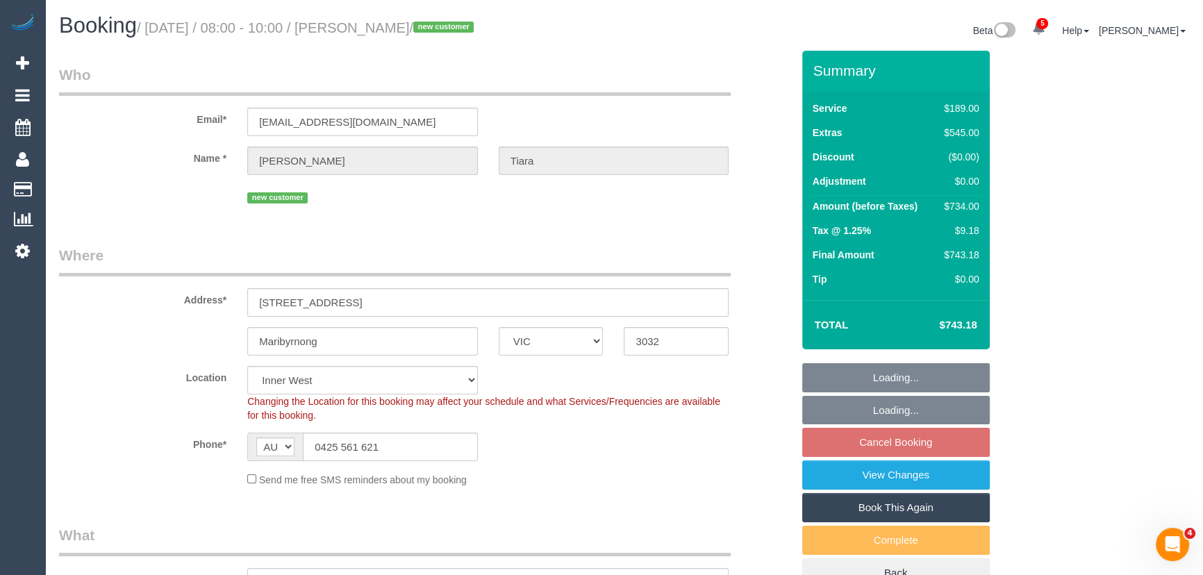
select select "object:845"
select select "number:28"
select select "number:14"
select select "number:19"
select select "number:24"
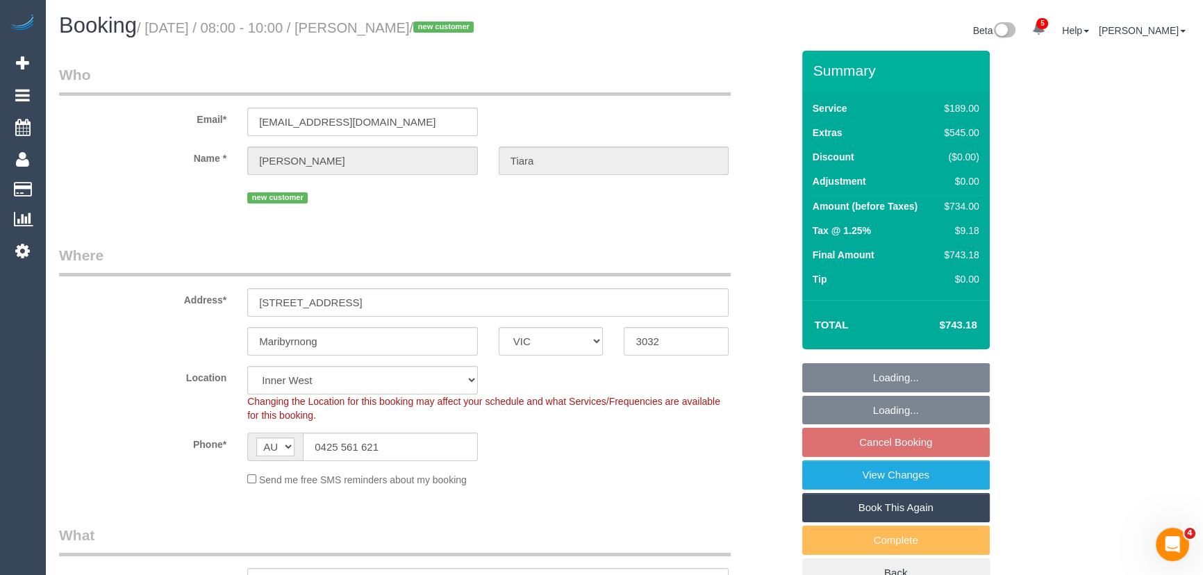
select select "number:26"
select select "spot2"
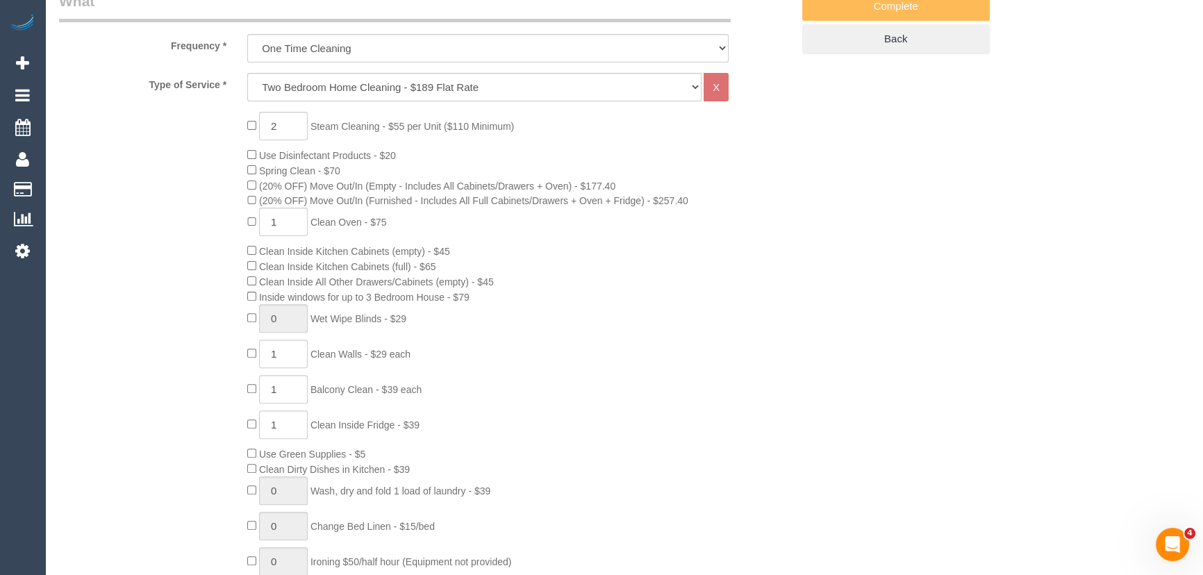
scroll to position [442, 0]
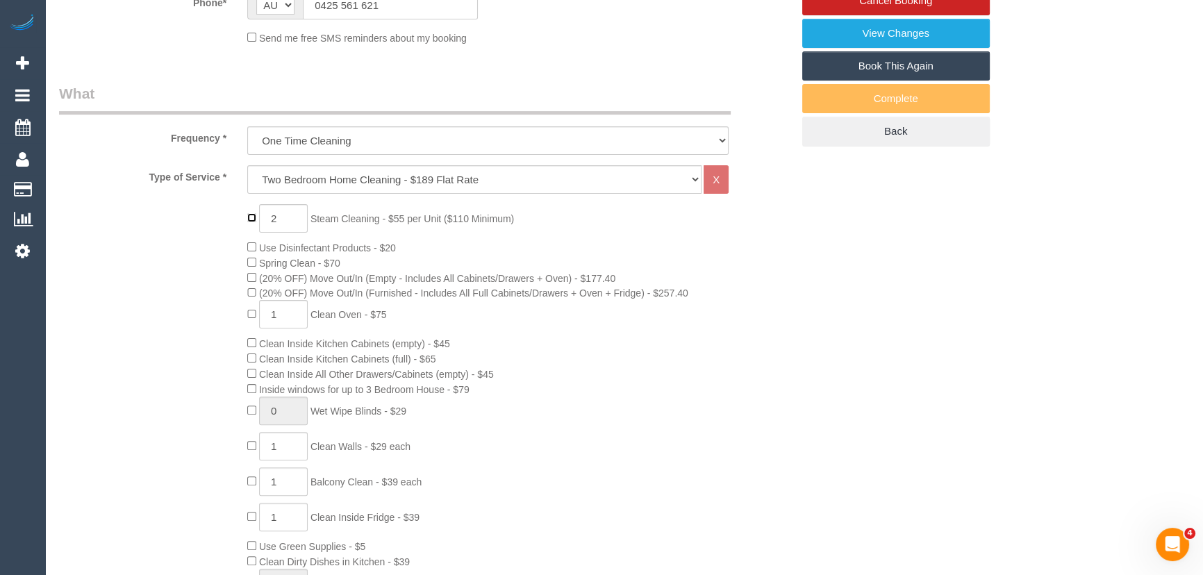
type input "0"
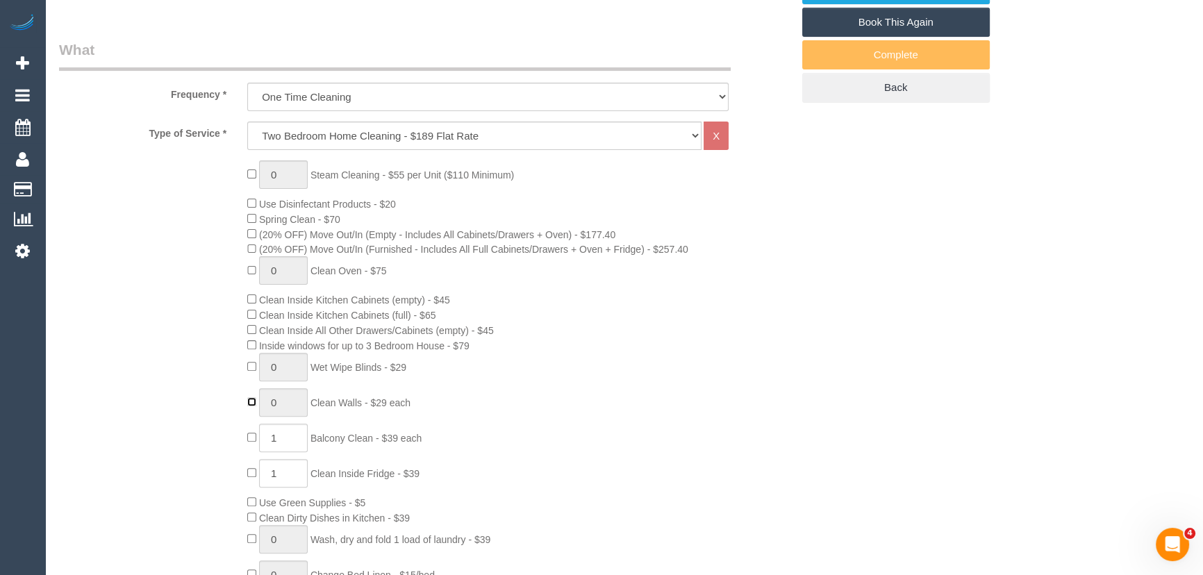
scroll to position [505, 0]
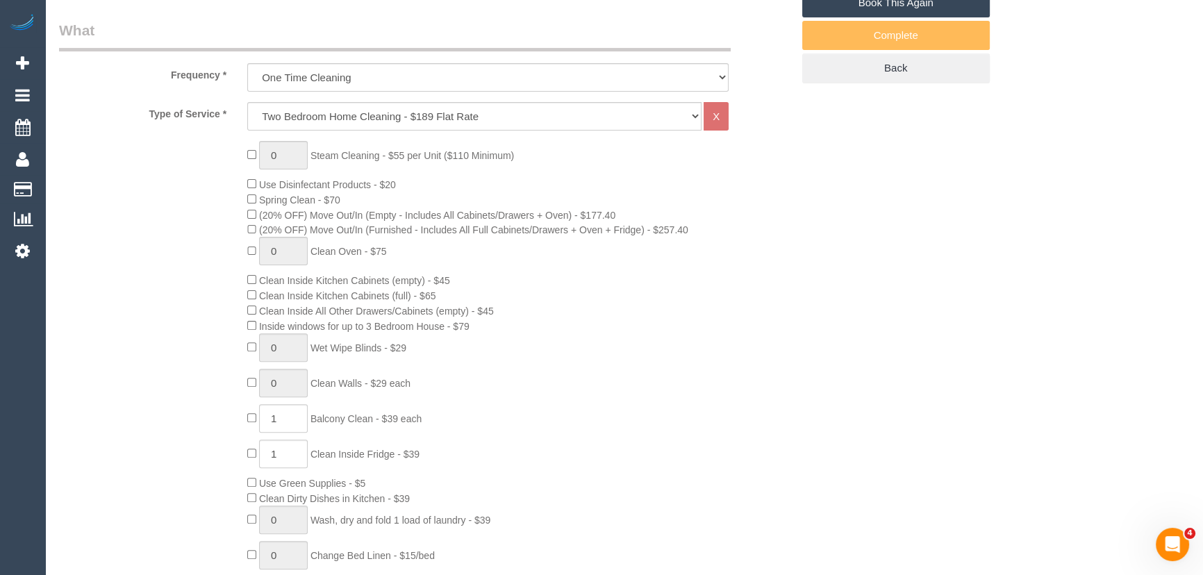
click at [251, 424] on span "1 Balcony Clean - $39 each" at bounding box center [334, 418] width 174 height 11
type input "0"
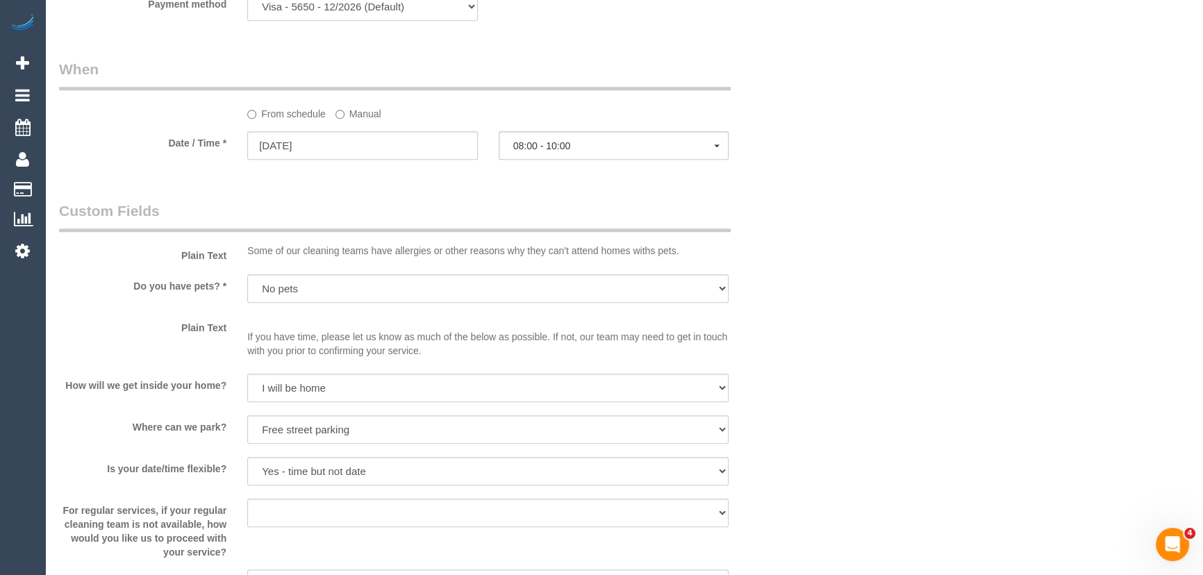
scroll to position [1578, 0]
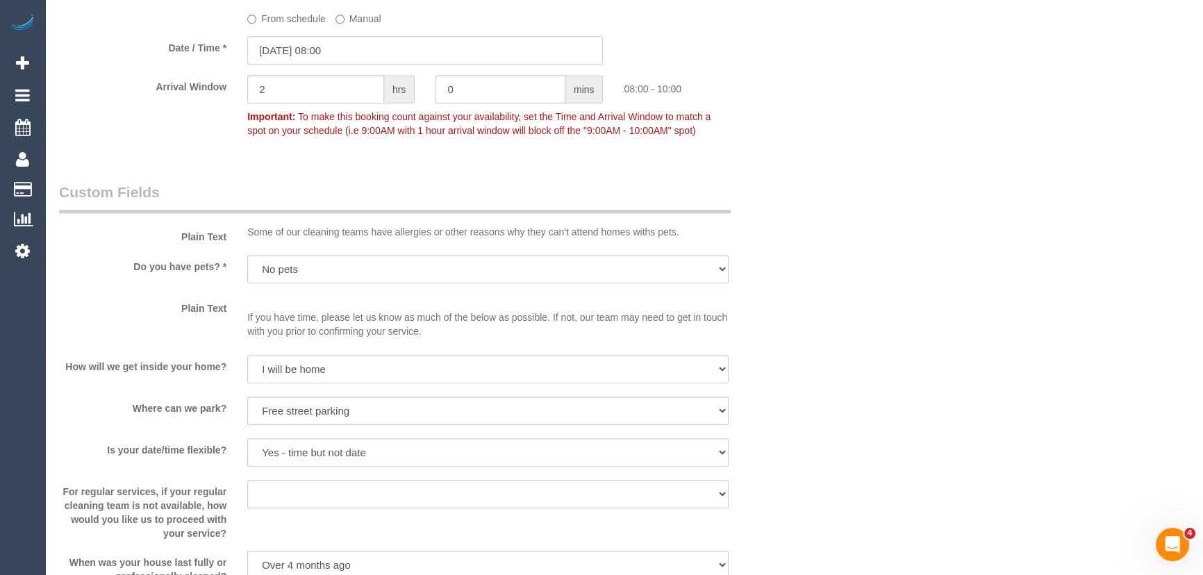
click at [369, 60] on input "22/09/2025 08:00" at bounding box center [425, 50] width 356 height 28
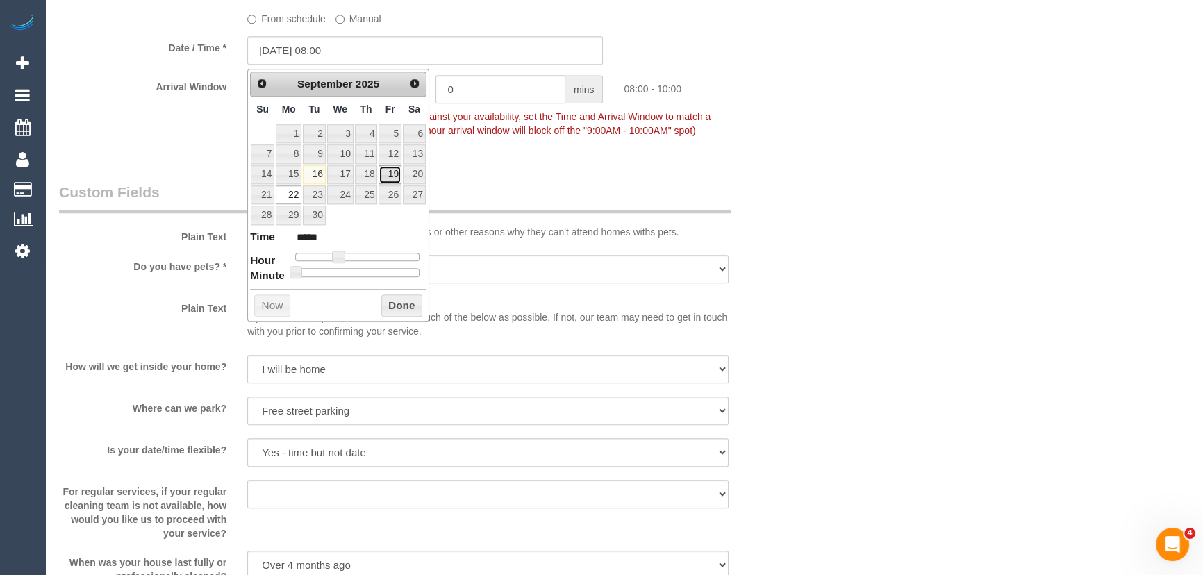
click at [386, 177] on link "19" at bounding box center [390, 174] width 22 height 19
click at [504, 176] on div "Who Email* feltia2312@gmail.com Name * Felicia Tiara new customer Where Address…" at bounding box center [426, 385] width 754 height 3825
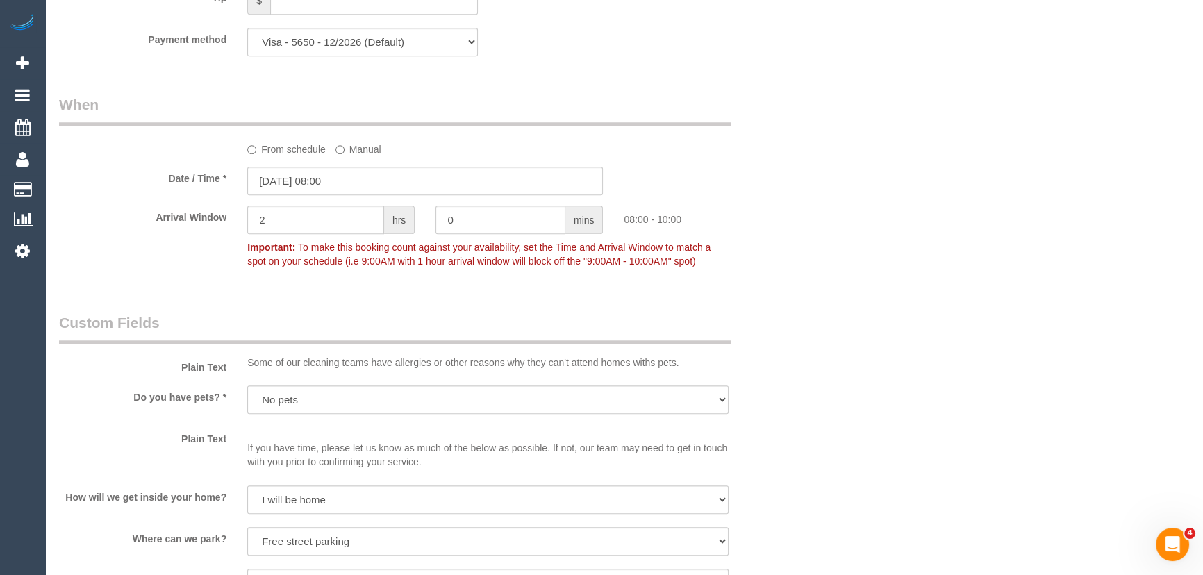
scroll to position [1452, 0]
click at [377, 175] on input "19/09/2025 08:00" at bounding box center [425, 177] width 356 height 28
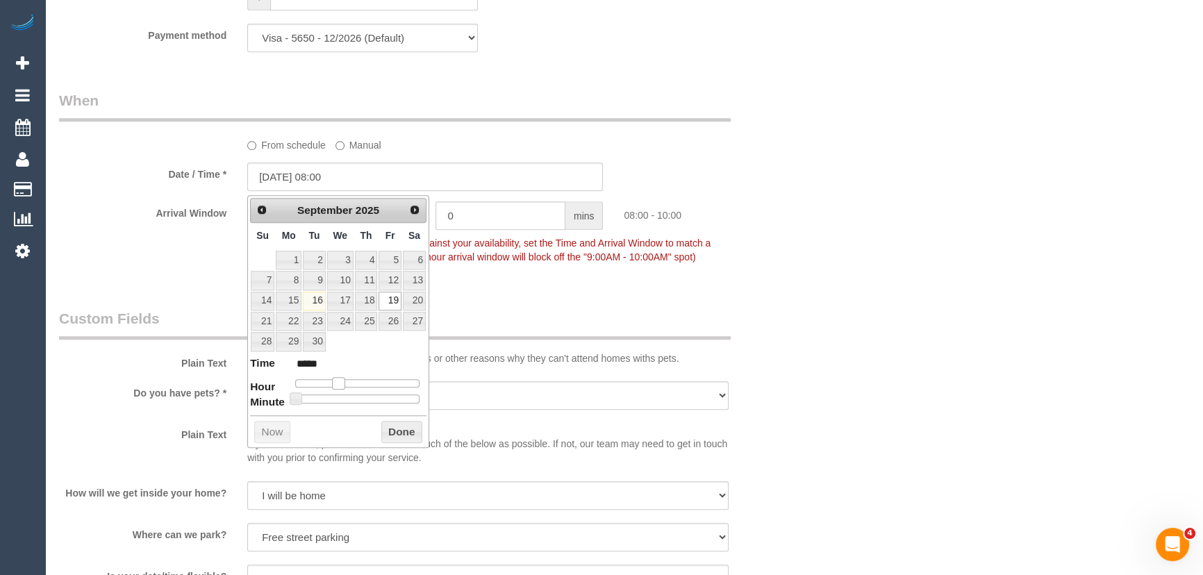
type input "19/09/2025 09:00"
type input "*****"
type input "19/09/2025 10:00"
type input "*****"
type input "19/09/2025 11:00"
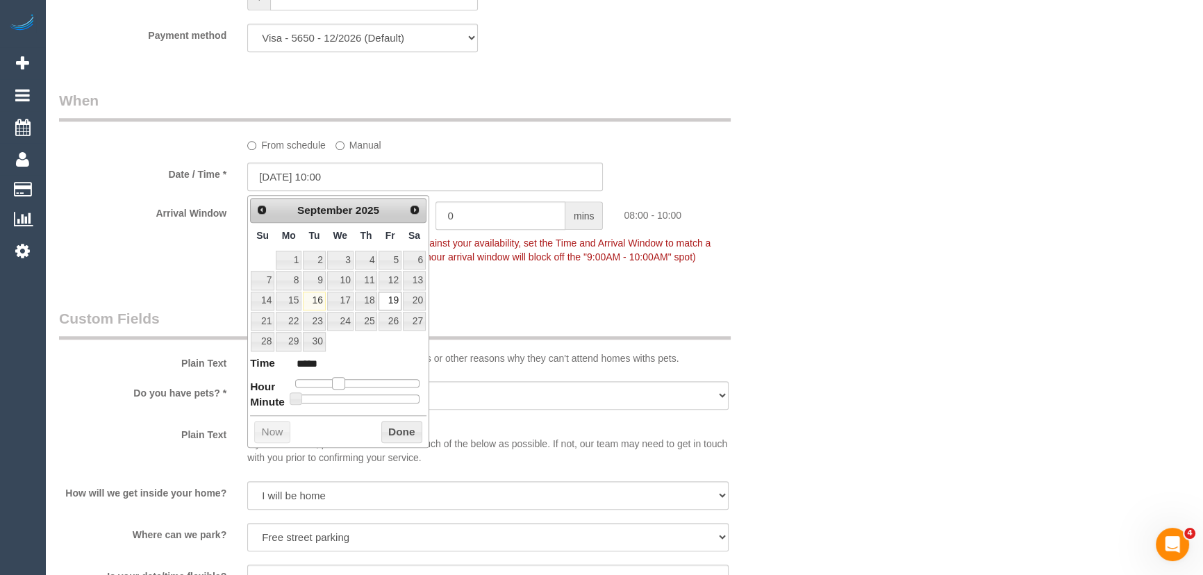
type input "*****"
type input "19/09/2025 12:00"
type input "*****"
drag, startPoint x: 339, startPoint y: 380, endPoint x: 362, endPoint y: 383, distance: 23.1
click at [362, 383] on span at bounding box center [360, 383] width 13 height 13
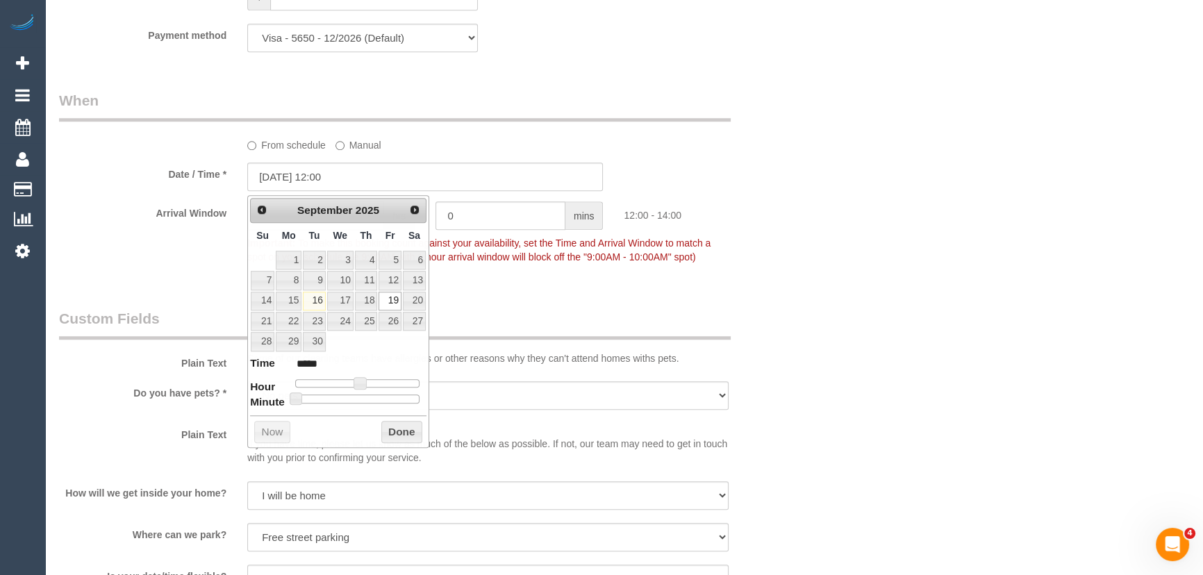
click at [554, 291] on div "Who Email* feltia2312@gmail.com Name * Felicia Tiara new customer Where Address…" at bounding box center [426, 511] width 754 height 3825
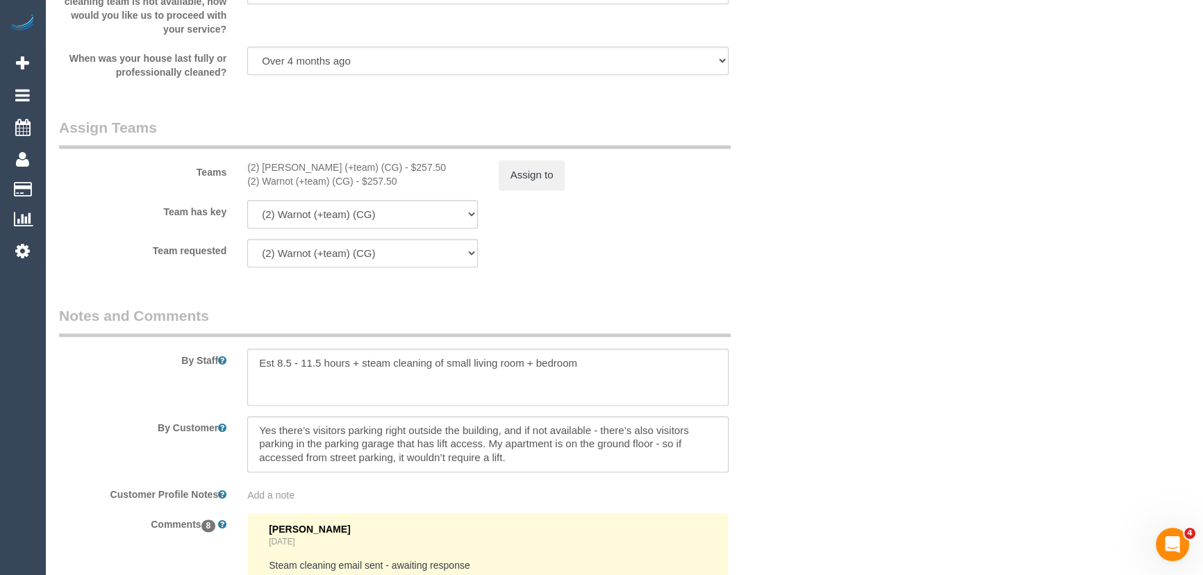
scroll to position [2084, 0]
click at [521, 176] on button "Assign to" at bounding box center [532, 173] width 67 height 29
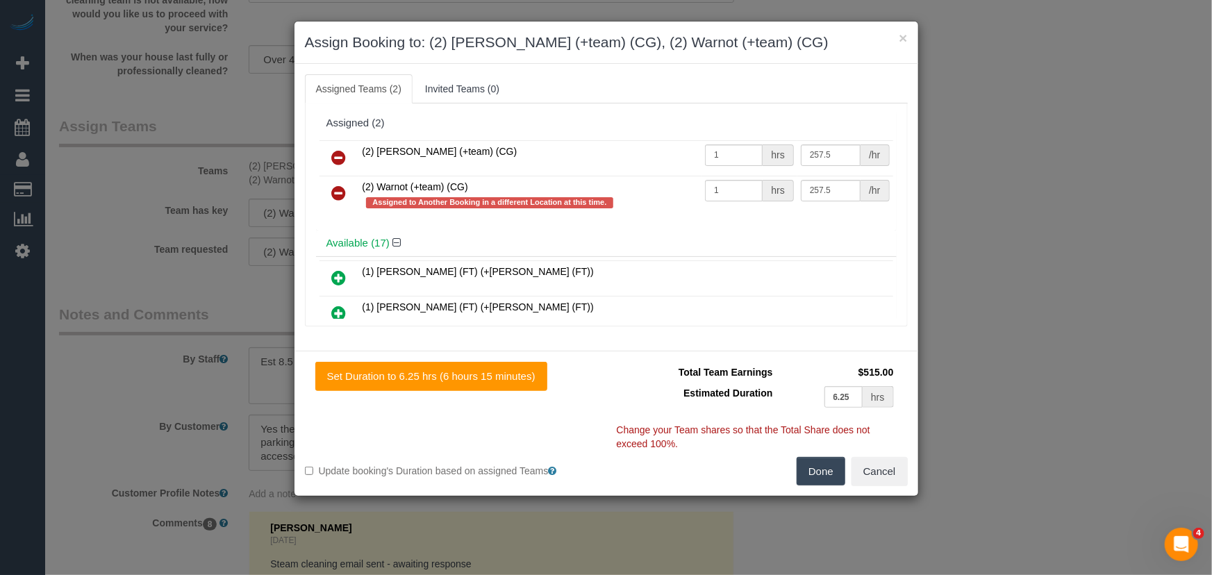
click at [338, 156] on icon at bounding box center [339, 157] width 15 height 17
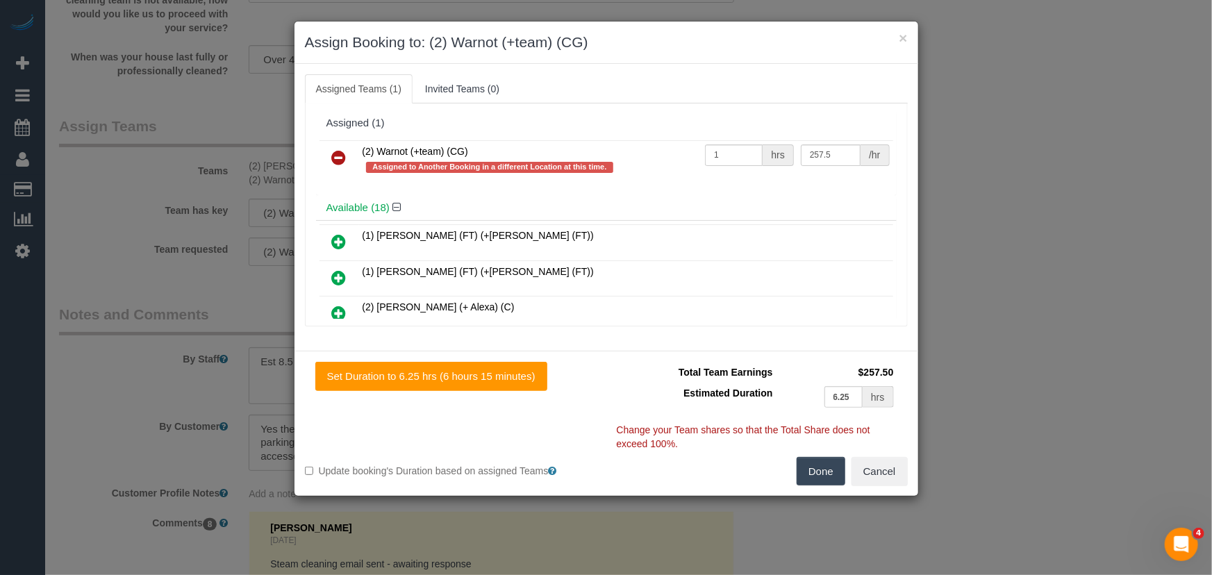
click at [338, 156] on icon at bounding box center [339, 157] width 15 height 17
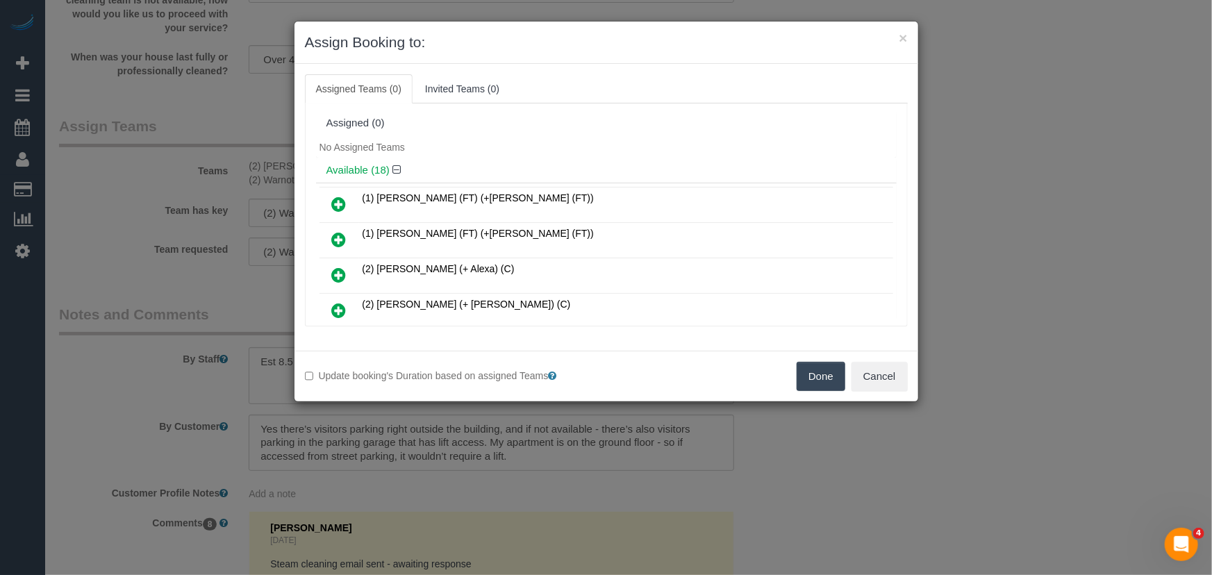
click at [813, 376] on button "Done" at bounding box center [821, 376] width 49 height 29
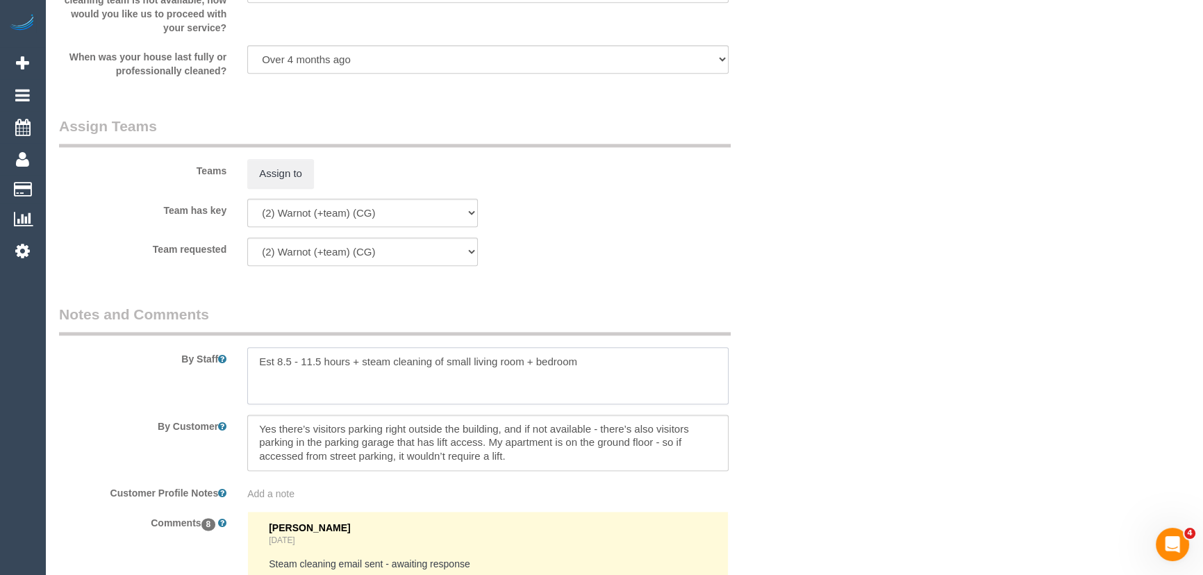
click at [595, 373] on textarea at bounding box center [487, 375] width 481 height 57
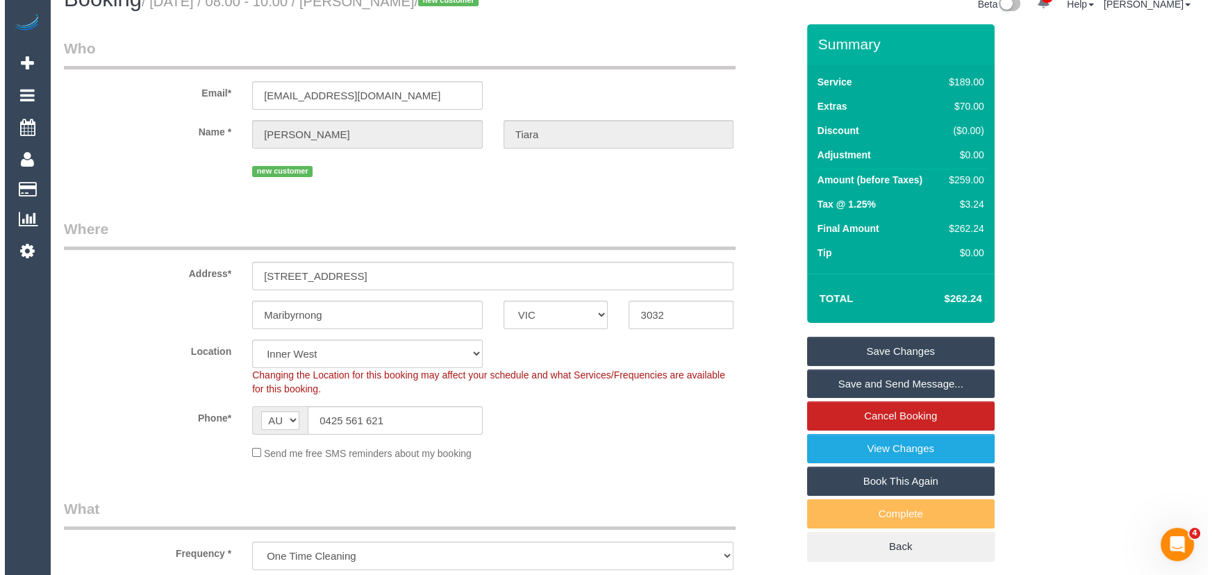
scroll to position [0, 0]
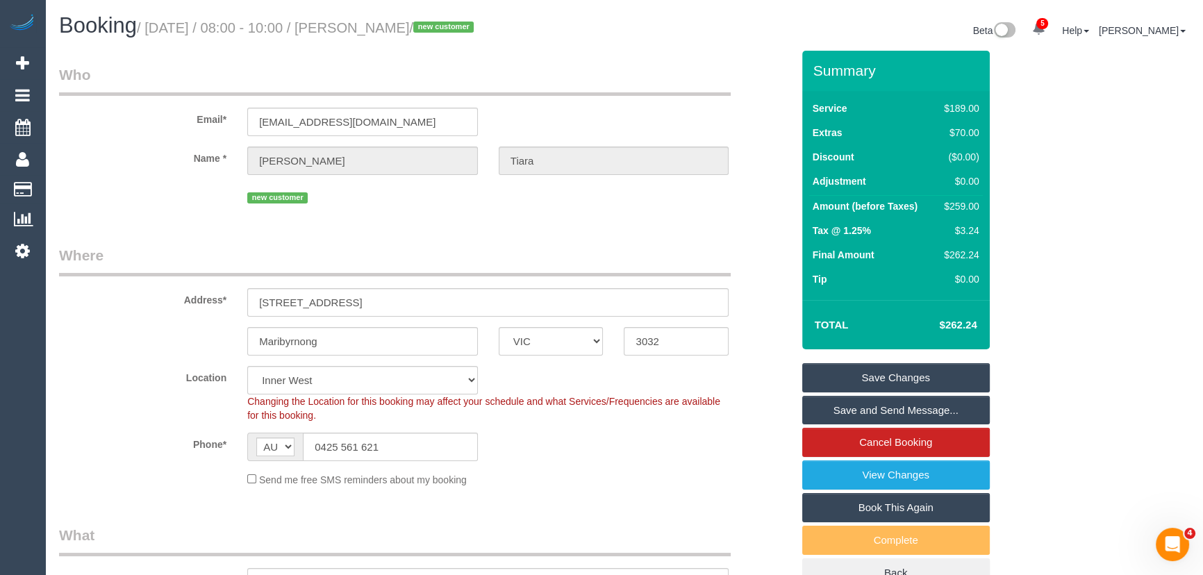
click at [922, 376] on link "Save Changes" at bounding box center [896, 377] width 188 height 29
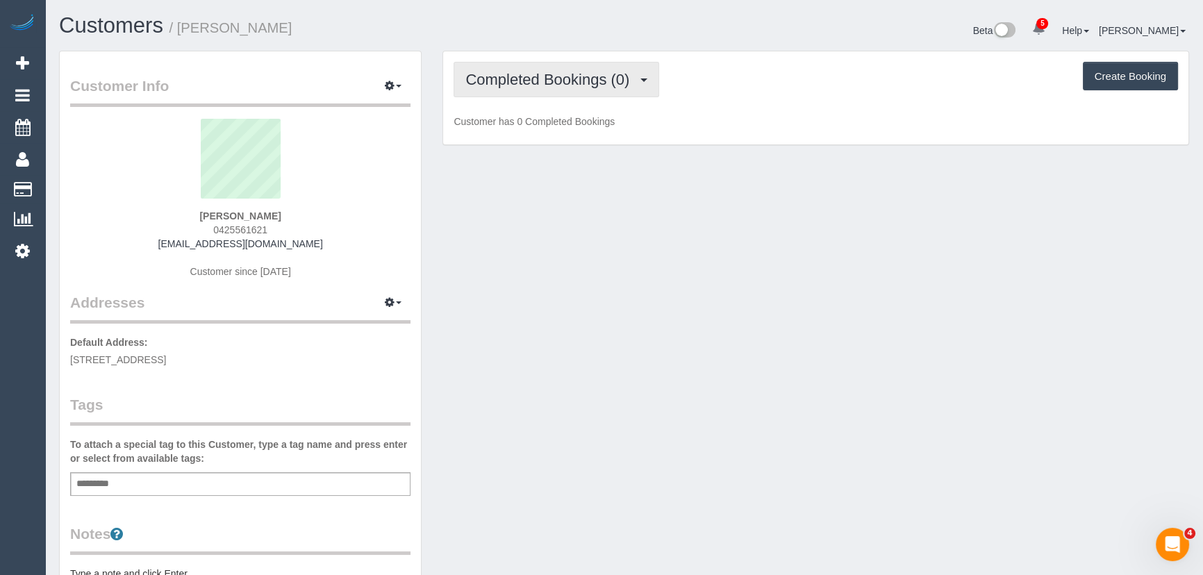
click at [594, 83] on span "Completed Bookings (0)" at bounding box center [550, 79] width 171 height 17
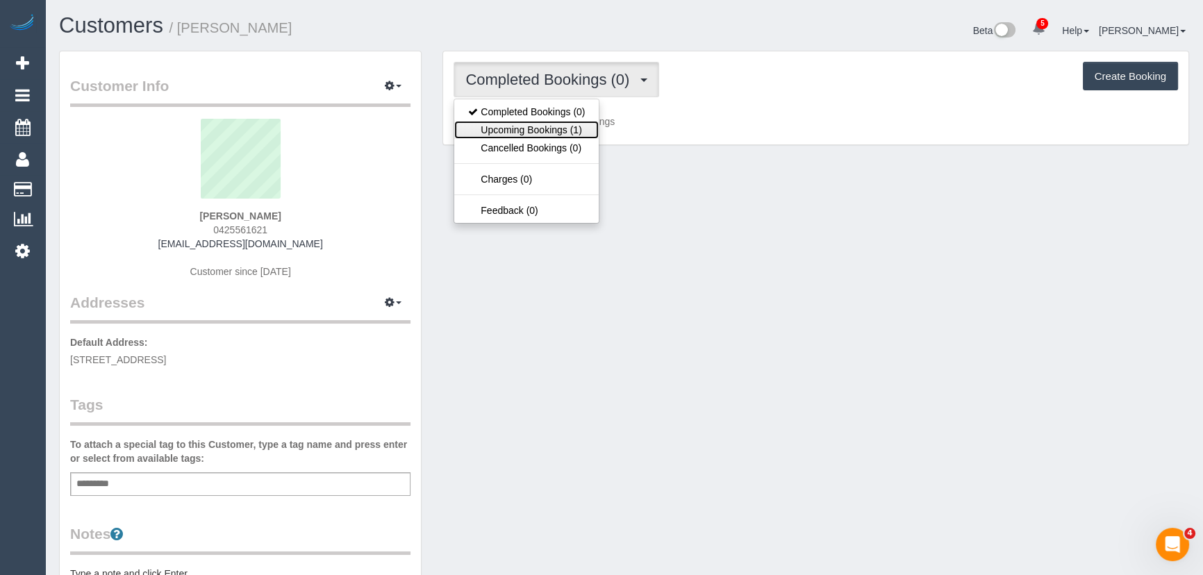
click at [579, 135] on link "Upcoming Bookings (1)" at bounding box center [526, 130] width 144 height 18
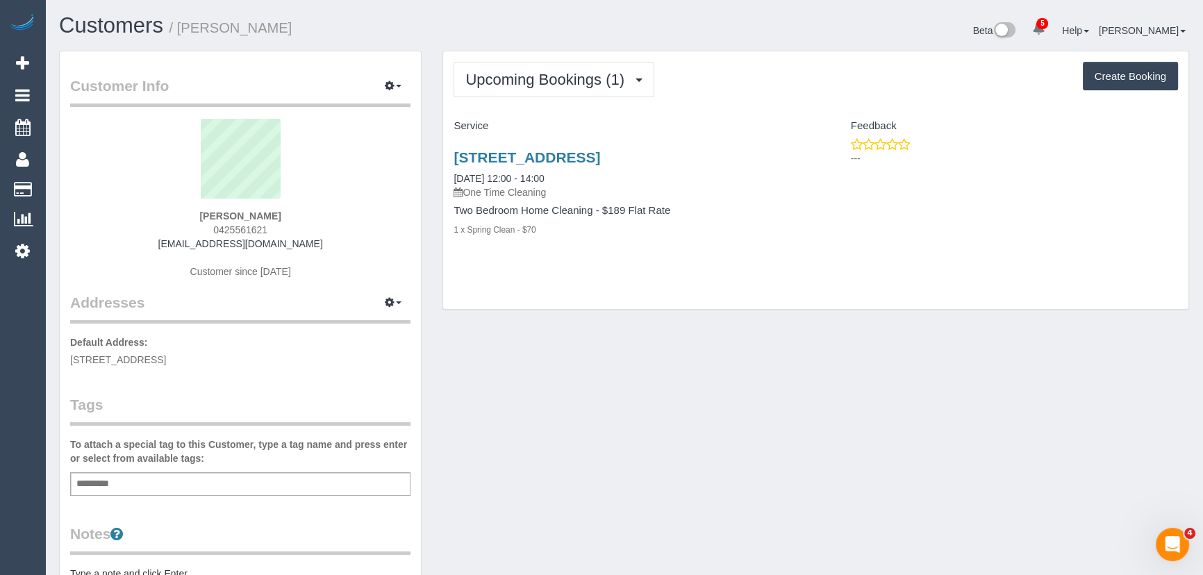
click at [566, 59] on div "Upcoming Bookings (1) Completed Bookings (0) Upcoming Bookings (1) Cancelled Bo…" at bounding box center [815, 180] width 745 height 258
click at [567, 92] on button "Upcoming Bookings (1)" at bounding box center [554, 79] width 201 height 35
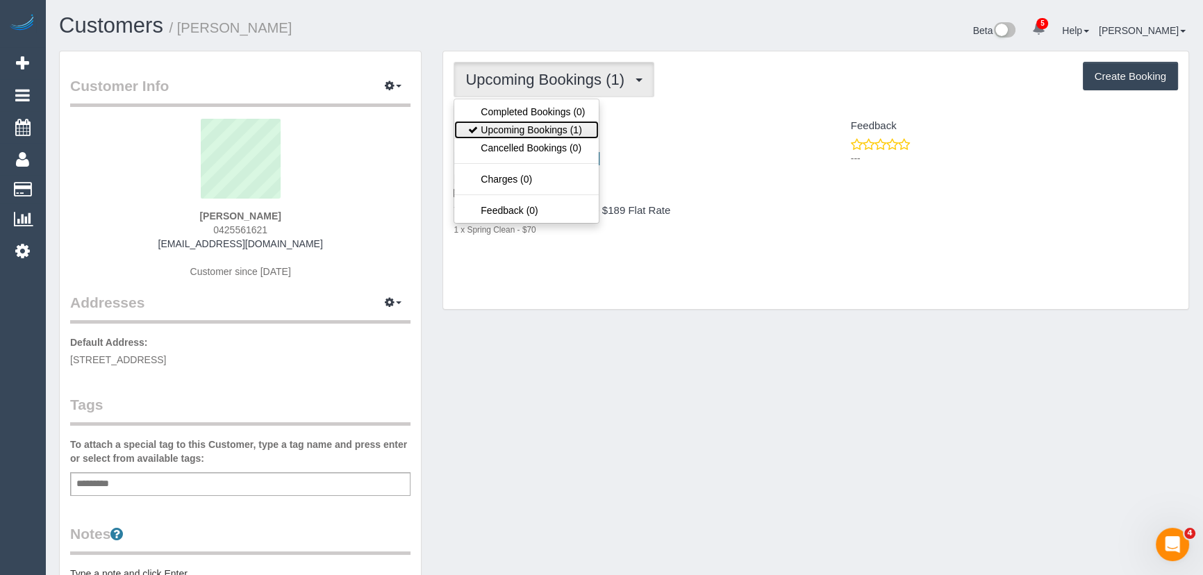
click at [569, 127] on link "Upcoming Bookings (1)" at bounding box center [526, 130] width 144 height 18
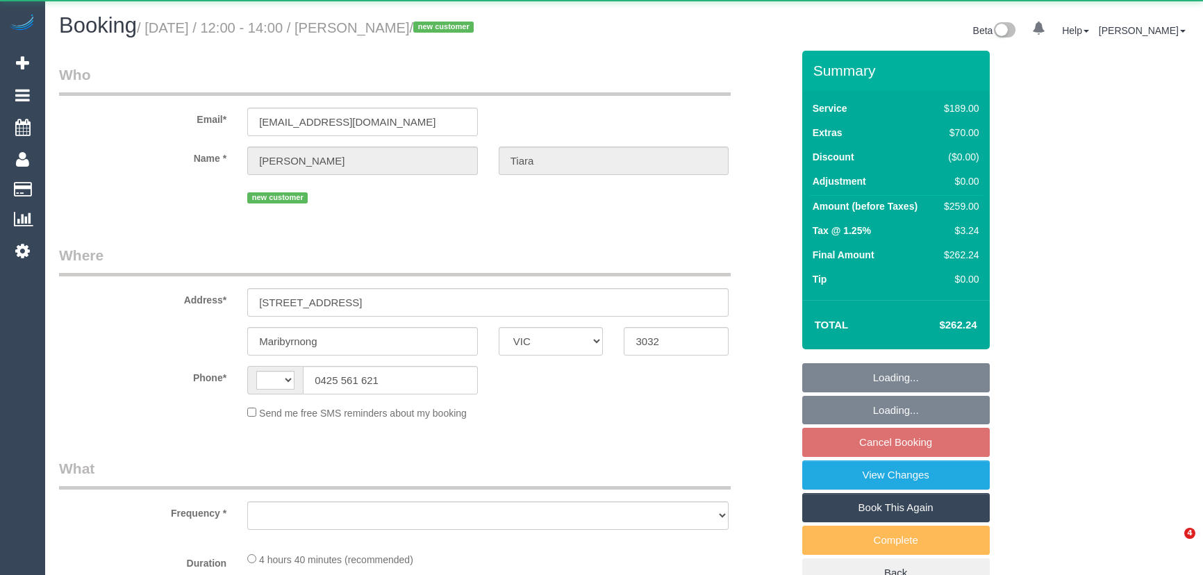
select select "VIC"
select select "string:AU"
select select "object:732"
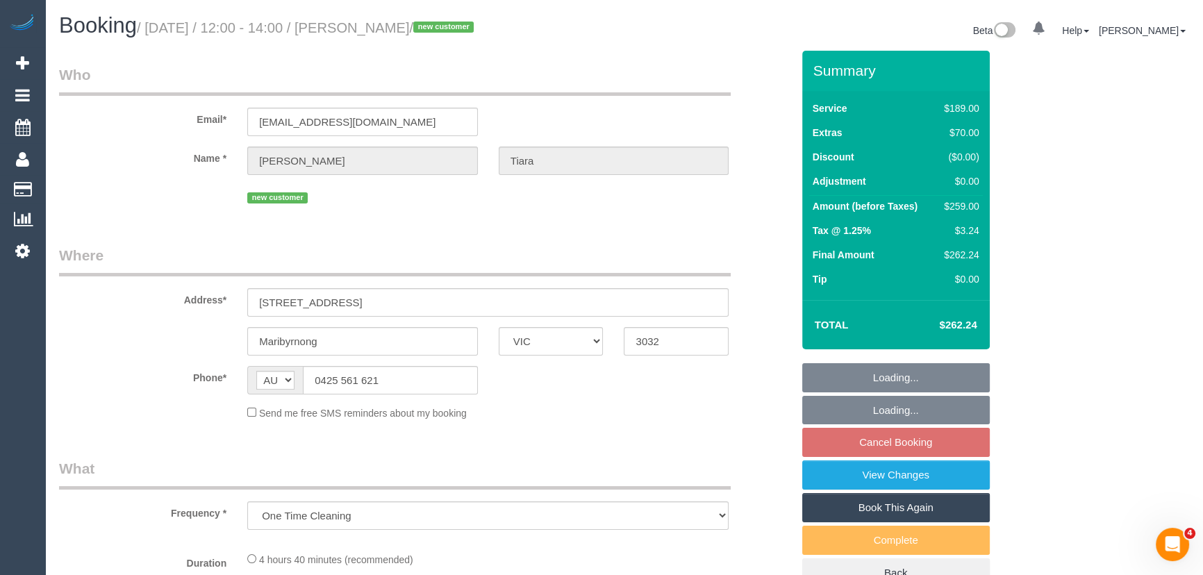
select select "string:stripe-pm_1S5zmc2GScqysDRVyz7m8t0B"
select select "number:28"
select select "number:14"
select select "number:19"
select select "number:24"
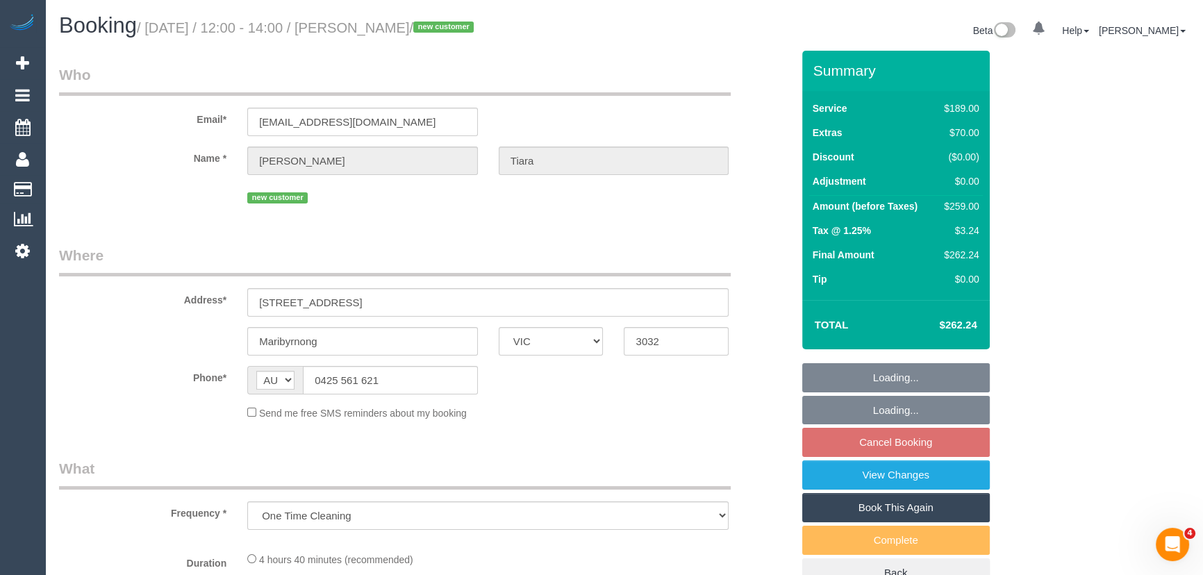
select select "number:26"
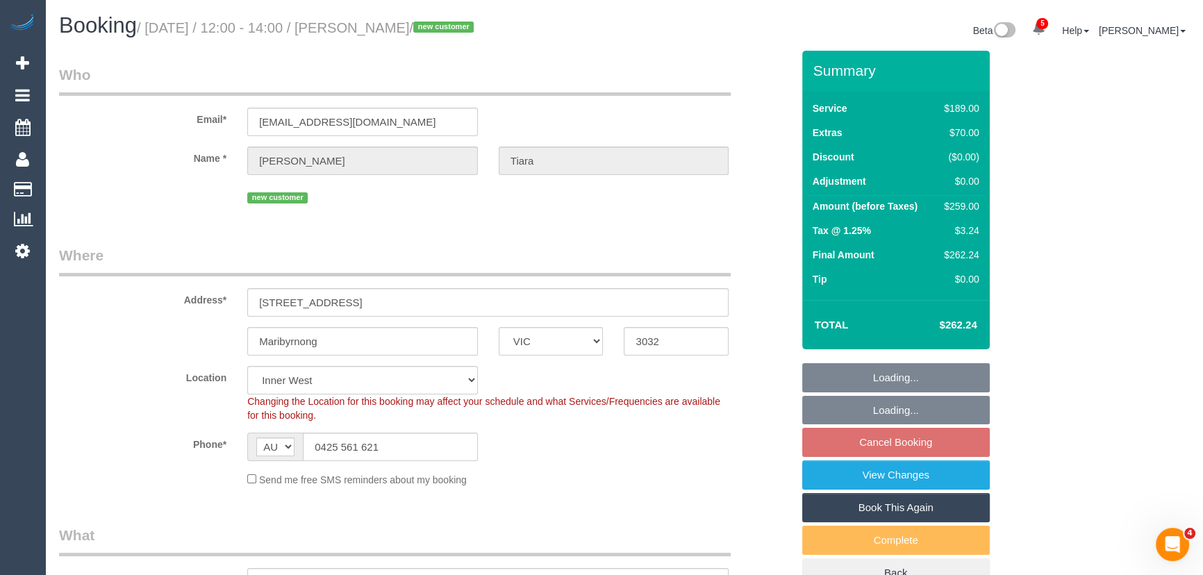
select select "object:1637"
select select "spot1"
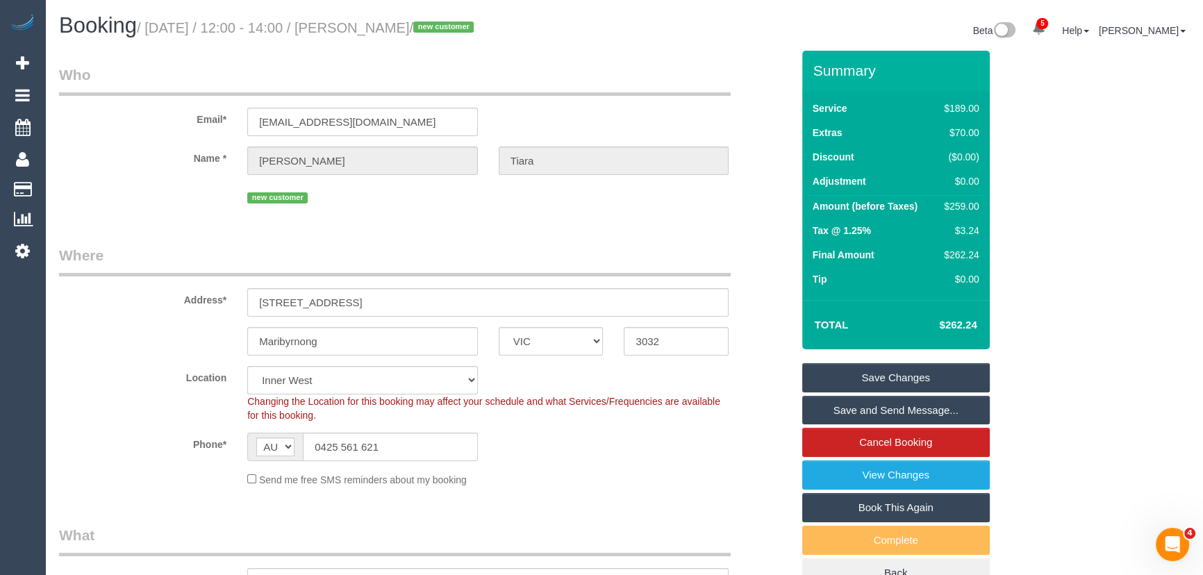
click at [884, 505] on link "Book This Again" at bounding box center [896, 507] width 188 height 29
select select "VIC"
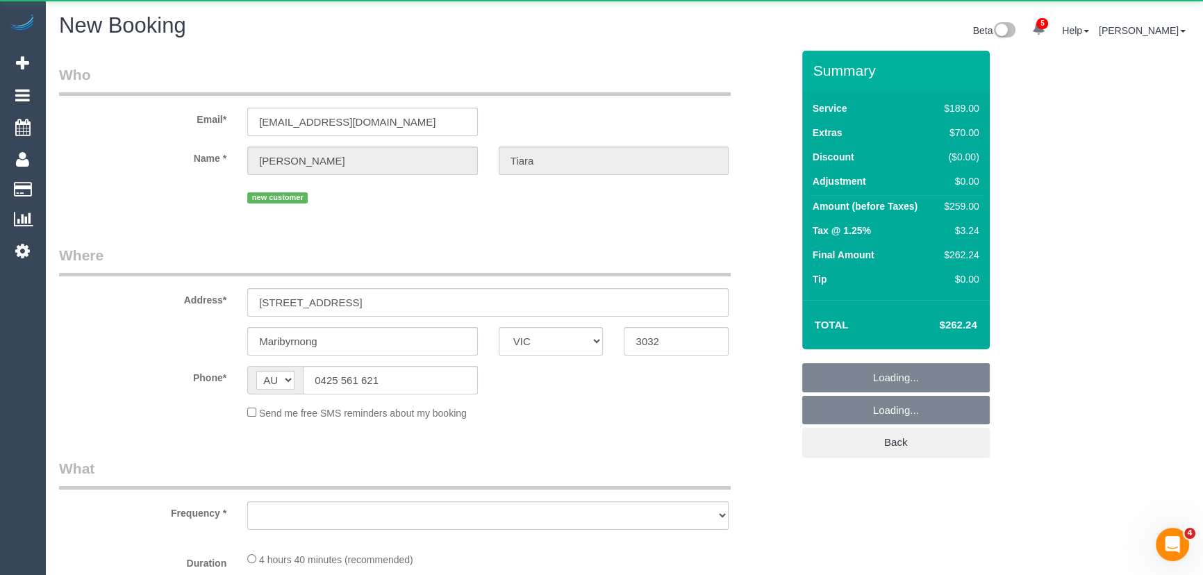
select select "object:2639"
select select "number:28"
select select "number:14"
select select "number:19"
select select "number:24"
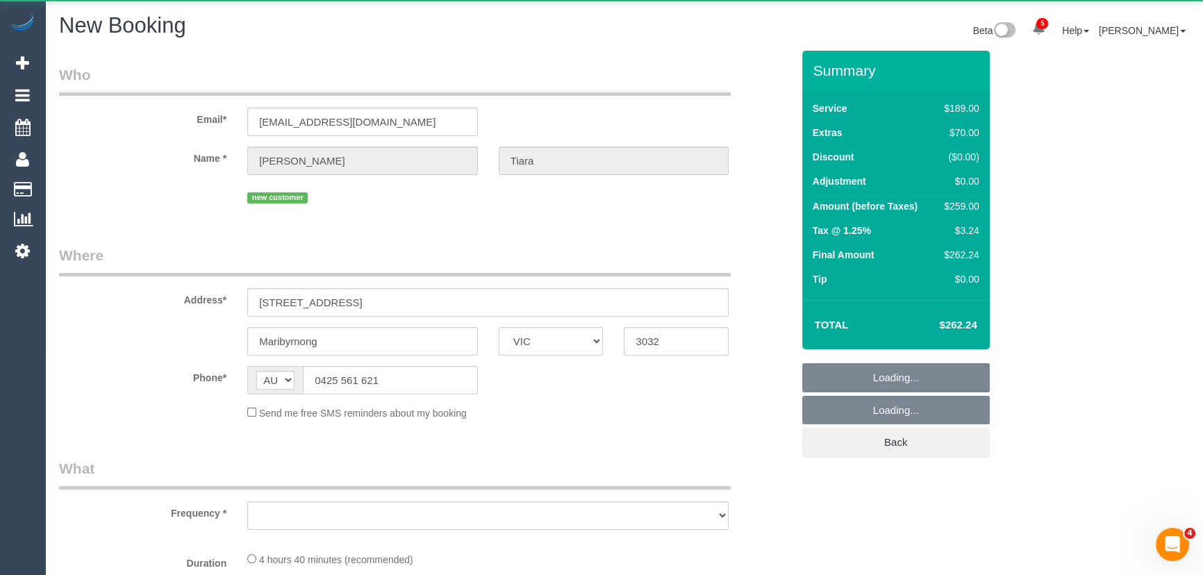
select select "number:26"
select select "string:stripe-pm_1S5zmc2GScqysDRVyz7m8t0B"
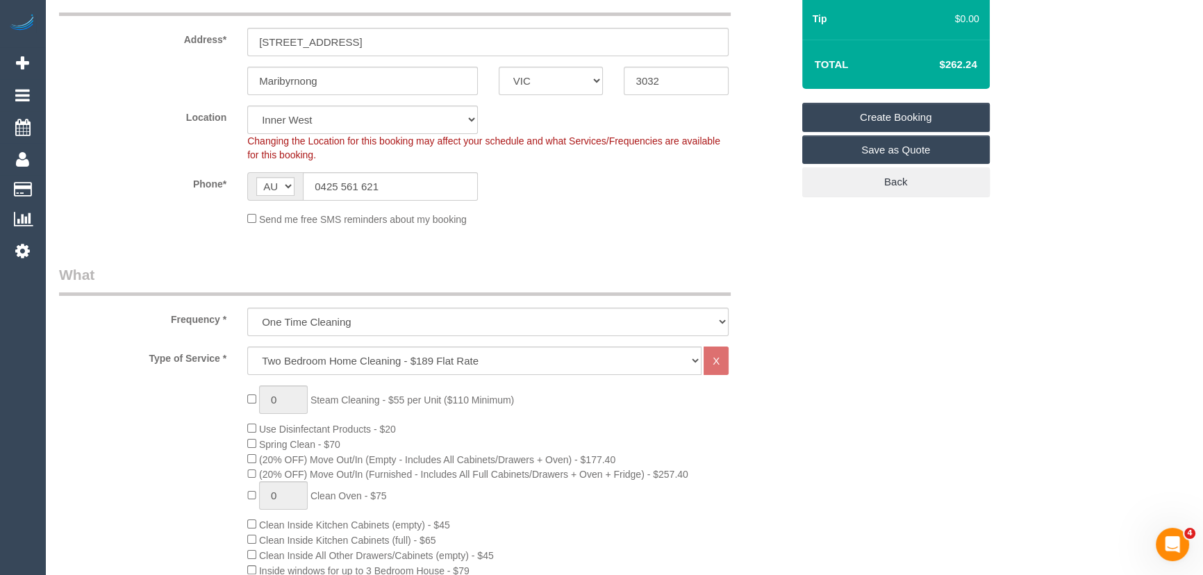
scroll to position [379, 0]
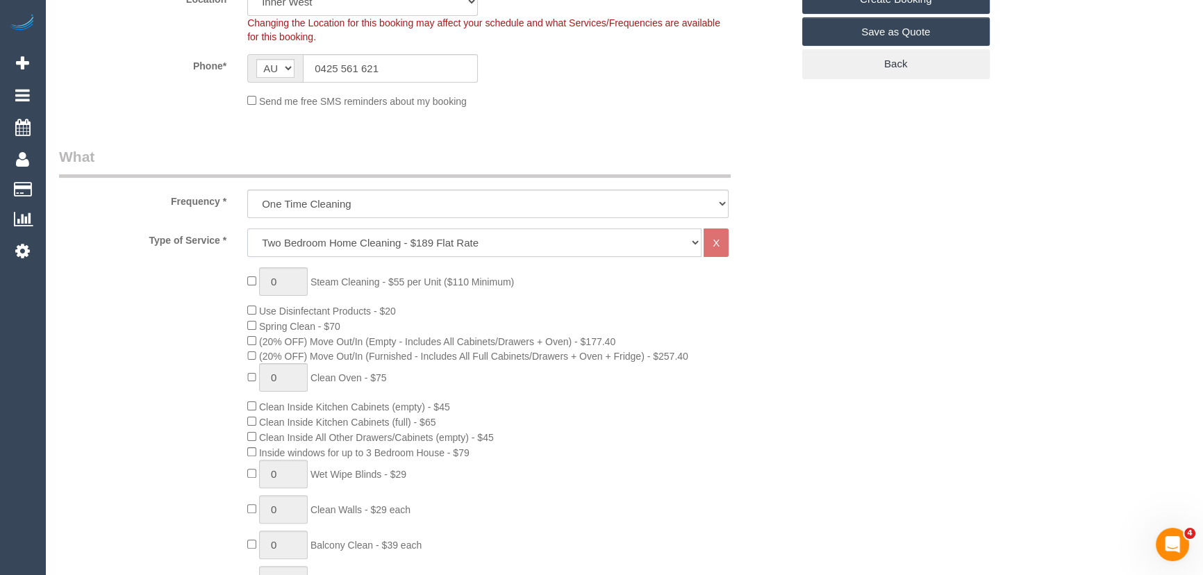
click at [320, 244] on select "Hourly Service - $70/h Hourly Service - $65/h Hourly Service - $60/h Hourly Ser…" at bounding box center [474, 243] width 454 height 28
select select "object:3403"
select select "209"
click at [247, 229] on select "Hourly Service - $70/h Hourly Service - $65/h Hourly Service - $60/h Hourly Ser…" at bounding box center [474, 243] width 454 height 28
select select "1"
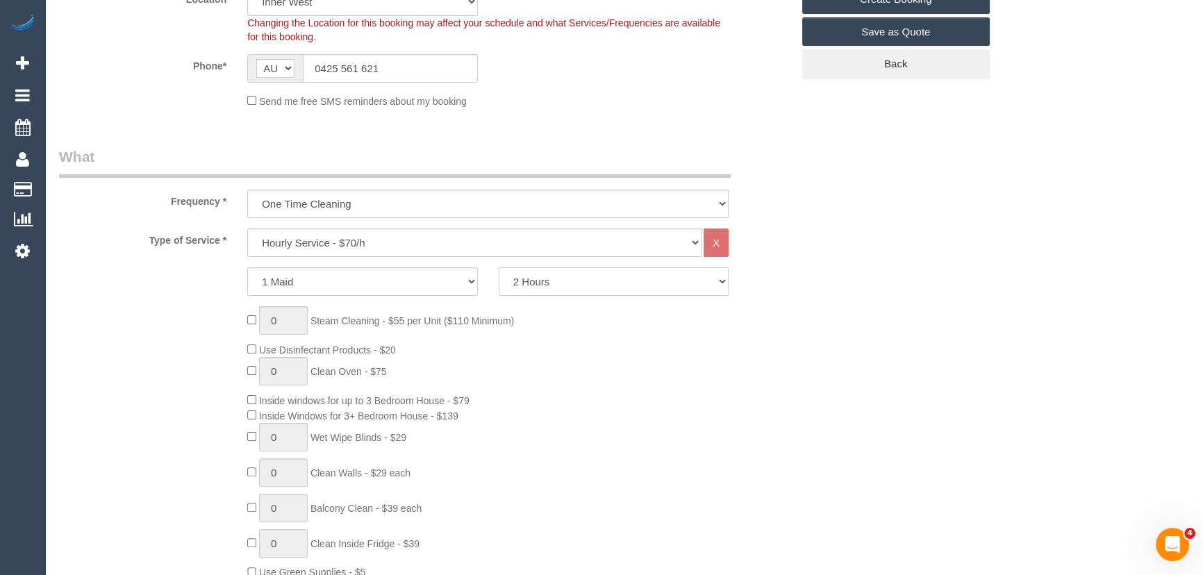
drag, startPoint x: 549, startPoint y: 274, endPoint x: 552, endPoint y: 282, distance: 8.4
click at [552, 280] on select "2 Hours 2.5 Hours 3 Hours 3.5 Hours 4 Hours 4.5 Hours 5 Hours 5.5 Hours 6 Hours…" at bounding box center [614, 281] width 231 height 28
select select "300"
click at [499, 267] on select "2 Hours 2.5 Hours 3 Hours 3.5 Hours 4 Hours 4.5 Hours 5 Hours 5.5 Hours 6 Hours…" at bounding box center [614, 281] width 231 height 28
type input "1"
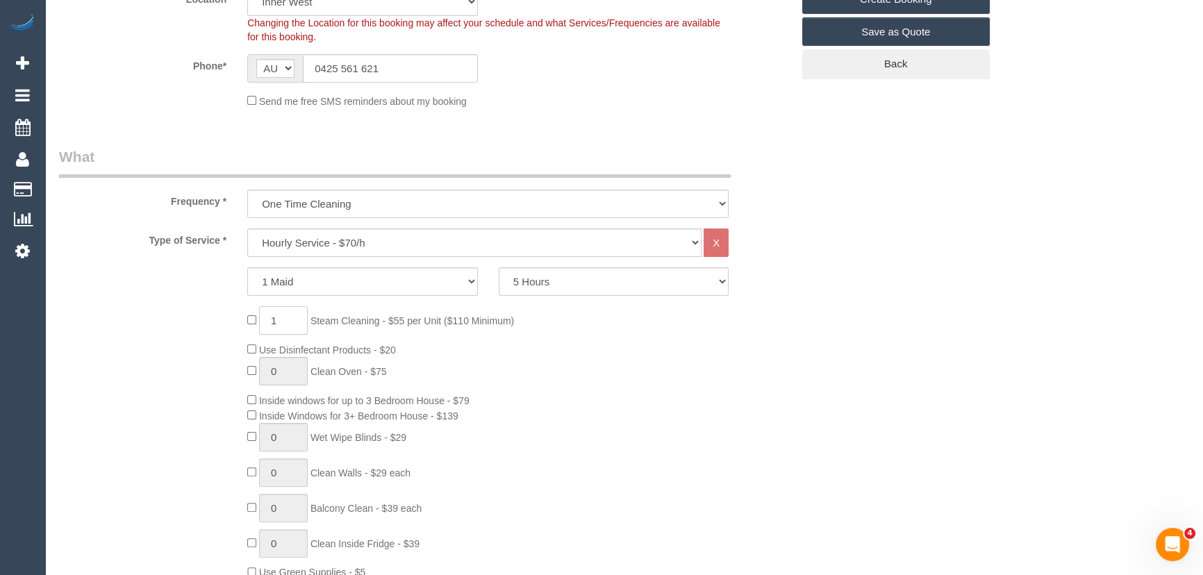
click at [293, 319] on input "1" at bounding box center [283, 320] width 49 height 28
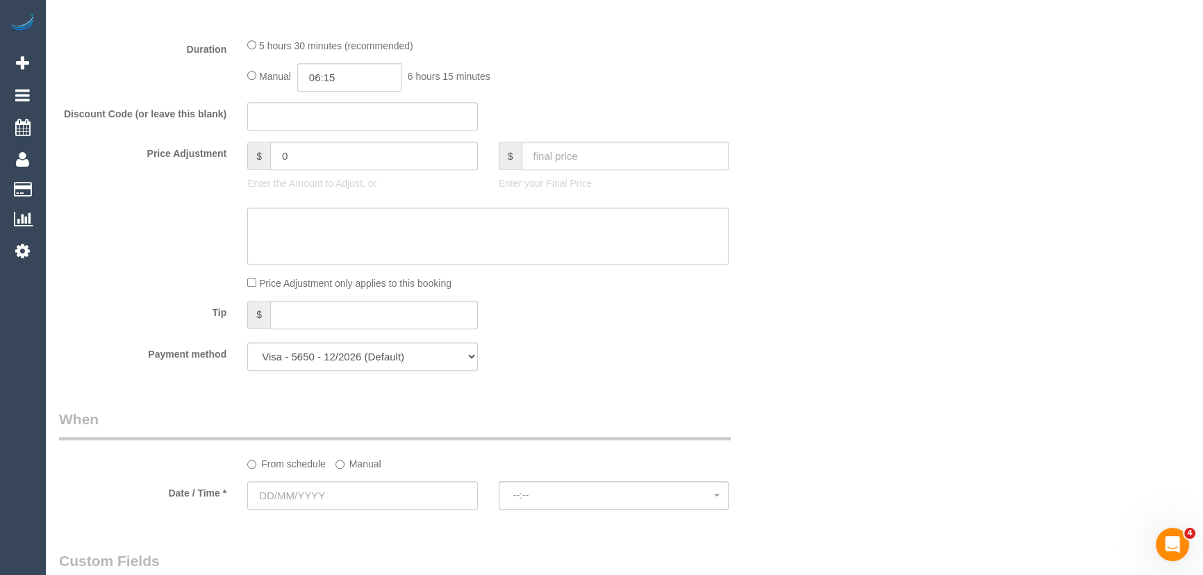
scroll to position [1073, 0]
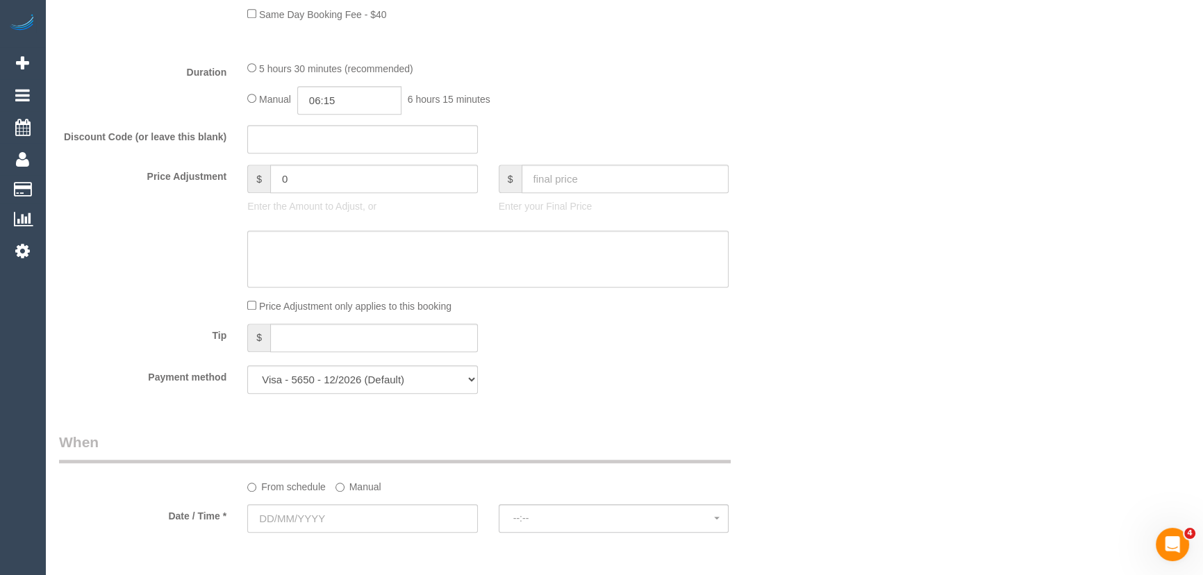
type input "2"
type input "05:30"
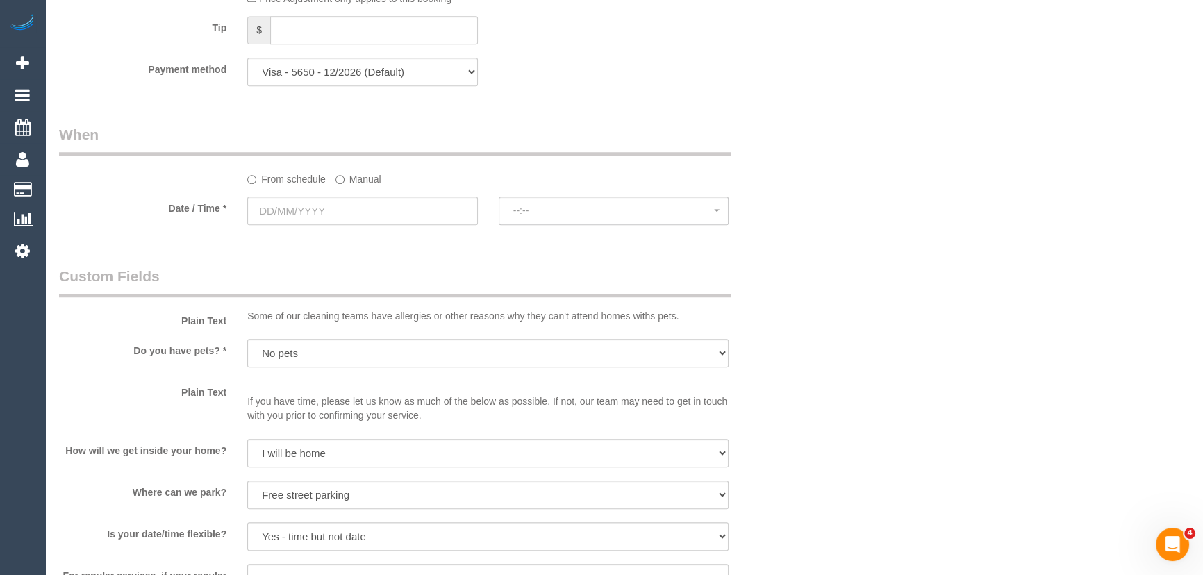
scroll to position [1389, 0]
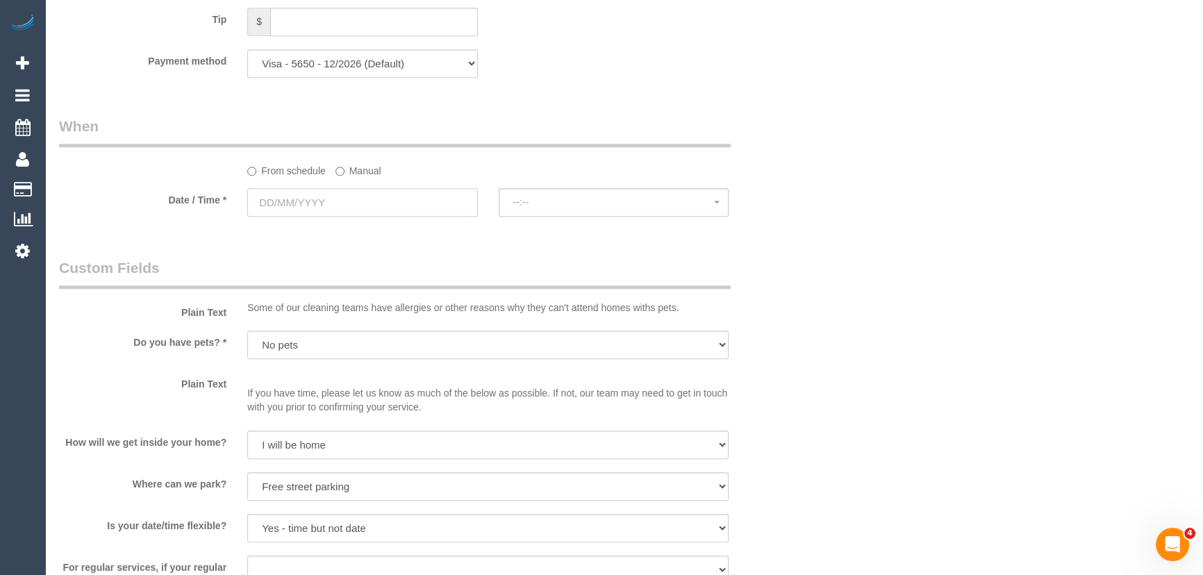
click at [350, 208] on input "text" at bounding box center [362, 202] width 231 height 28
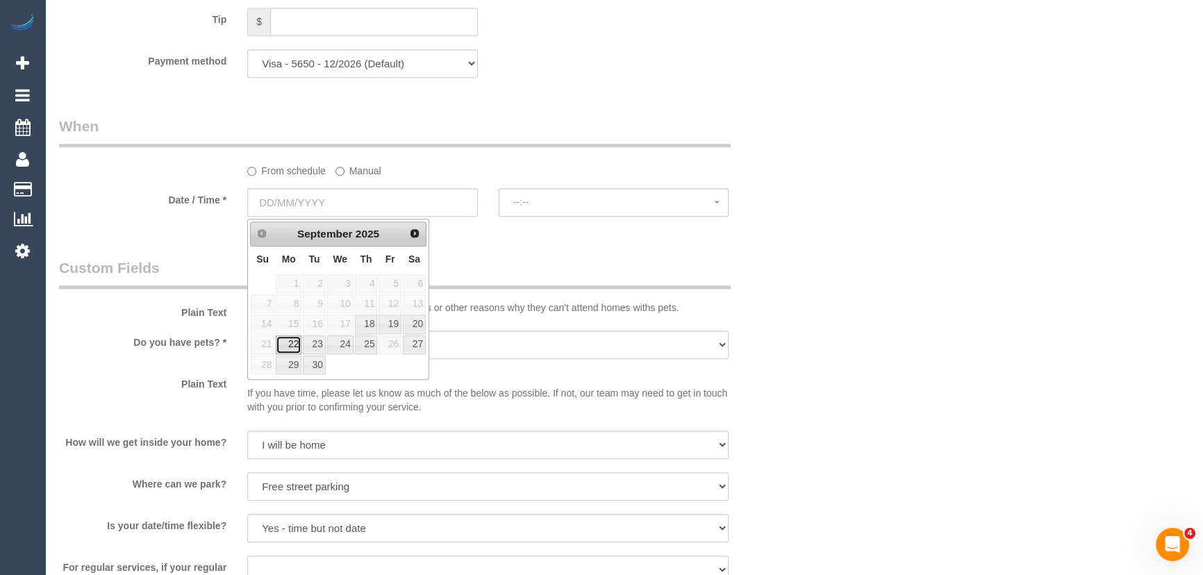
click at [282, 347] on link "22" at bounding box center [289, 344] width 26 height 19
type input "22/09/2025"
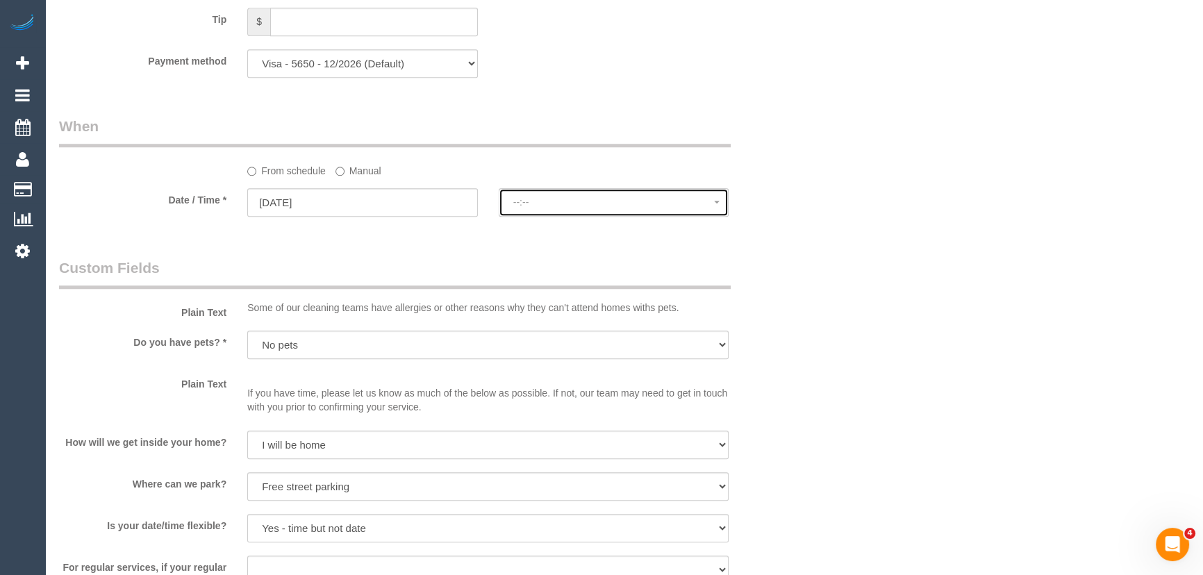
click at [545, 208] on span "--:--" at bounding box center [613, 202] width 201 height 11
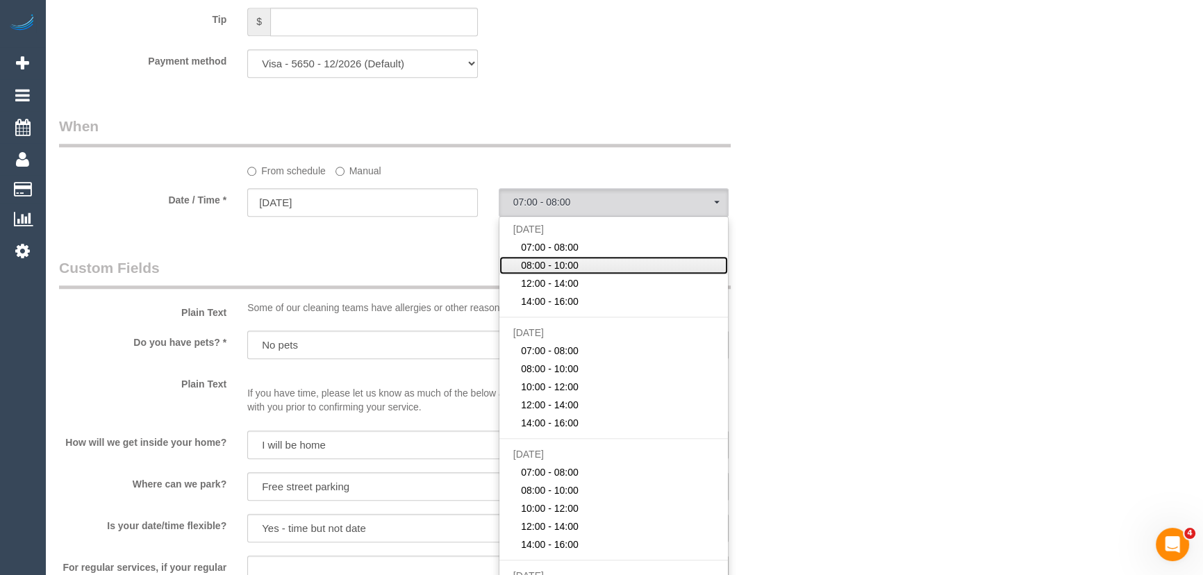
click at [542, 264] on span "08:00 - 10:00" at bounding box center [550, 265] width 58 height 14
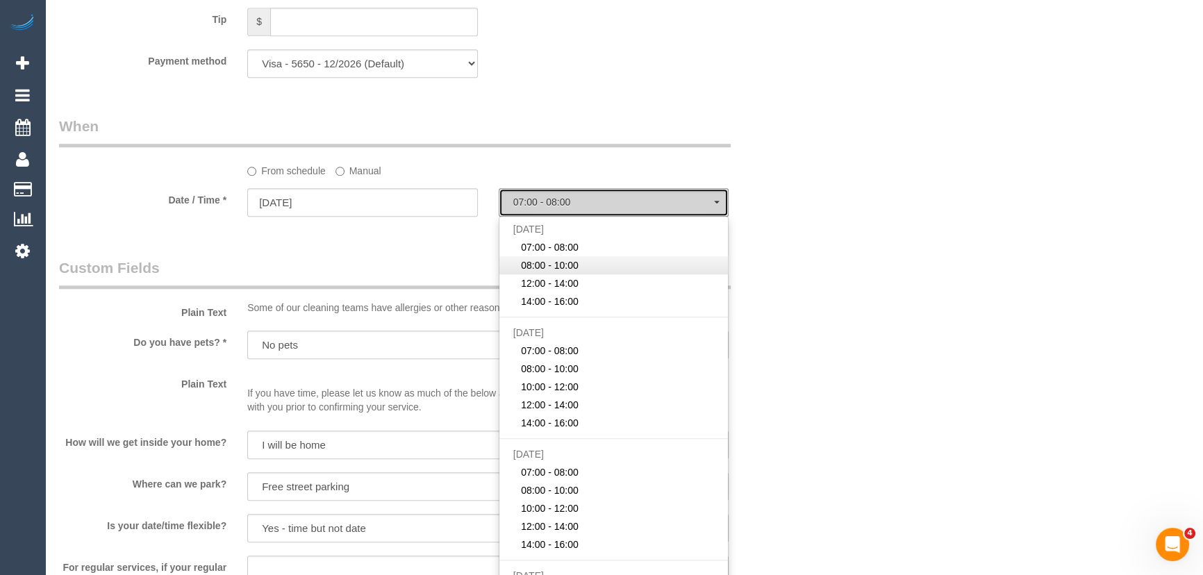
select select "spot36"
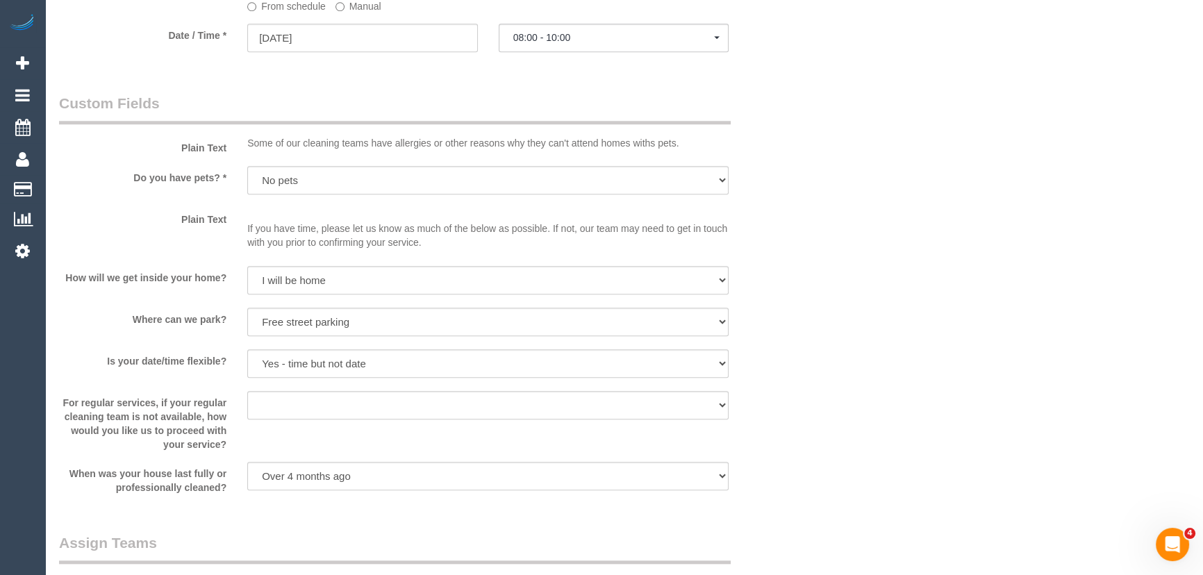
scroll to position [1984, 0]
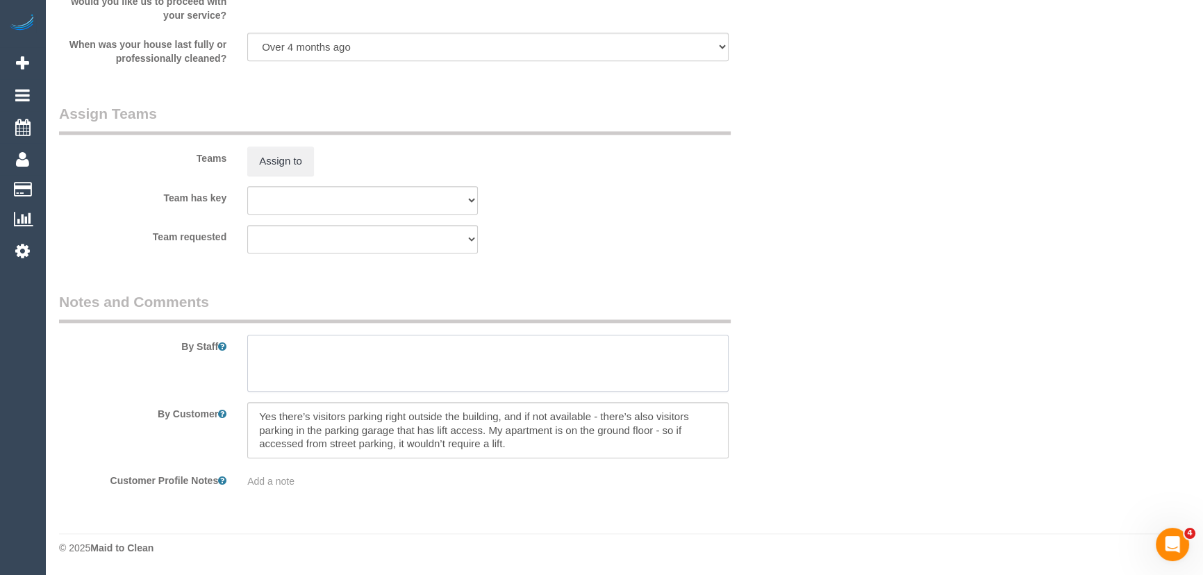
click at [312, 354] on textarea at bounding box center [487, 363] width 481 height 57
click at [313, 354] on textarea at bounding box center [487, 363] width 481 height 57
paste textarea "oven + inside kitchen cabinets (full) + inside windows + wall + balcony + insid…"
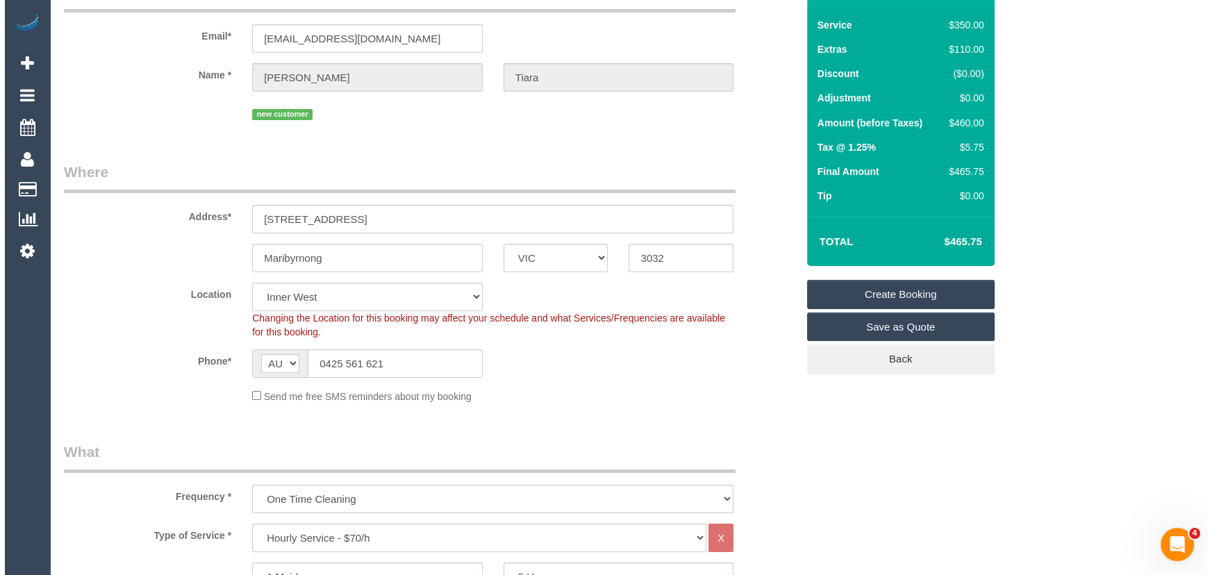
scroll to position [0, 0]
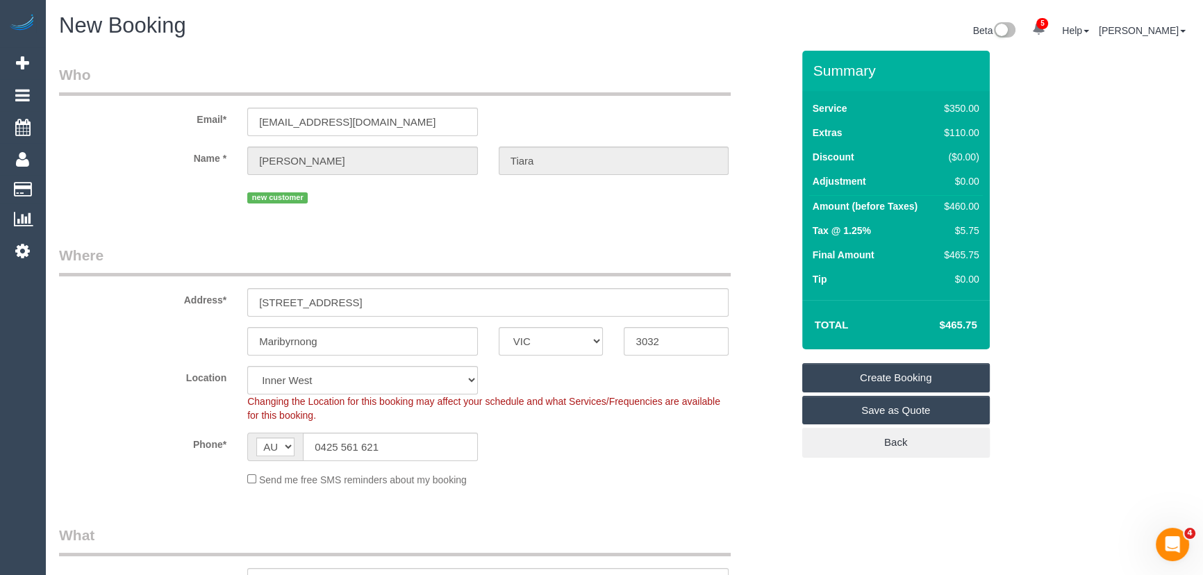
type textarea "oven + inside kitchen cabinets (full) + inside windows + wall + balcony + insid…"
click at [892, 377] on link "Create Booking" at bounding box center [896, 377] width 188 height 29
click at [892, 377] on fieldset "Create Booking Save as Quote Back" at bounding box center [896, 410] width 188 height 94
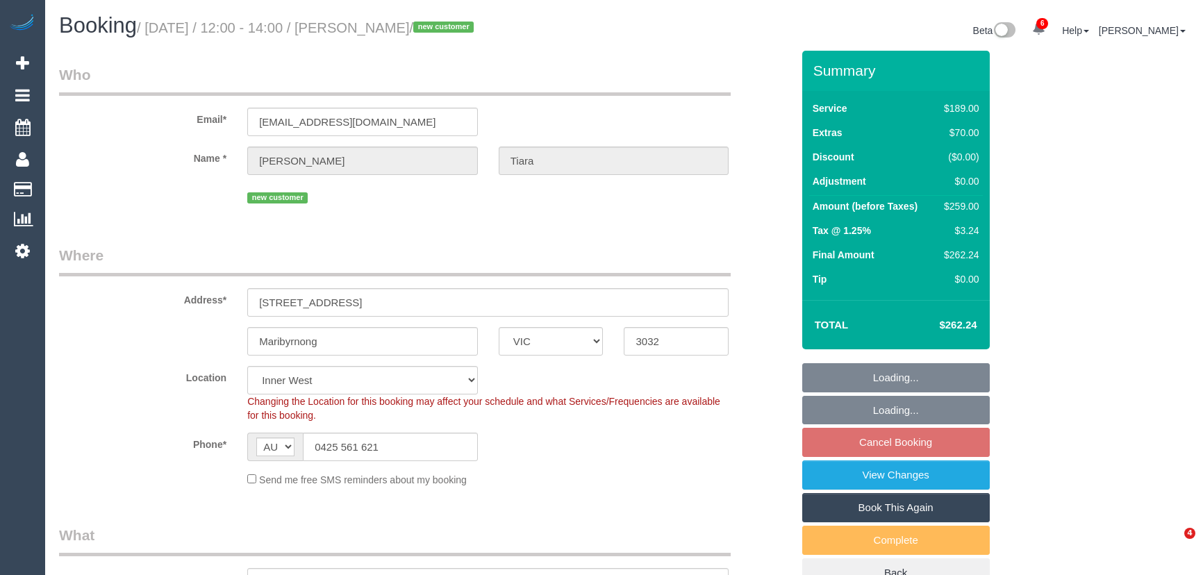
select select "VIC"
select select "spot1"
select select "number:28"
select select "number:14"
select select "number:19"
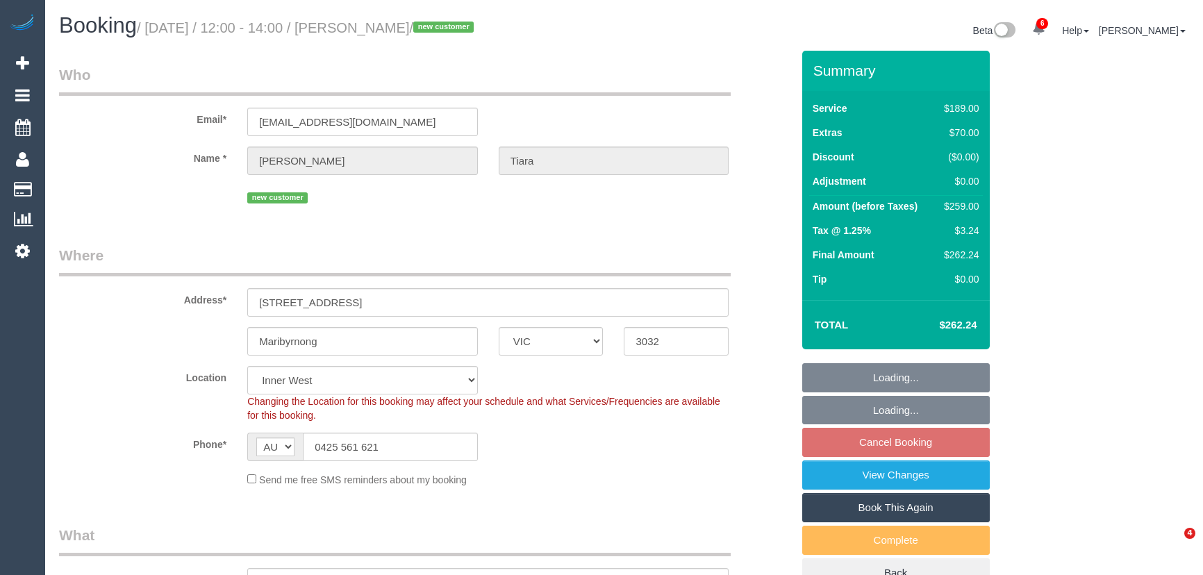
select select "number:24"
select select "number:26"
select select "VIC"
select select "spot1"
select select "number:28"
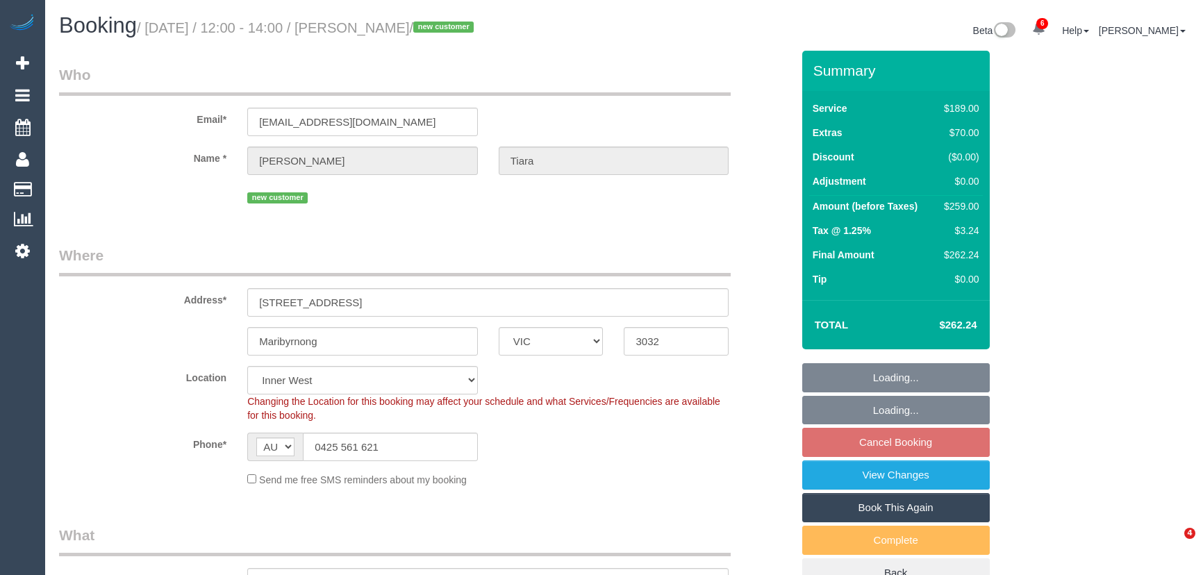
select select "number:14"
select select "number:19"
select select "number:24"
select select "number:26"
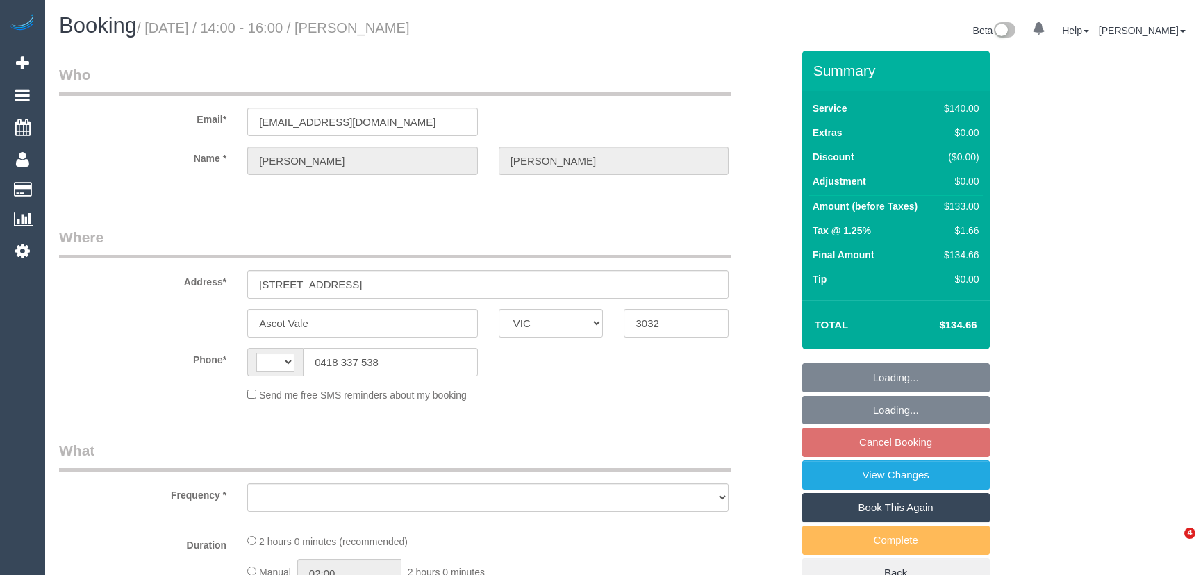
select select "VIC"
select select "string:AU"
select select "object:335"
select select "number:27"
select select "number:14"
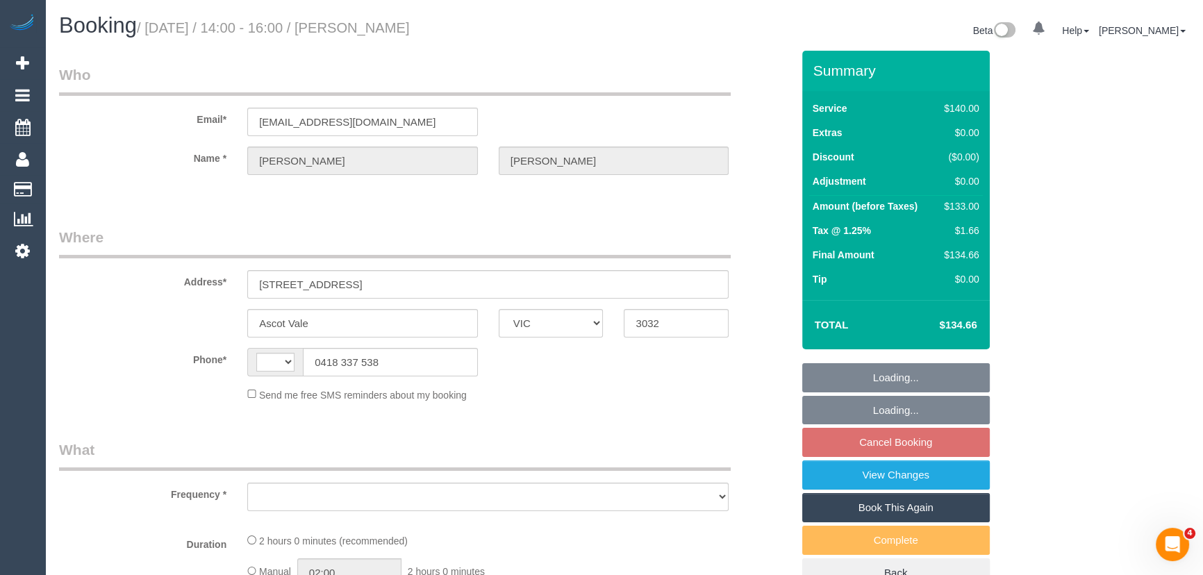
select select "number:19"
select select "number:36"
select select "number:34"
select select "number:13"
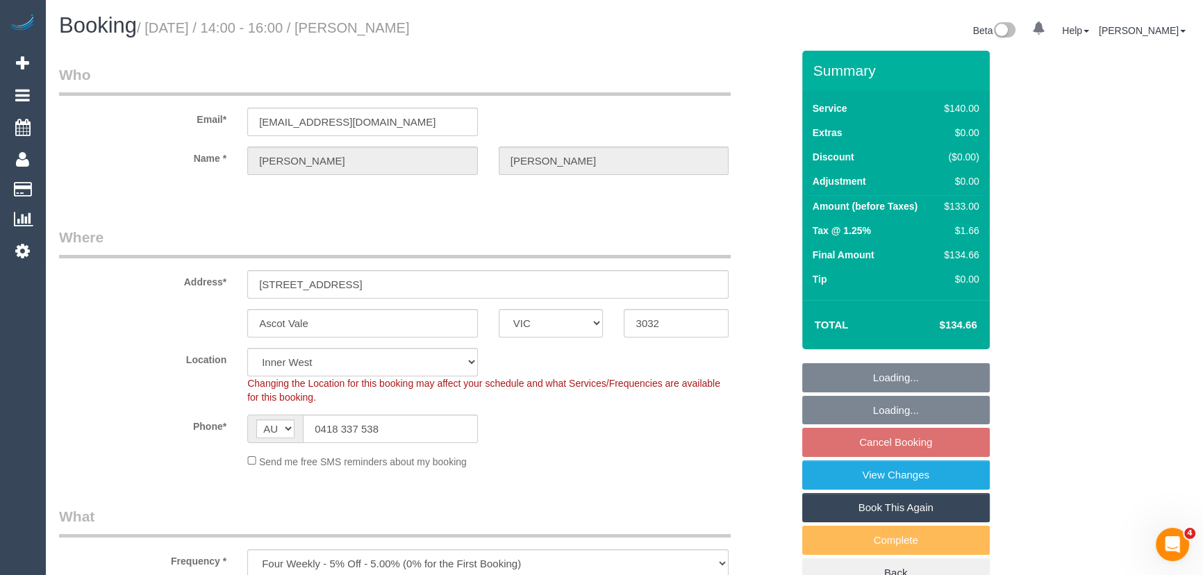
select select "string:stripe-pm_1NB62z2GScqysDRVQipQ1YJo"
select select "spot1"
select select "object:1565"
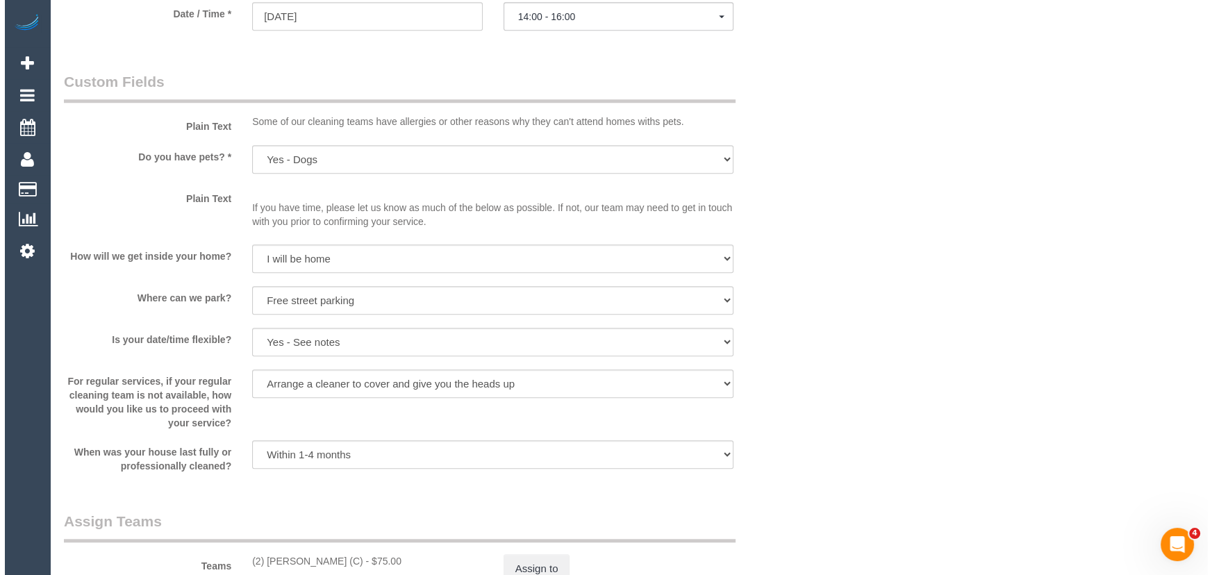
scroll to position [1705, 0]
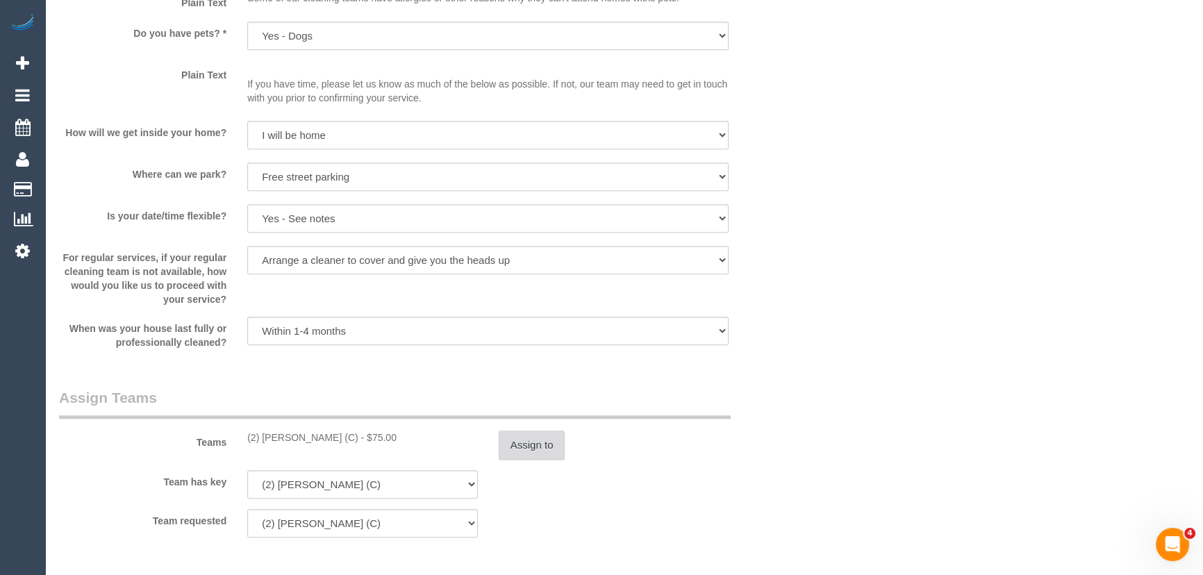
click at [529, 449] on button "Assign to" at bounding box center [532, 445] width 67 height 29
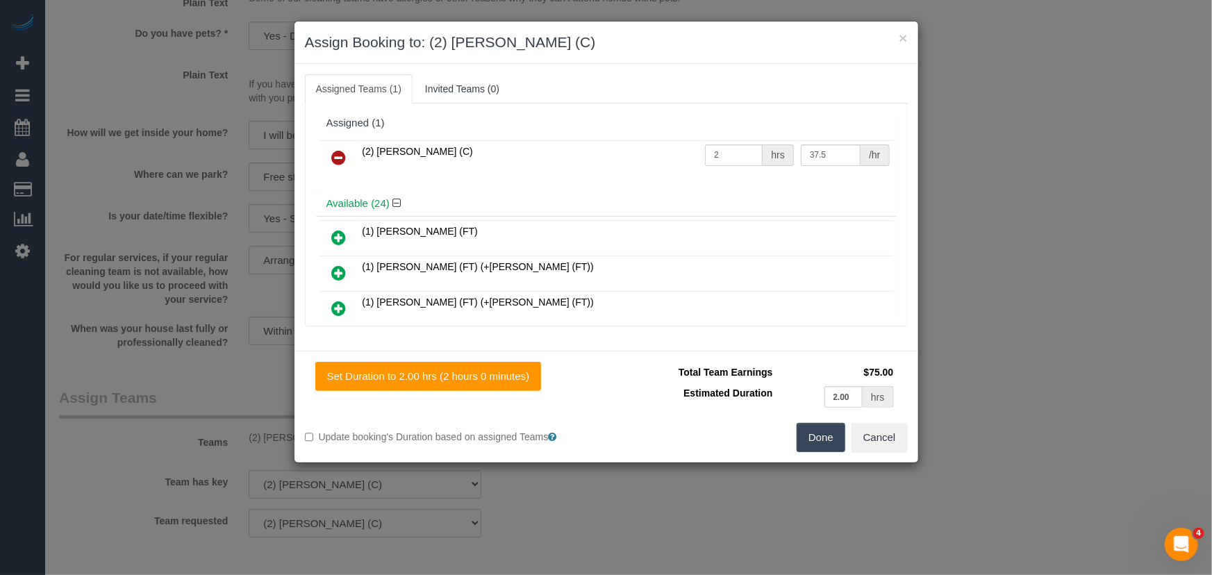
click at [335, 155] on icon at bounding box center [339, 157] width 15 height 17
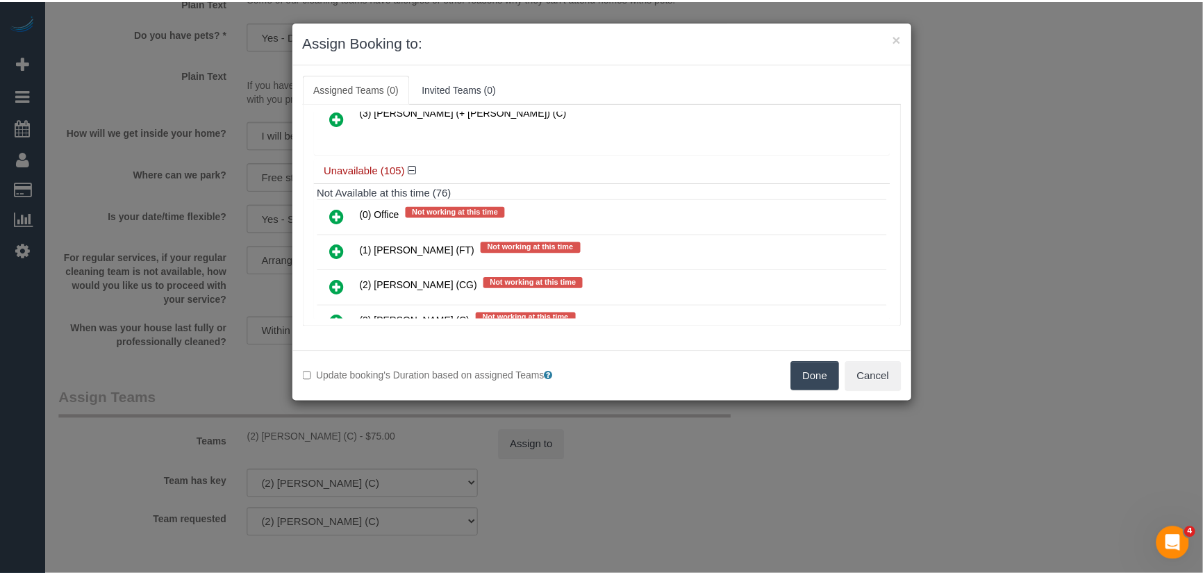
scroll to position [947, 0]
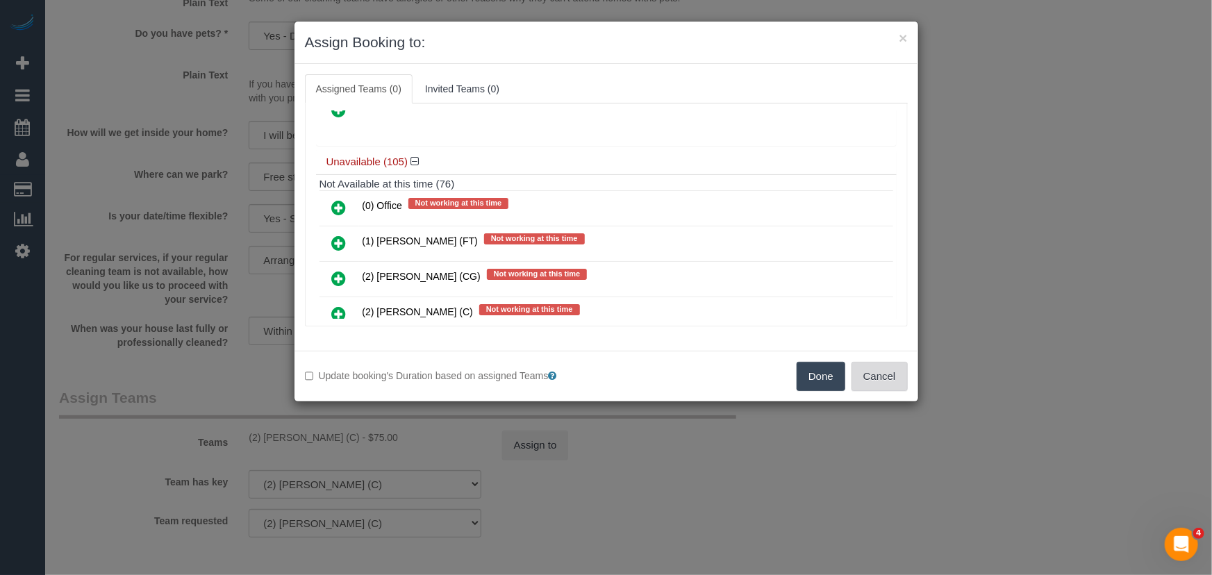
click at [882, 367] on button "Cancel" at bounding box center [880, 376] width 56 height 29
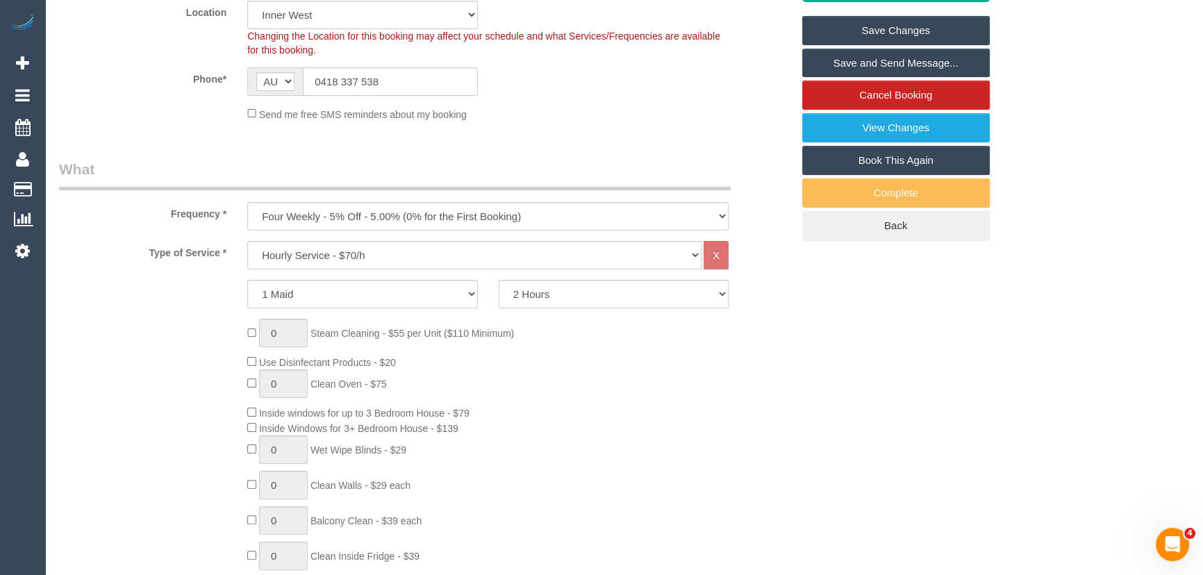
scroll to position [252, 0]
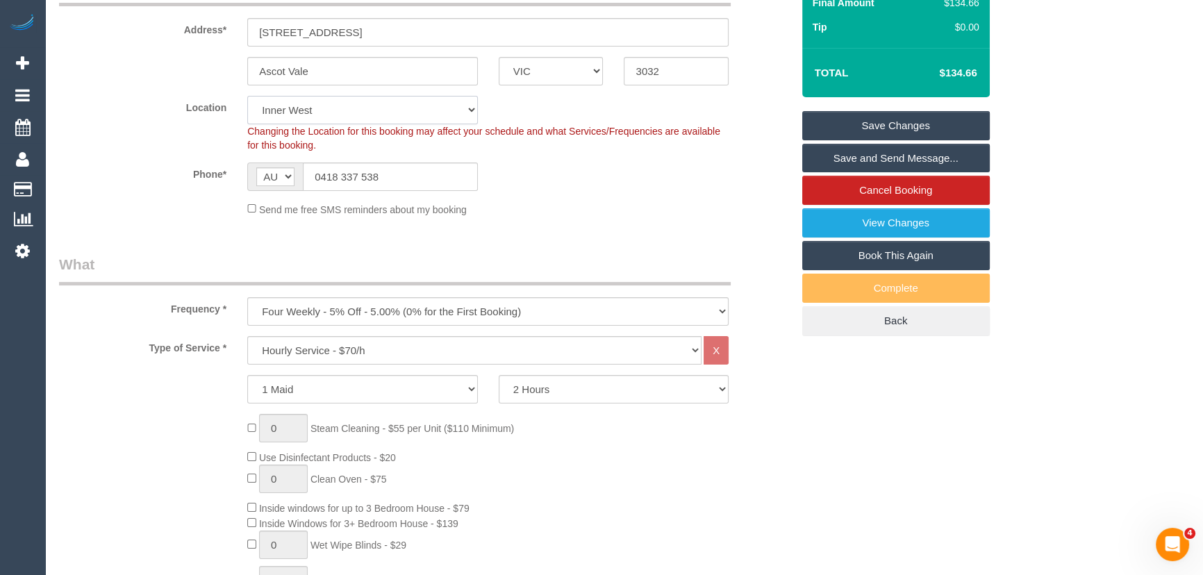
click at [304, 97] on select "Office City East (North) East (South) Inner East Inner North (East) Inner North…" at bounding box center [362, 110] width 231 height 28
select select "88"
click at [247, 96] on select "Office City East (North) East (South) Inner East Inner North (East) Inner North…" at bounding box center [362, 110] width 231 height 28
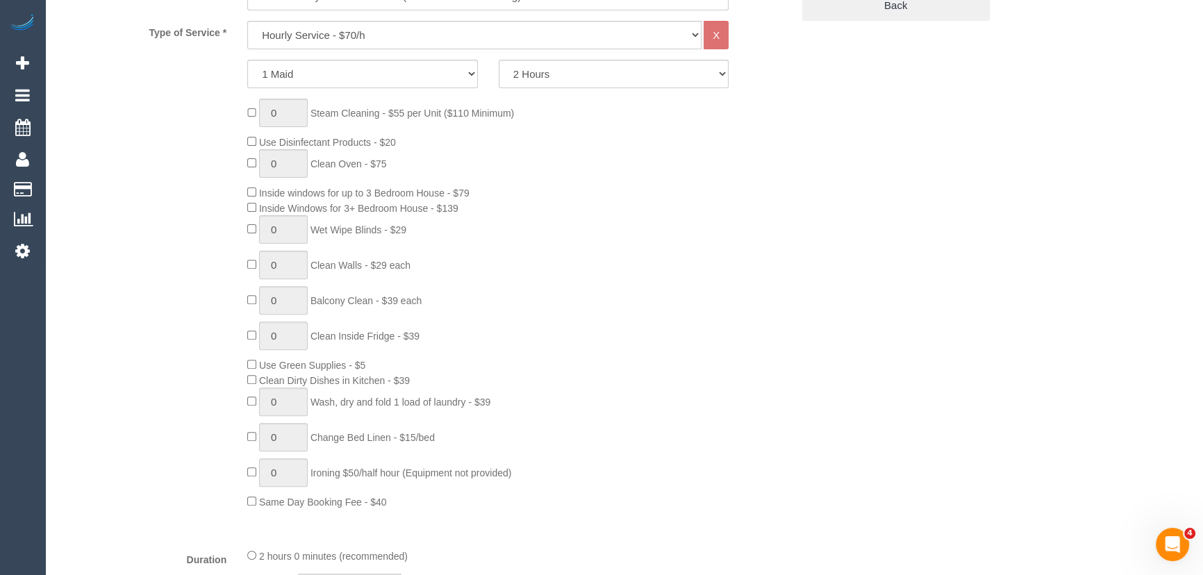
select select "object:4545"
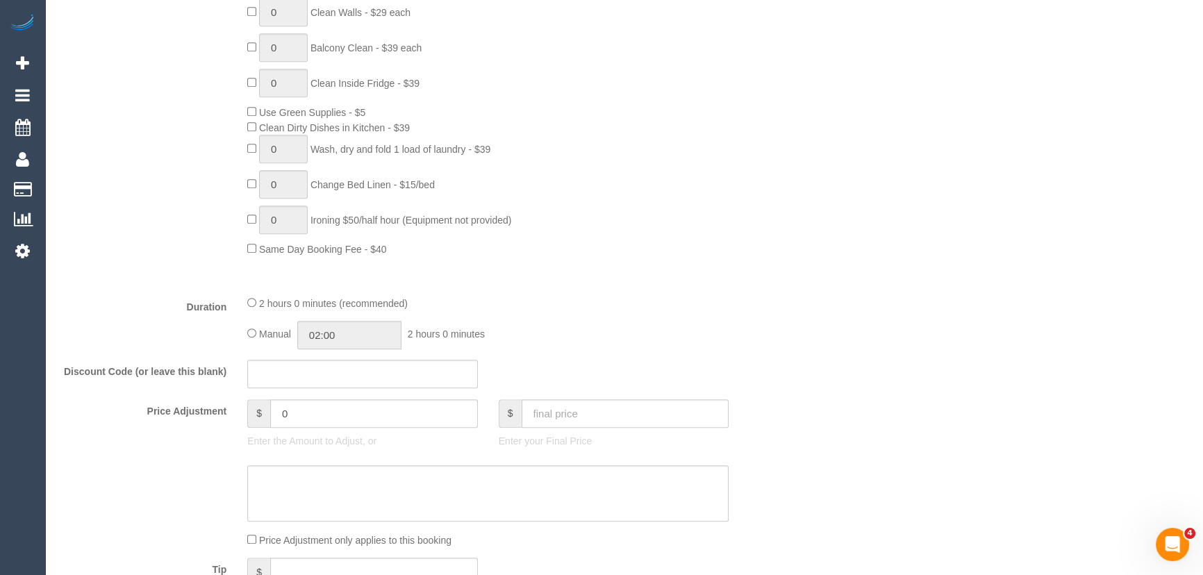
select select "spot19"
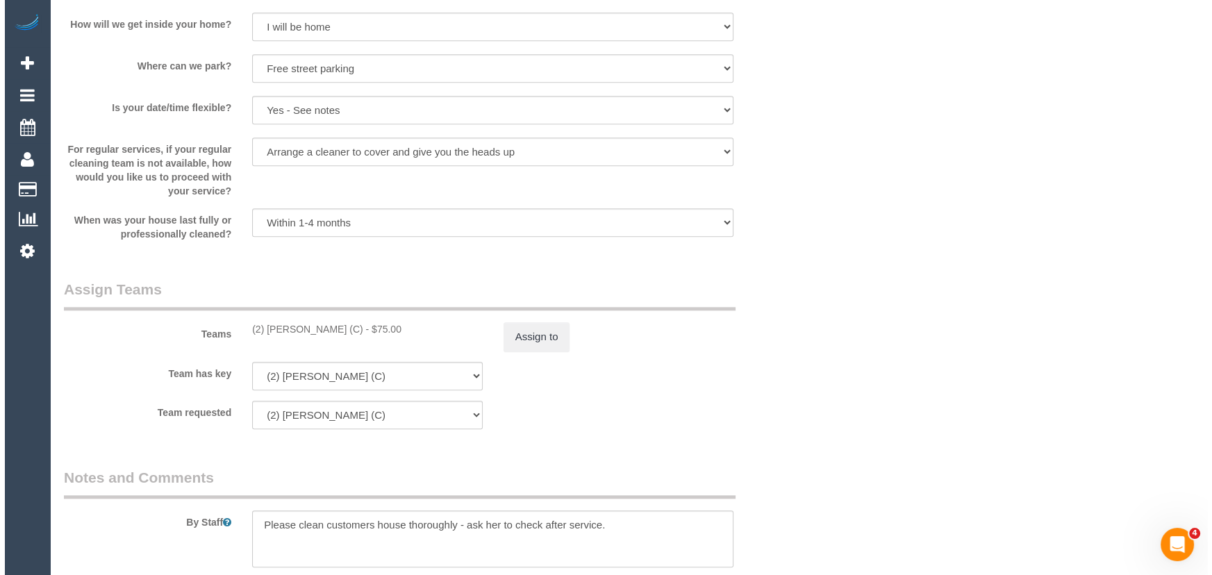
scroll to position [1831, 0]
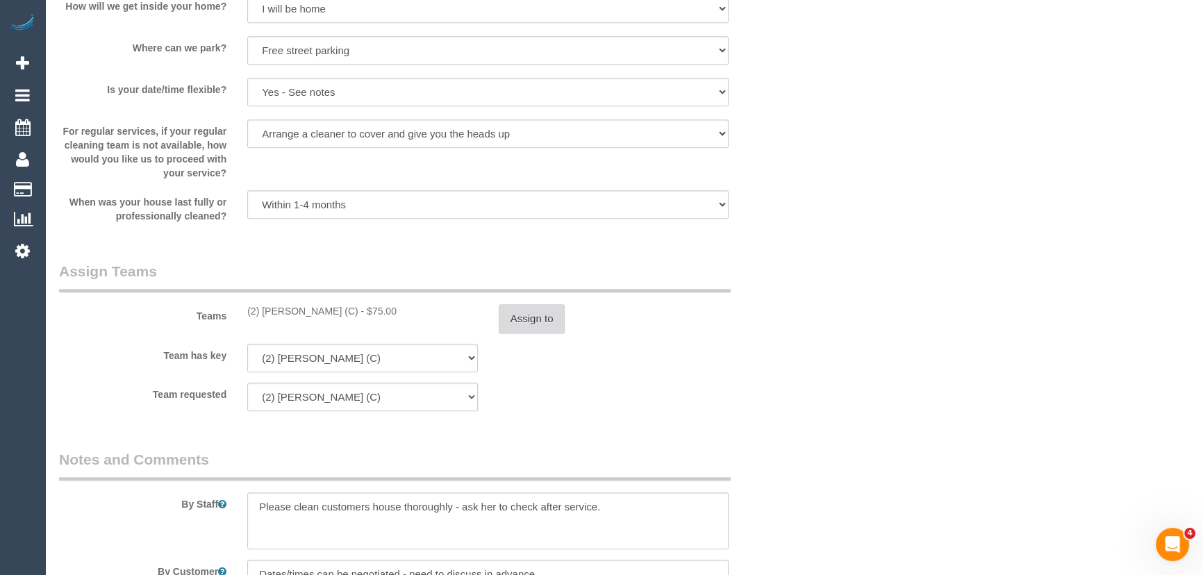
click at [524, 322] on button "Assign to" at bounding box center [532, 318] width 67 height 29
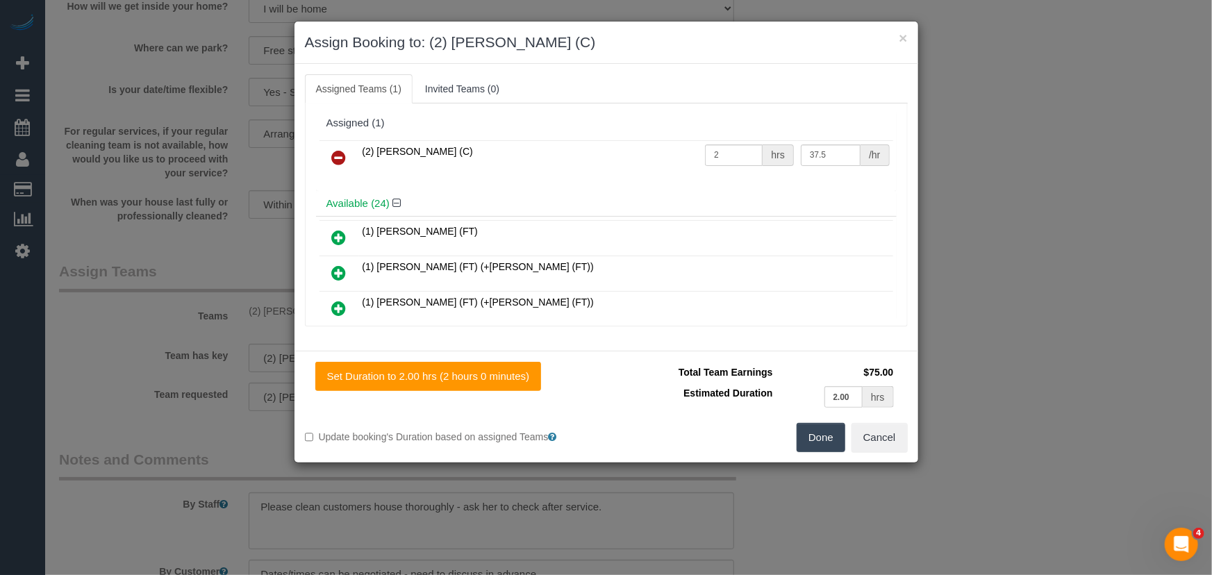
click at [336, 151] on icon at bounding box center [339, 157] width 15 height 17
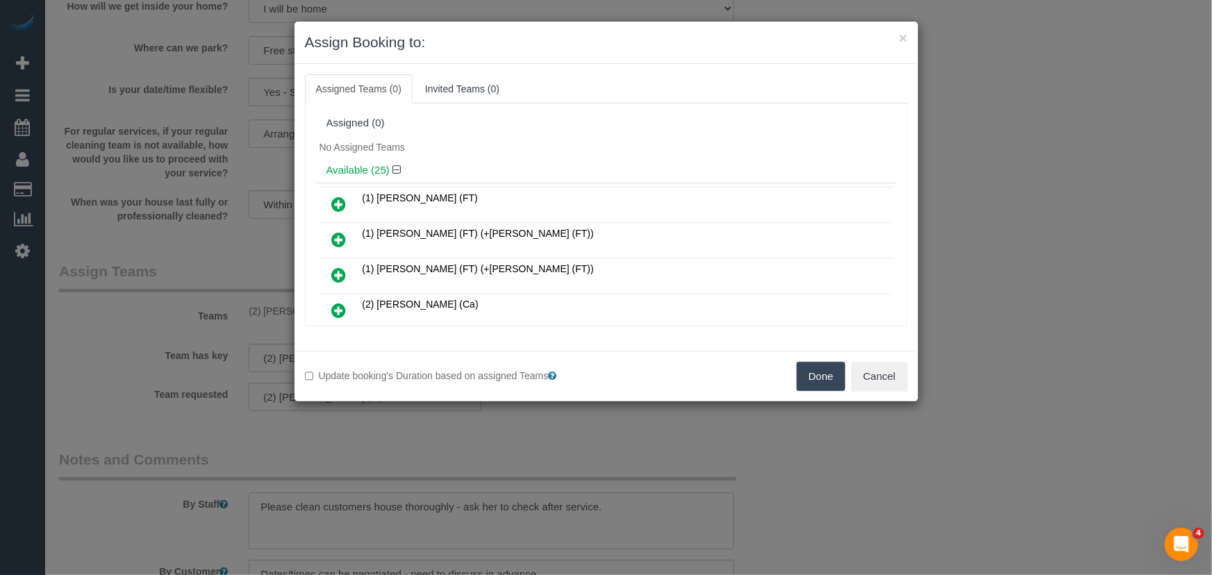
click at [835, 381] on button "Done" at bounding box center [821, 376] width 49 height 29
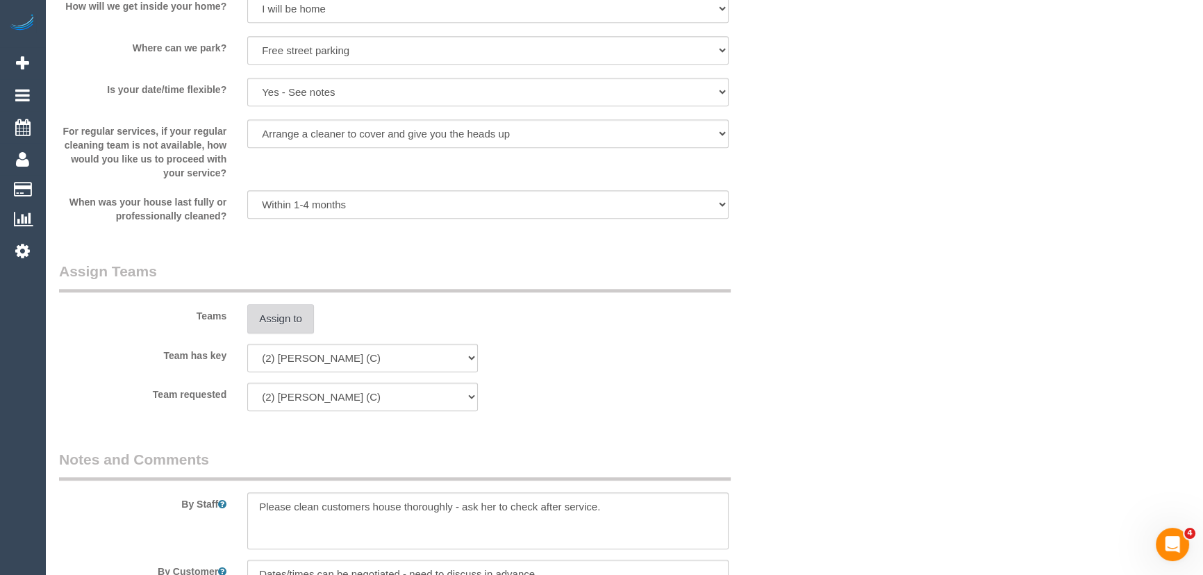
click at [280, 326] on button "Assign to" at bounding box center [280, 318] width 67 height 29
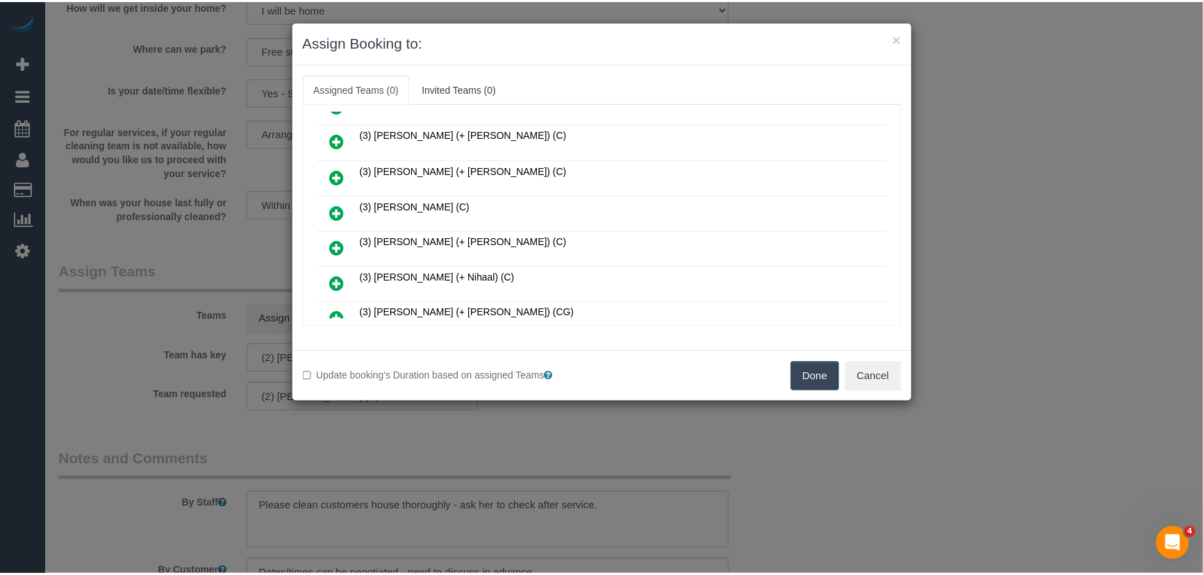
scroll to position [820, 0]
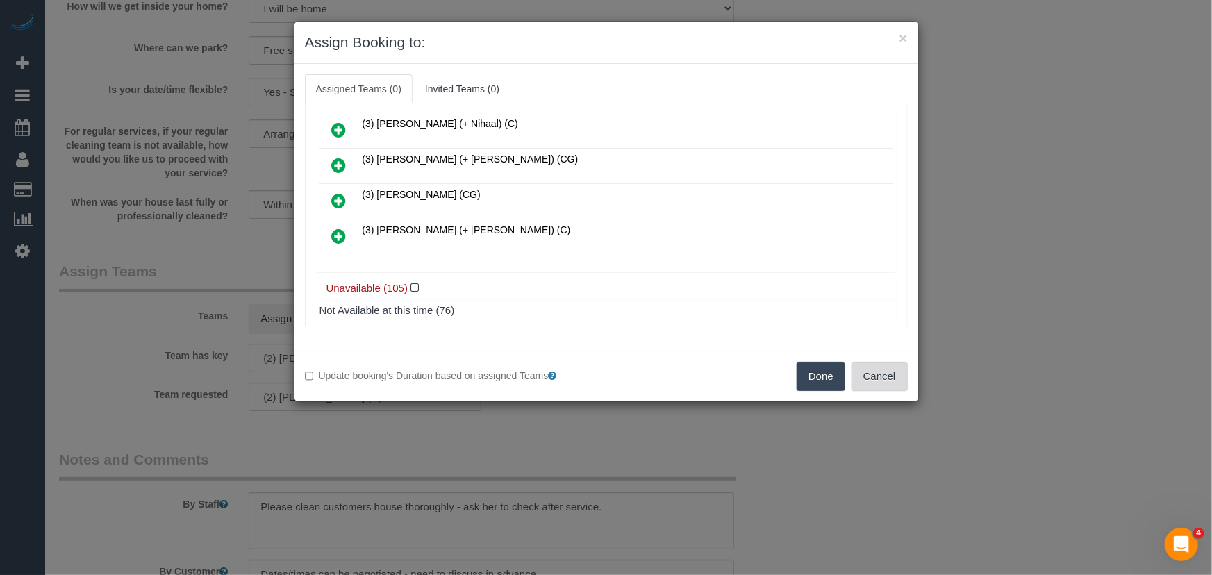
click at [882, 368] on button "Cancel" at bounding box center [880, 376] width 56 height 29
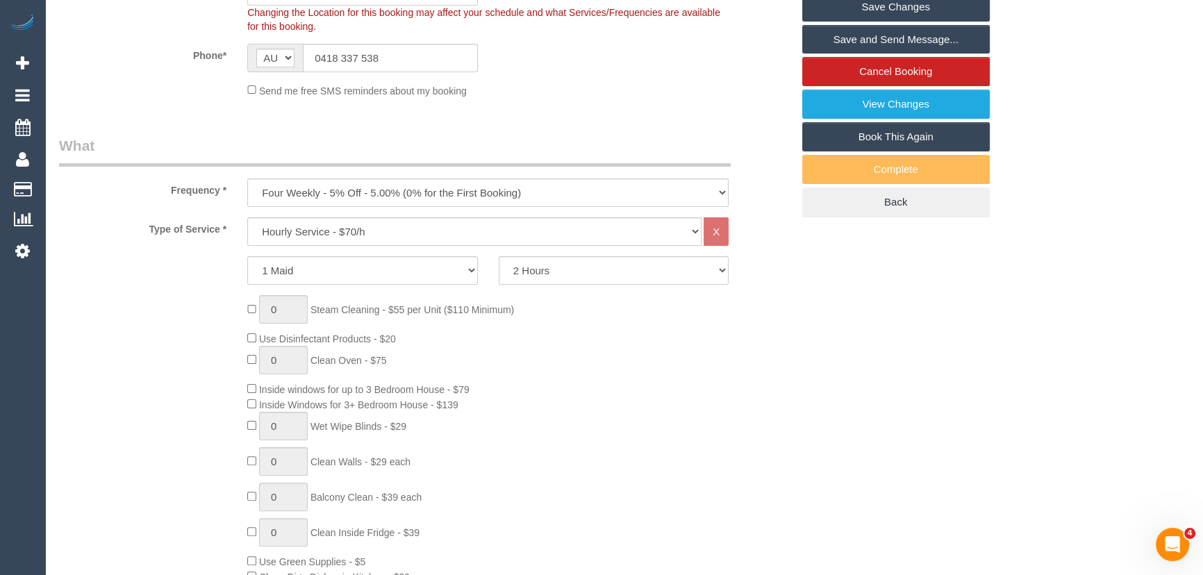
scroll to position [189, 0]
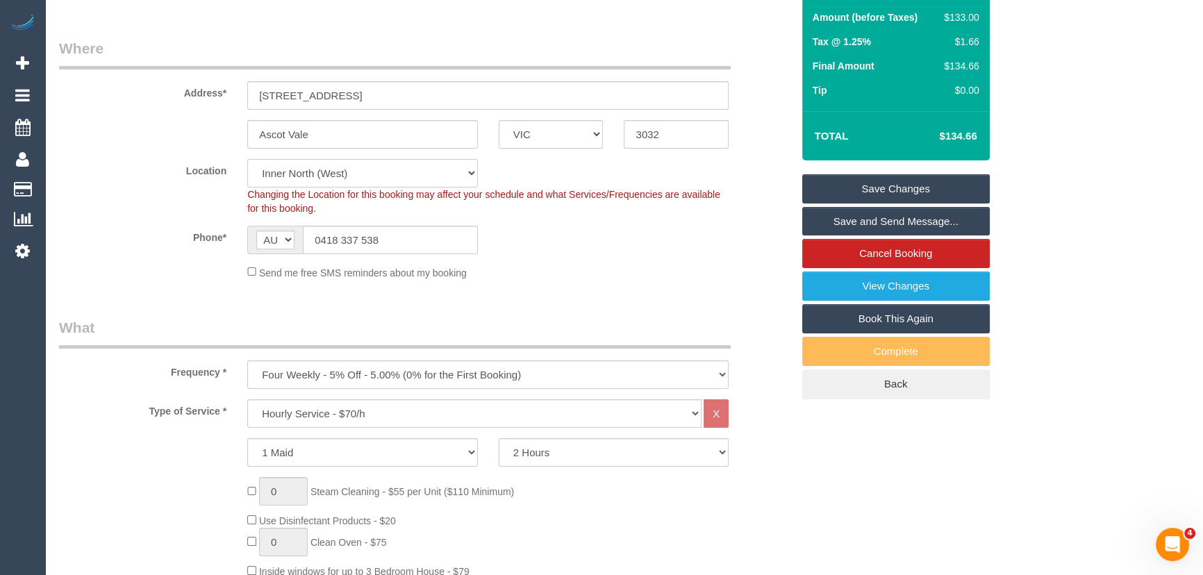
click at [319, 167] on select "Office City East (North) East (South) Inner East Inner North (East) Inner North…" at bounding box center [362, 173] width 231 height 28
select select "50"
click at [247, 159] on select "Office City East (North) East (South) Inner East Inner North (East) Inner North…" at bounding box center [362, 173] width 231 height 28
click at [160, 260] on sui-booking-location "Location Office City East (North) East (South) Inner East Inner North (East) In…" at bounding box center [425, 219] width 733 height 121
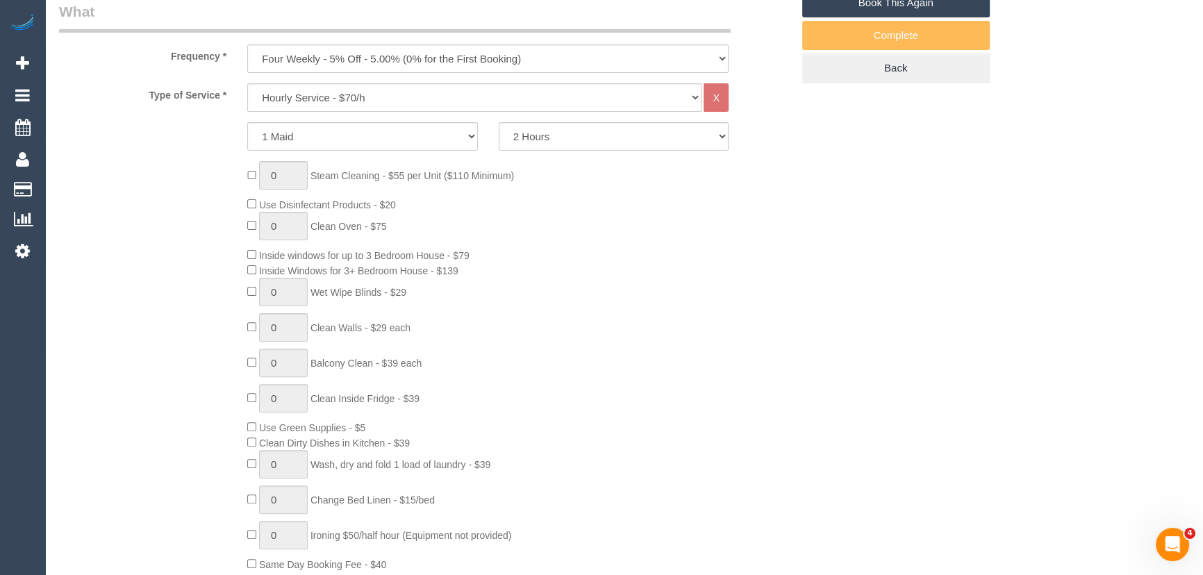
select select "object:10010"
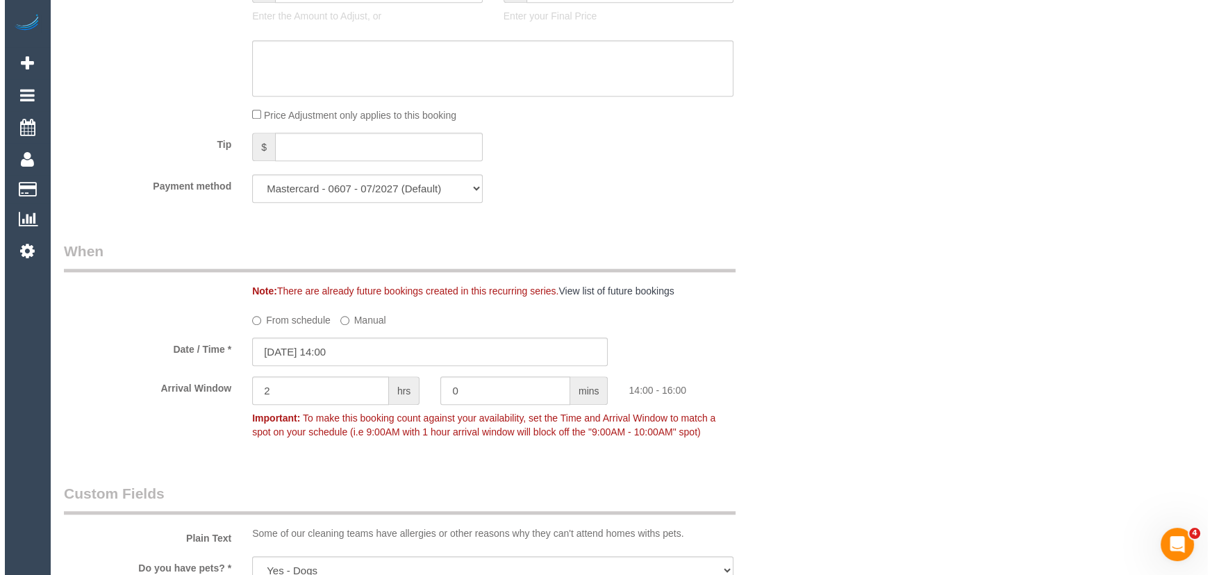
scroll to position [1831, 0]
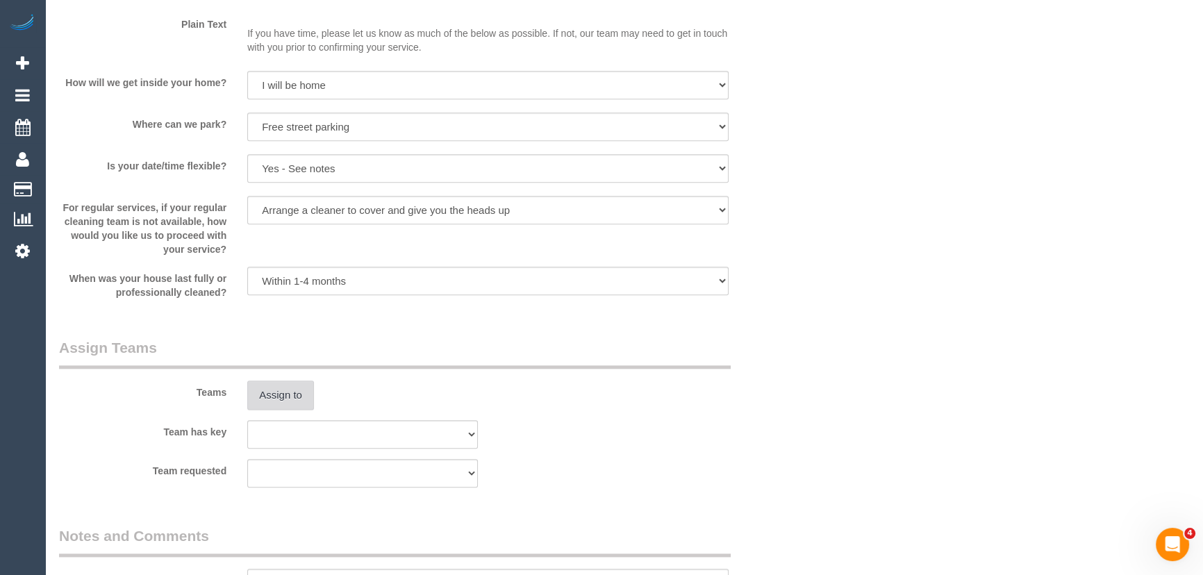
click at [285, 389] on button "Assign to" at bounding box center [280, 395] width 67 height 29
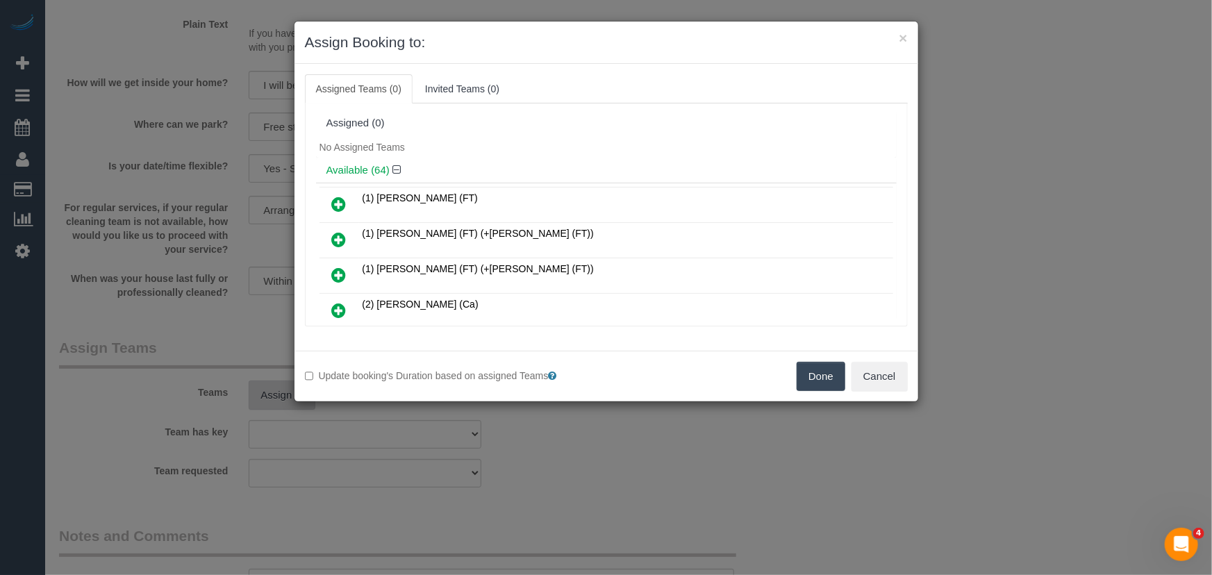
scroll to position [261, 0]
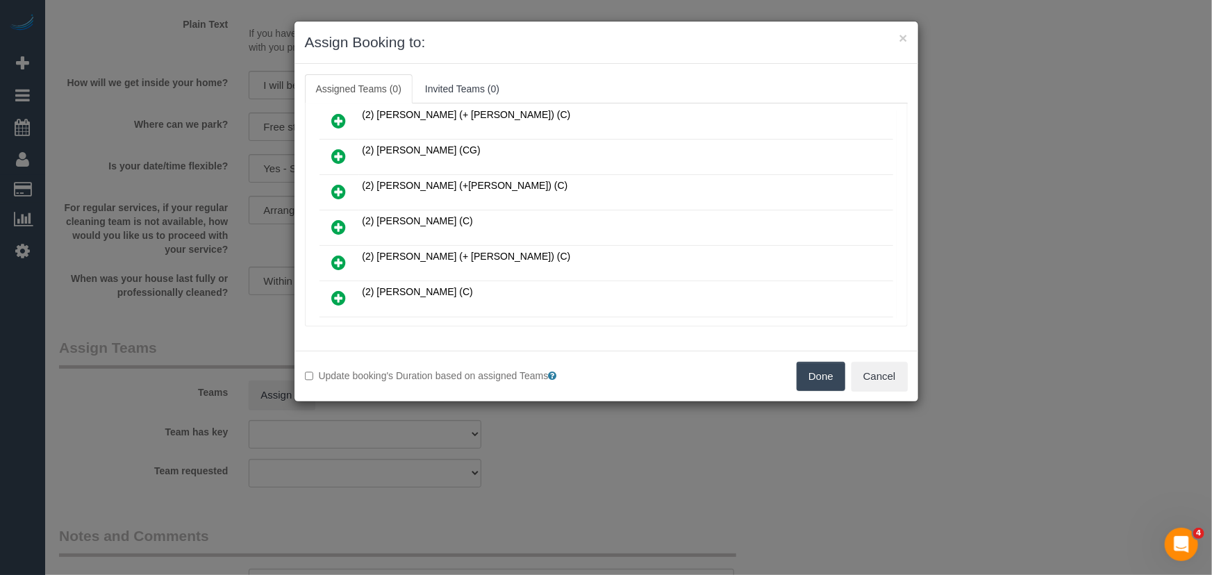
click at [333, 219] on icon at bounding box center [339, 227] width 15 height 17
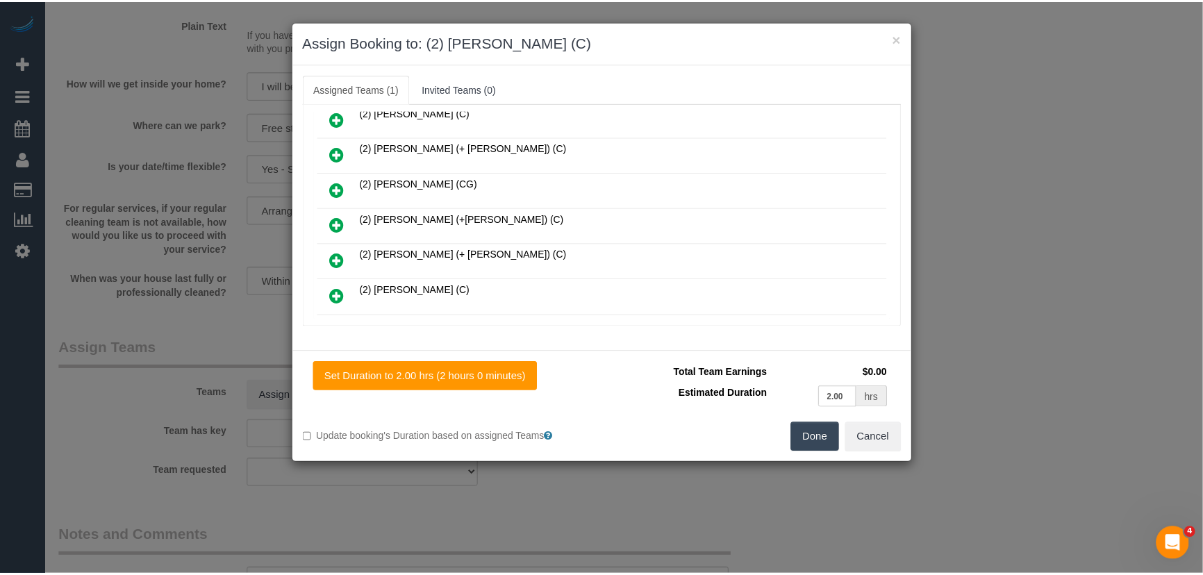
scroll to position [293, 0]
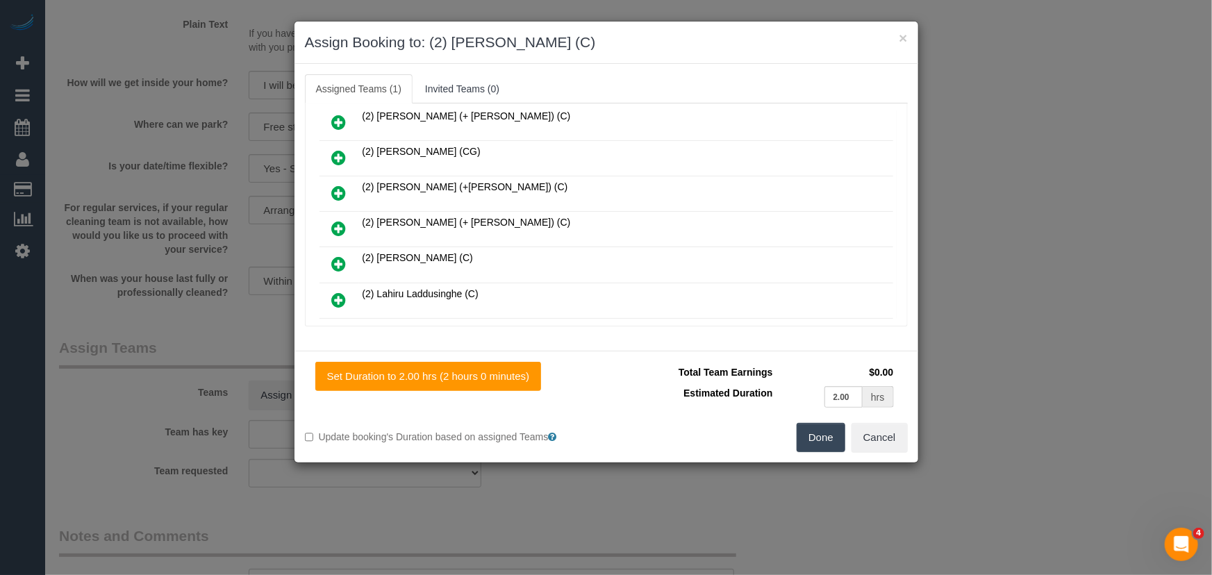
click at [822, 445] on button "Done" at bounding box center [821, 437] width 49 height 29
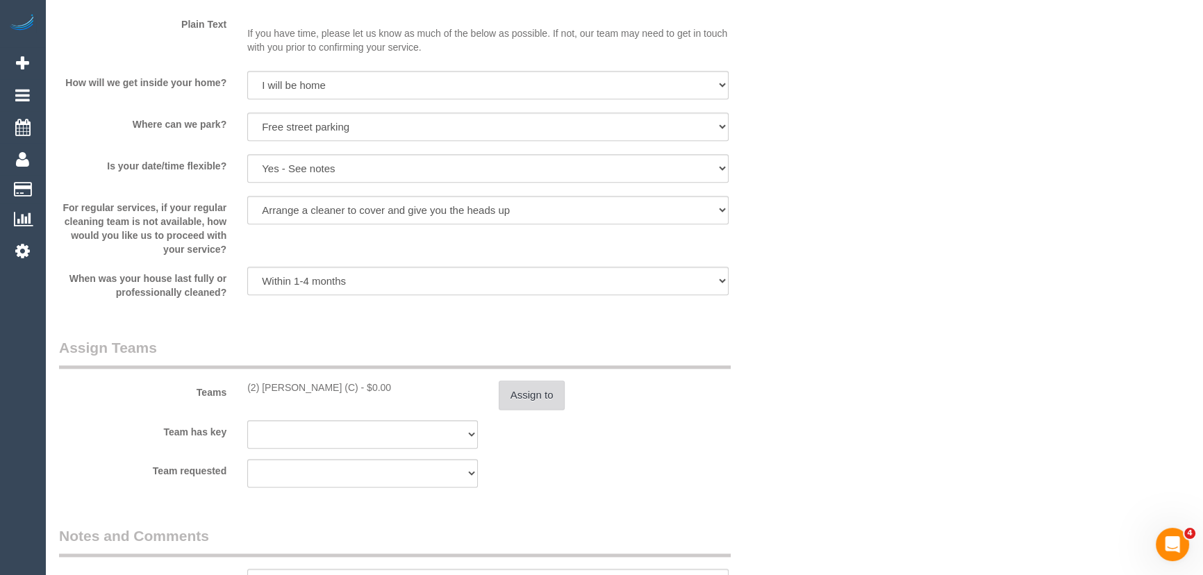
click at [528, 396] on button "Assign to" at bounding box center [532, 395] width 67 height 29
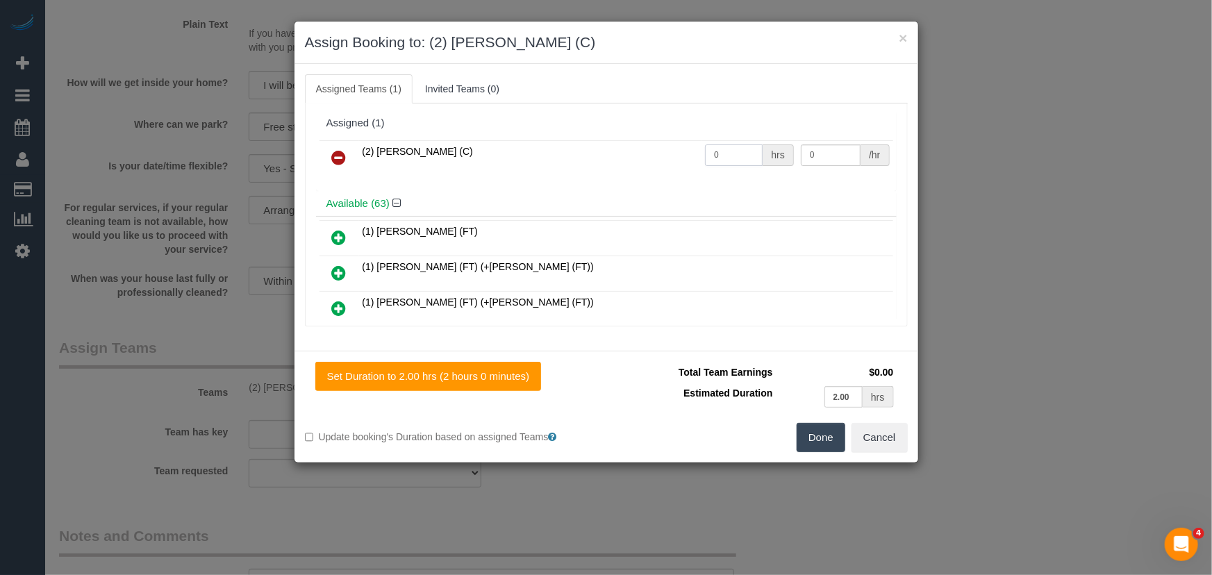
click at [729, 155] on input "0" at bounding box center [734, 155] width 58 height 22
type input "2"
type input "37.5"
click at [808, 428] on button "Done" at bounding box center [821, 437] width 49 height 29
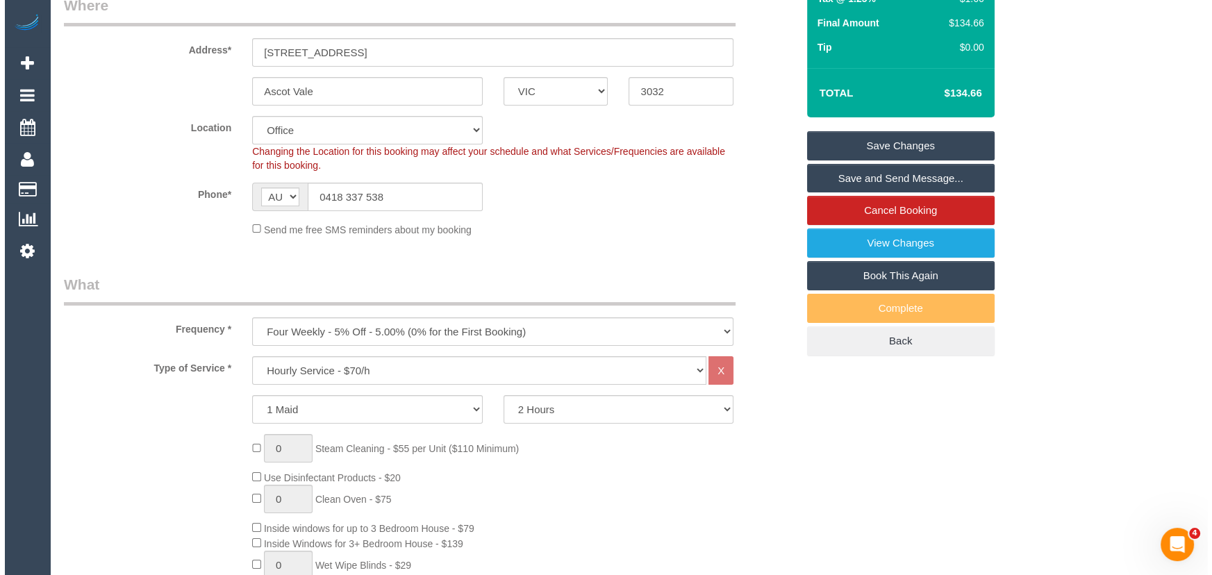
scroll to position [0, 0]
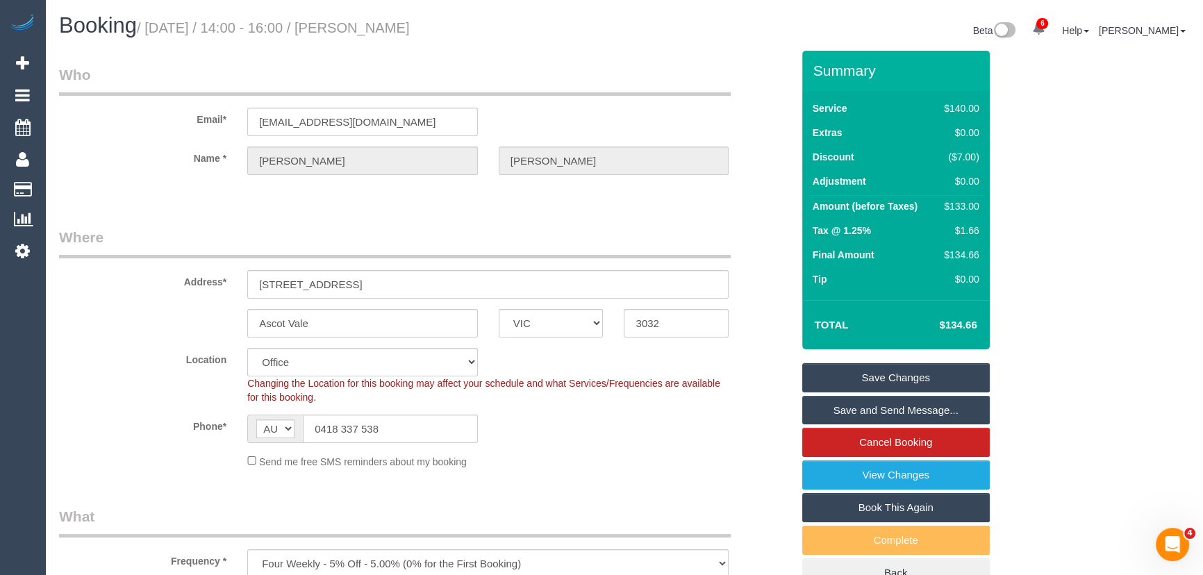
click at [405, 30] on small "/ September 19, 2025 / 14:00 - 16:00 / Jenny Pesina" at bounding box center [273, 27] width 273 height 15
copy small "Jenny Pesina"
click at [839, 383] on link "Save Changes" at bounding box center [896, 377] width 188 height 29
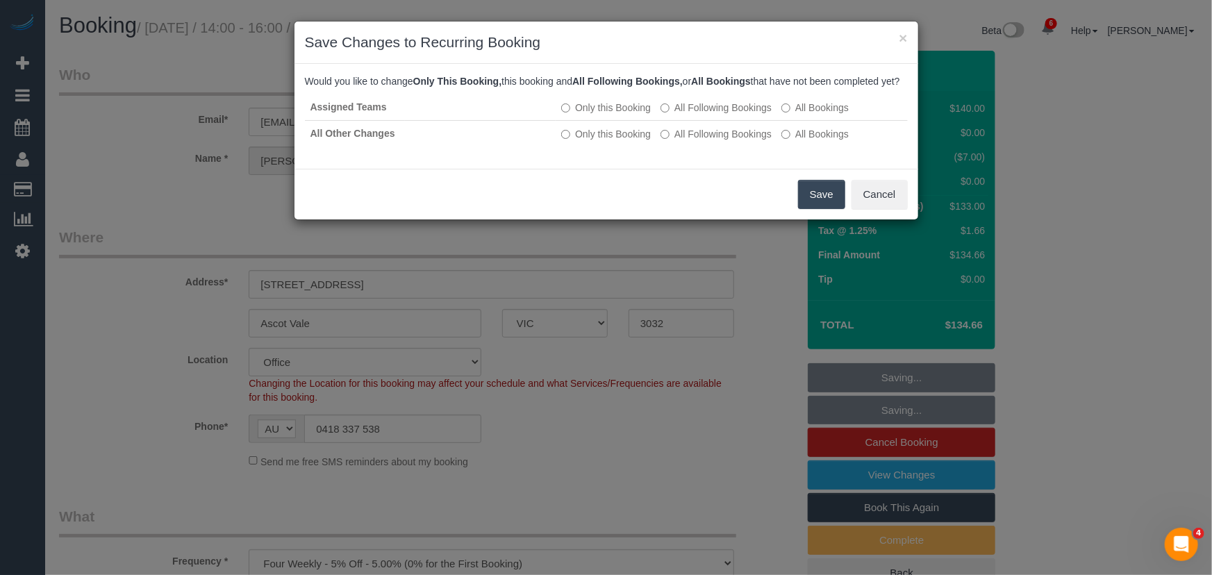
click at [822, 209] on button "Save" at bounding box center [821, 194] width 47 height 29
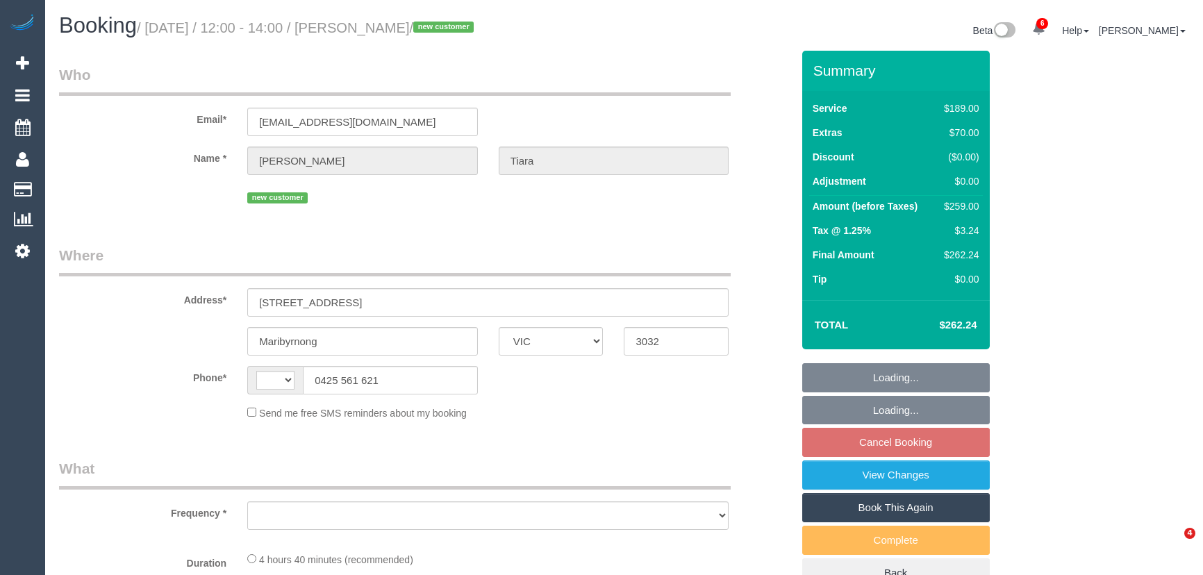
select select "VIC"
select select "string:AU"
select select "object:741"
select select "string:stripe-pm_1S5zmc2GScqysDRVyz7m8t0B"
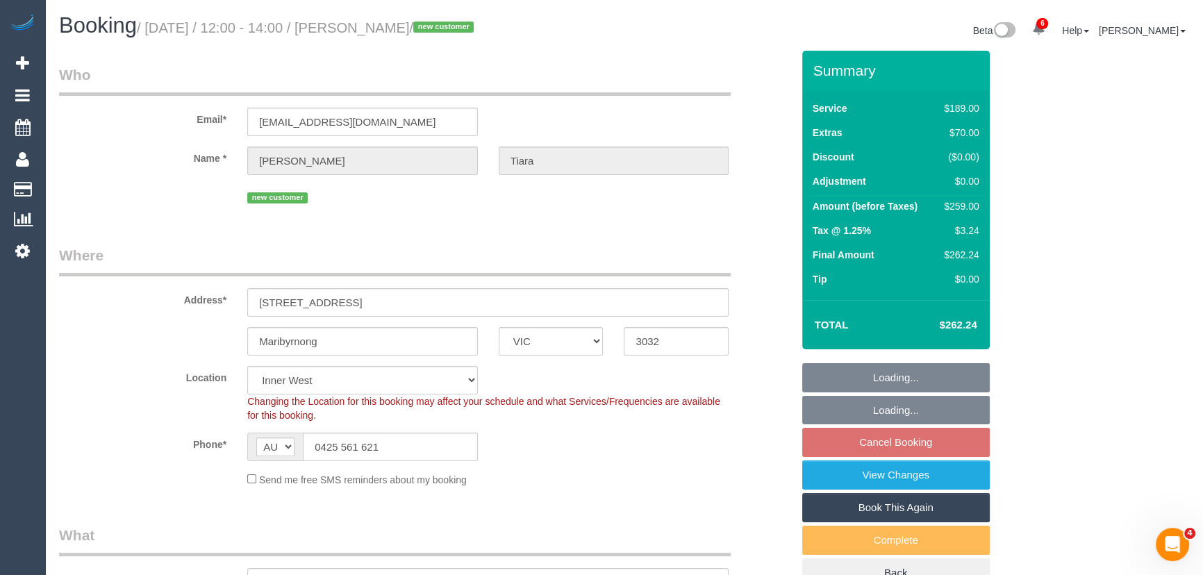
select select "object:990"
select select "number:28"
select select "number:14"
select select "number:19"
select select "number:24"
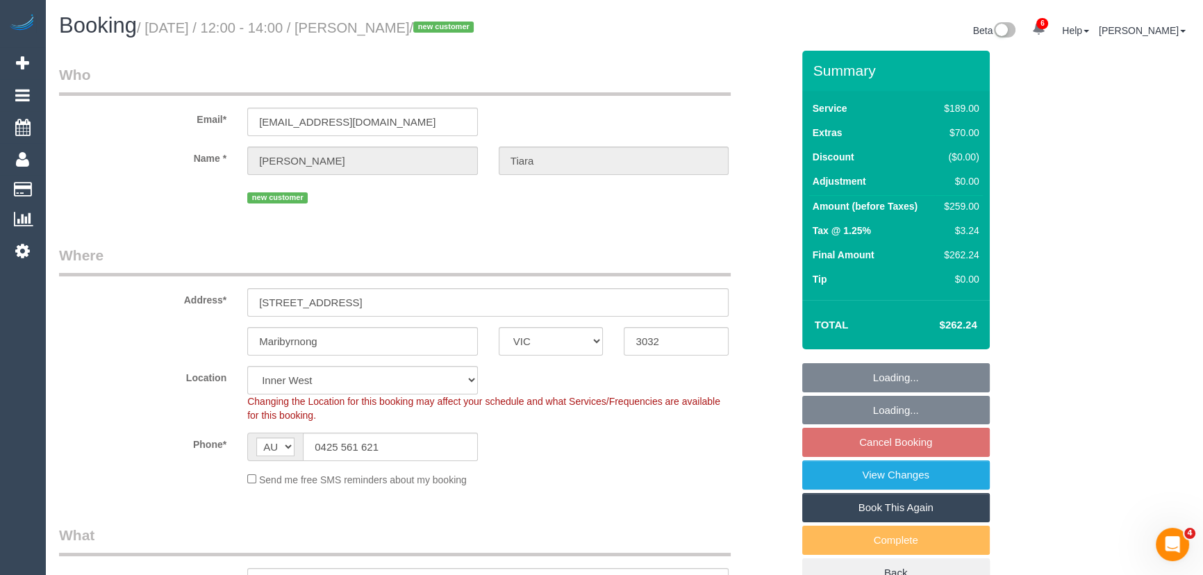
select select "number:26"
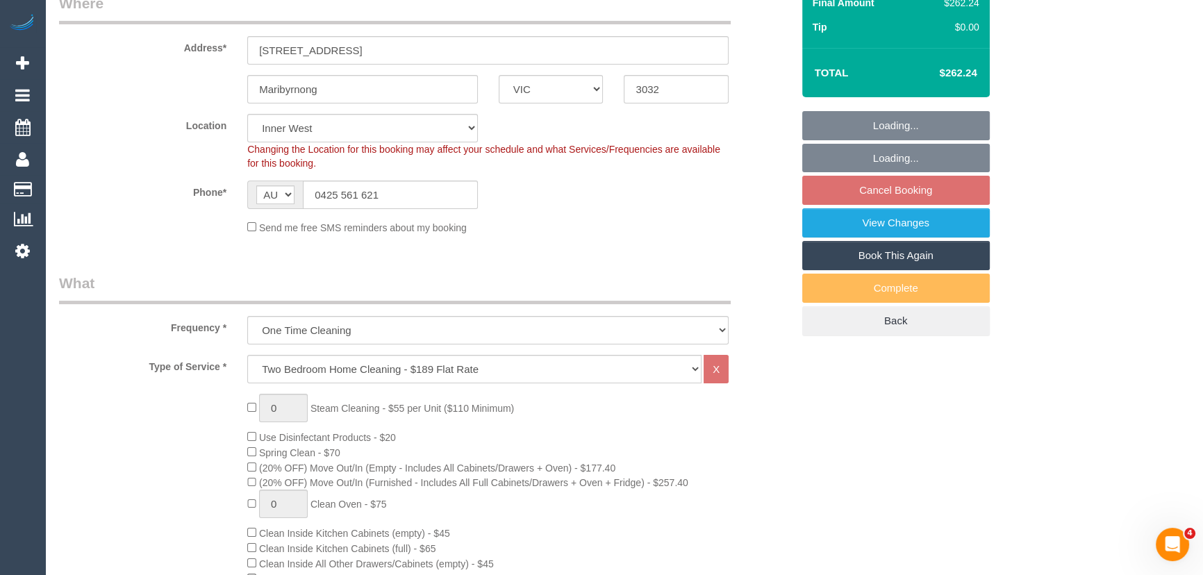
select select "spot1"
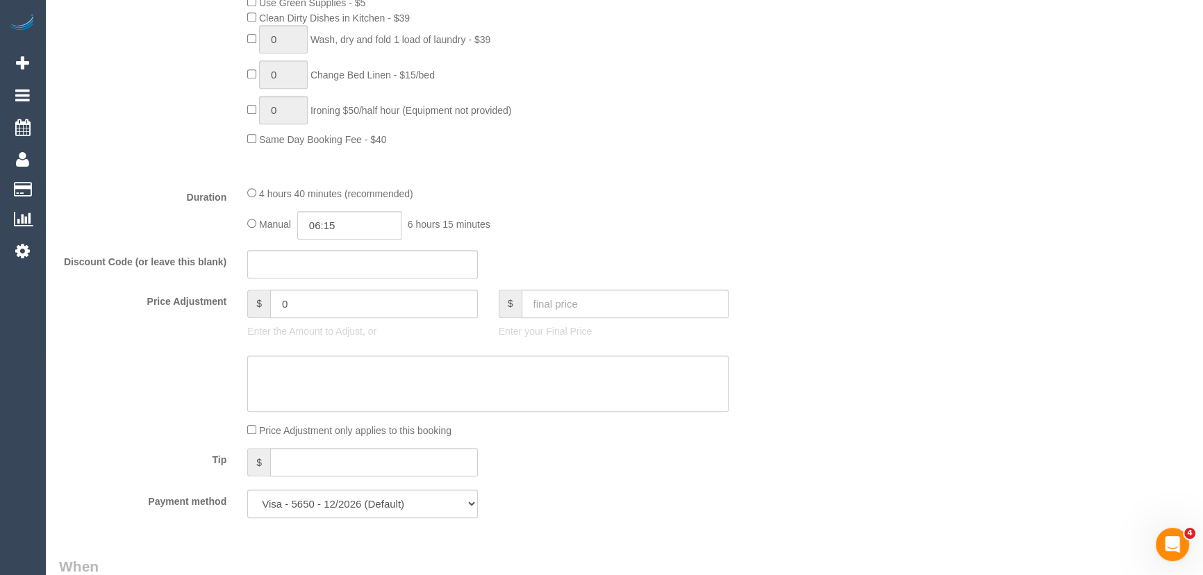
scroll to position [1010, 0]
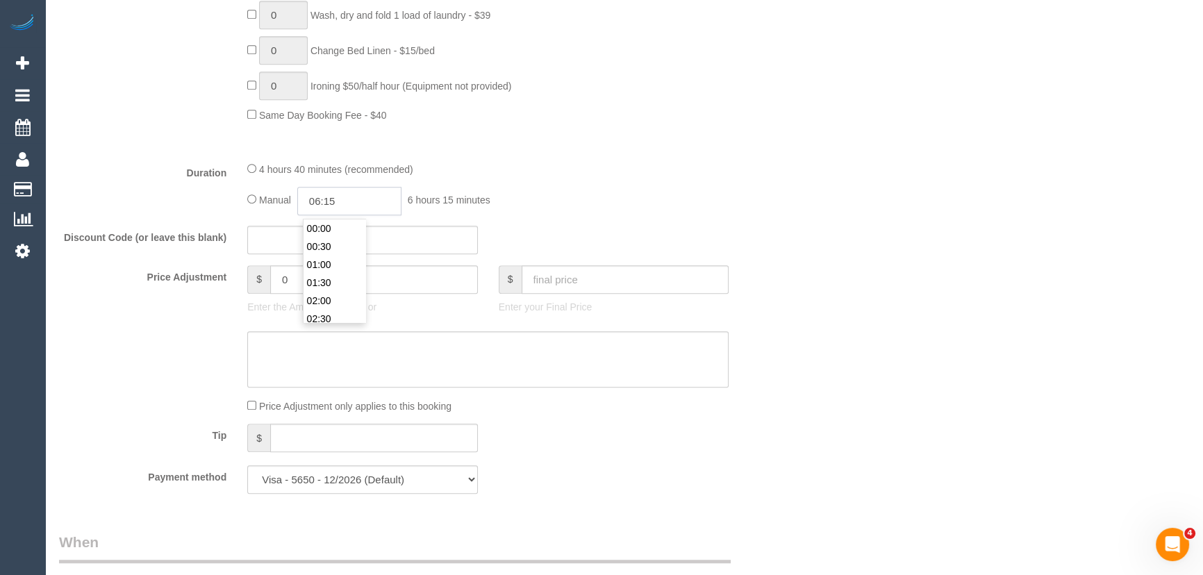
click at [358, 208] on input "06:15" at bounding box center [349, 201] width 104 height 28
click at [340, 276] on li "03:30" at bounding box center [335, 279] width 62 height 18
type input "03:30"
click at [592, 238] on div "Discount Code (or leave this blank)" at bounding box center [426, 240] width 754 height 29
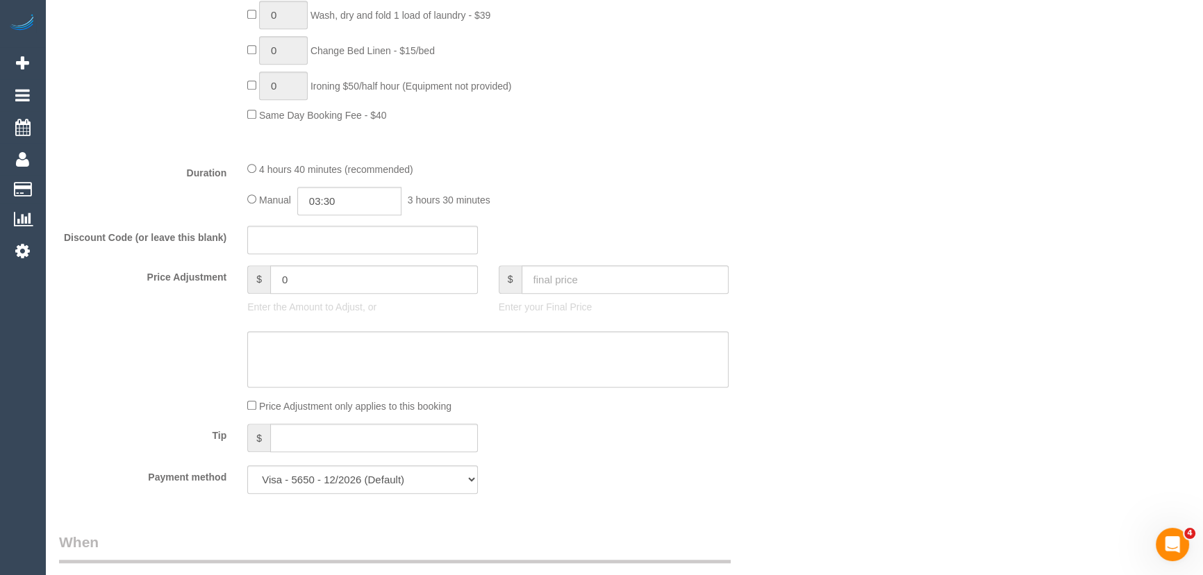
select select "spot18"
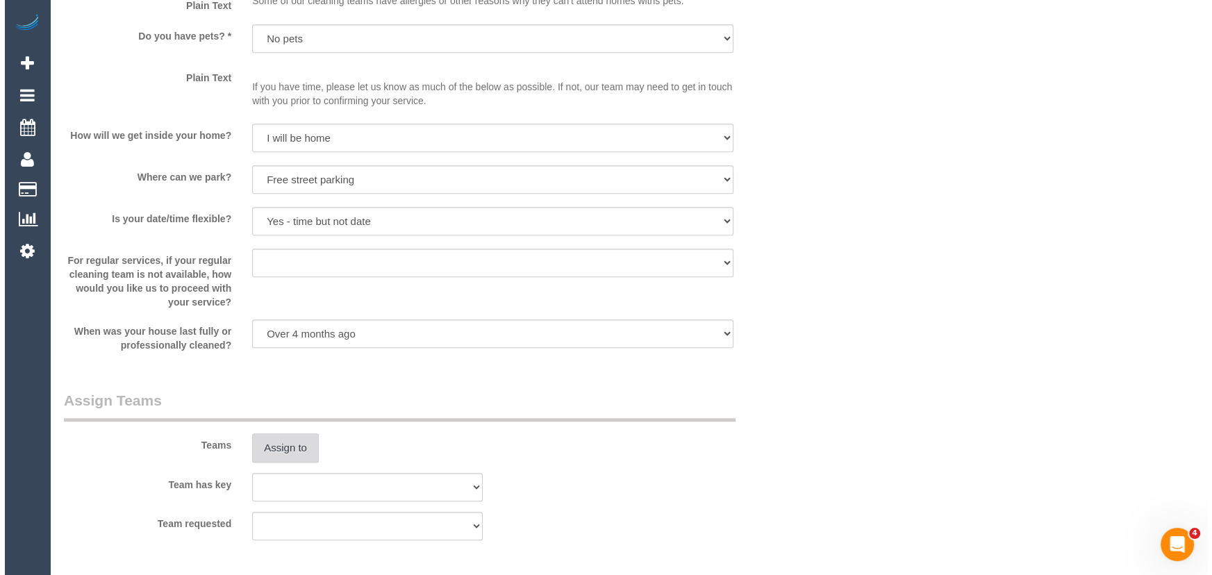
scroll to position [1831, 0]
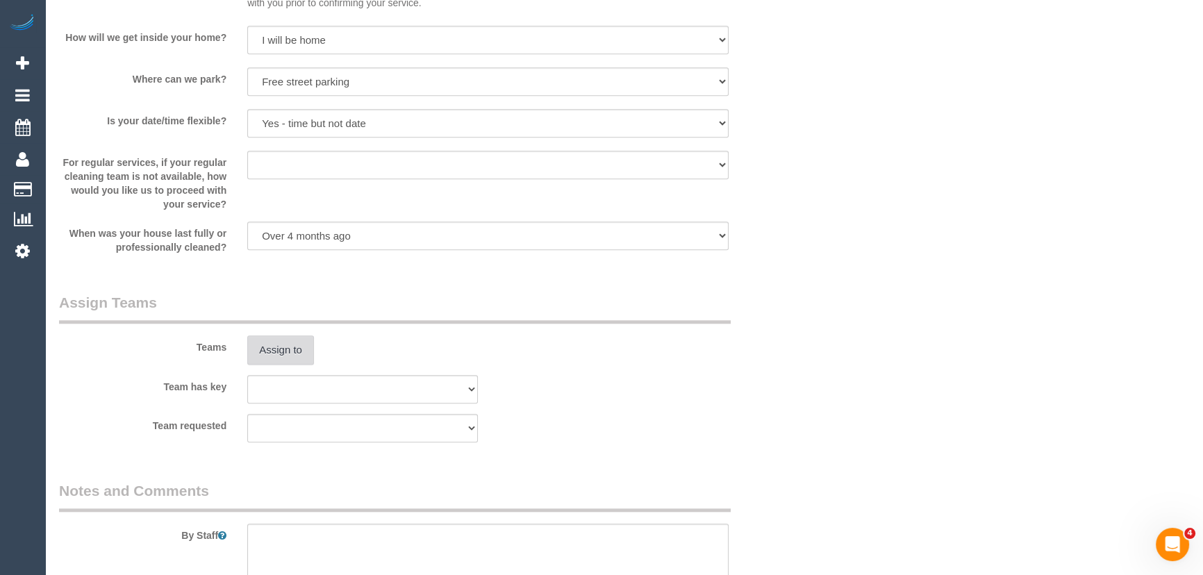
click at [285, 360] on button "Assign to" at bounding box center [280, 349] width 67 height 29
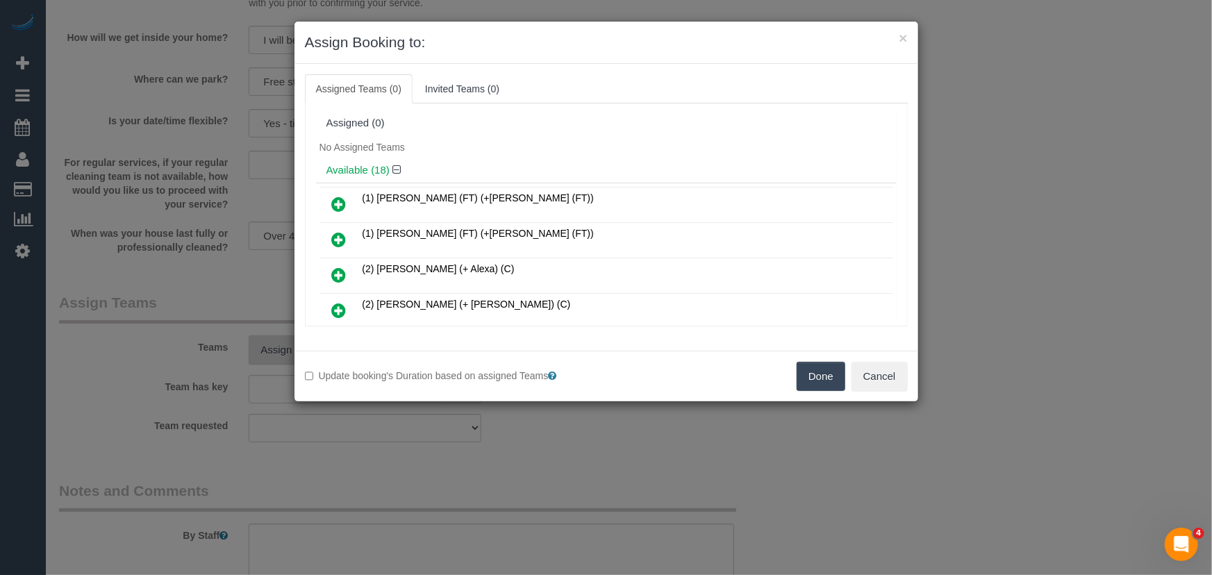
scroll to position [3514, 0]
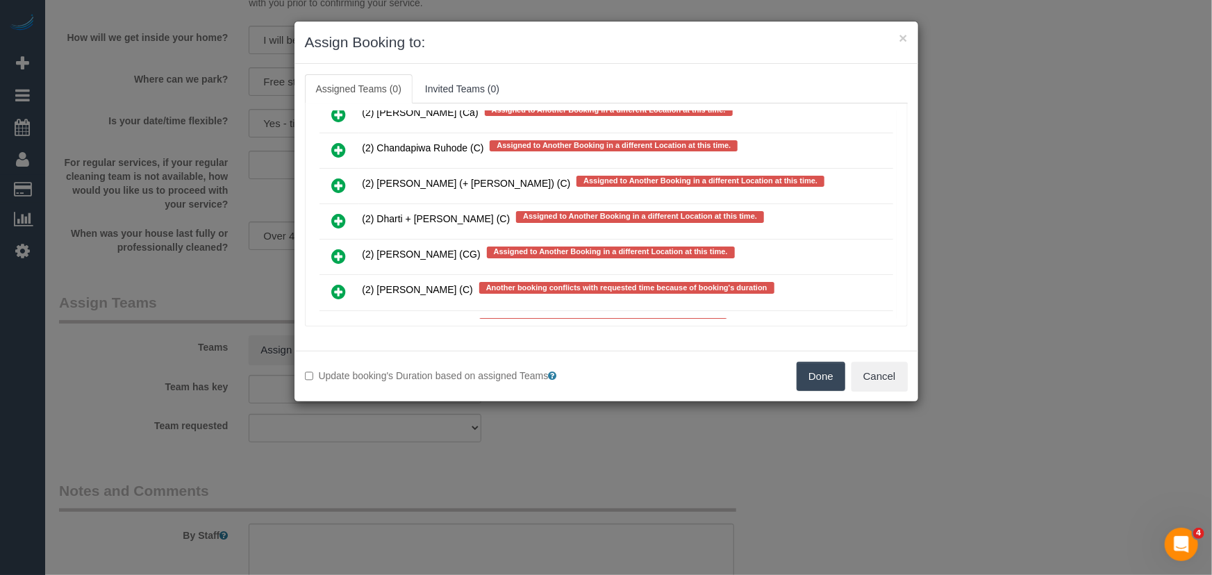
click at [337, 283] on icon at bounding box center [339, 291] width 15 height 17
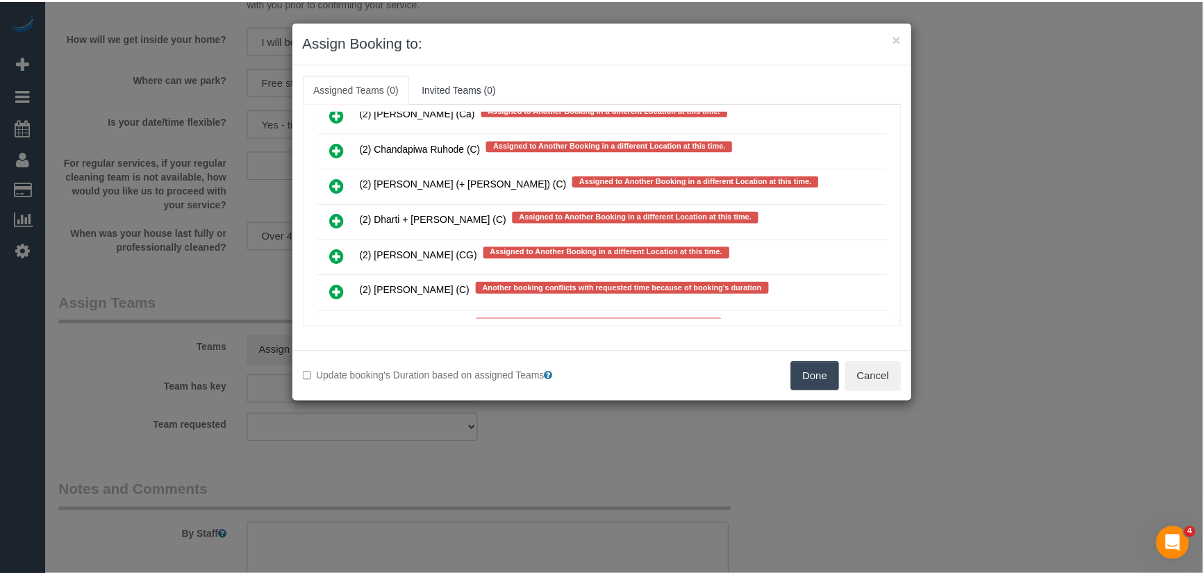
scroll to position [3552, 0]
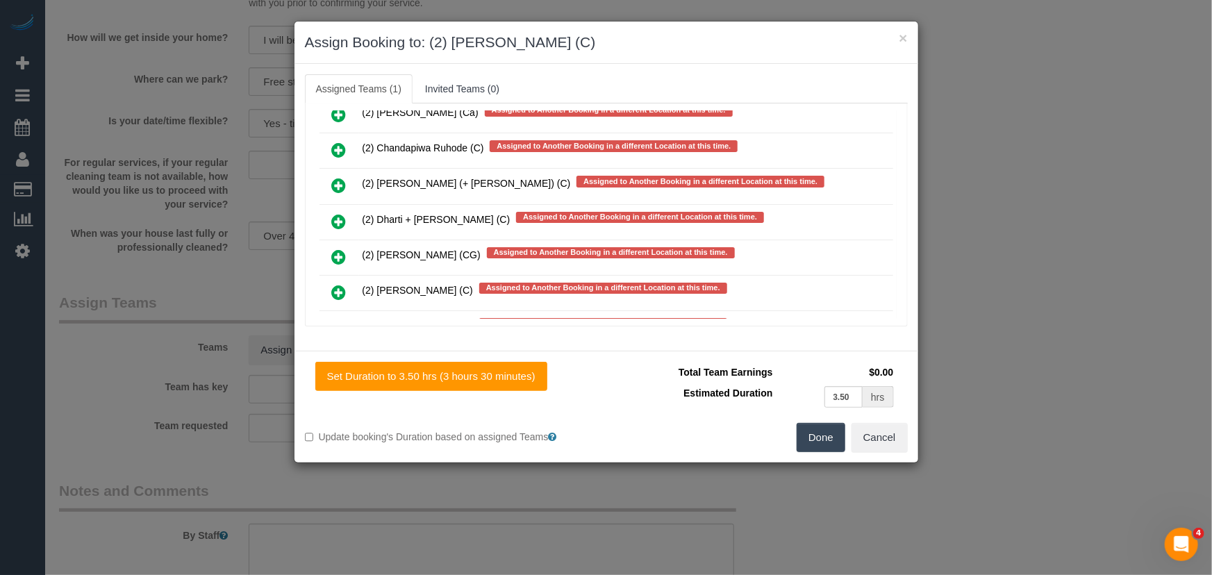
click at [829, 446] on button "Done" at bounding box center [821, 437] width 49 height 29
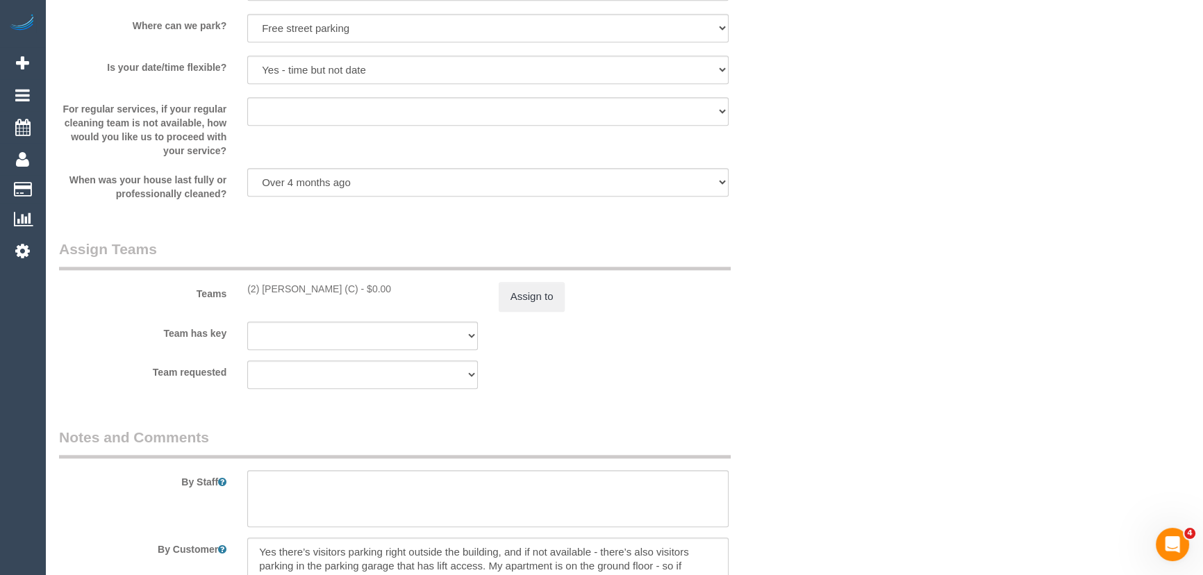
scroll to position [1894, 0]
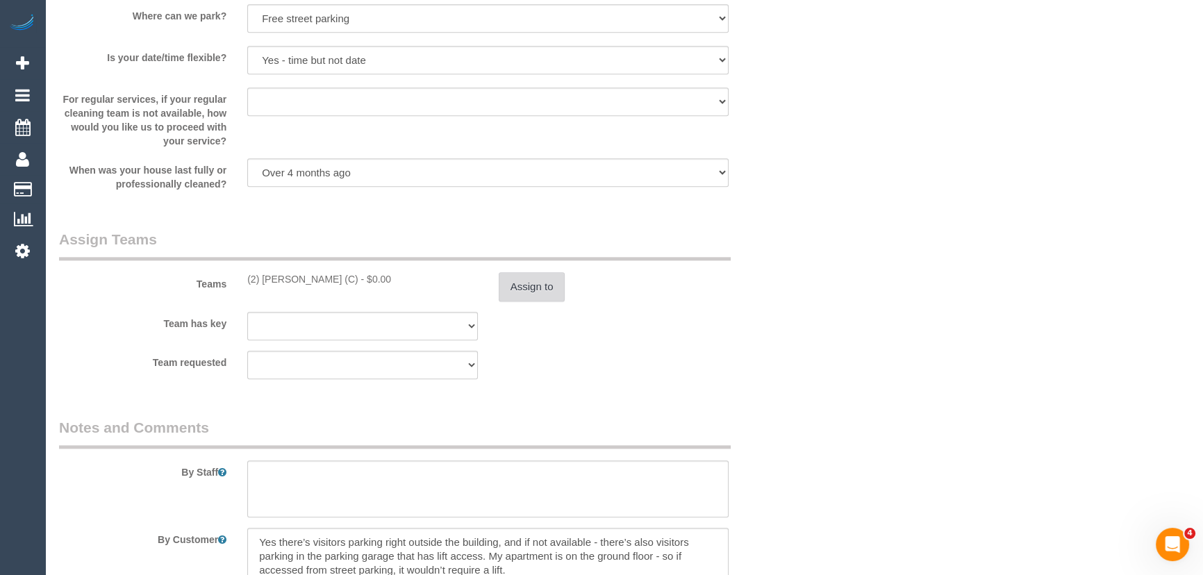
click at [536, 289] on button "Assign to" at bounding box center [532, 286] width 67 height 29
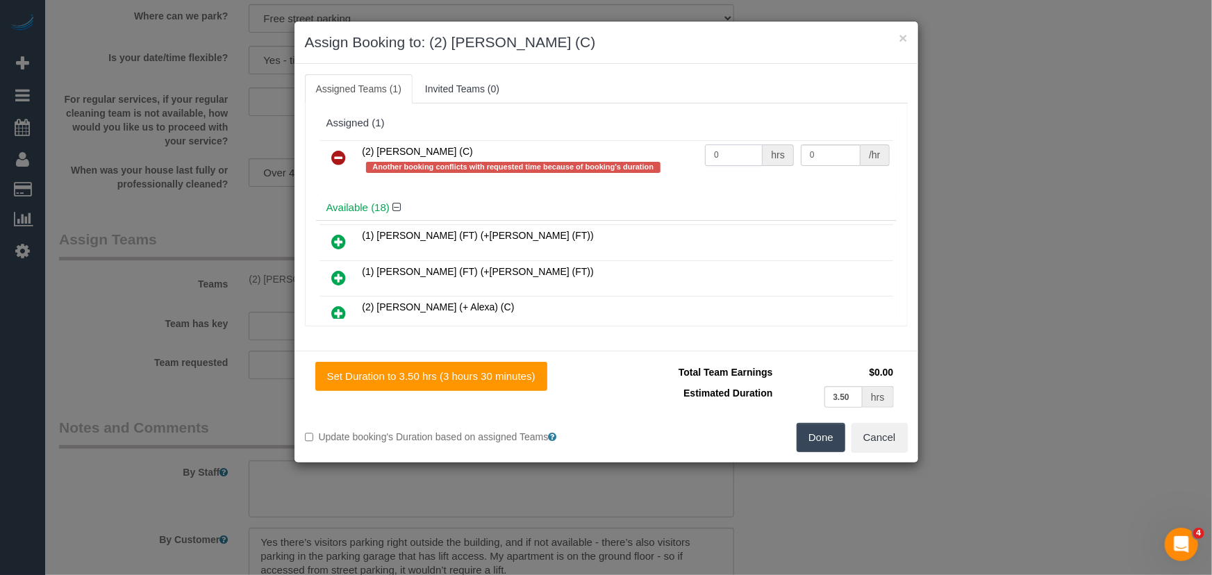
click at [737, 155] on input "0" at bounding box center [734, 155] width 58 height 22
type input "1"
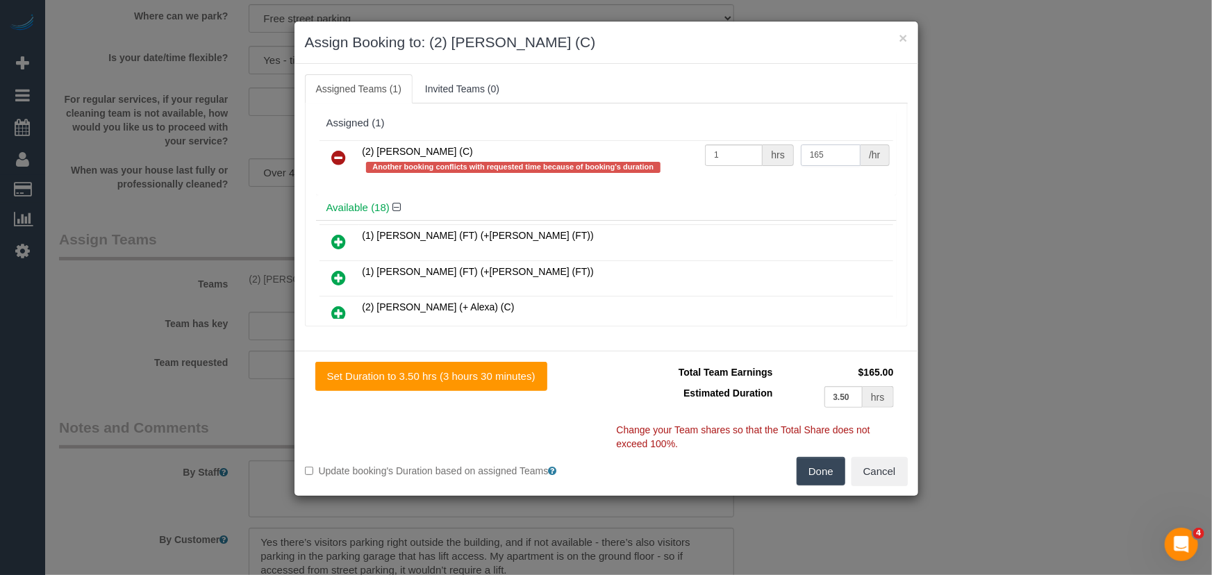
type input "165"
click at [808, 479] on button "Done" at bounding box center [821, 471] width 49 height 29
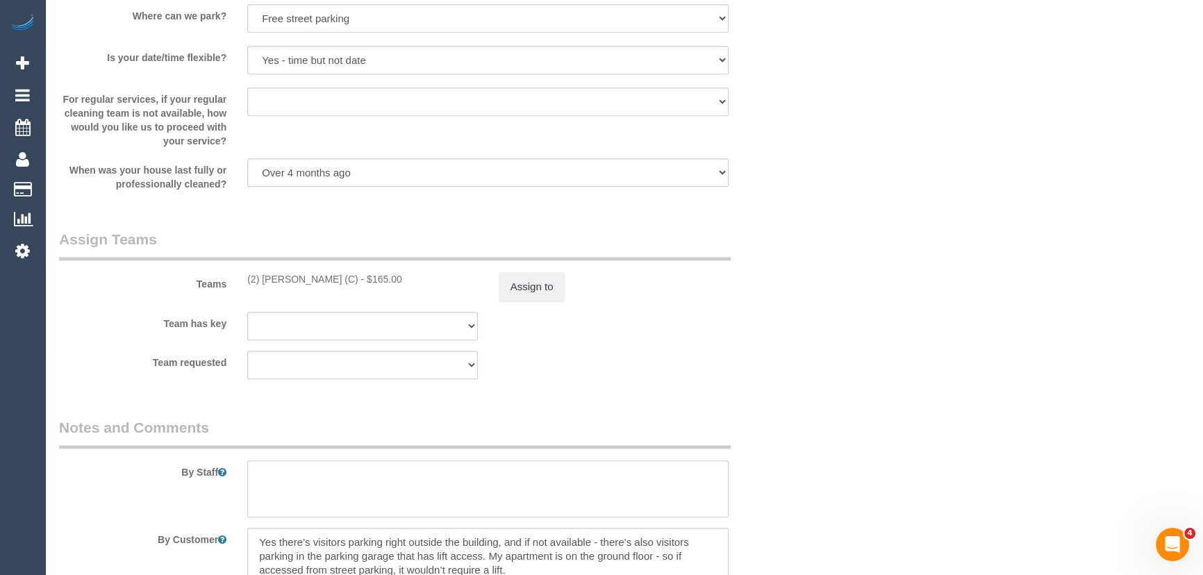
click at [414, 465] on textarea at bounding box center [487, 489] width 481 height 57
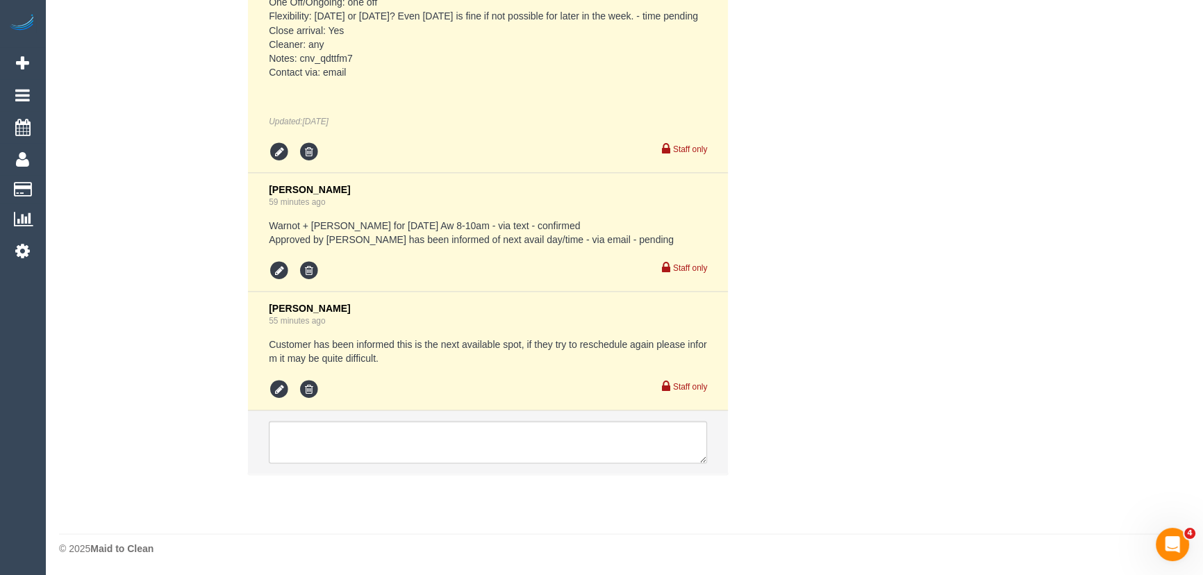
scroll to position [3315, 0]
type textarea "Estimated time: 4-5 hours"
click at [481, 429] on textarea at bounding box center [488, 442] width 438 height 43
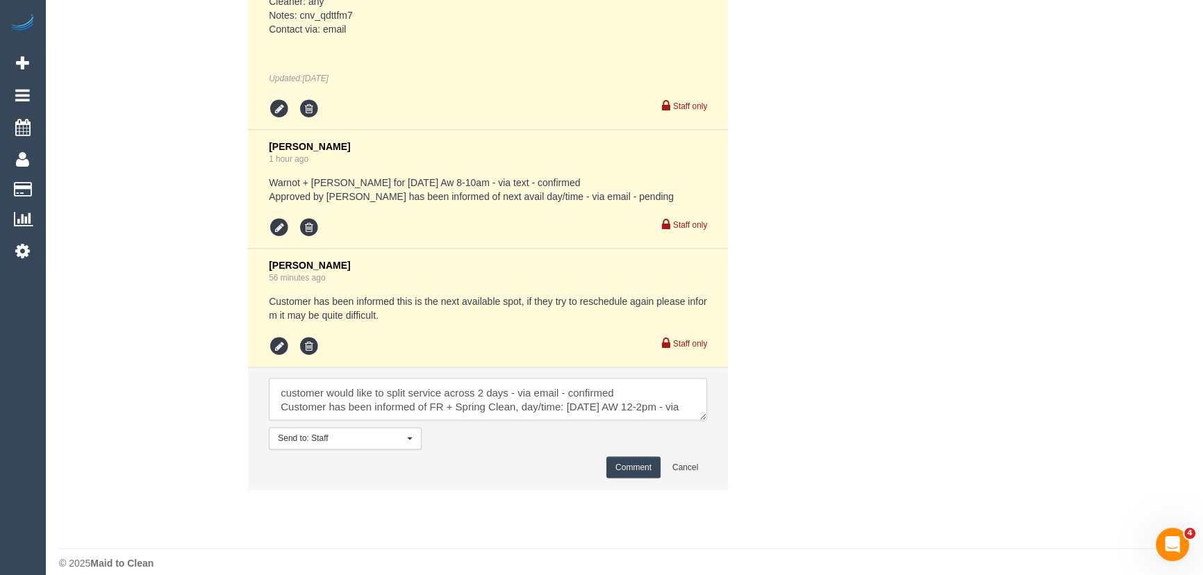
scroll to position [6, 0]
type textarea "customer would like to split service across 2 days - via email - confirmed Cust…"
click at [615, 479] on button "Comment" at bounding box center [633, 468] width 54 height 22
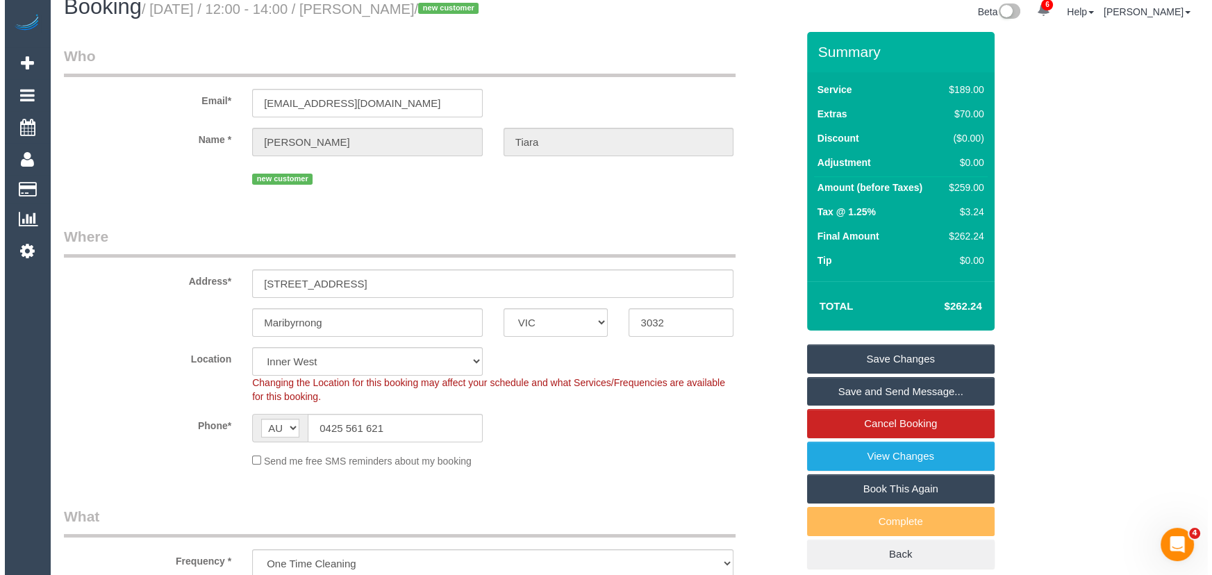
scroll to position [0, 0]
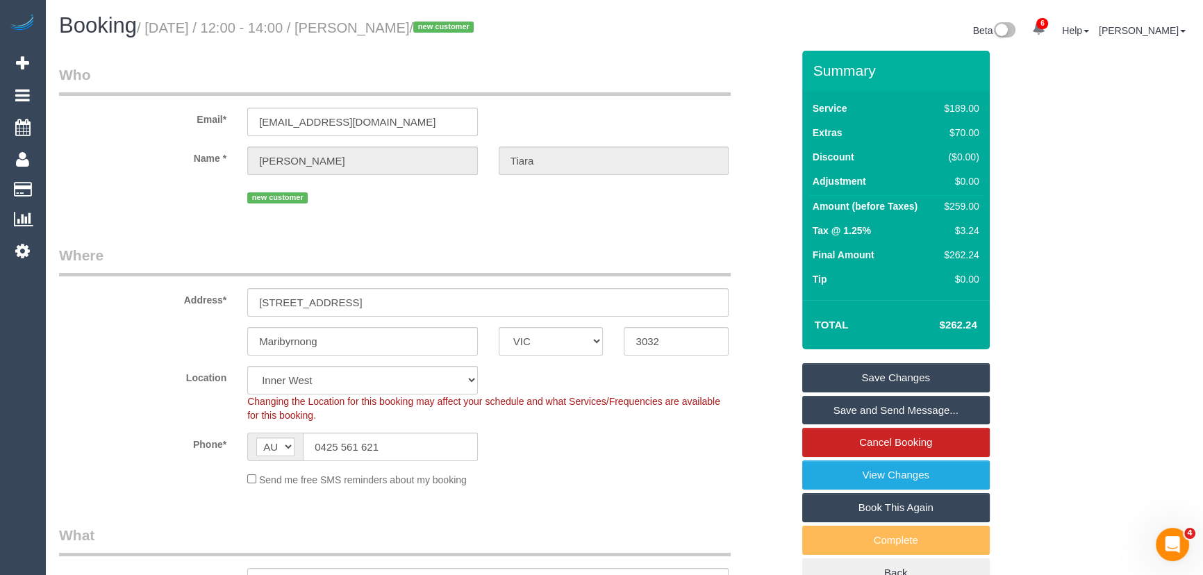
click at [398, 35] on h1 "Booking / September 19, 2025 / 12:00 - 14:00 / Felicia Tiara / new customer" at bounding box center [336, 26] width 555 height 24
copy small "[PERSON_NAME]"
click at [847, 417] on link "Save and Send Message..." at bounding box center [896, 410] width 188 height 29
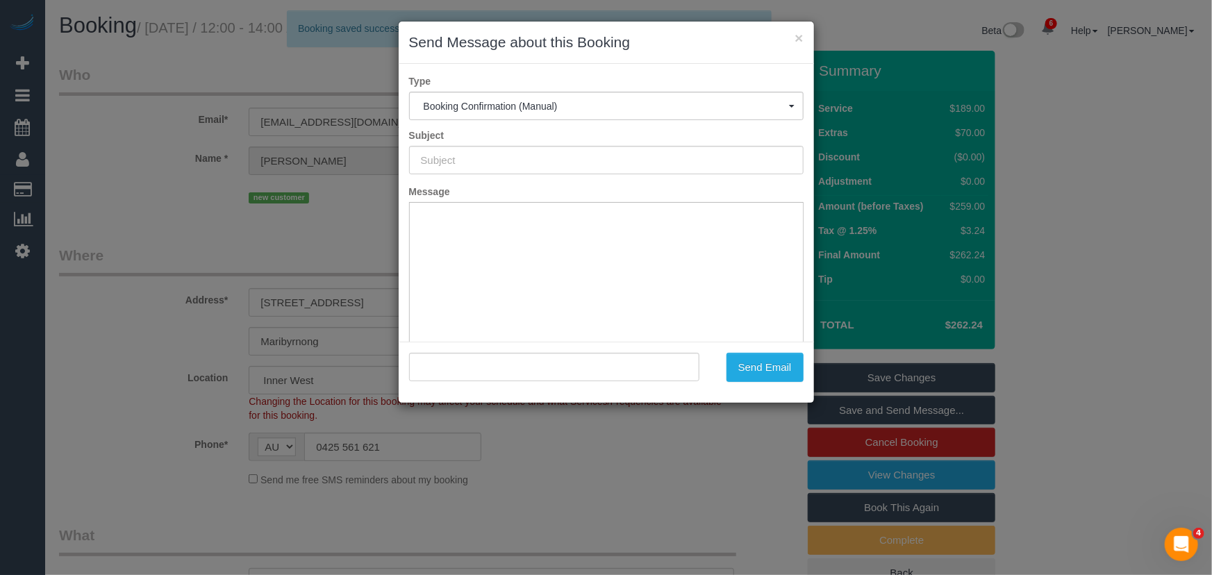
type input "Booking Confirmed"
type input ""Felicia Tiara" <feltia2312@gmail.com>"
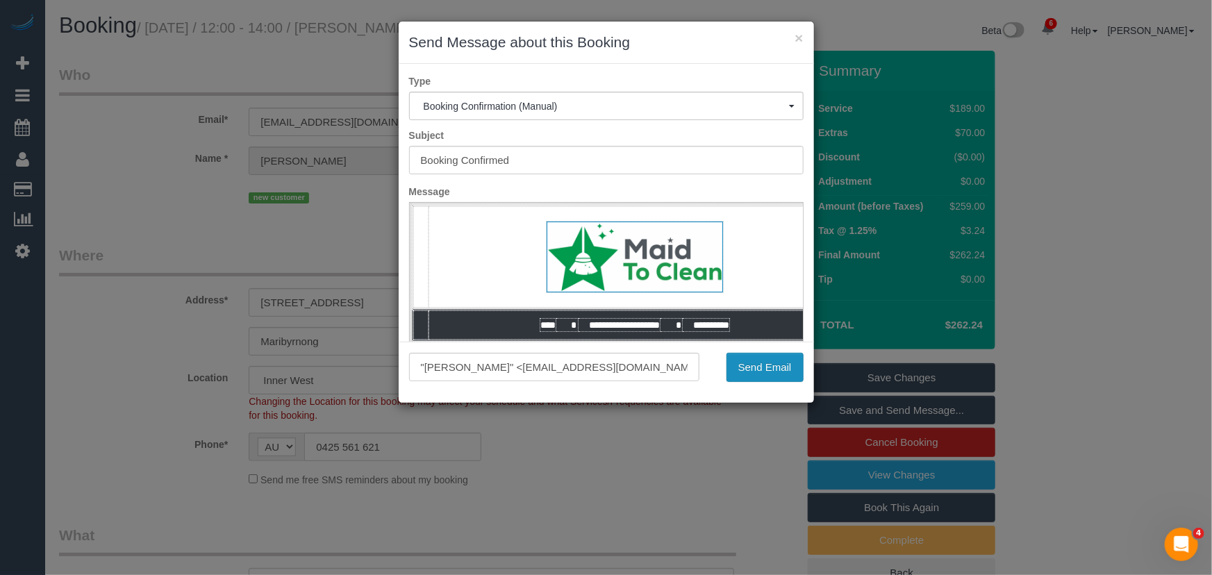
click at [761, 373] on button "Send Email" at bounding box center [765, 367] width 77 height 29
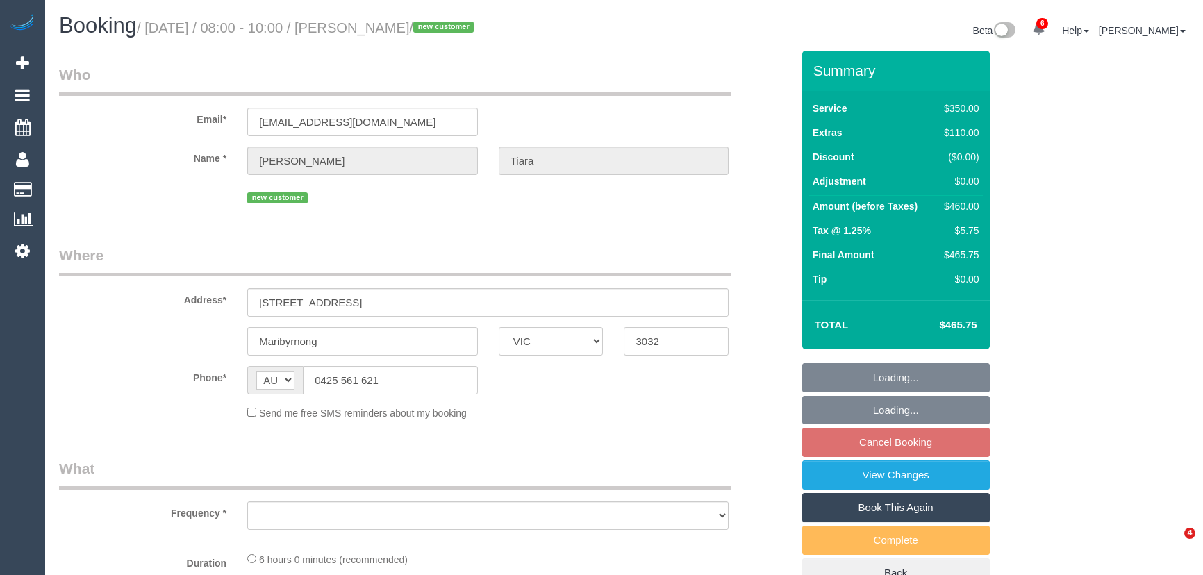
select select "VIC"
select select "string:stripe-pm_1S5zmc2GScqysDRVyz7m8t0B"
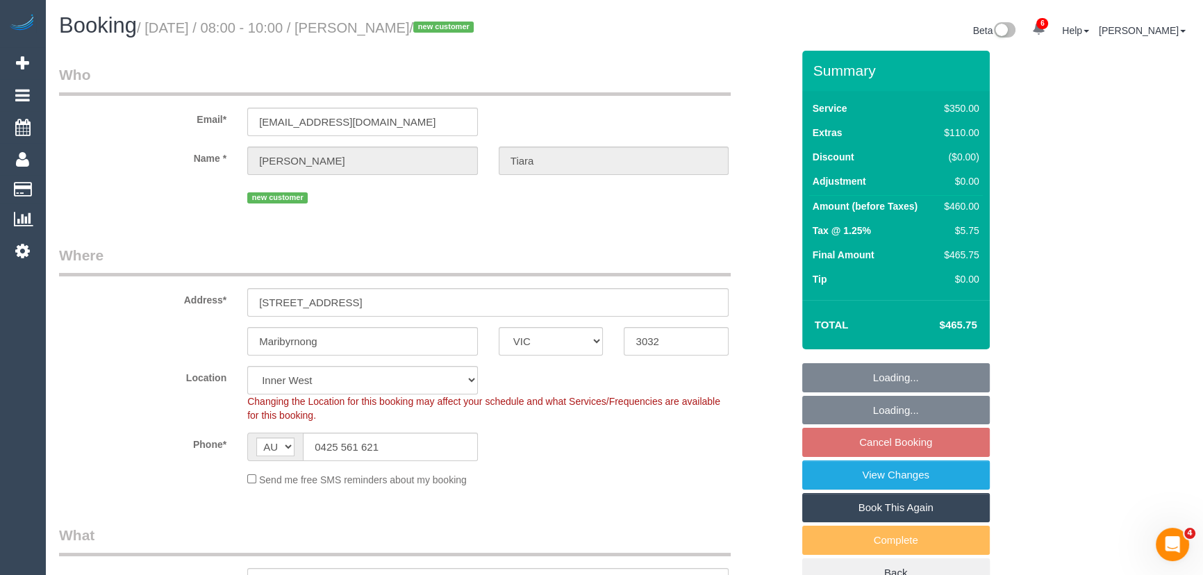
select select "object:1243"
select select "spot2"
select select "object:1563"
select select "300"
select select "number:28"
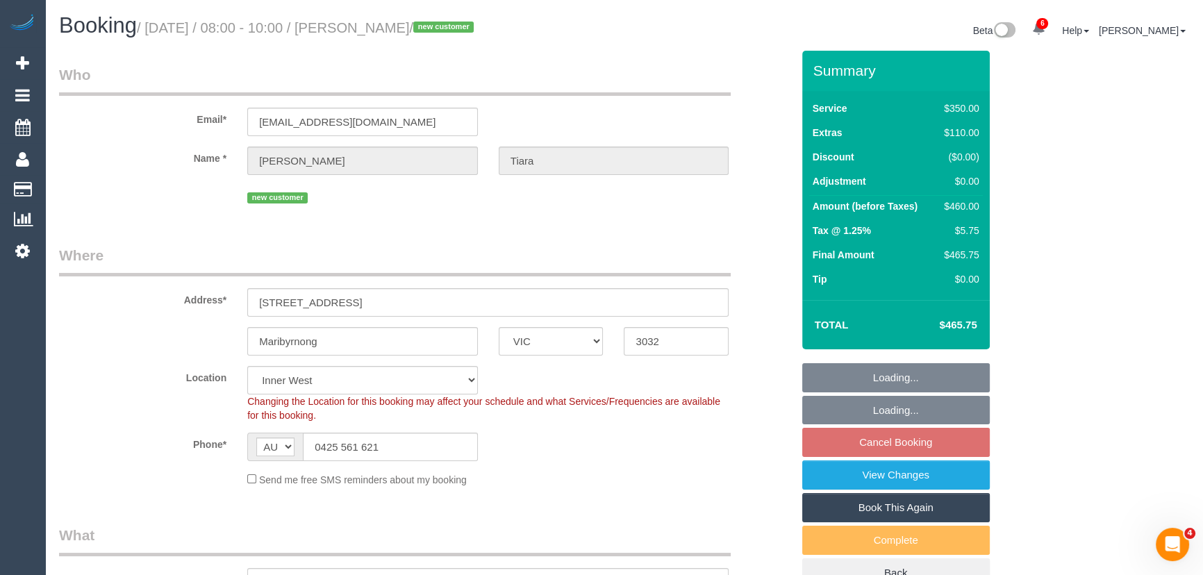
select select "number:14"
select select "number:19"
select select "number:24"
select select "number:26"
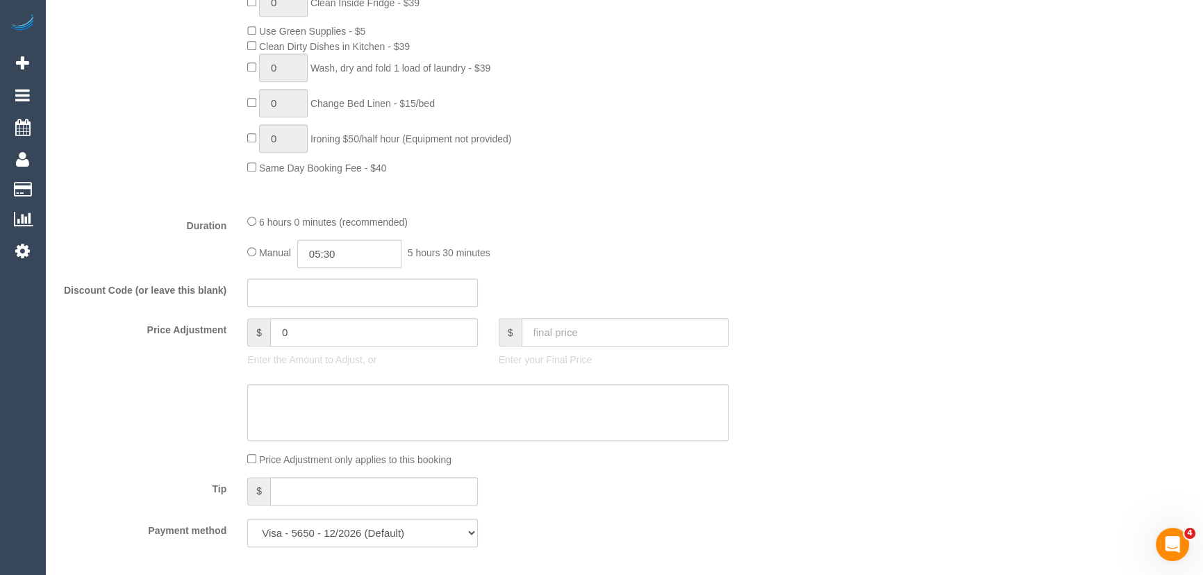
scroll to position [947, 0]
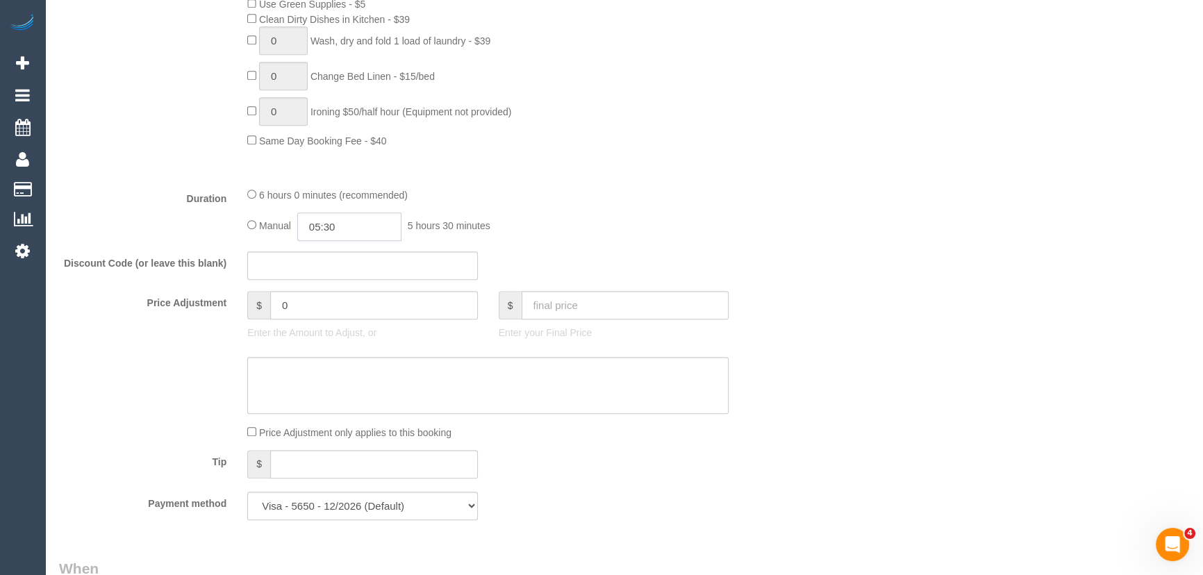
click at [358, 233] on input "05:30" at bounding box center [349, 227] width 104 height 28
click at [342, 266] on li "03:30" at bounding box center [335, 275] width 62 height 18
click at [351, 229] on input "03:30" at bounding box center [349, 227] width 104 height 28
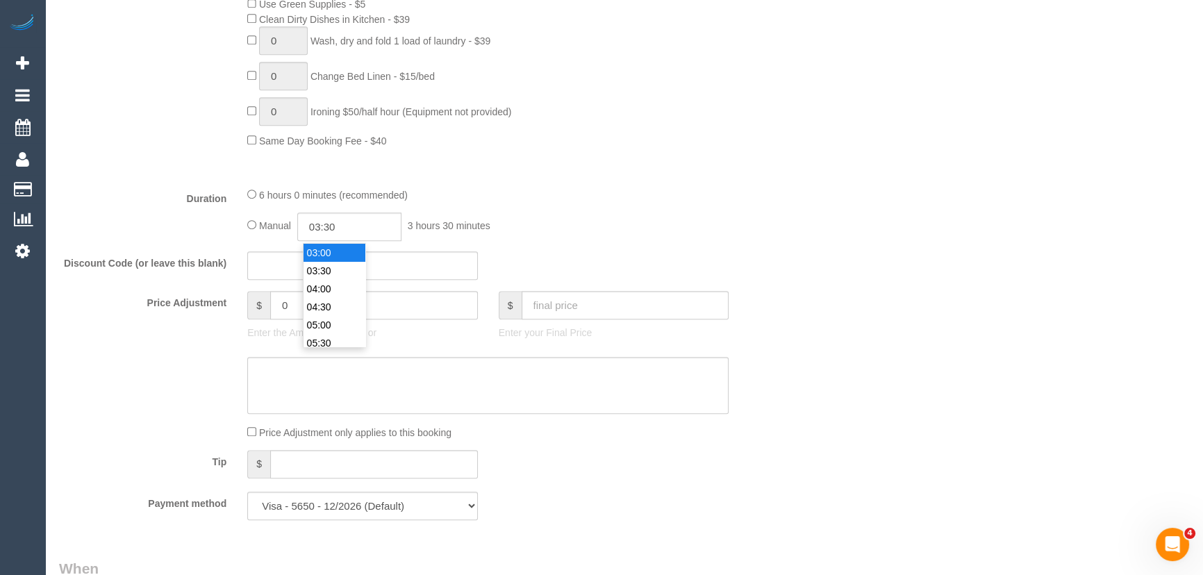
type input "03:00"
click at [342, 251] on li "03:00" at bounding box center [335, 253] width 62 height 18
select select "spot22"
click at [614, 237] on div "Manual 03:00 3 hours 0 minutes" at bounding box center [487, 227] width 481 height 28
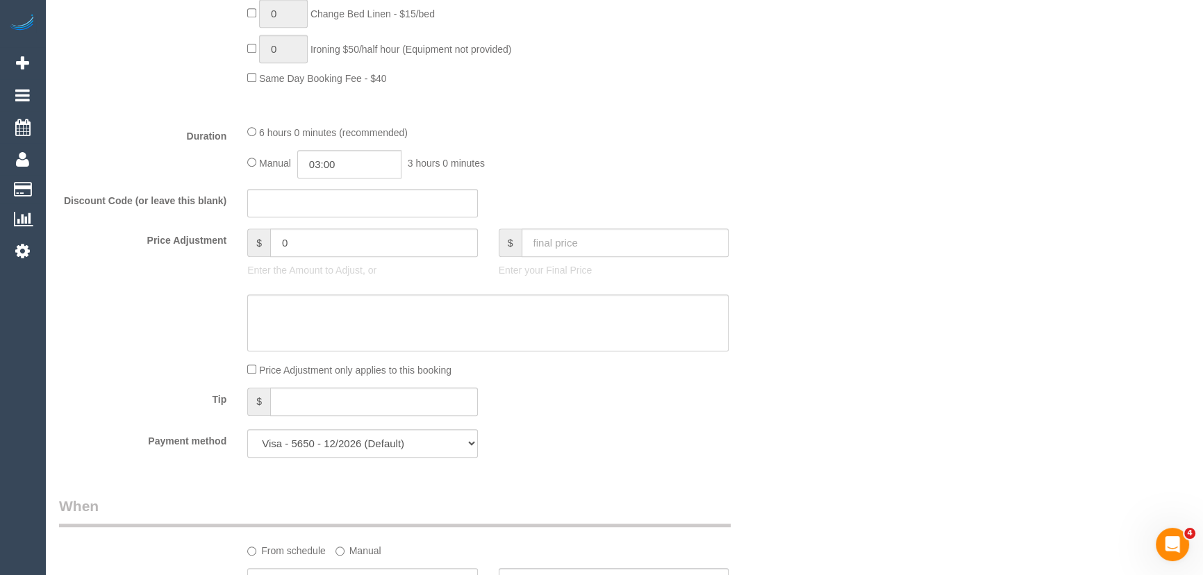
select select "spot42"
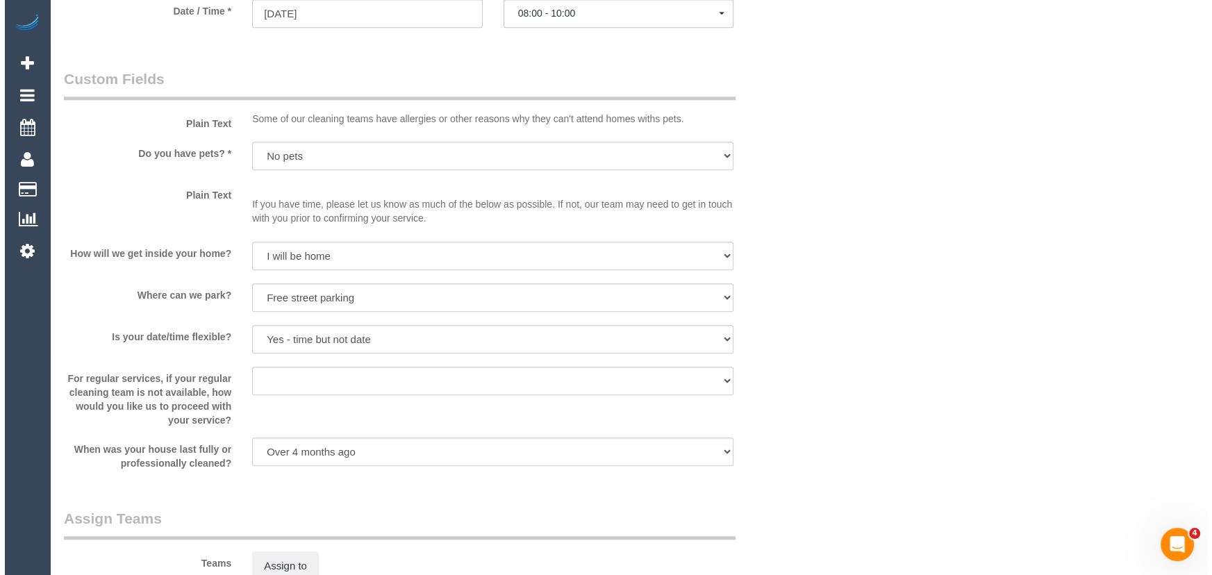
scroll to position [1831, 0]
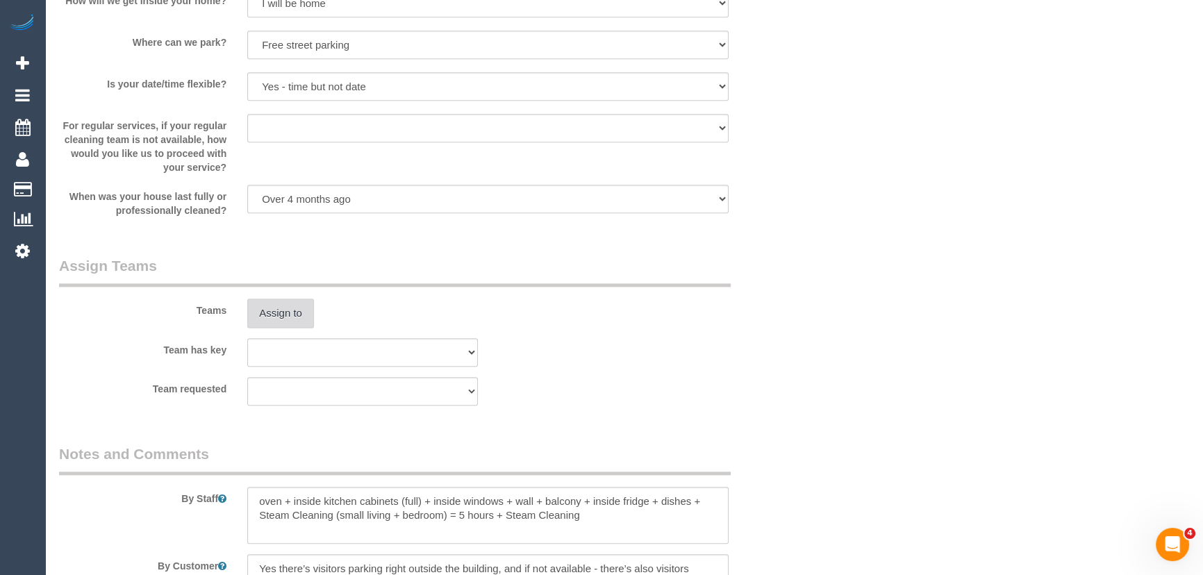
click at [272, 308] on button "Assign to" at bounding box center [280, 313] width 67 height 29
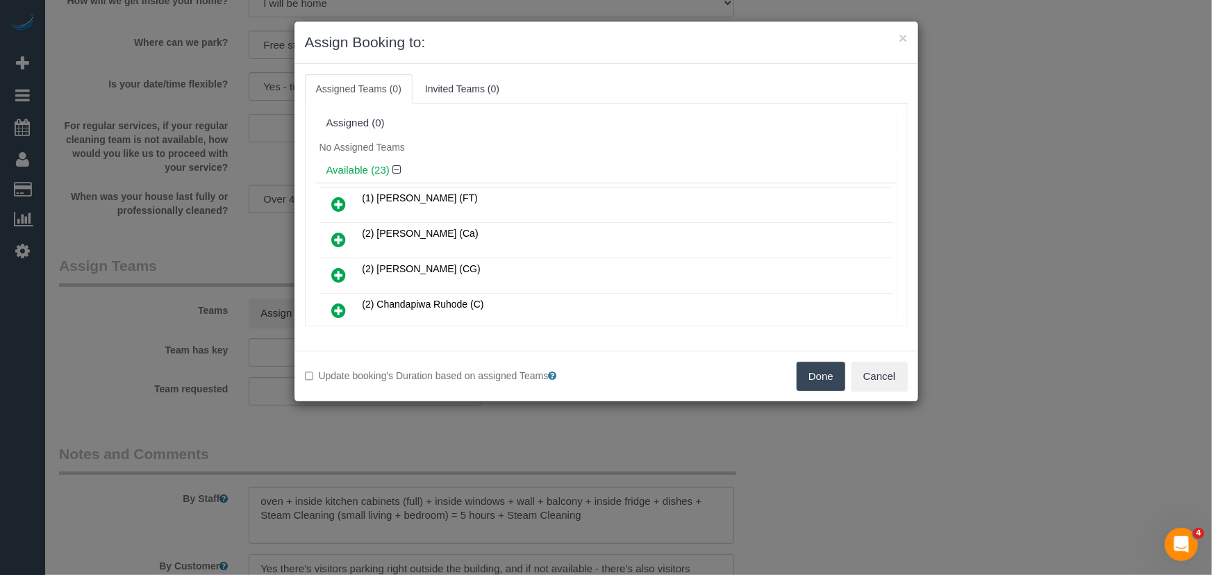
scroll to position [1648, 0]
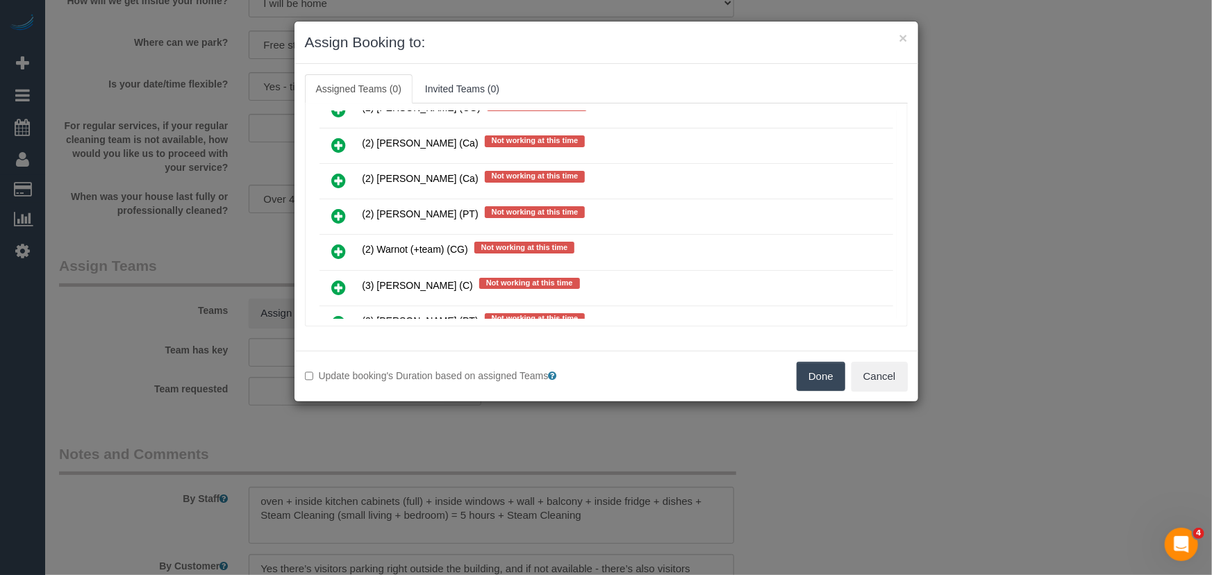
click at [339, 243] on icon at bounding box center [339, 251] width 15 height 17
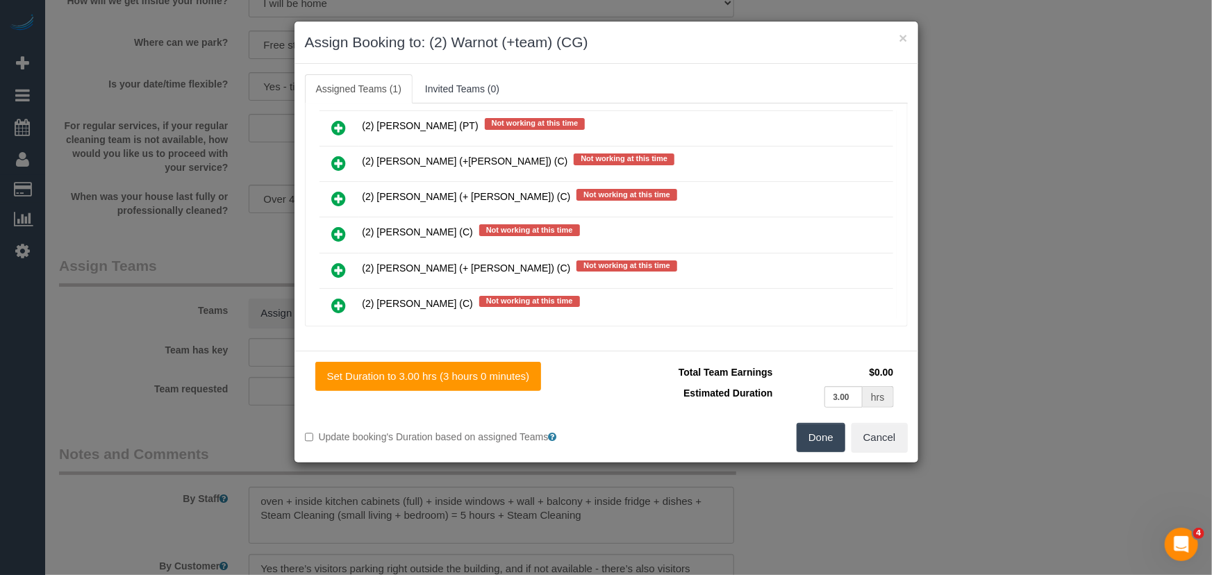
scroll to position [1429, 0]
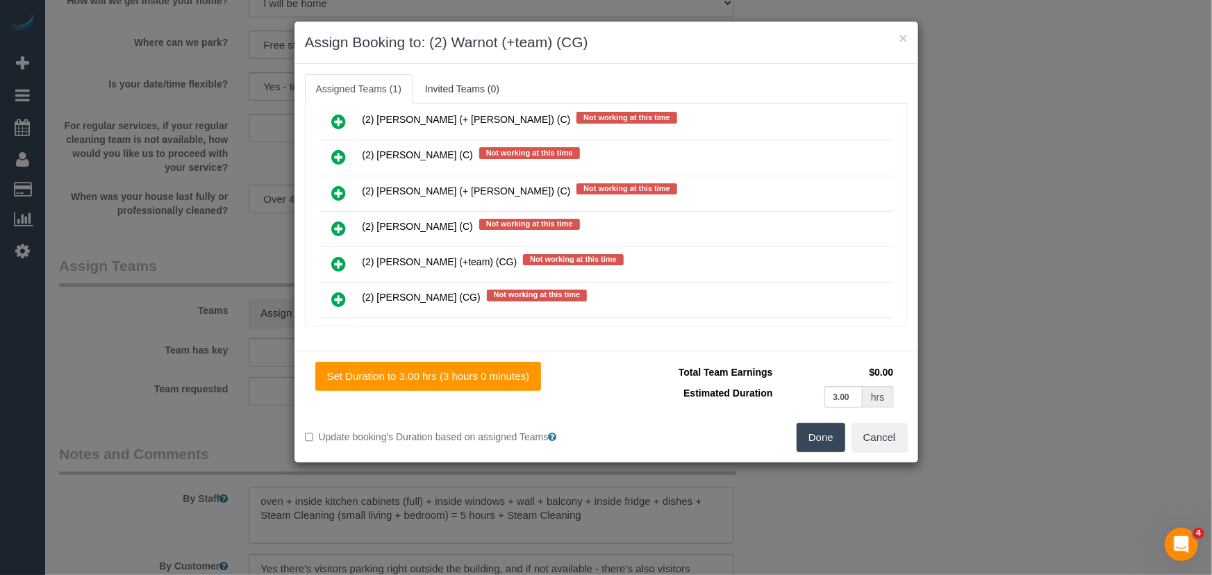
click at [340, 256] on icon at bounding box center [339, 264] width 15 height 17
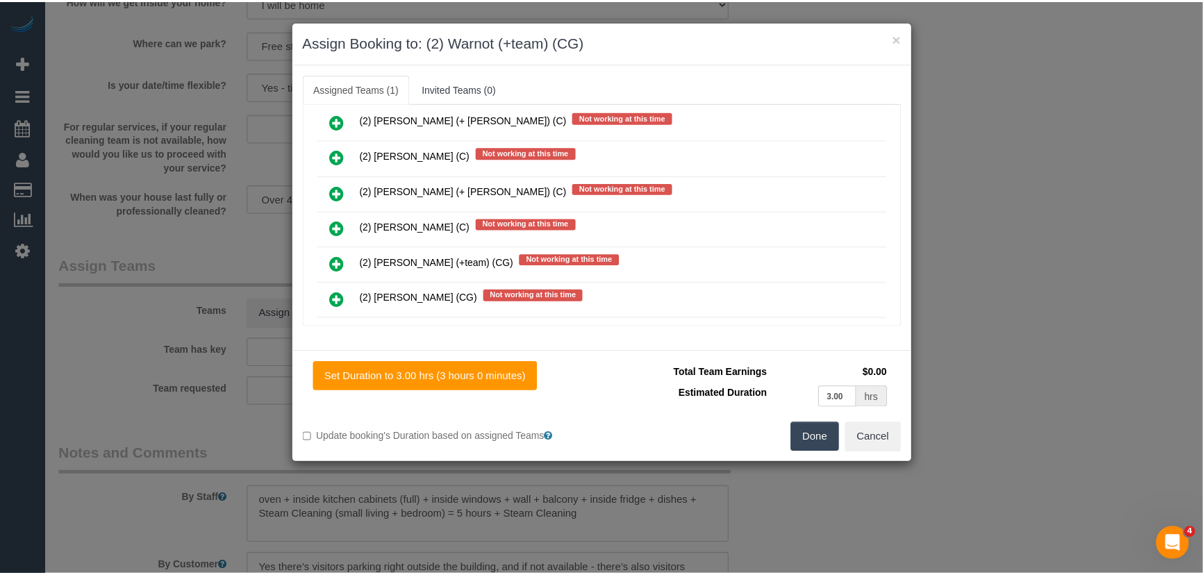
scroll to position [1527, 0]
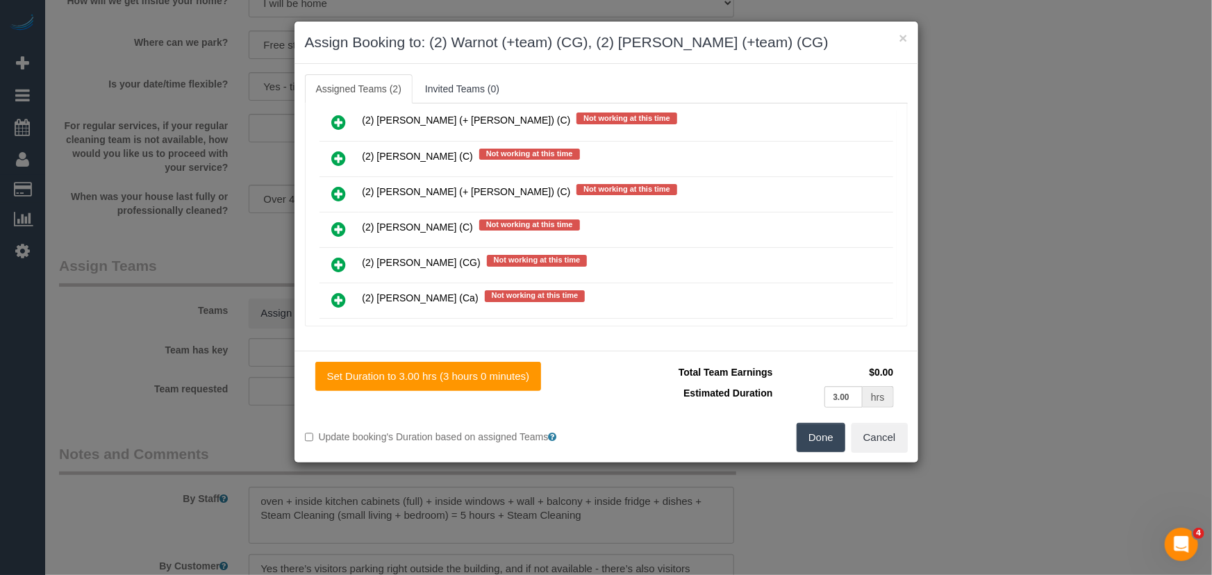
click at [820, 447] on button "Done" at bounding box center [821, 437] width 49 height 29
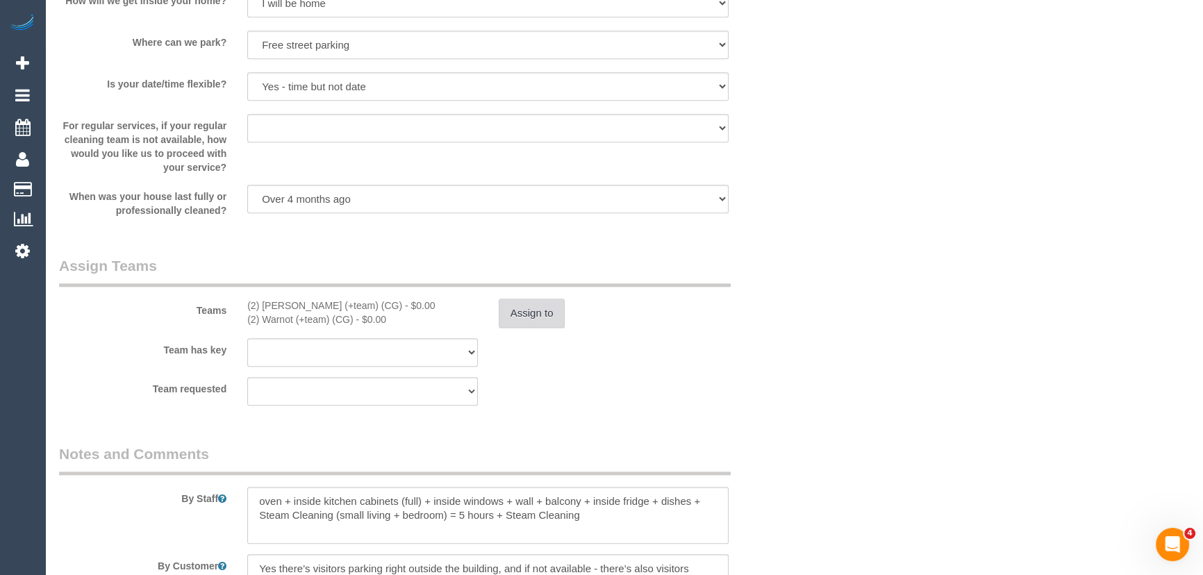
click at [531, 310] on button "Assign to" at bounding box center [532, 313] width 67 height 29
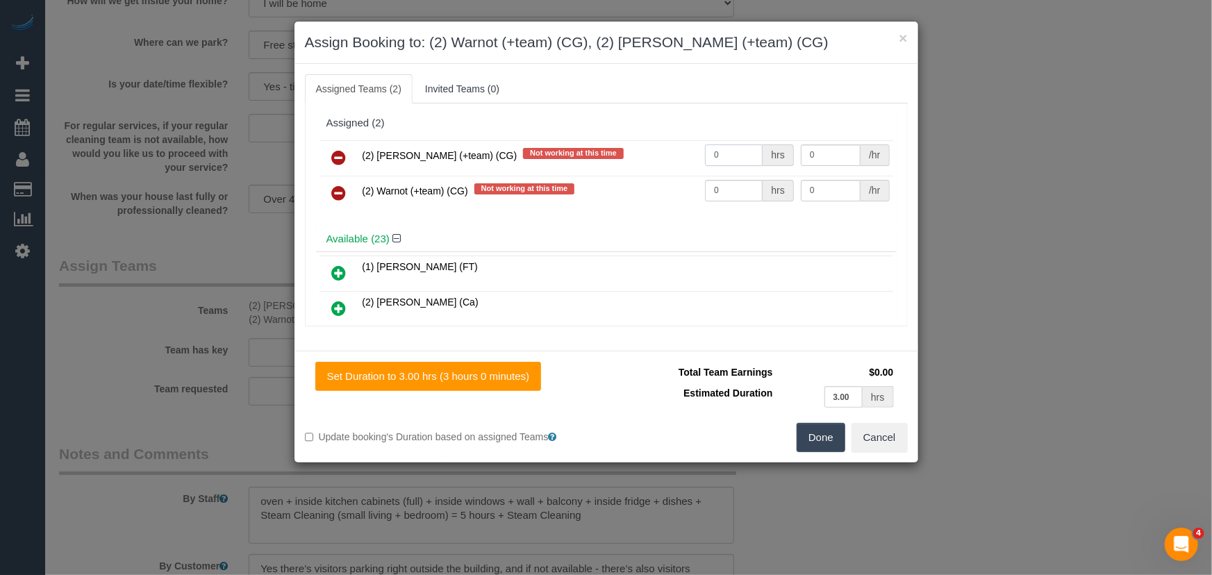
click at [713, 156] on input "0" at bounding box center [734, 155] width 58 height 22
type input "1"
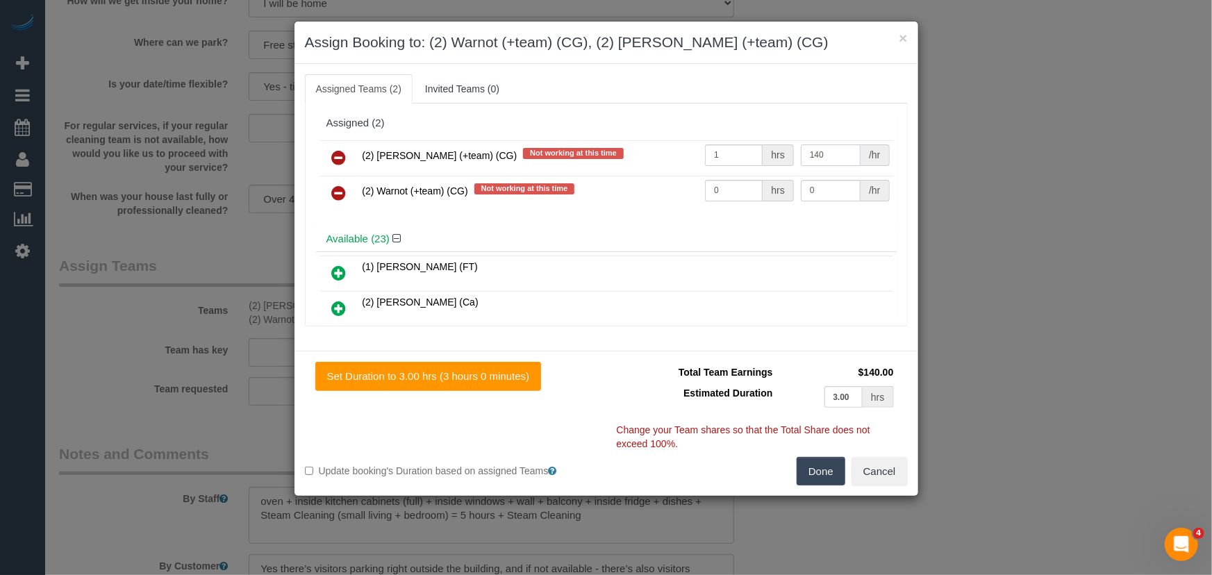
type input "140"
click at [734, 201] on td "0 hrs" at bounding box center [750, 193] width 96 height 35
click at [743, 194] on input "0" at bounding box center [734, 191] width 58 height 22
type input "1"
type input "140"
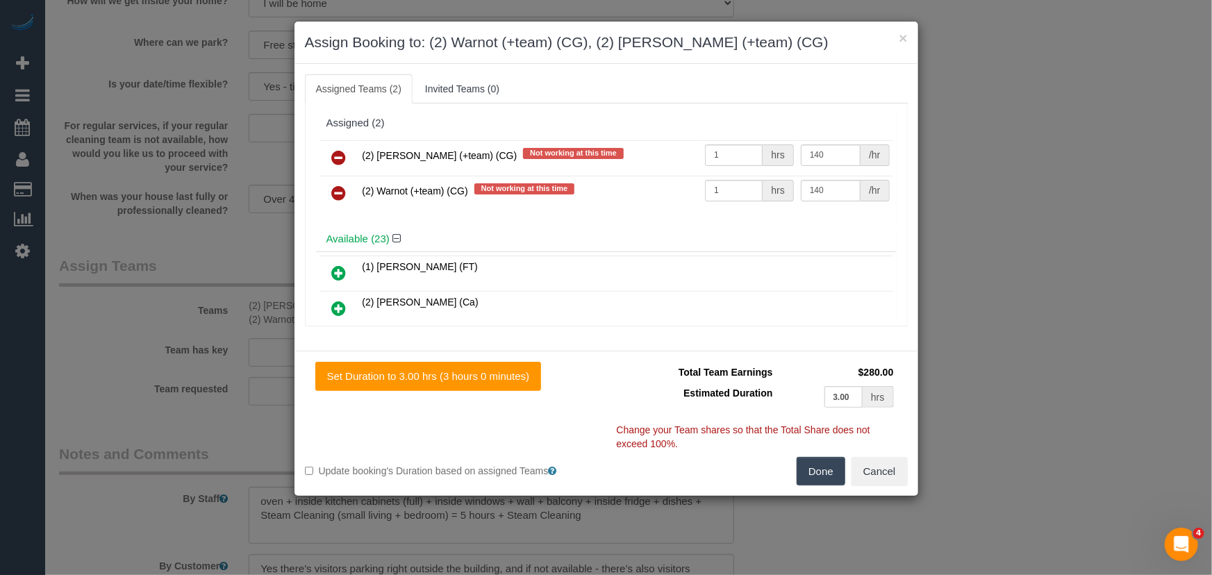
click at [795, 472] on div "Done Cancel" at bounding box center [762, 471] width 312 height 29
click at [818, 472] on button "Done" at bounding box center [821, 471] width 49 height 29
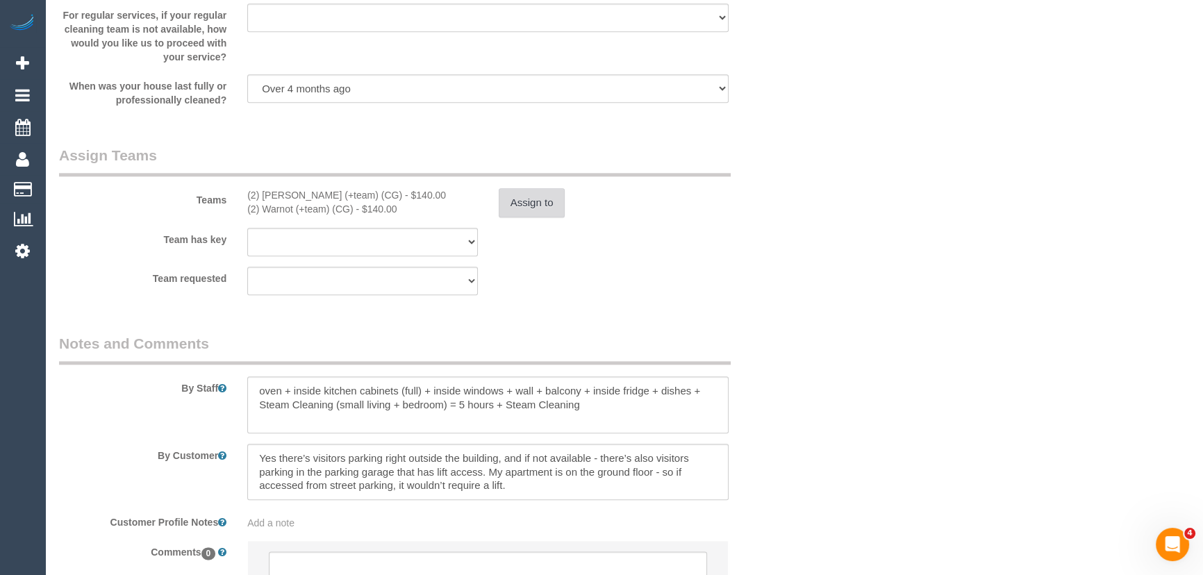
scroll to position [2073, 0]
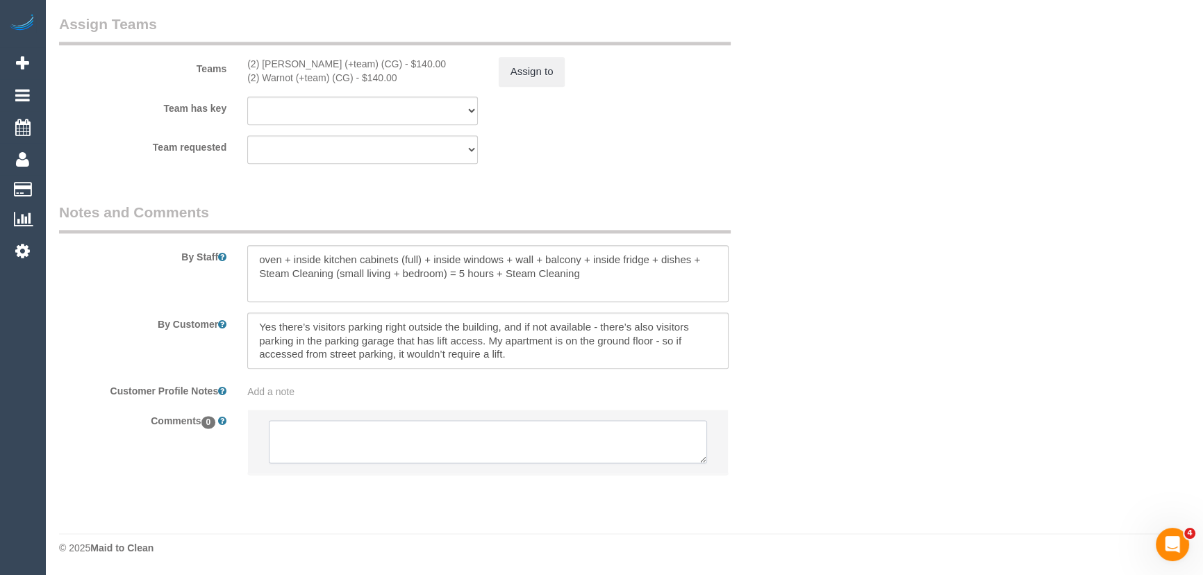
click at [327, 431] on textarea at bounding box center [488, 441] width 438 height 43
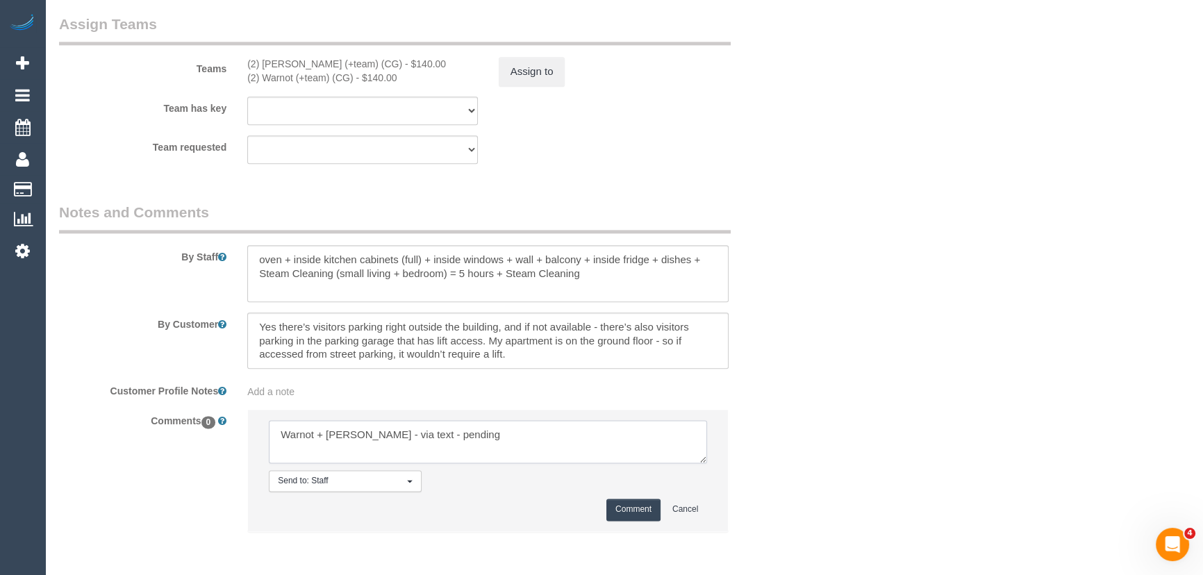
type textarea "Warnot + Maria - via text - pending"
click at [647, 514] on button "Comment" at bounding box center [633, 510] width 54 height 22
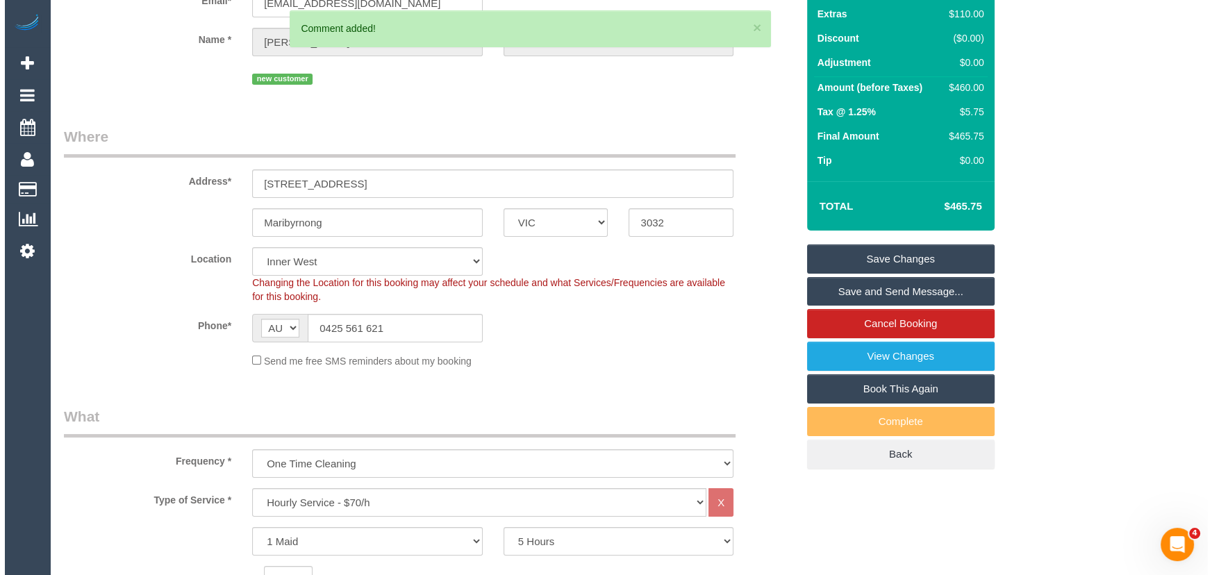
scroll to position [0, 0]
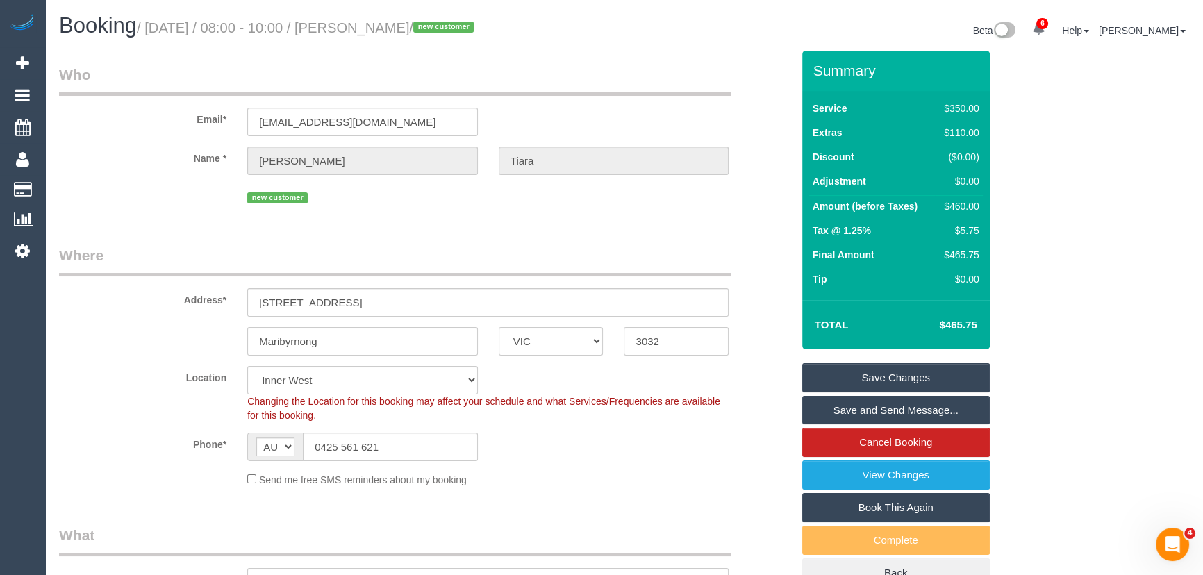
click at [395, 26] on small "/ September 22, 2025 / 08:00 - 10:00 / Felicia Tiara / new customer" at bounding box center [307, 27] width 341 height 15
copy small "Felicia Tiara"
click at [903, 372] on link "Save Changes" at bounding box center [896, 377] width 188 height 29
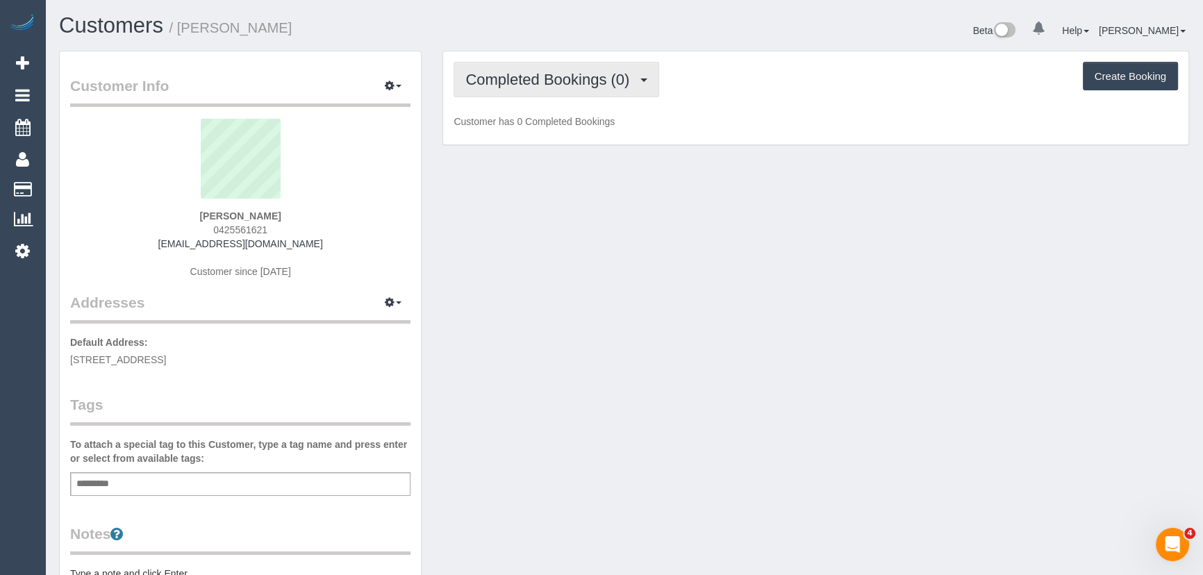
click at [627, 88] on button "Completed Bookings (0)" at bounding box center [557, 79] width 206 height 35
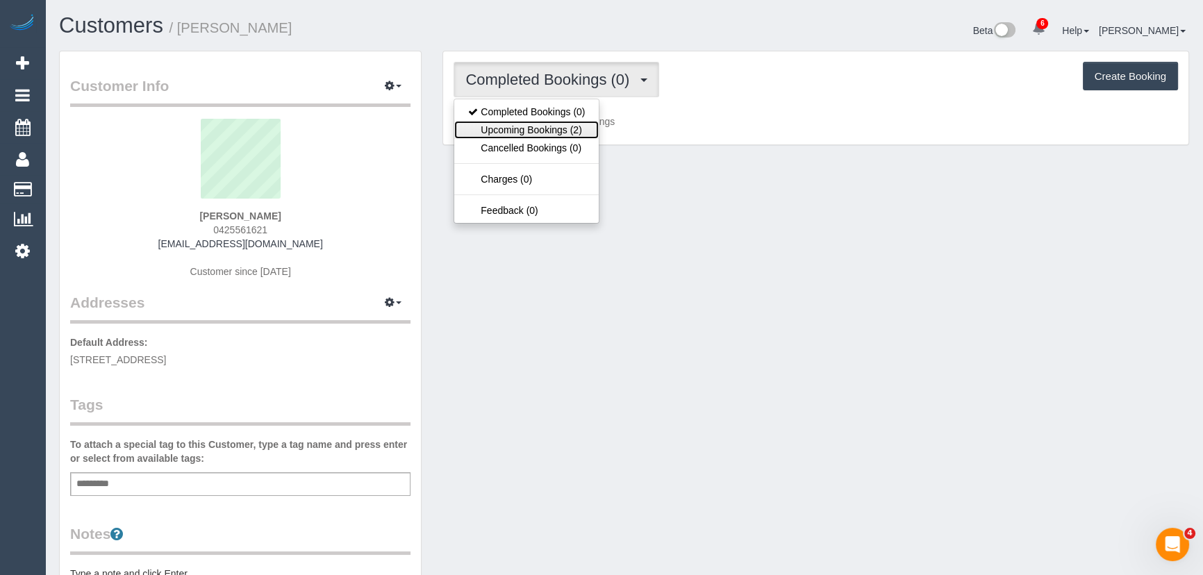
click at [586, 134] on link "Upcoming Bookings (2)" at bounding box center [526, 130] width 144 height 18
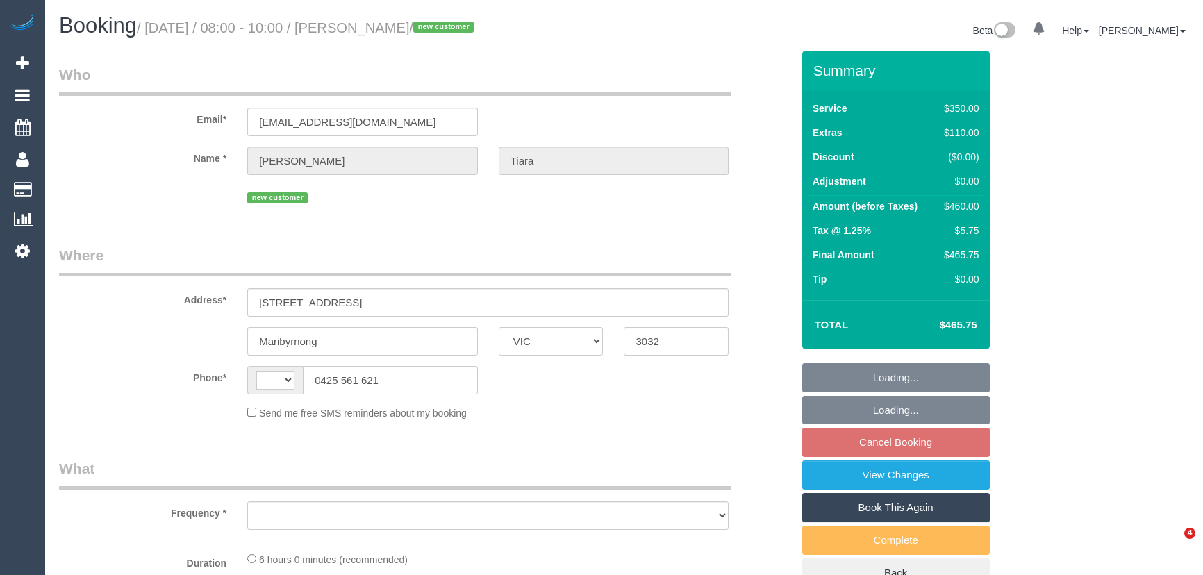
select select "VIC"
select select "string:AU"
select select "object:369"
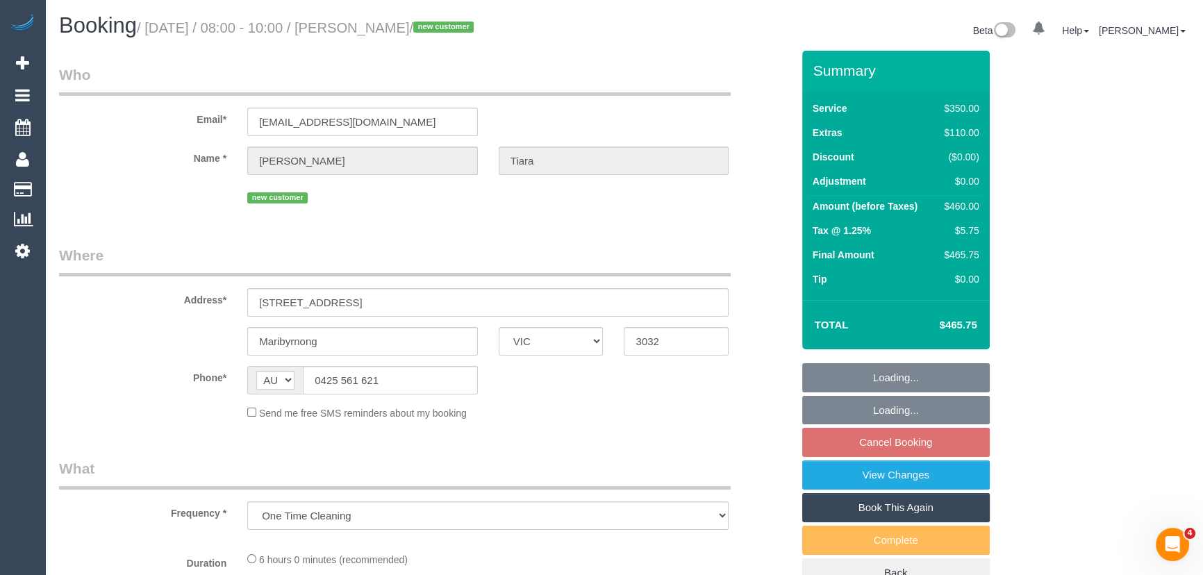
select select "string:stripe-pm_1S5zmc2GScqysDRVyz7m8t0B"
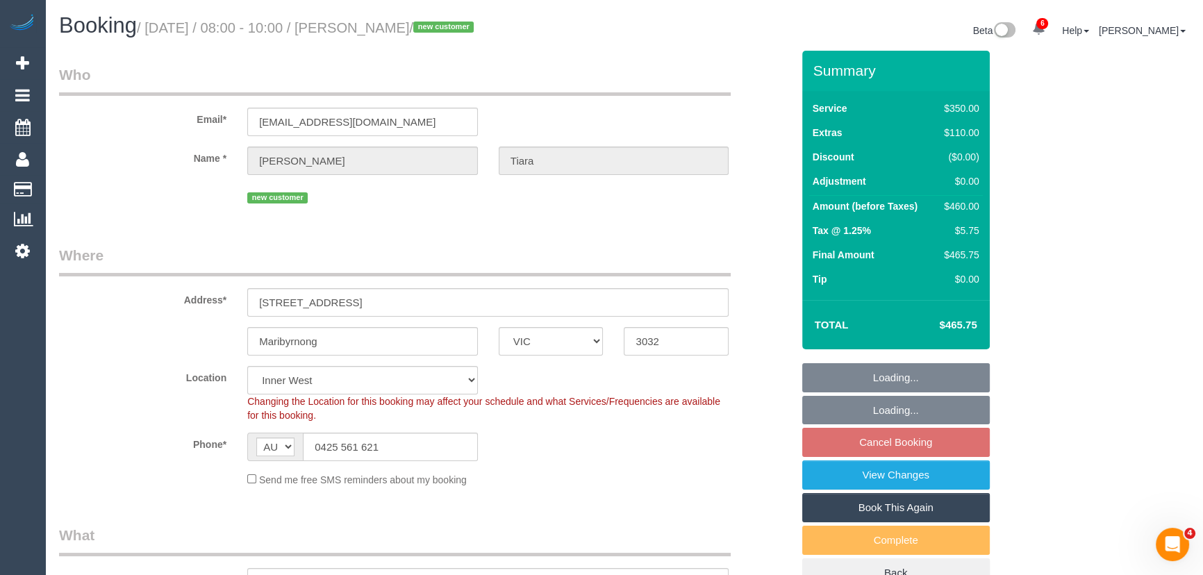
select select "object:769"
select select "300"
select select "number:28"
select select "number:14"
select select "number:19"
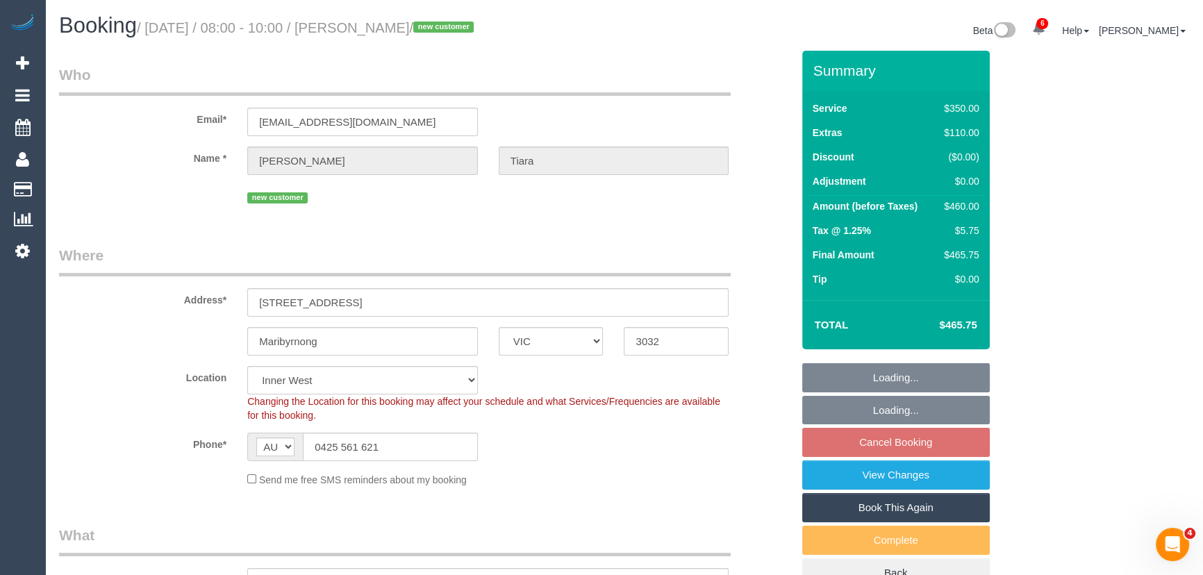
select select "number:24"
select select "number:26"
select select "spot2"
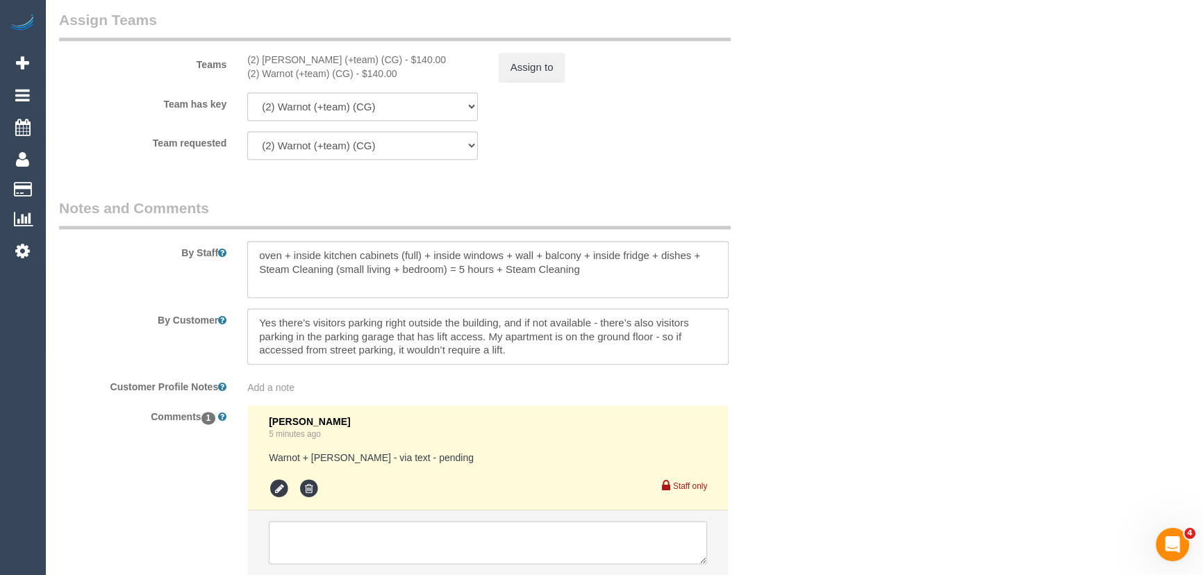
scroll to position [2177, 0]
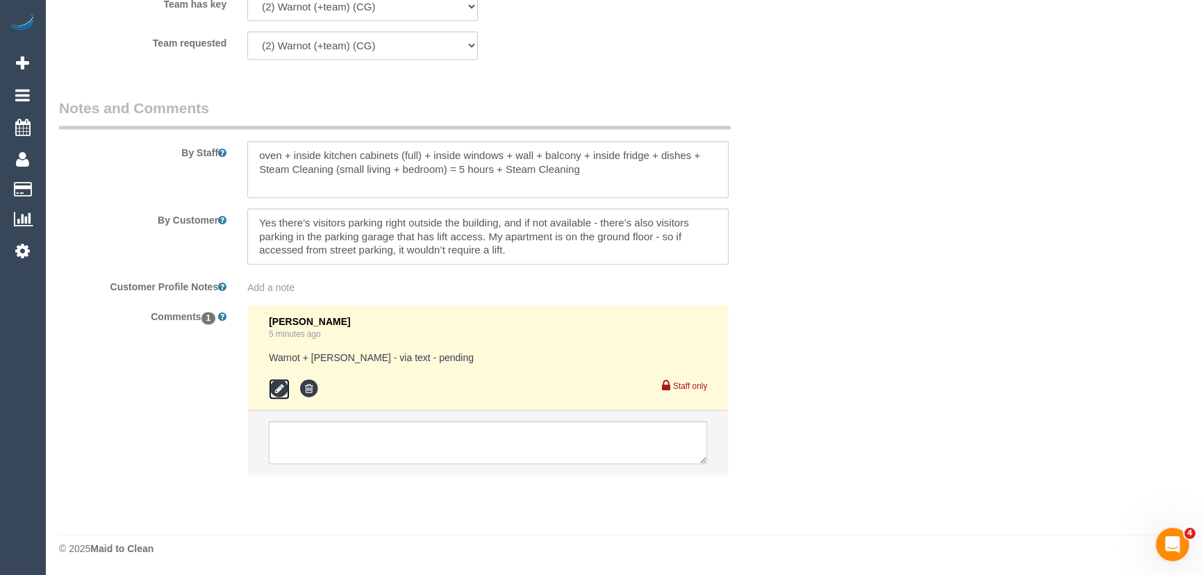
click at [285, 389] on icon at bounding box center [279, 389] width 21 height 21
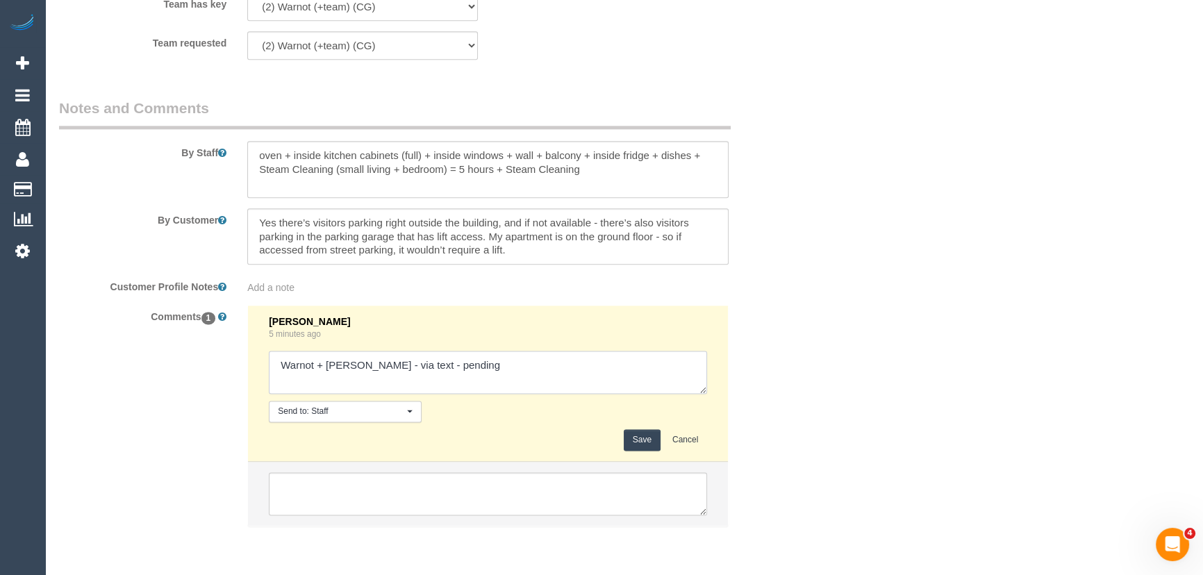
click at [465, 376] on textarea at bounding box center [488, 372] width 438 height 43
type textarea "Warnot + Maria - via text - confirmed Customer has been informed changing to ho…"
click at [642, 447] on button "Save" at bounding box center [642, 440] width 37 height 22
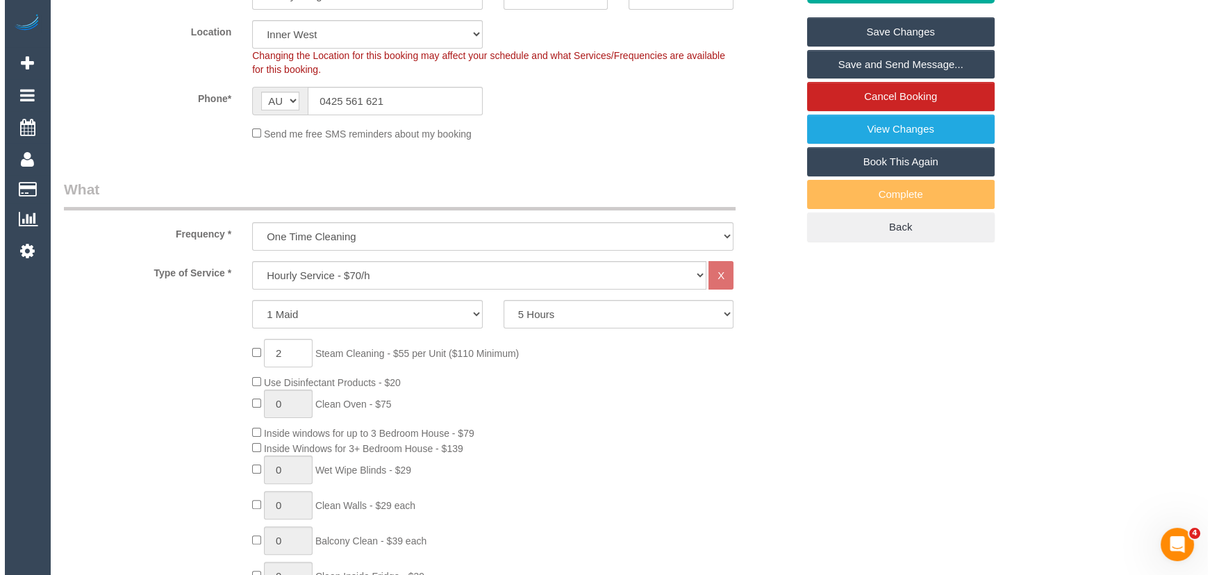
scroll to position [0, 0]
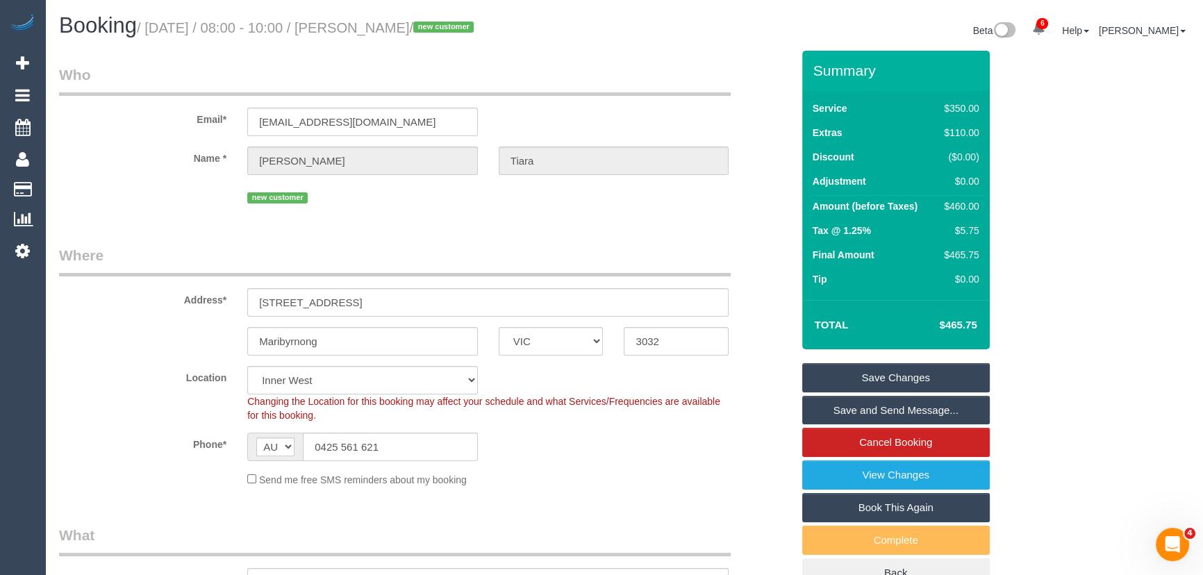
click at [852, 404] on link "Save and Send Message..." at bounding box center [896, 410] width 188 height 29
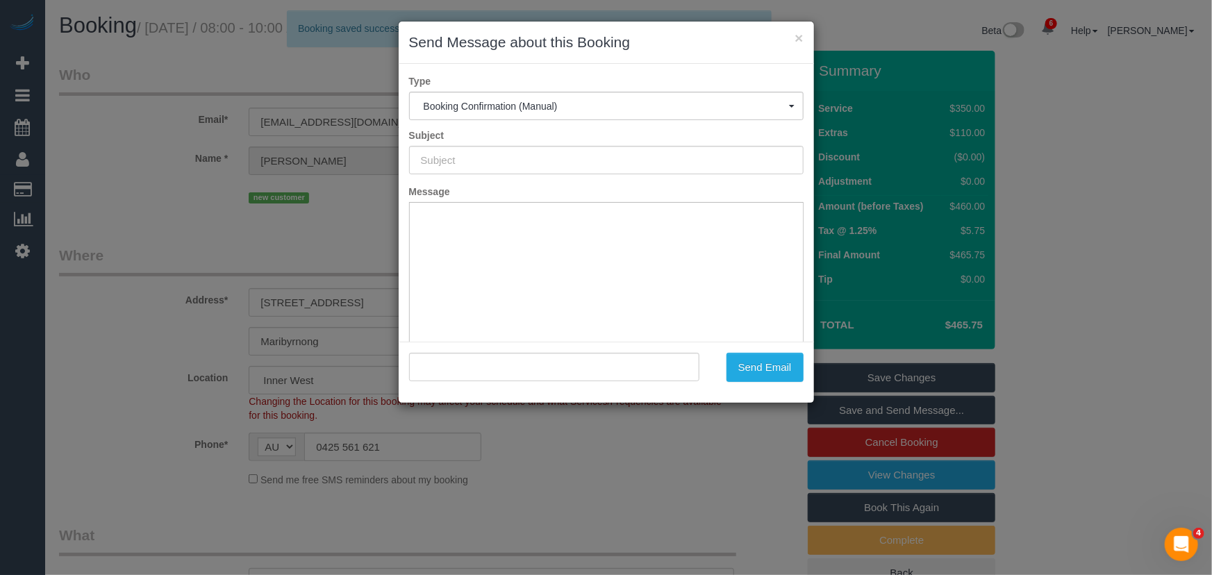
type input "Booking Confirmed"
type input ""Felicia Tiara" <feltia2312@gmail.com>"
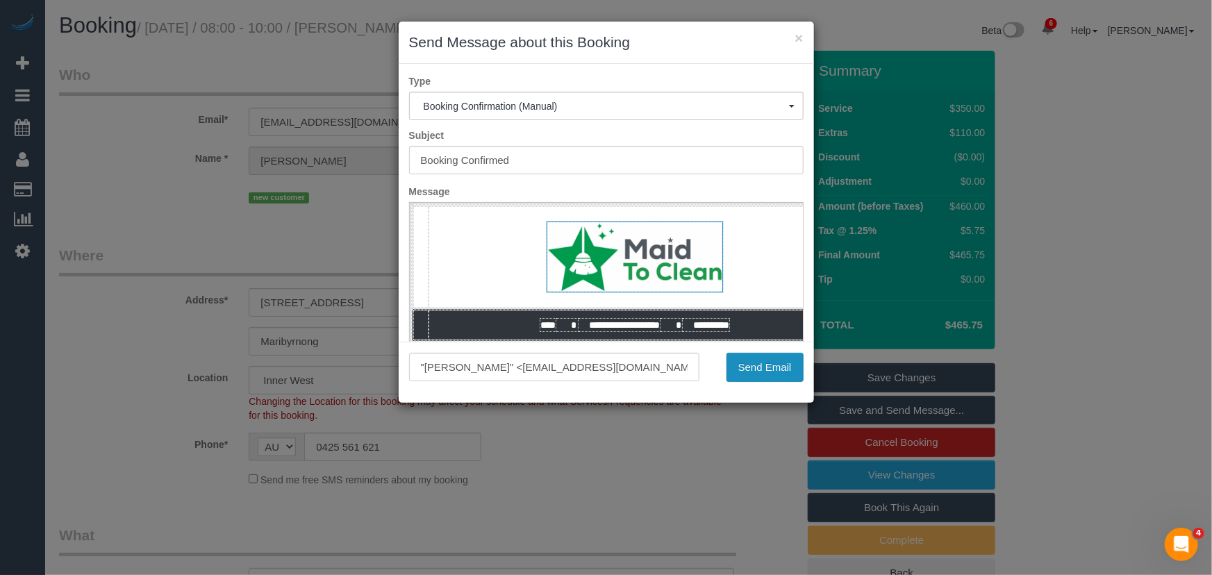
click at [757, 373] on button "Send Email" at bounding box center [765, 367] width 77 height 29
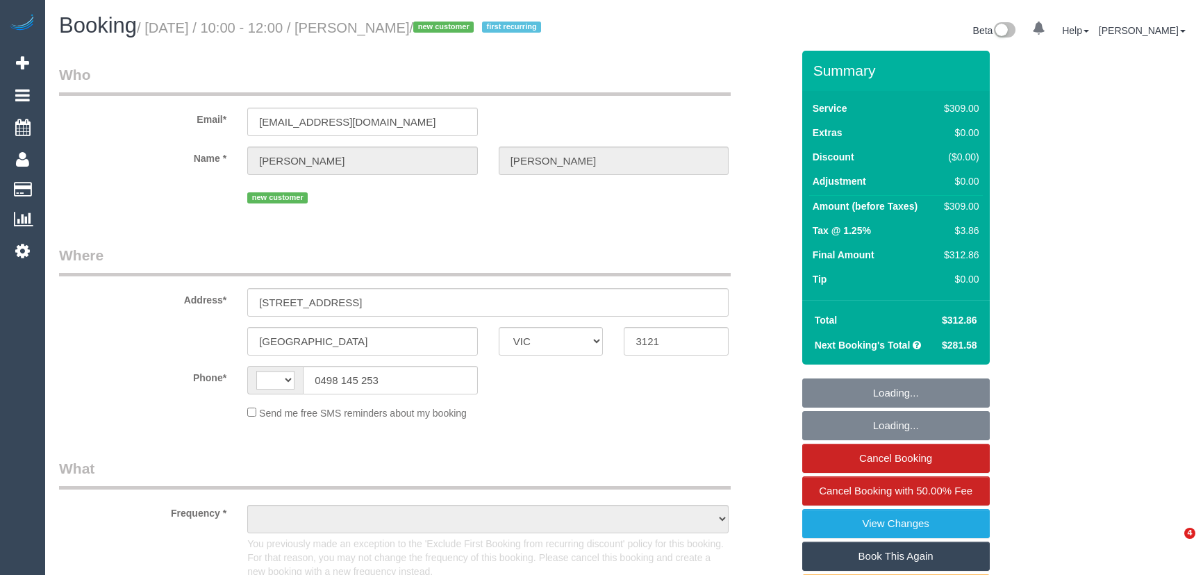
select select "VIC"
select select "string:AU"
select select "string:stripe-pm_1S53kA2GScqysDRVN4RYpq7h"
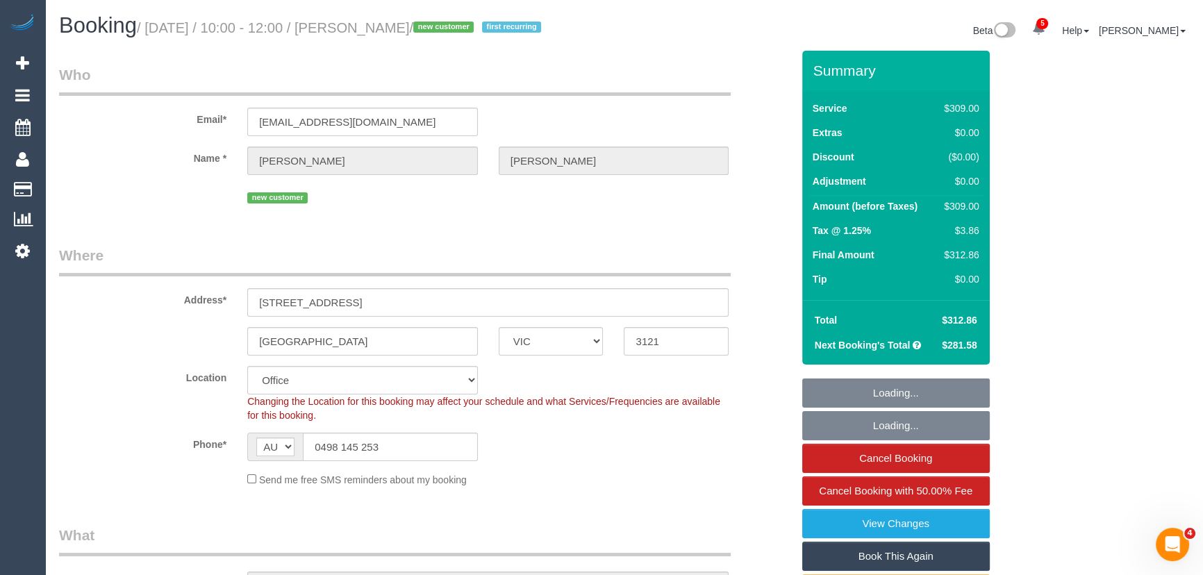
select select "object:714"
select select "number:28"
select select "number:14"
select select "number:20"
select select "number:24"
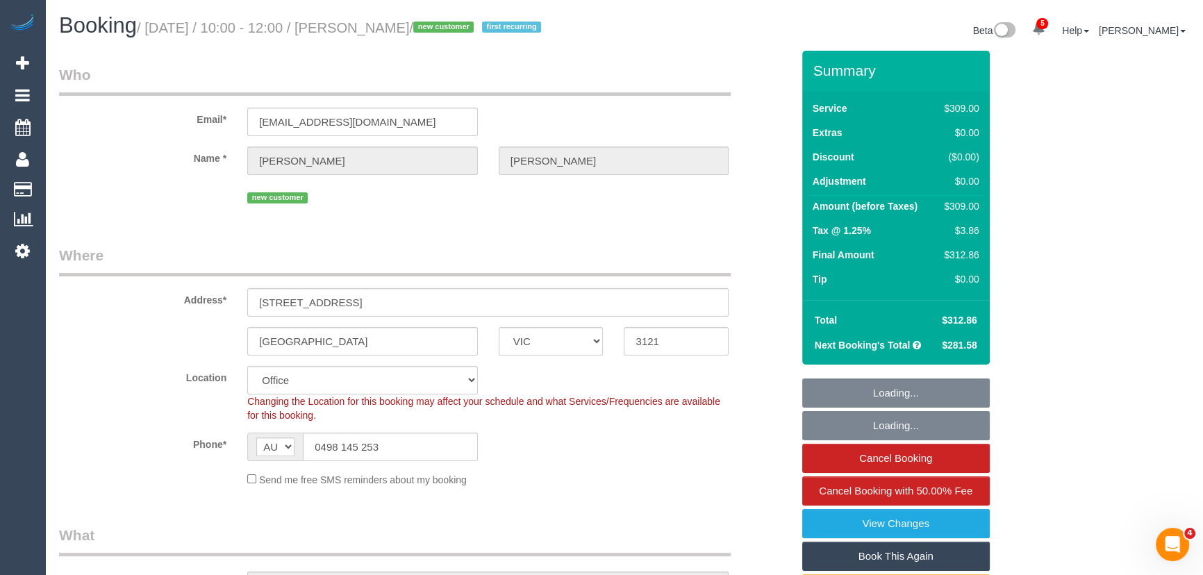
select select "number:34"
select select "number:13"
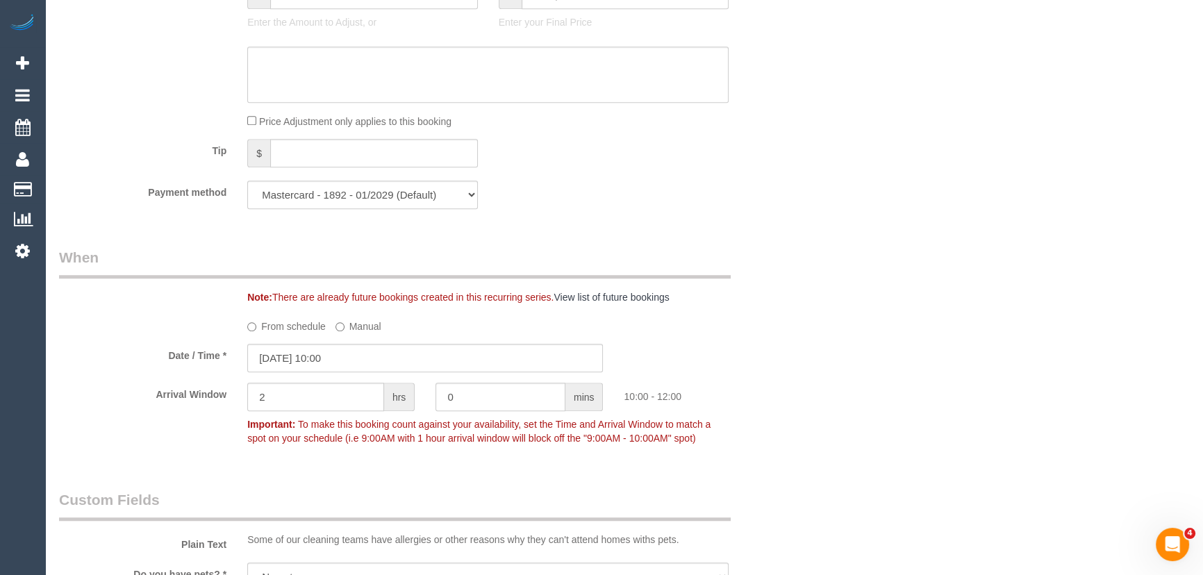
scroll to position [1452, 0]
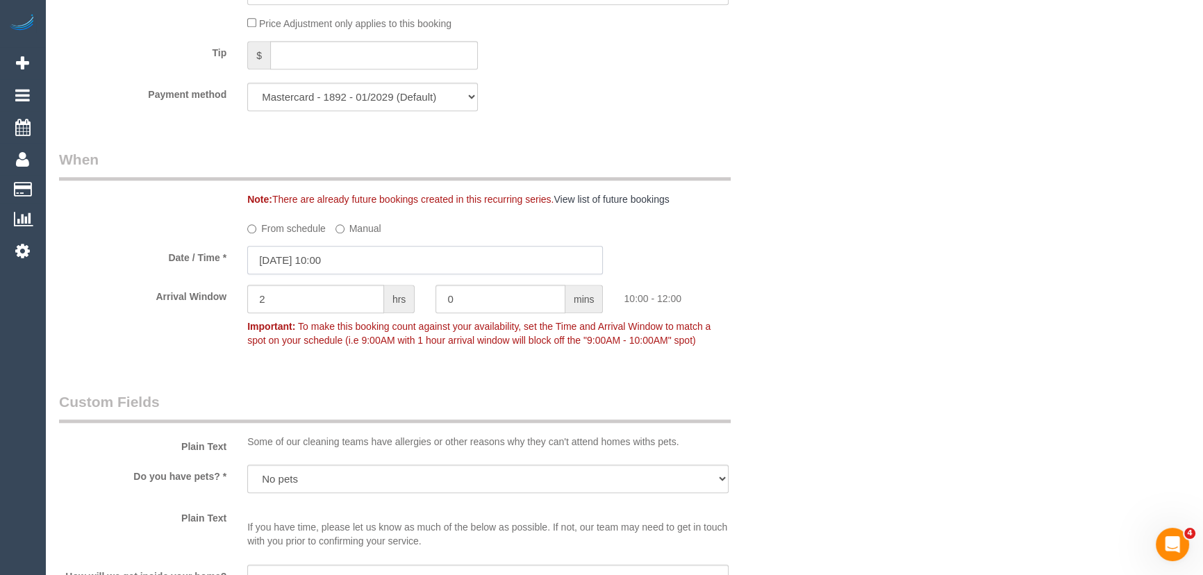
click at [358, 274] on input "[DATE] 10:00" at bounding box center [425, 260] width 356 height 28
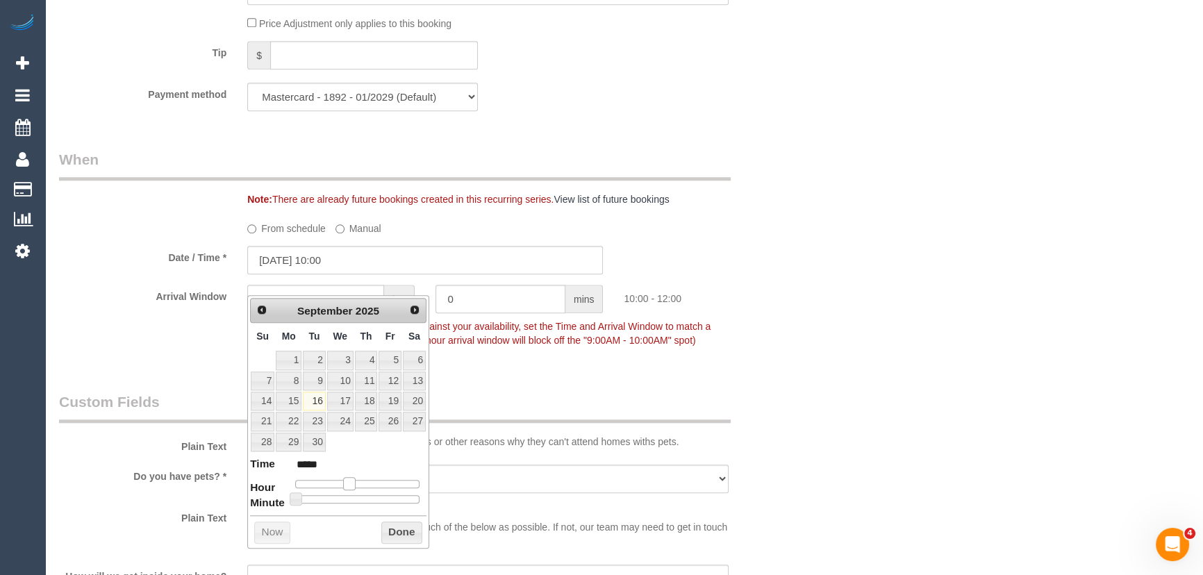
click at [347, 481] on span at bounding box center [349, 483] width 13 height 13
type input "[DATE] 11:00"
type input "*****"
type input "[DATE] 12:00"
type input "*****"
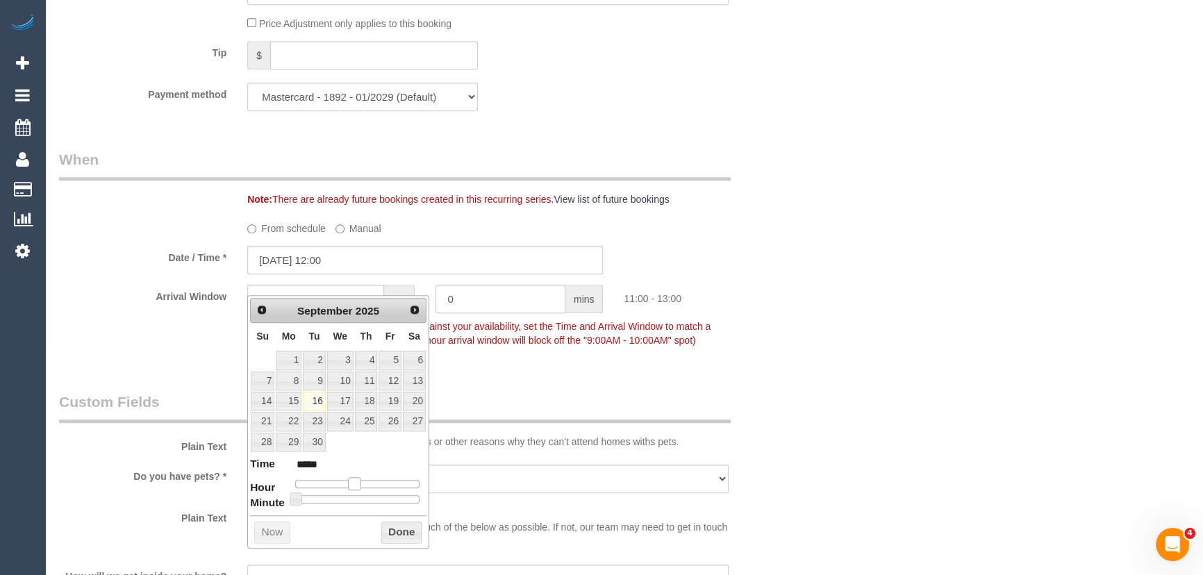
type input "[DATE] 13:00"
type input "*****"
drag, startPoint x: 352, startPoint y: 481, endPoint x: 363, endPoint y: 481, distance: 11.1
click at [360, 481] on span at bounding box center [354, 483] width 13 height 13
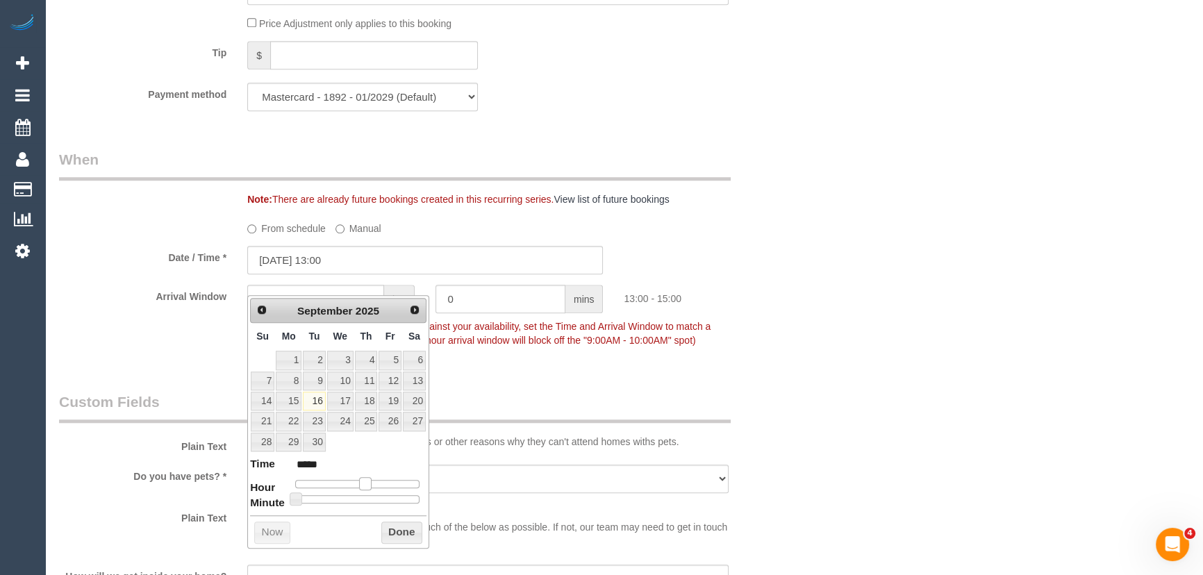
type input "[DATE] 14:00"
type input "*****"
type input "[DATE] 15:00"
type input "*****"
drag, startPoint x: 365, startPoint y: 481, endPoint x: 375, endPoint y: 481, distance: 9.7
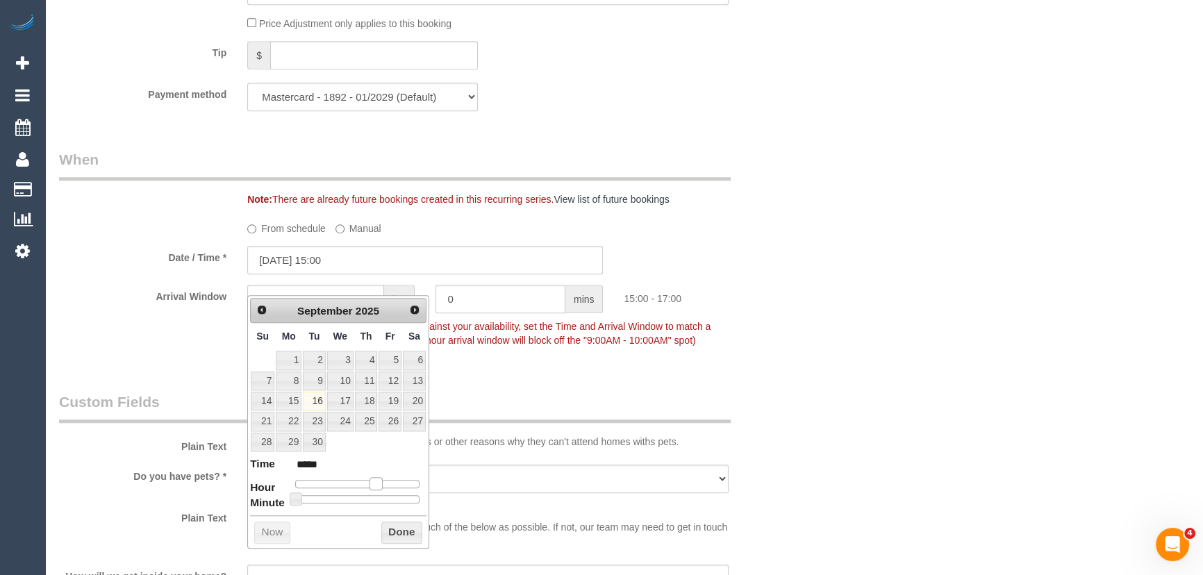
click at [375, 481] on span at bounding box center [376, 483] width 13 height 13
click at [528, 406] on div "Who Email* [EMAIL_ADDRESS][DOMAIN_NAME] Name * [PERSON_NAME] new customer Where…" at bounding box center [426, 52] width 754 height 2906
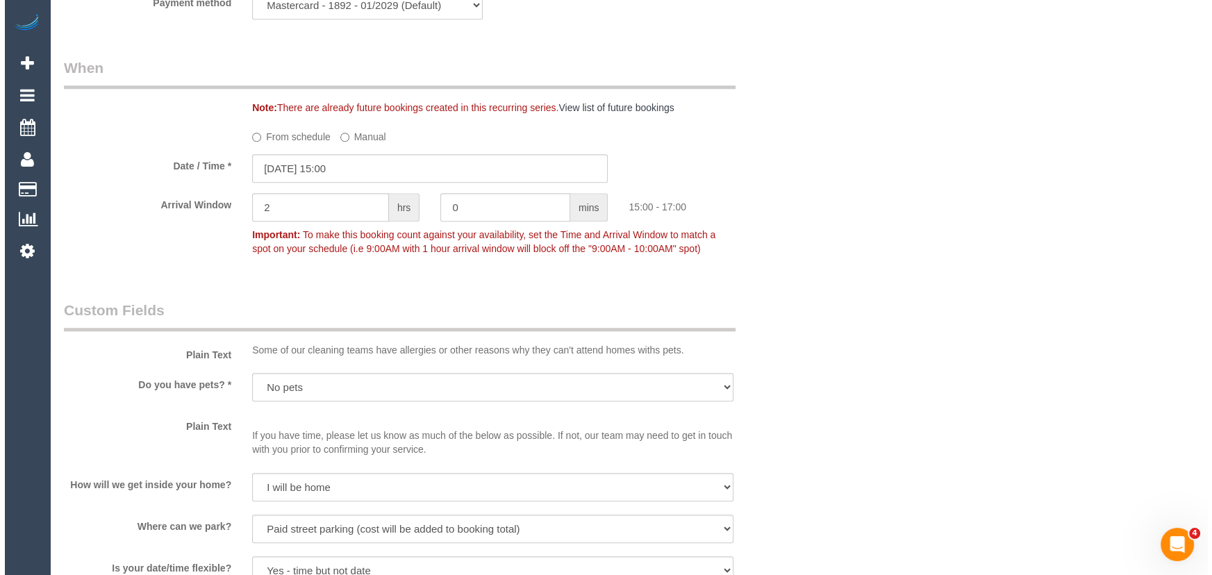
scroll to position [1831, 0]
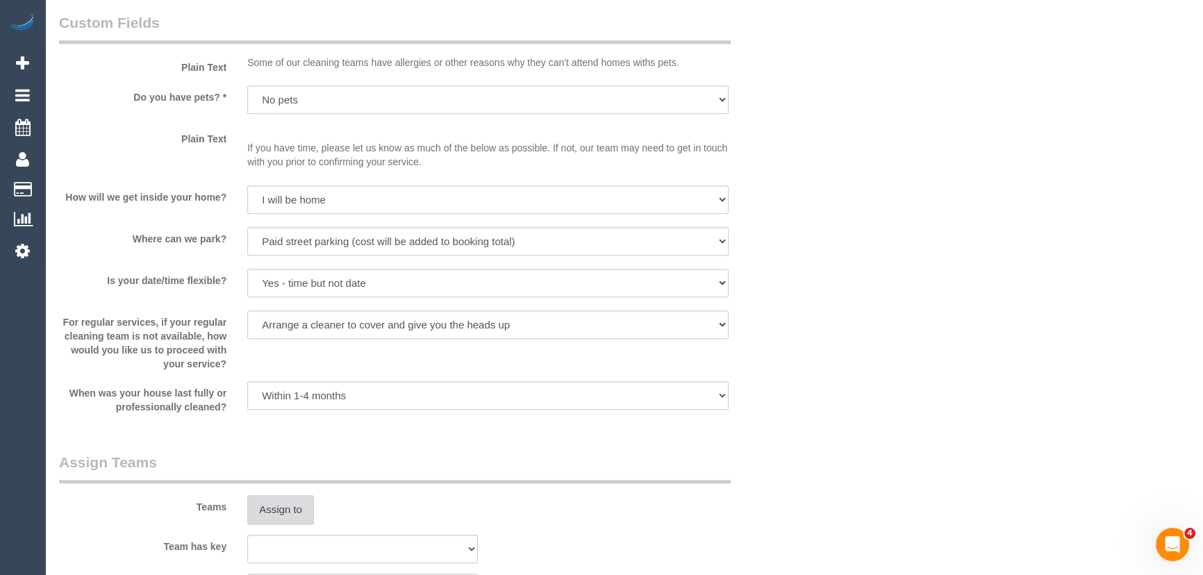
click at [280, 524] on button "Assign to" at bounding box center [280, 509] width 67 height 29
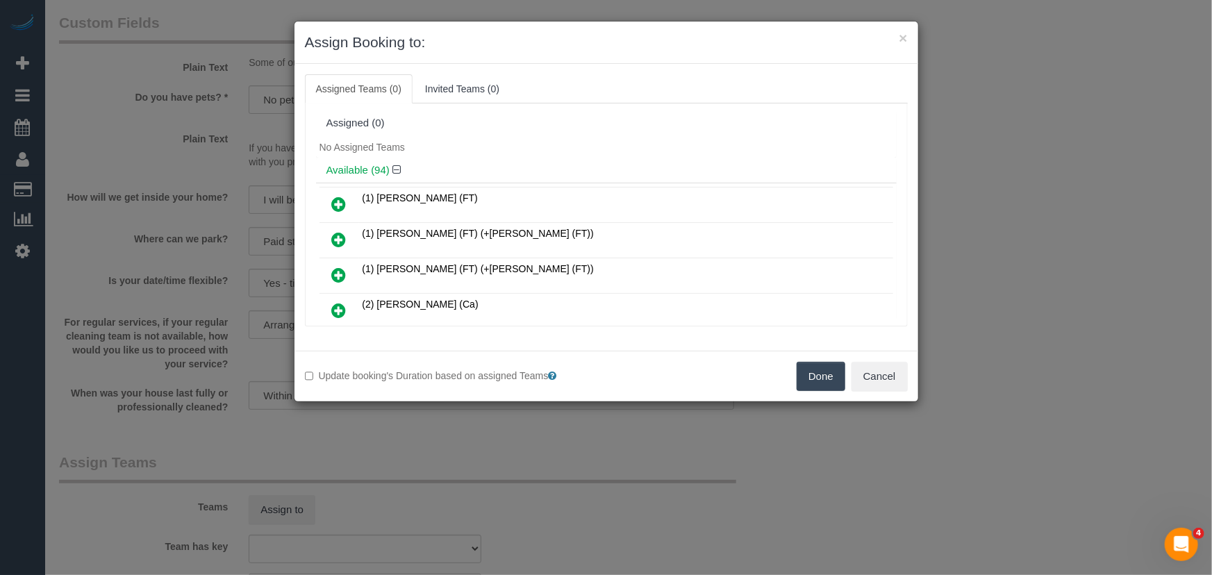
scroll to position [470, 0]
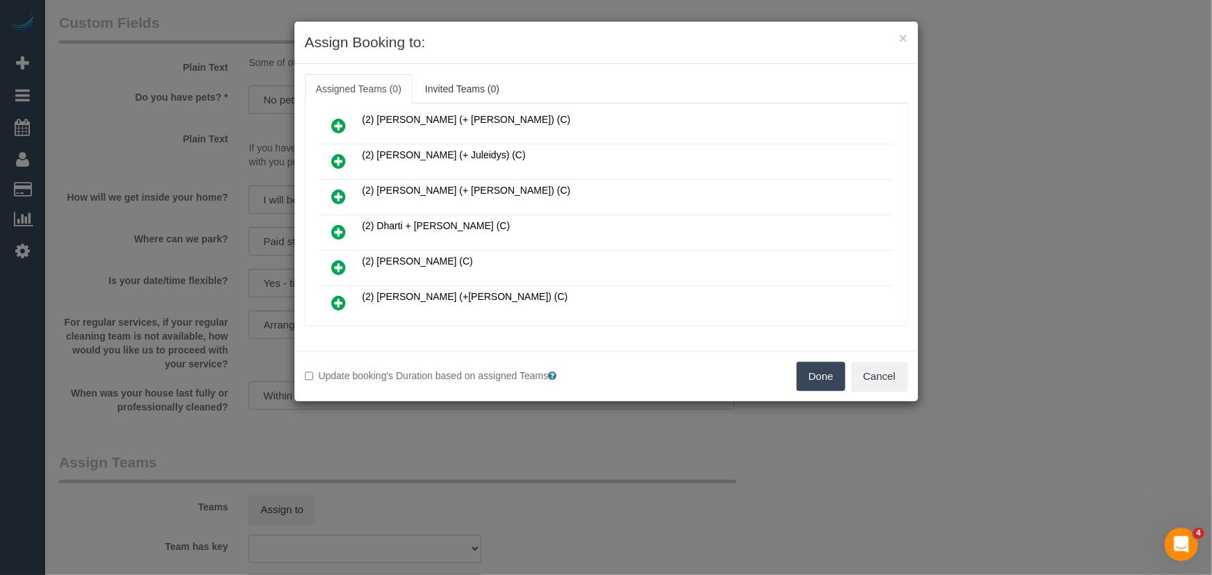
click at [337, 224] on icon at bounding box center [339, 232] width 15 height 17
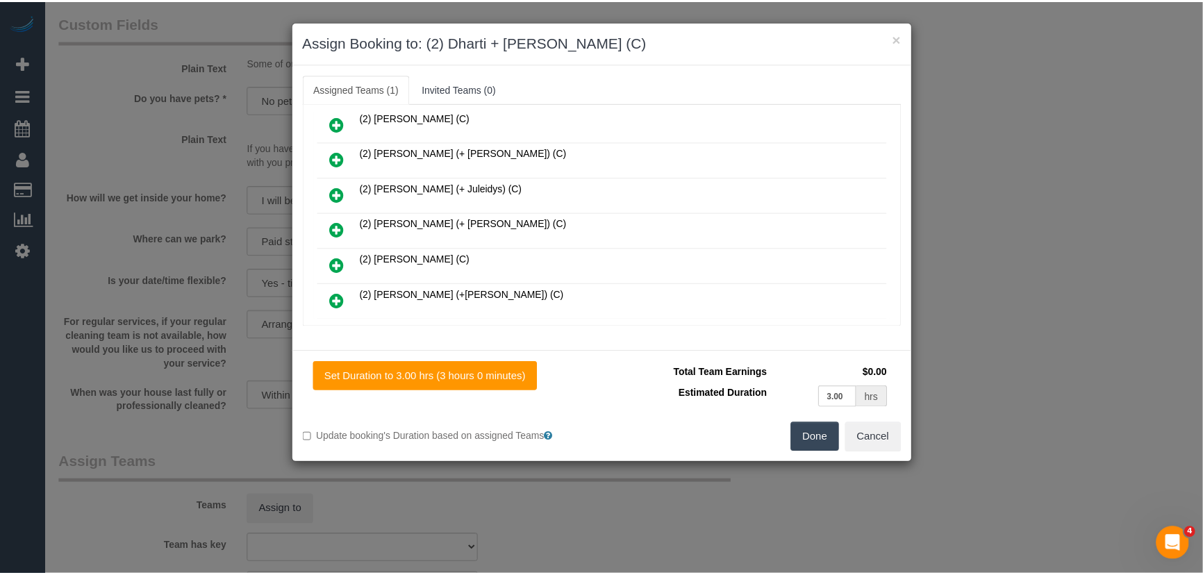
scroll to position [502, 0]
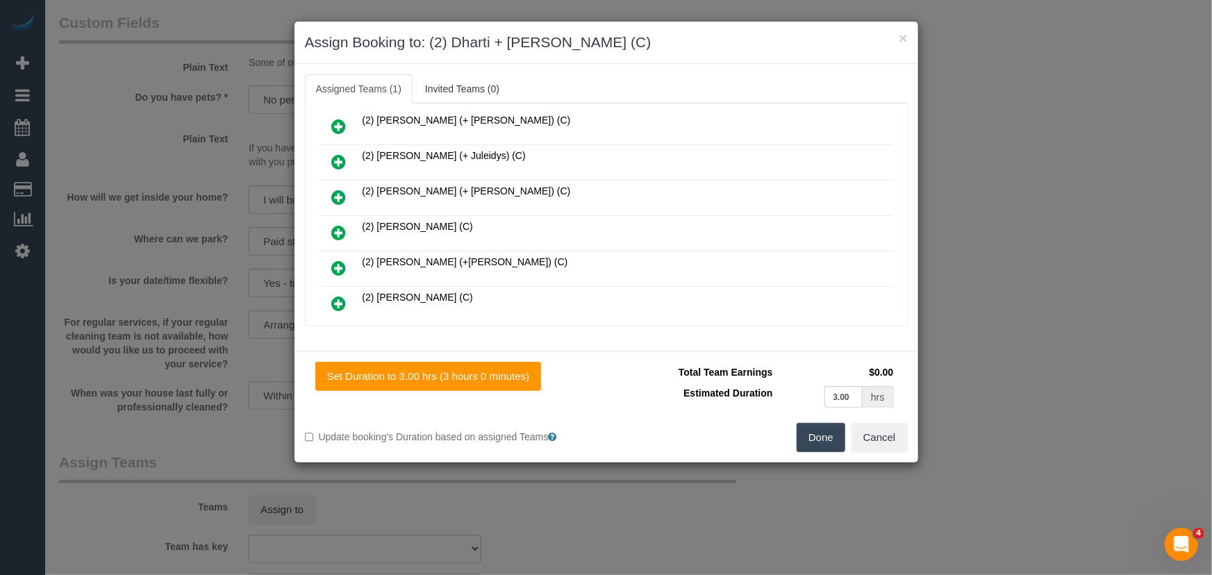
click at [824, 435] on button "Done" at bounding box center [821, 437] width 49 height 29
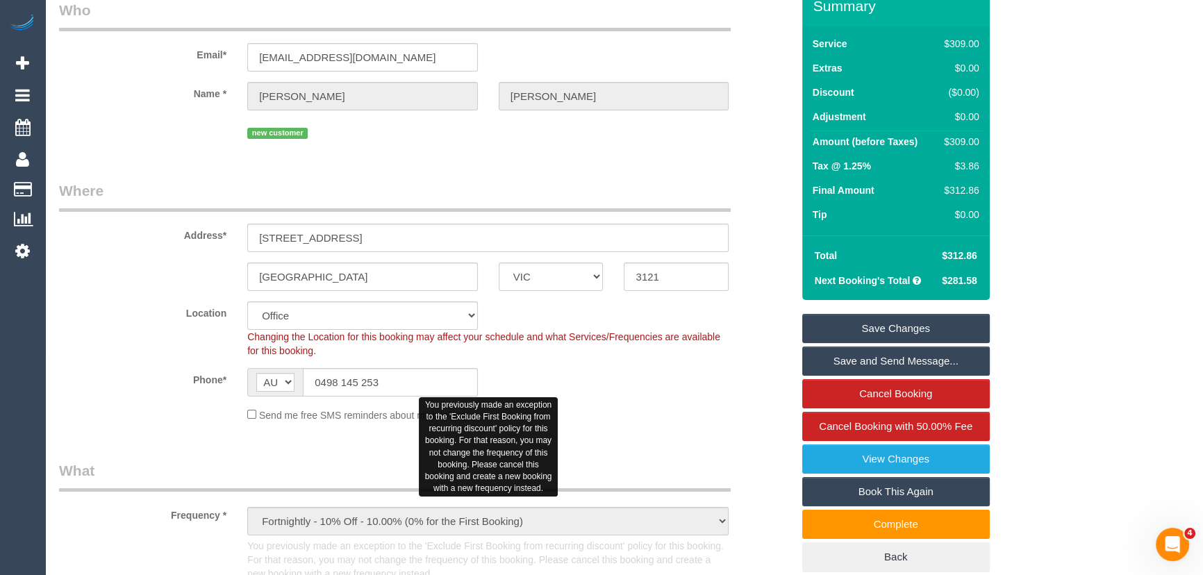
scroll to position [0, 0]
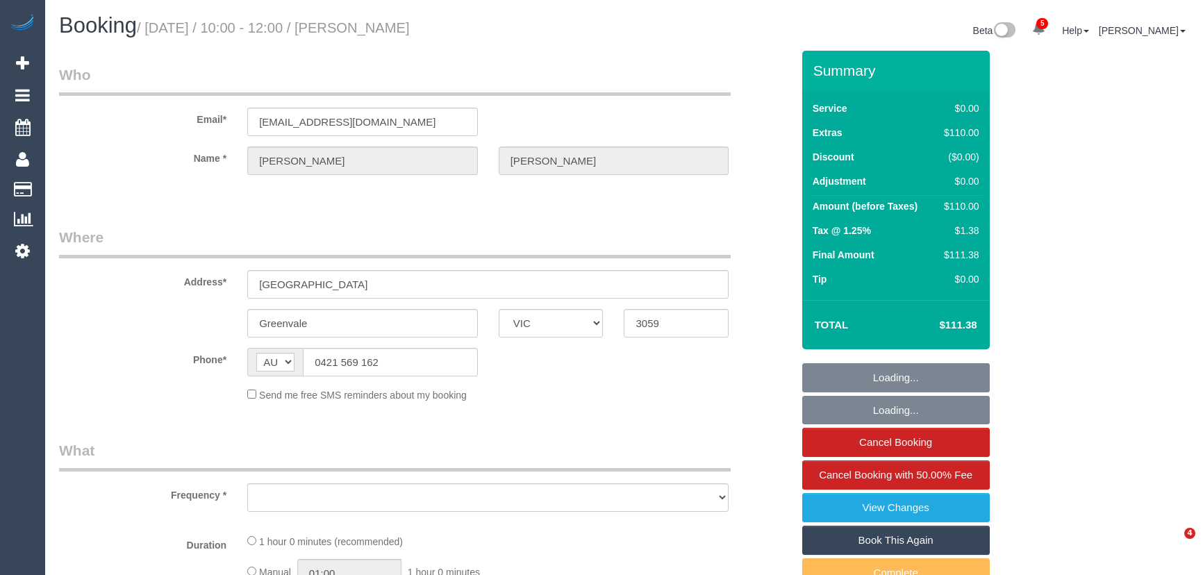
select select "VIC"
select select "string:stripe-pm_1S7mTF2GScqysDRVchINrhMW"
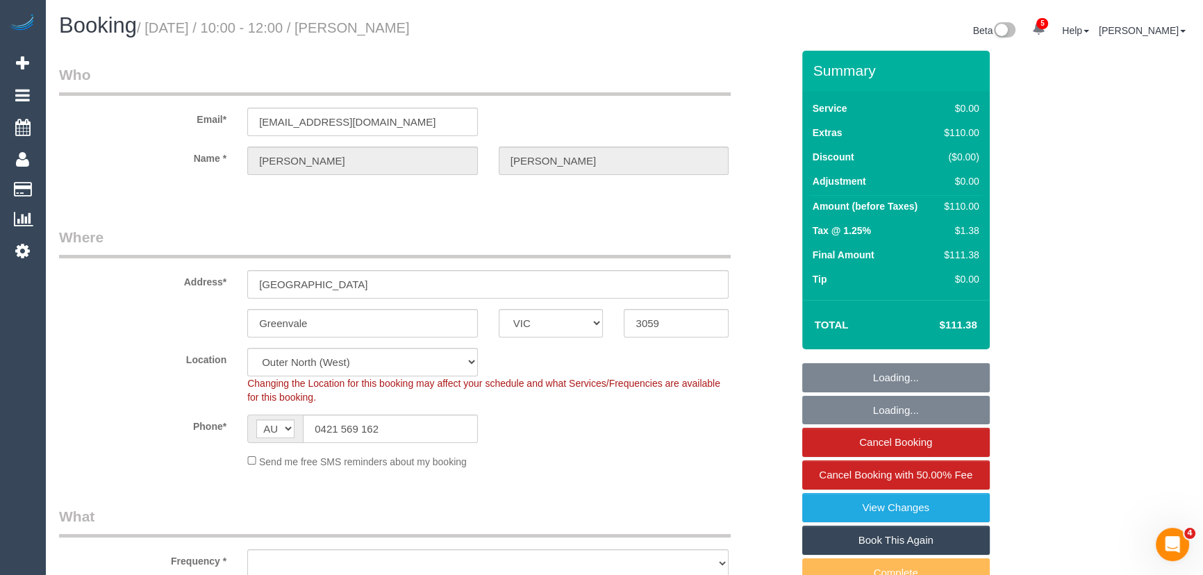
select select "object:617"
select select "spot1"
select select "number:28"
select select "number:14"
select select "number:18"
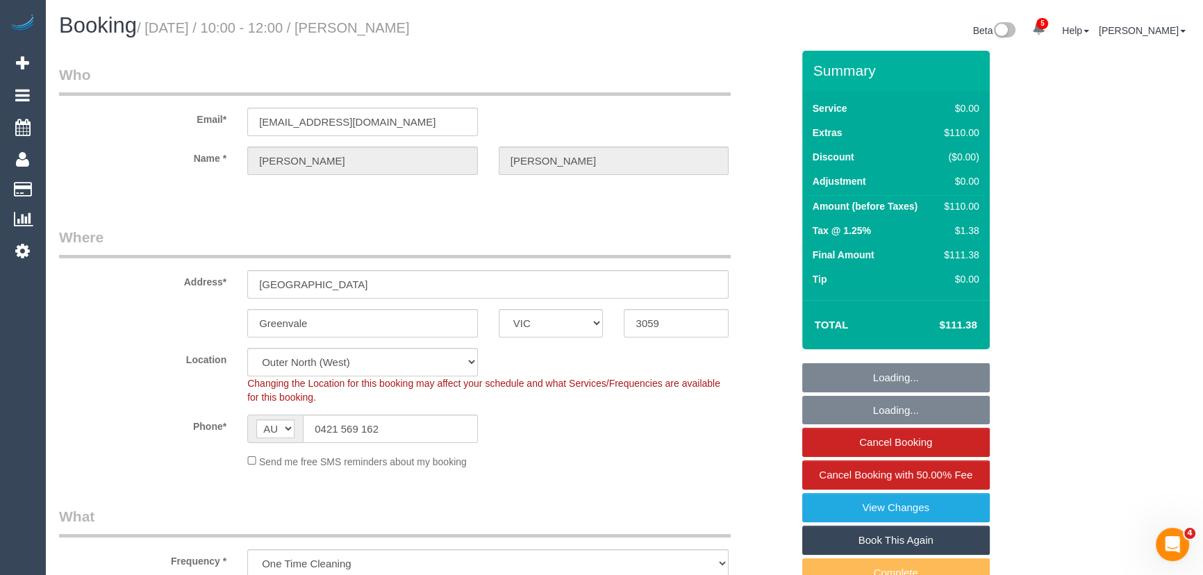
select select "number:24"
select select "number:35"
select select "number:11"
select select "object:773"
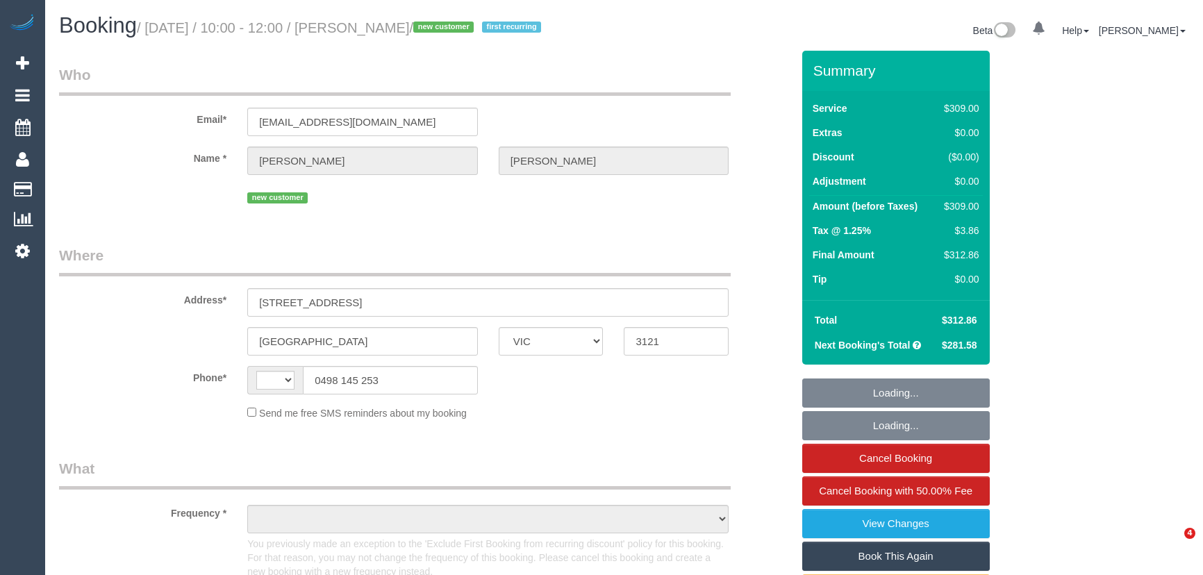
select select "VIC"
select select "string:stripe-pm_1S53kA2GScqysDRVN4RYpq7h"
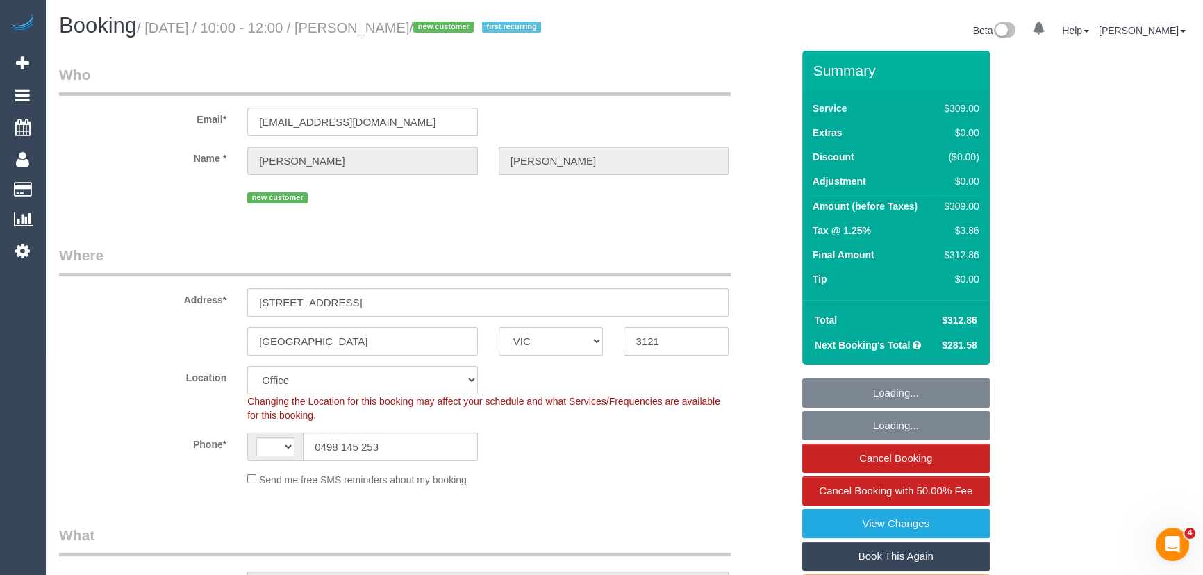
select select "string:AU"
select select "object:618"
select select "number:28"
select select "number:14"
select select "number:20"
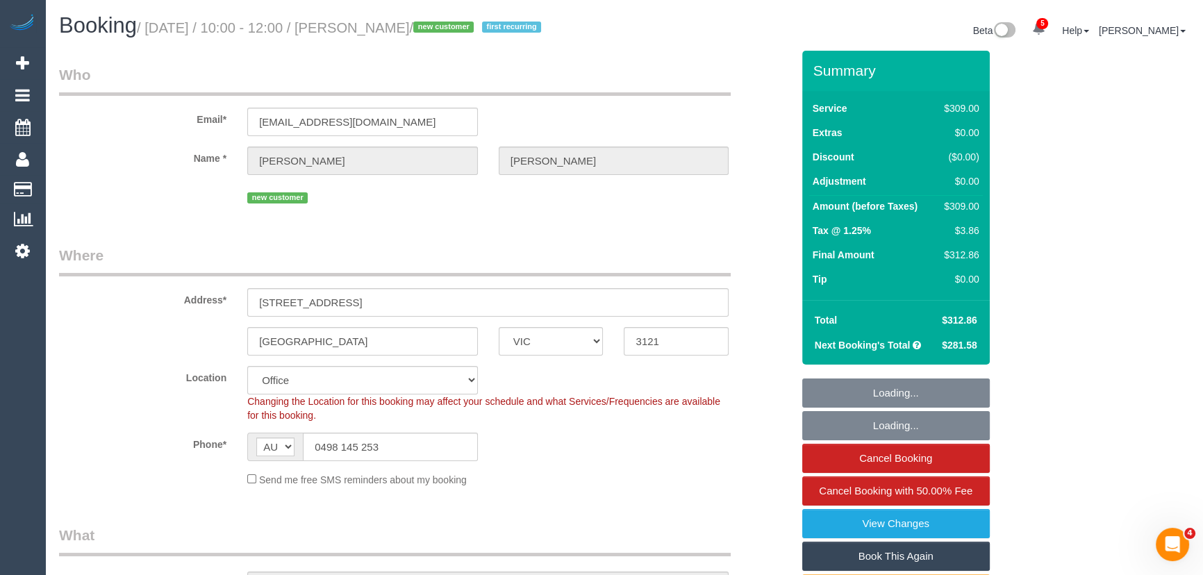
select select "number:24"
select select "number:34"
select select "number:13"
select select "VIC"
select select "object:860"
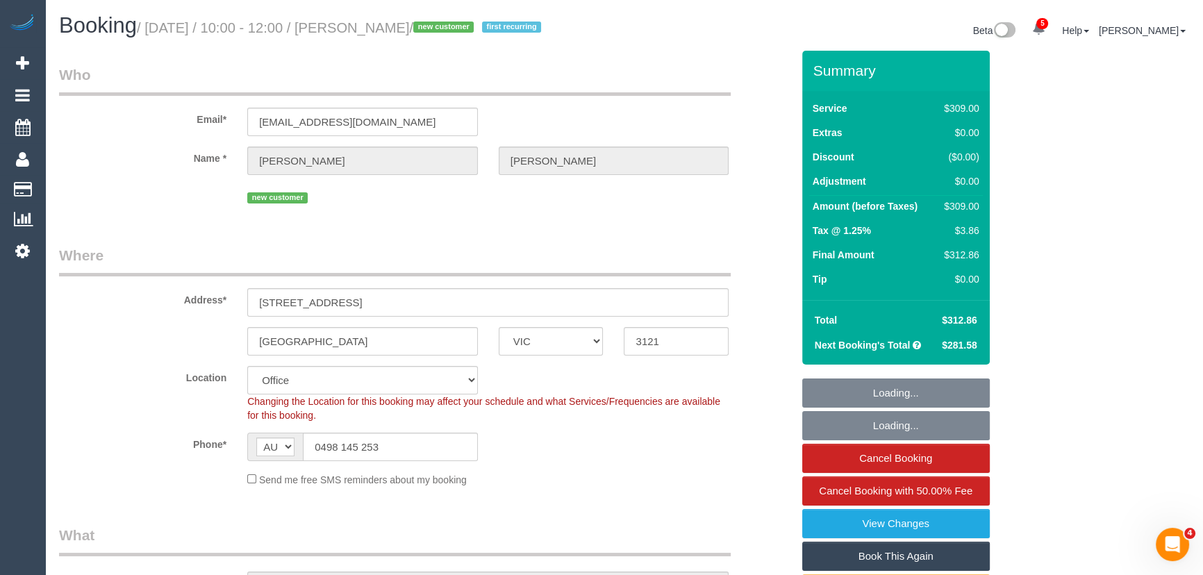
select select "string:stripe-pm_1S53kA2GScqysDRVN4RYpq7h"
select select "number:28"
select select "number:14"
select select "number:20"
select select "number:24"
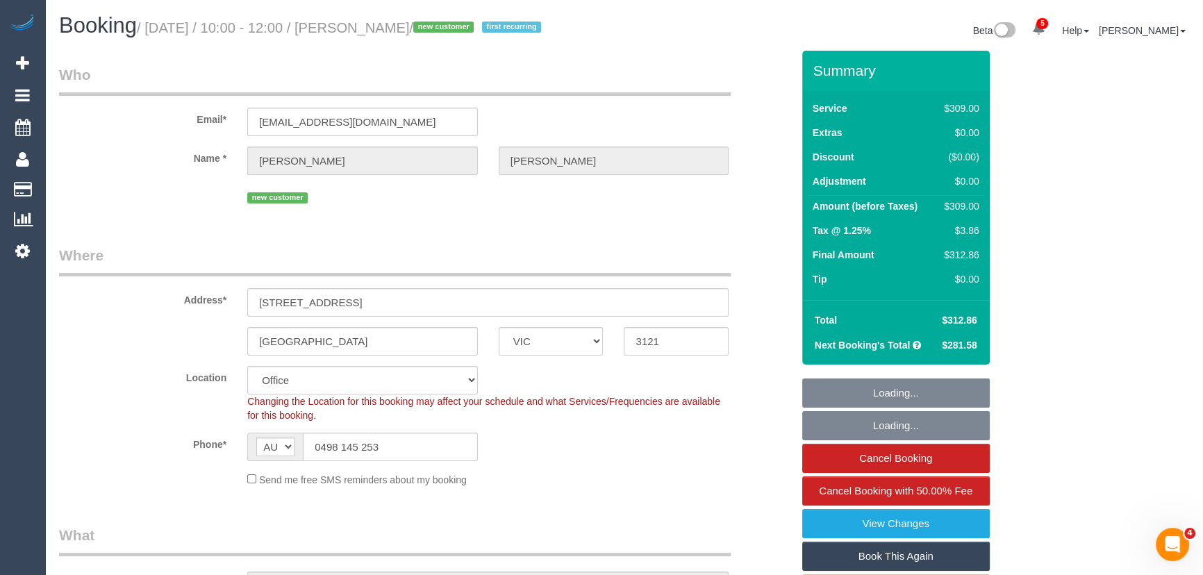
select select "number:34"
select select "number:13"
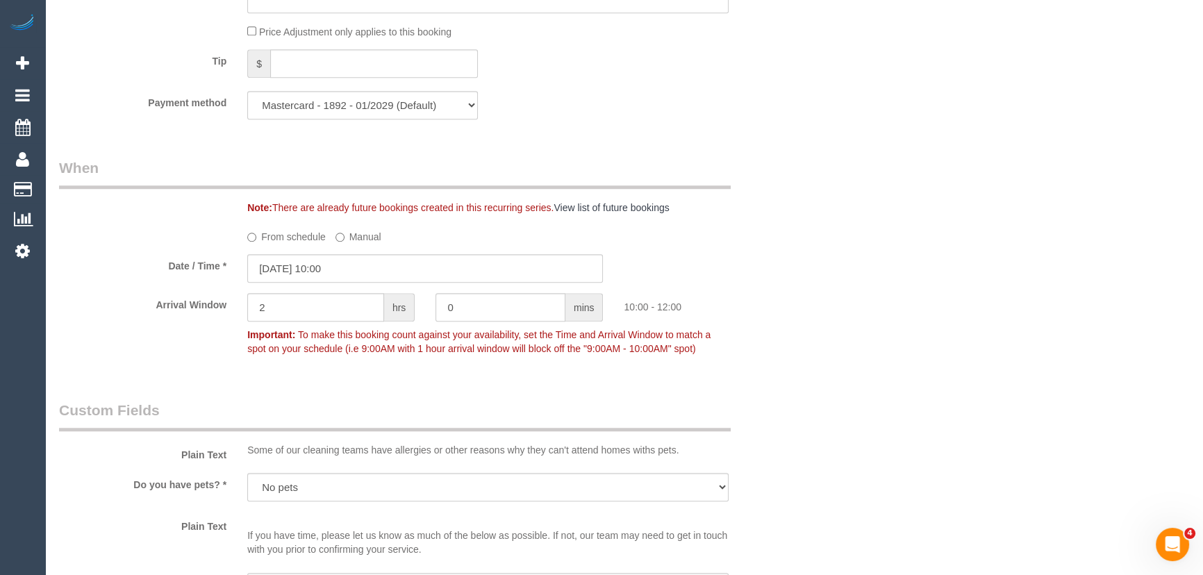
scroll to position [1578, 0]
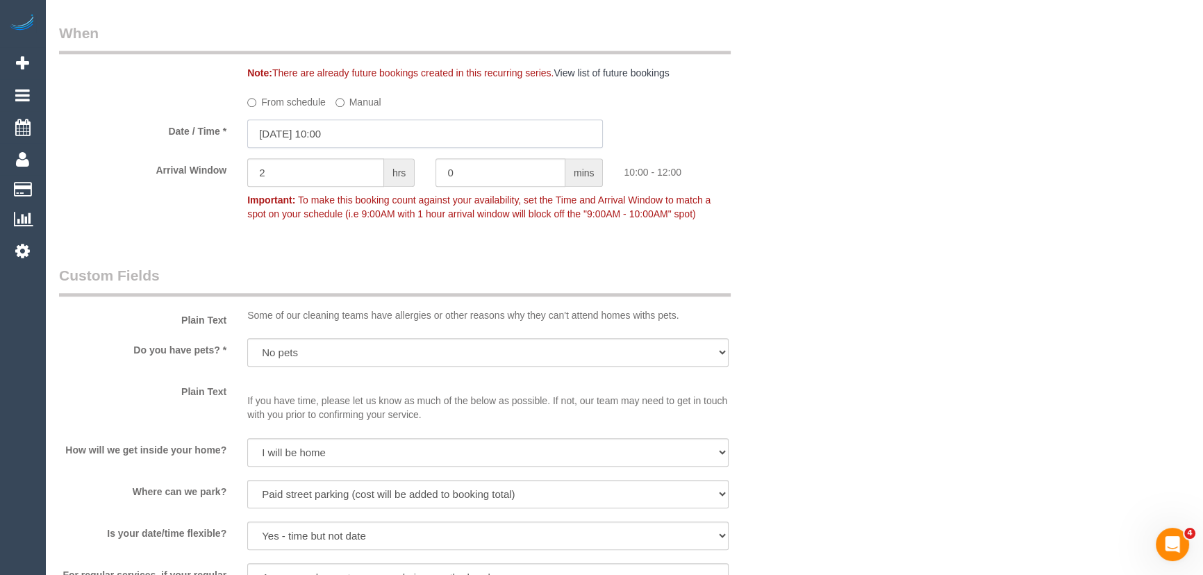
click at [351, 148] on input "[DATE] 10:00" at bounding box center [425, 133] width 356 height 28
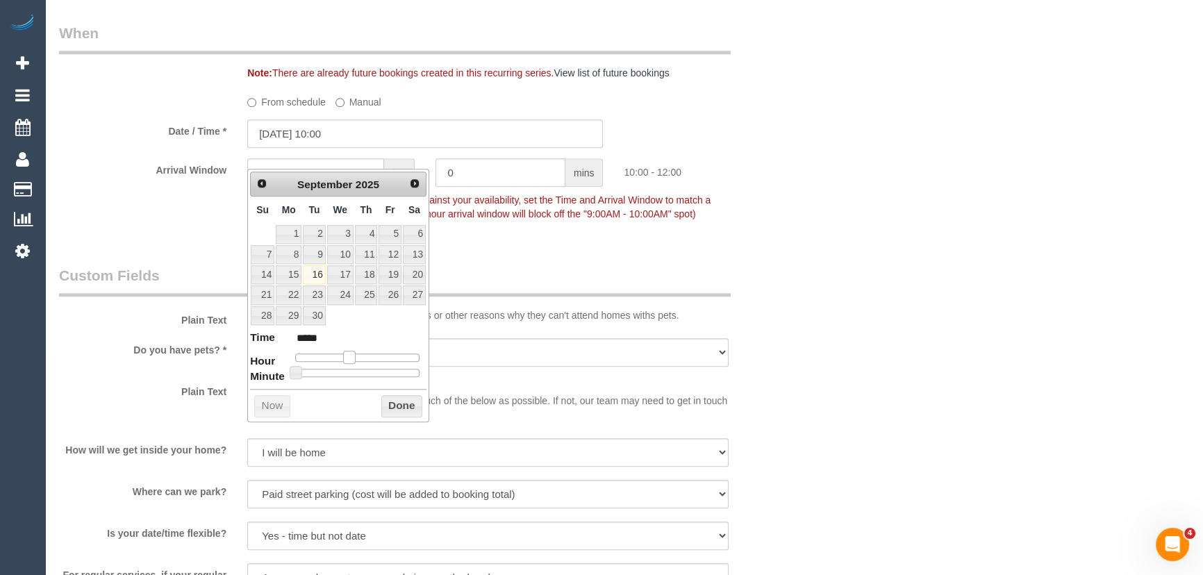
type input "[DATE] 11:00"
type input "*****"
type input "[DATE] 12:00"
type input "*****"
type input "[DATE] 13:00"
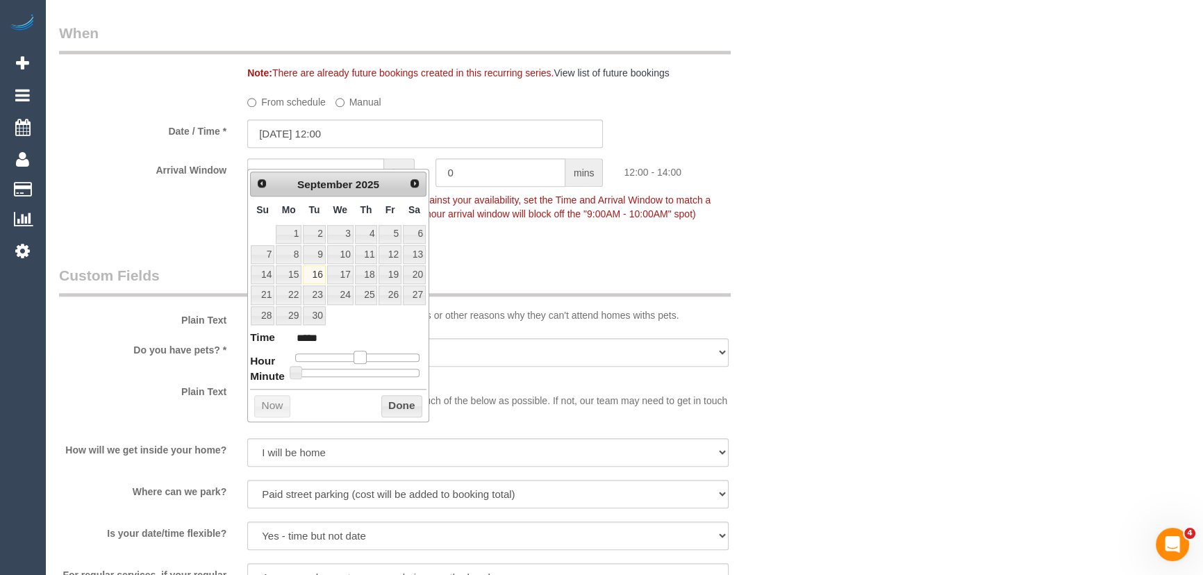
type input "*****"
drag, startPoint x: 347, startPoint y: 356, endPoint x: 366, endPoint y: 358, distance: 18.8
click at [365, 358] on span at bounding box center [360, 357] width 13 height 13
click at [366, 358] on span at bounding box center [360, 357] width 13 height 13
click at [370, 358] on span at bounding box center [365, 357] width 13 height 13
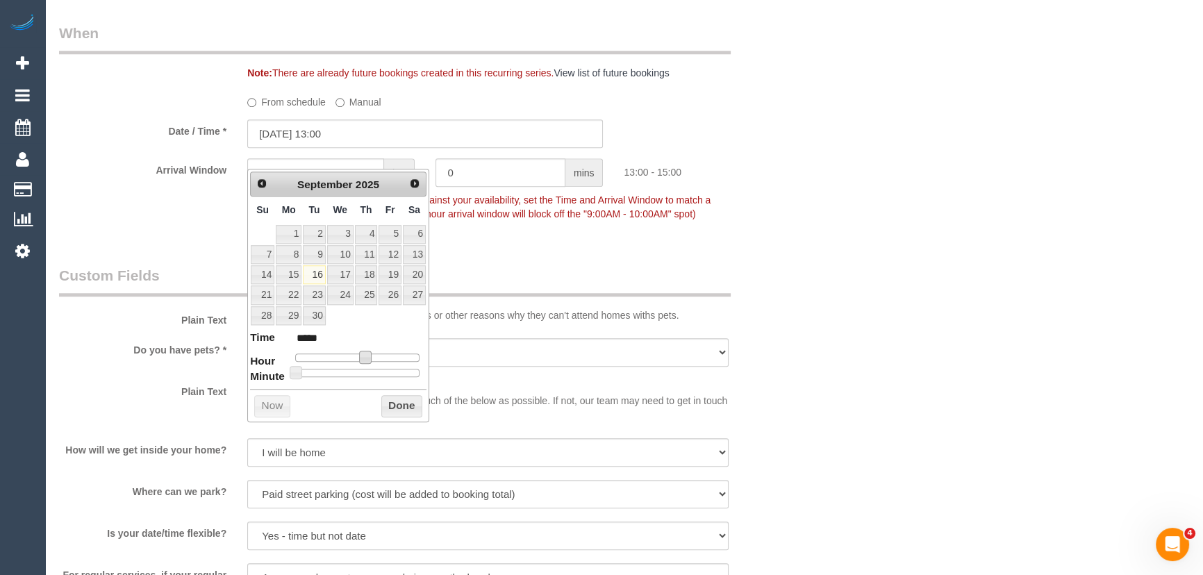
type input "[DATE] 16:00"
type input "*****"
click at [380, 358] on div at bounding box center [357, 358] width 124 height 8
click at [375, 358] on span at bounding box center [381, 357] width 13 height 13
type input "[DATE] 15:00"
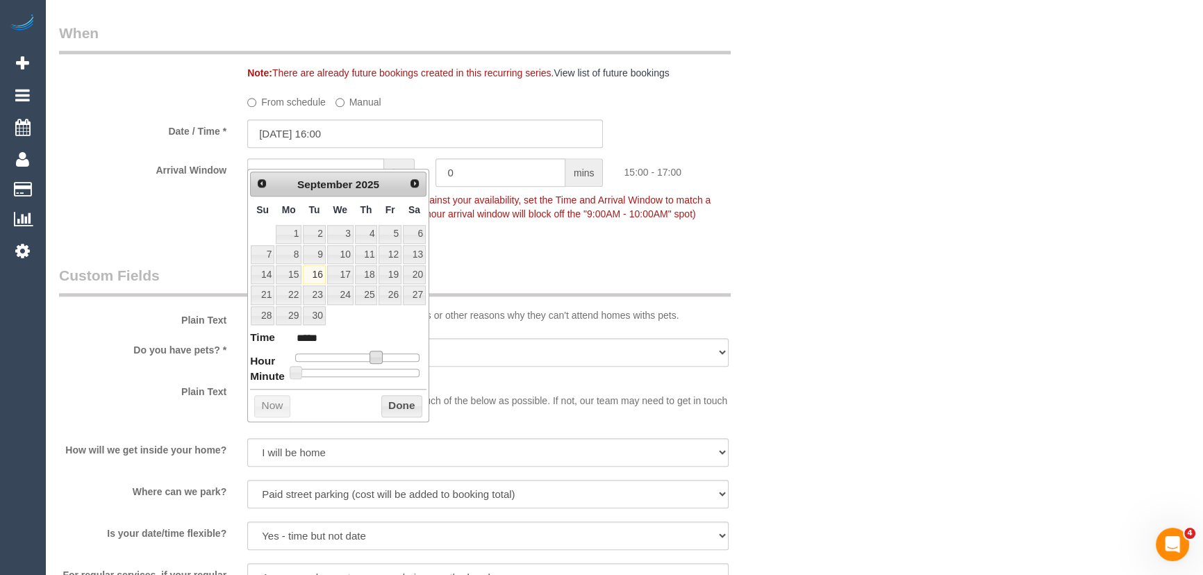
type input "*****"
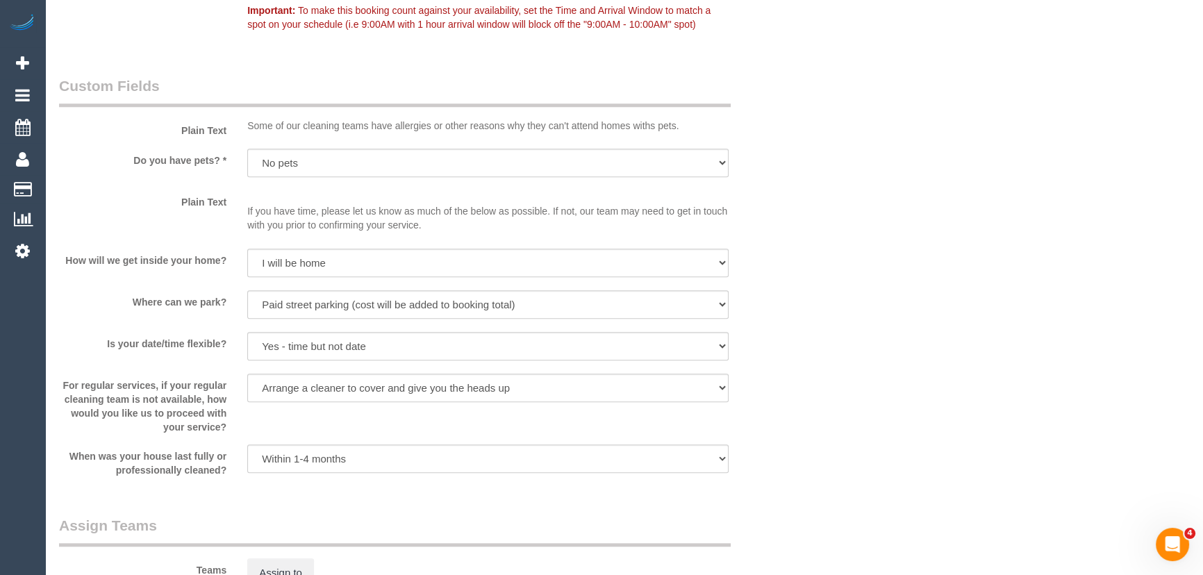
scroll to position [1768, 0]
click at [272, 373] on select "Arrange a cleaner to cover and do not bother you Arrange a cleaner to cover and…" at bounding box center [487, 387] width 481 height 28
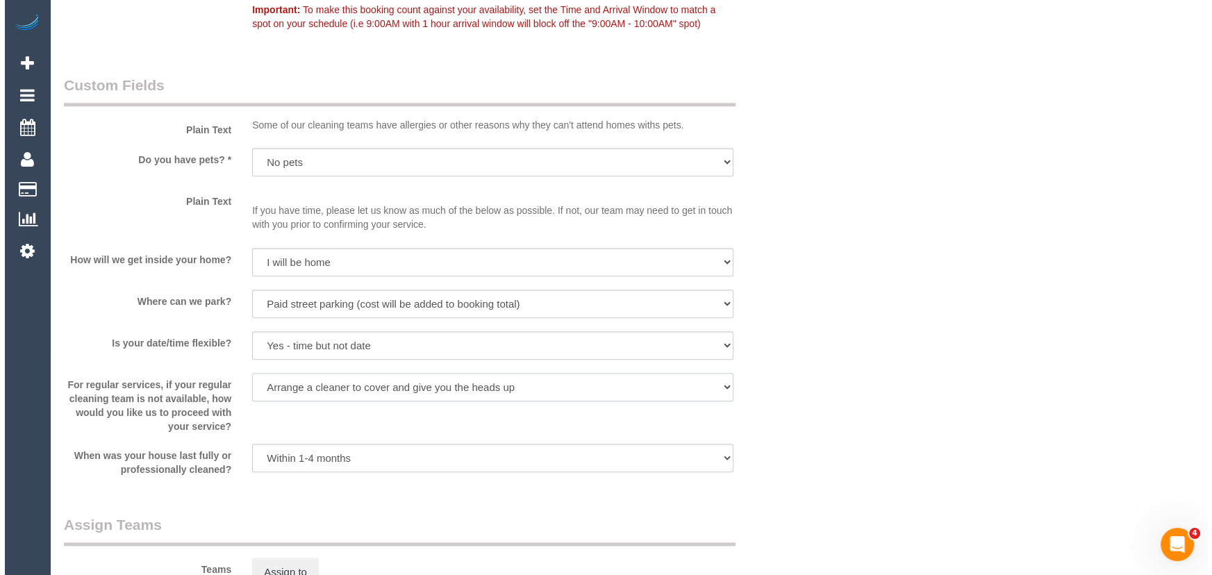
scroll to position [2021, 0]
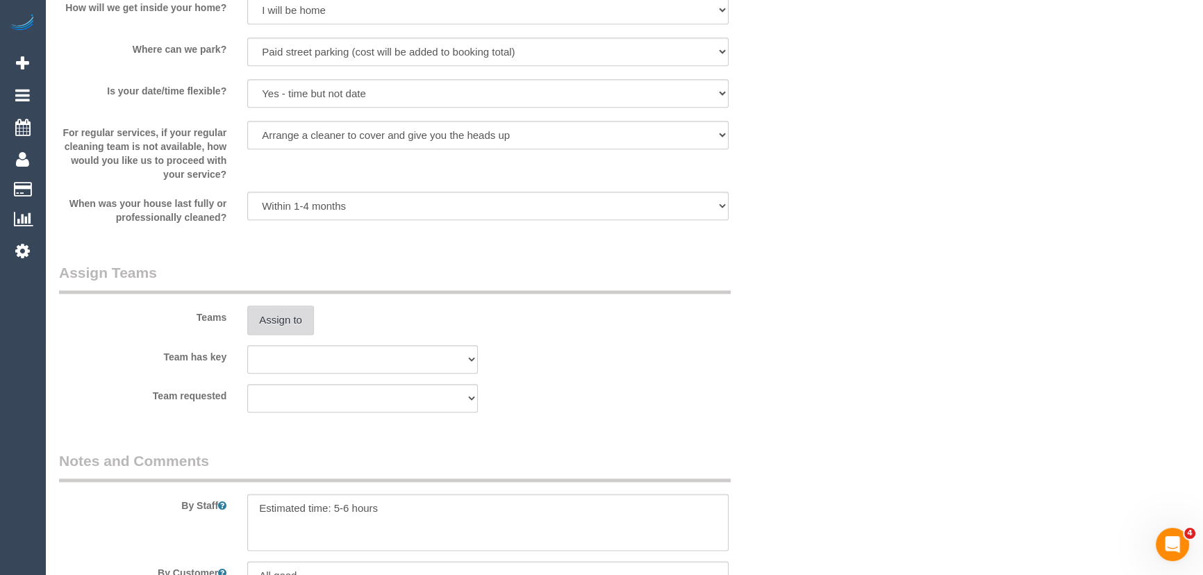
click at [278, 331] on button "Assign to" at bounding box center [280, 320] width 67 height 29
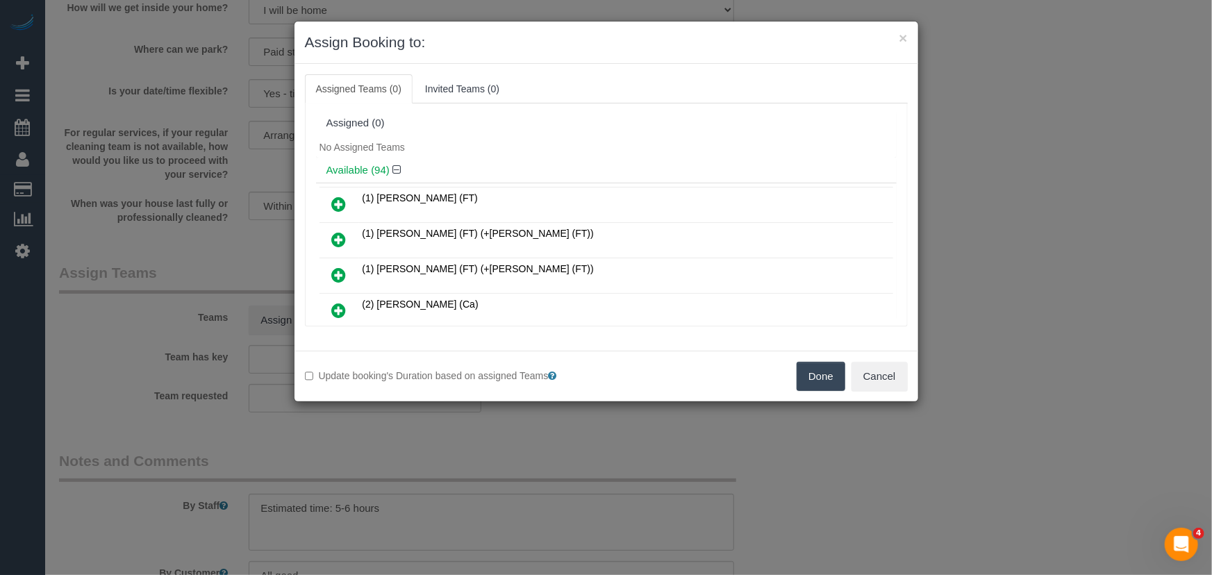
scroll to position [470, 0]
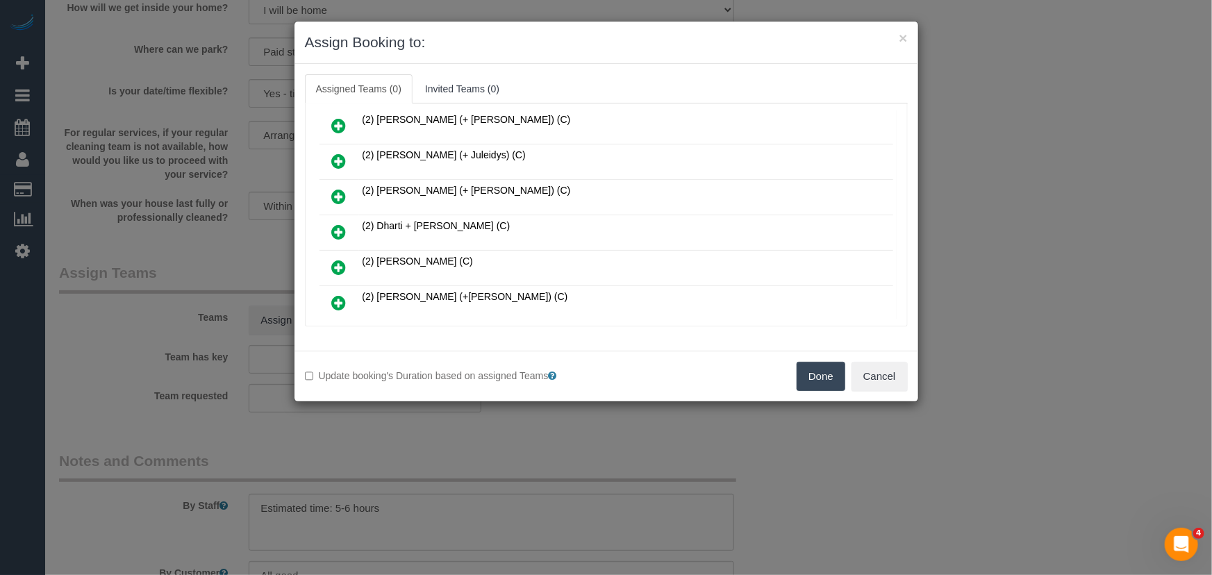
click at [335, 224] on icon at bounding box center [339, 232] width 15 height 17
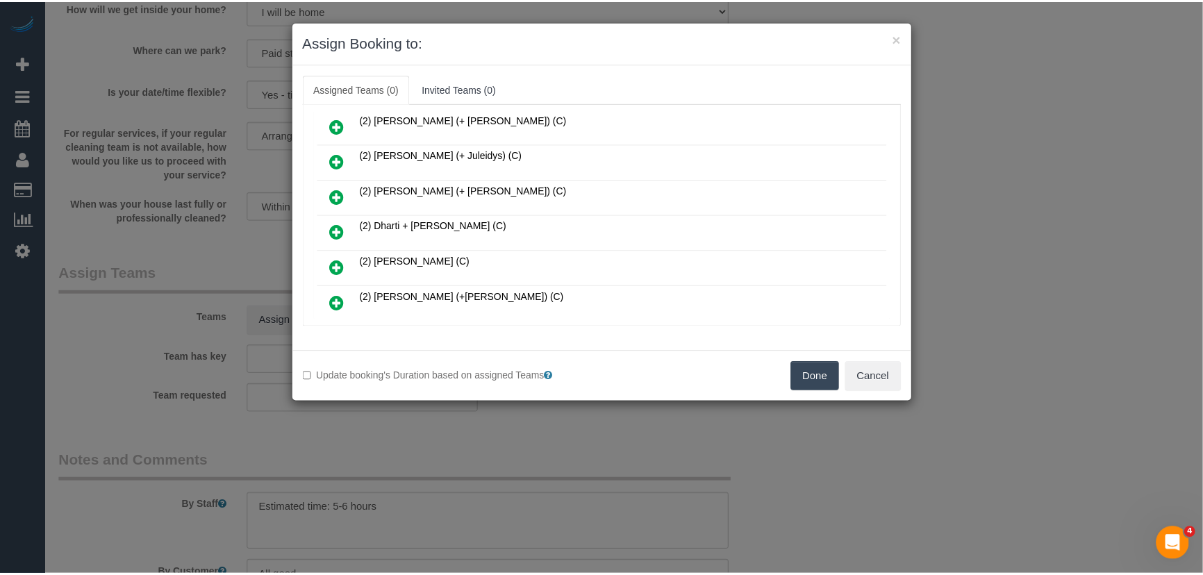
scroll to position [502, 0]
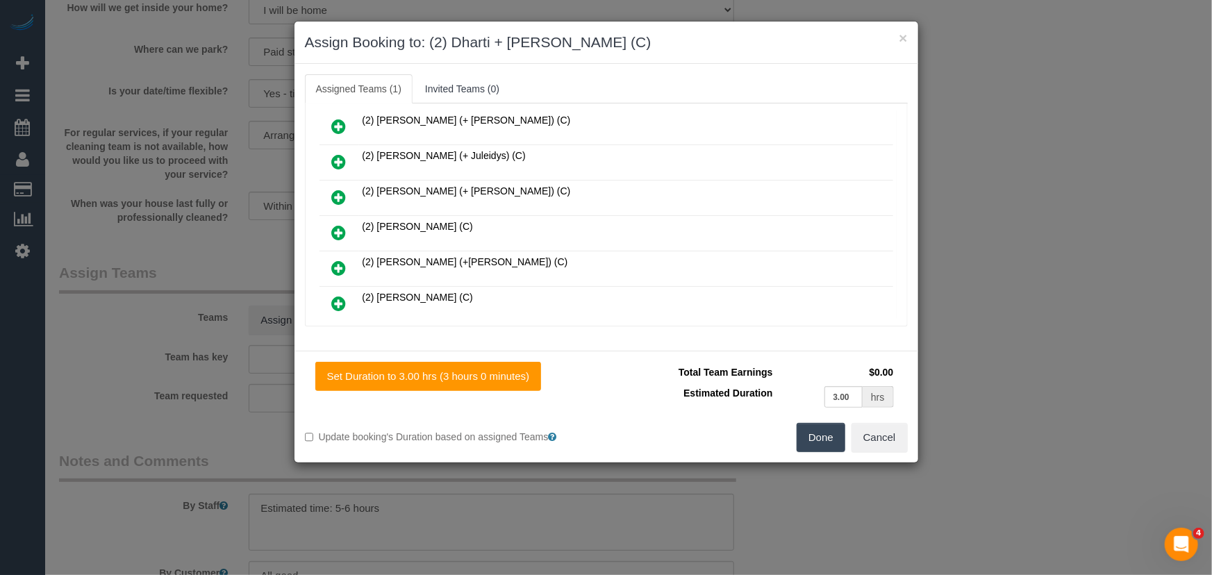
click at [827, 445] on button "Done" at bounding box center [821, 437] width 49 height 29
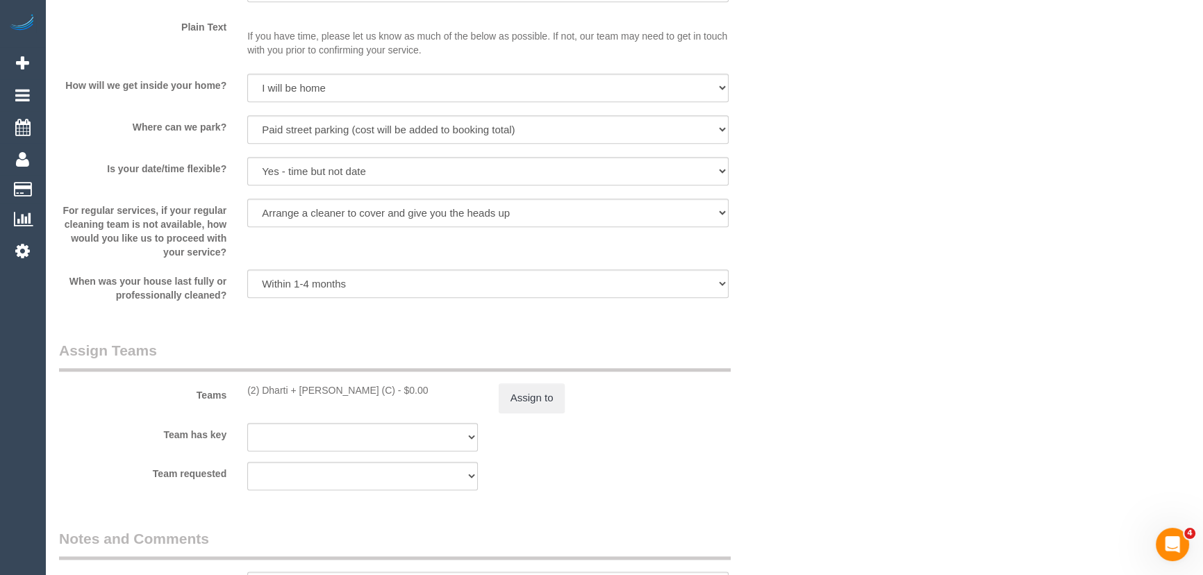
scroll to position [2084, 0]
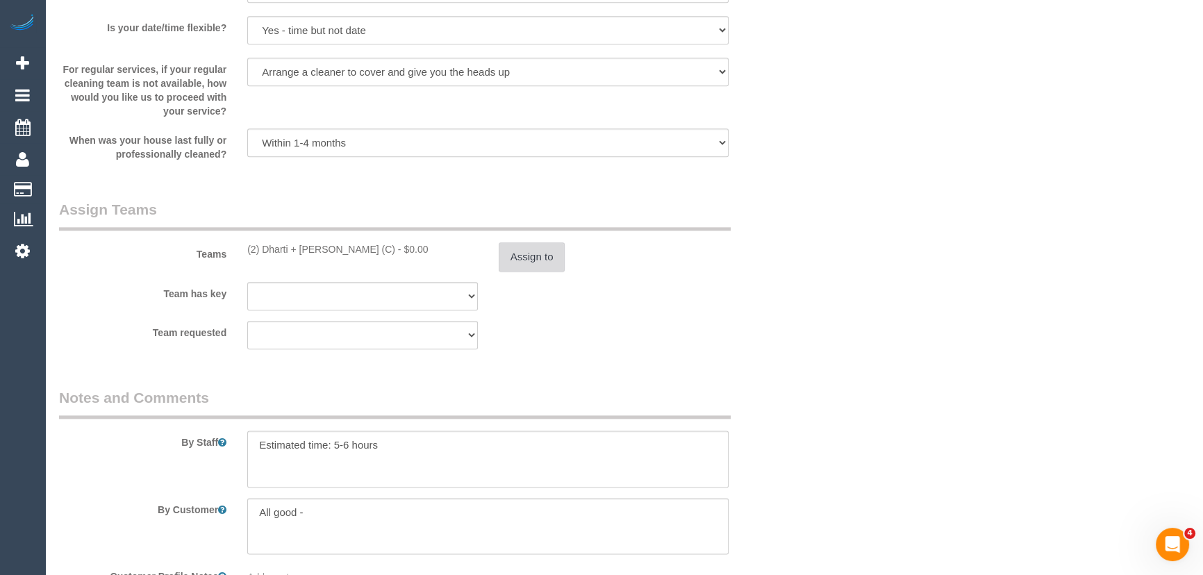
click at [536, 272] on button "Assign to" at bounding box center [532, 256] width 67 height 29
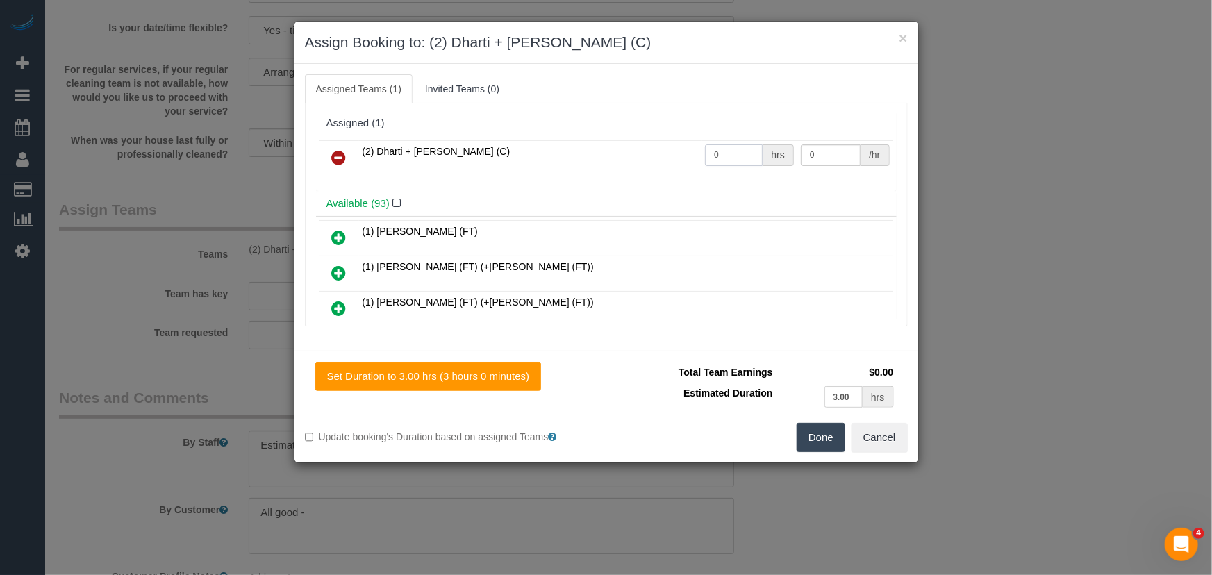
click at [728, 152] on input "0" at bounding box center [734, 155] width 58 height 22
type input "1"
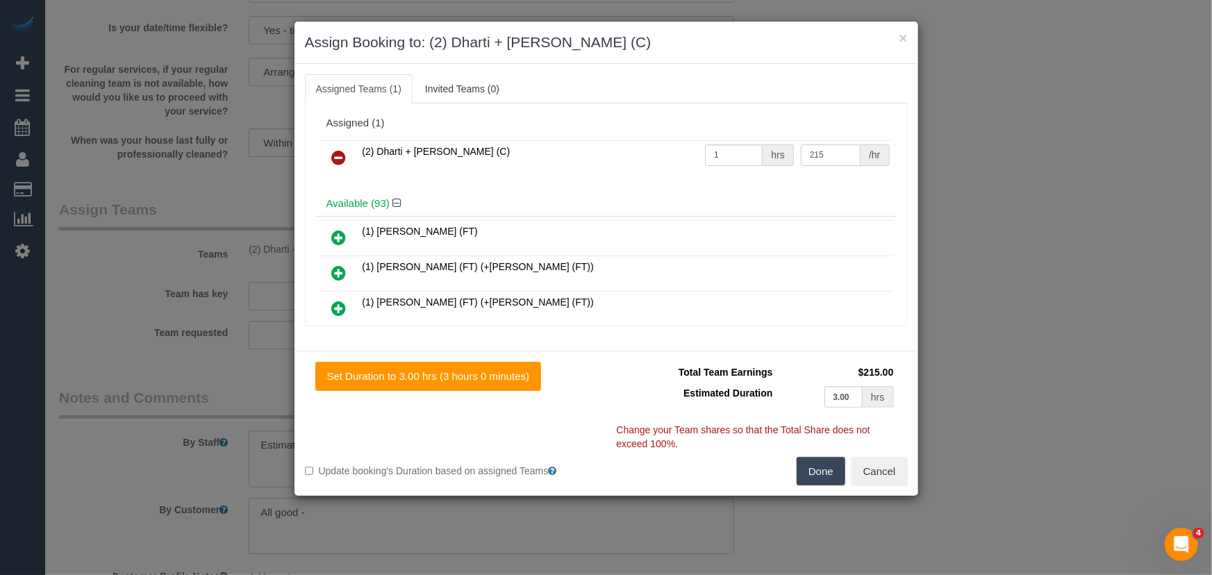
type input "215"
click at [827, 467] on button "Done" at bounding box center [821, 471] width 49 height 29
click at [827, 467] on div "Done Cancel" at bounding box center [762, 471] width 312 height 29
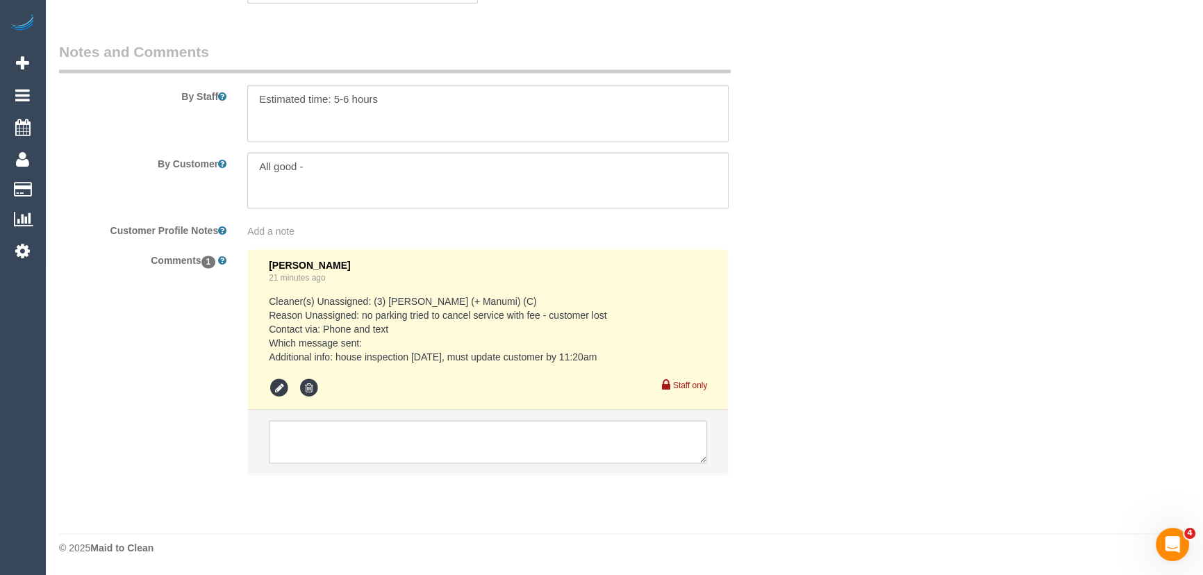
scroll to position [2448, 0]
click at [410, 442] on textarea at bounding box center [488, 441] width 438 height 43
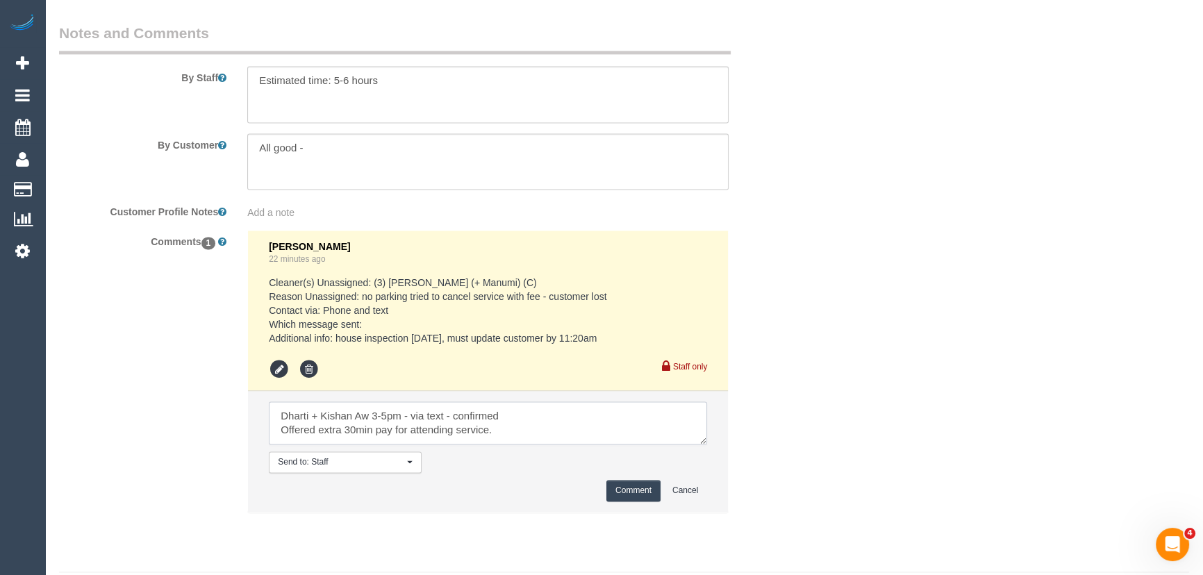
scroll to position [5, 0]
type textarea "Dharti + Kishan Aw 3-5pm - via text - confirmed Offered extra 30min pay for att…"
click at [627, 502] on button "Comment" at bounding box center [633, 491] width 54 height 22
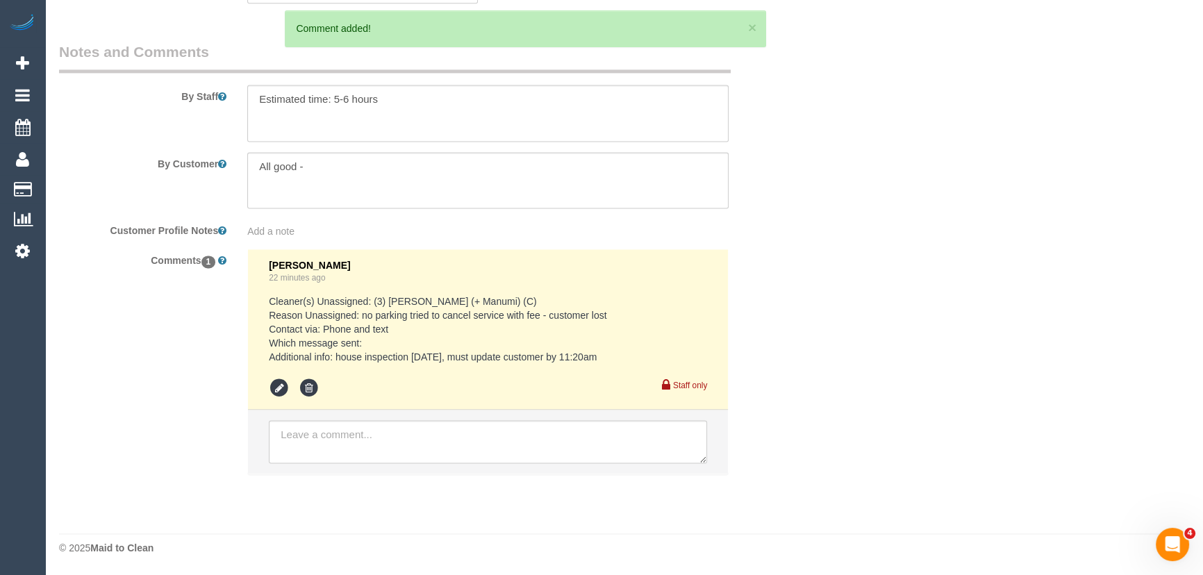
scroll to position [0, 0]
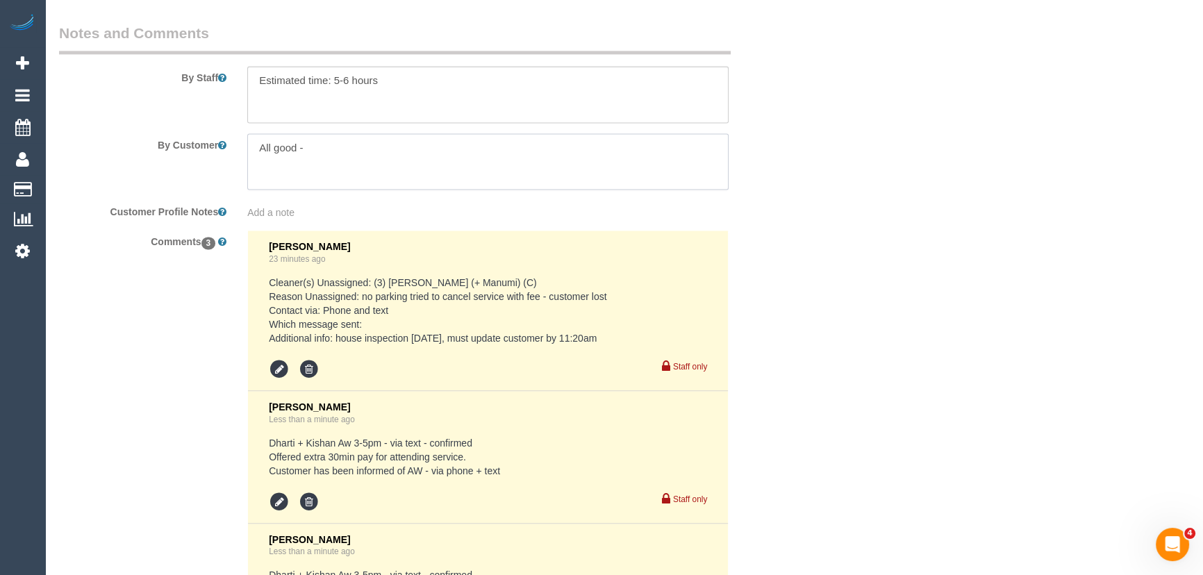
click at [351, 169] on textarea at bounding box center [487, 161] width 481 height 57
paste textarea "My wife is picking up my son at 3pm, but she will be home ≈3:30. She will leave…"
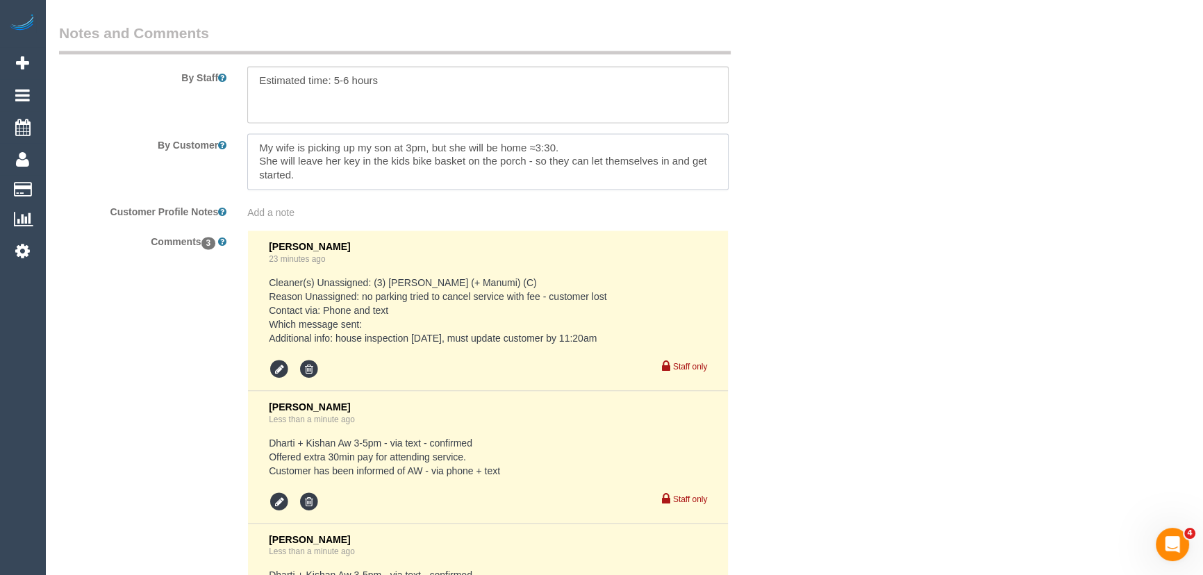
type textarea "My wife is picking up my son at 3pm, but she will be home ≈3:30. She will leave…"
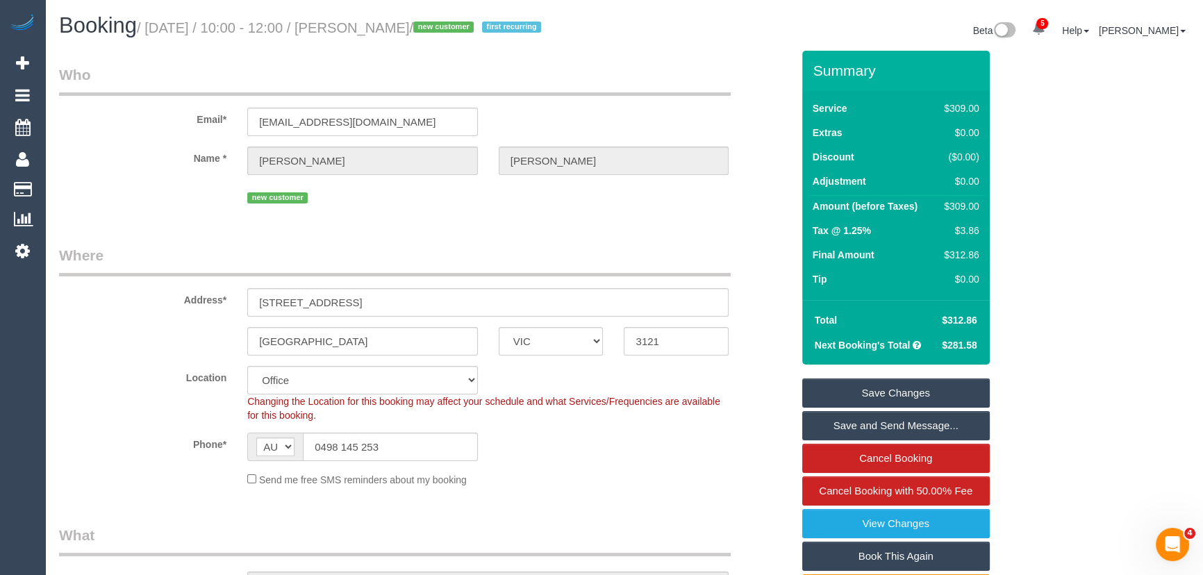
click at [399, 23] on small "/ September 16, 2025 / 10:00 - 12:00 / Jacob Pedersen / new customer first recu…" at bounding box center [341, 27] width 408 height 15
copy small "Jacob Pedersen"
click at [870, 440] on link "Save and Send Message..." at bounding box center [896, 425] width 188 height 29
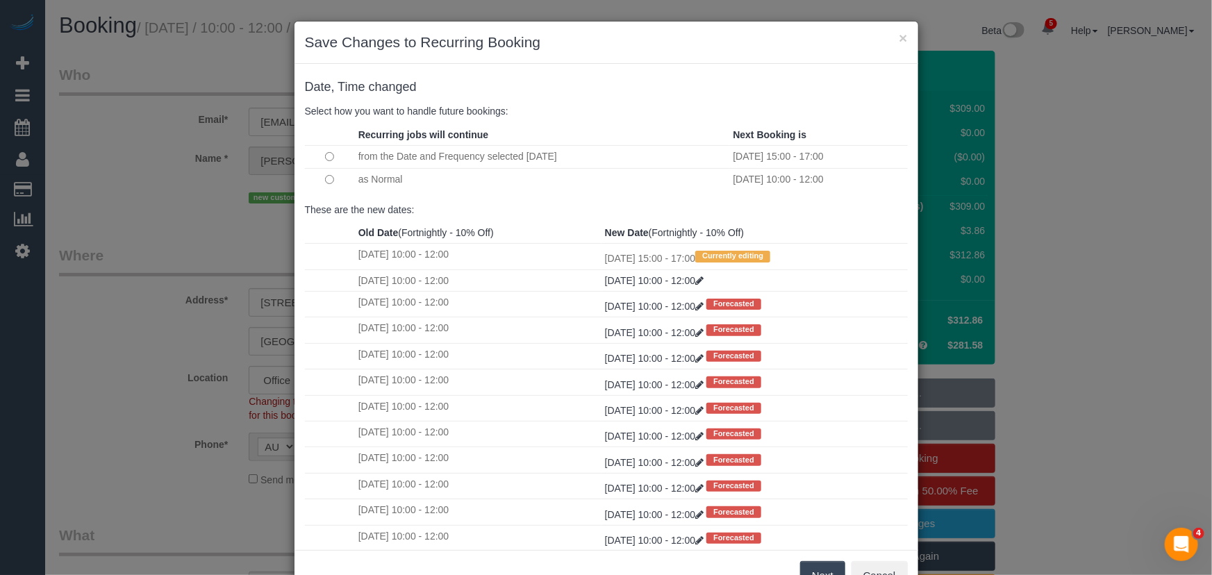
click at [813, 570] on button "Next" at bounding box center [822, 575] width 45 height 29
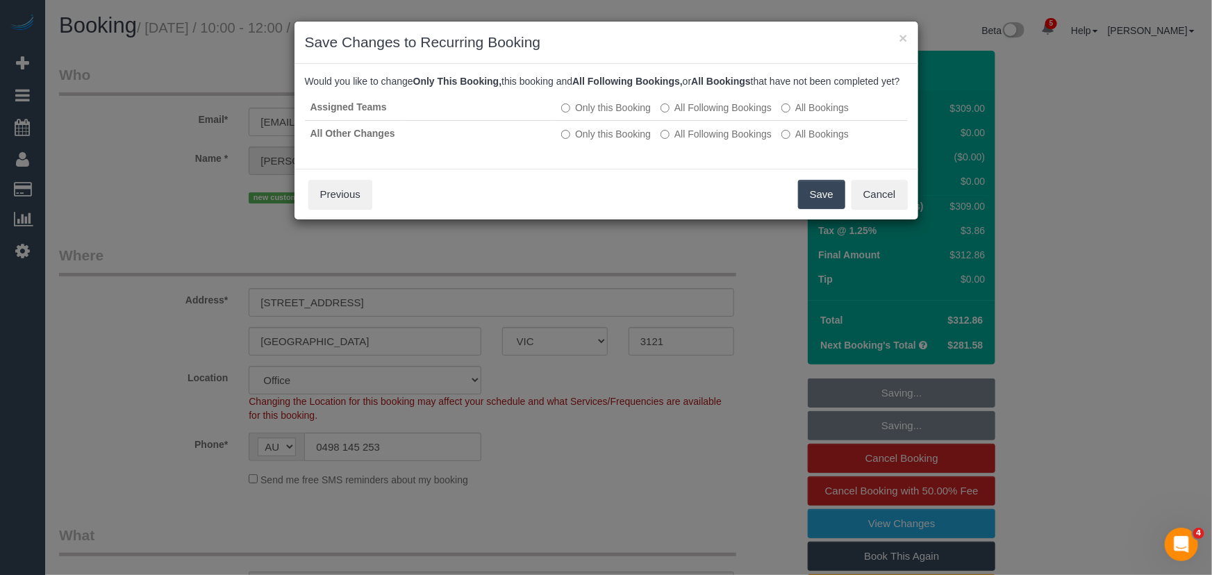
click at [815, 209] on button "Save" at bounding box center [821, 194] width 47 height 29
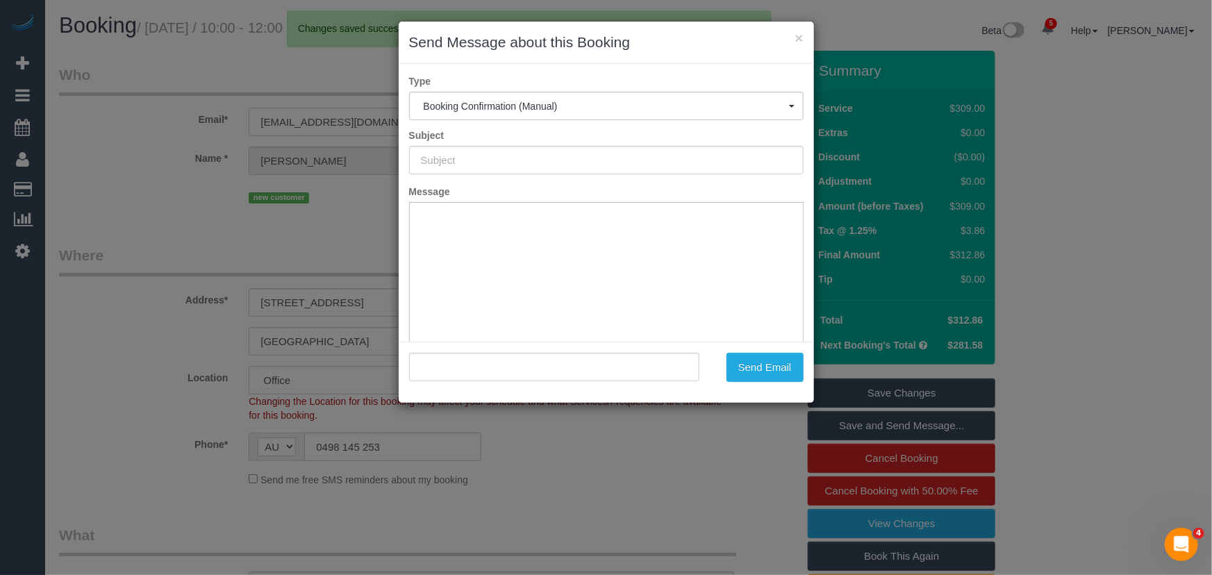
type input "Booking Confirmed"
type input ""Jacob Pedersen" <jacobpedersendk@gmail.com>"
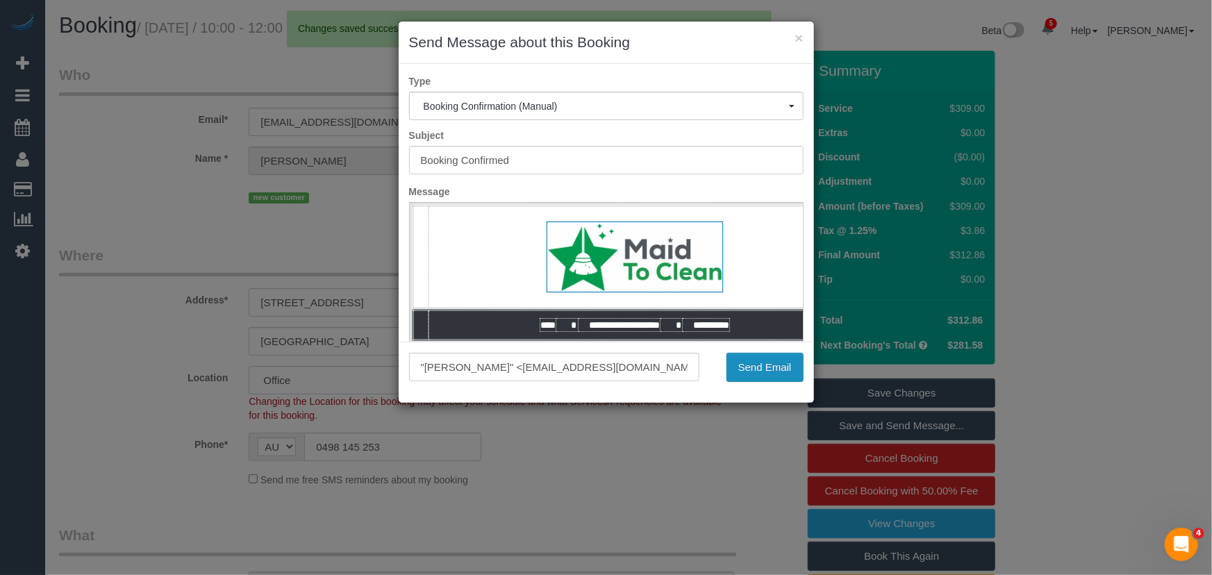
click at [758, 374] on button "Send Email" at bounding box center [765, 367] width 77 height 29
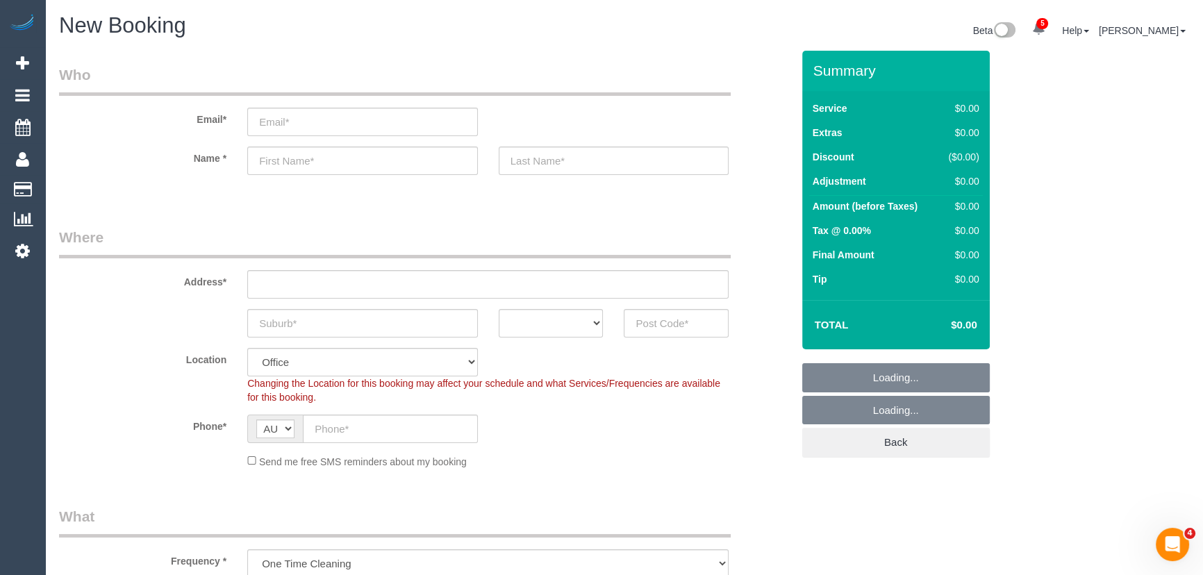
select select "object:2114"
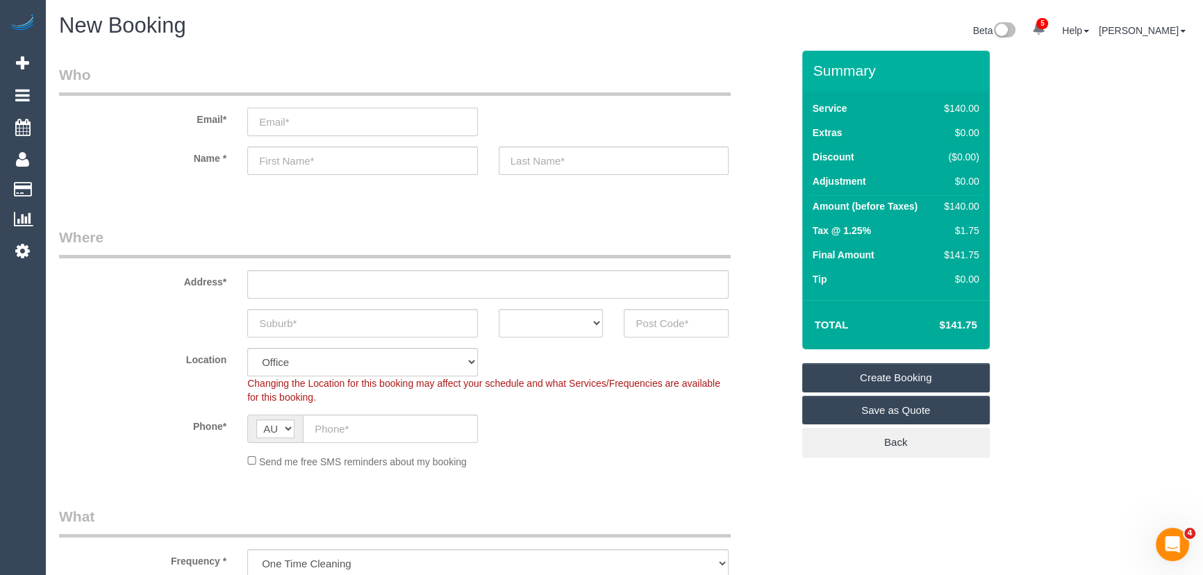
click at [282, 121] on input "email" at bounding box center [362, 122] width 231 height 28
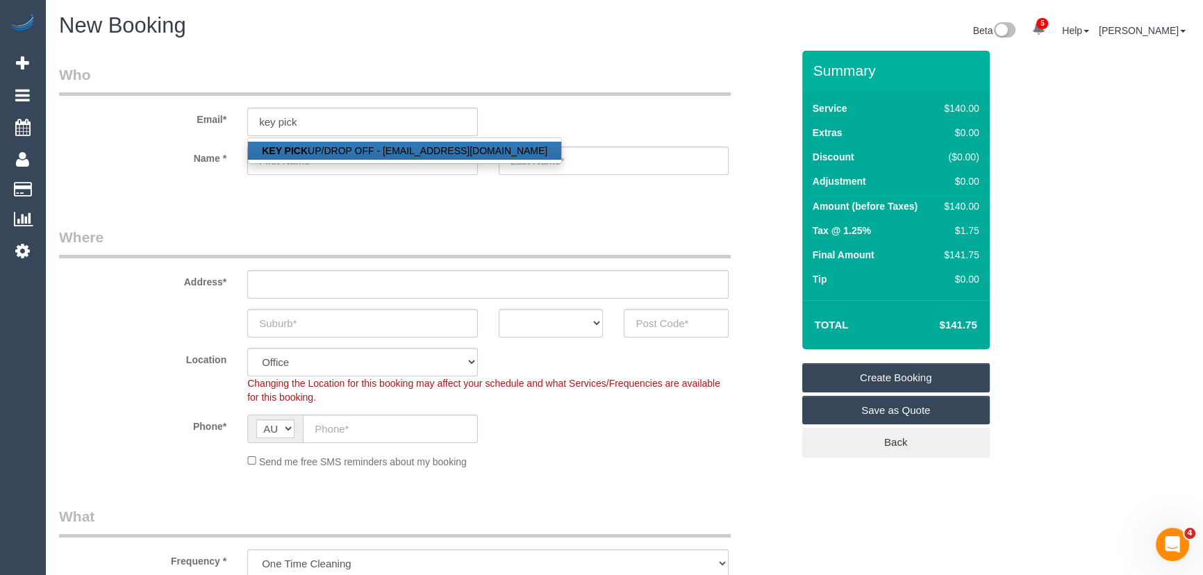
click at [292, 153] on strong "KEY PICK" at bounding box center [285, 150] width 46 height 11
type input "[EMAIL_ADDRESS][DOMAIN_NAME]"
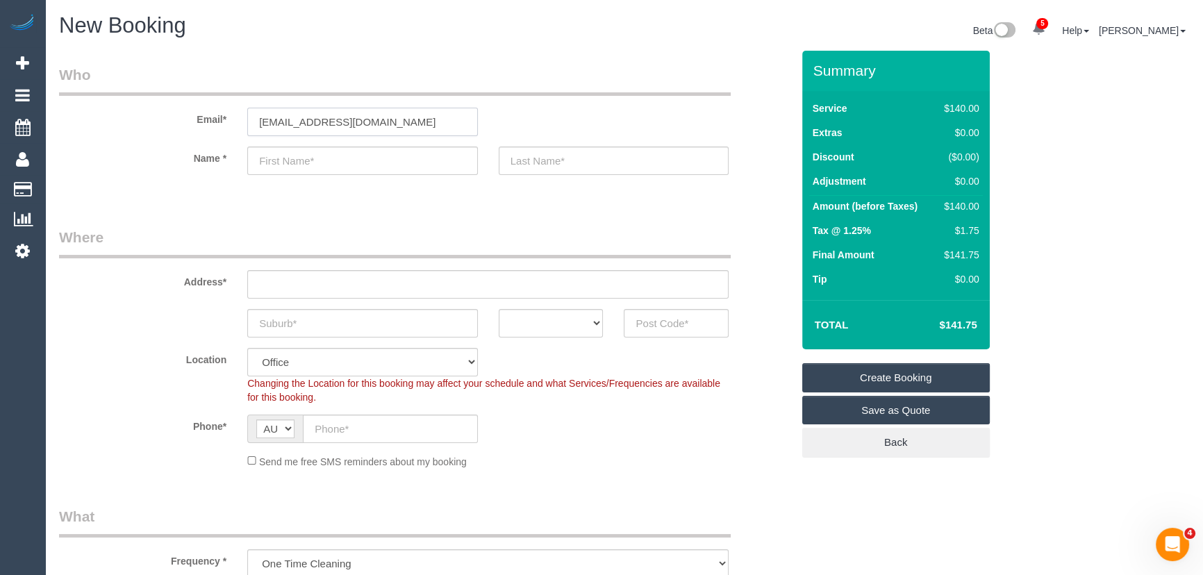
type input "KEY"
type input "PICK UP/DROP OFF"
type input "83917026"
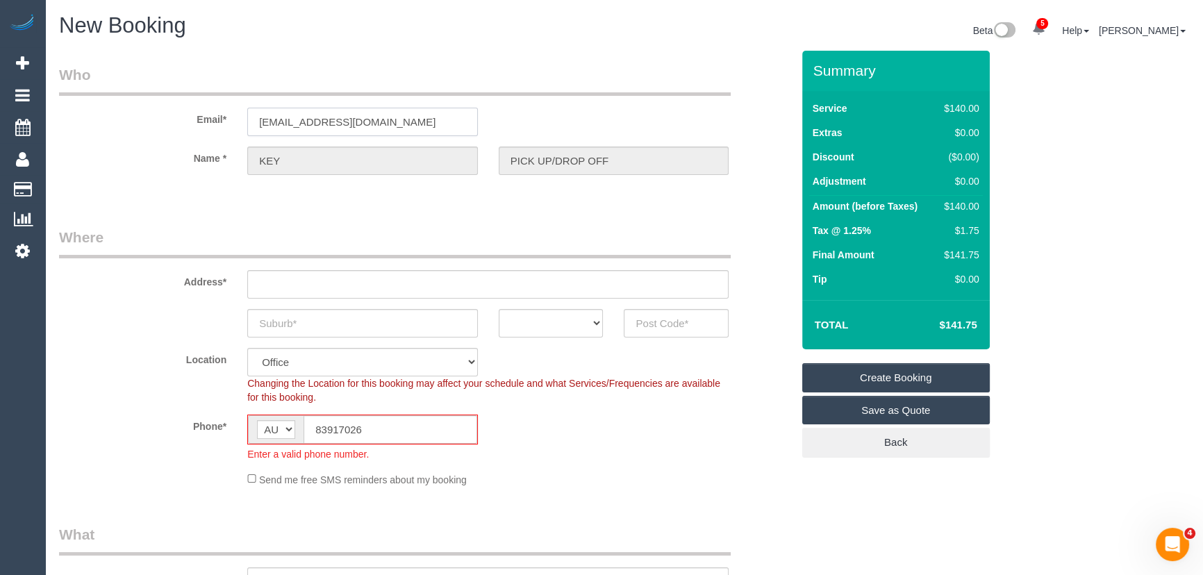
type input "OFFICE ADDRESS - [STREET_ADDRESS][PERSON_NAME]"
type input "Thornbury"
select select "VIC"
type input "3071"
click at [312, 422] on input "83917026" at bounding box center [391, 429] width 174 height 28
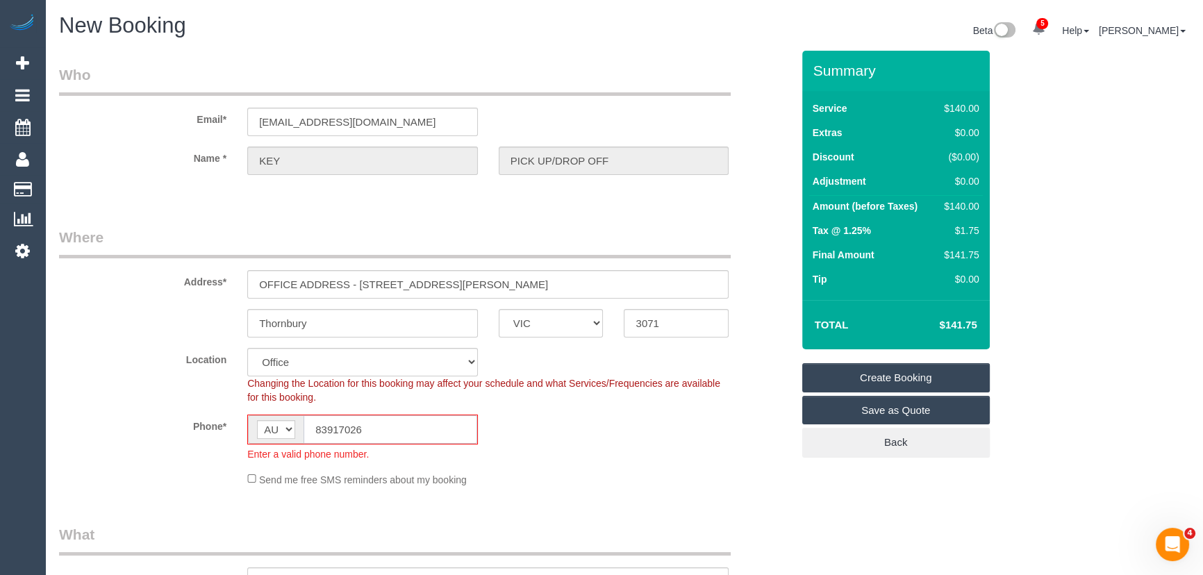
select select "47"
select select "object:2433"
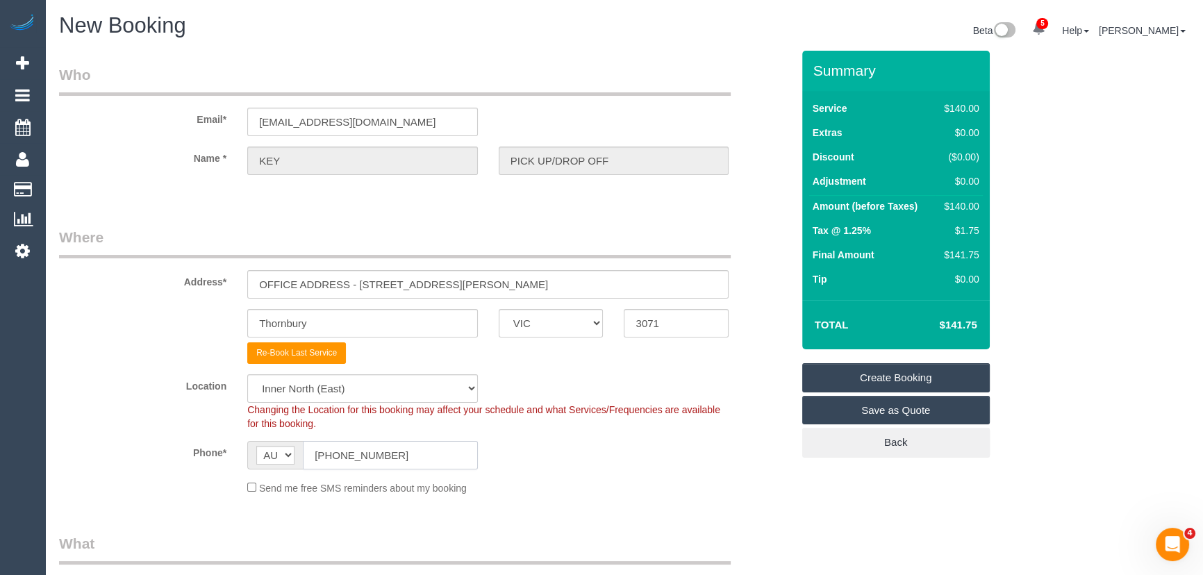
type input "[PHONE_NUMBER]"
click at [479, 286] on input "OFFICE ADDRESS - [STREET_ADDRESS][PERSON_NAME]" at bounding box center [487, 284] width 481 height 28
click at [477, 285] on input "OFFICE ADDRESS - [STREET_ADDRESS][PERSON_NAME]" at bounding box center [487, 284] width 481 height 28
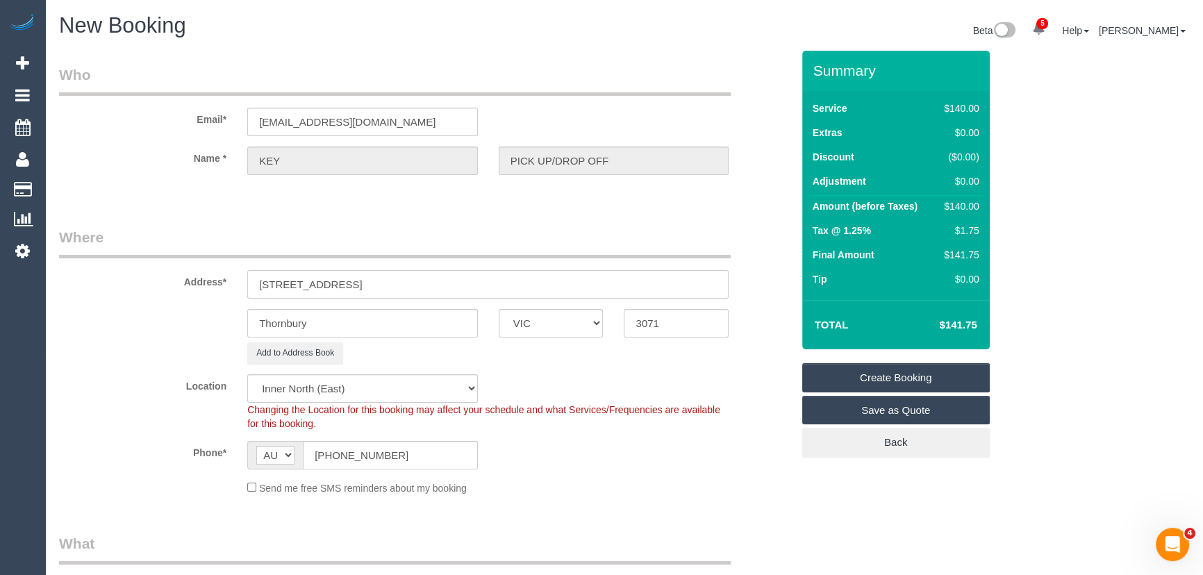
type input "[STREET_ADDRESS]"
click at [352, 326] on input "Thornbury" at bounding box center [362, 323] width 231 height 28
type input "Footscray"
click at [672, 325] on input "3071" at bounding box center [676, 323] width 105 height 28
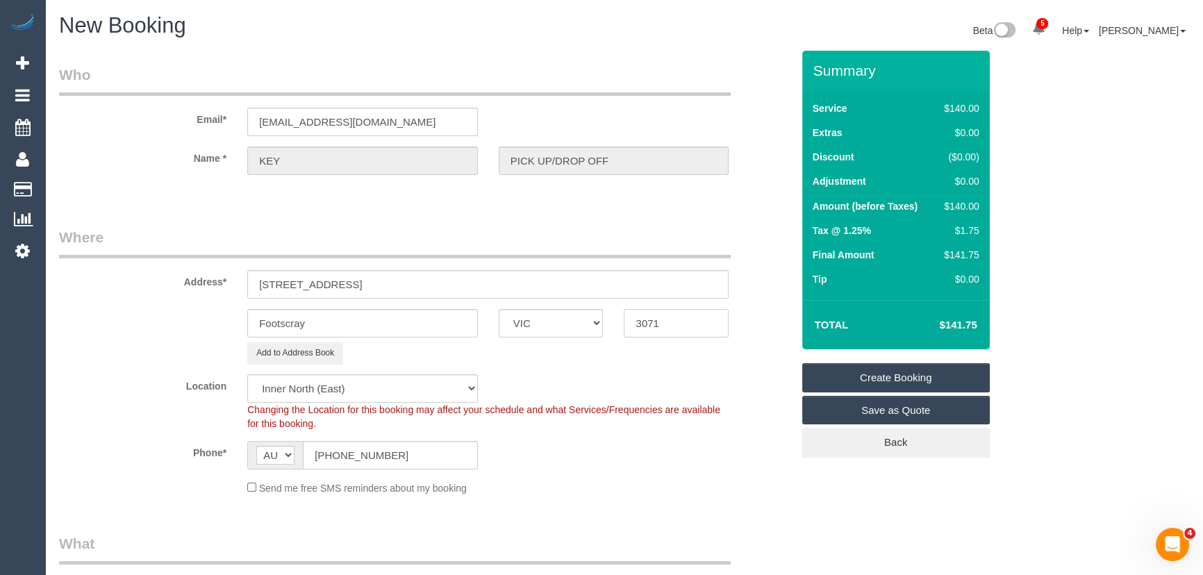
click at [672, 325] on input "3071" at bounding box center [676, 323] width 105 height 28
type input "3011"
click at [373, 391] on select "Office [GEOGRAPHIC_DATA] (North) East (South) [GEOGRAPHIC_DATA] (East) [GEOGRAP…" at bounding box center [362, 388] width 231 height 28
select select "59"
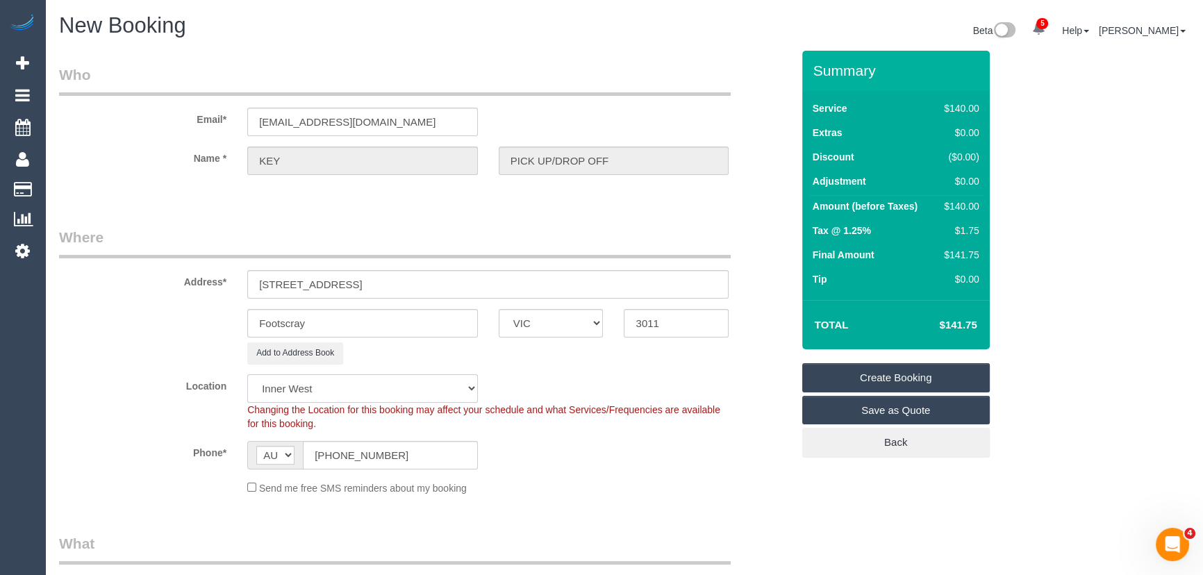
select select "object:3427"
select select "50"
click at [247, 374] on select "Office [GEOGRAPHIC_DATA] (North) East (South) [GEOGRAPHIC_DATA] (East) [GEOGRAP…" at bounding box center [362, 388] width 231 height 28
select select "object:3434"
click at [140, 338] on sui-booking-address "Address* [STREET_ADDRESS] [GEOGRAPHIC_DATA] ACT [GEOGRAPHIC_DATA] NT [GEOGRAPHI…" at bounding box center [425, 295] width 733 height 137
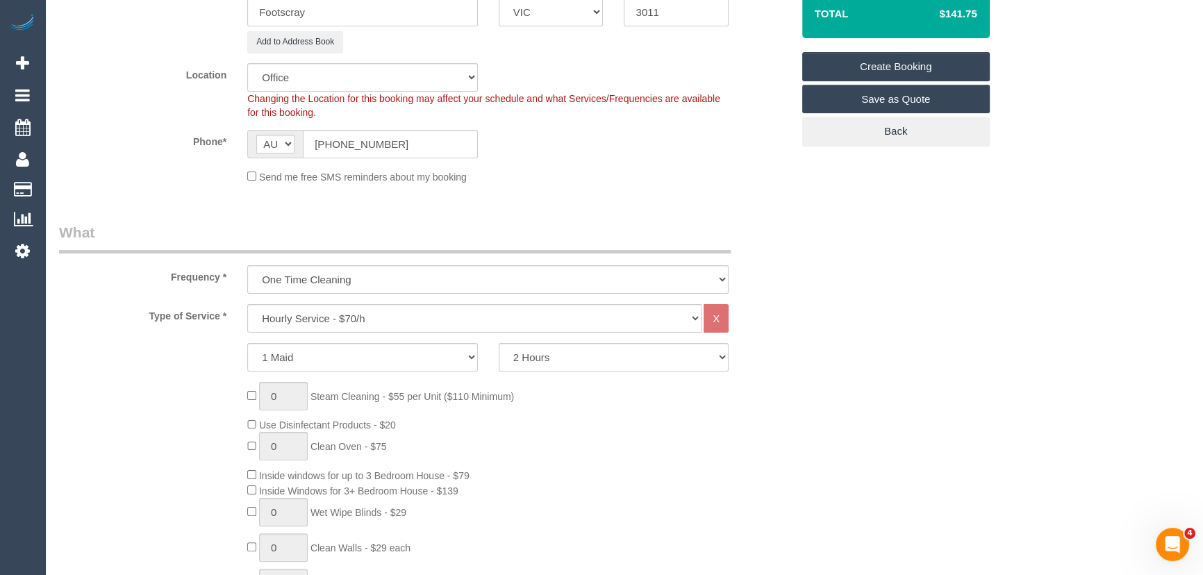
scroll to position [315, 0]
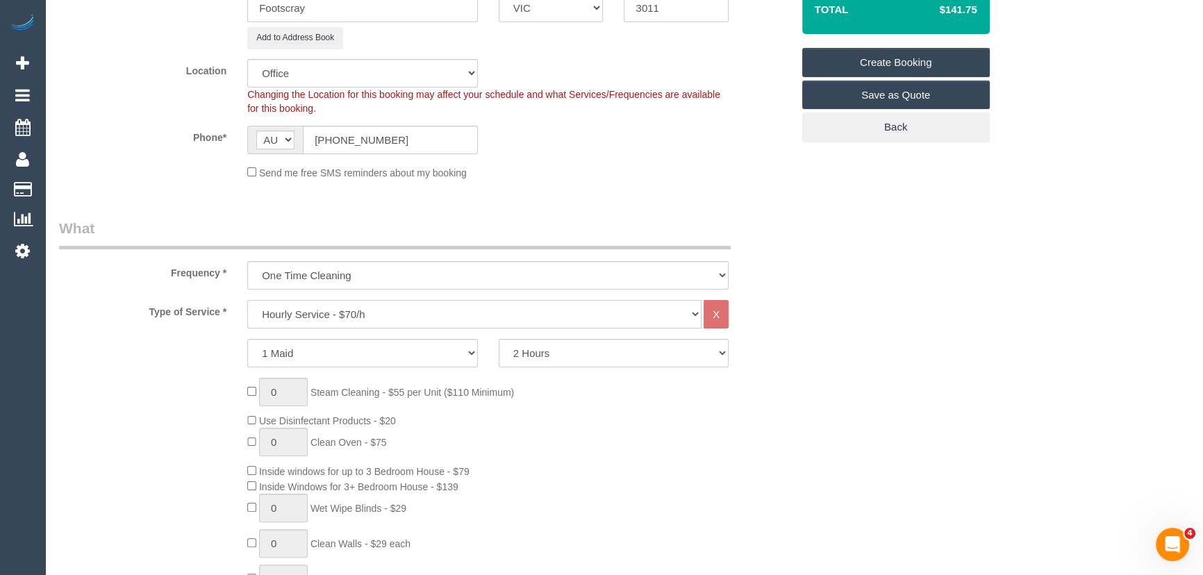
click at [312, 309] on select "Hourly Service - $70/h Hourly Service - $65/h Hourly Service - $60/h Hourly Ser…" at bounding box center [474, 314] width 454 height 28
select select "34"
click at [247, 300] on select "Hourly Service - $70/h Hourly Service - $65/h Hourly Service - $60/h Hourly Ser…" at bounding box center [474, 314] width 454 height 28
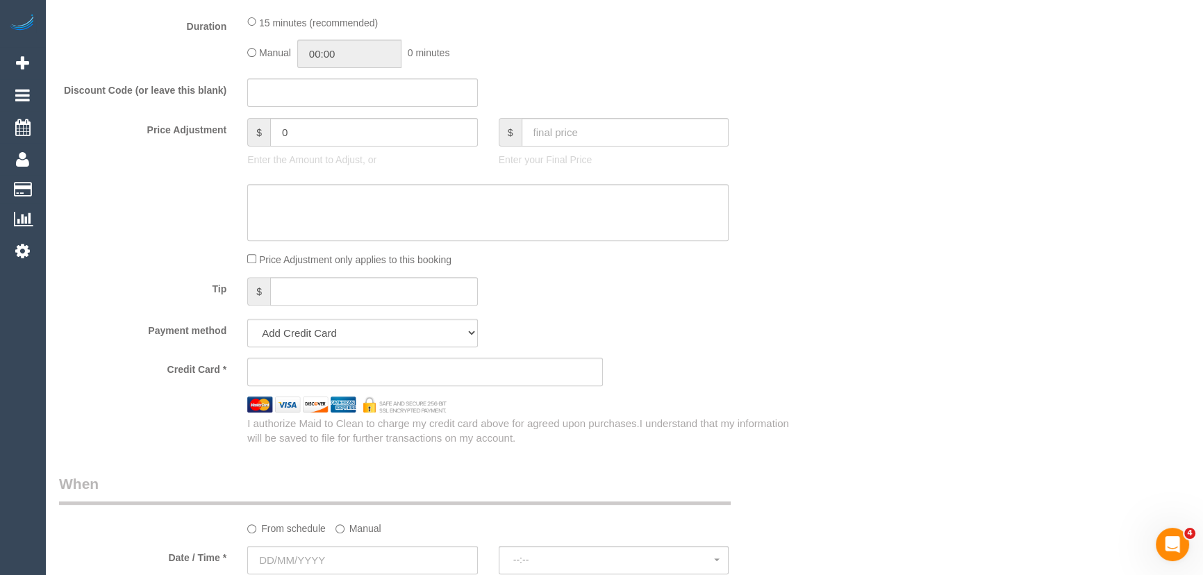
scroll to position [695, 0]
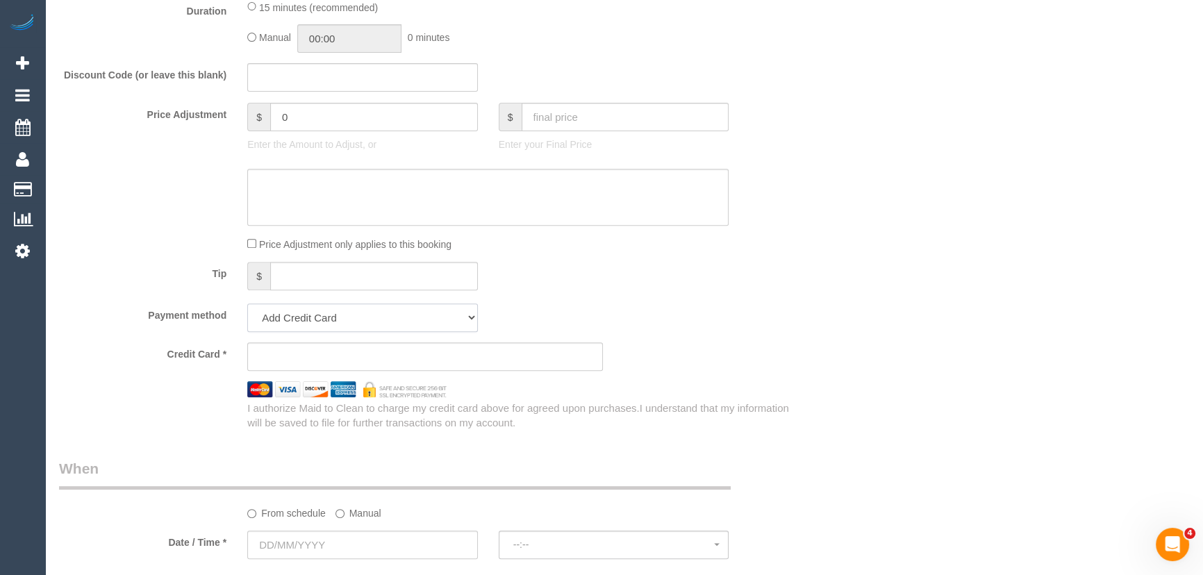
click at [333, 306] on select "Add Credit Card Cash Check Paypal" at bounding box center [362, 318] width 231 height 28
select select "string:check"
click at [247, 304] on select "Add Credit Card Cash Check Paypal" at bounding box center [362, 318] width 231 height 28
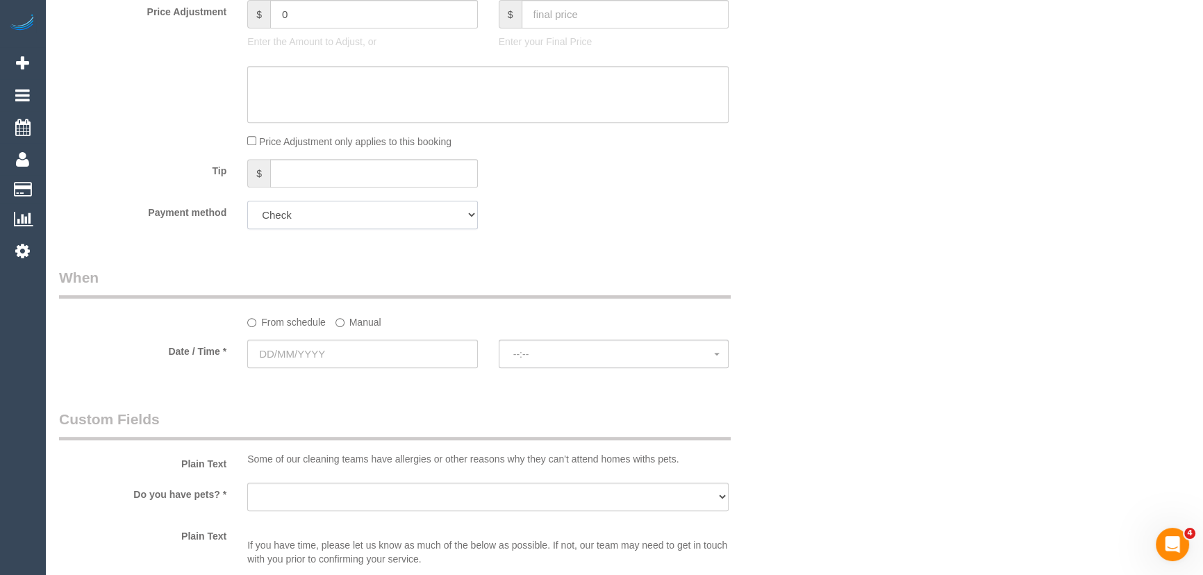
scroll to position [820, 0]
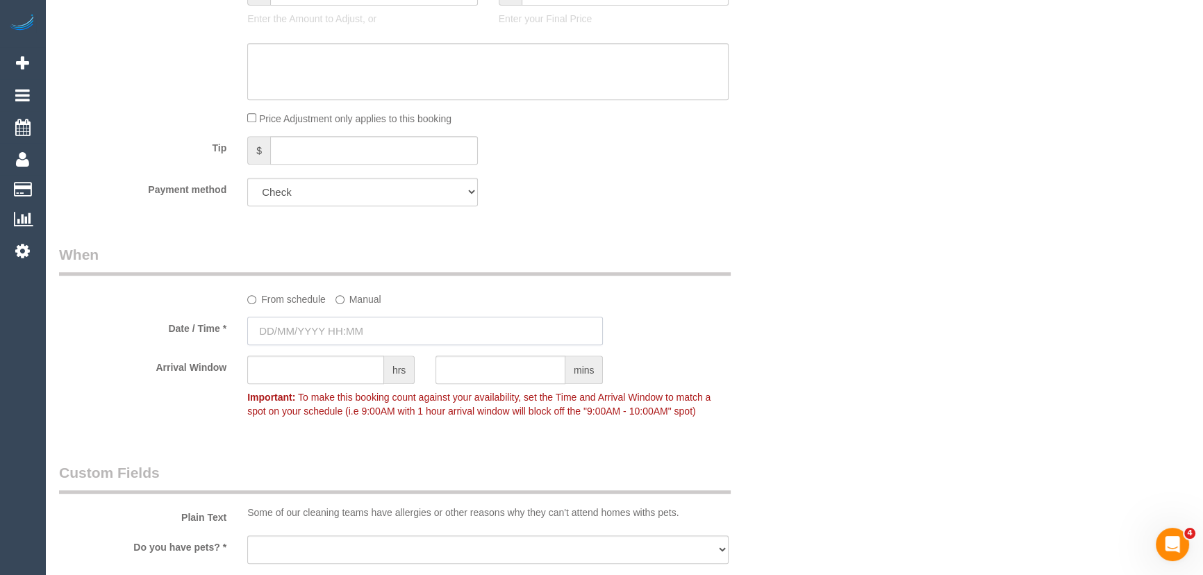
click at [342, 327] on input "text" at bounding box center [425, 331] width 356 height 28
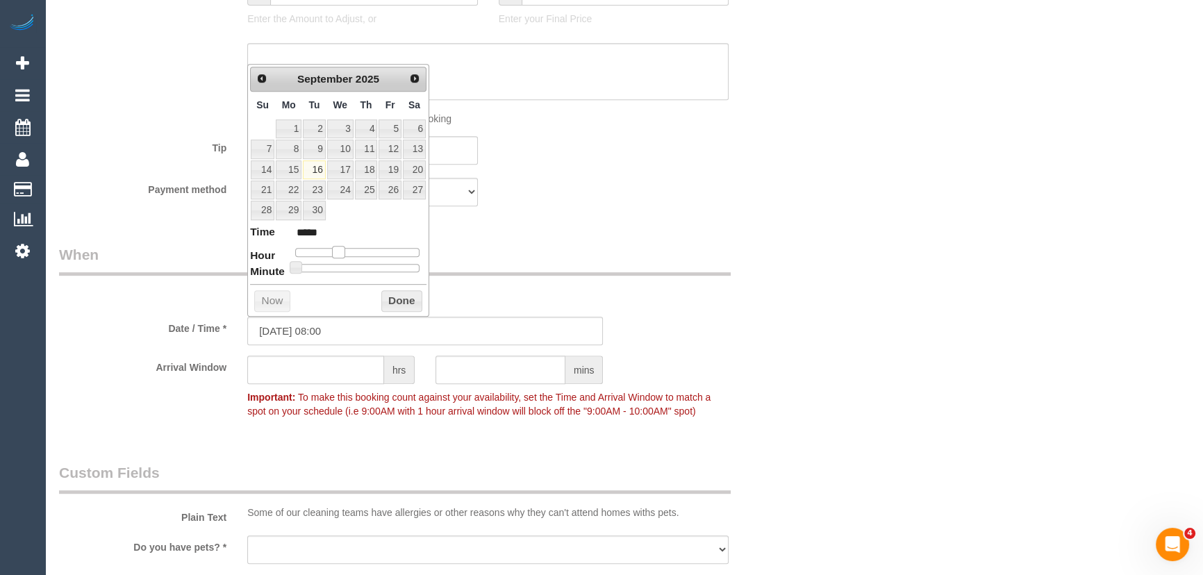
type input "[DATE] 09:00"
type input "*****"
type input "[DATE] 10:00"
type input "*****"
type input "[DATE] 11:00"
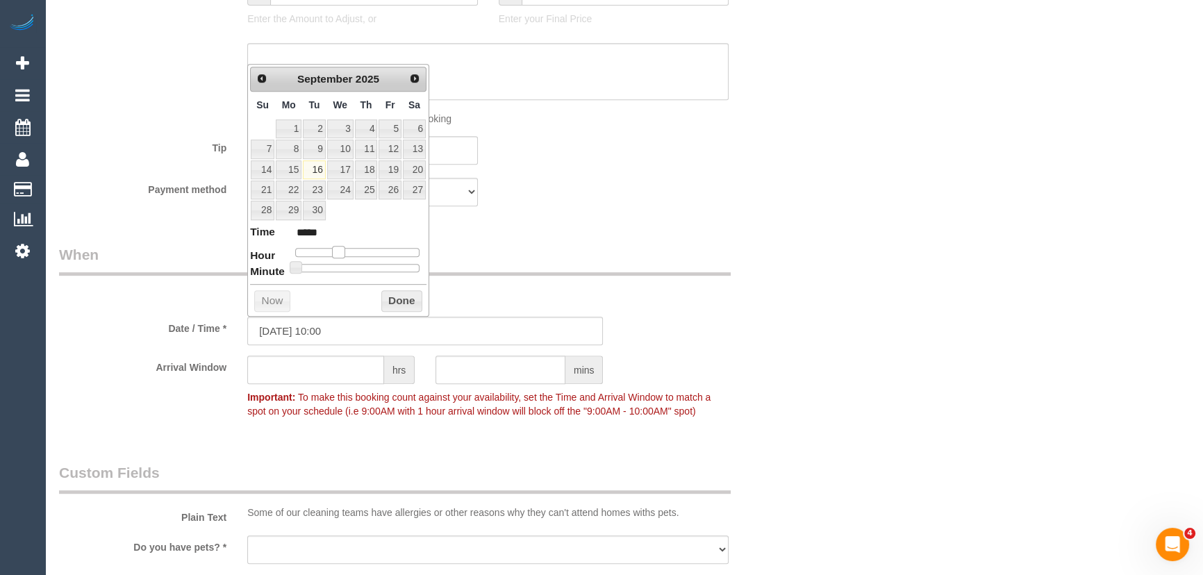
type input "*****"
type input "[DATE] 12:00"
type input "*****"
type input "[DATE] 13:00"
type input "*****"
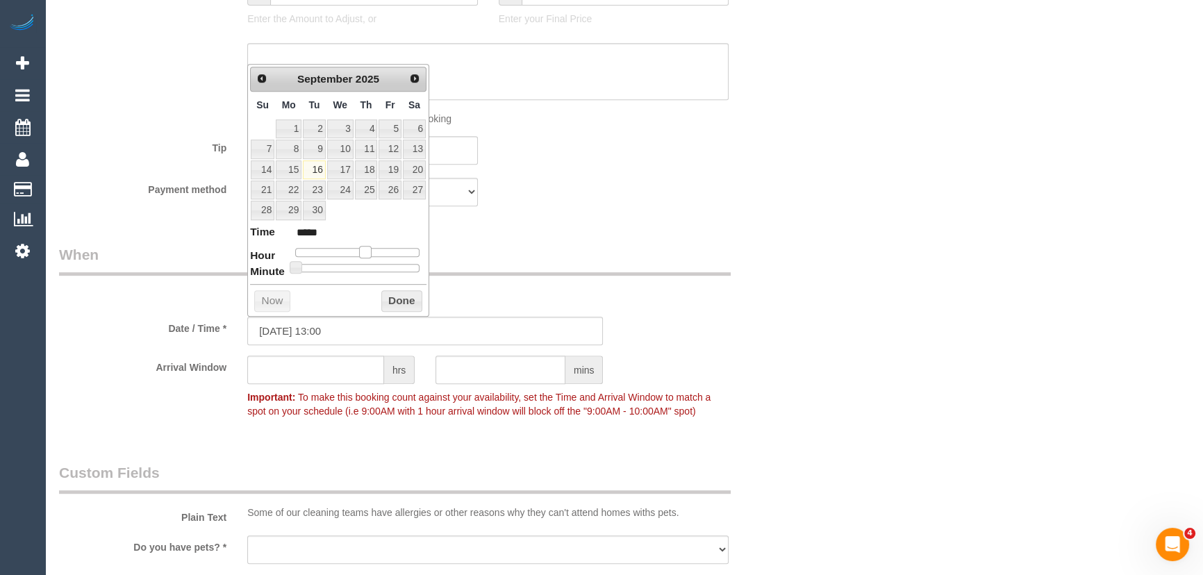
type input "[DATE] 14:00"
type input "*****"
drag, startPoint x: 340, startPoint y: 250, endPoint x: 374, endPoint y: 250, distance: 34.7
click at [374, 250] on span at bounding box center [370, 252] width 13 height 13
click at [378, 249] on div at bounding box center [357, 252] width 124 height 8
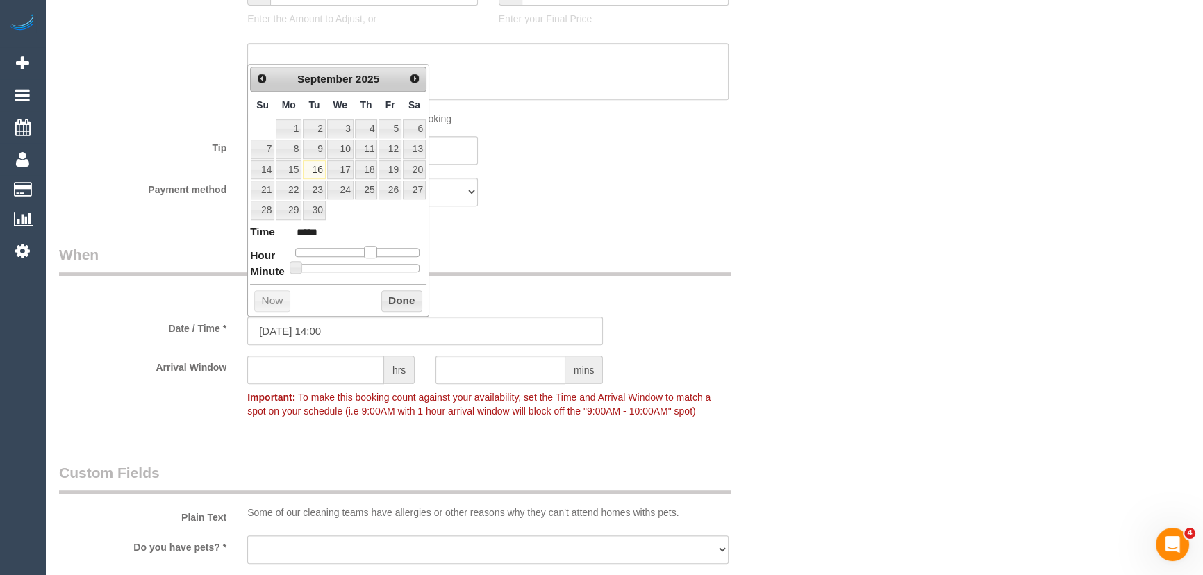
type input "[DATE] 16:00"
type input "*****"
click at [379, 249] on div at bounding box center [357, 252] width 124 height 8
type input "16/09/2025 15:00"
type input "*****"
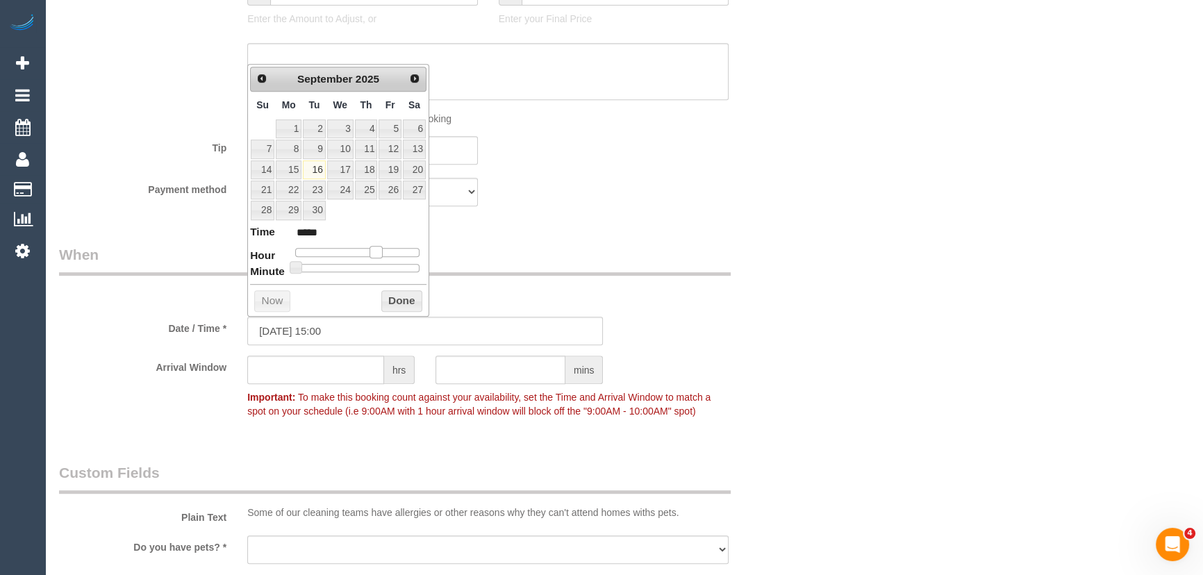
click at [375, 250] on span at bounding box center [376, 252] width 13 height 13
click at [562, 245] on legend "When" at bounding box center [395, 260] width 672 height 31
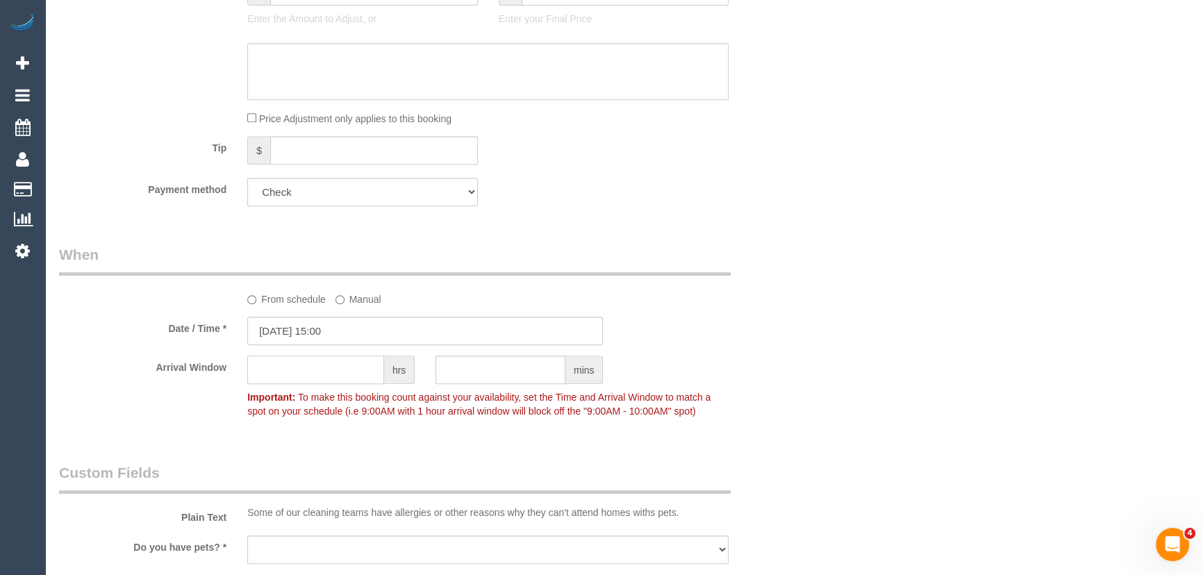
click at [310, 367] on input "text" at bounding box center [315, 370] width 137 height 28
type input "1"
click at [171, 431] on fieldset "When From schedule Manual Date / Time * 16/09/2025 15:00 Arrival Window 1 hrs m…" at bounding box center [425, 340] width 733 height 190
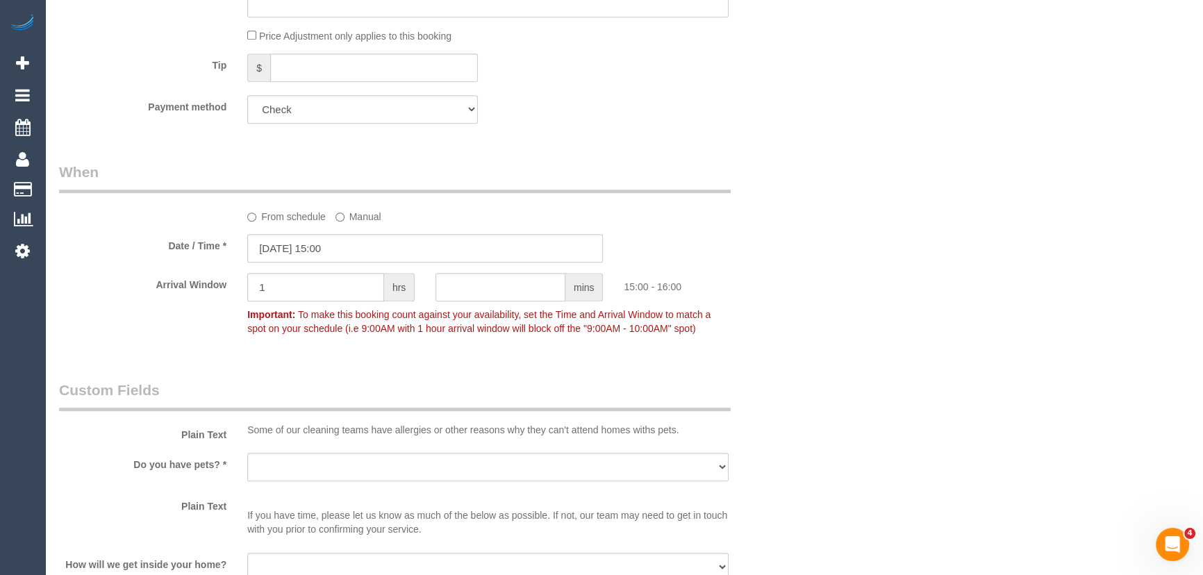
scroll to position [1010, 0]
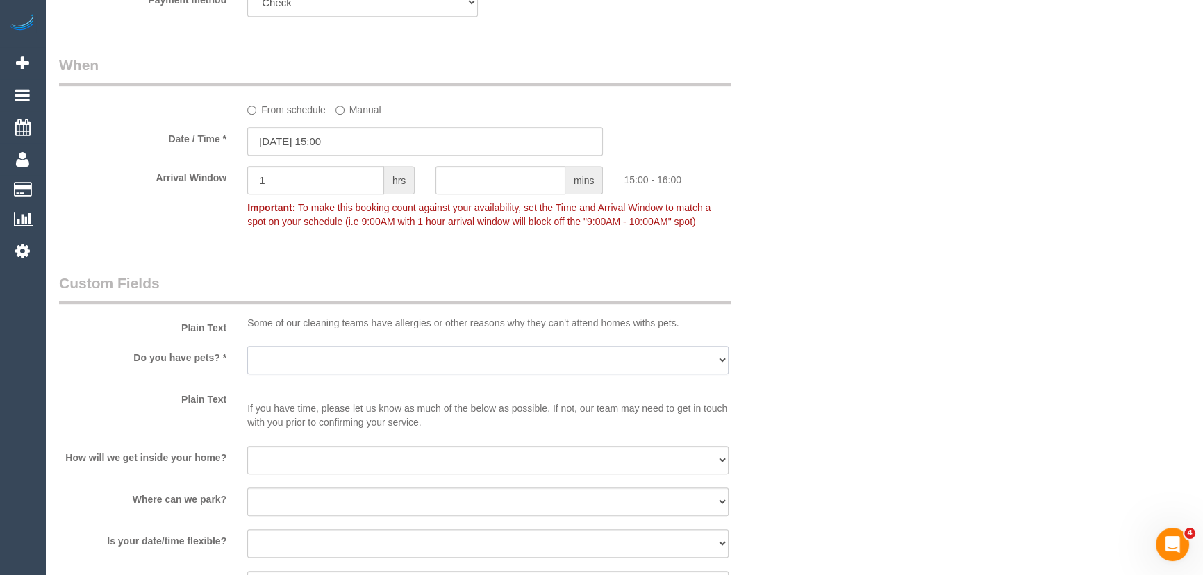
click at [293, 359] on select "Yes - Cats Yes - Dogs No pets Yes - Dogs and Cats Yes - Other" at bounding box center [487, 360] width 481 height 28
select select "number:28"
click at [247, 346] on select "Yes - Cats Yes - Dogs No pets Yes - Dogs and Cats Yes - Other" at bounding box center [487, 360] width 481 height 28
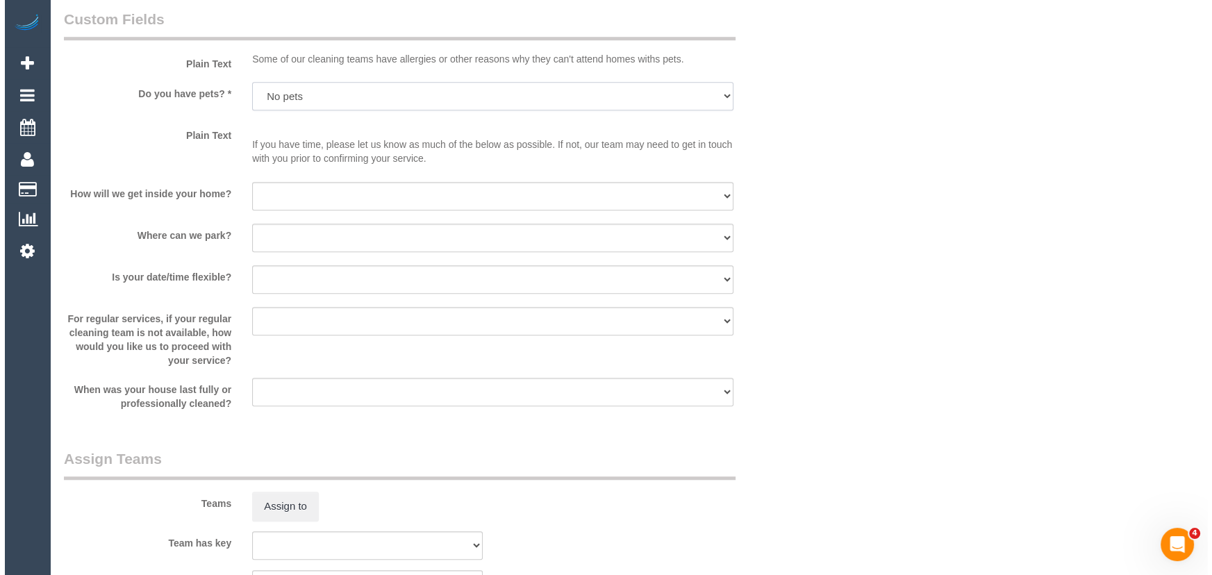
scroll to position [1389, 0]
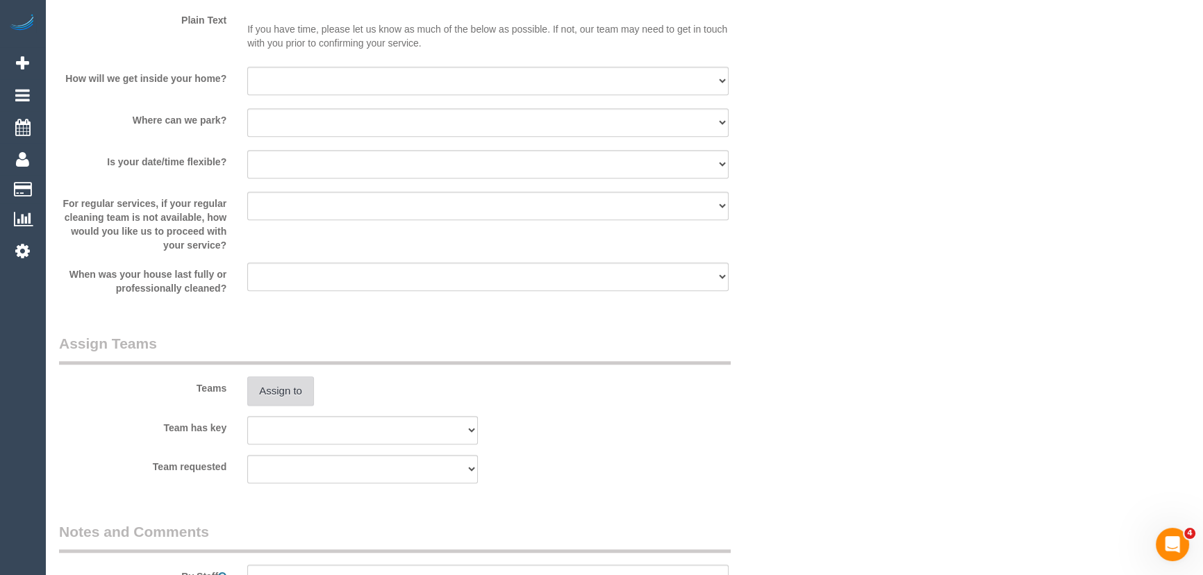
click at [292, 390] on button "Assign to" at bounding box center [280, 390] width 67 height 29
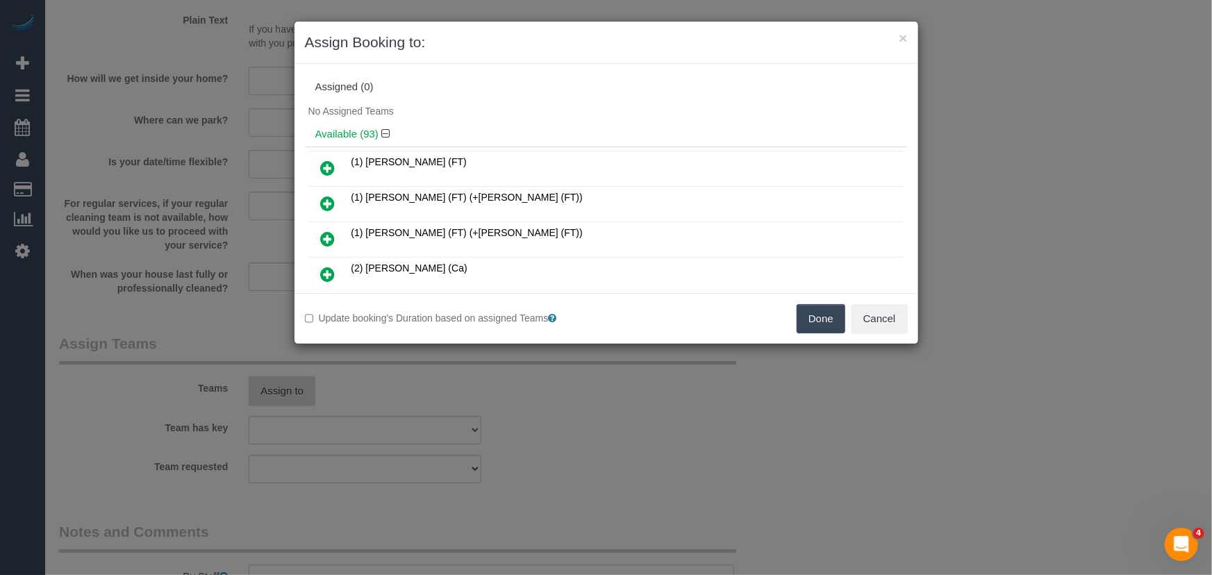
scroll to position [4081, 0]
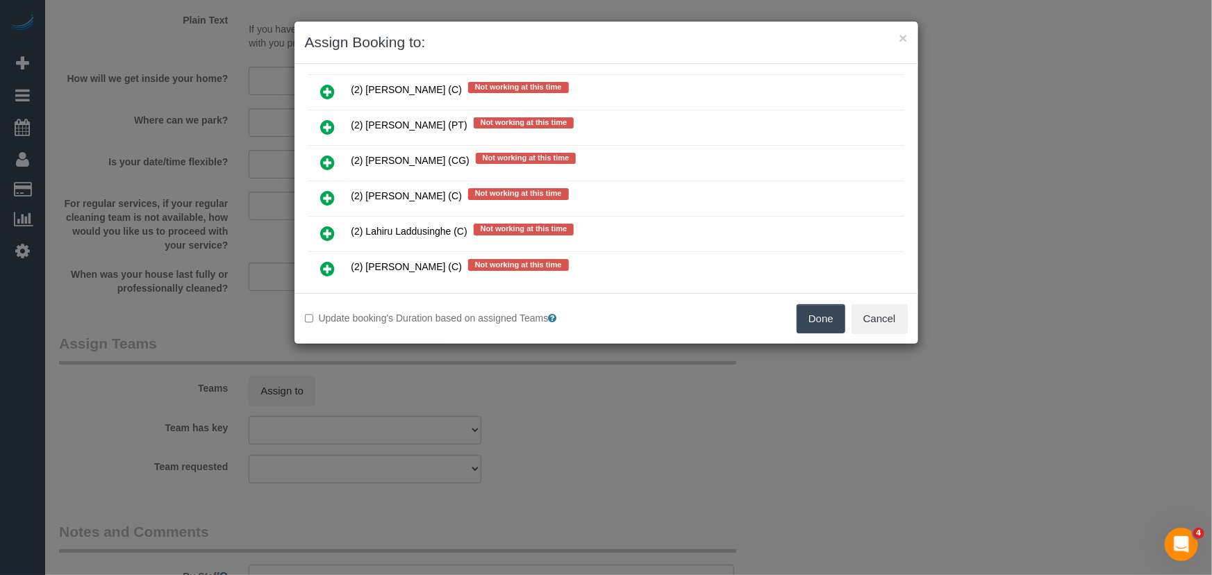
click at [323, 260] on icon at bounding box center [328, 268] width 15 height 17
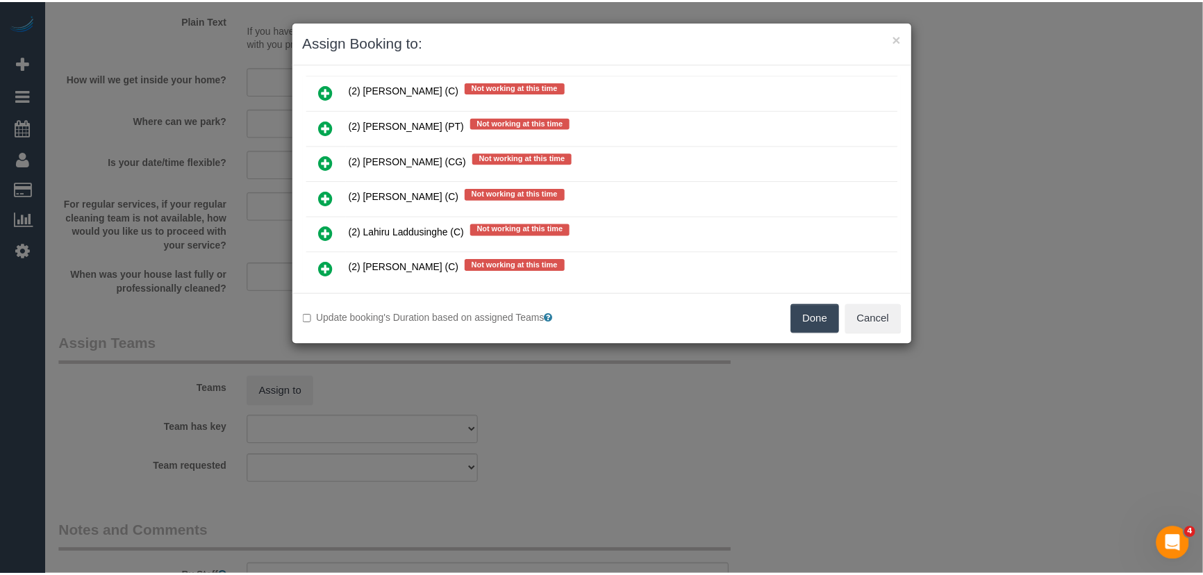
scroll to position [4113, 0]
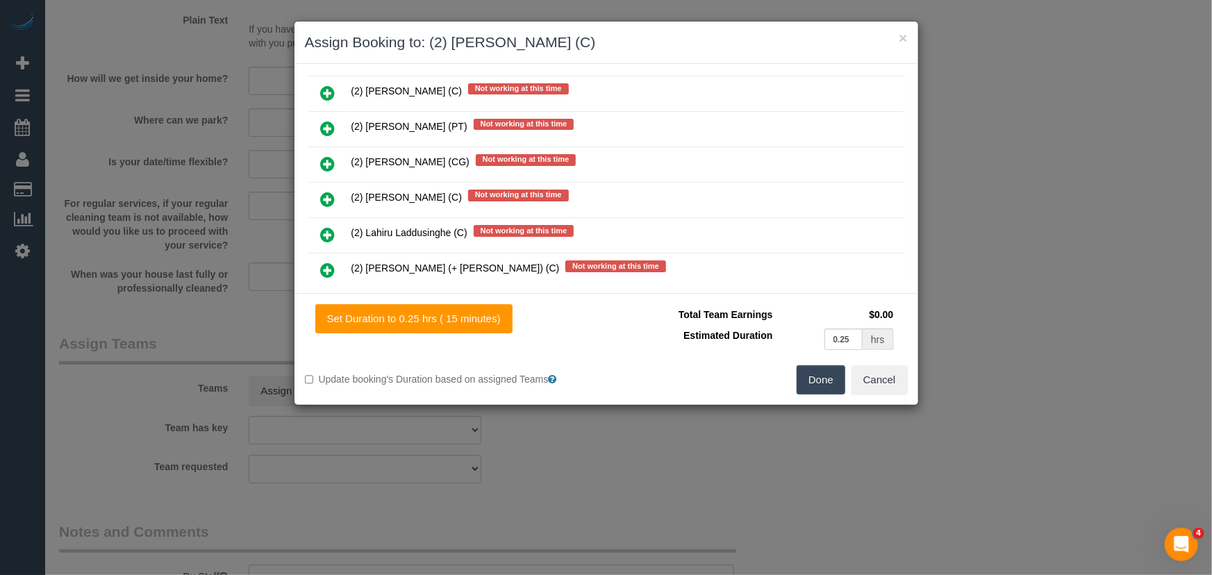
click at [815, 383] on button "Done" at bounding box center [821, 379] width 49 height 29
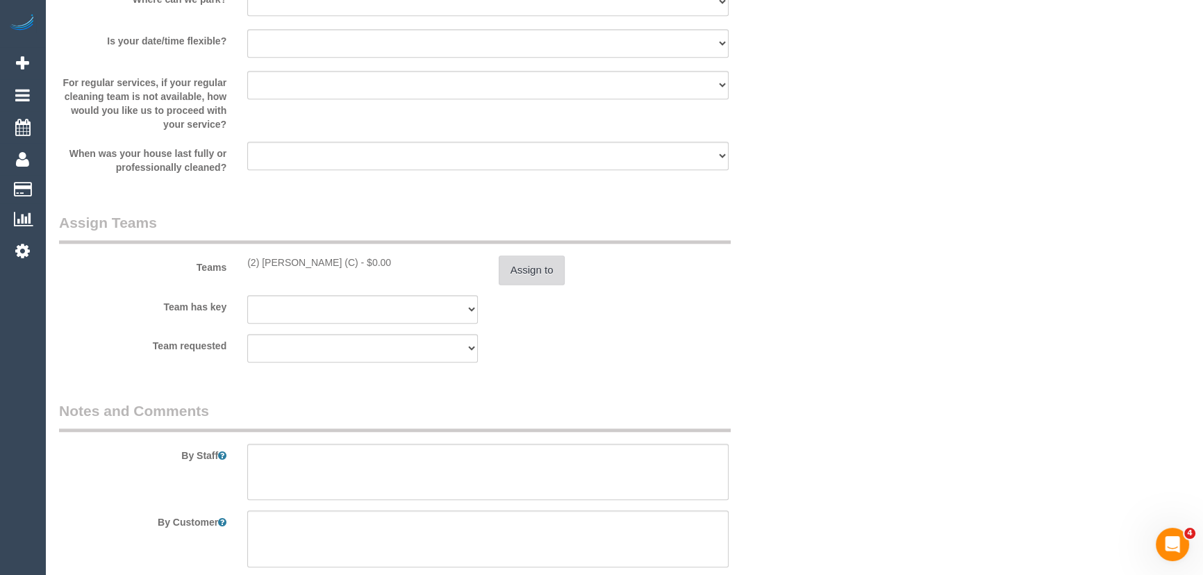
scroll to position [1578, 0]
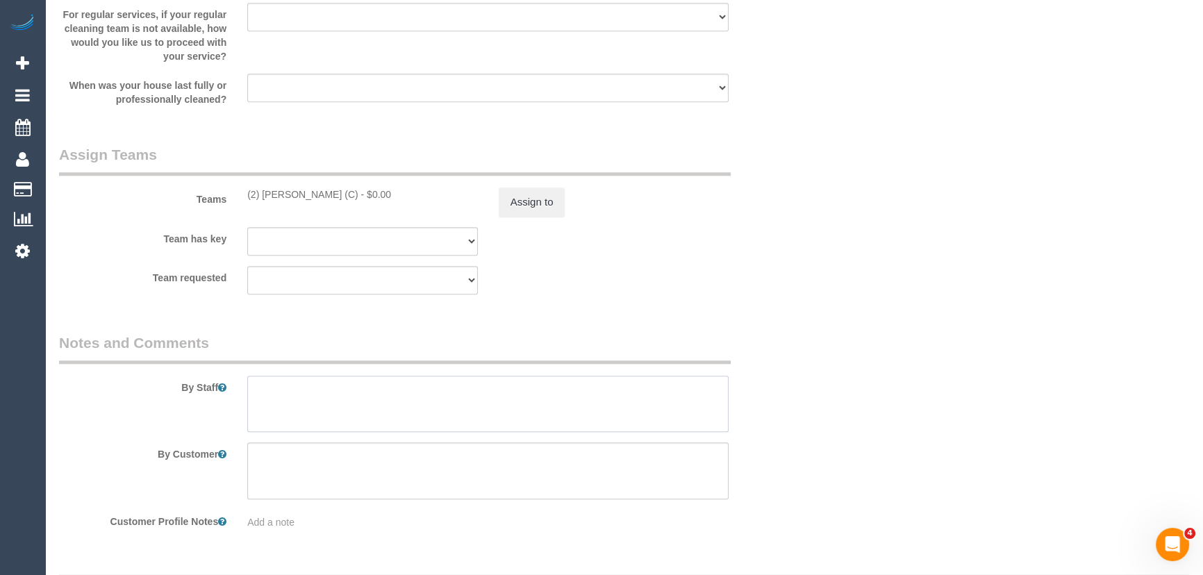
click at [367, 396] on textarea at bounding box center [487, 404] width 481 height 57
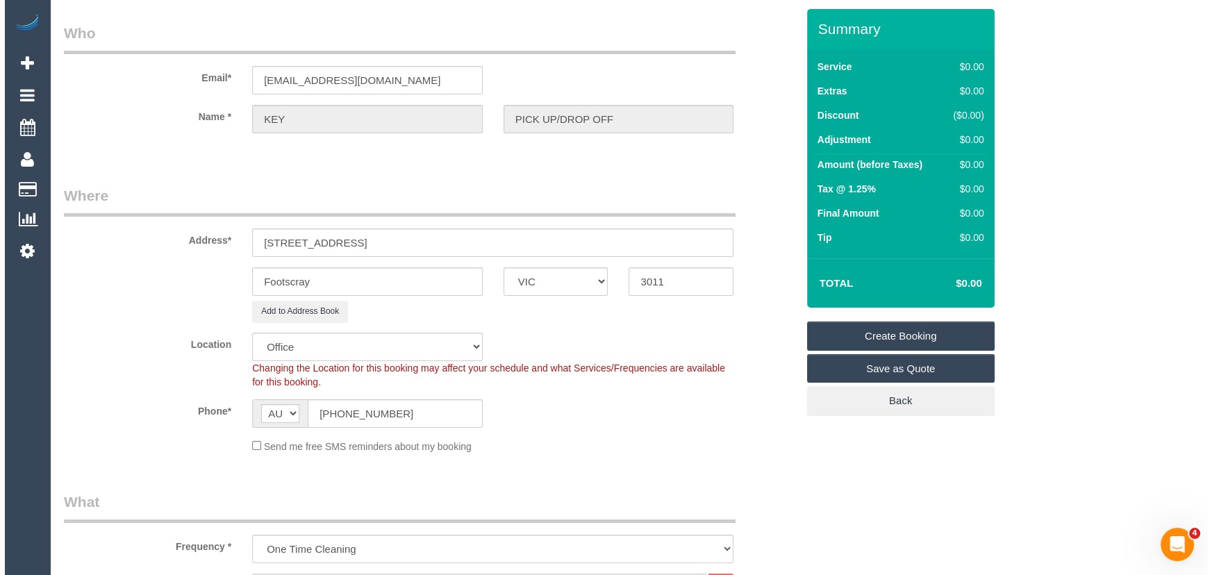
scroll to position [0, 0]
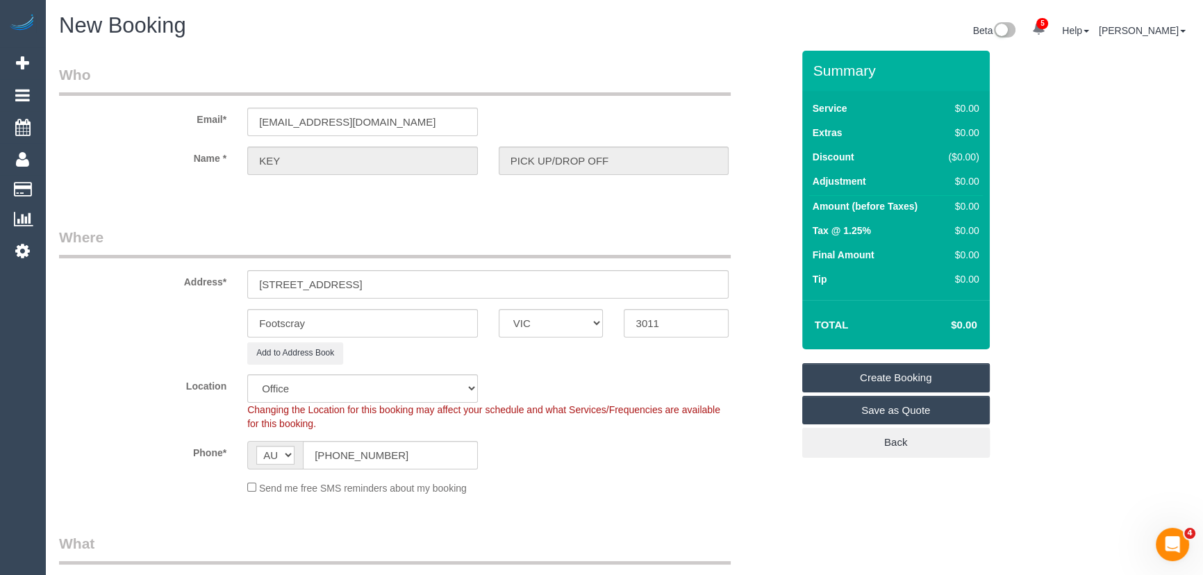
type textarea "Could you please meet Pat and drop off key Please call 0413609738"
click at [875, 372] on link "Create Booking" at bounding box center [896, 377] width 188 height 29
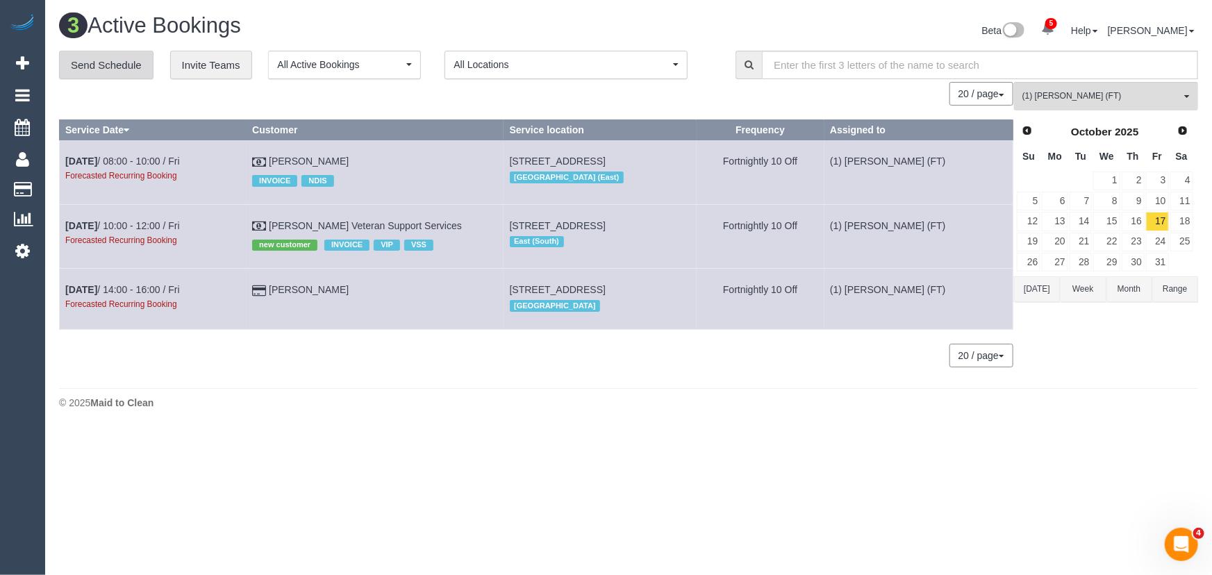
click at [86, 63] on link "Send Schedule" at bounding box center [106, 65] width 94 height 29
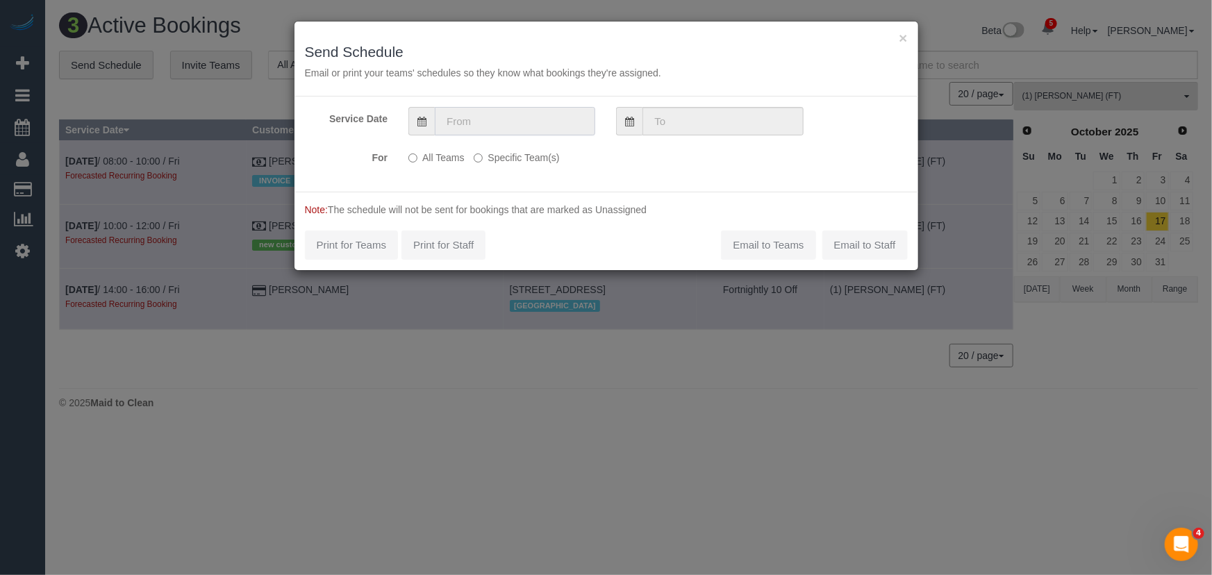
click at [497, 116] on input "text" at bounding box center [515, 121] width 160 height 28
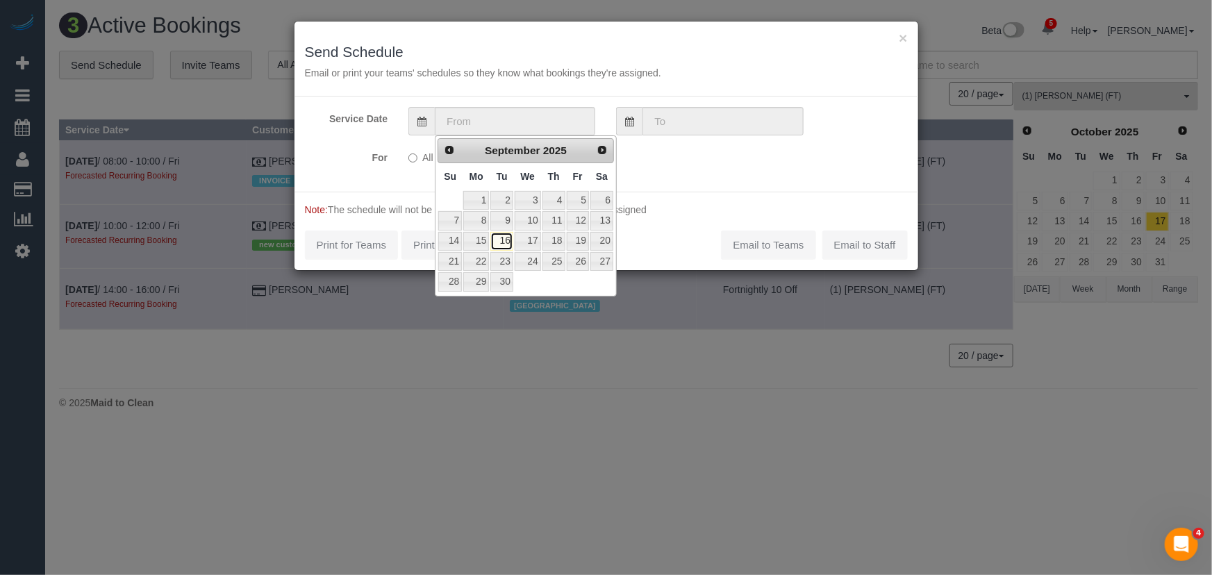
click at [498, 241] on link "16" at bounding box center [501, 241] width 22 height 19
type input "[DATE]"
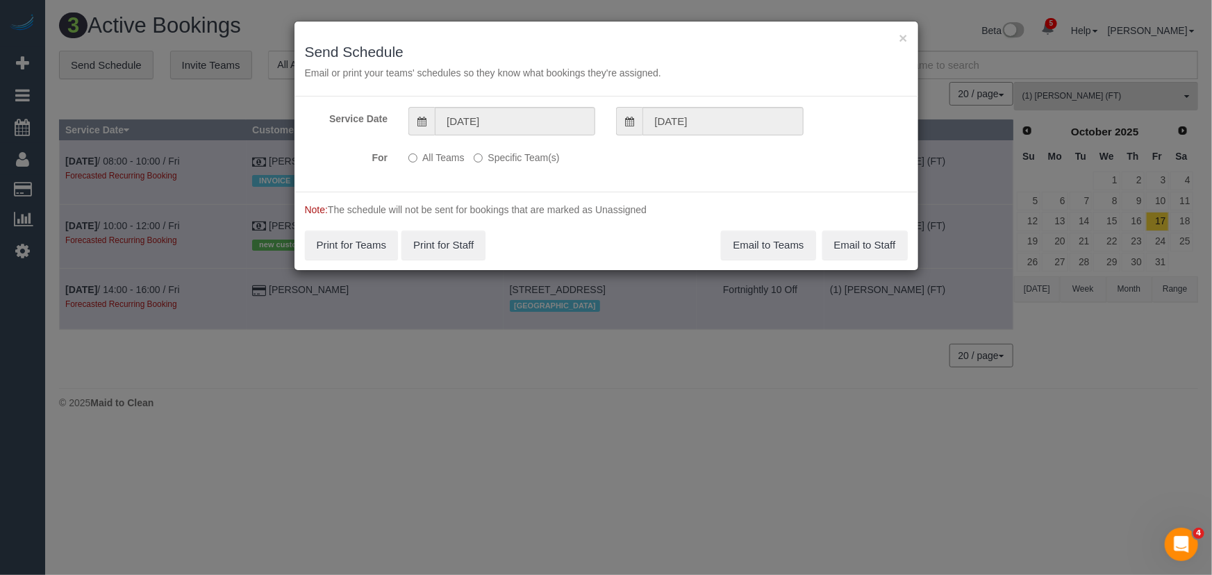
click at [508, 156] on label "Specific Team(s)" at bounding box center [516, 155] width 85 height 19
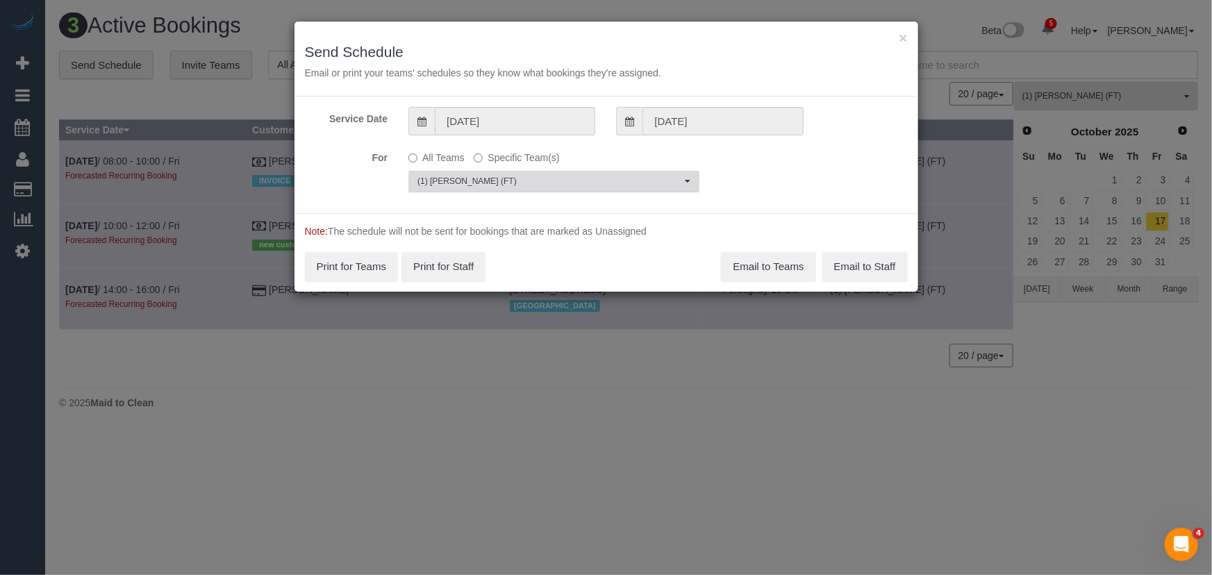
click at [535, 176] on span "(1) [PERSON_NAME] (FT)" at bounding box center [549, 182] width 264 height 12
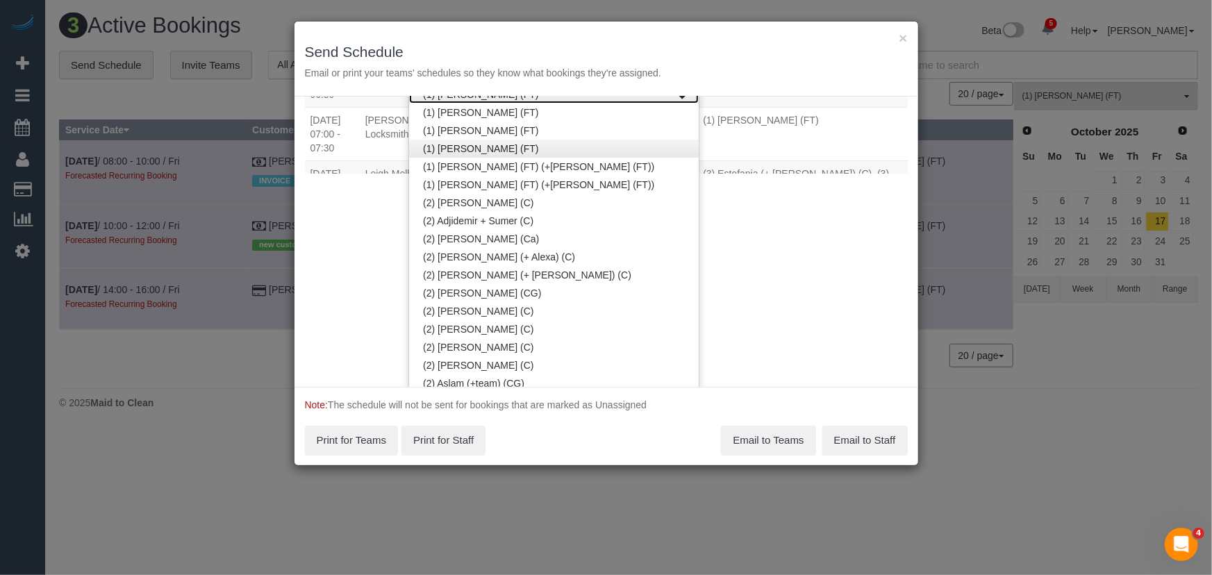
scroll to position [142, 0]
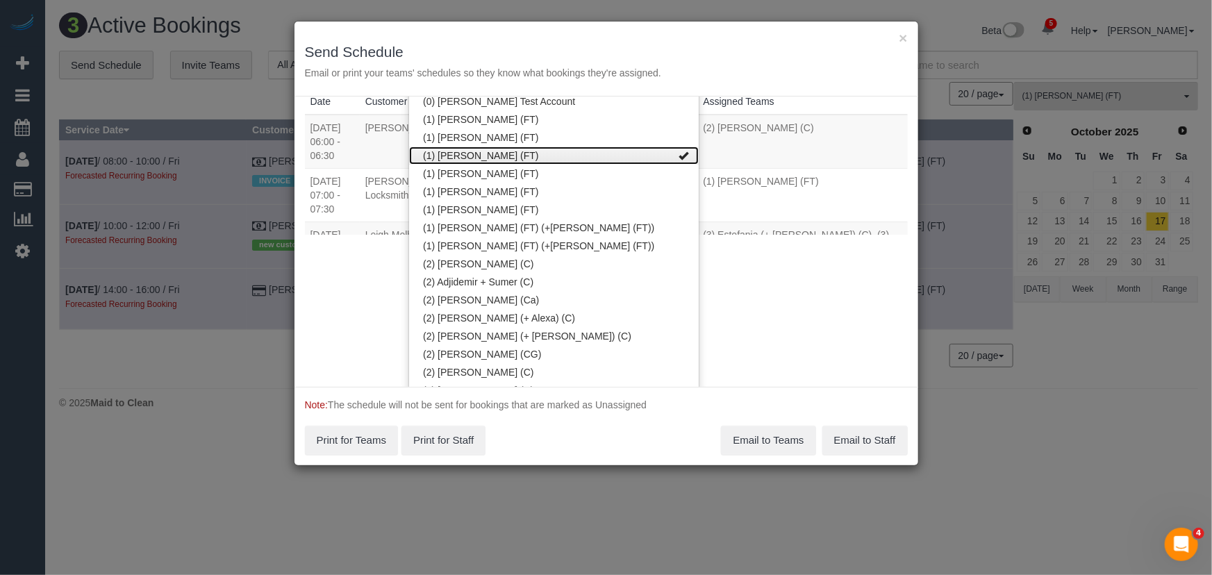
click at [627, 152] on link "(1) [PERSON_NAME] (FT)" at bounding box center [554, 156] width 290 height 18
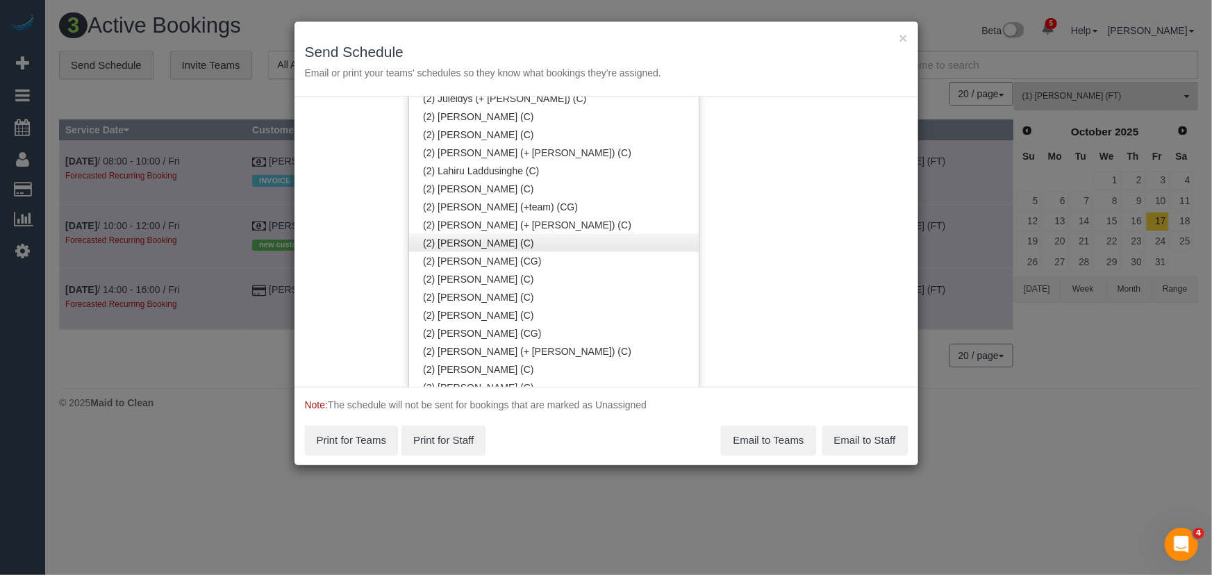
scroll to position [963, 0]
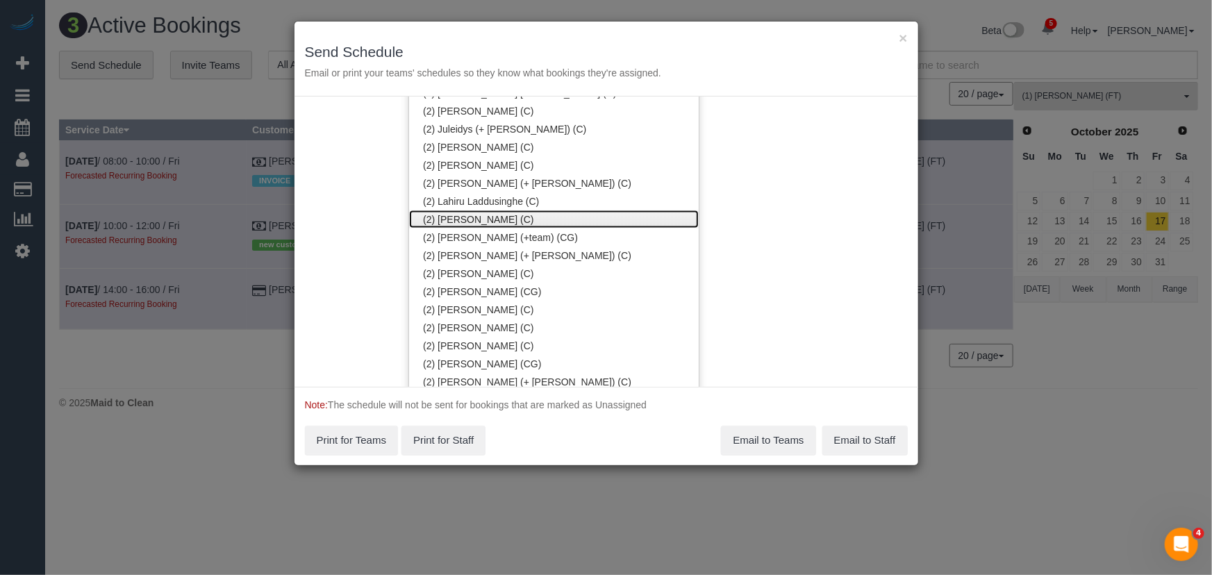
click at [475, 216] on link "(2) Loretta Chevalier (C)" at bounding box center [554, 219] width 290 height 18
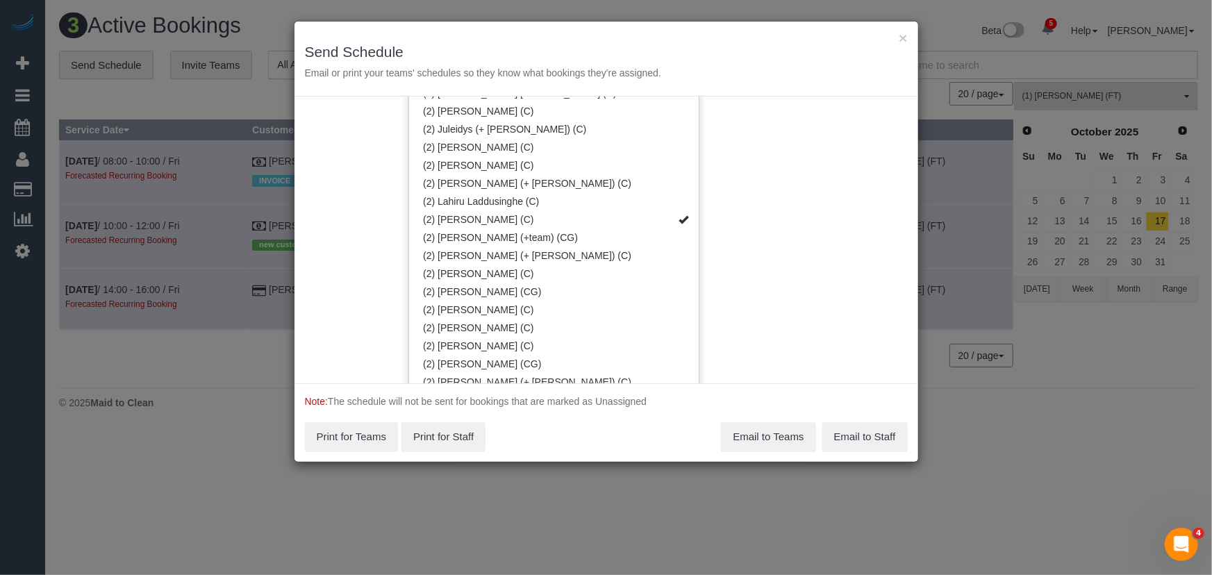
click at [757, 128] on div "Service Date 16/09/2025 16/09/2025 For All Teams Specific Team(s) (2) Loretta C…" at bounding box center [607, 240] width 624 height 287
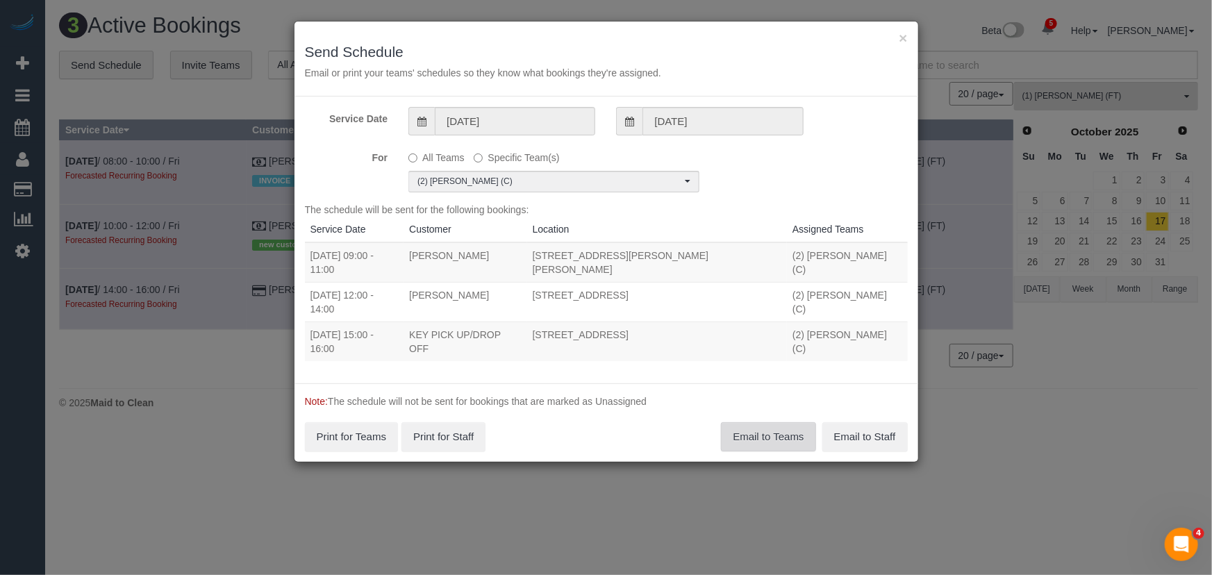
click at [750, 422] on button "Email to Teams" at bounding box center [768, 436] width 94 height 29
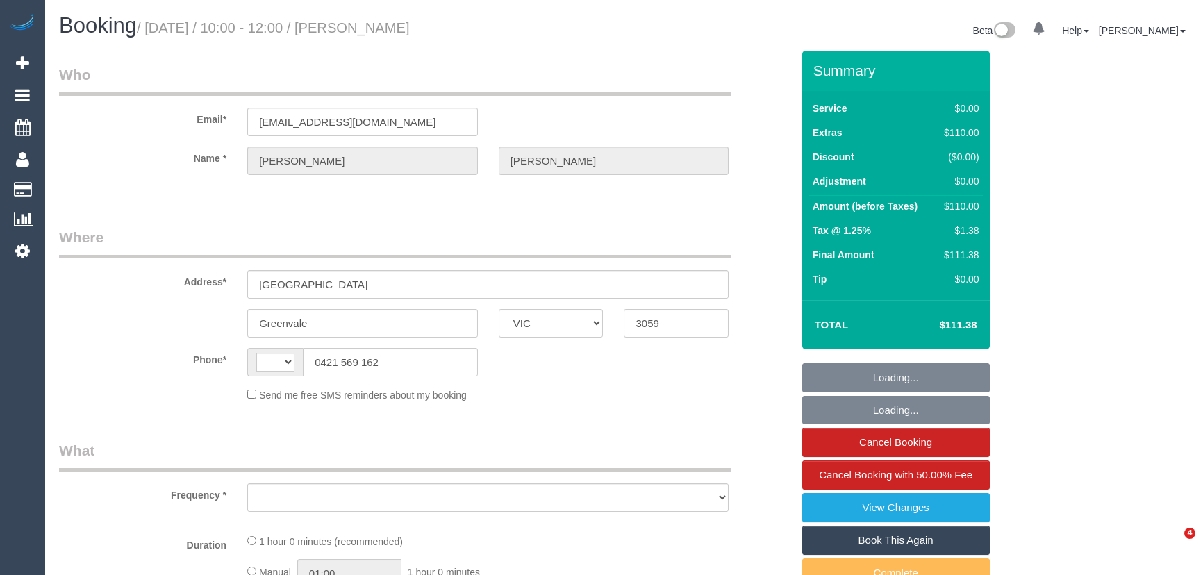
select select "VIC"
select select "string:AU"
select select "object:324"
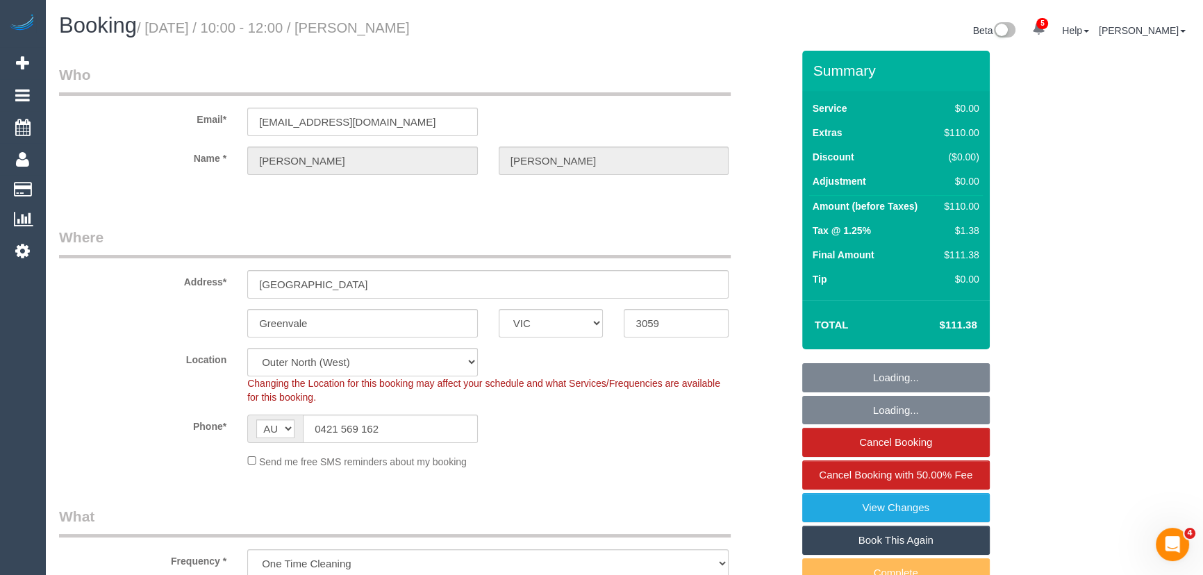
select select "string:stripe-pm_1S7mTF2GScqysDRVchINrhMW"
select select "object:1008"
select select "spot1"
select select "number:28"
select select "number:14"
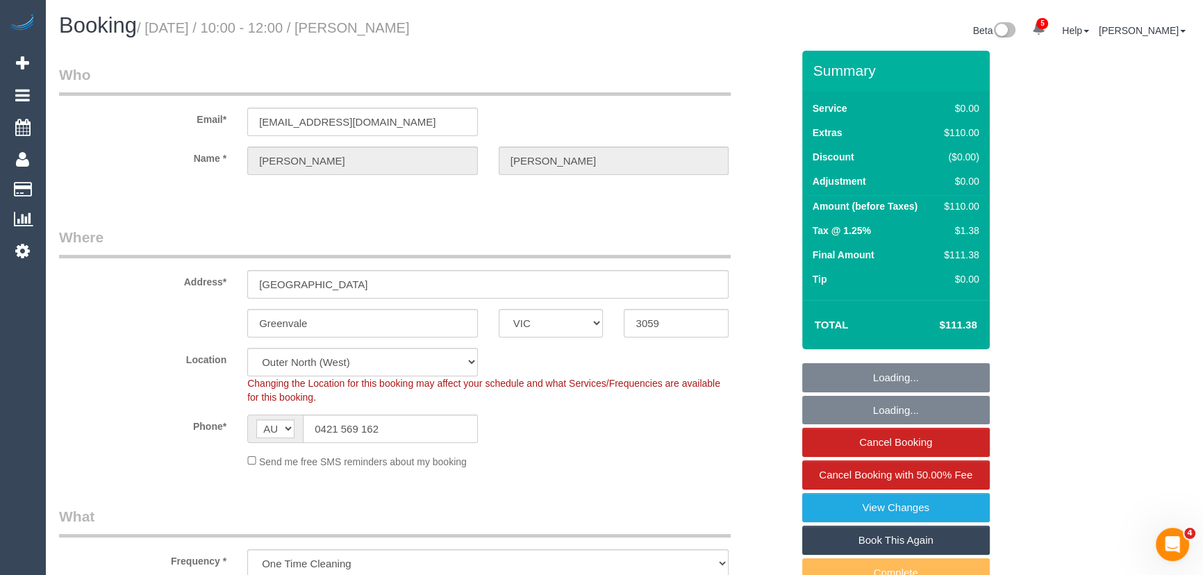
select select "number:18"
select select "number:24"
select select "number:35"
select select "number:11"
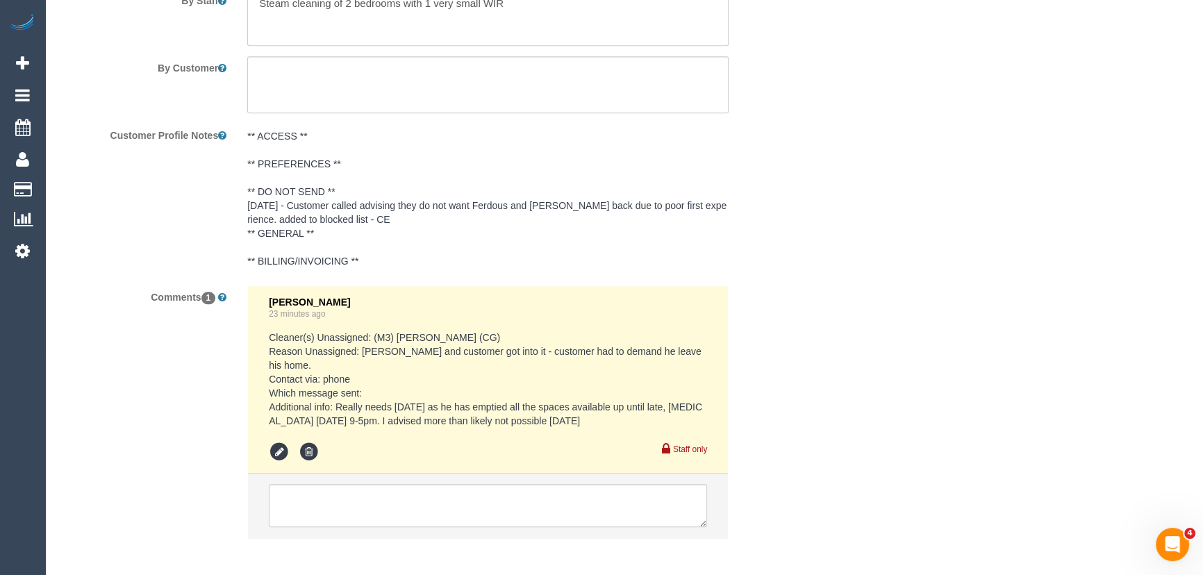
scroll to position [1944, 0]
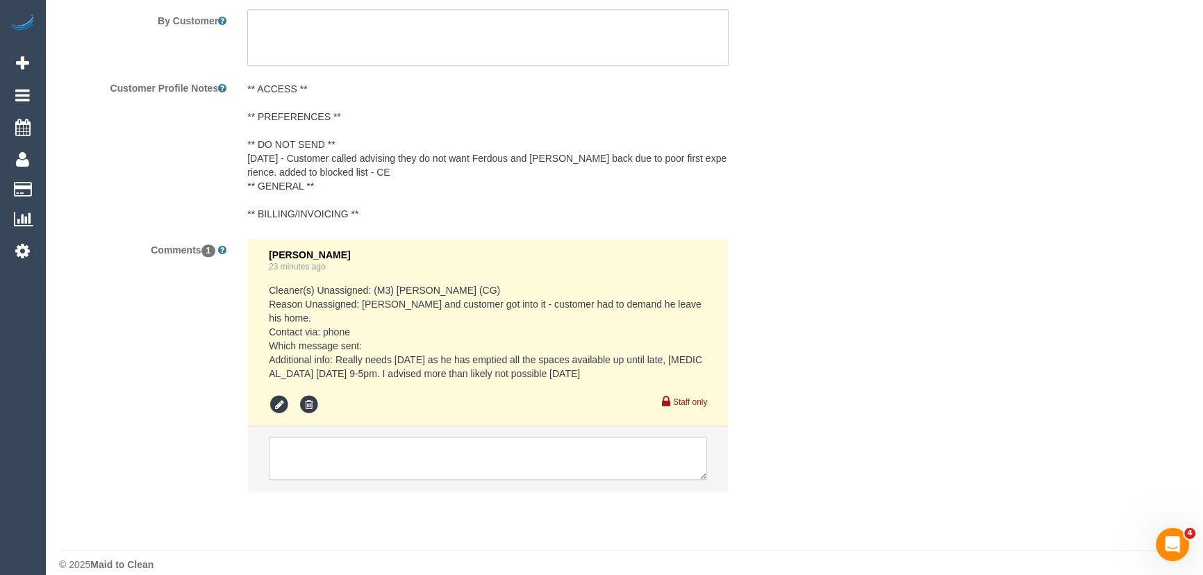
click at [331, 441] on textarea at bounding box center [488, 458] width 438 height 43
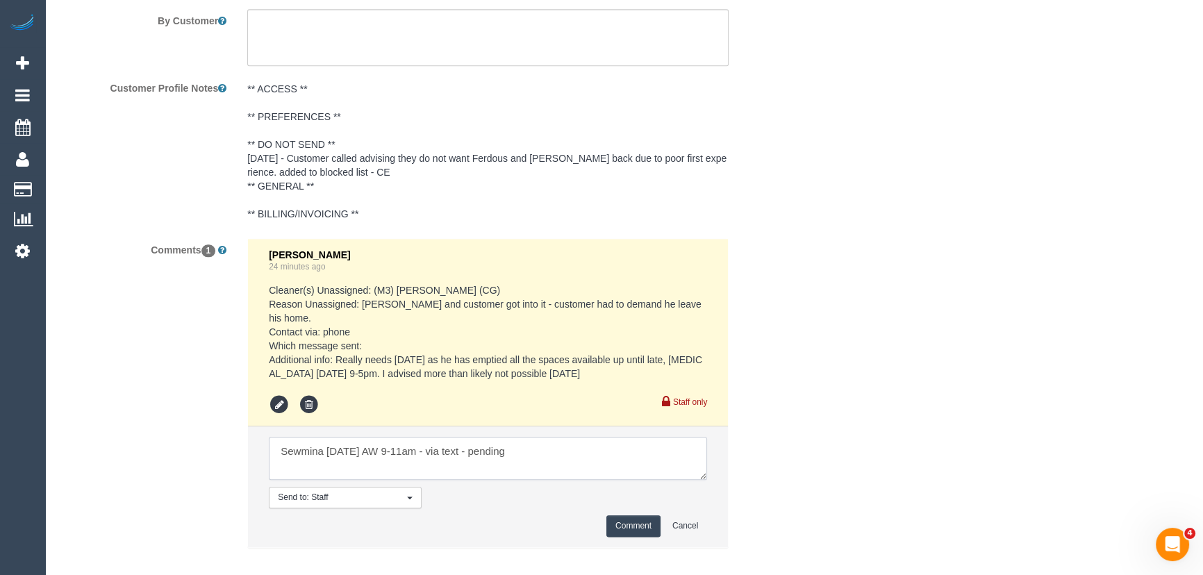
type textarea "Sewmina [DATE] AW 9-11am - via text - pending"
click at [622, 515] on button "Comment" at bounding box center [633, 526] width 54 height 22
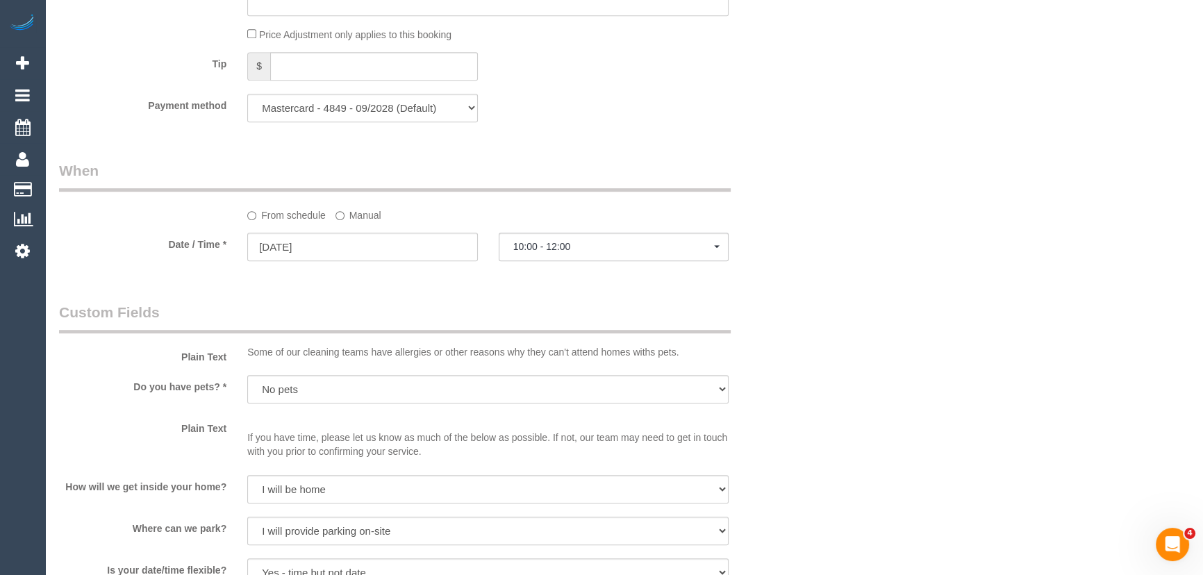
scroll to position [870, 0]
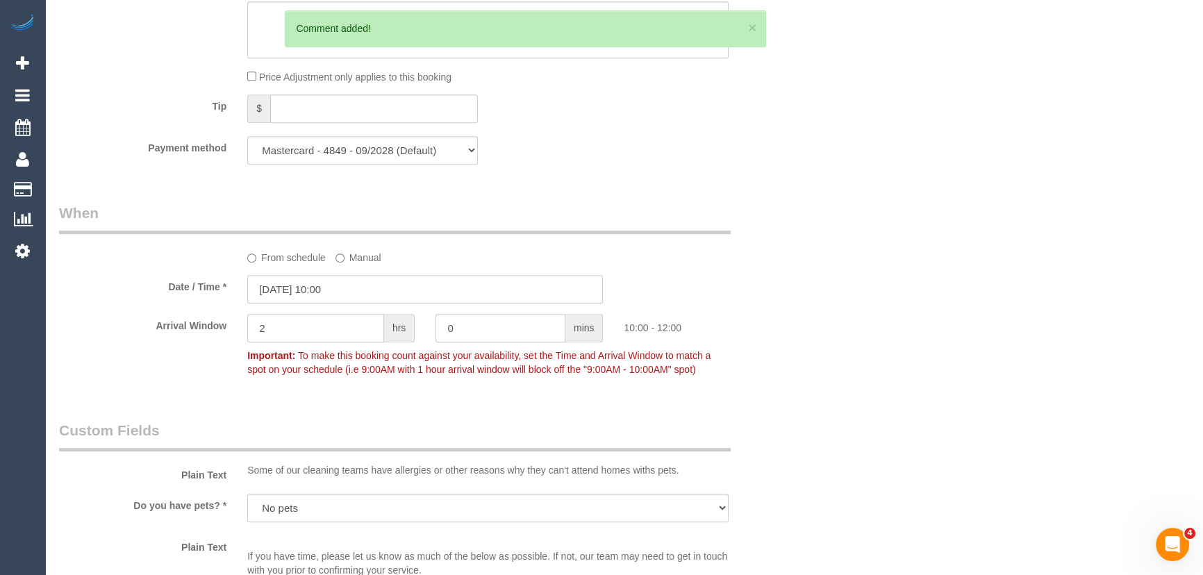
click at [363, 290] on input "[DATE] 10:00" at bounding box center [425, 289] width 356 height 28
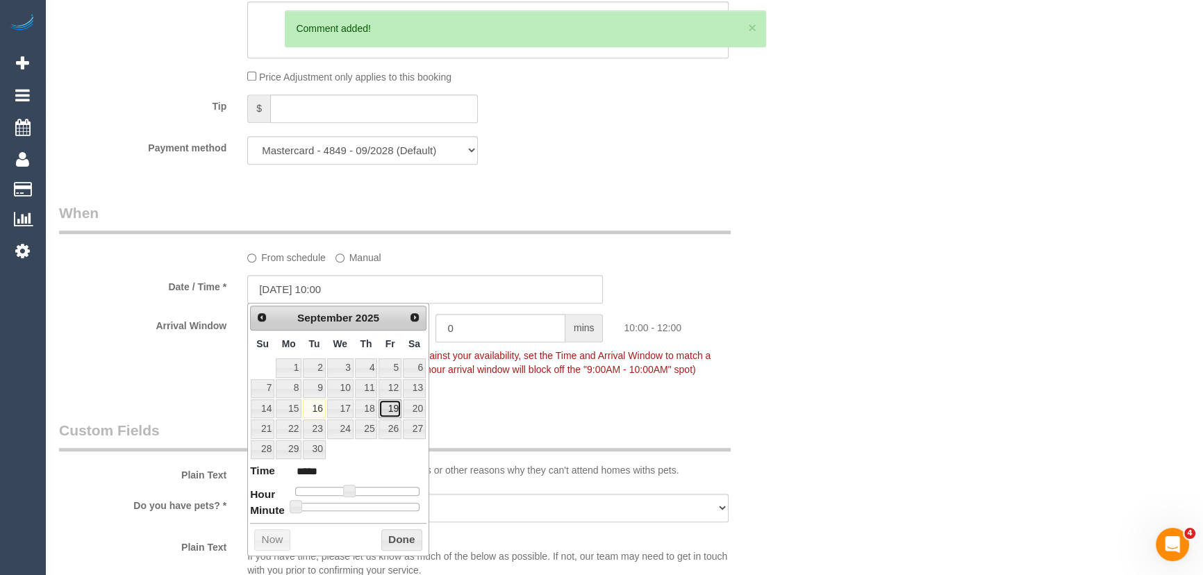
click at [391, 402] on link "19" at bounding box center [390, 408] width 22 height 19
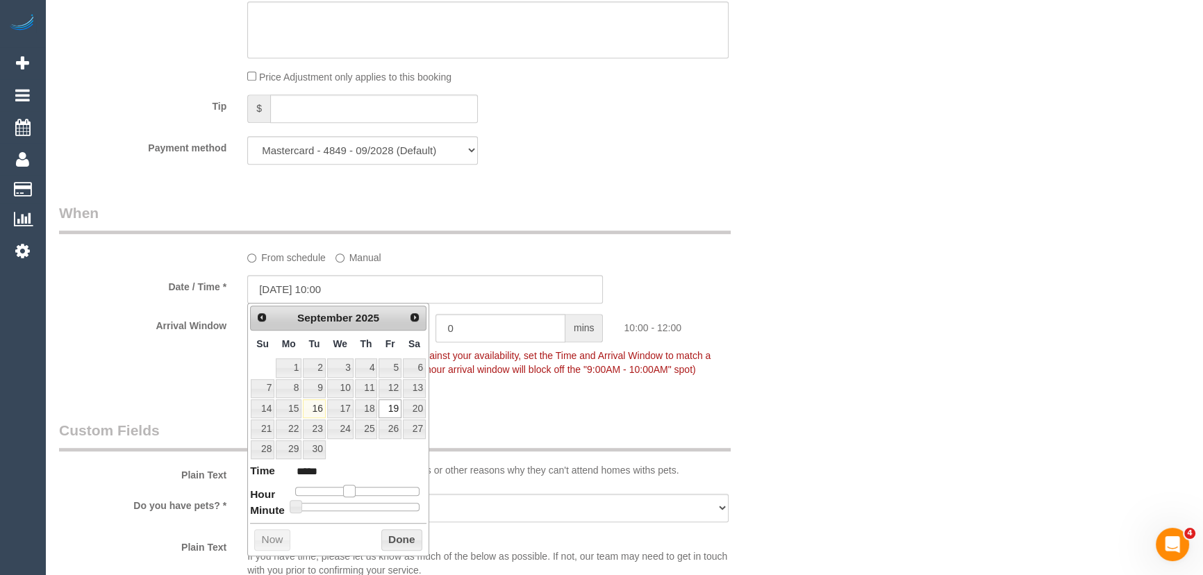
type input "[DATE] 09:00"
type input "*****"
click at [344, 488] on span at bounding box center [344, 491] width 13 height 13
click at [531, 392] on div "Who Email* [EMAIL_ADDRESS][DOMAIN_NAME] Name * [GEOGRAPHIC_DATA][PERSON_NAME][G…" at bounding box center [426, 489] width 754 height 2618
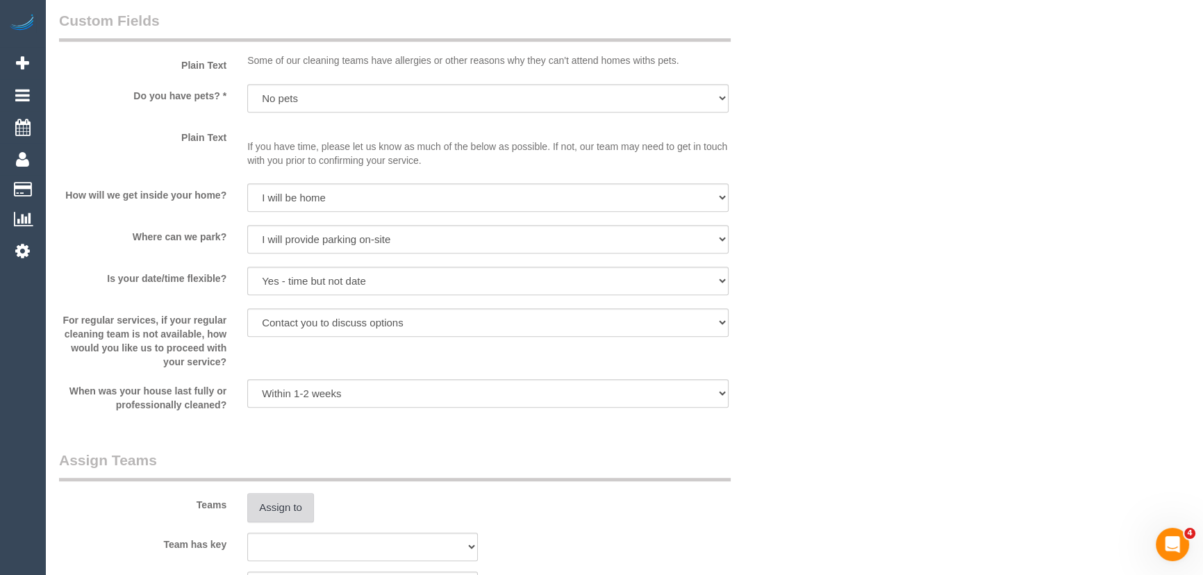
scroll to position [1375, 0]
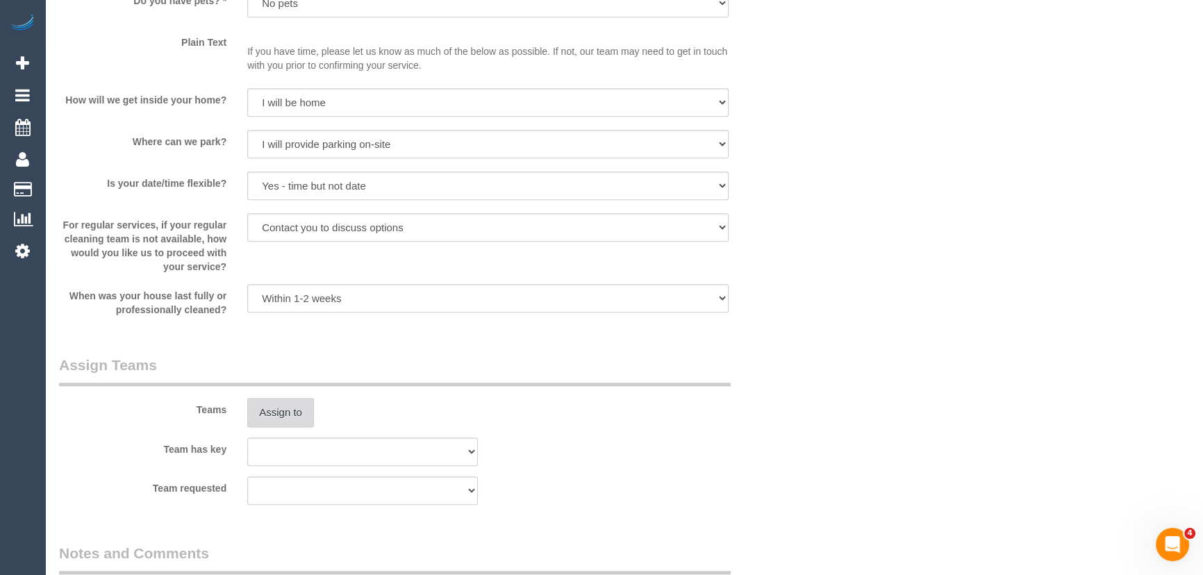
click at [287, 407] on button "Assign to" at bounding box center [280, 412] width 67 height 29
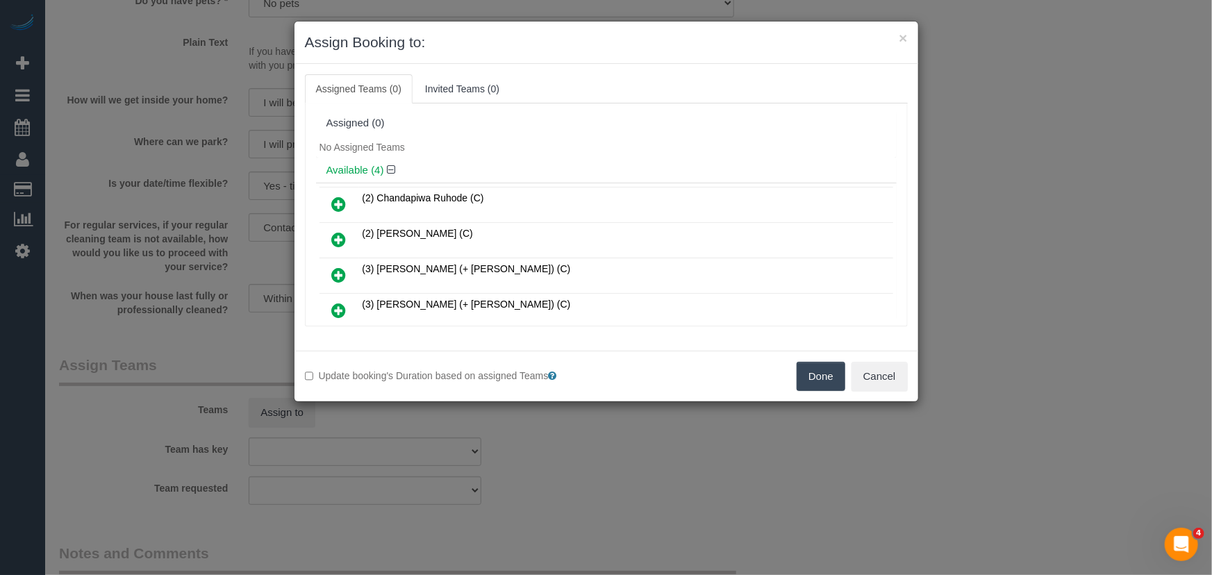
click at [339, 237] on icon at bounding box center [339, 239] width 15 height 17
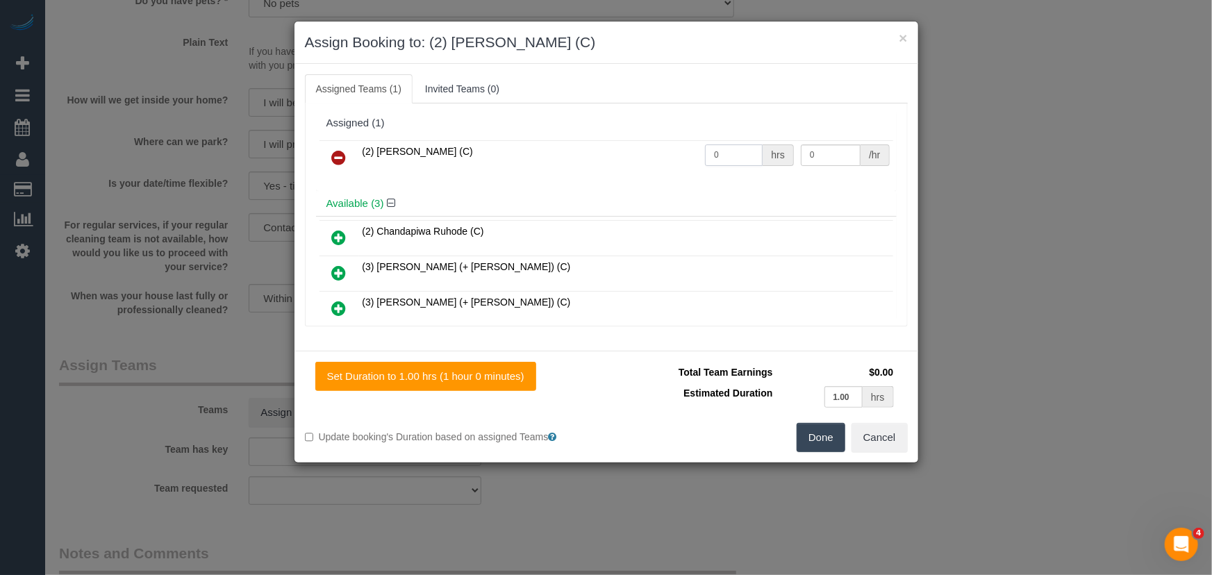
click at [738, 158] on input "0" at bounding box center [734, 155] width 58 height 22
type input "1"
type input "70"
click at [827, 439] on button "Done" at bounding box center [821, 437] width 49 height 29
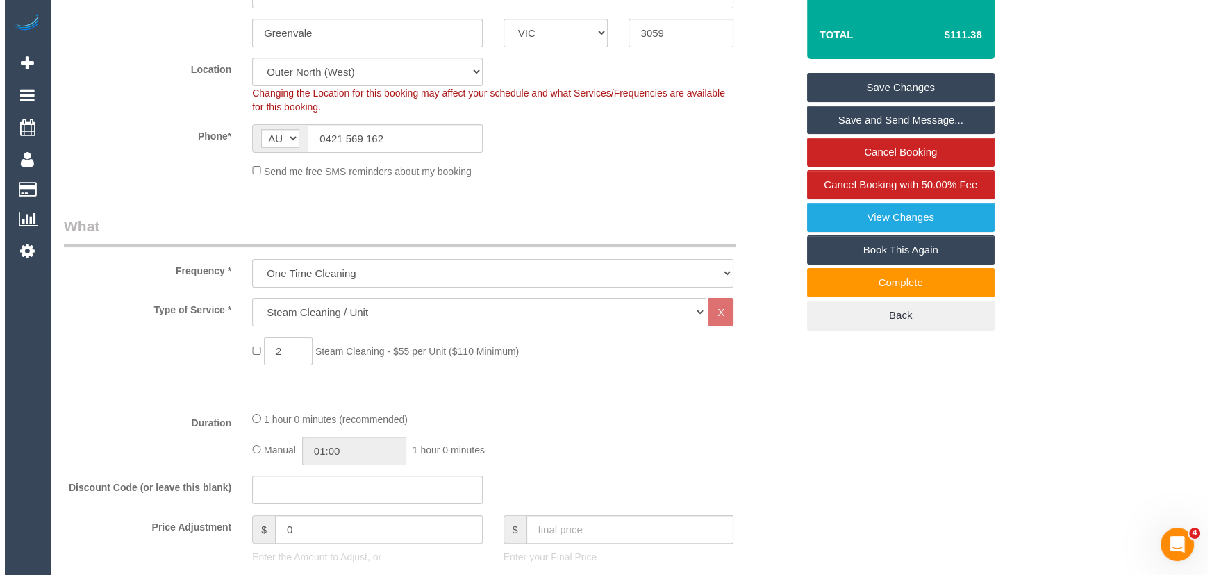
scroll to position [0, 0]
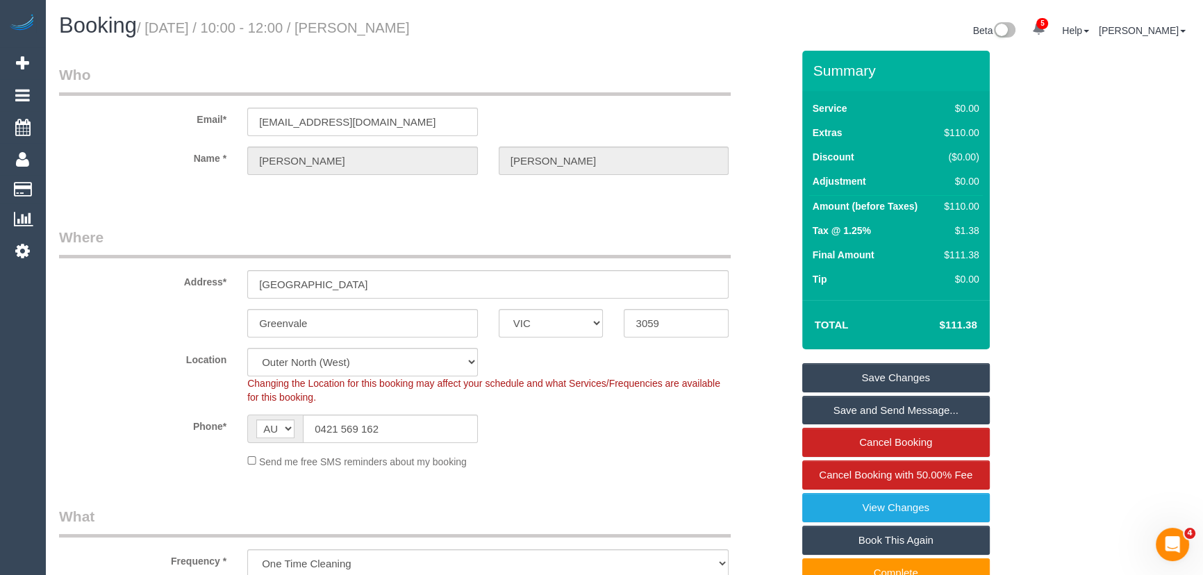
click at [395, 30] on small "/ [DATE] / 10:00 - 12:00 / [PERSON_NAME]" at bounding box center [273, 27] width 273 height 15
copy small "[PERSON_NAME]"
click at [868, 377] on link "Save Changes" at bounding box center [896, 377] width 188 height 29
